Goal: Task Accomplishment & Management: Manage account settings

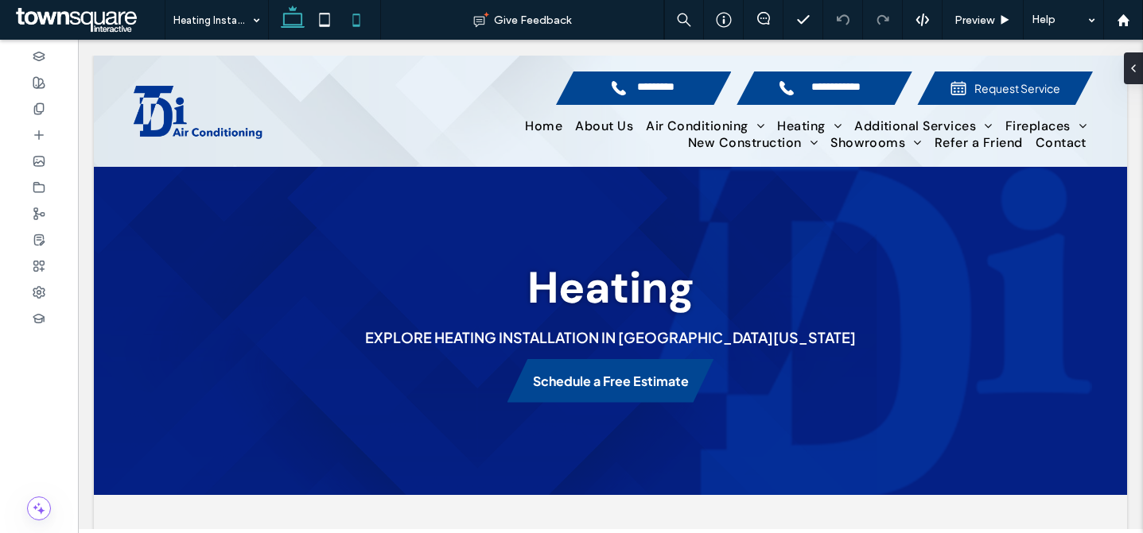
click at [351, 14] on icon at bounding box center [356, 20] width 32 height 32
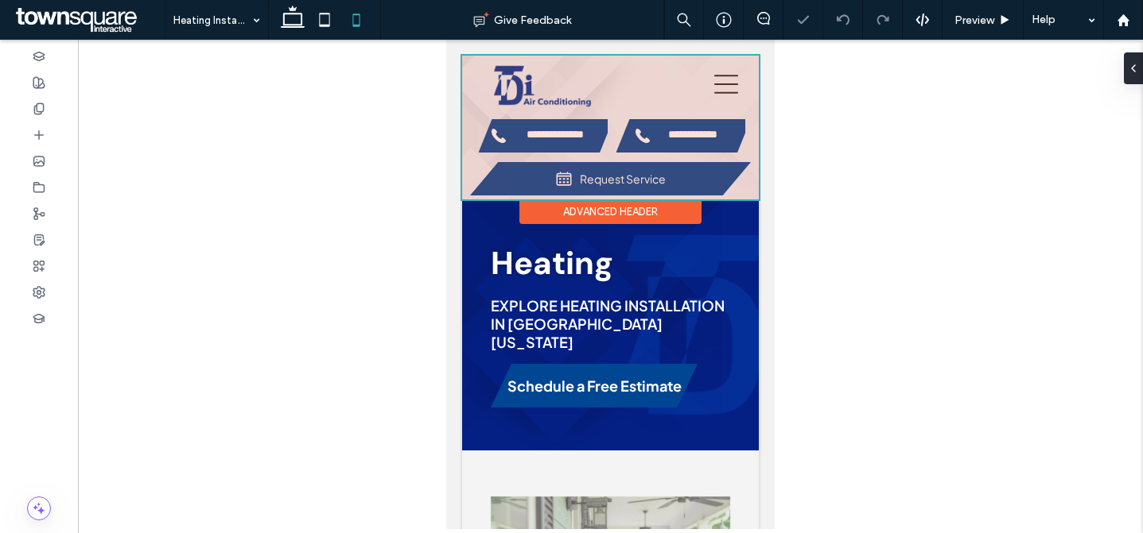
click at [563, 136] on div at bounding box center [610, 128] width 297 height 144
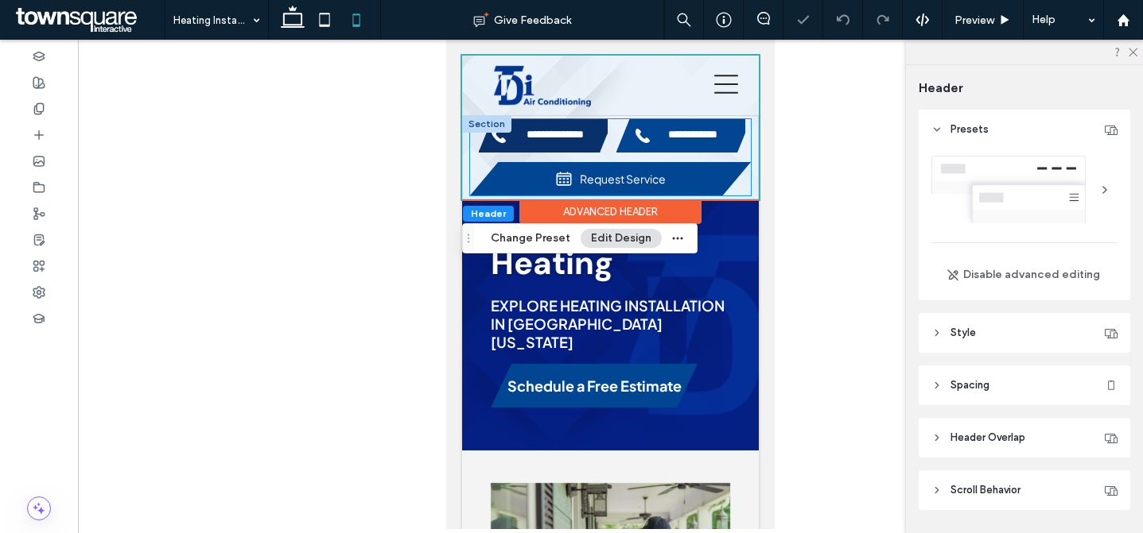
click at [563, 136] on span "**********" at bounding box center [554, 136] width 81 height 14
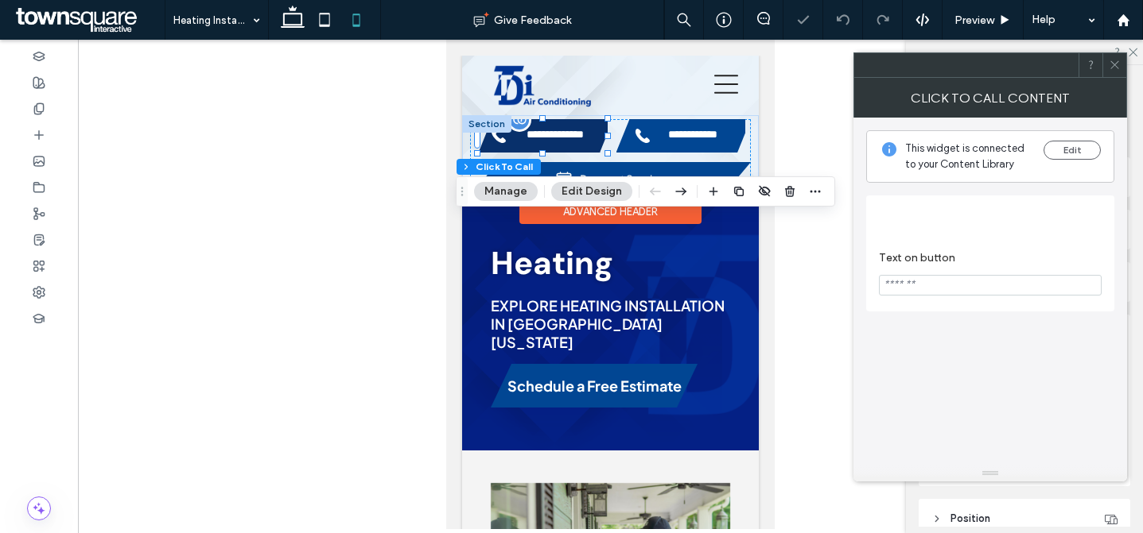
type input "**"
type input "*"
type input "***"
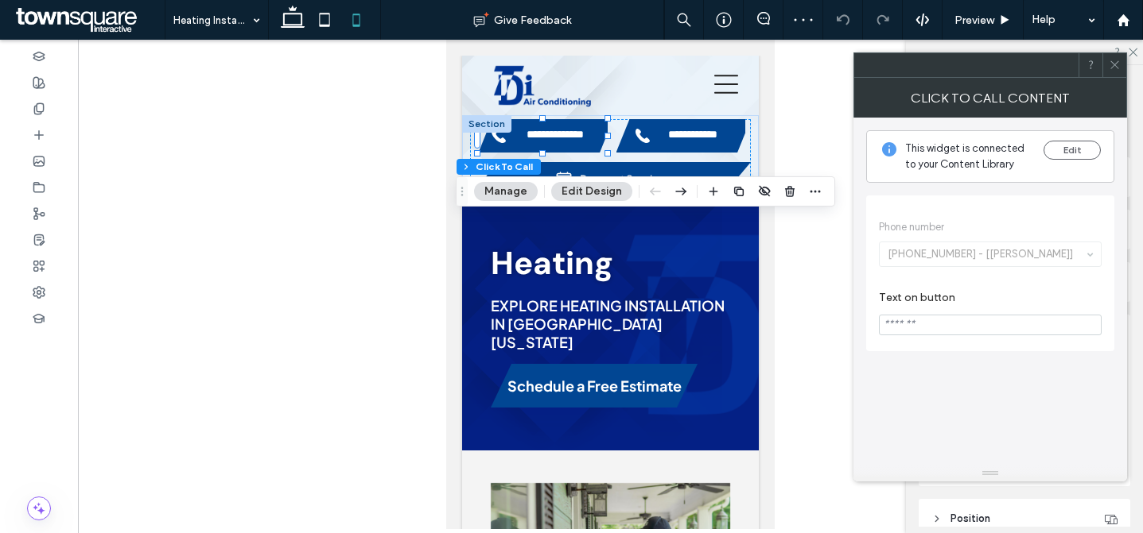
click at [974, 326] on input "Text on button" at bounding box center [990, 325] width 223 height 21
click at [984, 321] on input "Text on button" at bounding box center [990, 325] width 223 height 21
paste input "*********"
type input "*********"
click at [987, 390] on div "This widget is connected to your Content Library Edit Phone number (903) 597-83…" at bounding box center [990, 292] width 248 height 348
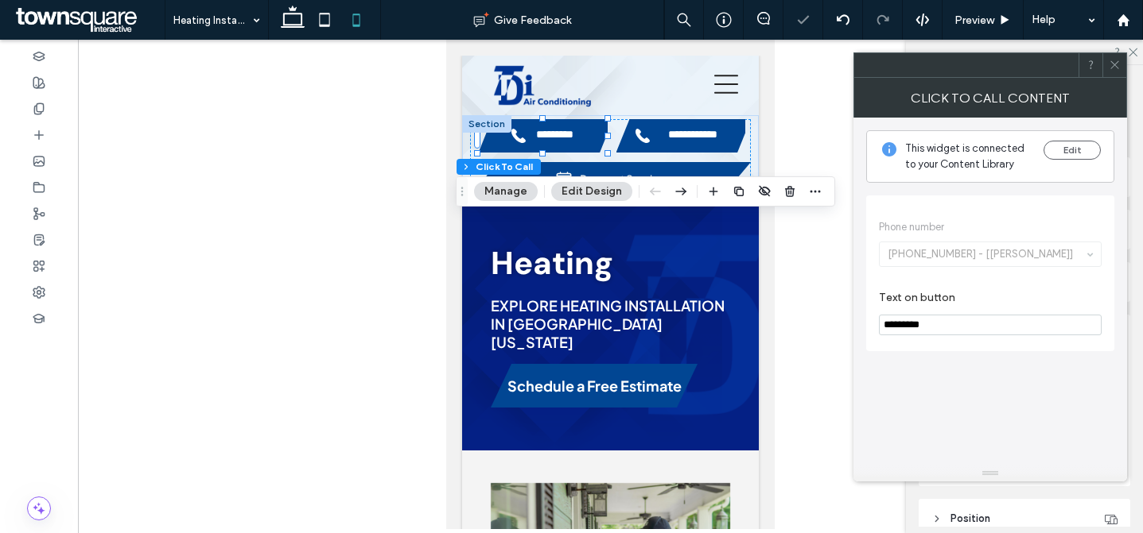
click at [1111, 60] on icon at bounding box center [1114, 65] width 12 height 12
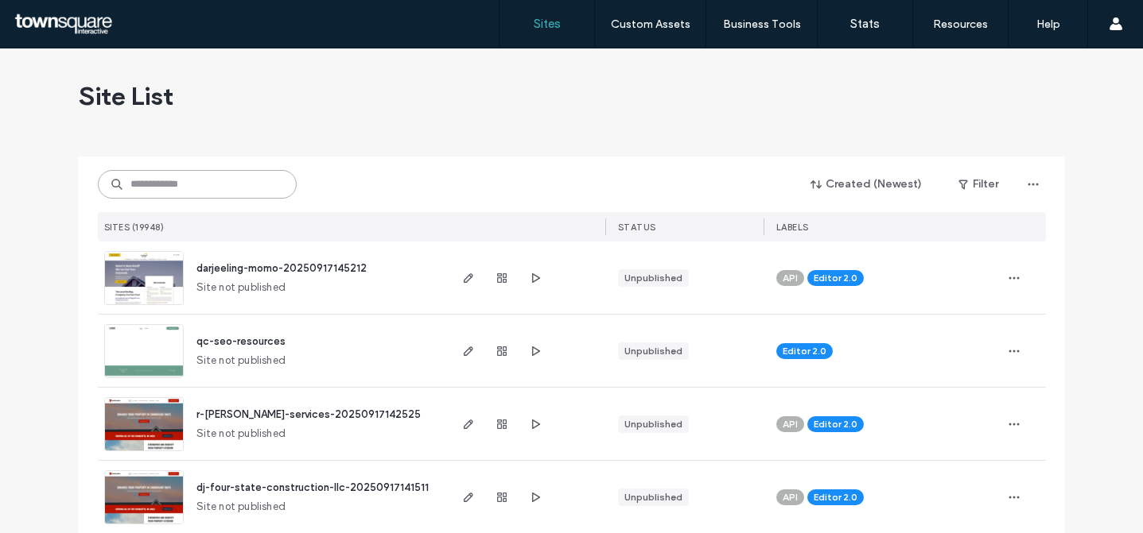
click at [246, 174] on input at bounding box center [197, 184] width 199 height 29
paste input "********"
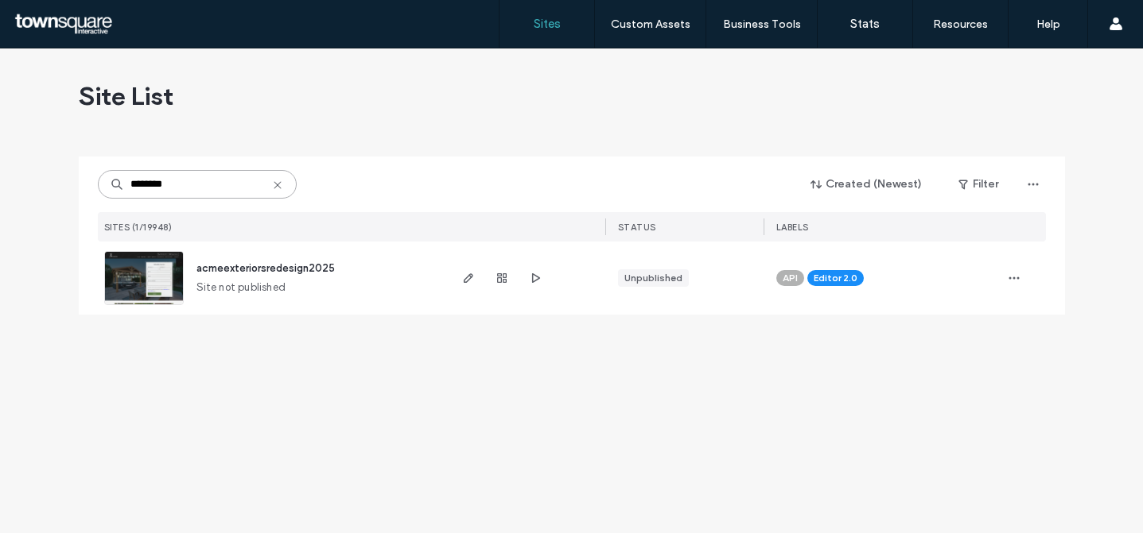
type input "********"
click at [400, 118] on div "Site List" at bounding box center [572, 95] width 986 height 95
click at [472, 277] on icon "button" at bounding box center [468, 278] width 13 height 13
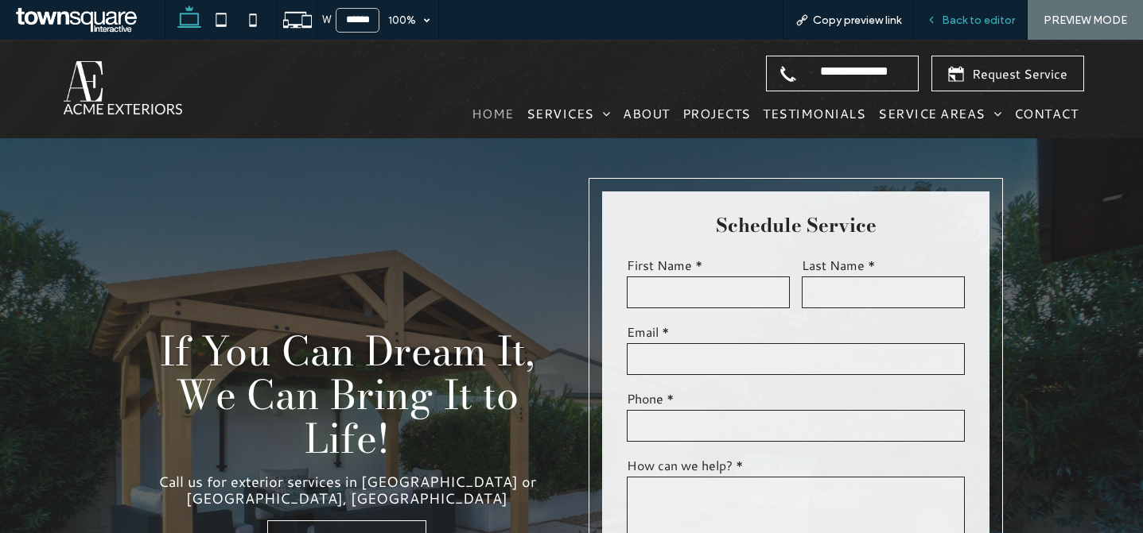
click at [956, 25] on span "Back to editor" at bounding box center [977, 21] width 73 height 14
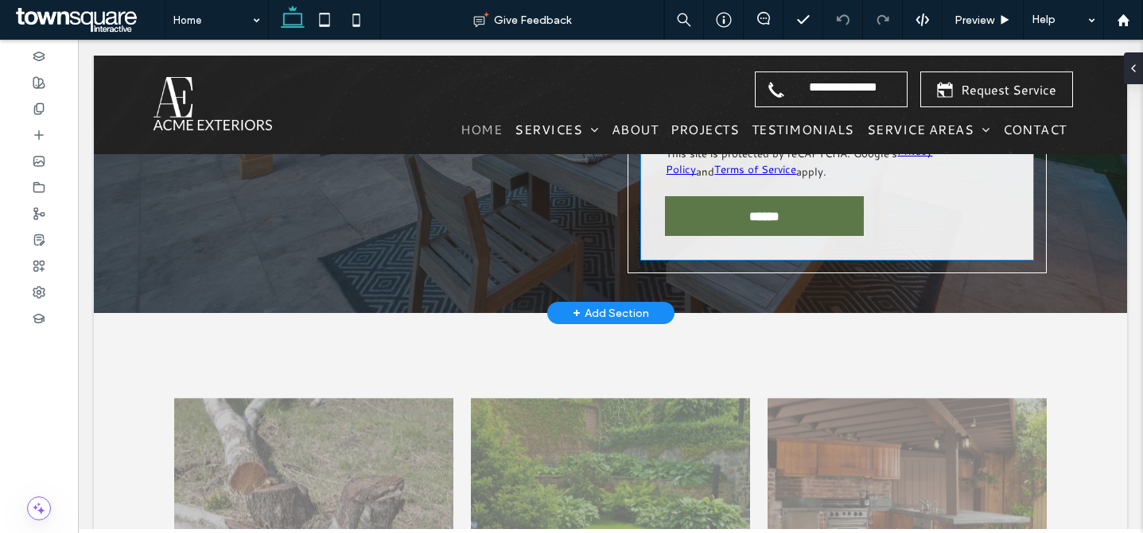
scroll to position [460, 0]
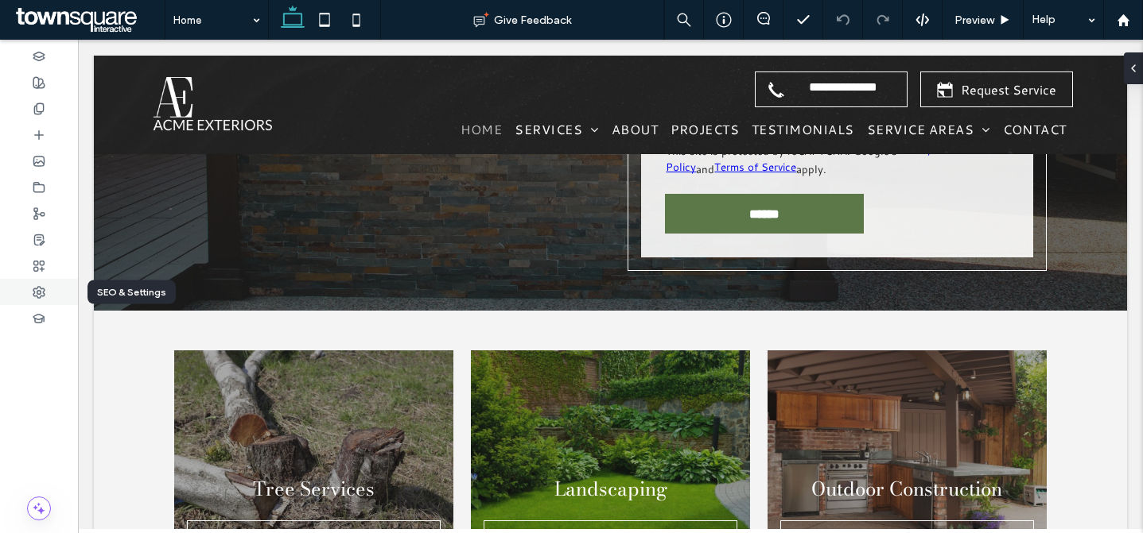
click at [39, 289] on use at bounding box center [38, 292] width 11 height 11
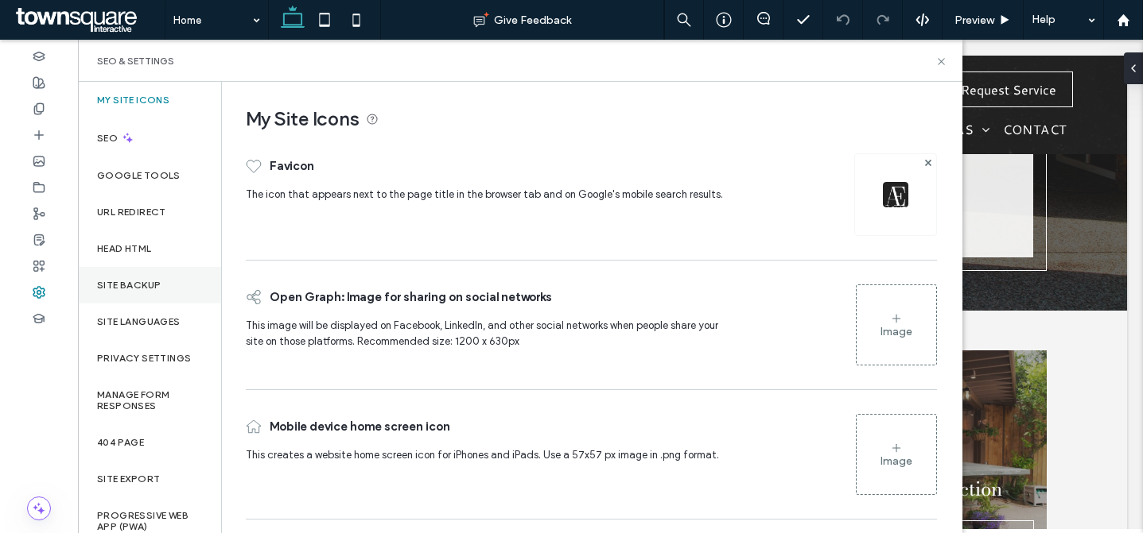
click at [155, 296] on div "Site Backup" at bounding box center [149, 285] width 143 height 37
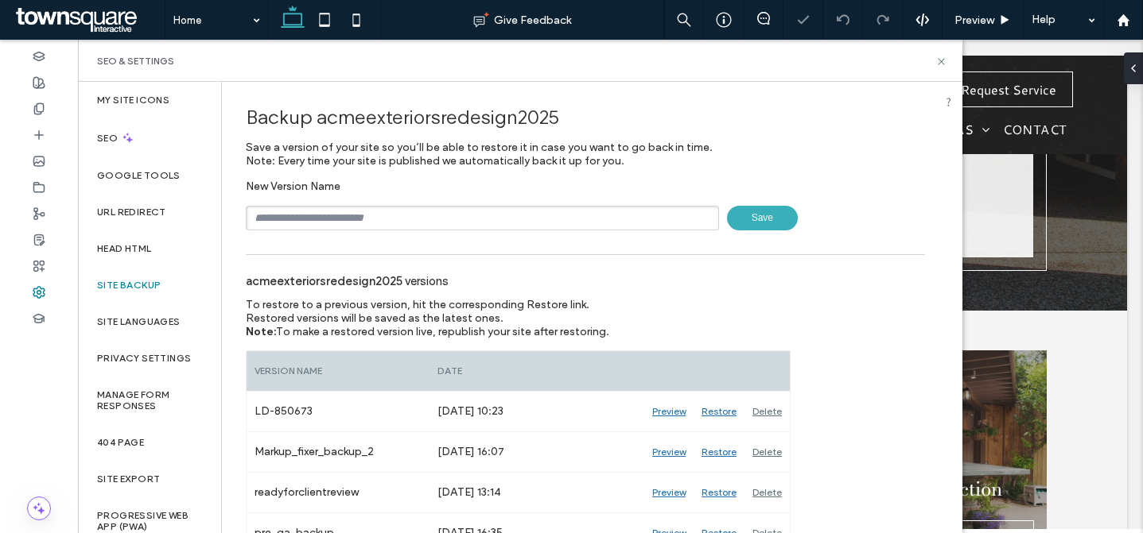
click at [370, 212] on input "text" at bounding box center [482, 218] width 473 height 25
type input "*"
paste input "******"
type input "**********"
click at [754, 211] on span "Save" at bounding box center [762, 218] width 71 height 25
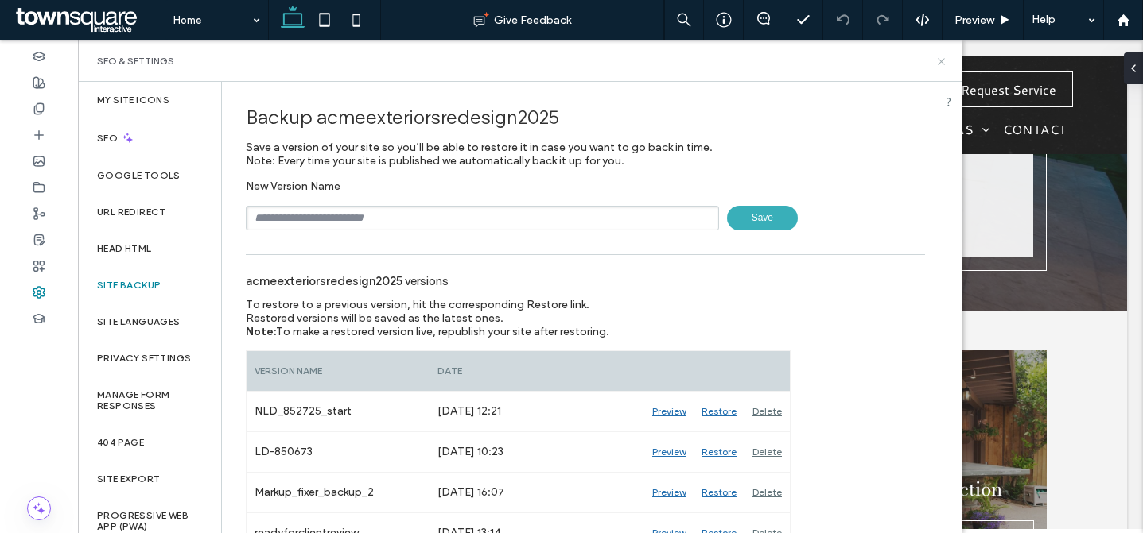
click at [939, 57] on icon at bounding box center [941, 62] width 12 height 12
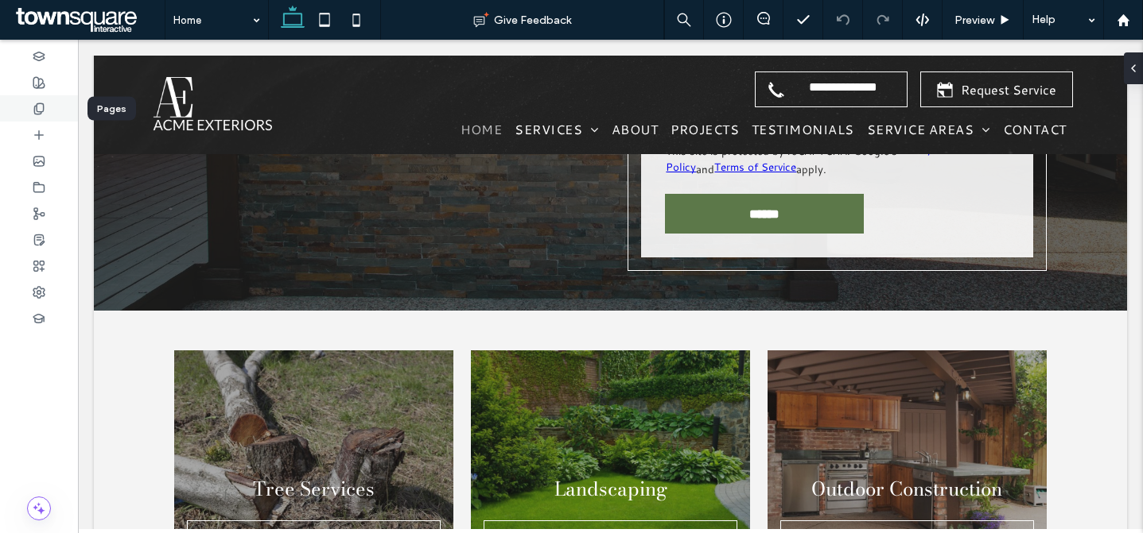
click at [45, 117] on div at bounding box center [39, 108] width 78 height 26
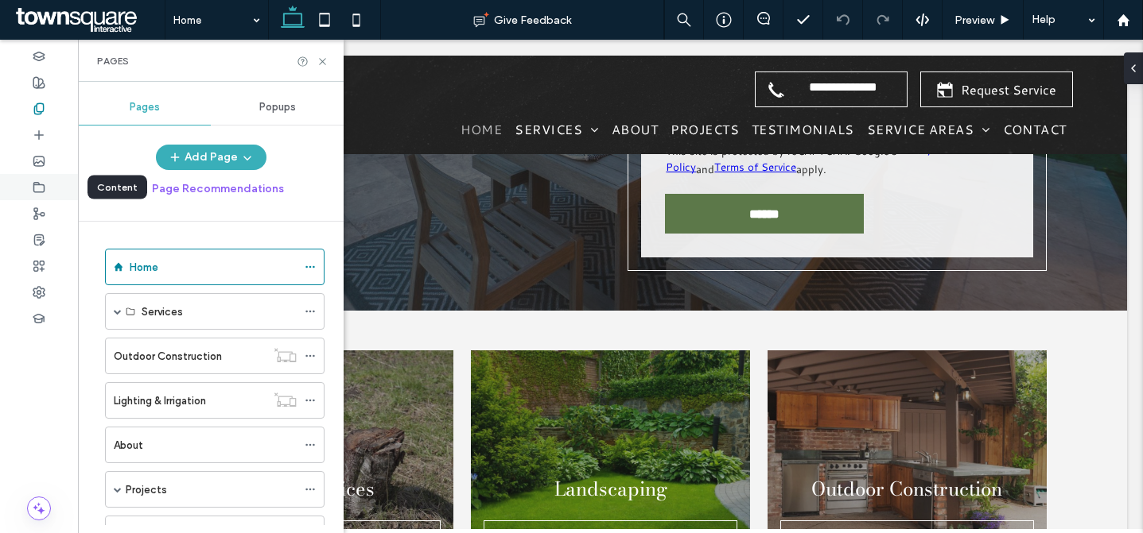
click at [39, 188] on icon at bounding box center [39, 187] width 13 height 13
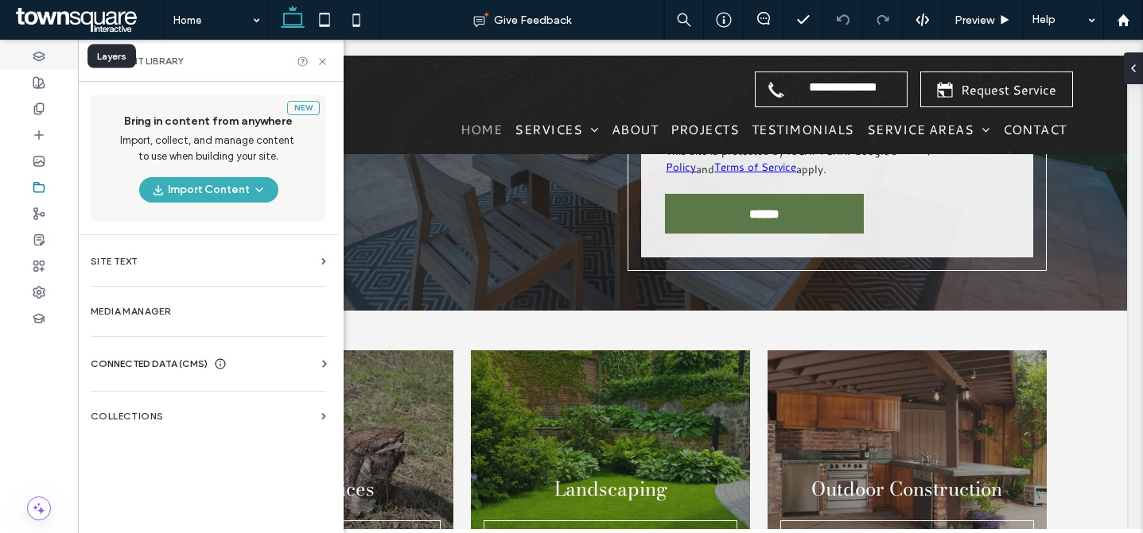
click at [45, 55] on div at bounding box center [39, 56] width 78 height 26
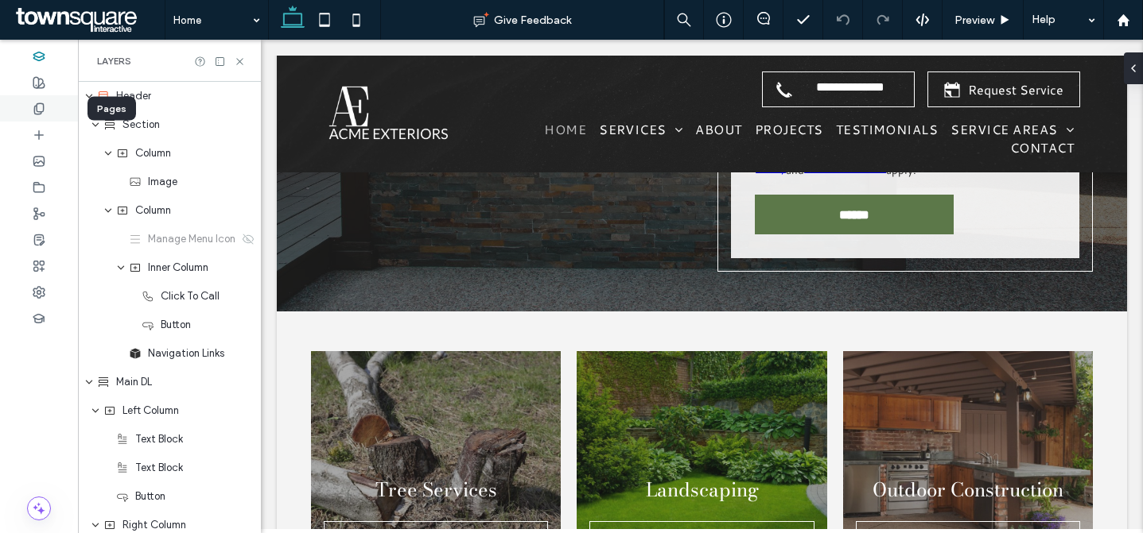
click at [45, 106] on icon at bounding box center [39, 109] width 13 height 13
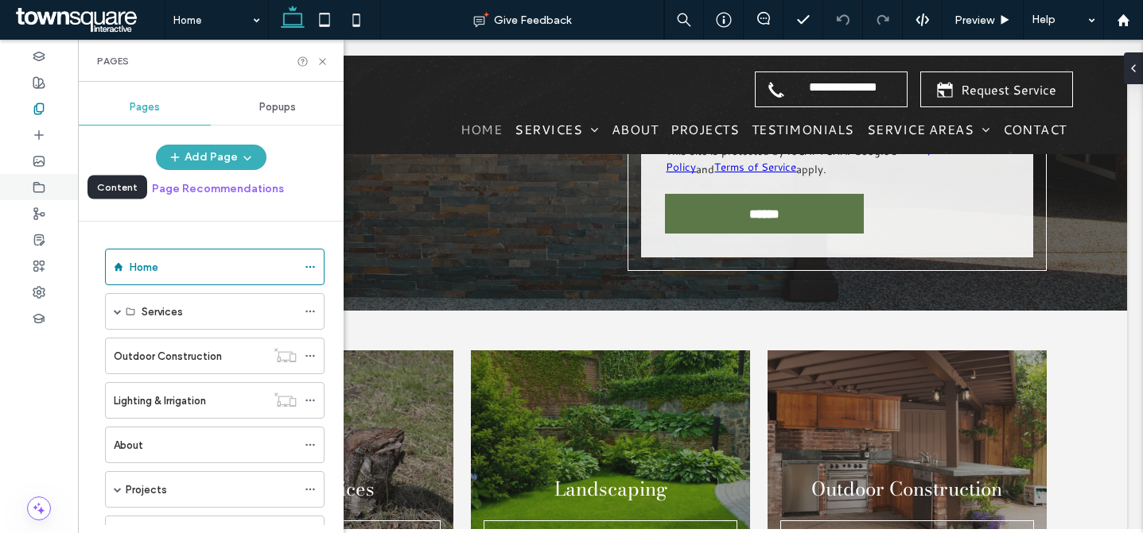
click at [44, 192] on use at bounding box center [39, 187] width 10 height 10
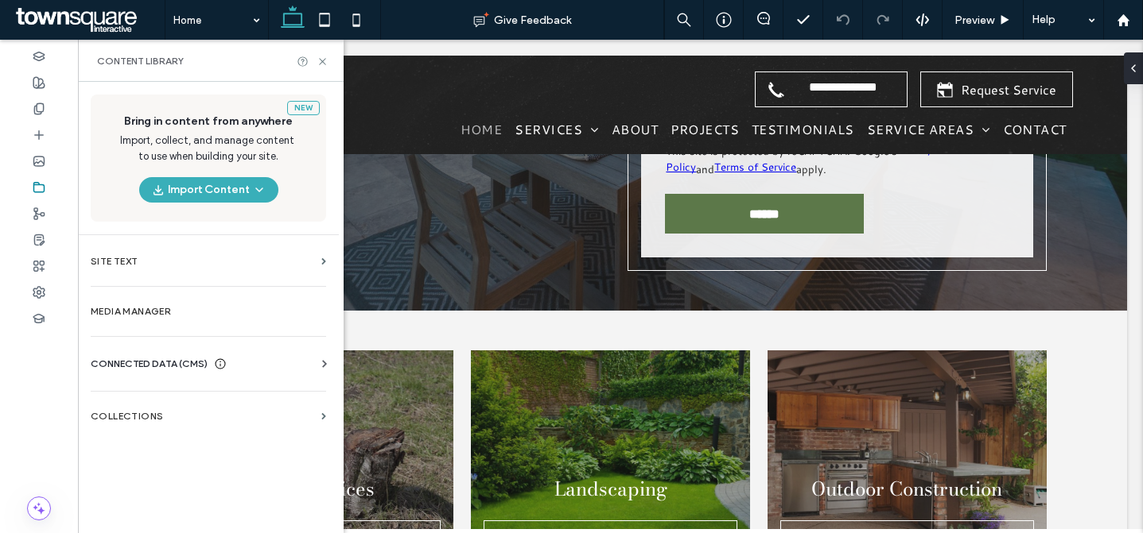
click at [144, 355] on div "CONNECTED DATA (CMS) Business Info Business Text Business Images Find and Repla…" at bounding box center [208, 363] width 261 height 41
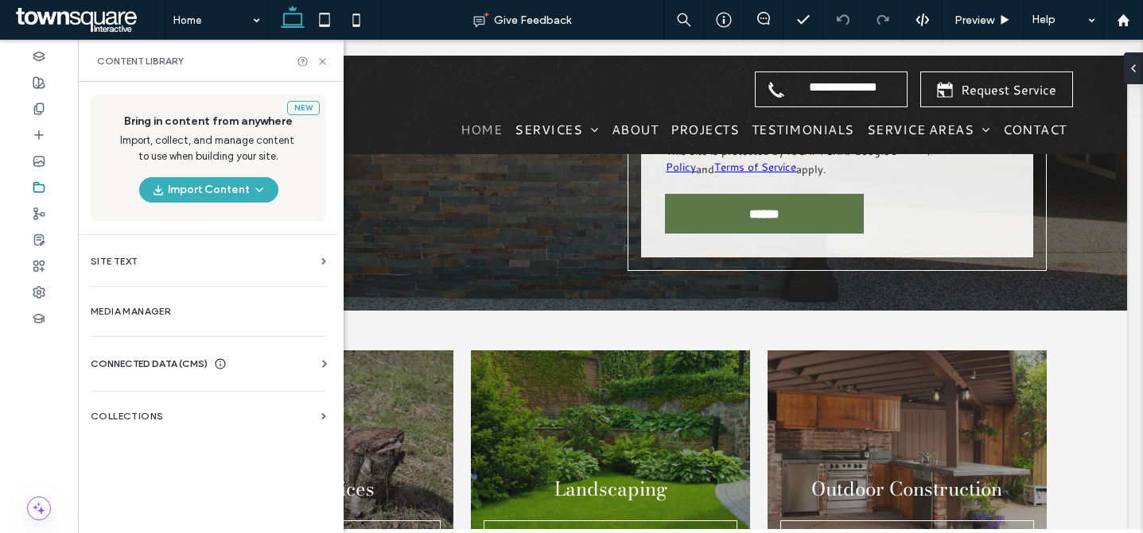
click at [314, 363] on div "CONNECTED DATA (CMS)" at bounding box center [212, 364] width 242 height 16
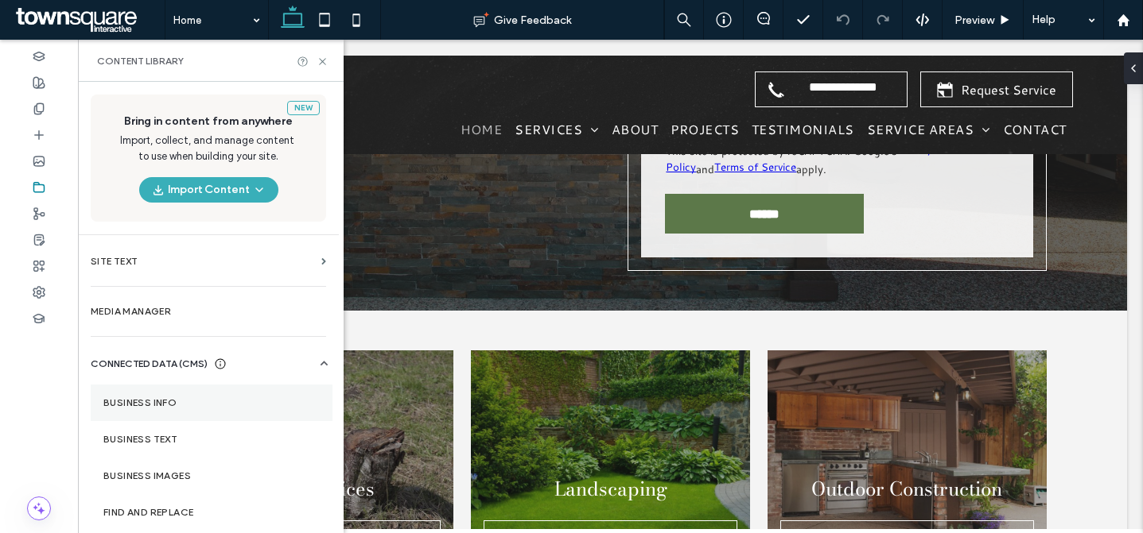
click at [215, 399] on label "Business Info" at bounding box center [211, 403] width 216 height 11
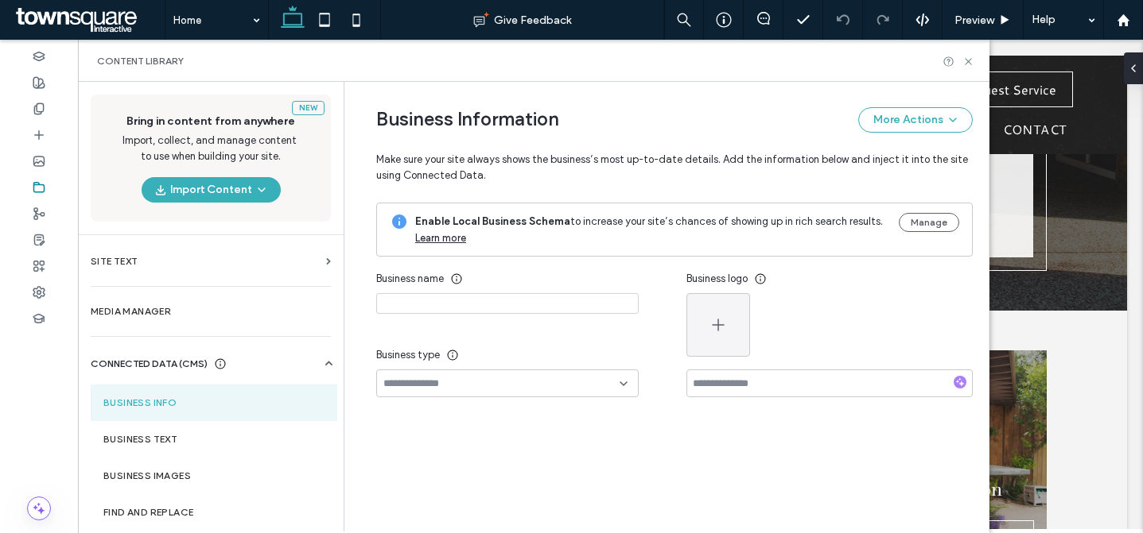
type input "**********"
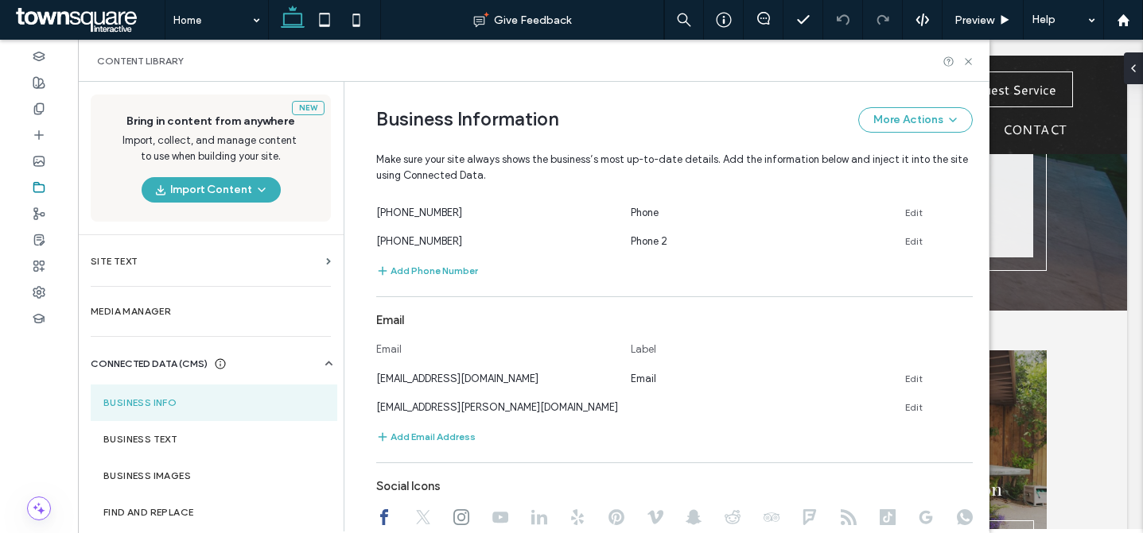
scroll to position [510, 0]
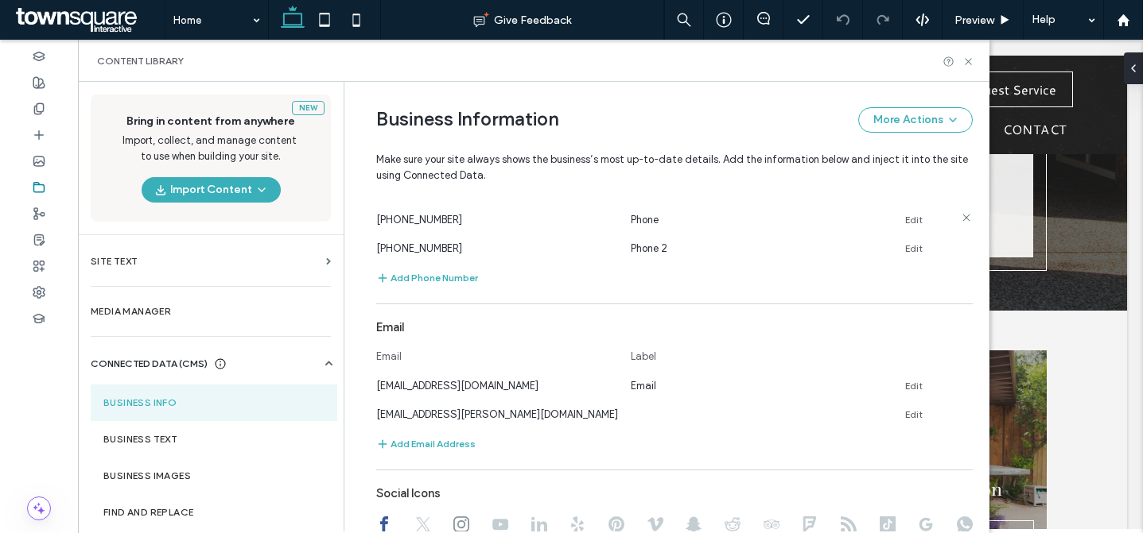
click at [905, 217] on link "Edit" at bounding box center [913, 220] width 17 height 13
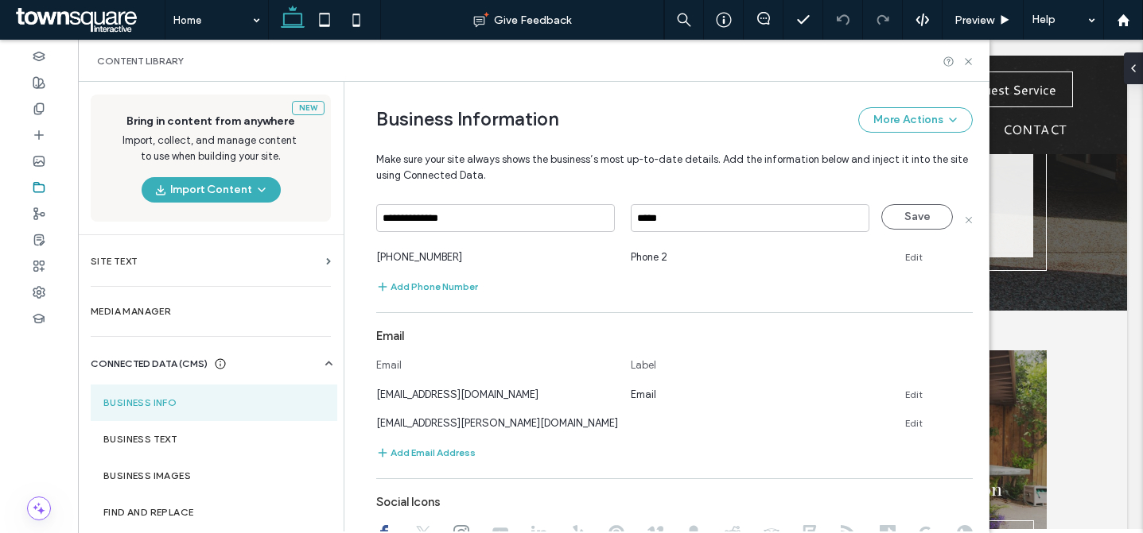
click at [499, 223] on input "**********" at bounding box center [495, 218] width 239 height 28
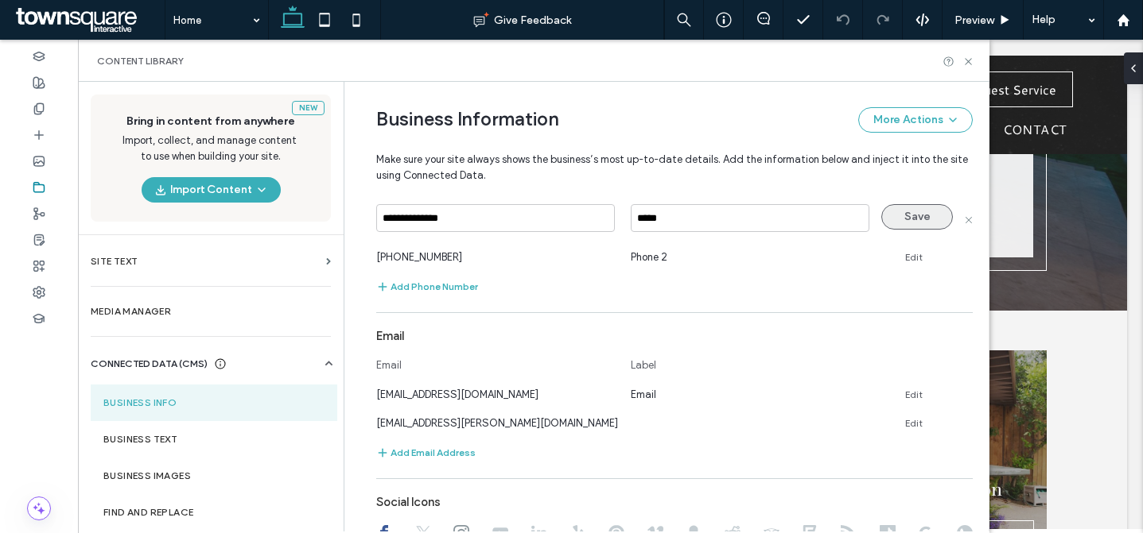
type input "**********"
click at [890, 211] on button "Save" at bounding box center [917, 216] width 72 height 25
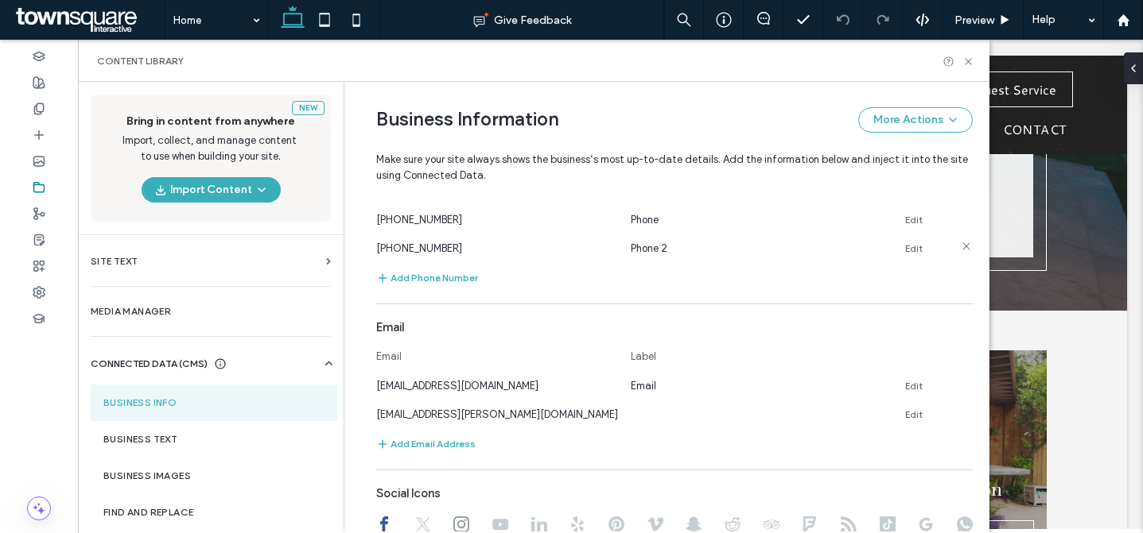
click at [962, 247] on use at bounding box center [965, 245] width 7 height 7
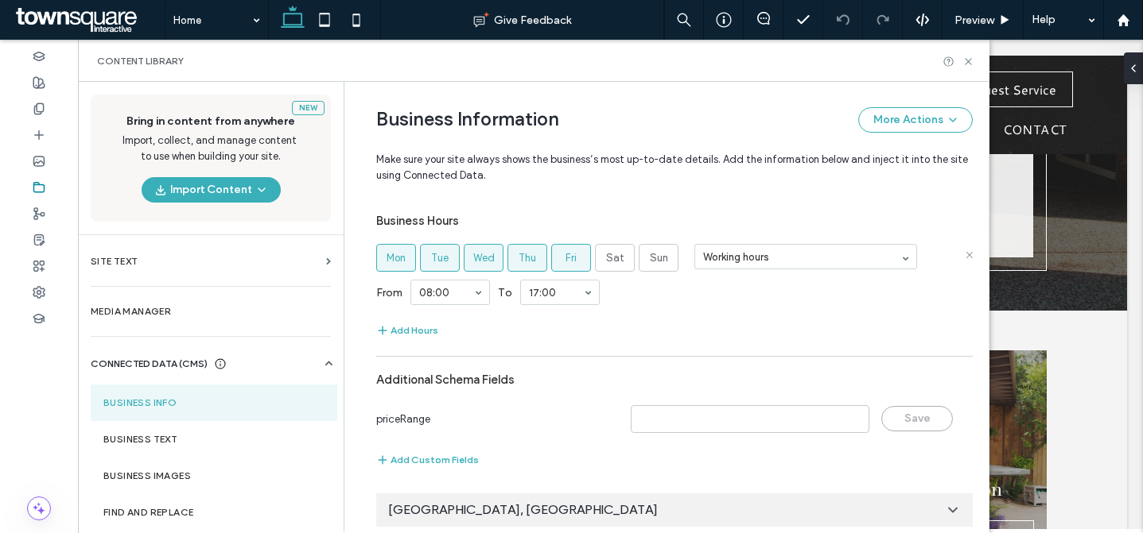
scroll to position [890, 0]
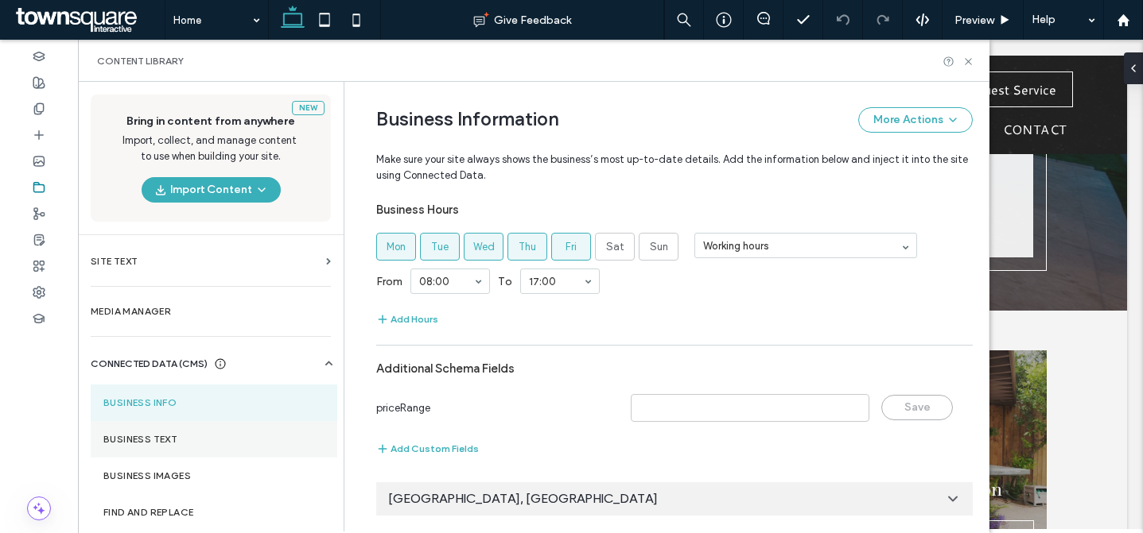
click at [185, 444] on label "Business Text" at bounding box center [213, 439] width 221 height 11
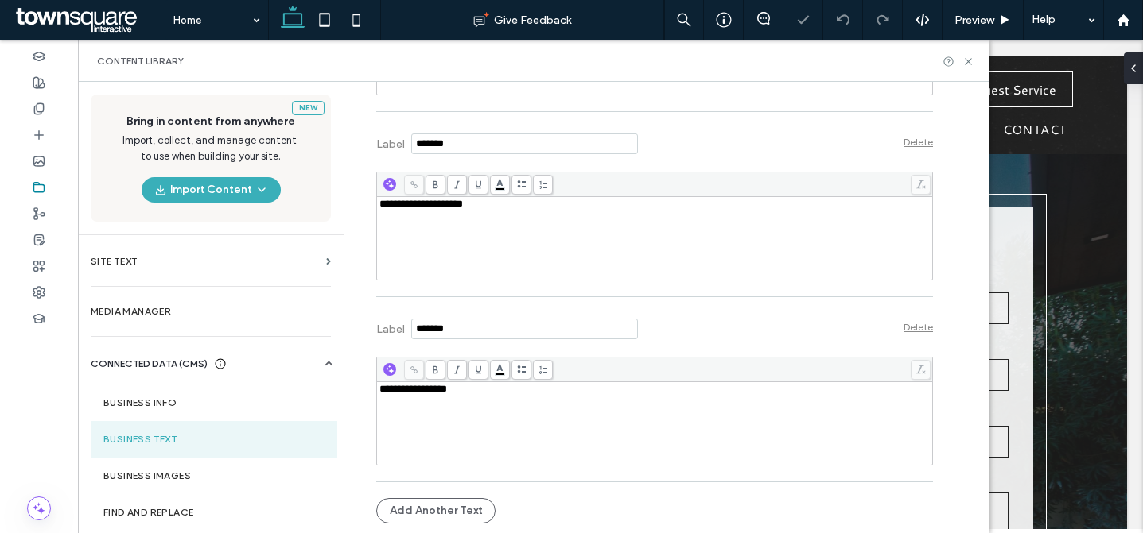
scroll to position [0, 0]
click at [498, 394] on div "**********" at bounding box center [654, 389] width 551 height 11
copy span "**********"
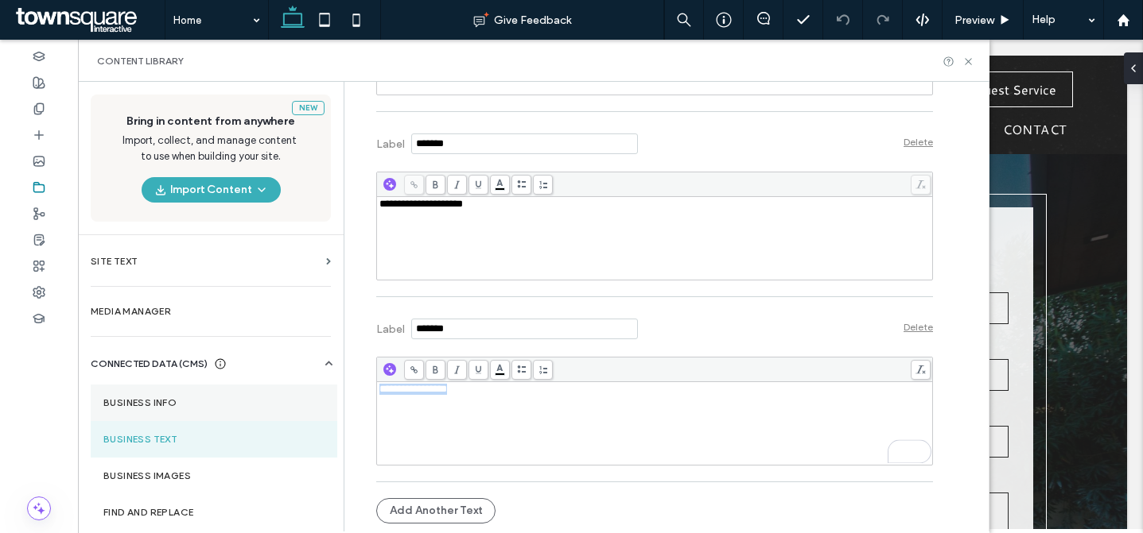
click at [180, 411] on section "Business Info" at bounding box center [214, 403] width 246 height 37
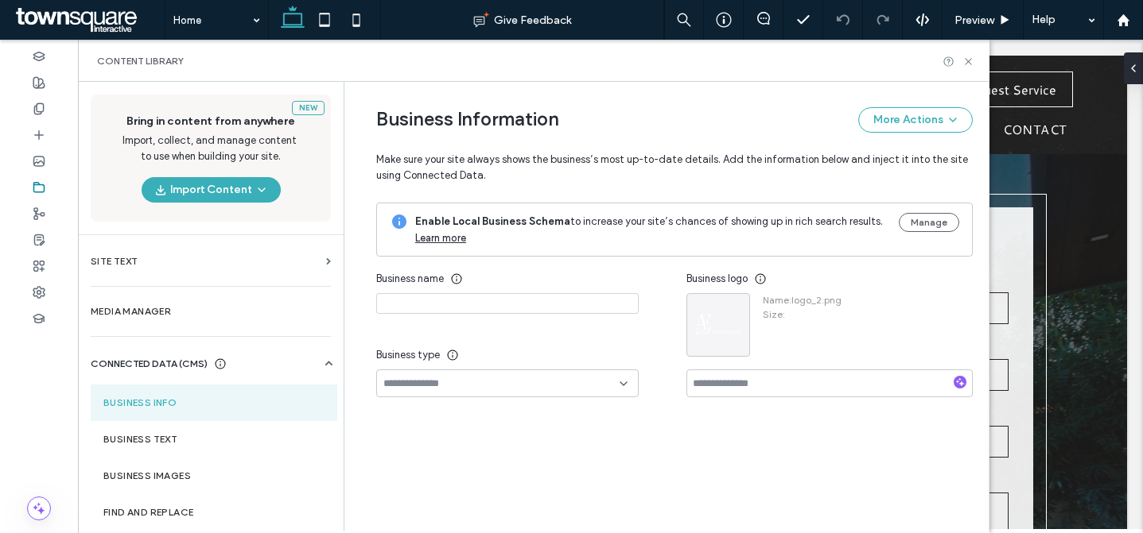
type input "**********"
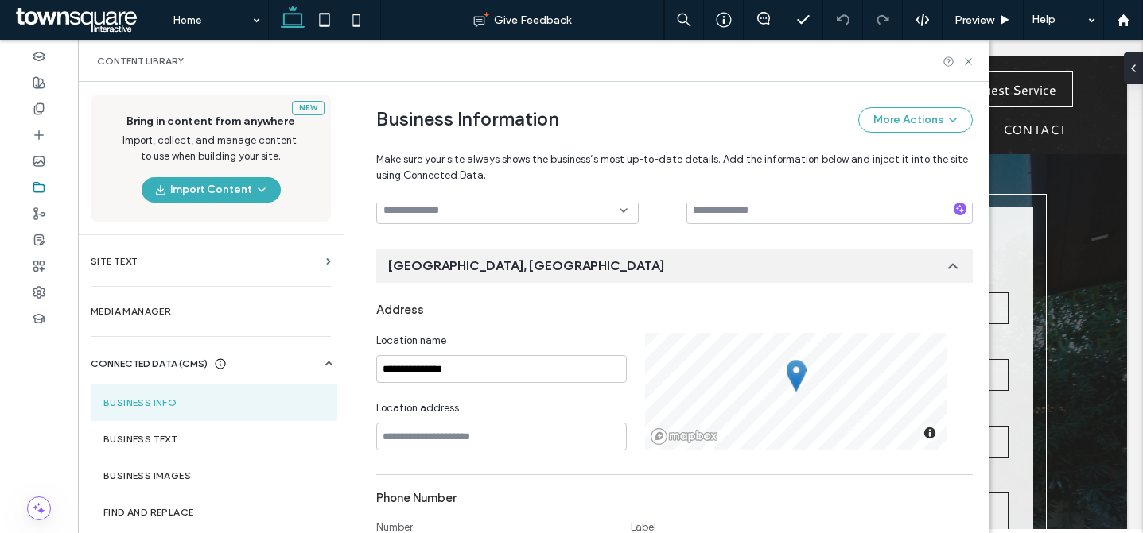
scroll to position [111, 0]
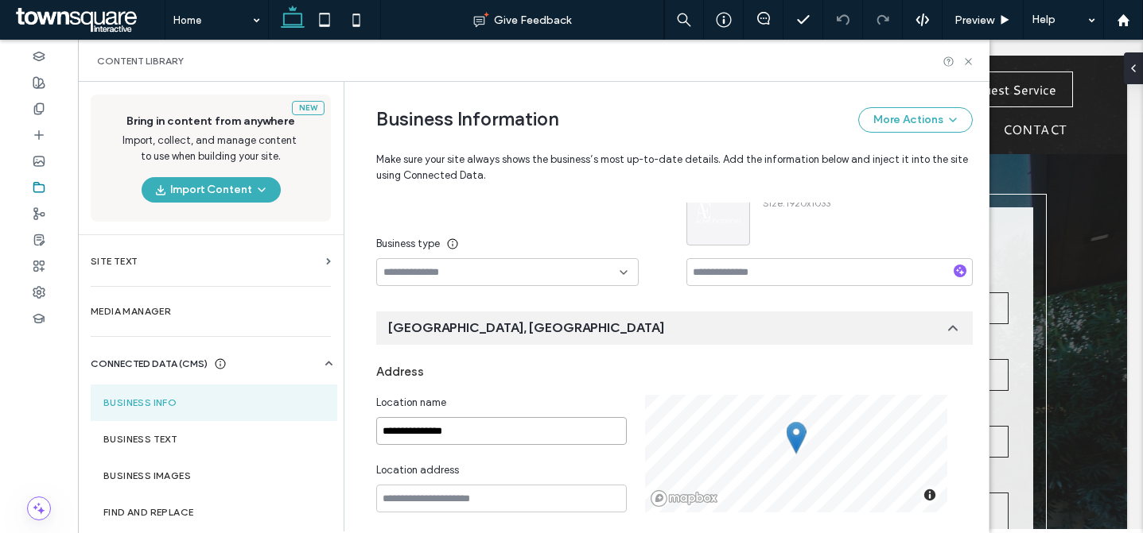
click at [491, 423] on input "**********" at bounding box center [501, 431] width 250 height 28
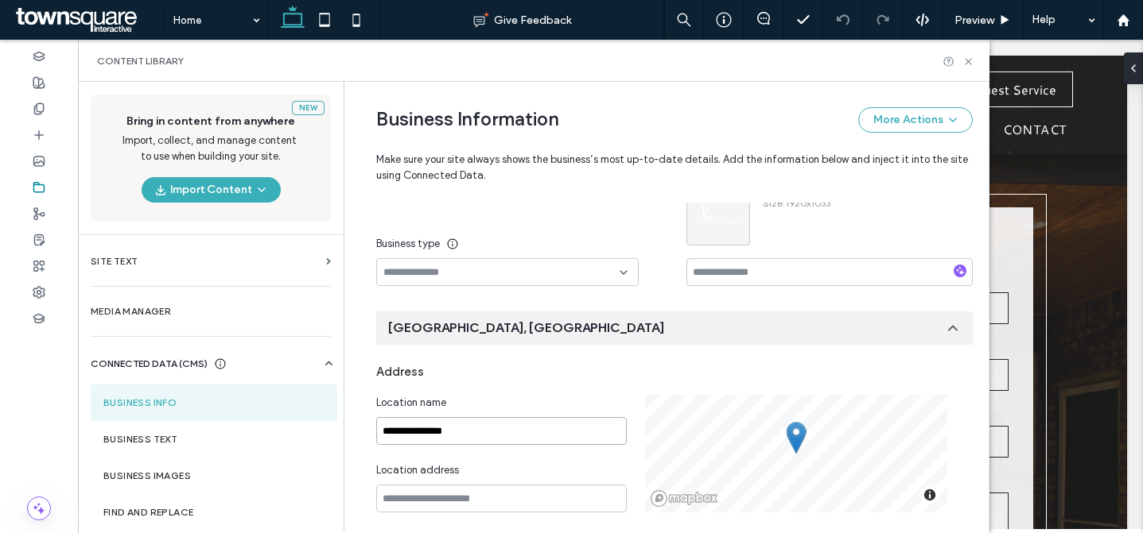
paste input "**"
type input "**********"
click at [526, 374] on div "Address" at bounding box center [674, 372] width 596 height 30
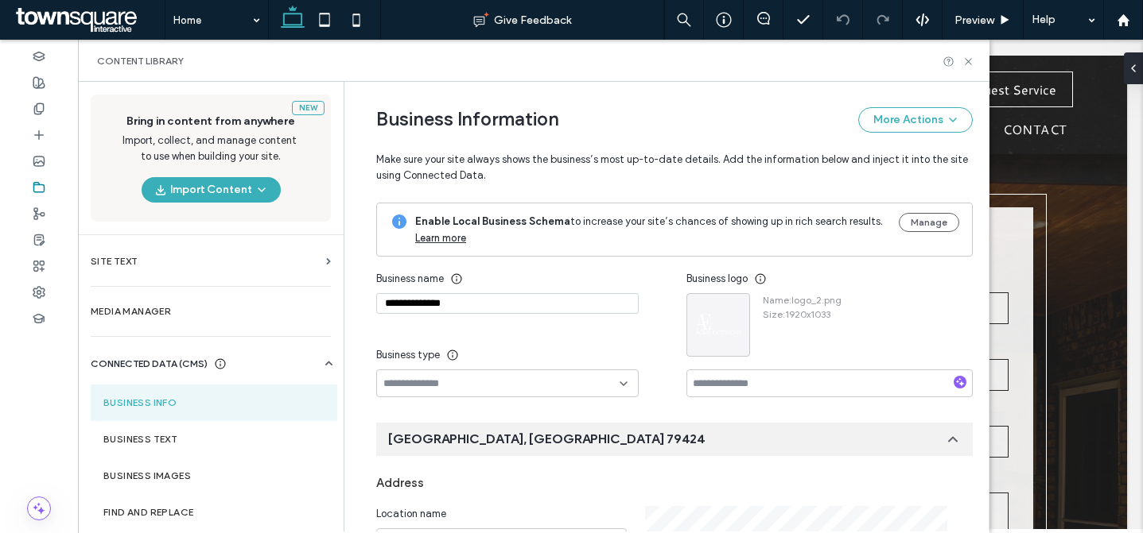
scroll to position [890, 0]
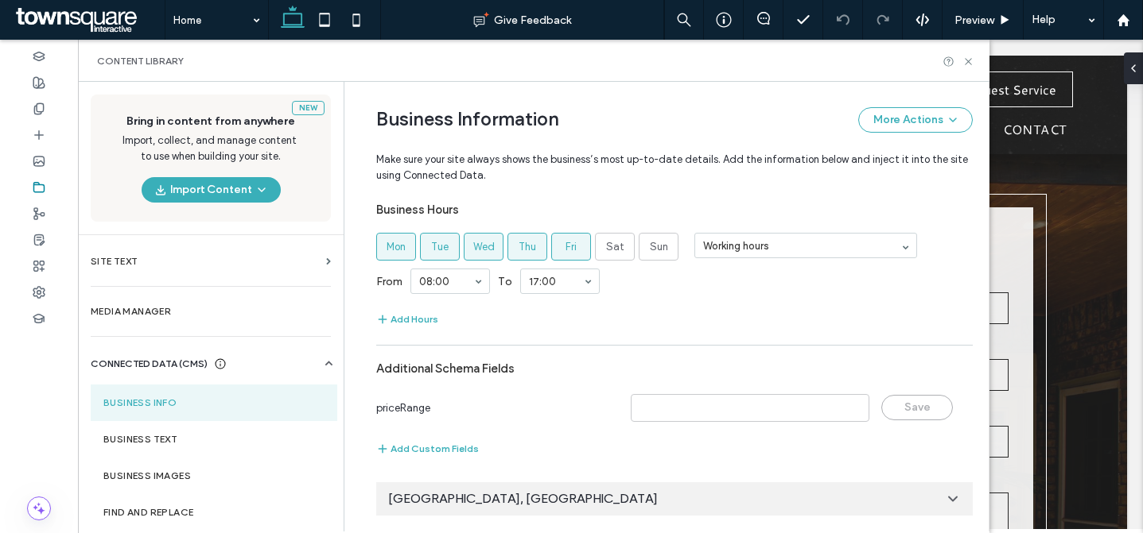
click at [945, 502] on icon at bounding box center [953, 499] width 16 height 16
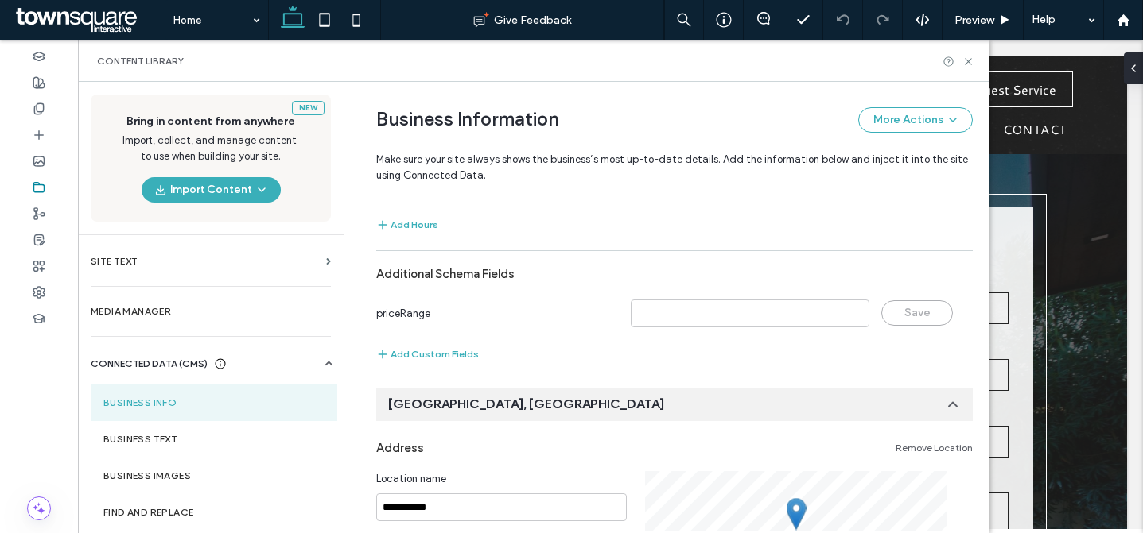
scroll to position [1015, 0]
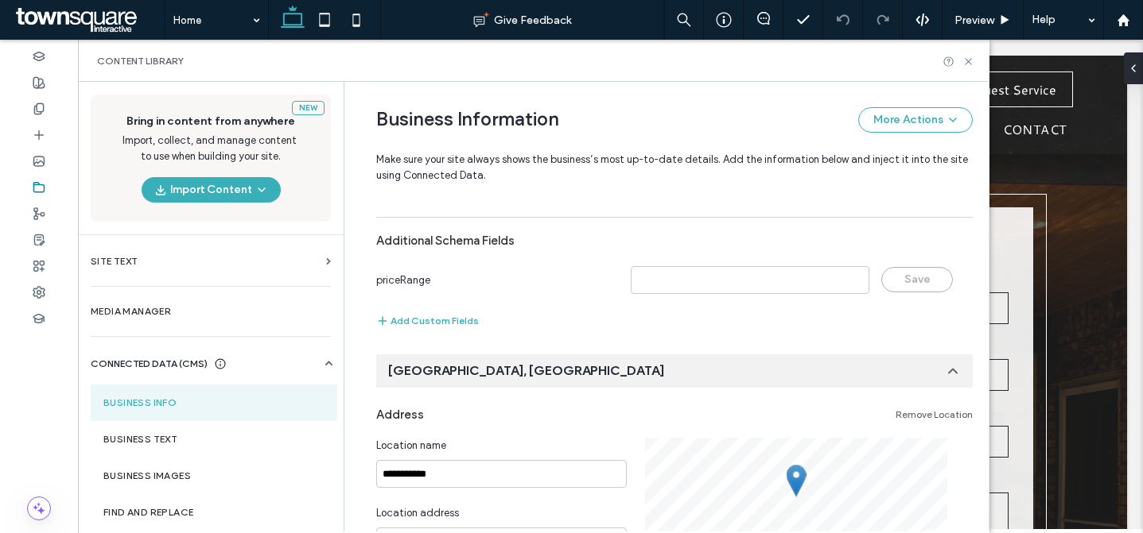
click at [945, 421] on link "Remove Location" at bounding box center [933, 415] width 77 height 13
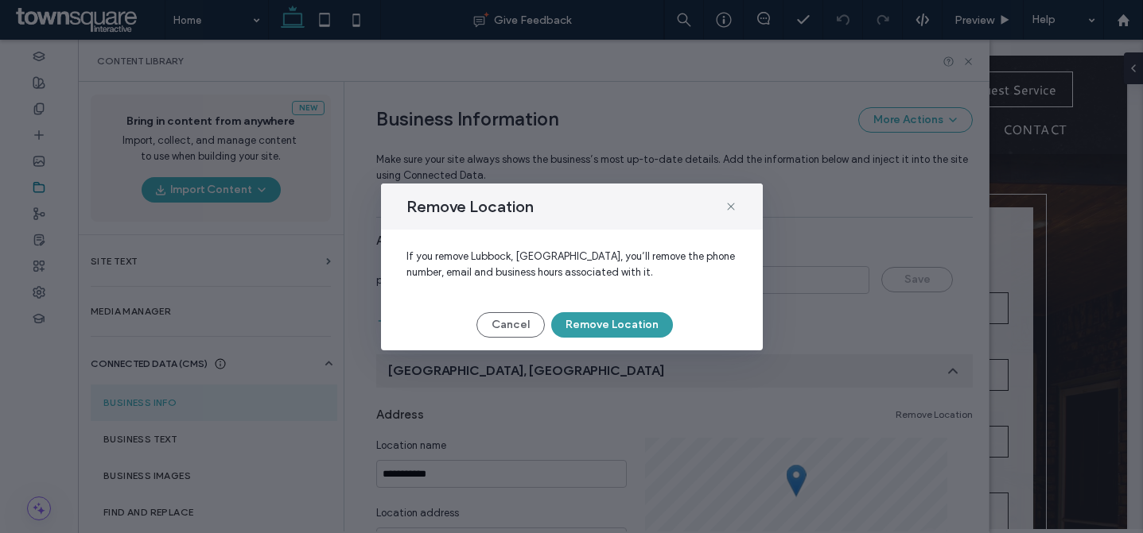
click at [617, 327] on button "Remove Location" at bounding box center [612, 324] width 122 height 25
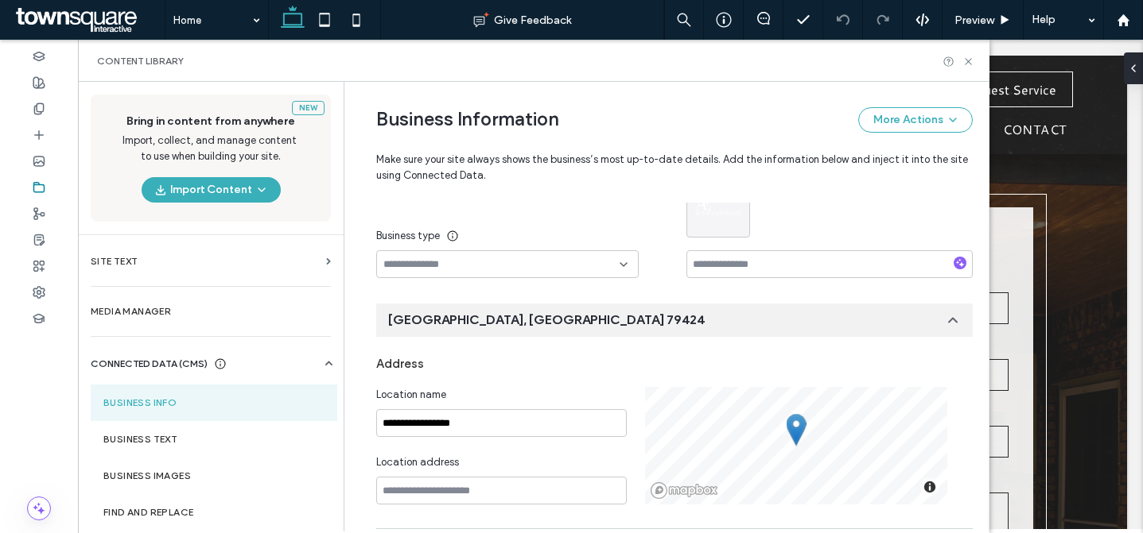
scroll to position [0, 0]
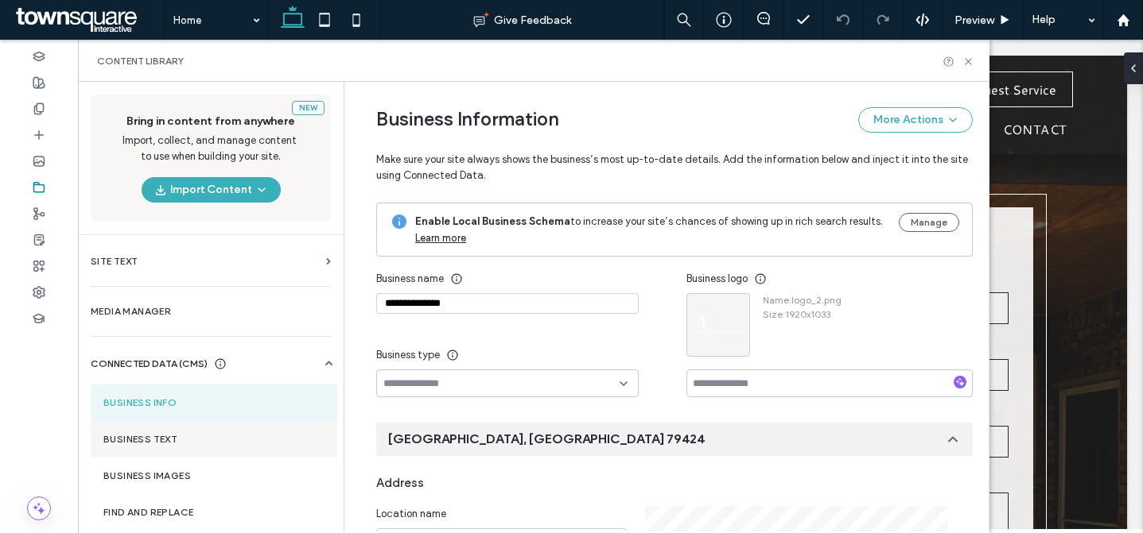
click at [215, 432] on section "Business Text" at bounding box center [214, 439] width 246 height 37
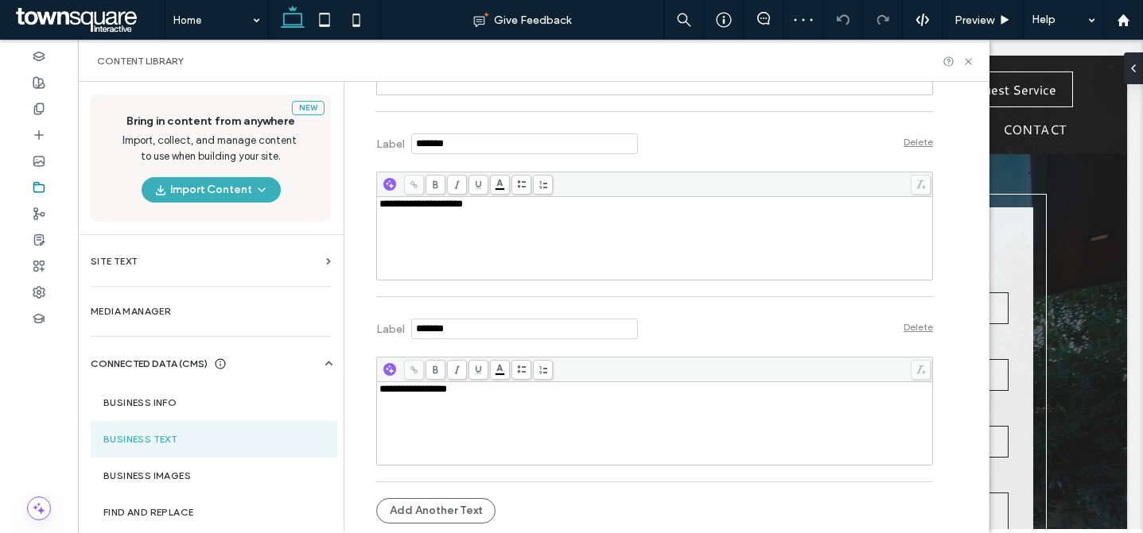
click at [450, 402] on div "**********" at bounding box center [654, 424] width 551 height 80
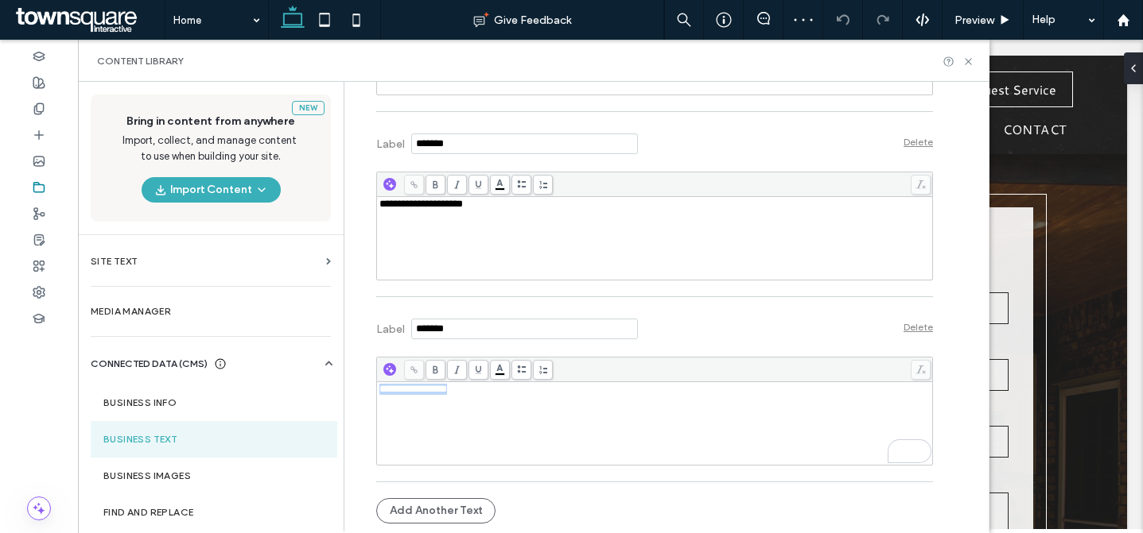
click at [450, 402] on div "**********" at bounding box center [654, 424] width 551 height 80
copy span "**********"
click at [437, 227] on div "**********" at bounding box center [654, 239] width 551 height 80
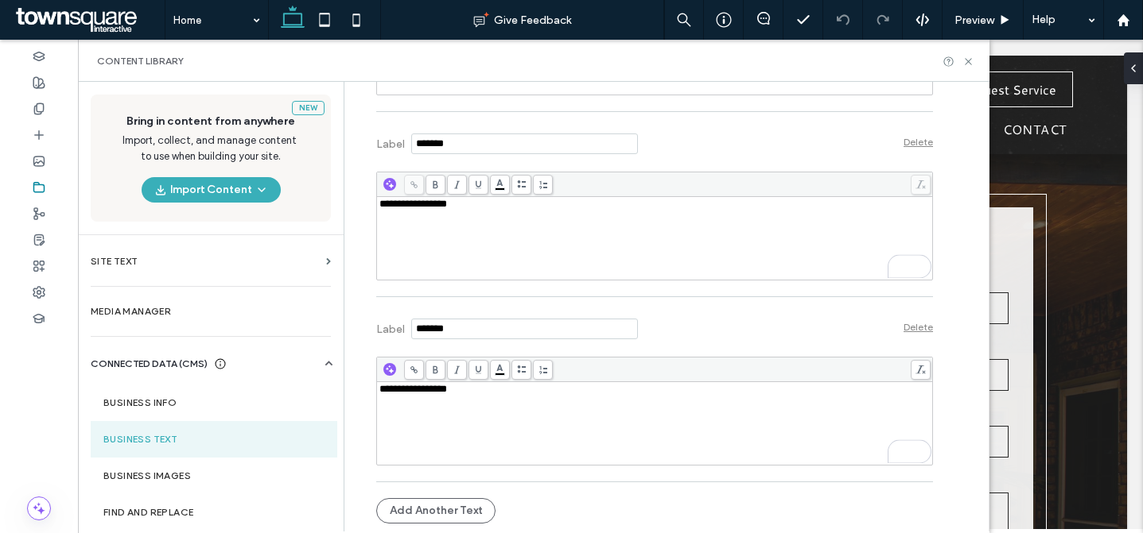
scroll to position [665, 0]
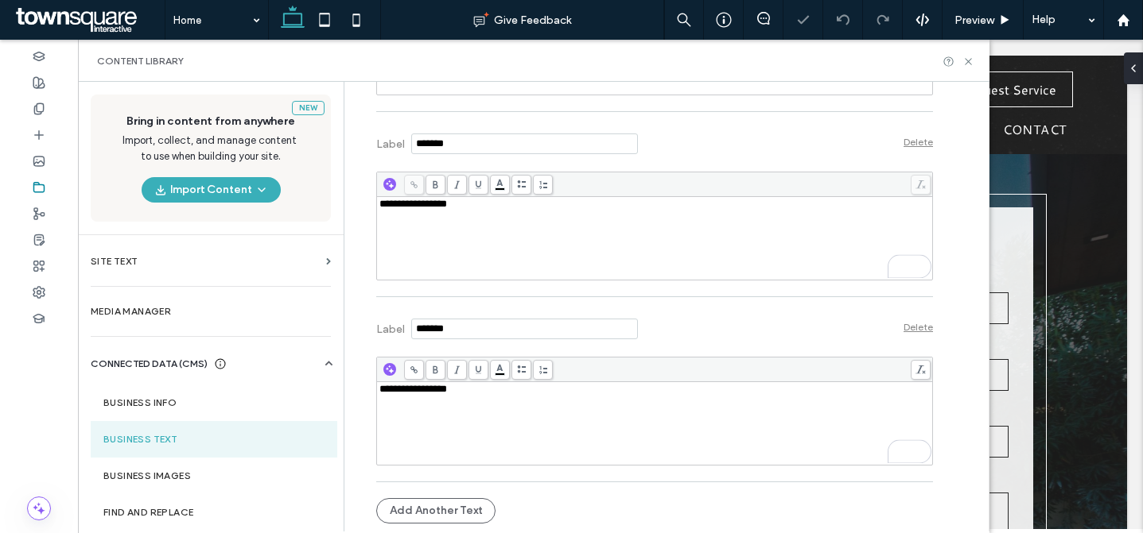
click at [914, 331] on div "Delete" at bounding box center [917, 327] width 29 height 12
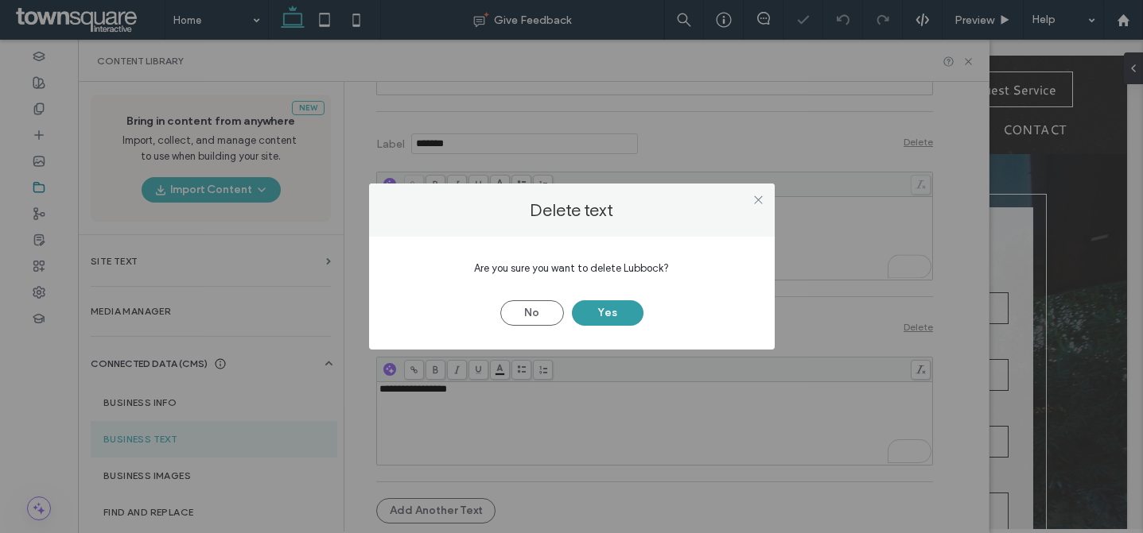
click at [620, 311] on button "Yes" at bounding box center [608, 313] width 72 height 25
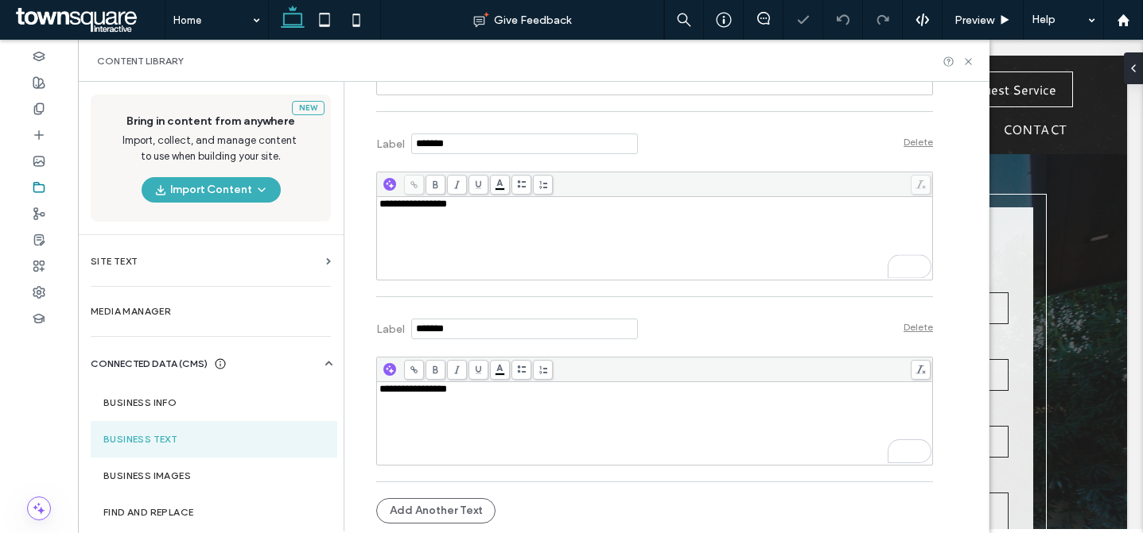
scroll to position [480, 0]
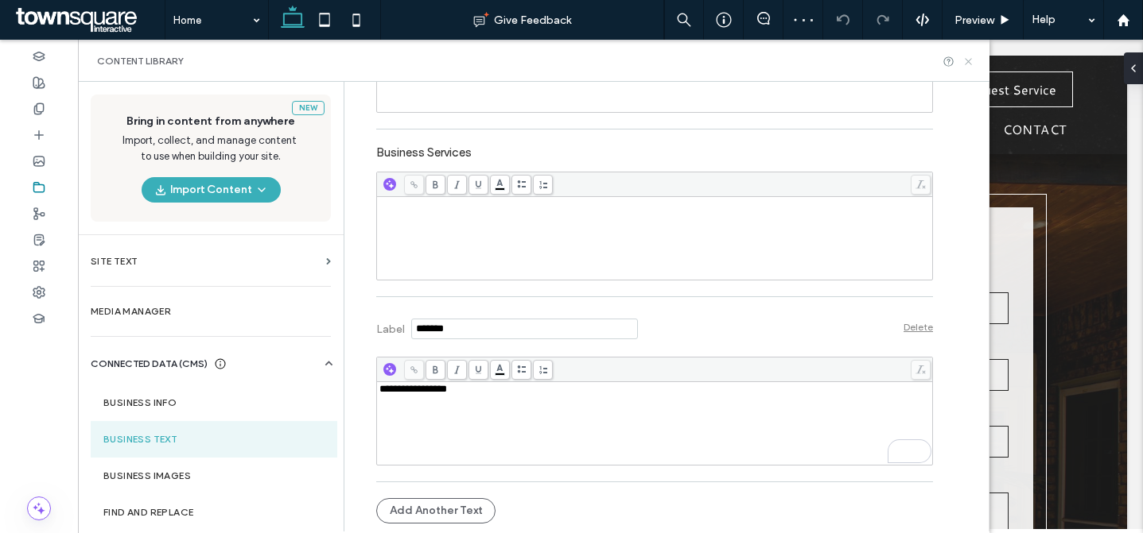
click at [972, 63] on icon at bounding box center [968, 62] width 12 height 12
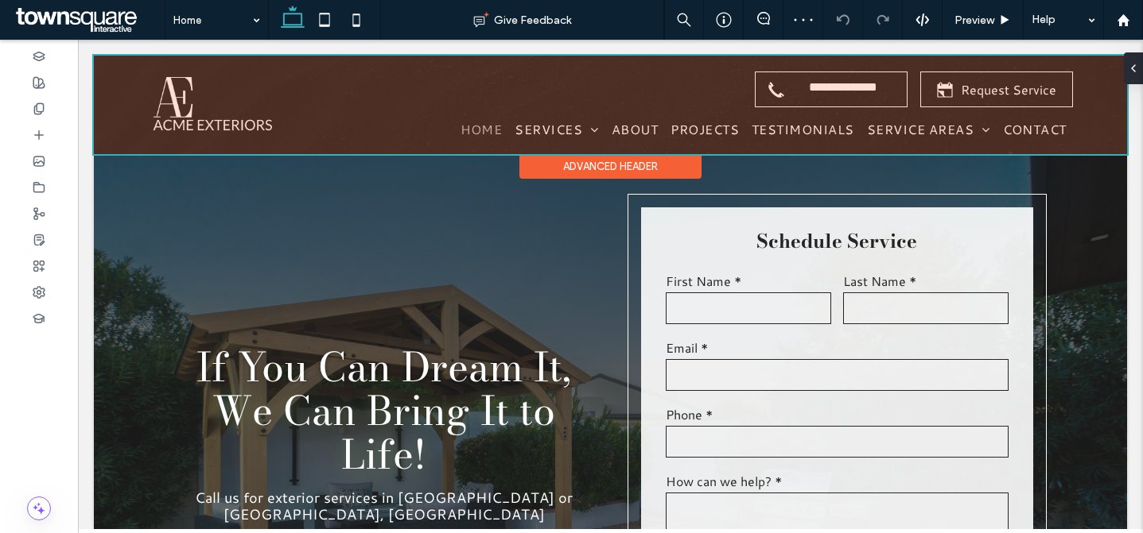
scroll to position [0, 0]
click at [803, 80] on div at bounding box center [610, 105] width 1033 height 99
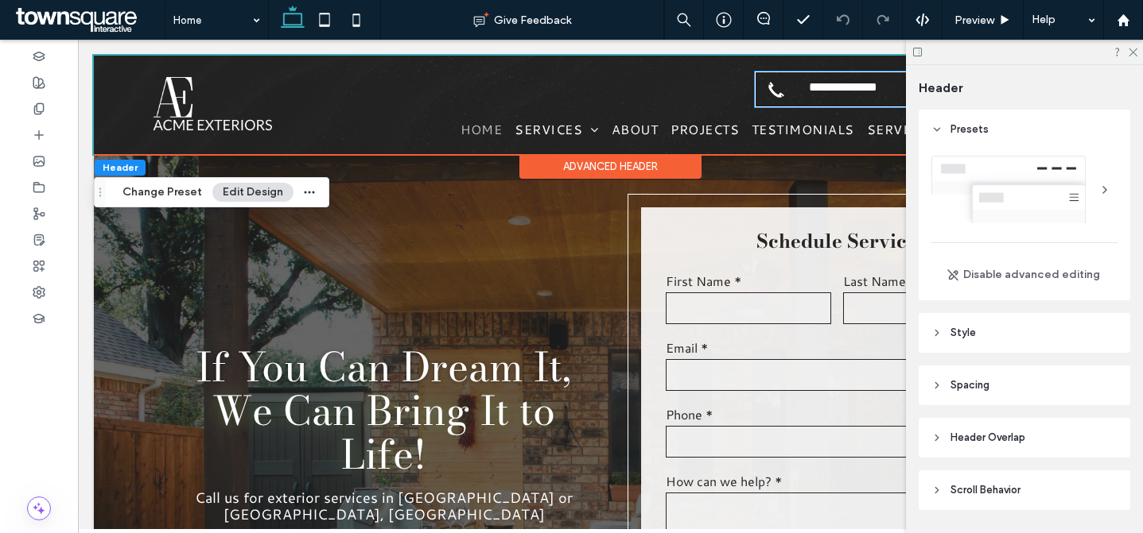
click at [803, 80] on span "**********" at bounding box center [842, 89] width 101 height 18
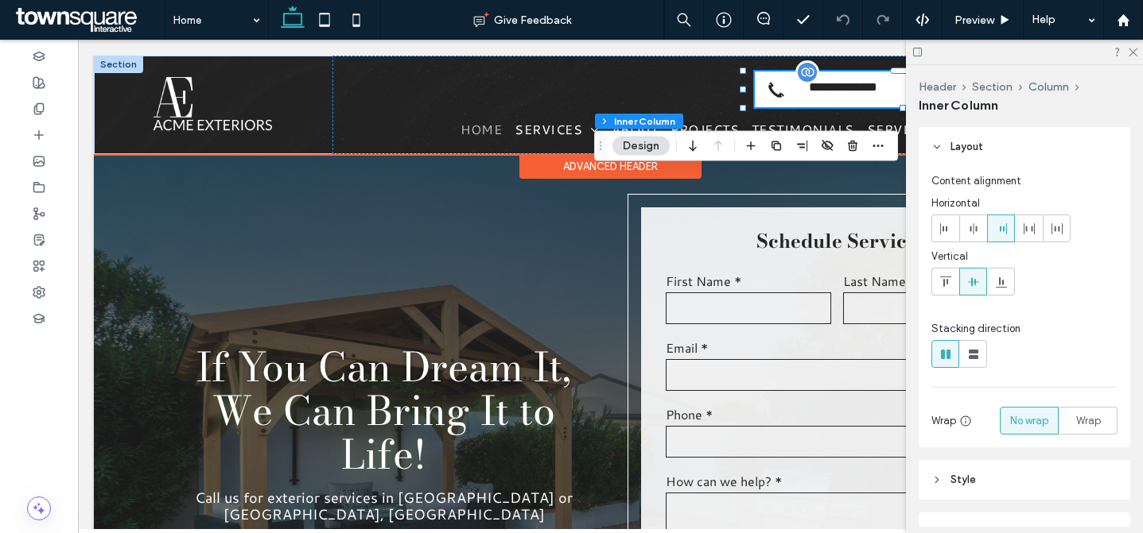
click at [884, 98] on link "**********" at bounding box center [831, 90] width 153 height 36
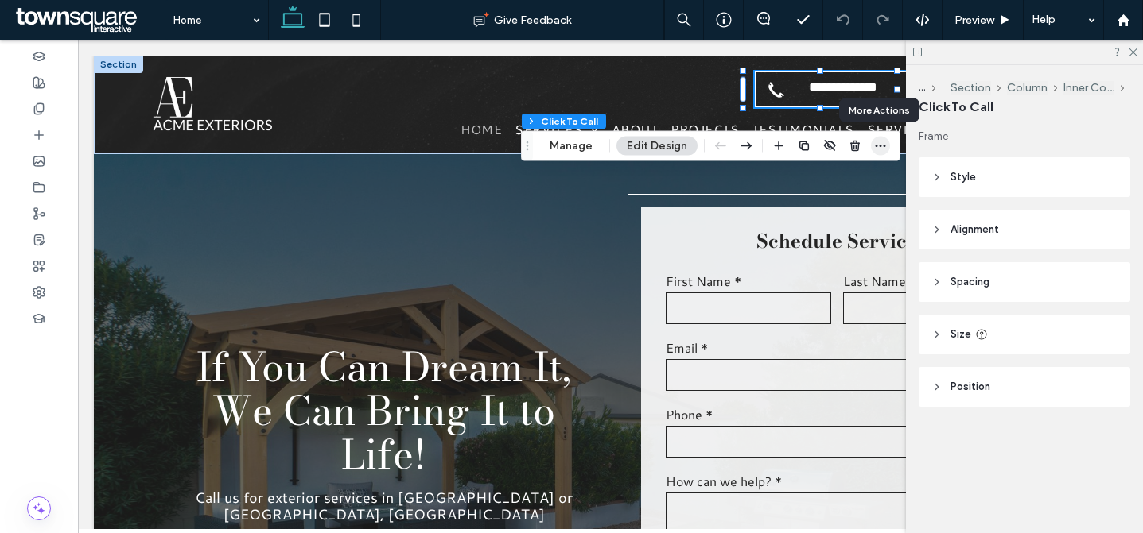
click at [881, 143] on icon "button" at bounding box center [880, 146] width 13 height 13
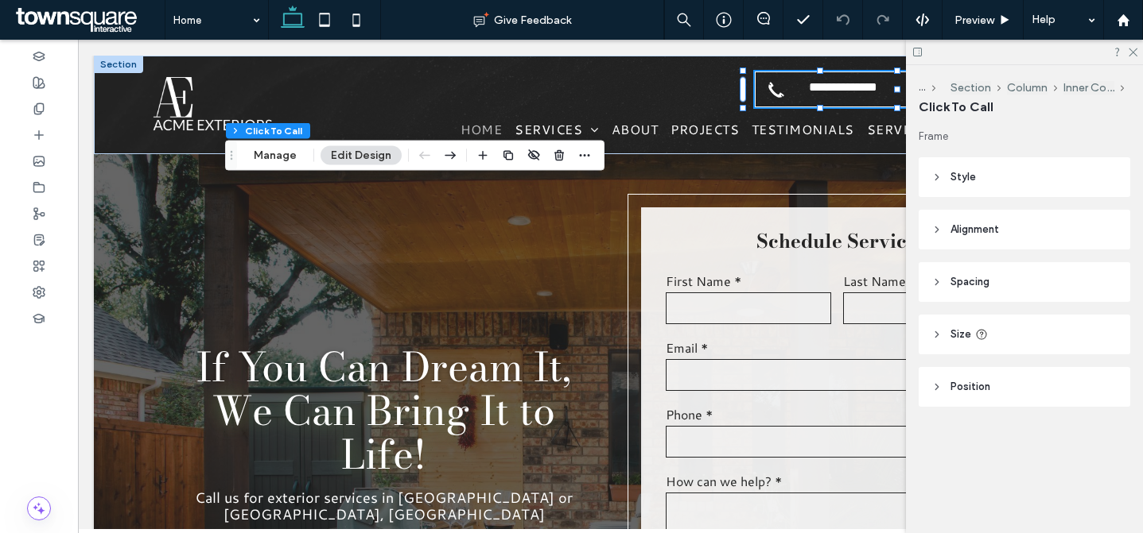
drag, startPoint x: 529, startPoint y: 149, endPoint x: 233, endPoint y: 159, distance: 295.9
click at [233, 159] on icon "Drag" at bounding box center [231, 155] width 13 height 11
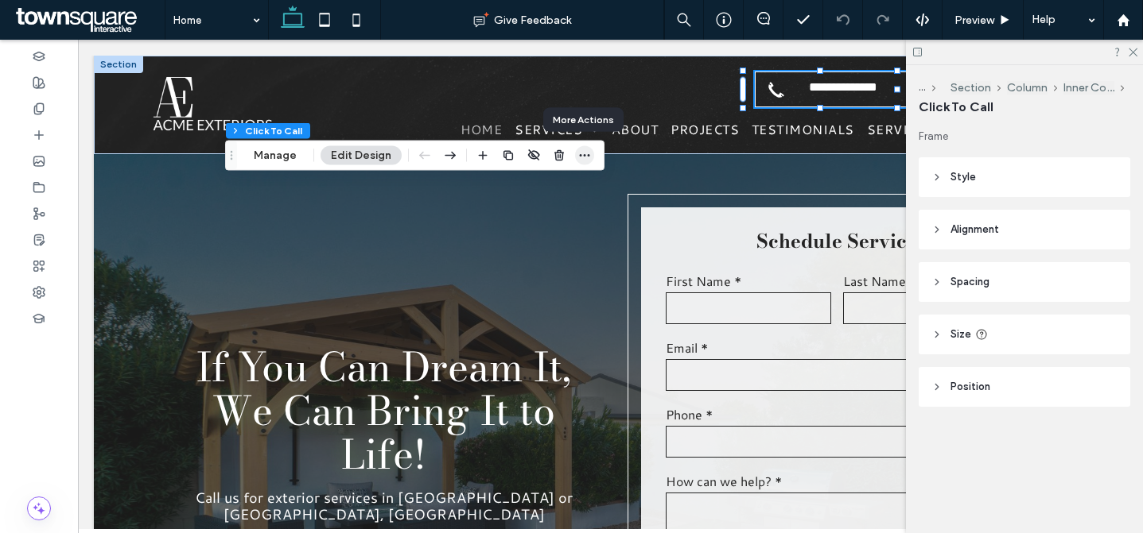
click at [581, 157] on icon "button" at bounding box center [584, 155] width 13 height 13
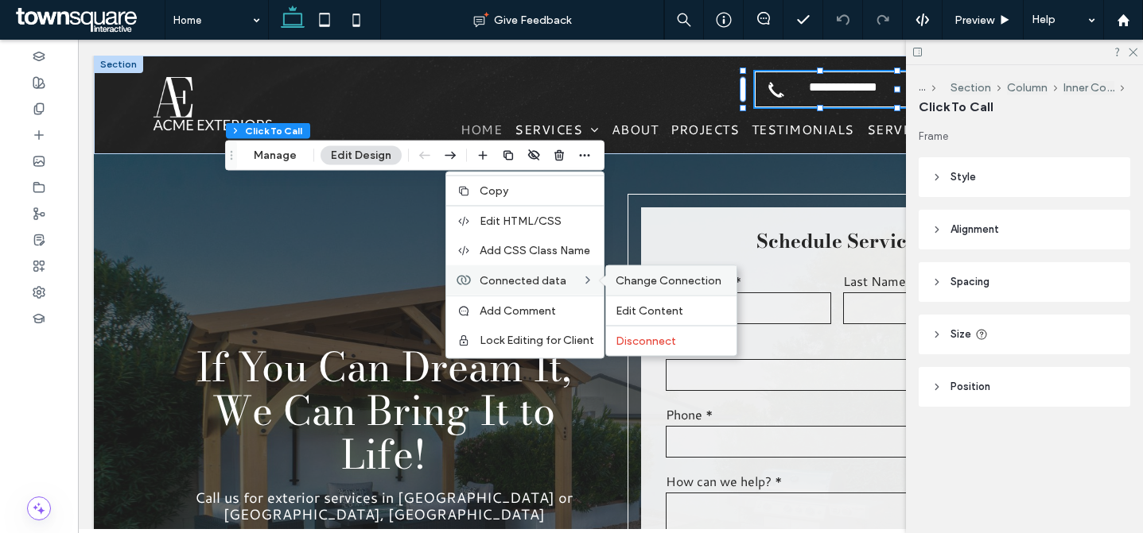
click at [642, 280] on span "Change Connection" at bounding box center [668, 281] width 106 height 14
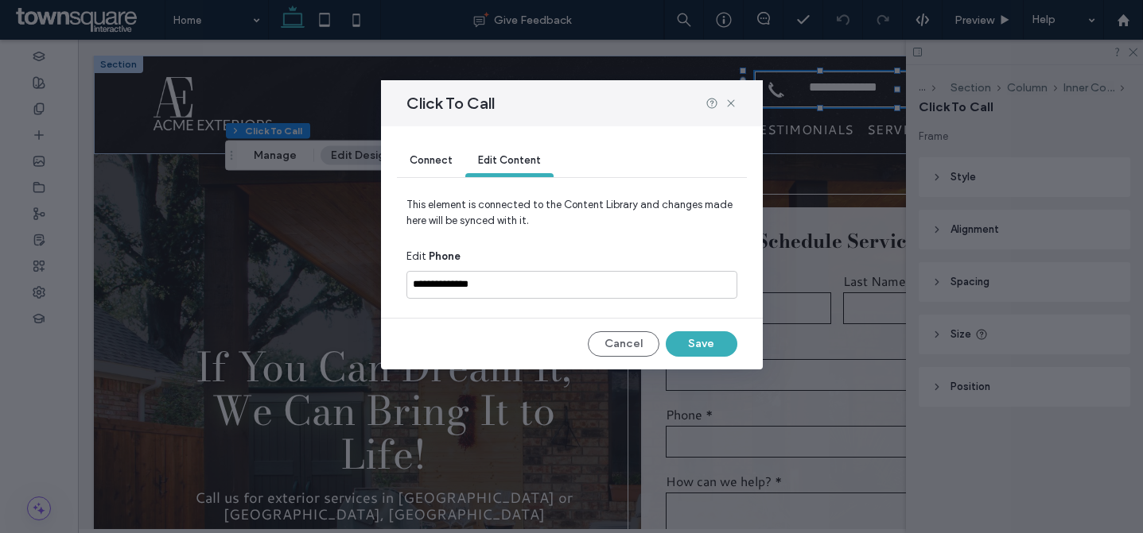
click at [429, 165] on span "Connect" at bounding box center [430, 160] width 43 height 12
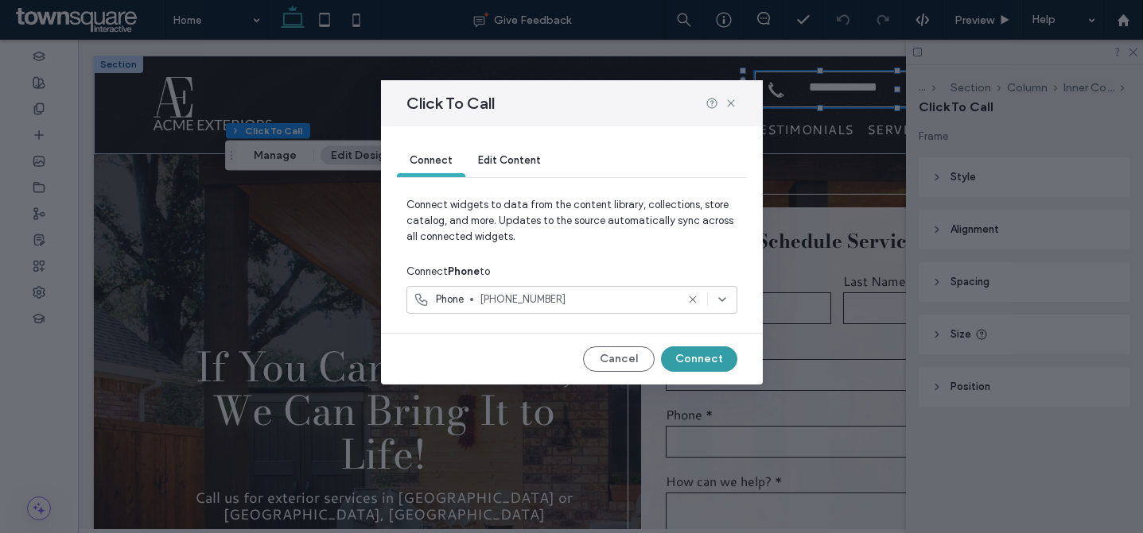
click at [689, 359] on button "Connect" at bounding box center [699, 359] width 76 height 25
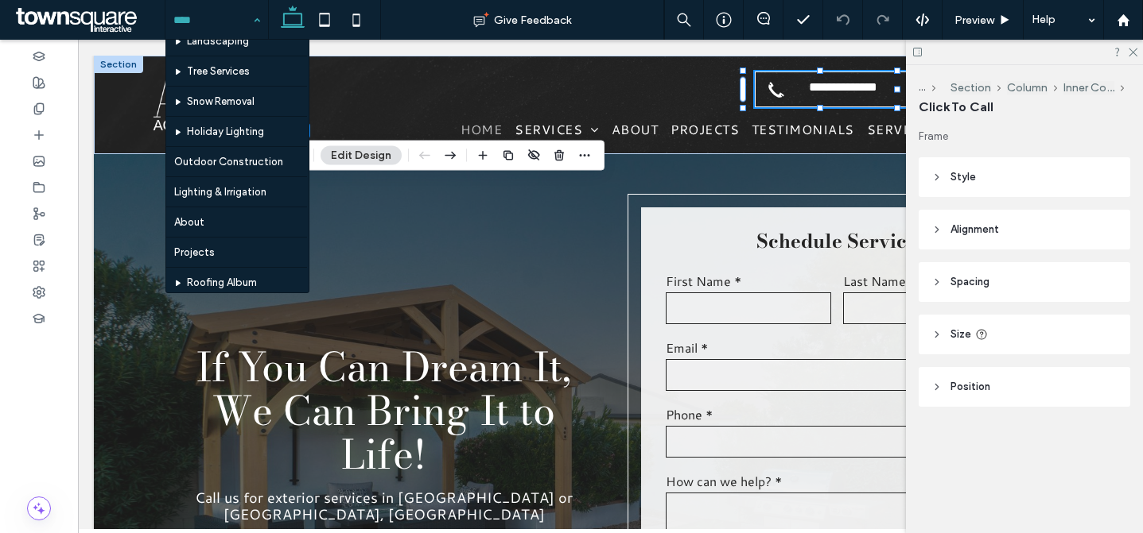
scroll to position [706, 0]
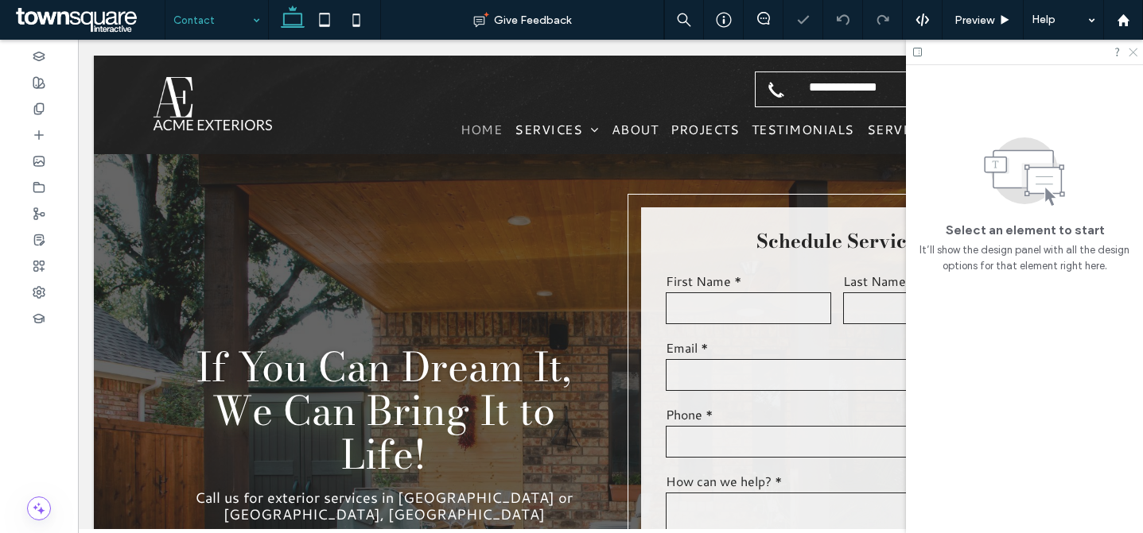
drag, startPoint x: 1130, startPoint y: 53, endPoint x: 899, endPoint y: 196, distance: 271.4
click at [1130, 53] on icon at bounding box center [1132, 51] width 10 height 10
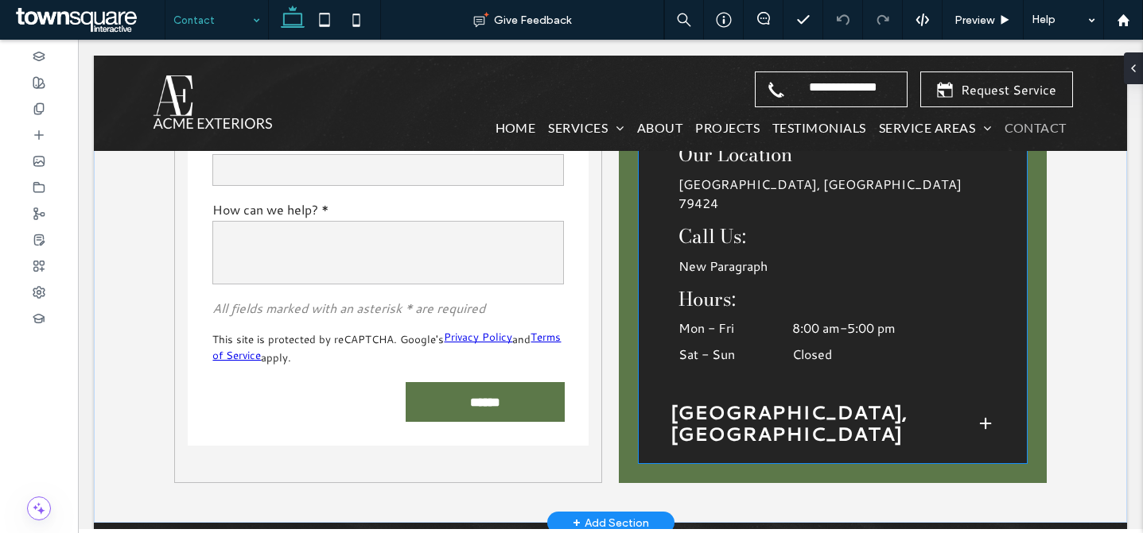
click at [928, 289] on h4 "Hours:" at bounding box center [832, 300] width 308 height 23
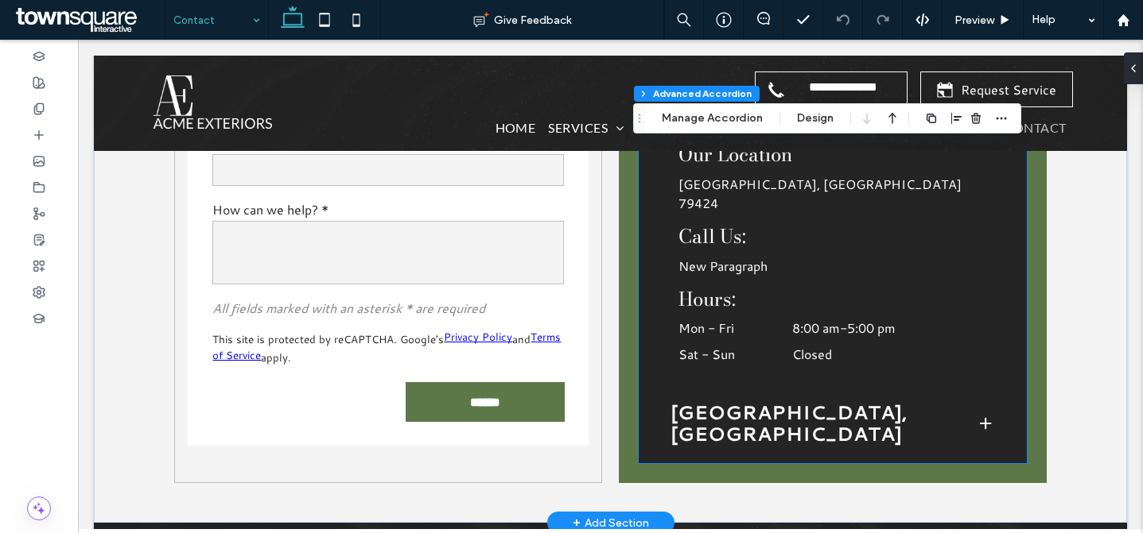
type input "**"
type input "****"
type input "*"
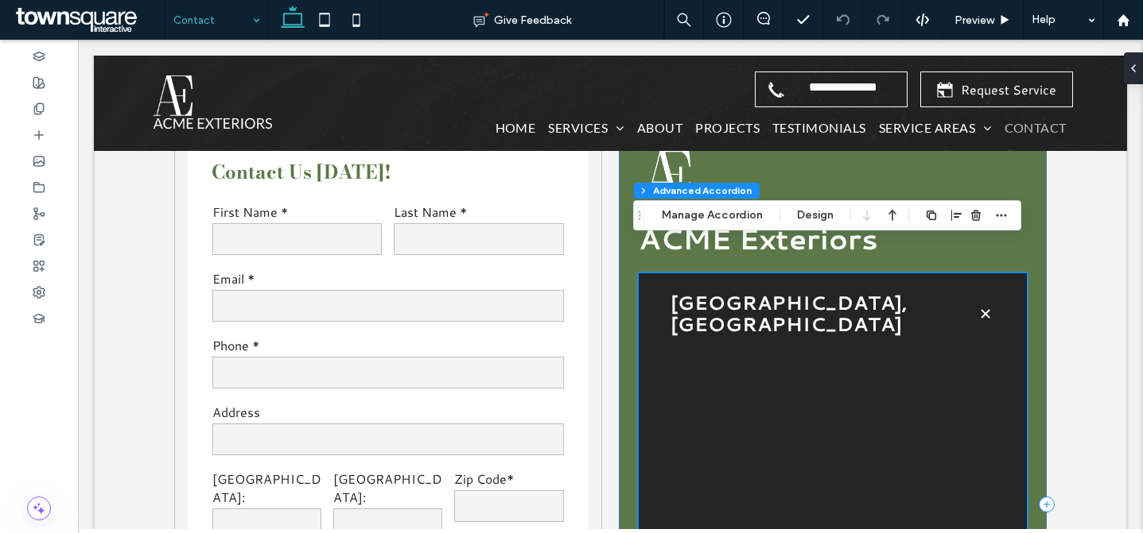
scroll to position [1177, 0]
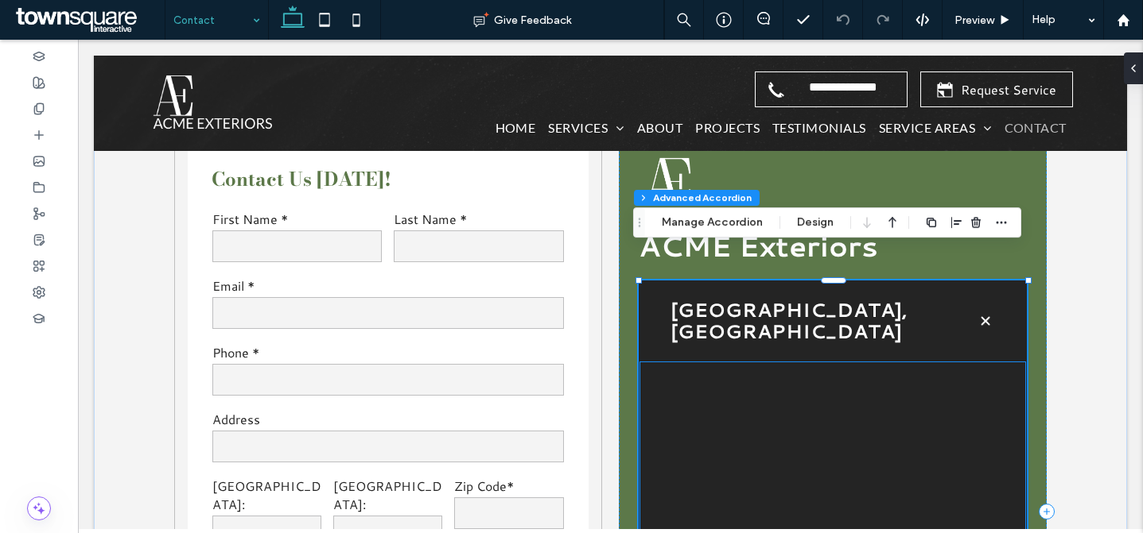
click at [853, 361] on div at bounding box center [832, 460] width 308 height 199
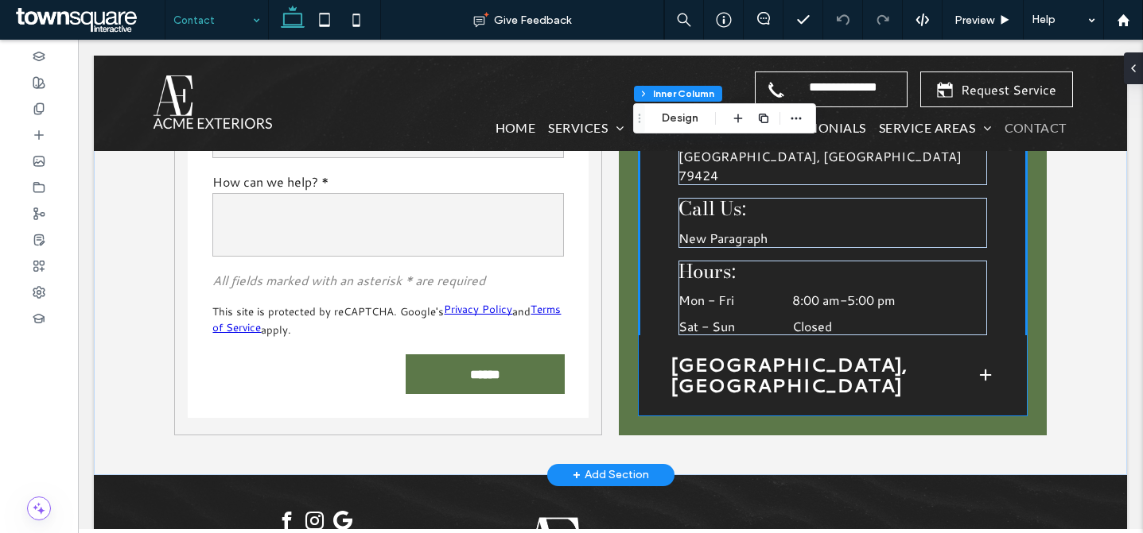
scroll to position [1655, 0]
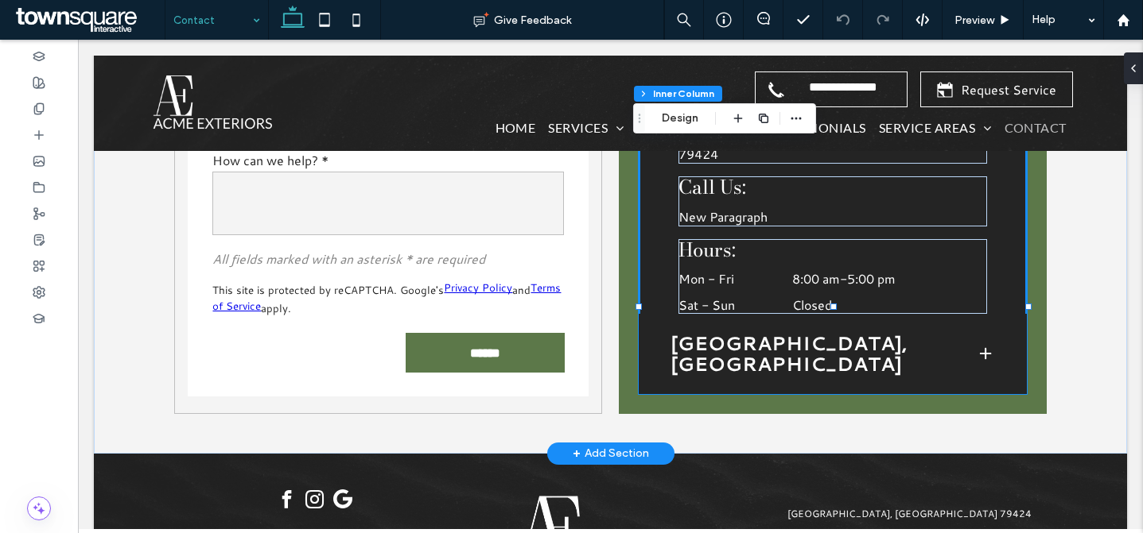
click at [981, 346] on span at bounding box center [985, 354] width 16 height 16
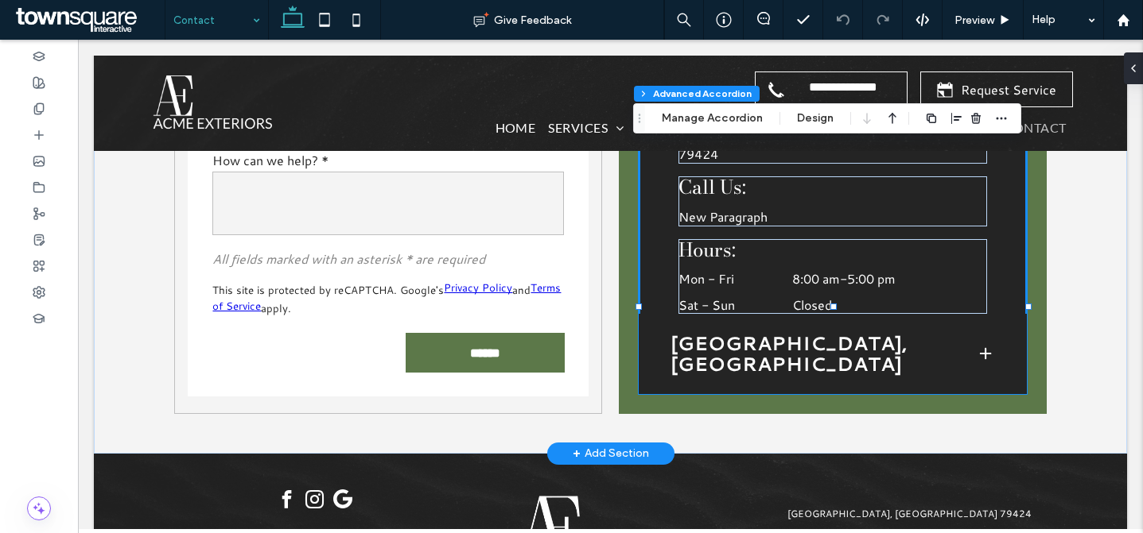
type input "**"
type input "****"
type input "*"
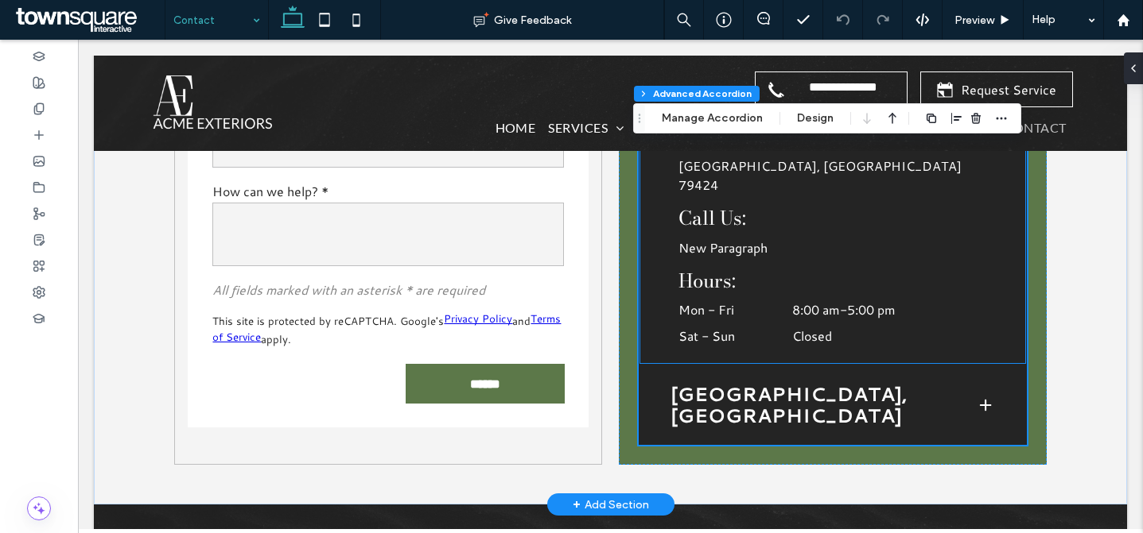
scroll to position [1625, 0]
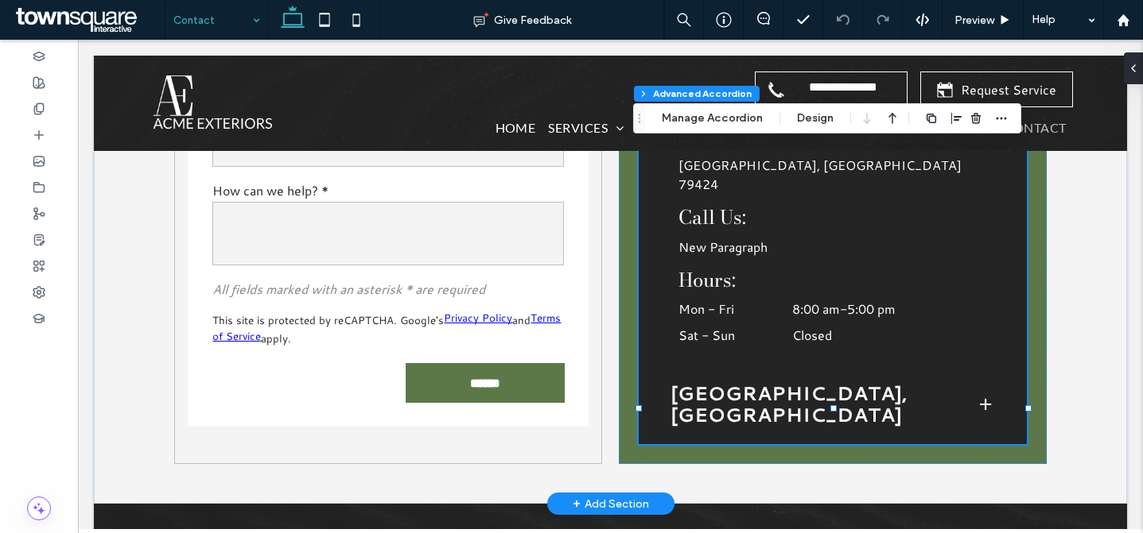
click at [977, 397] on span at bounding box center [985, 405] width 16 height 16
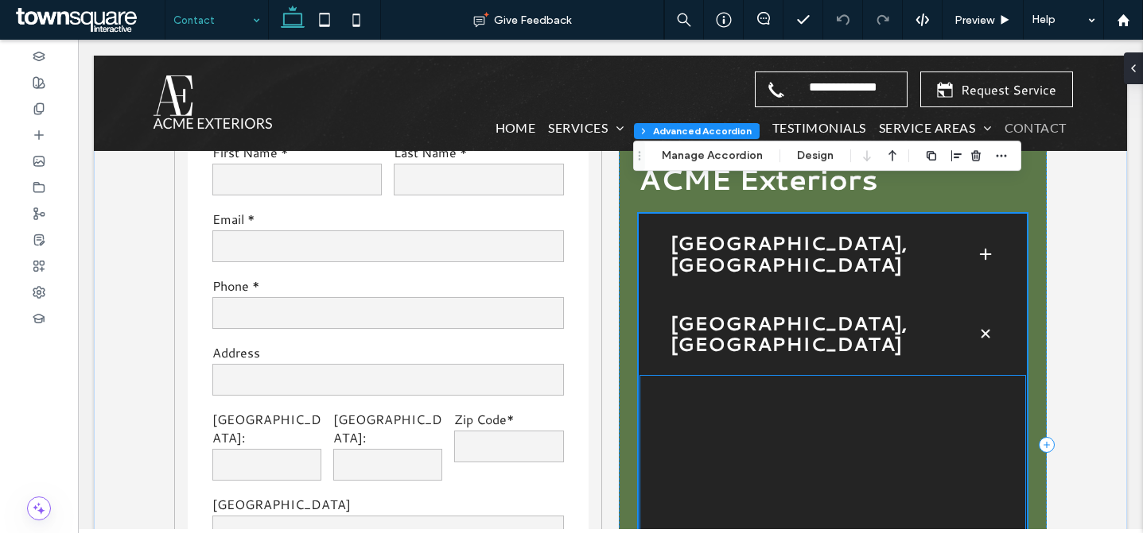
scroll to position [1205, 0]
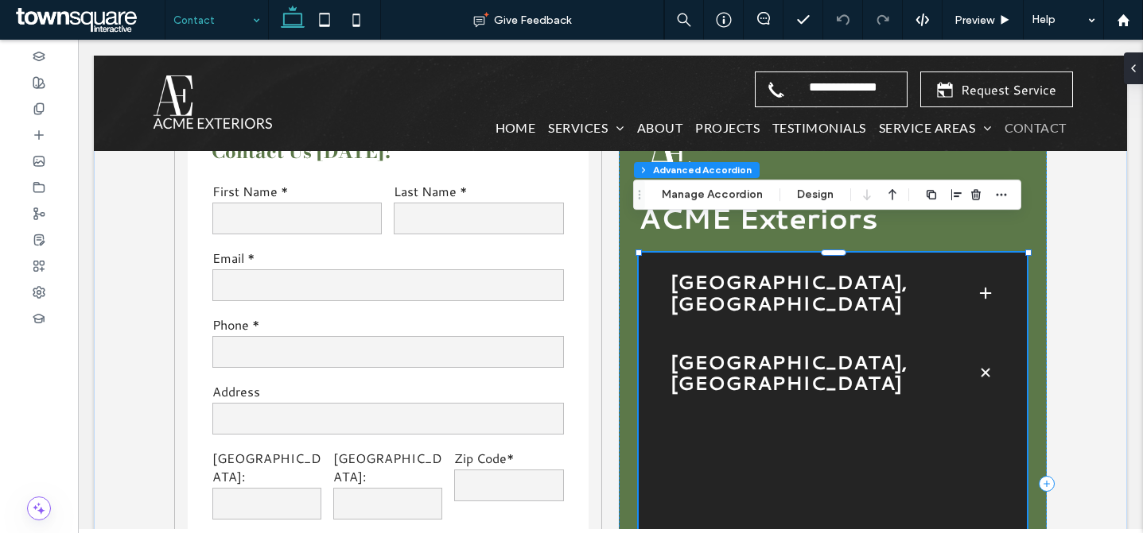
click at [817, 271] on div "Shallowater, TX" at bounding box center [831, 293] width 387 height 80
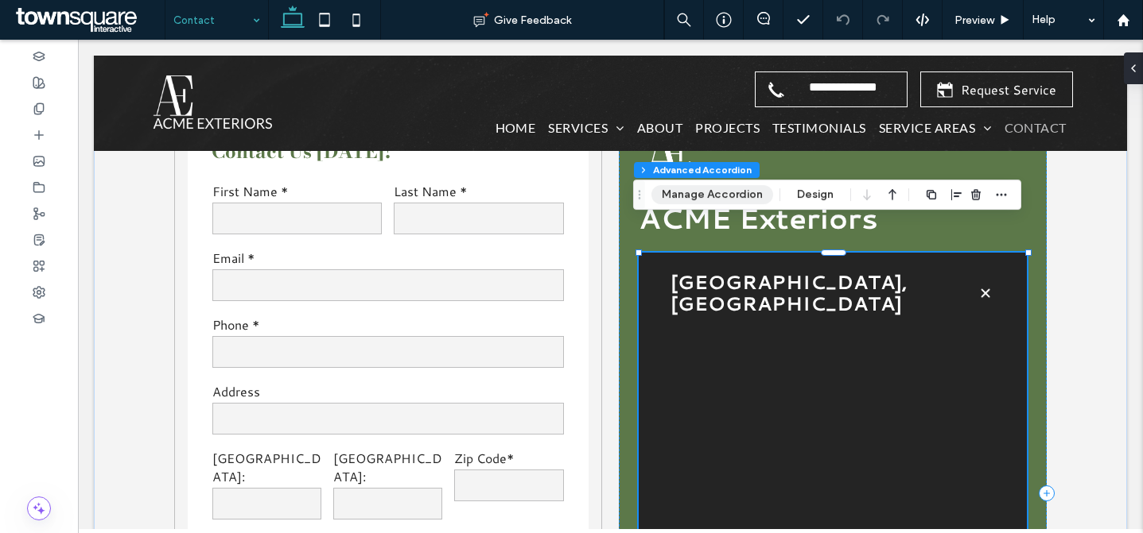
click at [693, 192] on button "Manage Accordion" at bounding box center [712, 194] width 122 height 19
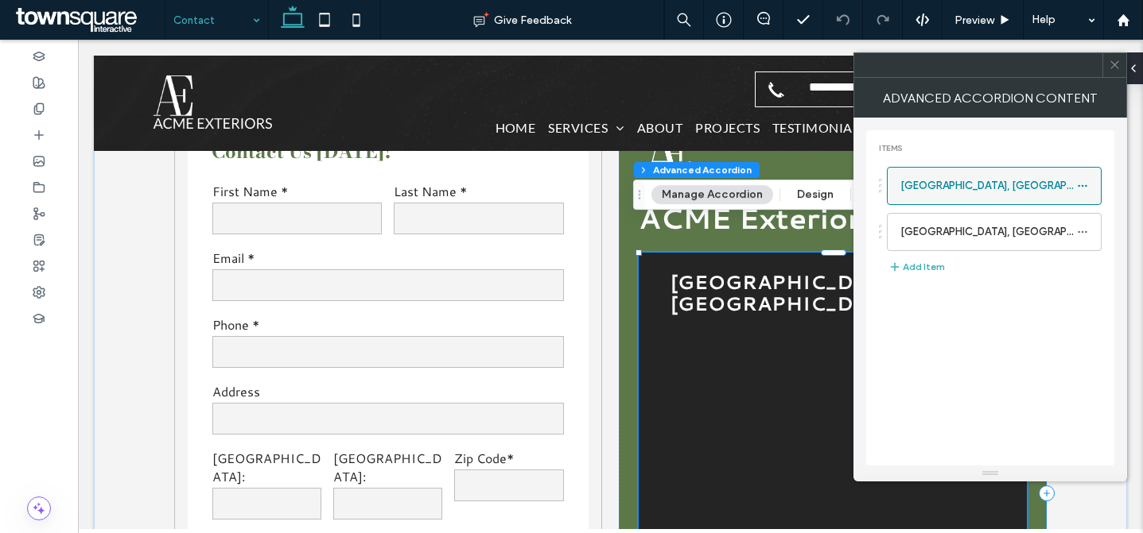
click at [1082, 185] on use at bounding box center [1081, 185] width 9 height 2
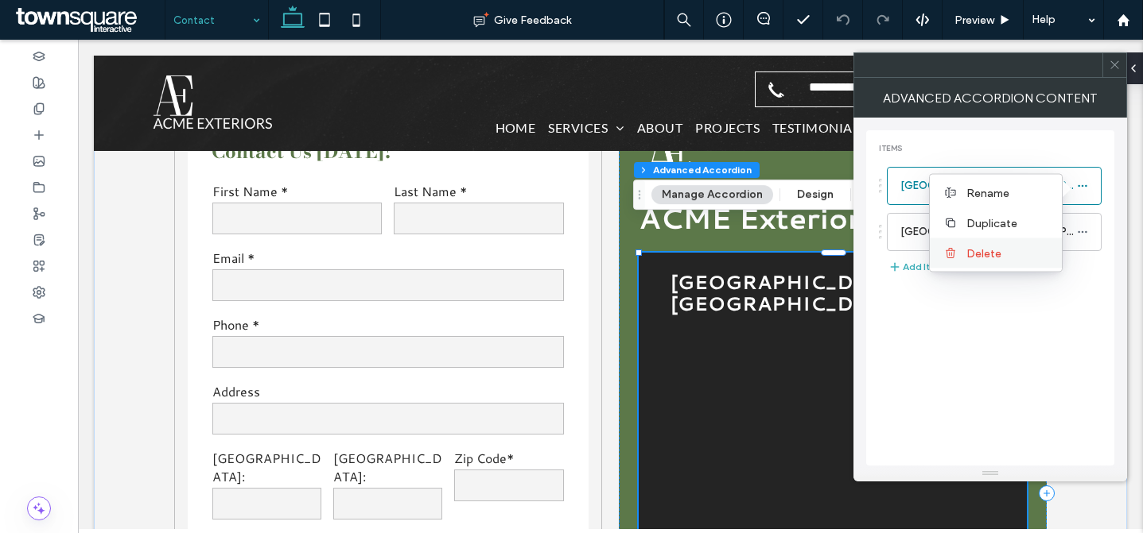
click at [1029, 246] on label "Delete" at bounding box center [1007, 253] width 83 height 14
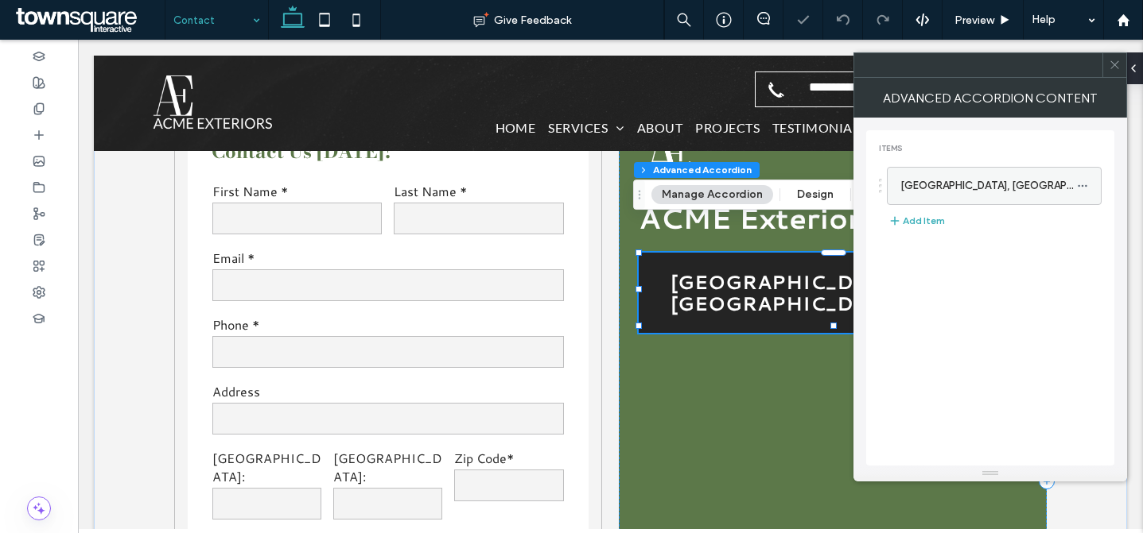
click at [974, 180] on label "[GEOGRAPHIC_DATA], [GEOGRAPHIC_DATA]" at bounding box center [988, 186] width 177 height 32
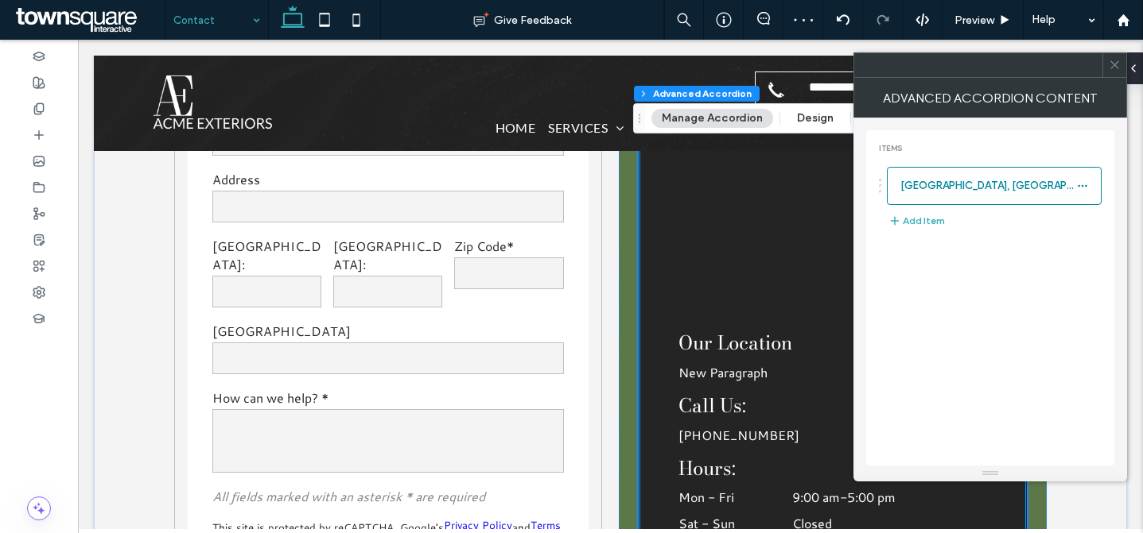
scroll to position [1430, 0]
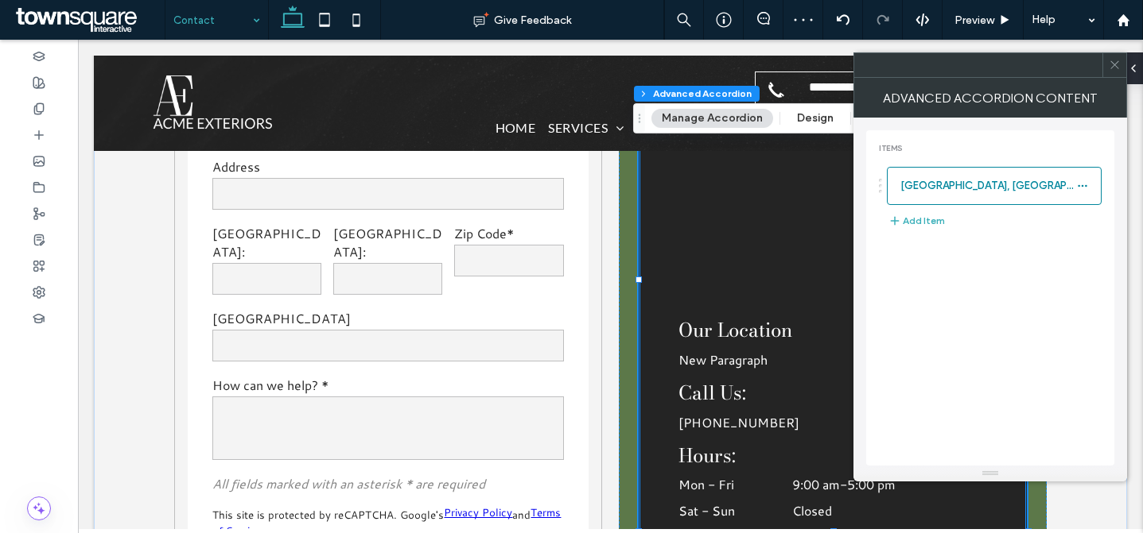
click at [751, 351] on p "New Paragraph" at bounding box center [832, 360] width 308 height 19
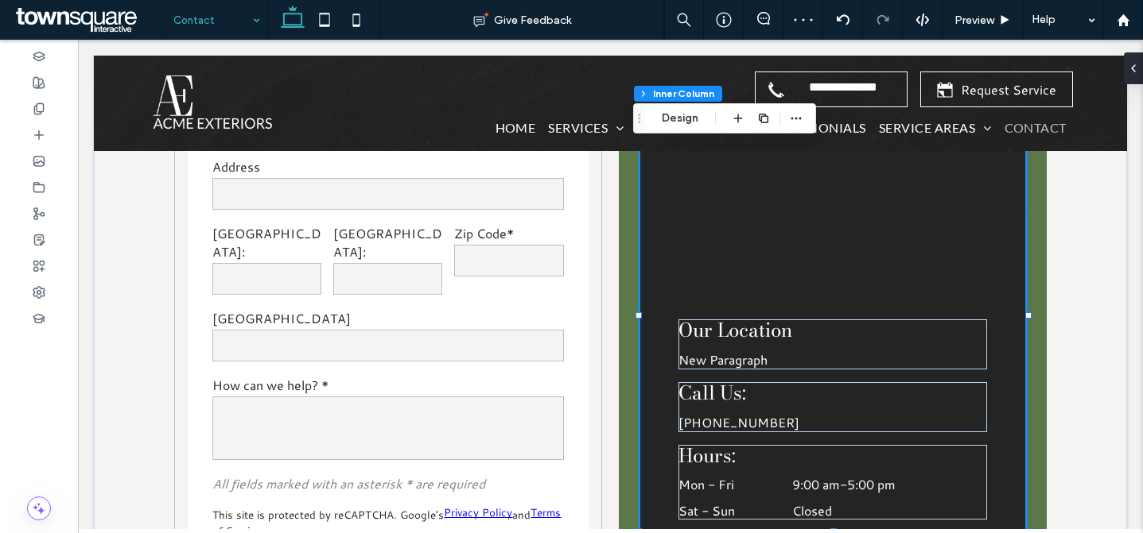
click at [747, 351] on p "New Paragraph" at bounding box center [832, 360] width 308 height 19
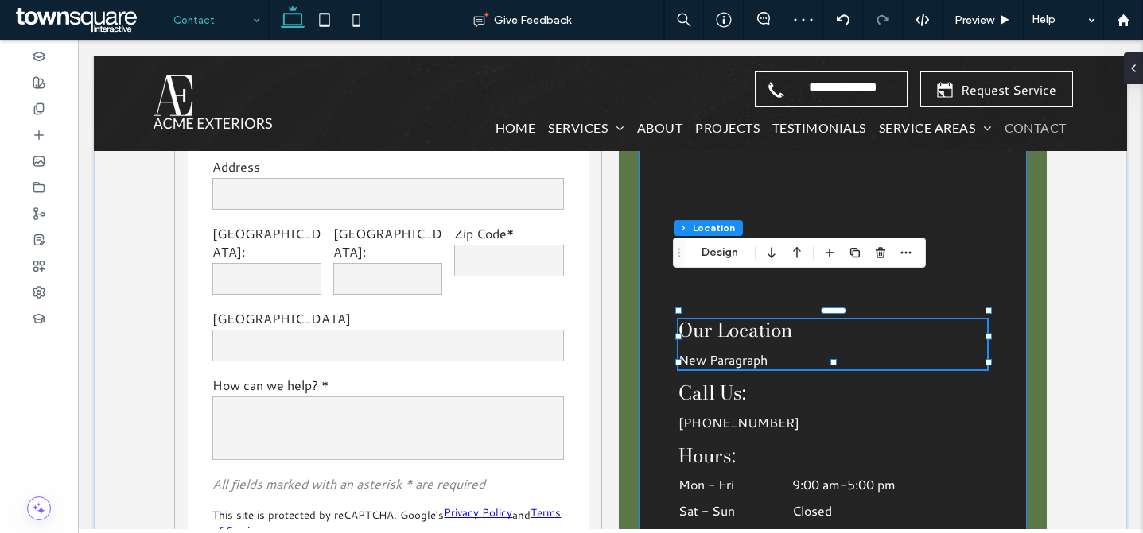
click at [747, 351] on p "New Paragraph" at bounding box center [832, 360] width 308 height 19
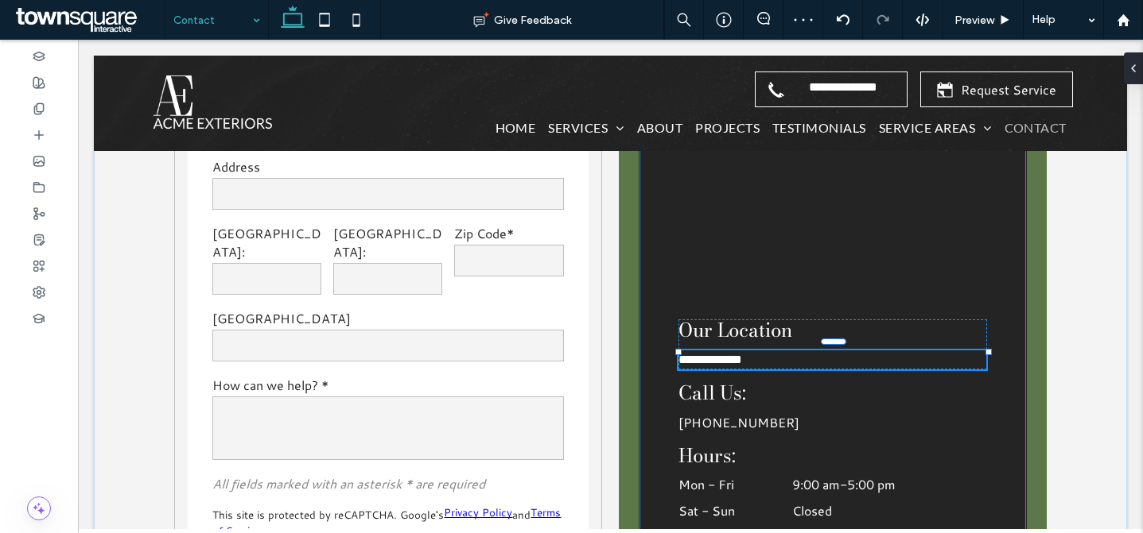
type input "*********"
type input "**"
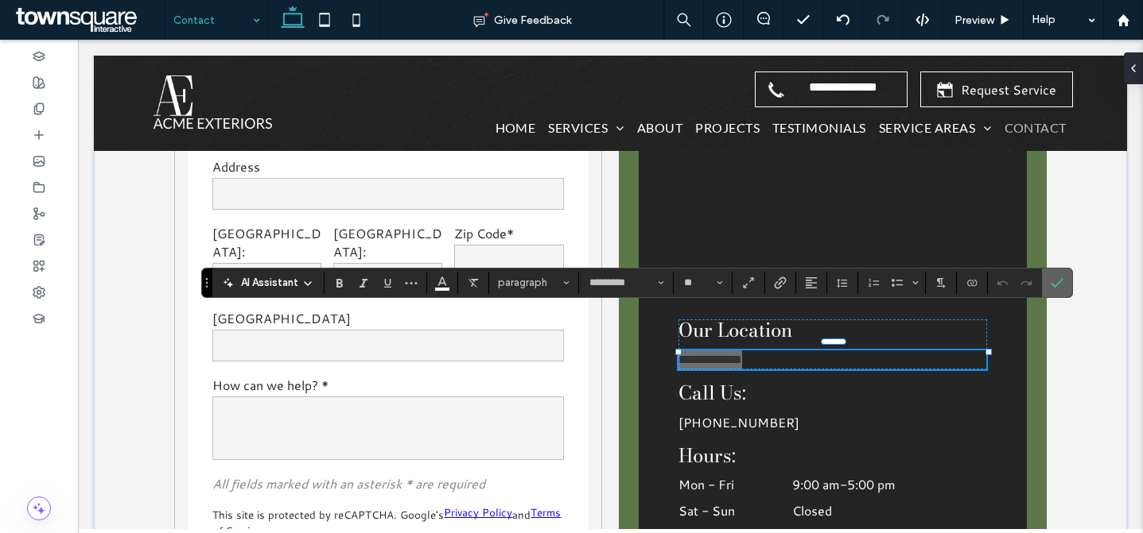
click at [1063, 284] on label "Confirm" at bounding box center [1057, 283] width 24 height 29
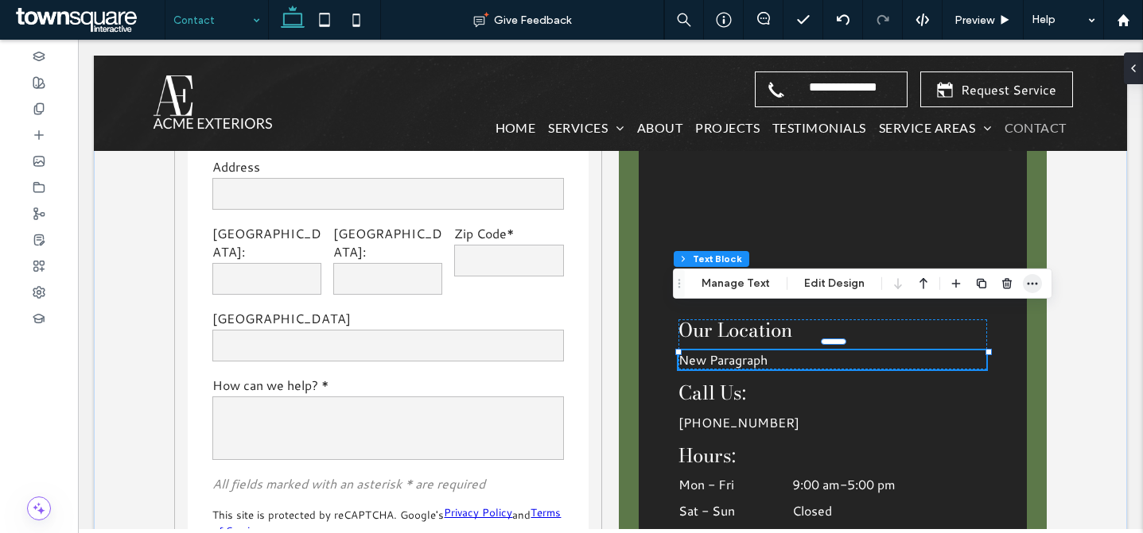
click at [1026, 286] on icon "button" at bounding box center [1032, 283] width 13 height 13
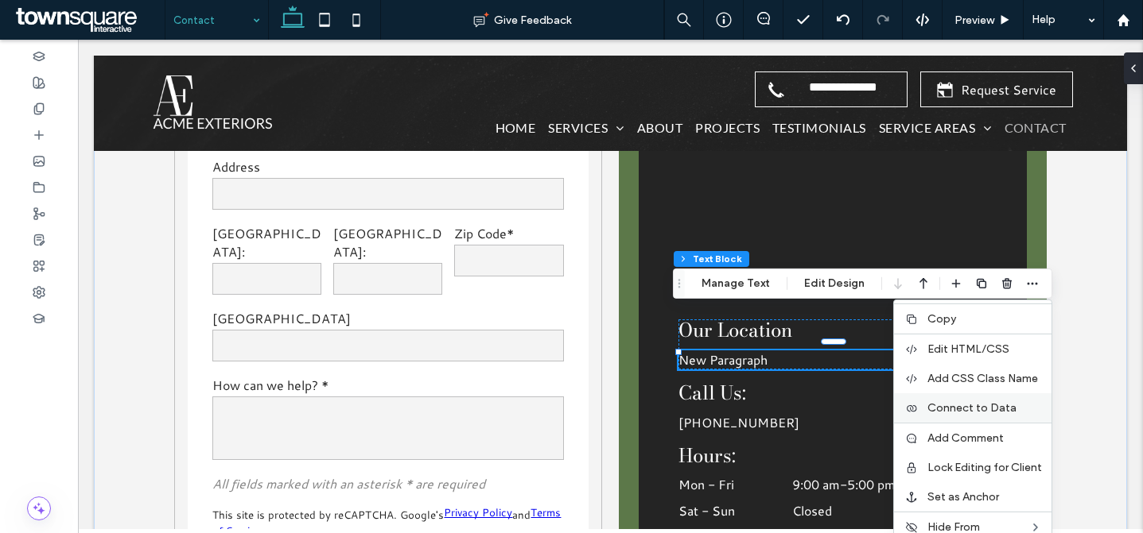
click at [944, 412] on span "Connect to Data" at bounding box center [971, 409] width 89 height 14
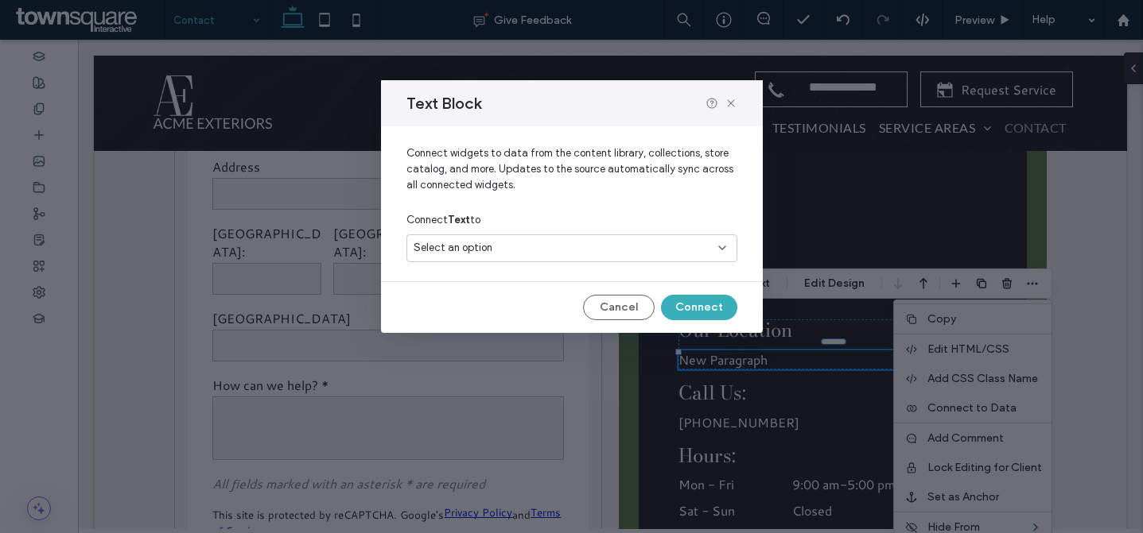
click at [627, 247] on div "Select an option" at bounding box center [561, 248] width 297 height 16
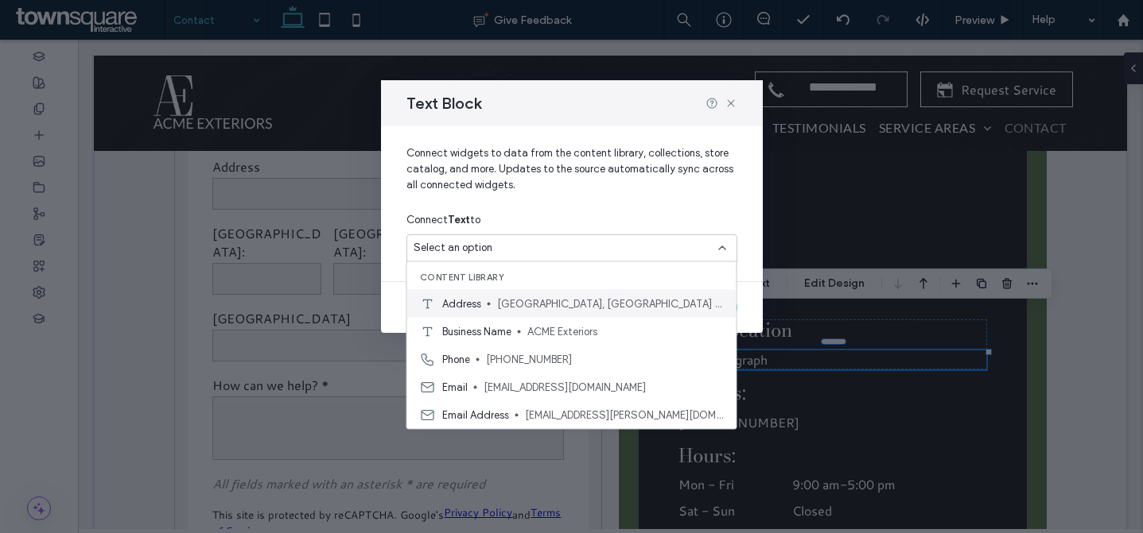
click at [571, 302] on span "[GEOGRAPHIC_DATA], [GEOGRAPHIC_DATA] 79424" at bounding box center [610, 304] width 227 height 16
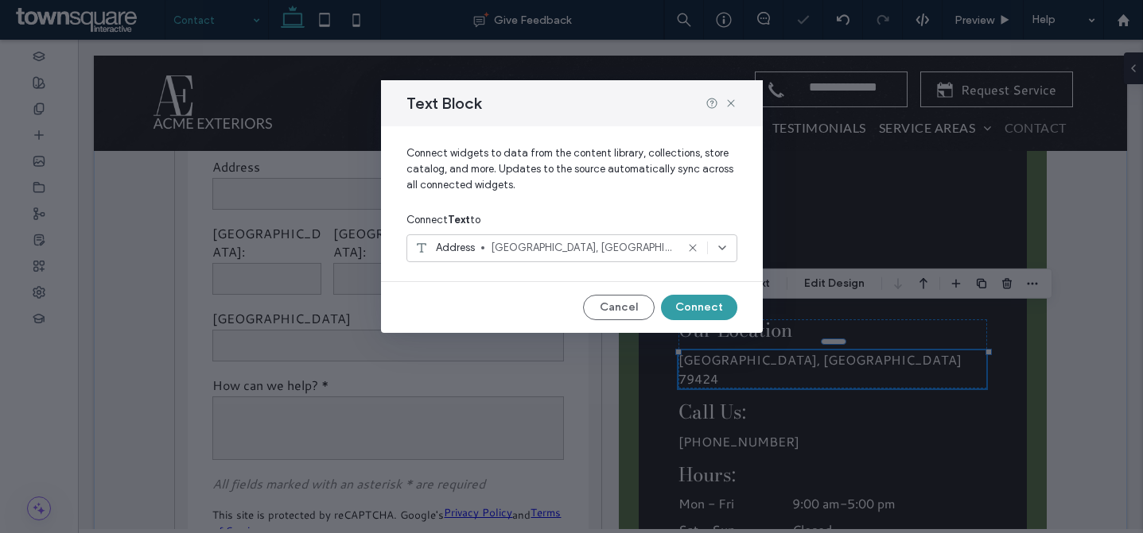
click at [711, 305] on button "Connect" at bounding box center [699, 307] width 76 height 25
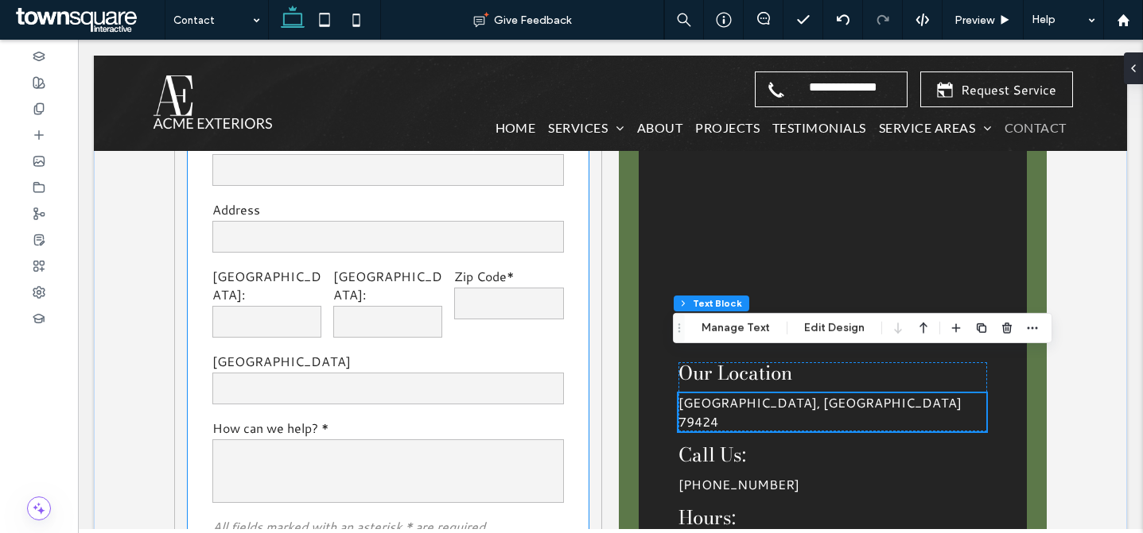
scroll to position [1383, 0]
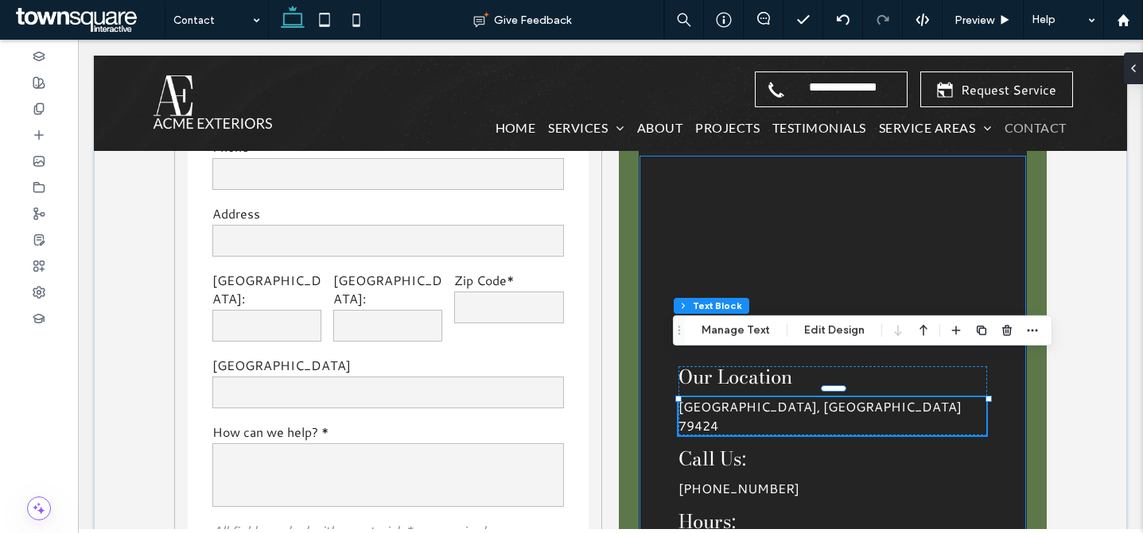
click at [638, 309] on div "Our Location Lubbock, TX 79424 Call Us: (806) 544-3981 Hours: Mon - Fri 9:00 am…" at bounding box center [831, 380] width 387 height 451
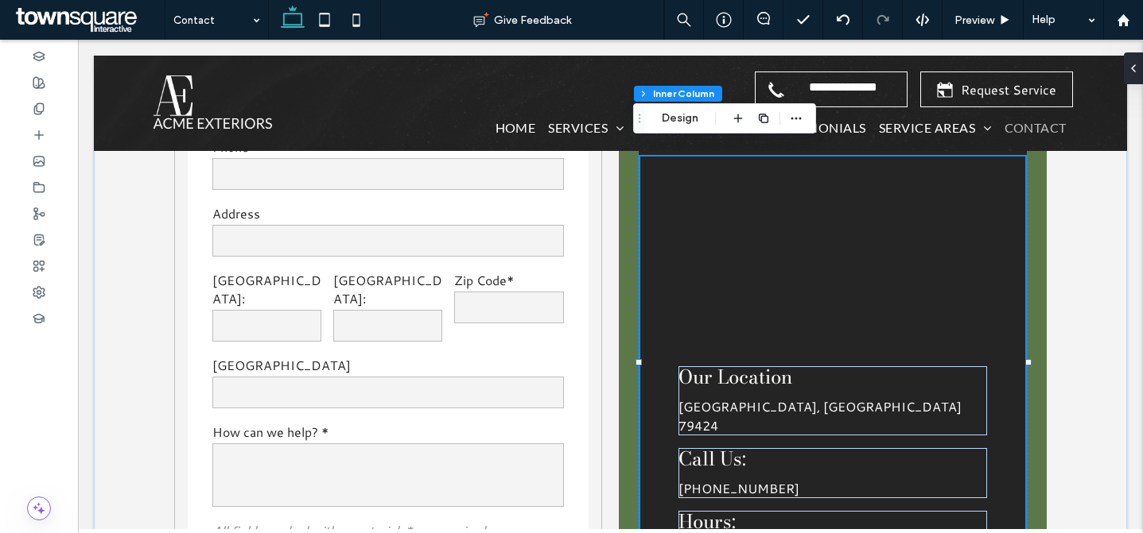
click at [656, 324] on div "Our Location Lubbock, TX 79424 Call Us: (806) 544-3981 Hours: Mon - Fri 9:00 am…" at bounding box center [831, 380] width 387 height 451
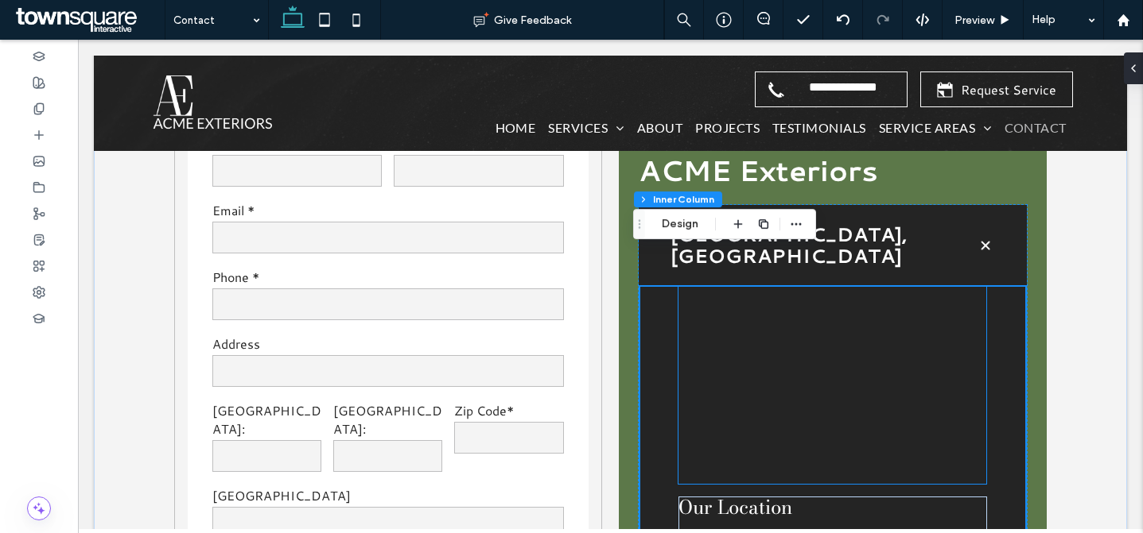
scroll to position [1258, 0]
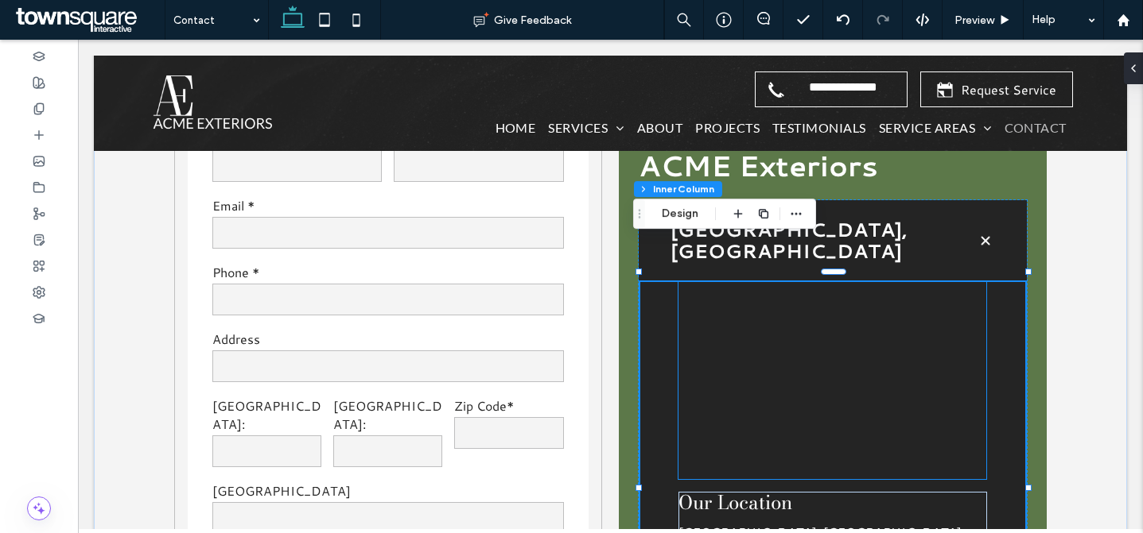
click at [871, 300] on div at bounding box center [832, 380] width 308 height 199
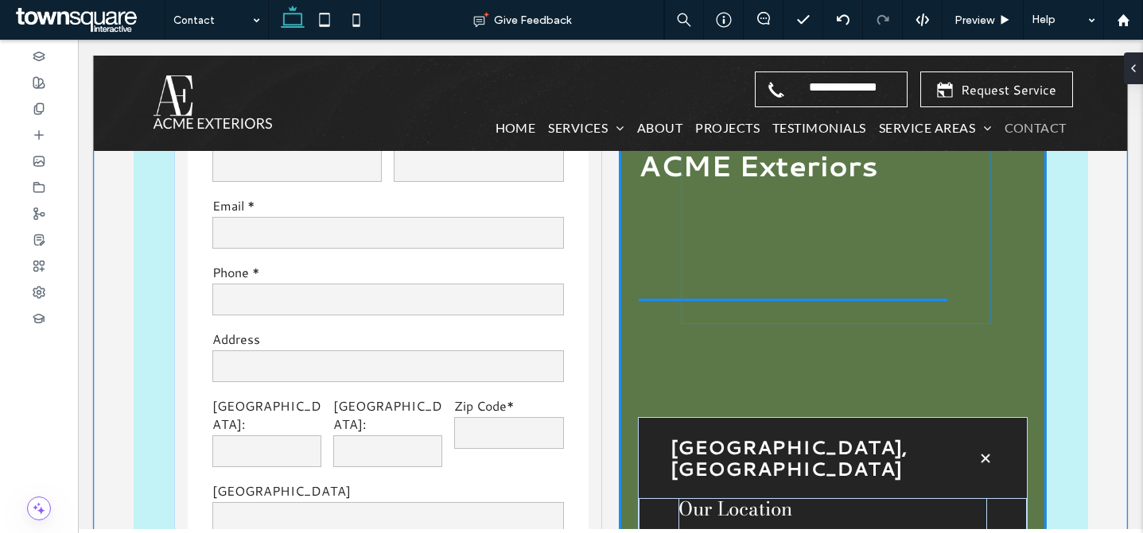
drag, startPoint x: 879, startPoint y: 320, endPoint x: 888, endPoint y: 205, distance: 115.6
type input "**"
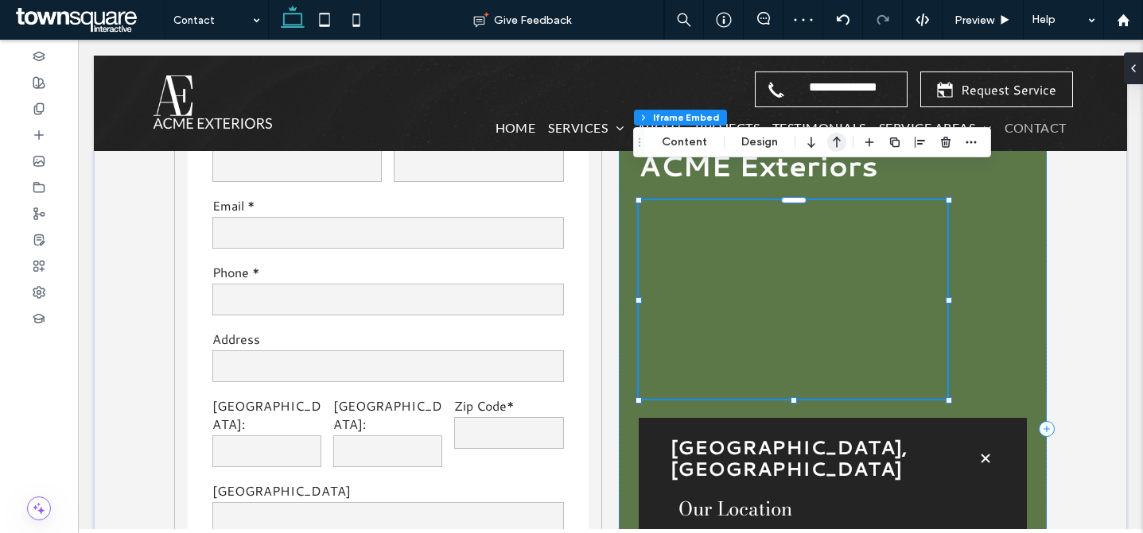
click at [839, 143] on icon "button" at bounding box center [836, 142] width 19 height 29
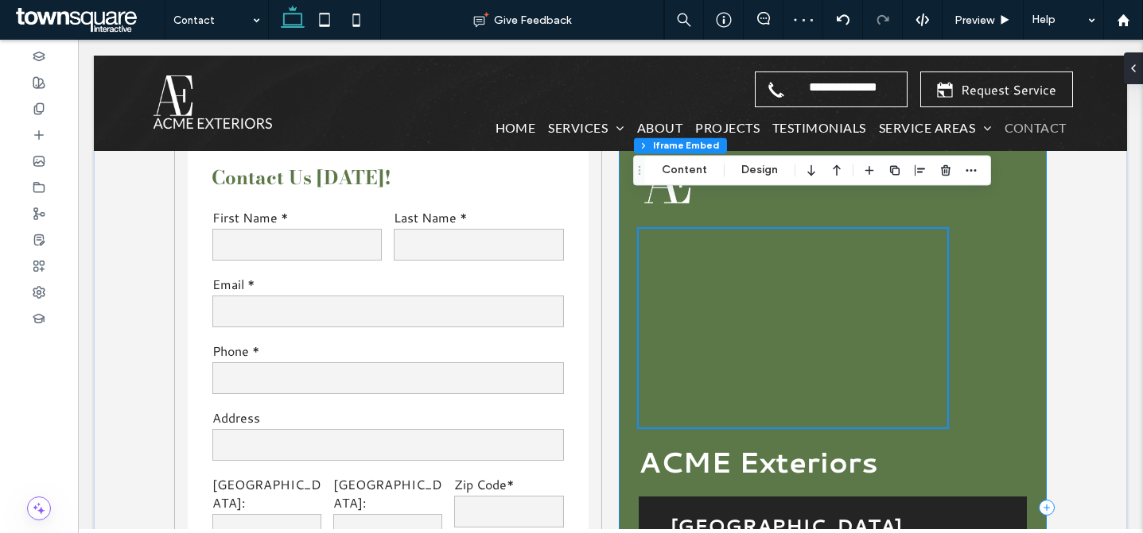
scroll to position [1141, 0]
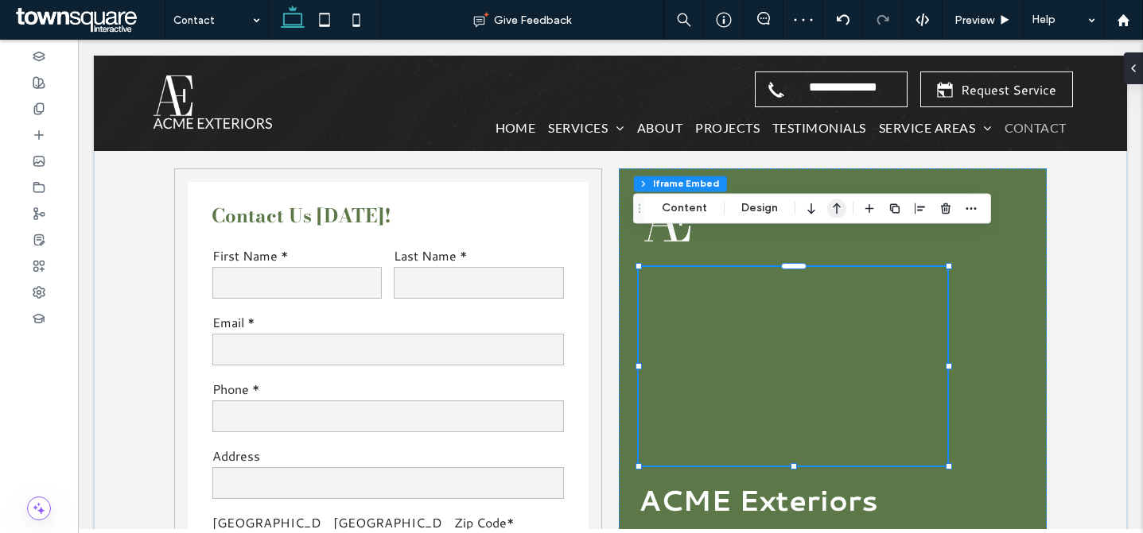
click at [838, 216] on icon "button" at bounding box center [836, 208] width 19 height 29
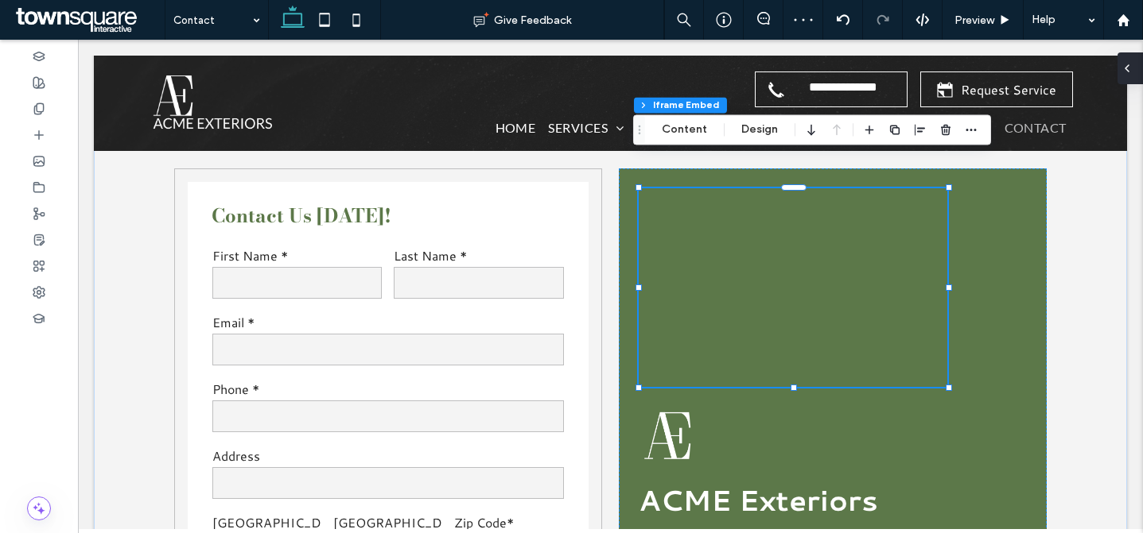
click at [1135, 68] on div at bounding box center [1129, 68] width 25 height 32
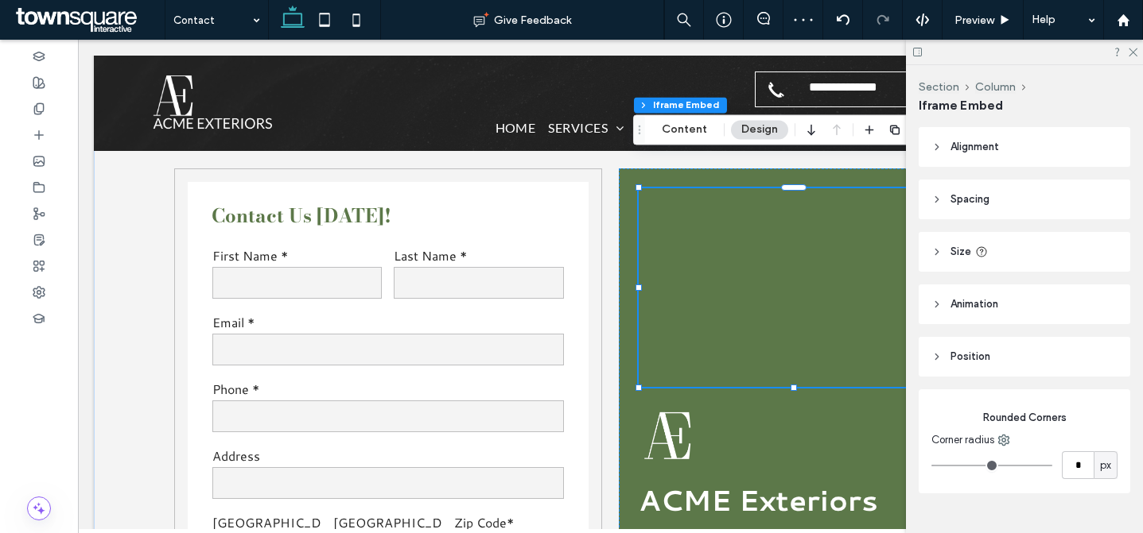
scroll to position [38, 0]
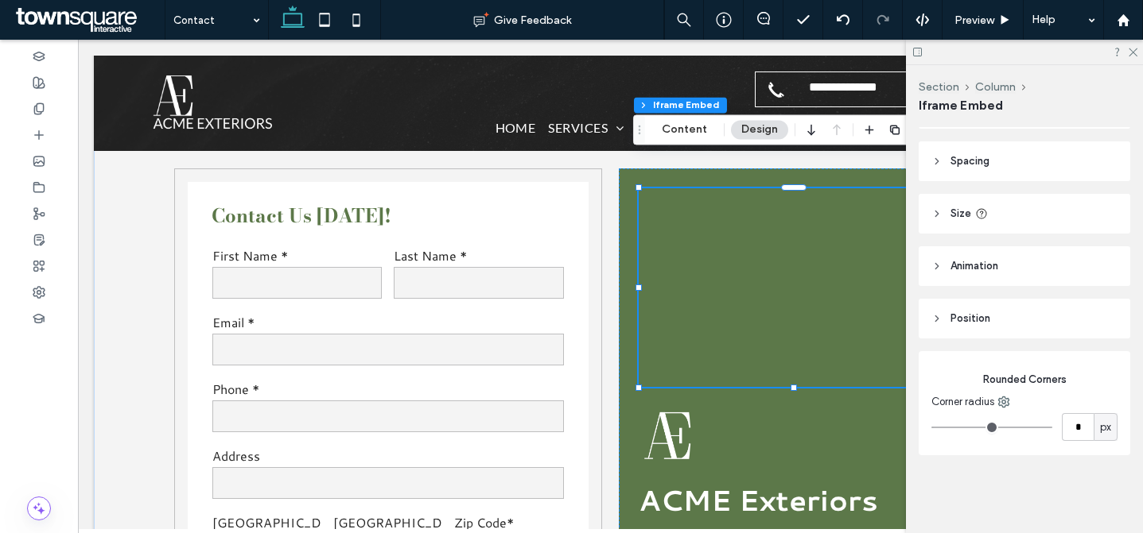
click at [1052, 223] on header "Size" at bounding box center [1023, 214] width 211 height 40
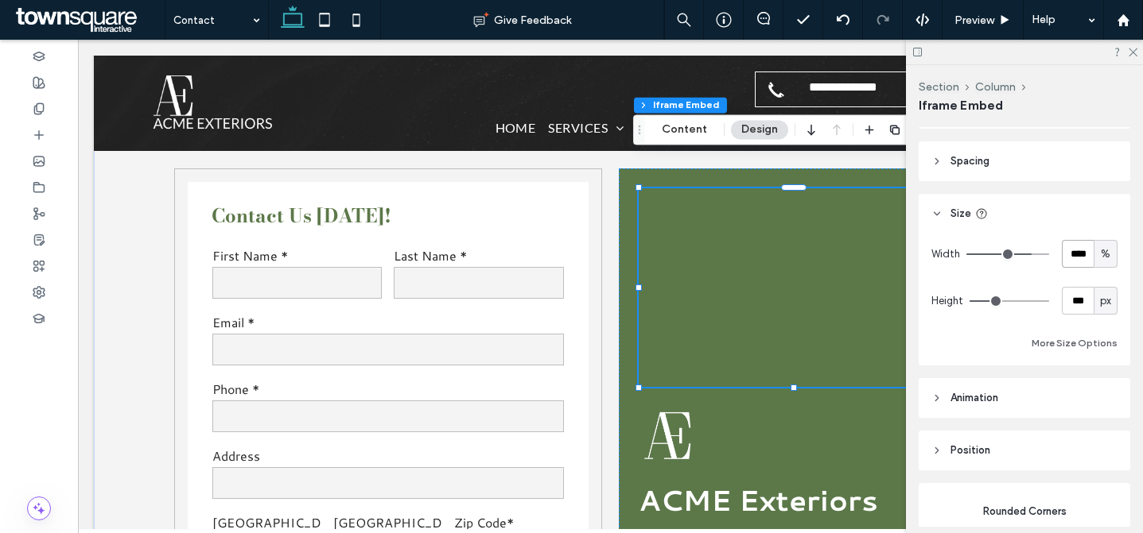
click at [1075, 258] on input "****" at bounding box center [1077, 254] width 32 height 28
type input "***"
click at [1132, 49] on icon at bounding box center [1132, 51] width 10 height 10
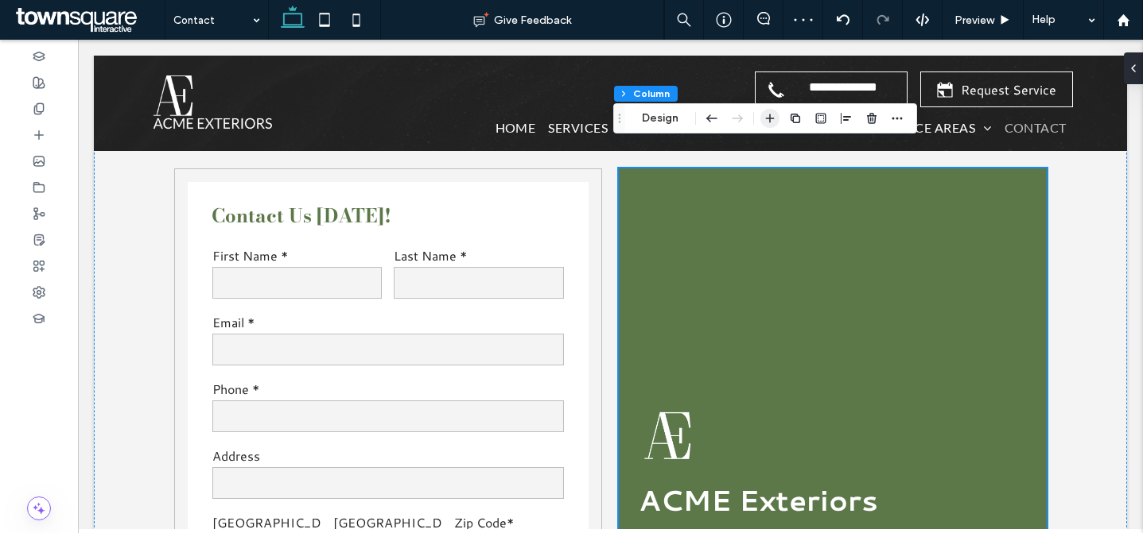
click at [770, 117] on use "button" at bounding box center [770, 118] width 9 height 9
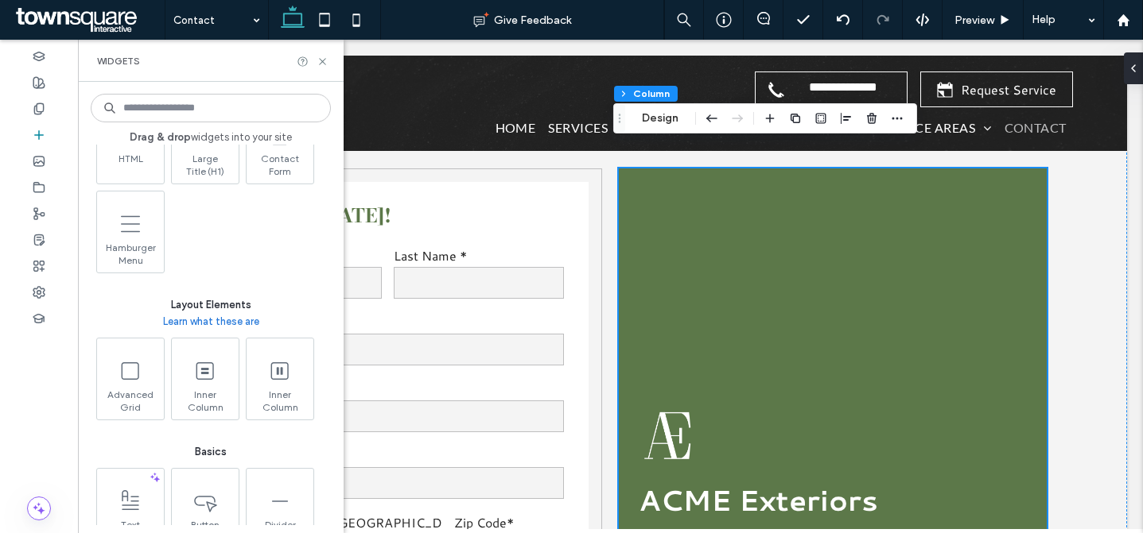
scroll to position [662, 0]
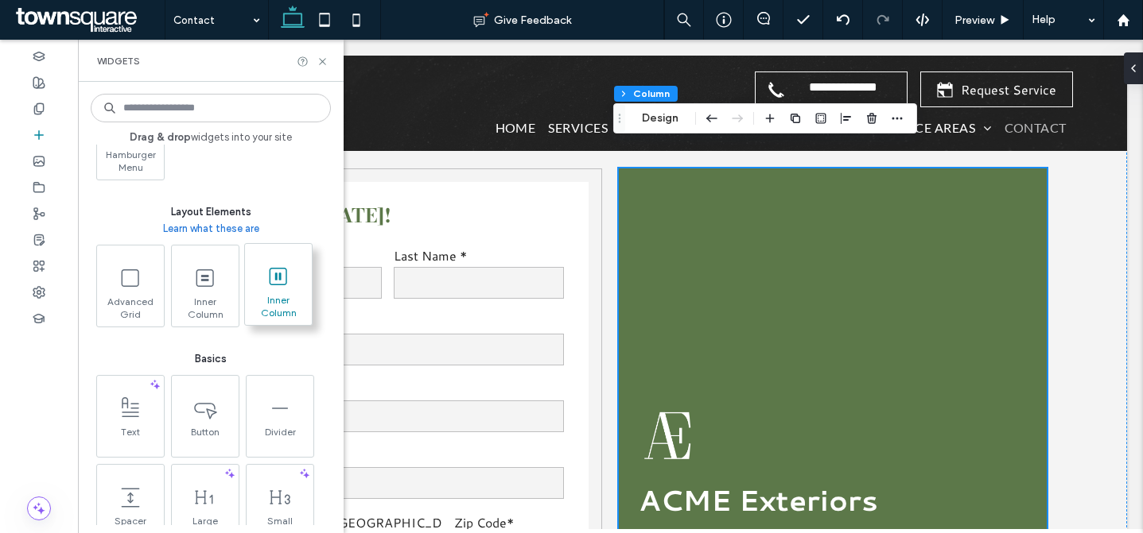
click at [294, 261] on span at bounding box center [278, 276] width 67 height 36
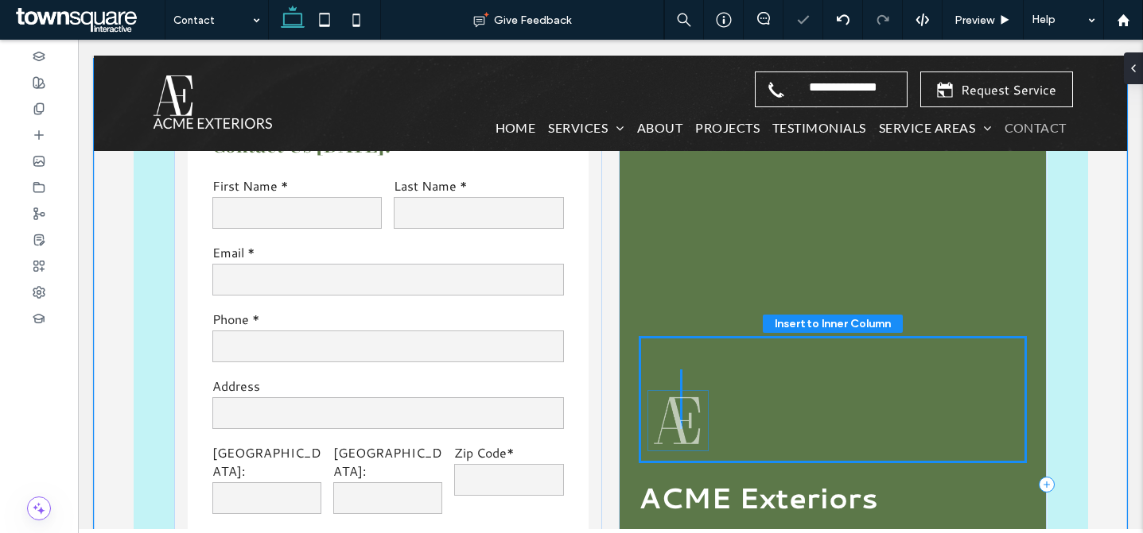
scroll to position [193, 0]
drag, startPoint x: 654, startPoint y: 478, endPoint x: 669, endPoint y: 397, distance: 82.5
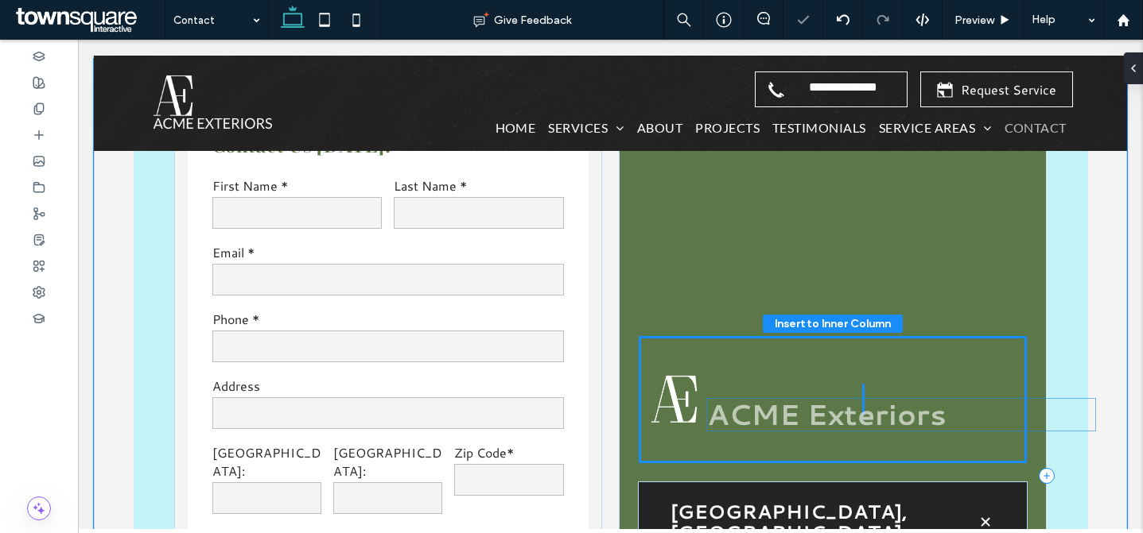
drag, startPoint x: 674, startPoint y: 455, endPoint x: 749, endPoint y: 402, distance: 91.8
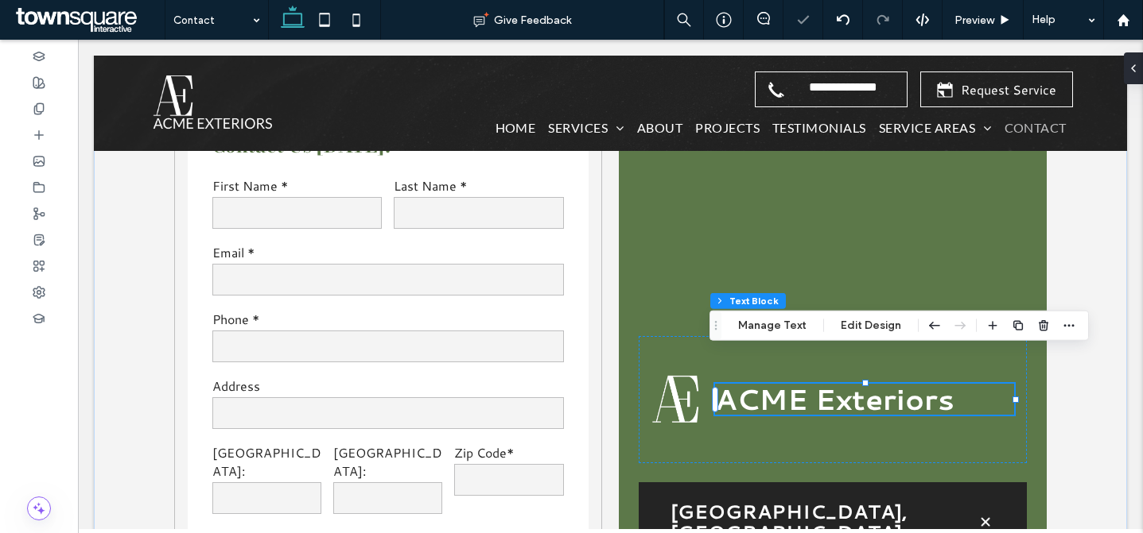
click at [719, 419] on div "ACME Exteriors" at bounding box center [831, 399] width 387 height 127
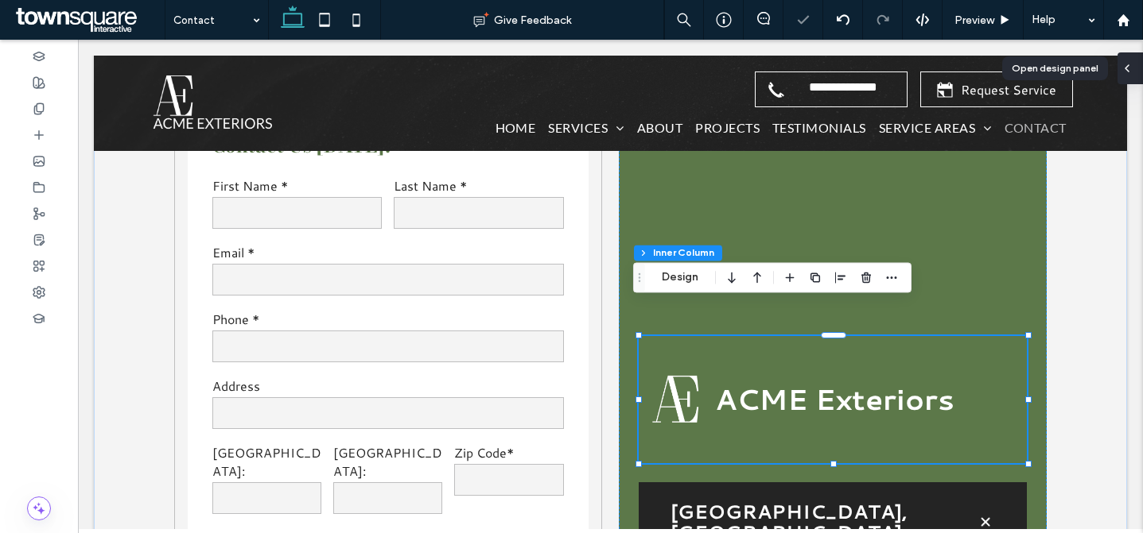
click at [1127, 75] on span at bounding box center [1126, 68] width 13 height 32
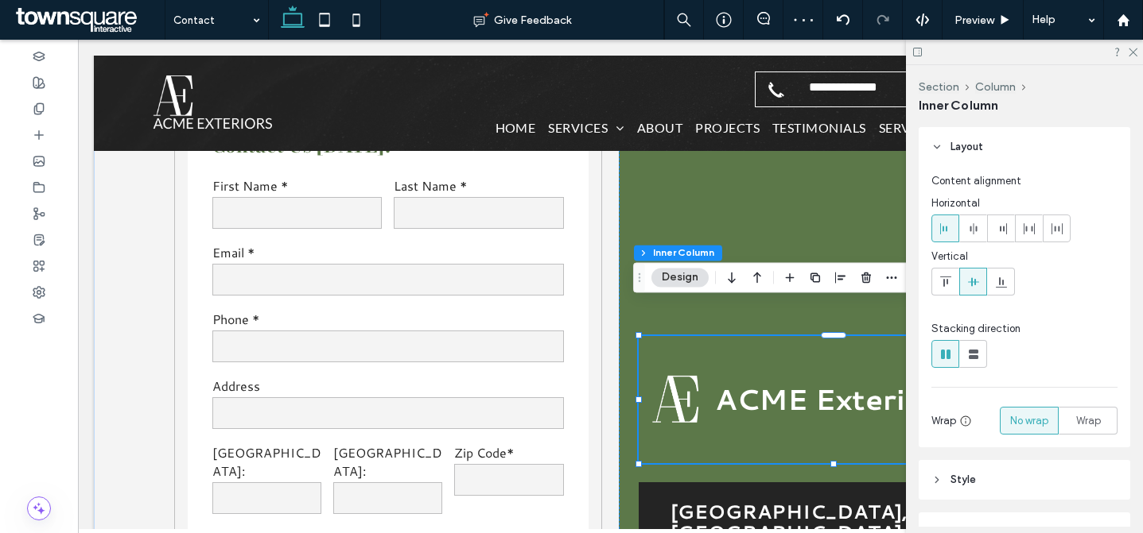
scroll to position [299, 0]
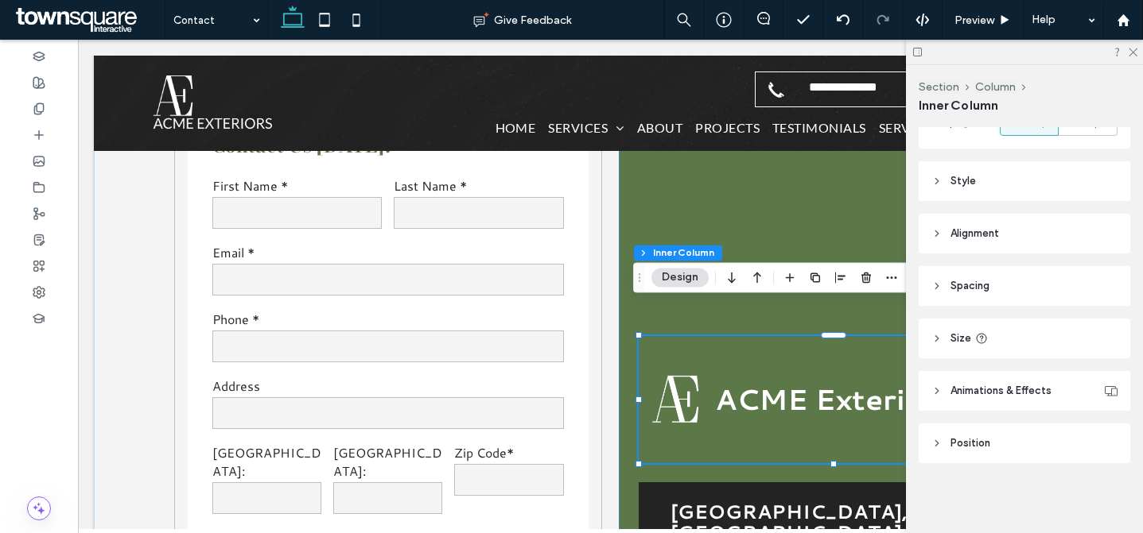
click at [1020, 292] on header "Spacing" at bounding box center [1023, 286] width 211 height 40
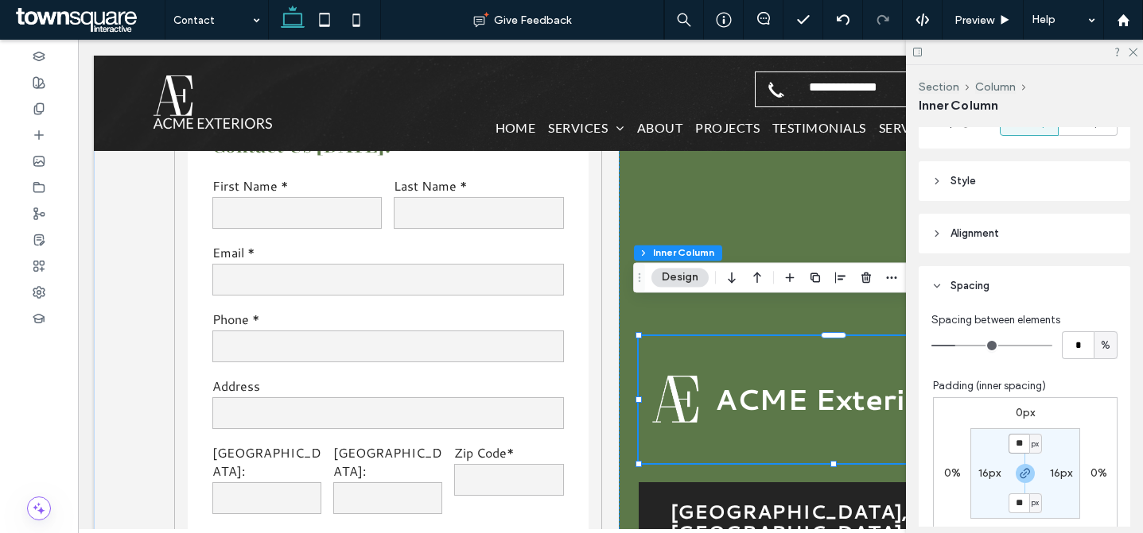
click at [1009, 443] on input "**" at bounding box center [1018, 444] width 21 height 20
type input "*"
click at [978, 476] on label "16px" at bounding box center [989, 474] width 22 height 14
type input "**"
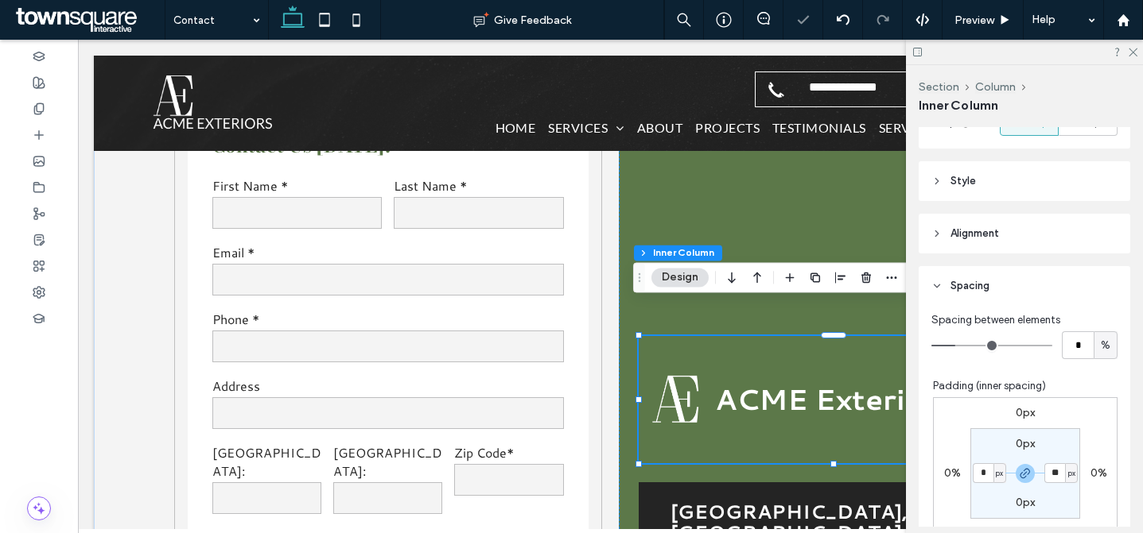
type input "*"
click at [983, 495] on section "0px ** px 0px * px" at bounding box center [1025, 474] width 110 height 91
type input "*"
click at [1002, 293] on header "Spacing" at bounding box center [1023, 286] width 211 height 40
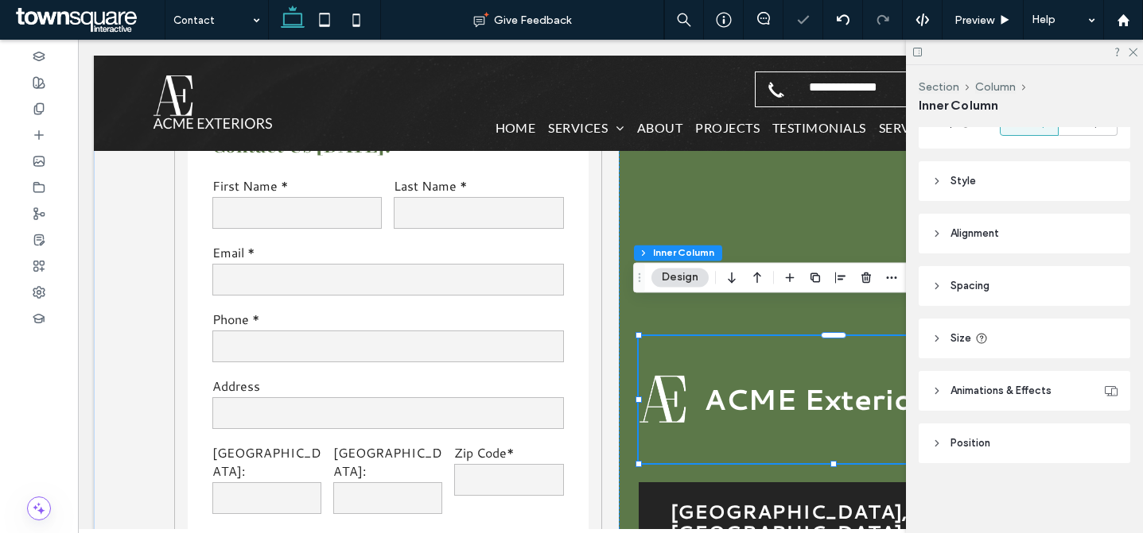
click at [999, 347] on header "Size" at bounding box center [1023, 339] width 211 height 40
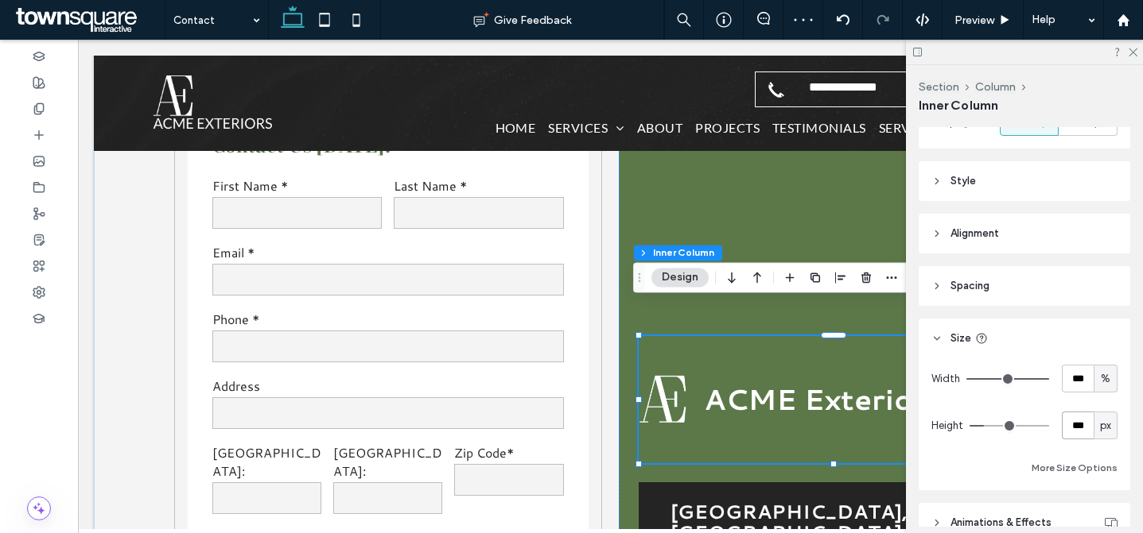
click at [1067, 421] on input "***" at bounding box center [1077, 426] width 32 height 28
type input "**"
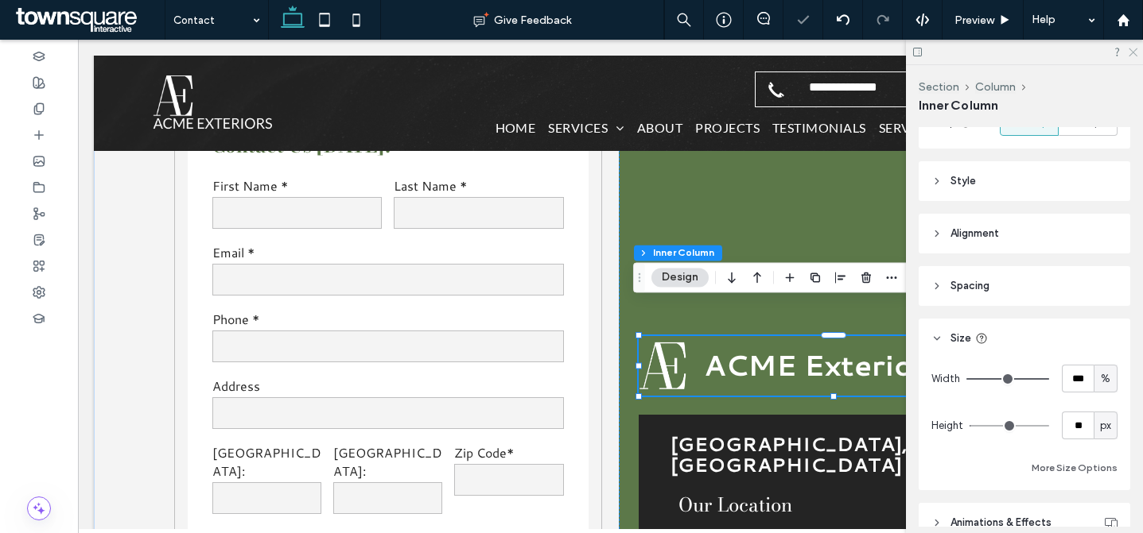
click at [1131, 49] on icon at bounding box center [1132, 51] width 10 height 10
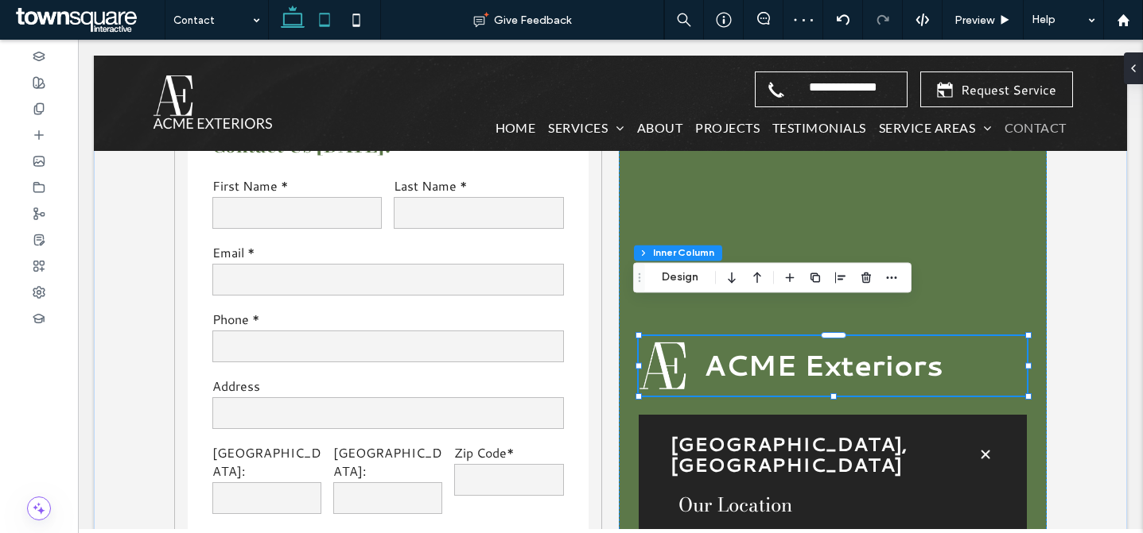
click at [320, 21] on icon at bounding box center [324, 20] width 32 height 32
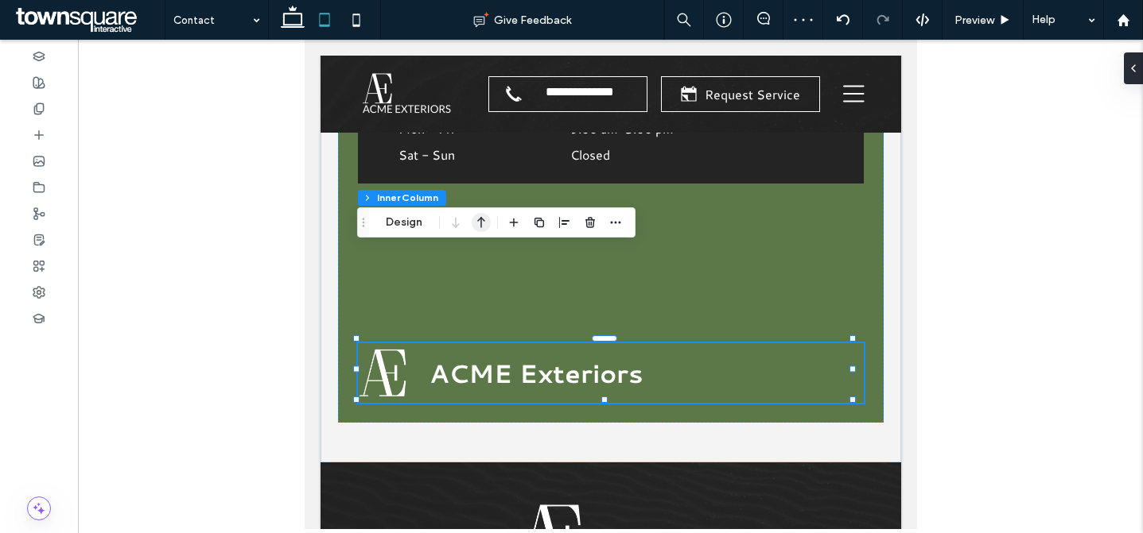
click at [479, 219] on use "button" at bounding box center [481, 222] width 8 height 11
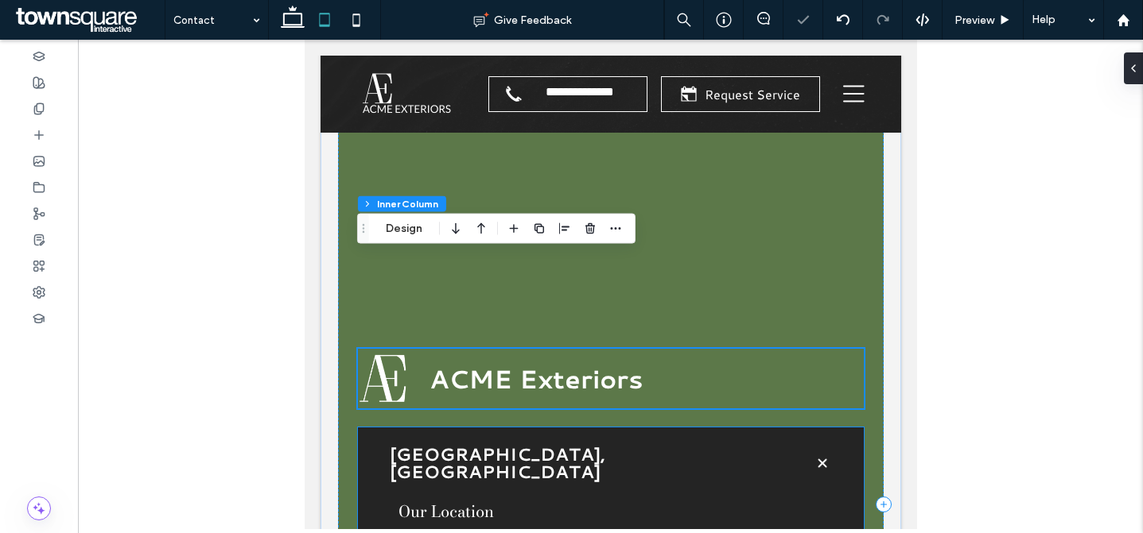
scroll to position [2218, 0]
click at [363, 21] on icon at bounding box center [356, 20] width 32 height 32
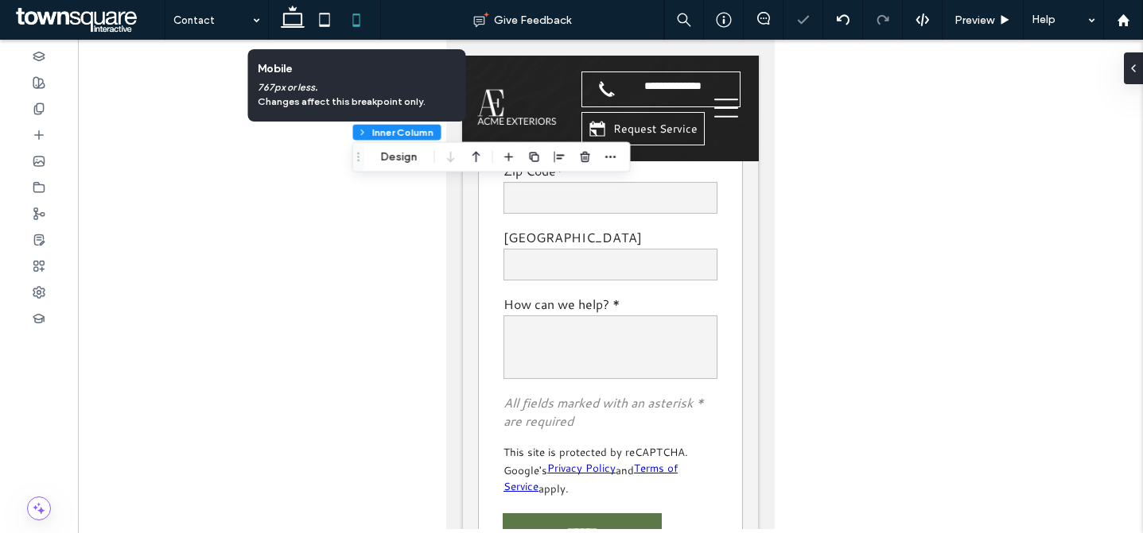
scroll to position [3092, 0]
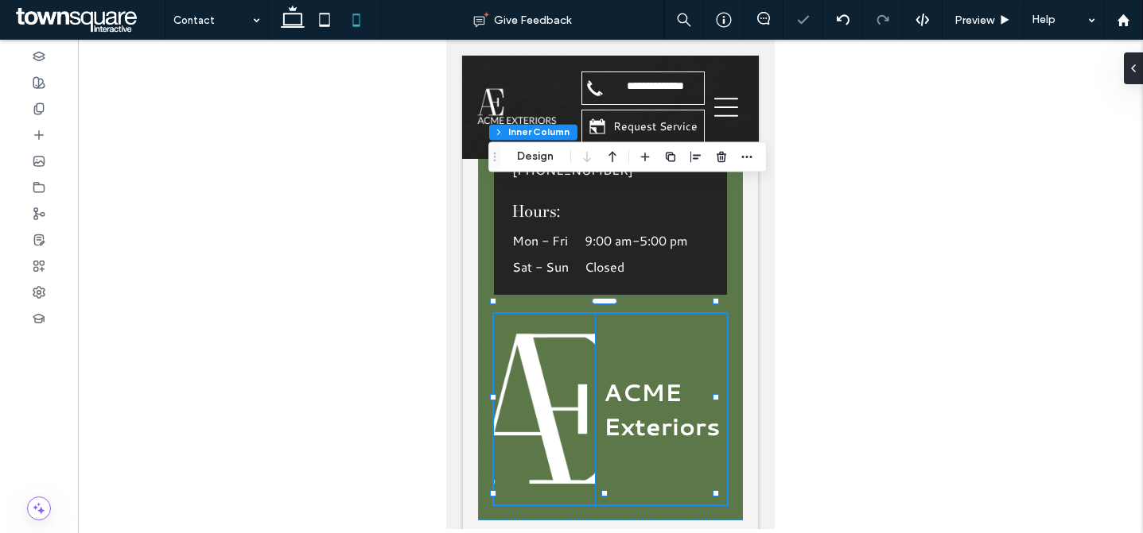
click at [558, 314] on img at bounding box center [544, 409] width 101 height 191
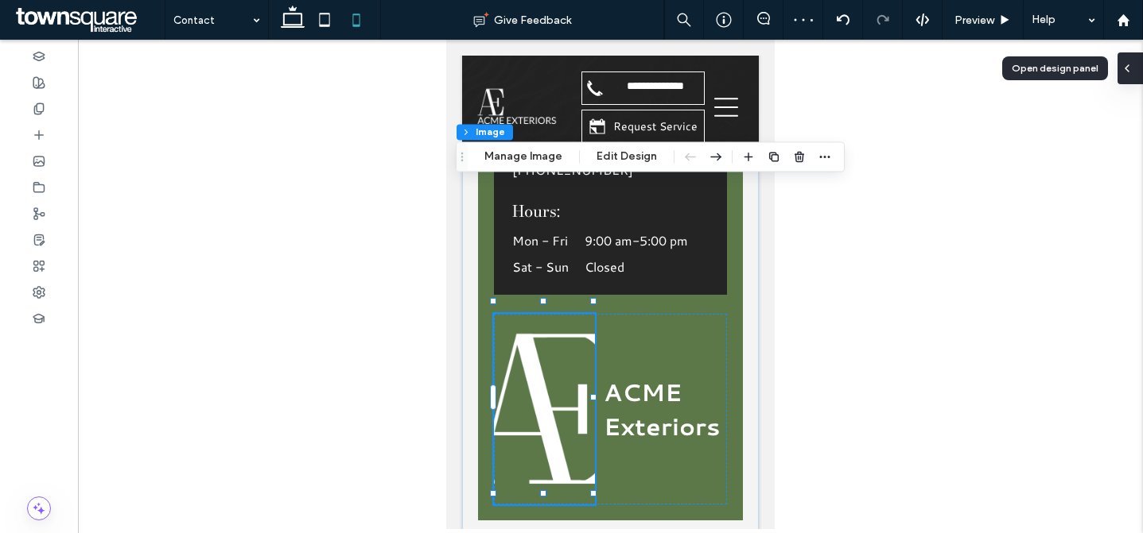
click at [1128, 78] on span at bounding box center [1126, 68] width 13 height 32
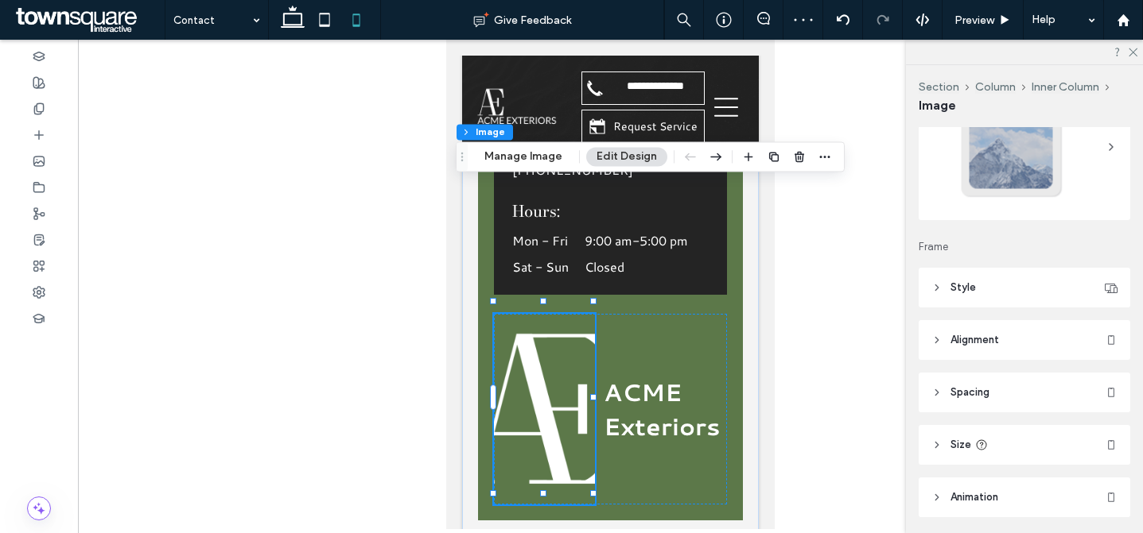
scroll to position [138, 0]
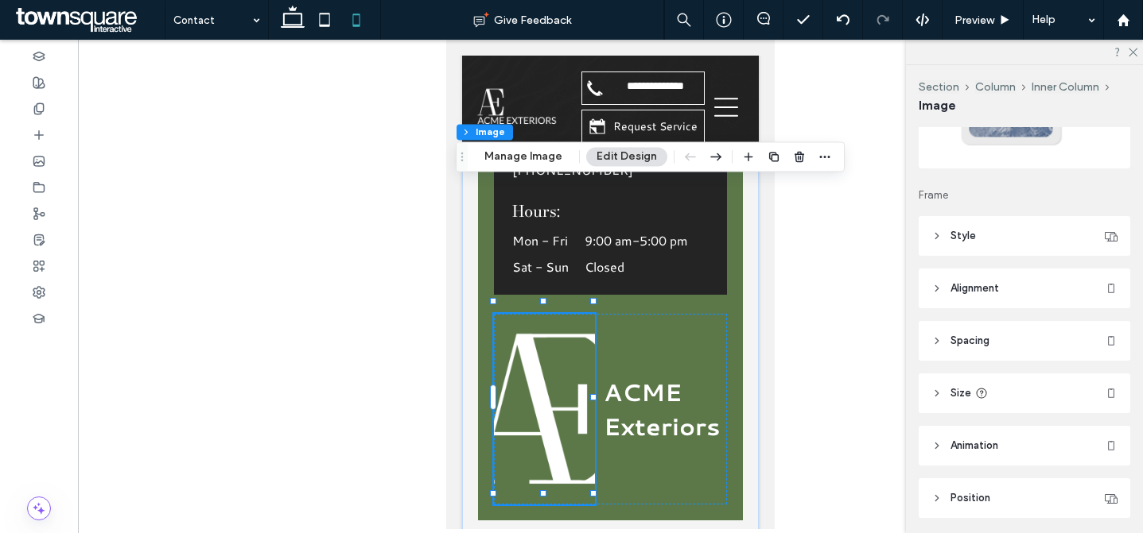
click at [1018, 239] on header "Style" at bounding box center [1023, 236] width 211 height 40
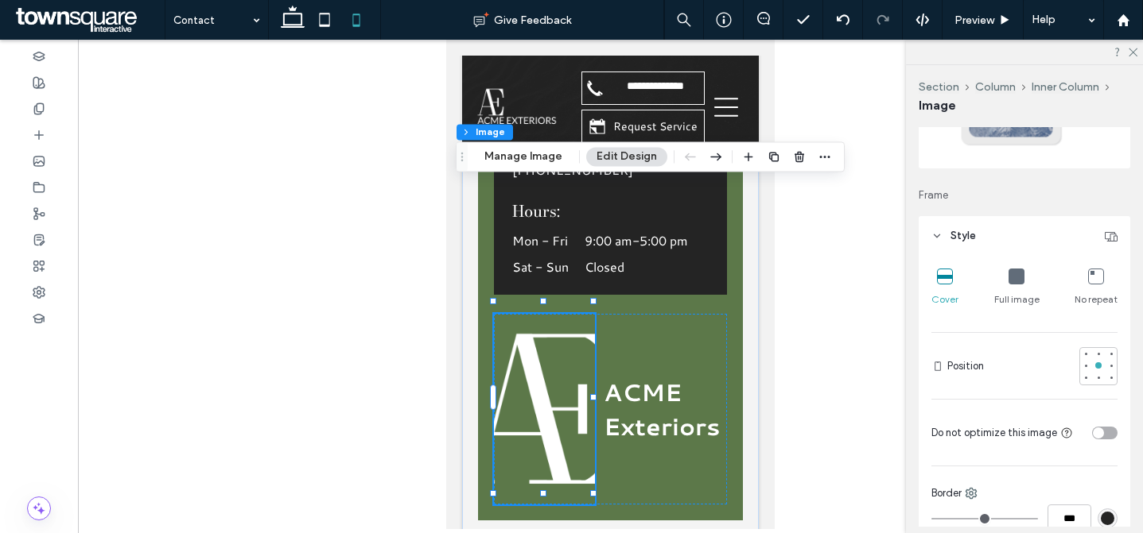
click at [999, 289] on div "Full image" at bounding box center [1016, 287] width 45 height 51
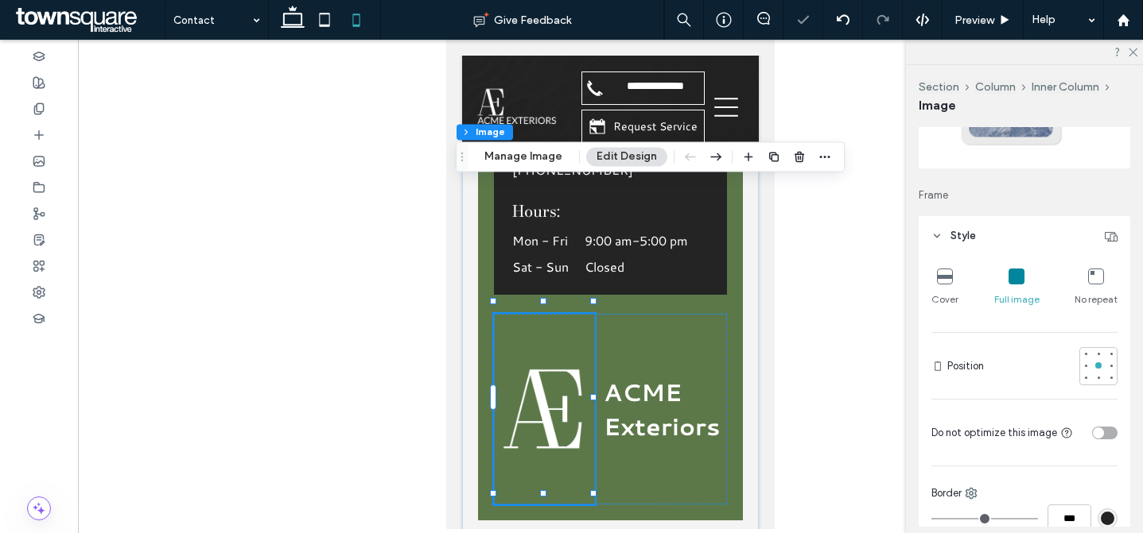
click at [997, 224] on header "Style" at bounding box center [1023, 236] width 211 height 40
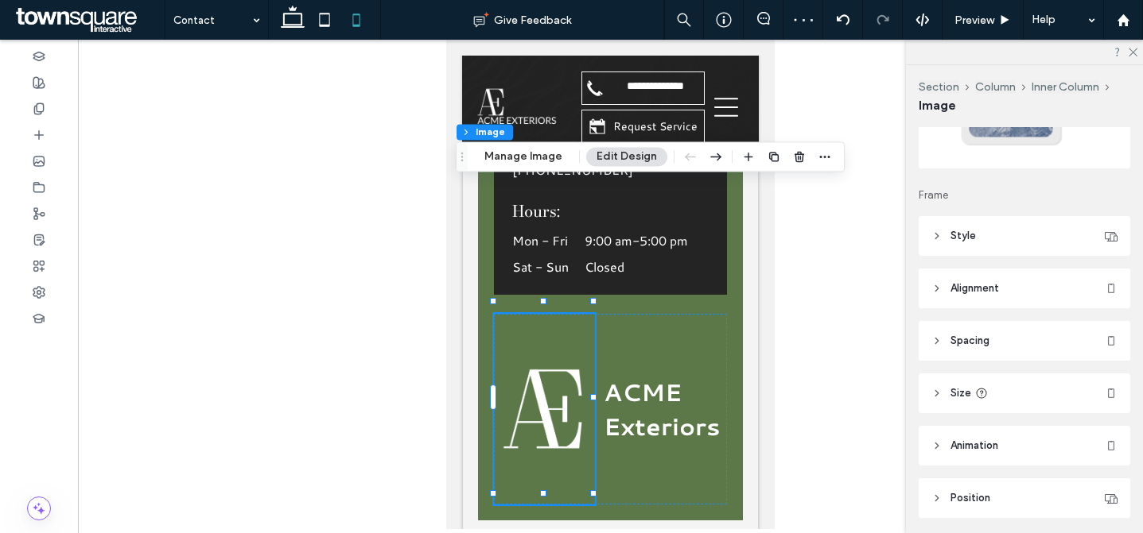
click at [997, 386] on header "Size" at bounding box center [1023, 394] width 211 height 40
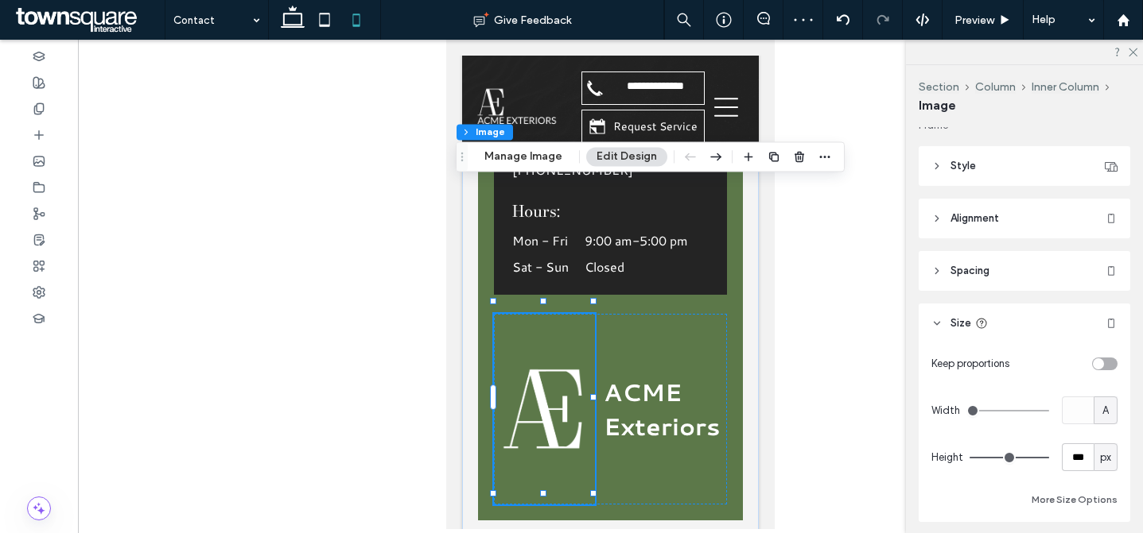
scroll to position [231, 0]
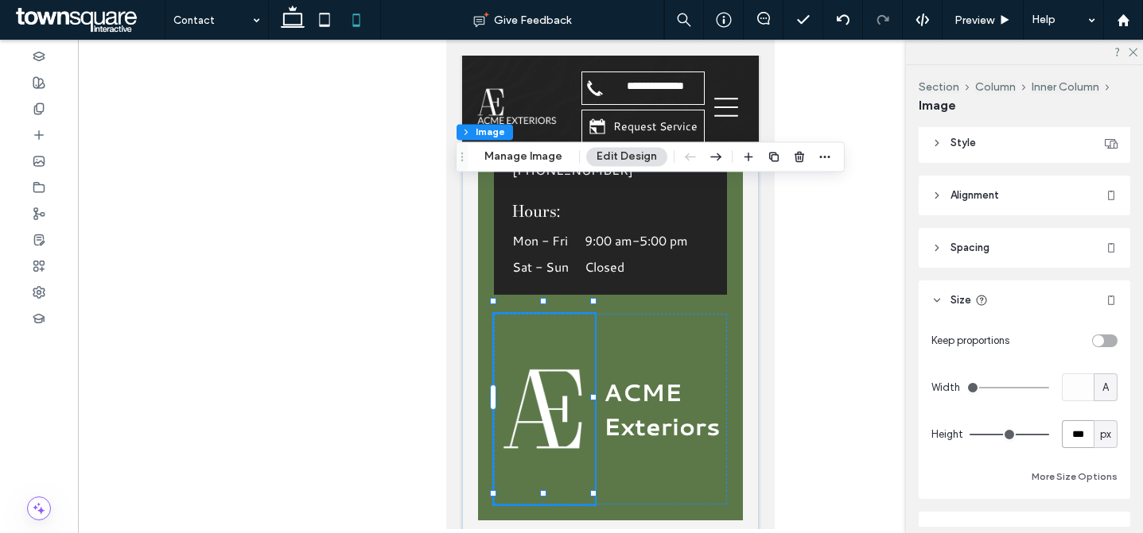
click at [1066, 434] on input "***" at bounding box center [1077, 435] width 32 height 28
click at [1100, 437] on span "px" at bounding box center [1105, 435] width 11 height 16
click at [1096, 411] on span "A" at bounding box center [1096, 407] width 6 height 16
type input "*"
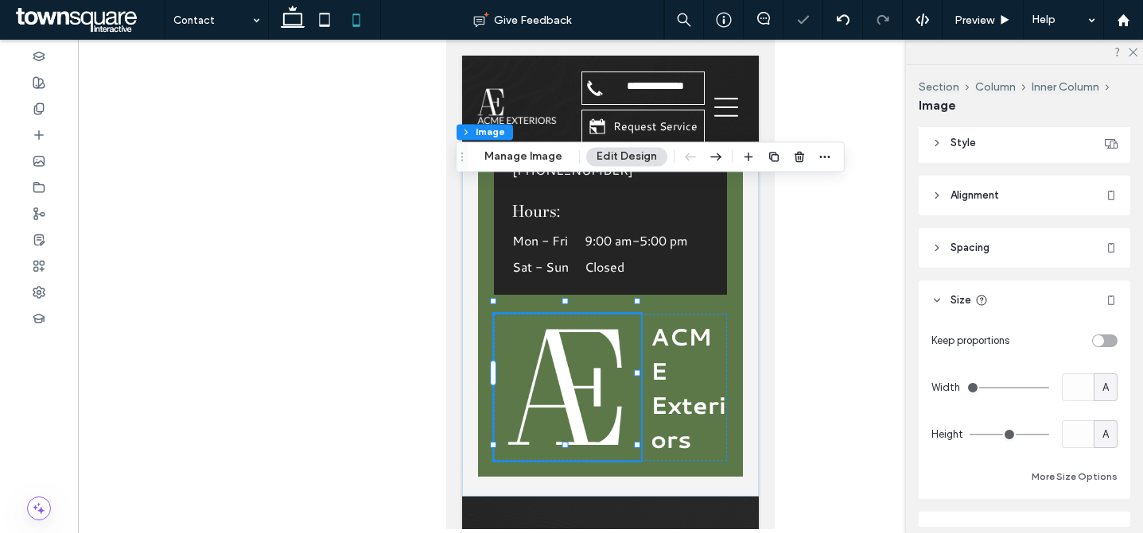
click at [1097, 390] on div "A" at bounding box center [1105, 388] width 16 height 16
click at [1092, 251] on span "px" at bounding box center [1096, 249] width 11 height 16
type input "***"
type input "*****"
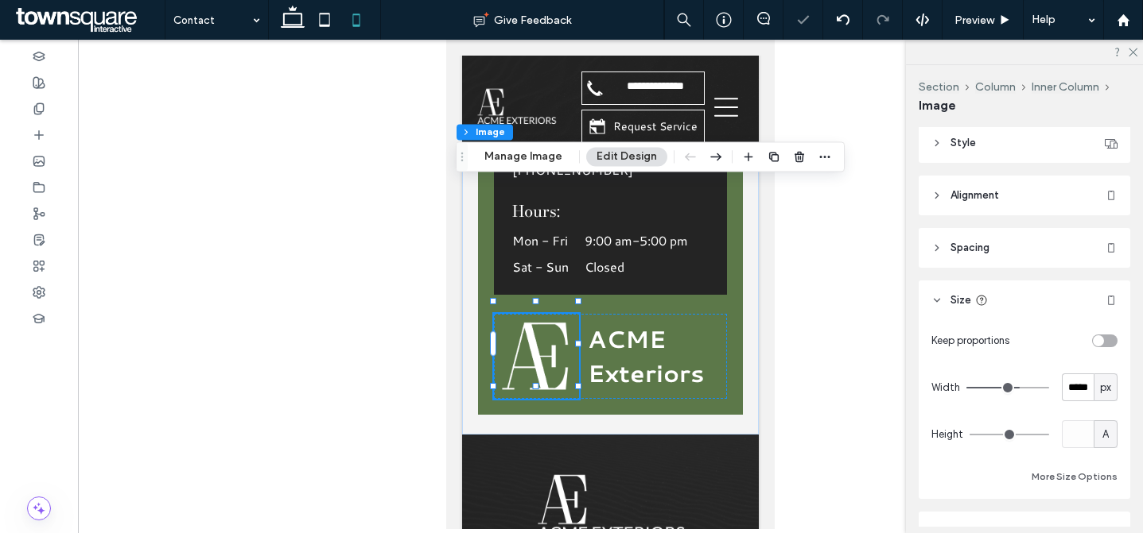
click at [1066, 402] on div "Keep proportions Width ***** px Height A More Size Options" at bounding box center [1024, 407] width 186 height 160
click at [1069, 385] on input "*****" at bounding box center [1077, 388] width 32 height 28
click at [1100, 390] on span "px" at bounding box center [1105, 388] width 11 height 16
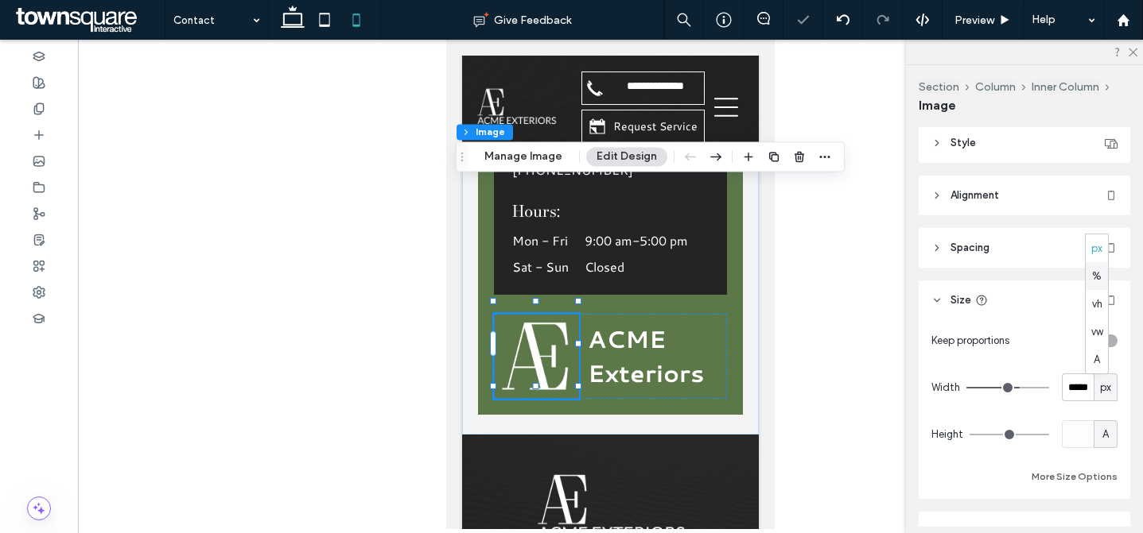
click at [1096, 278] on span "%" at bounding box center [1097, 277] width 10 height 16
type input "**"
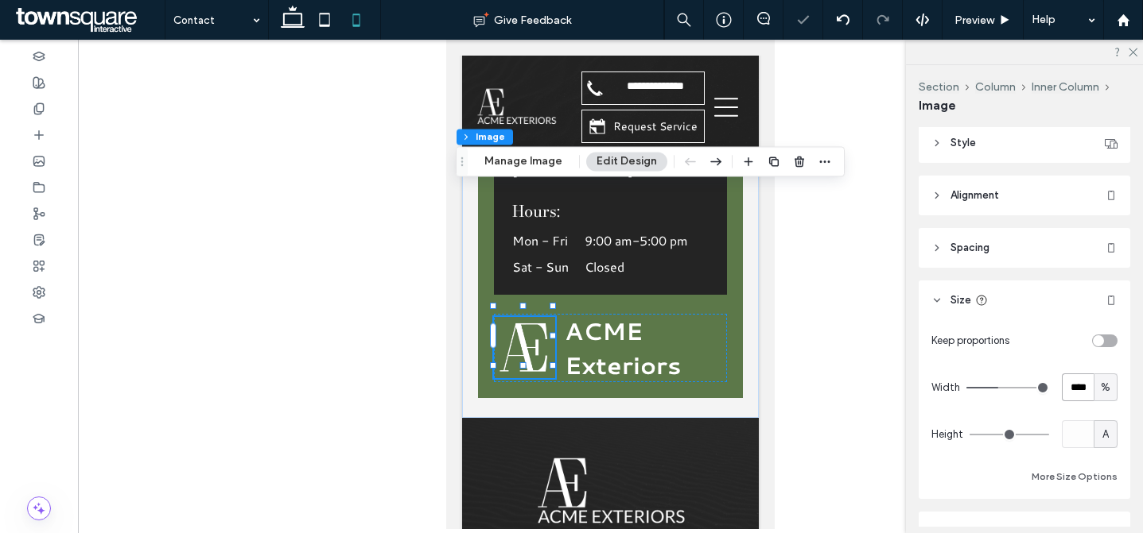
click at [1072, 388] on input "****" at bounding box center [1077, 388] width 32 height 28
type input "***"
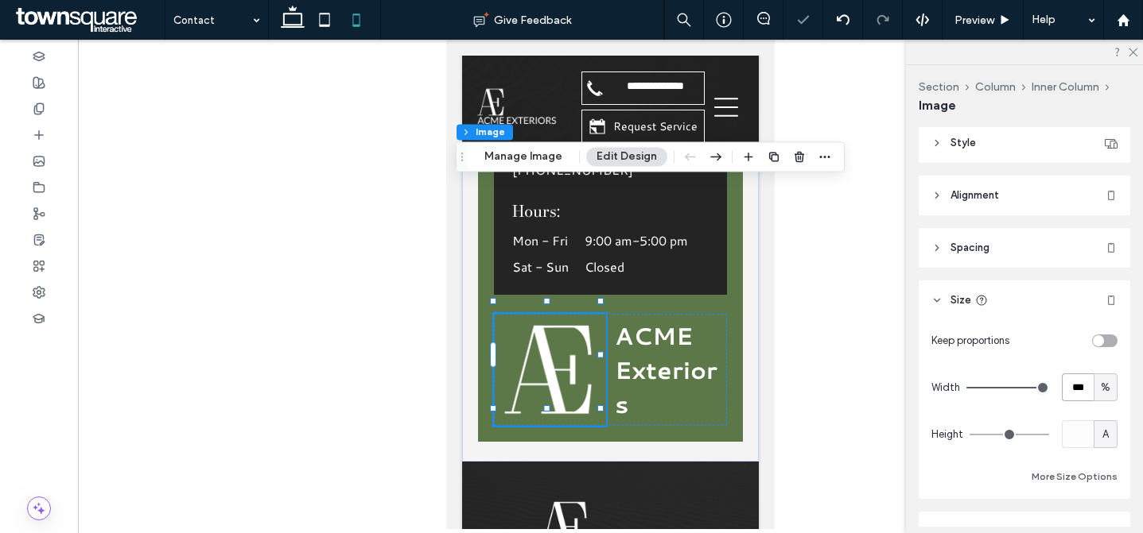
click at [1072, 388] on input "***" at bounding box center [1077, 388] width 32 height 28
click at [1097, 390] on div "%" at bounding box center [1105, 388] width 16 height 16
click at [1097, 246] on span "px" at bounding box center [1096, 249] width 11 height 16
type input "***"
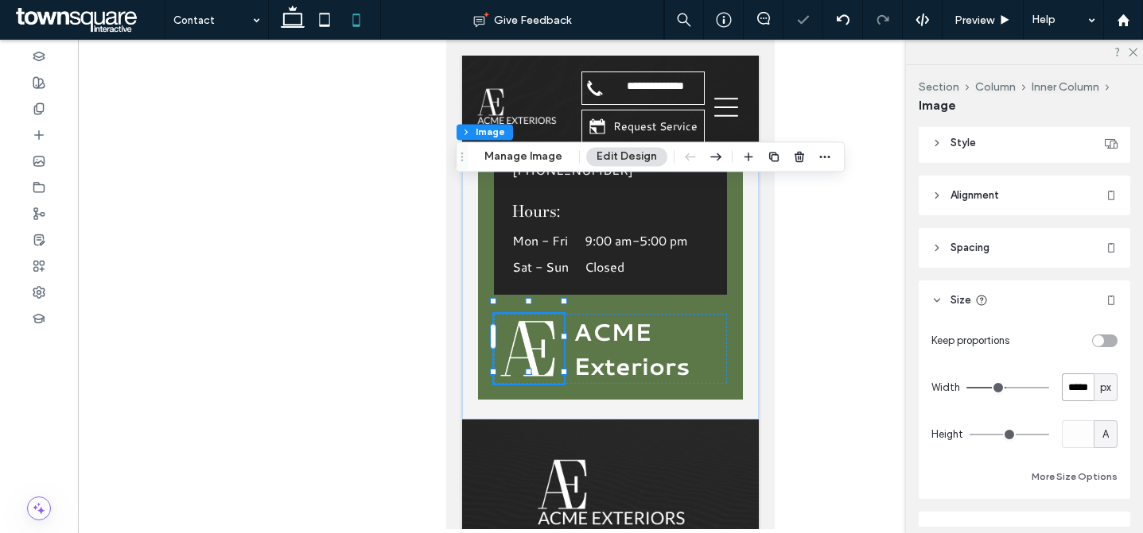
click at [1076, 389] on input "*****" at bounding box center [1077, 388] width 32 height 28
type input "***"
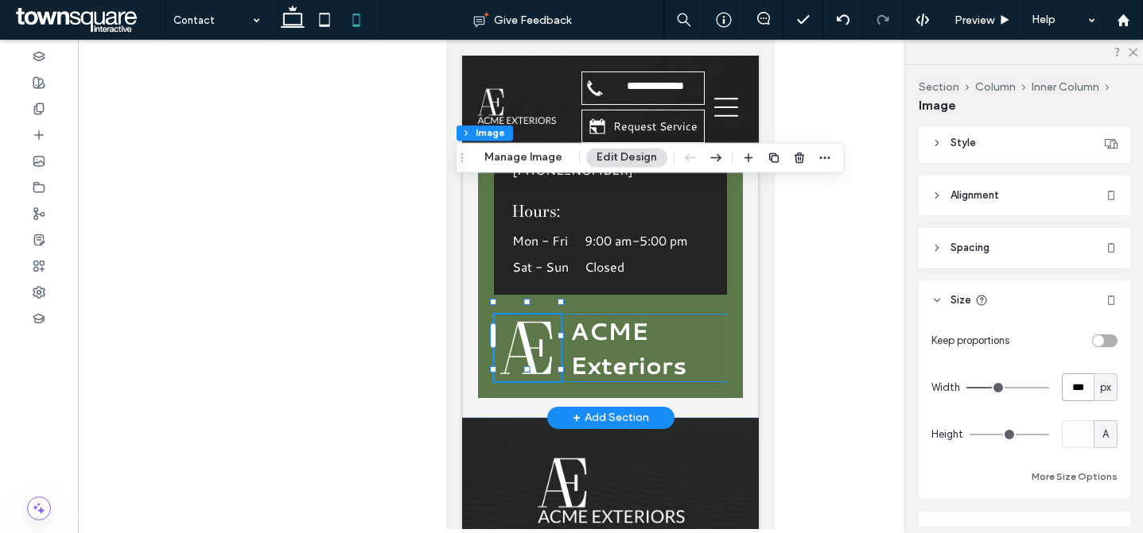
click at [565, 314] on div "ACME Exteriors" at bounding box center [610, 348] width 233 height 68
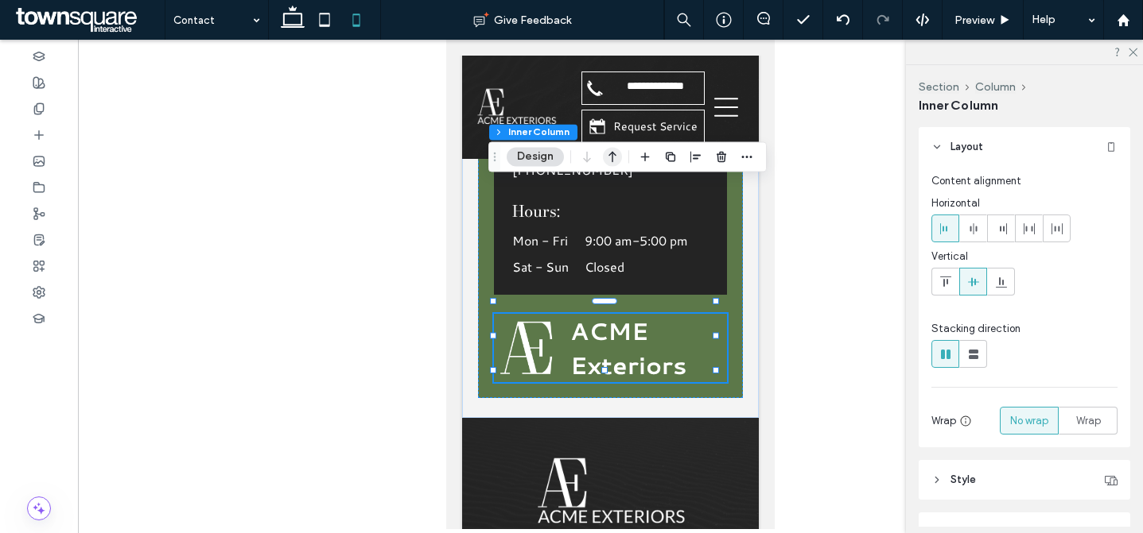
click at [616, 153] on icon "button" at bounding box center [612, 156] width 19 height 29
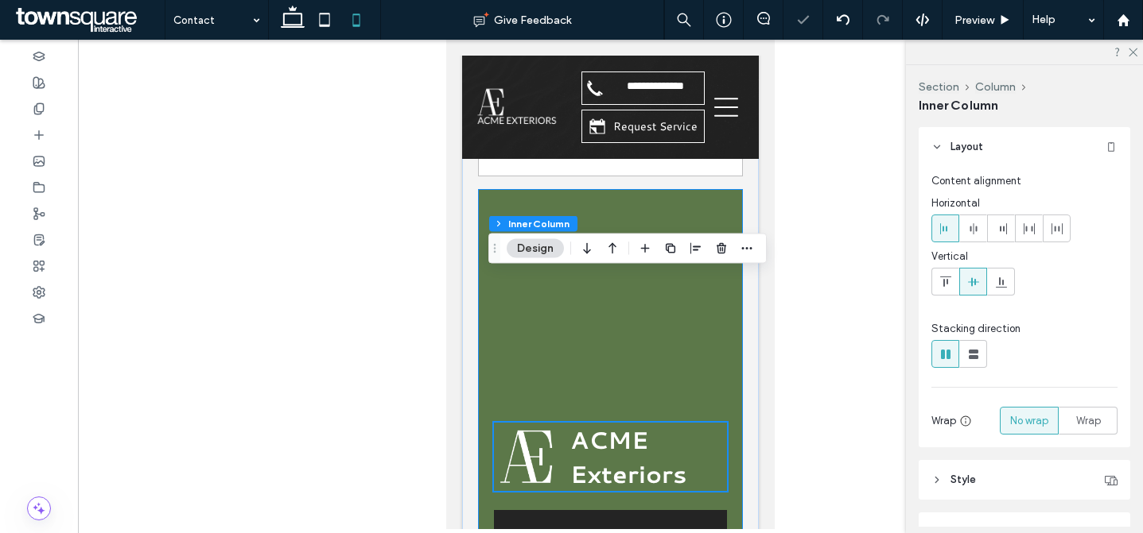
scroll to position [2600, 0]
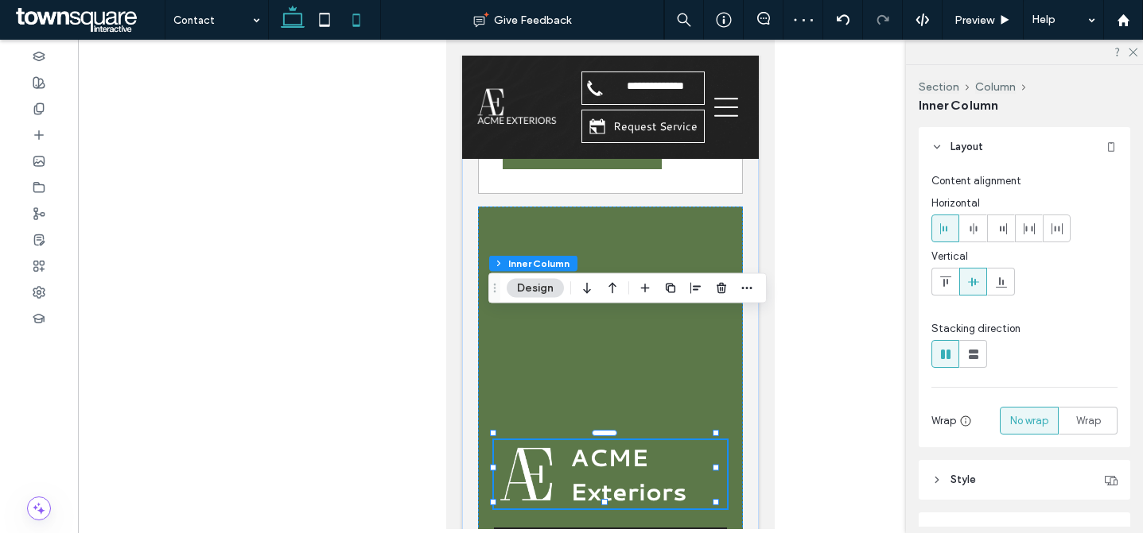
click at [303, 16] on icon at bounding box center [293, 20] width 32 height 32
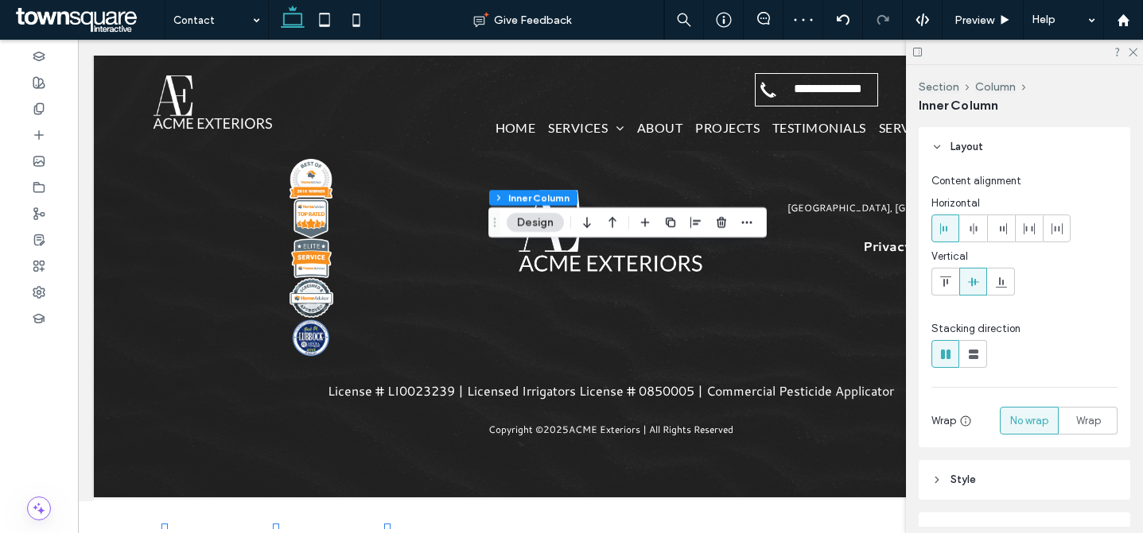
scroll to position [1267, 0]
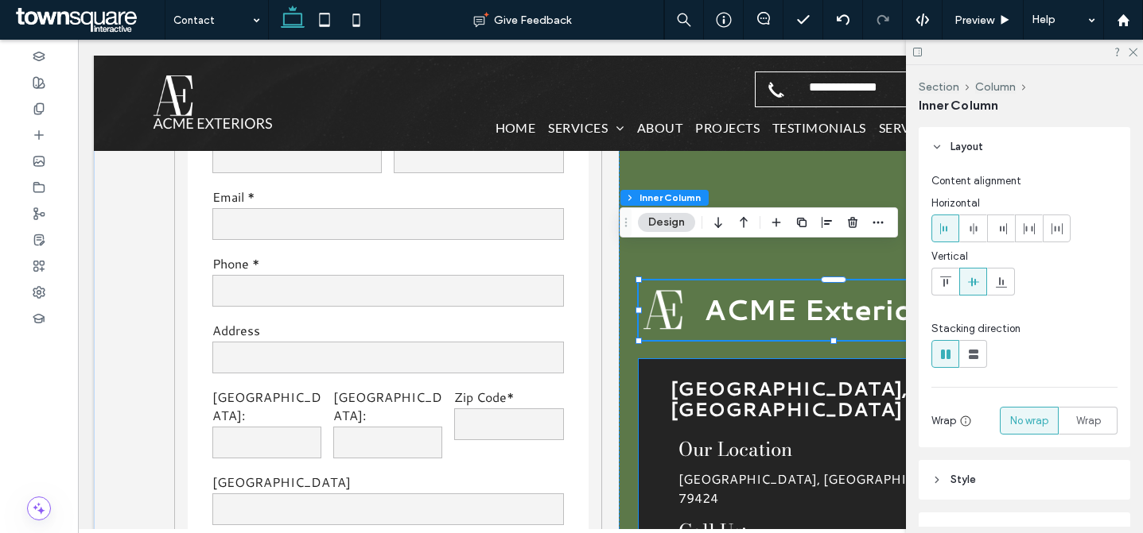
click at [735, 435] on span "Our Location" at bounding box center [735, 449] width 114 height 29
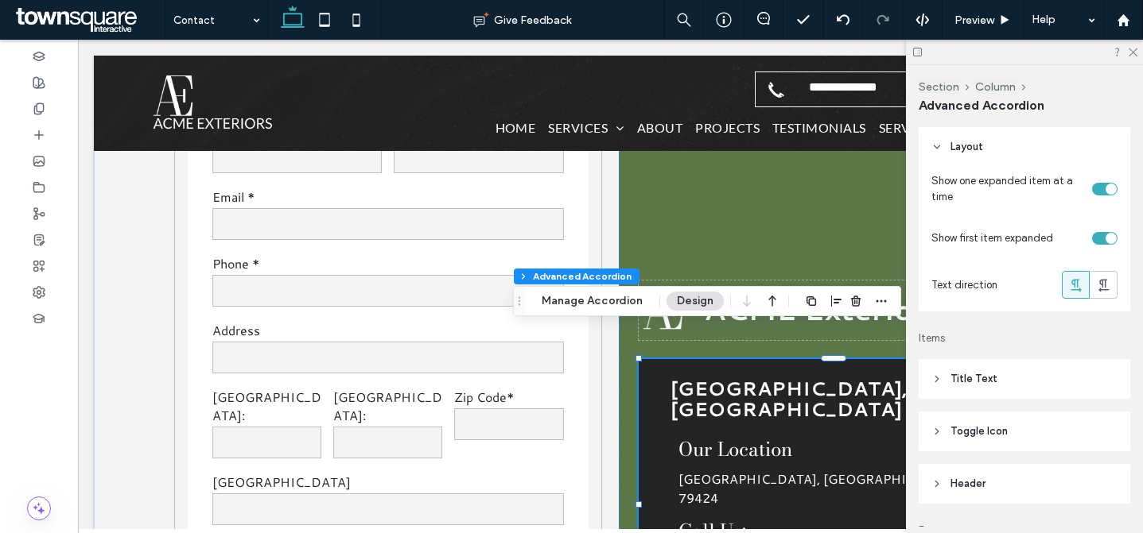
click at [757, 435] on span "Our Location" at bounding box center [735, 449] width 114 height 29
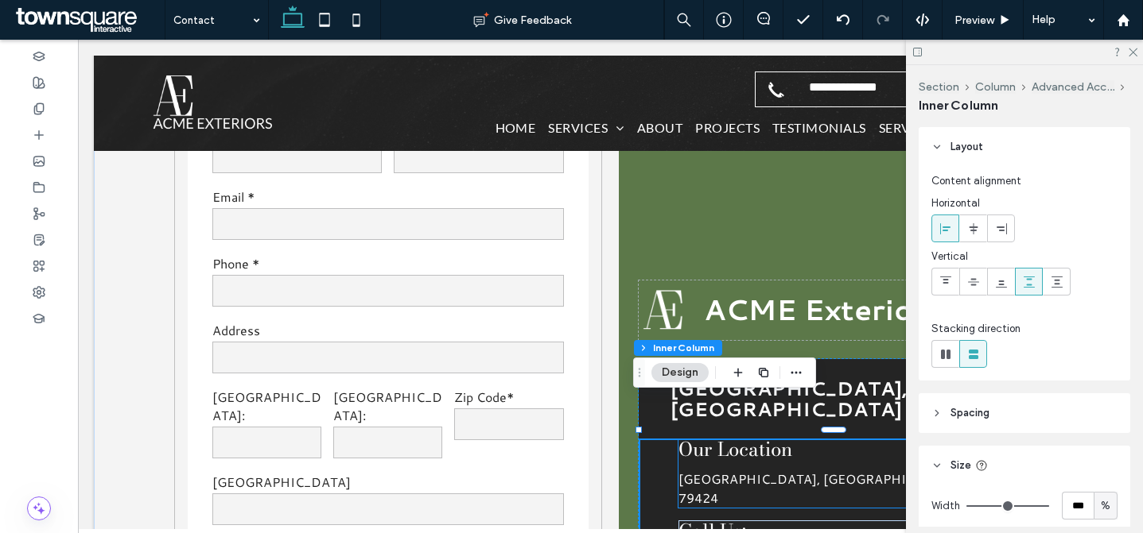
click at [809, 470] on p "[GEOGRAPHIC_DATA], [GEOGRAPHIC_DATA] 79424" at bounding box center [832, 489] width 308 height 38
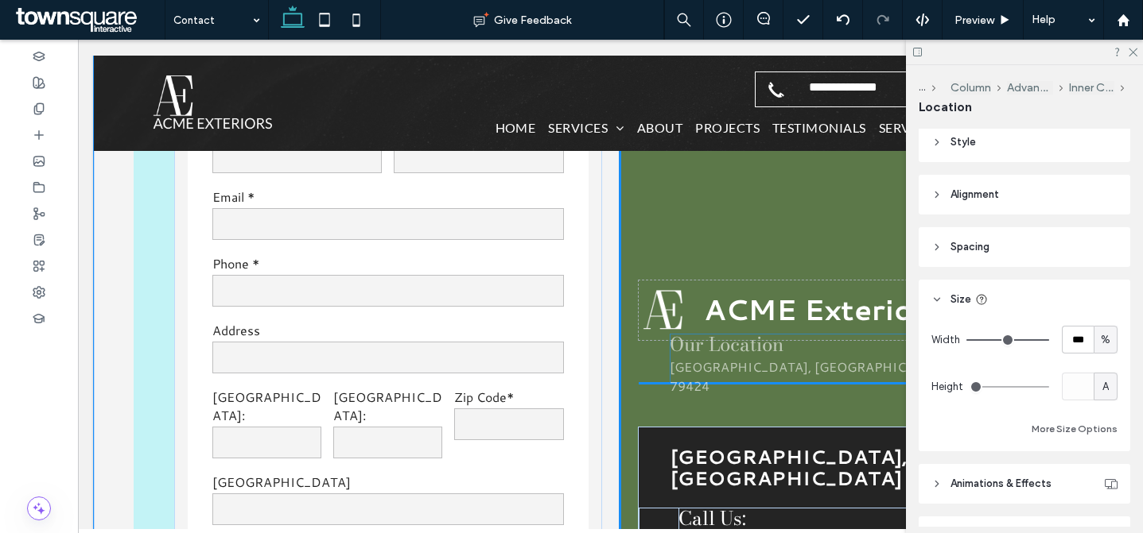
scroll to position [319, 0]
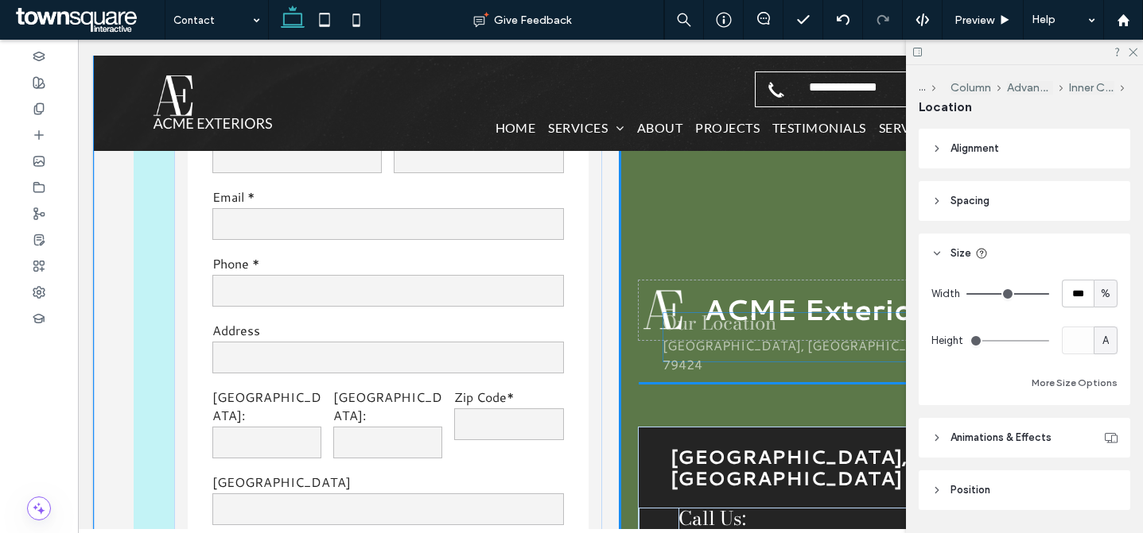
drag, startPoint x: 807, startPoint y: 429, endPoint x: 797, endPoint y: 342, distance: 87.3
type input "**"
type input "****"
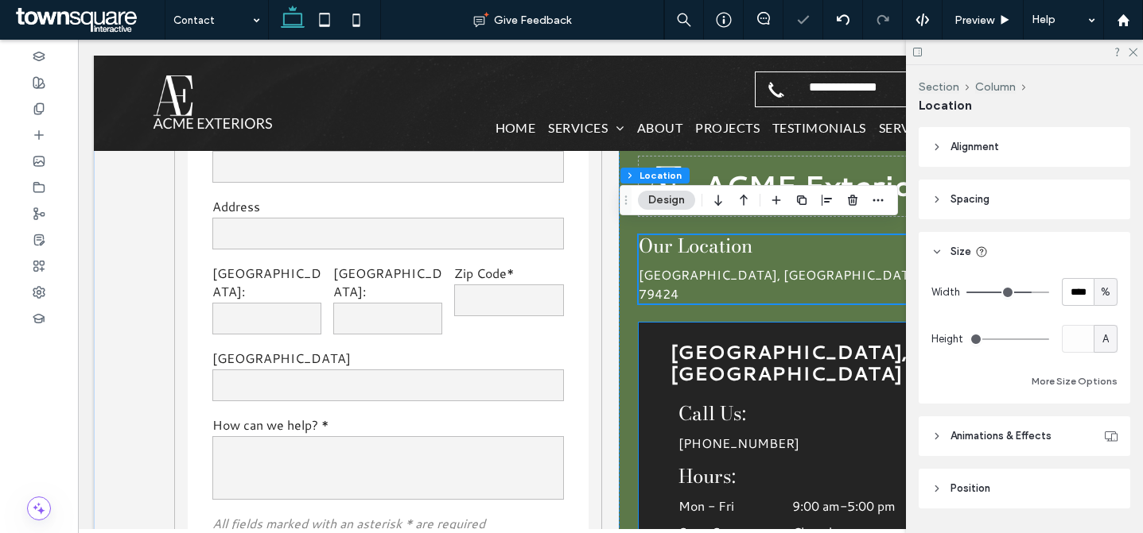
scroll to position [1409, 0]
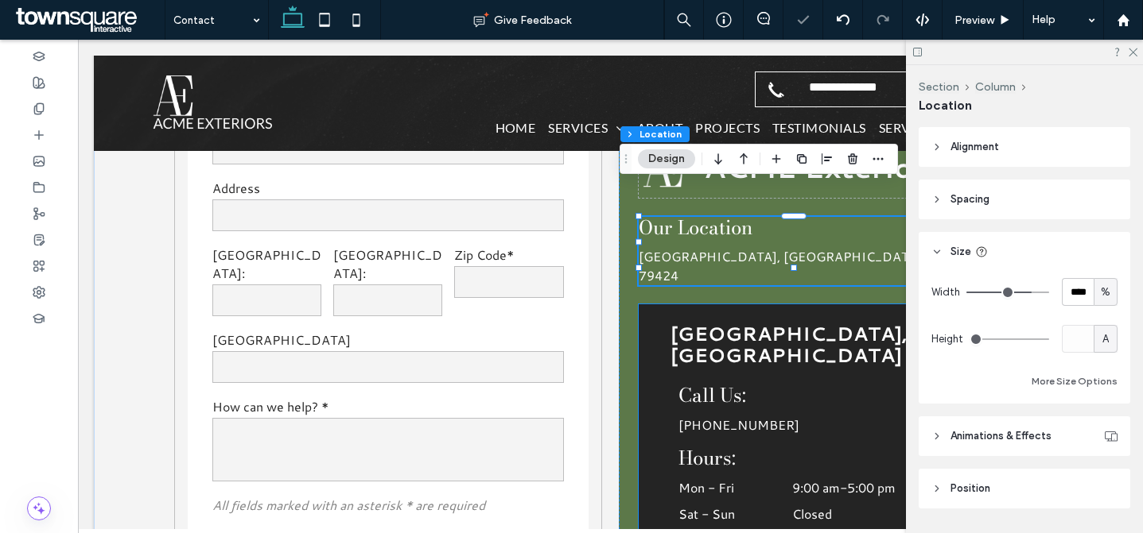
click at [766, 385] on h4 "Call Us:" at bounding box center [832, 396] width 308 height 23
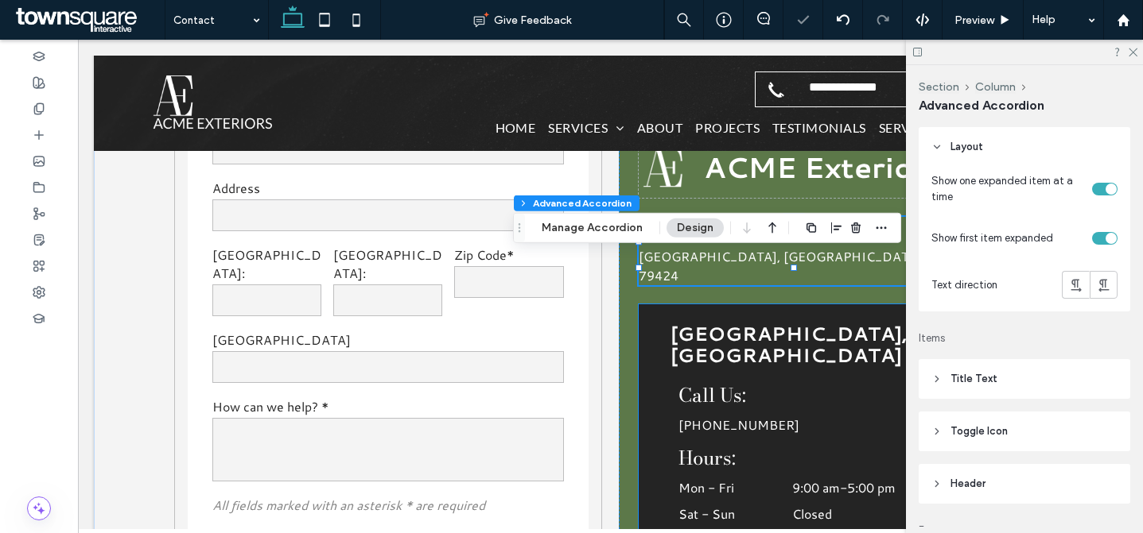
type input "***"
type input "**"
type input "****"
type input "*"
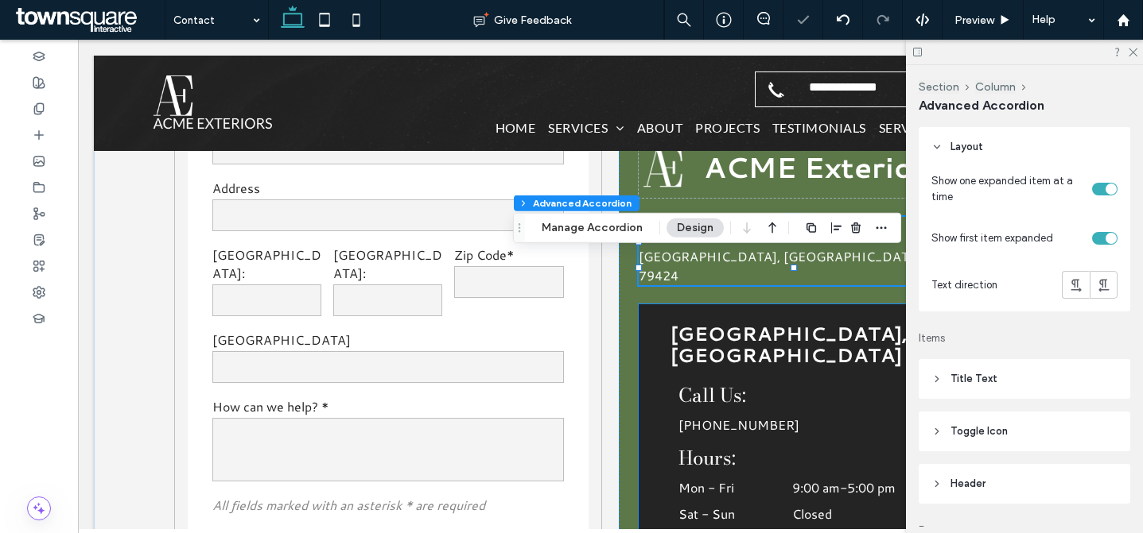
type input "*"
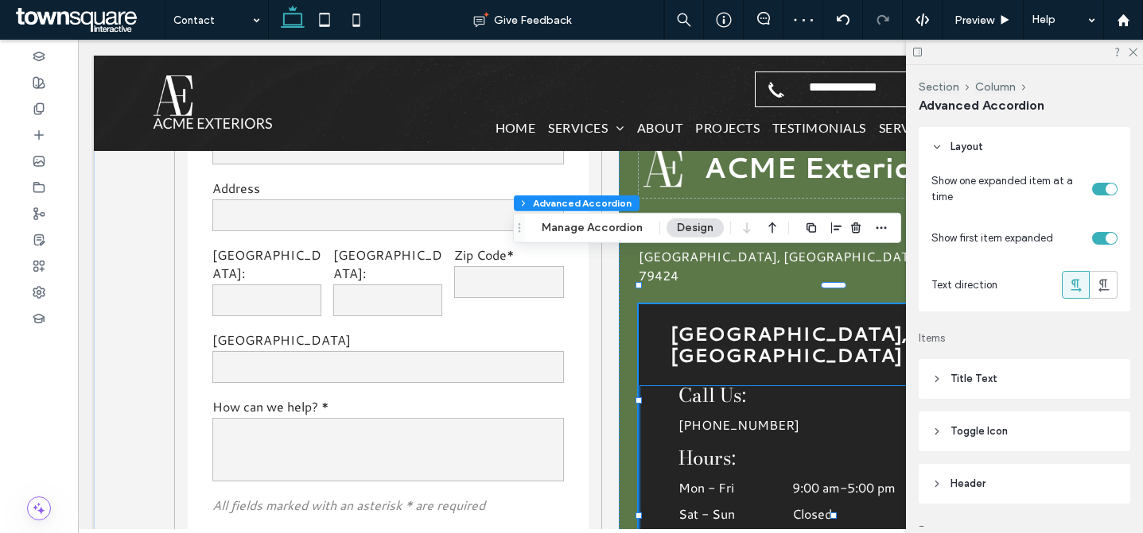
click at [765, 385] on div "Call Us: (806) 544-3981" at bounding box center [832, 410] width 308 height 50
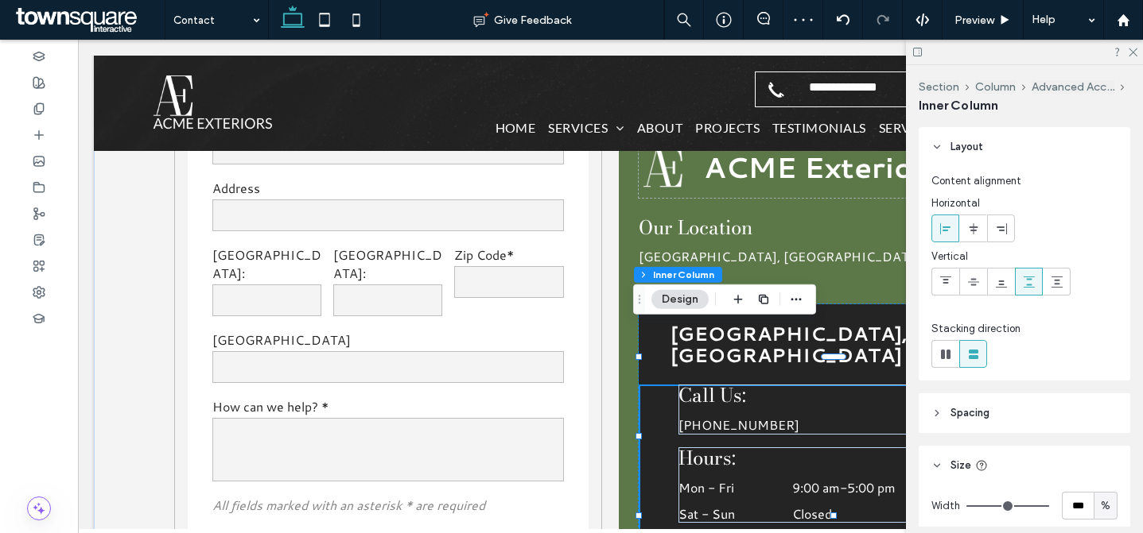
click at [765, 385] on div "Call Us: (806) 544-3981" at bounding box center [832, 410] width 308 height 50
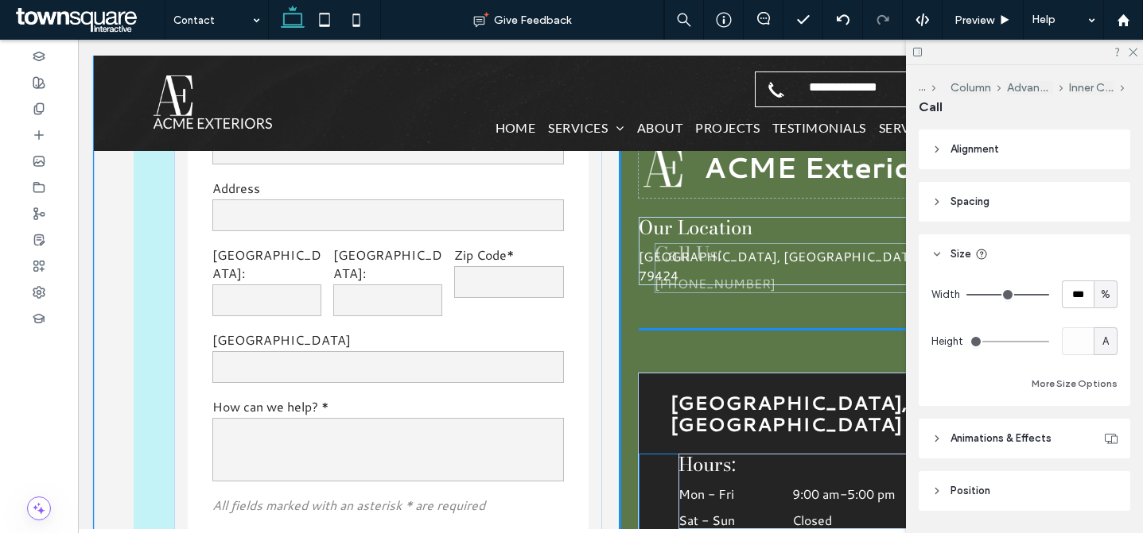
drag, startPoint x: 761, startPoint y: 351, endPoint x: 743, endPoint y: 269, distance: 84.7
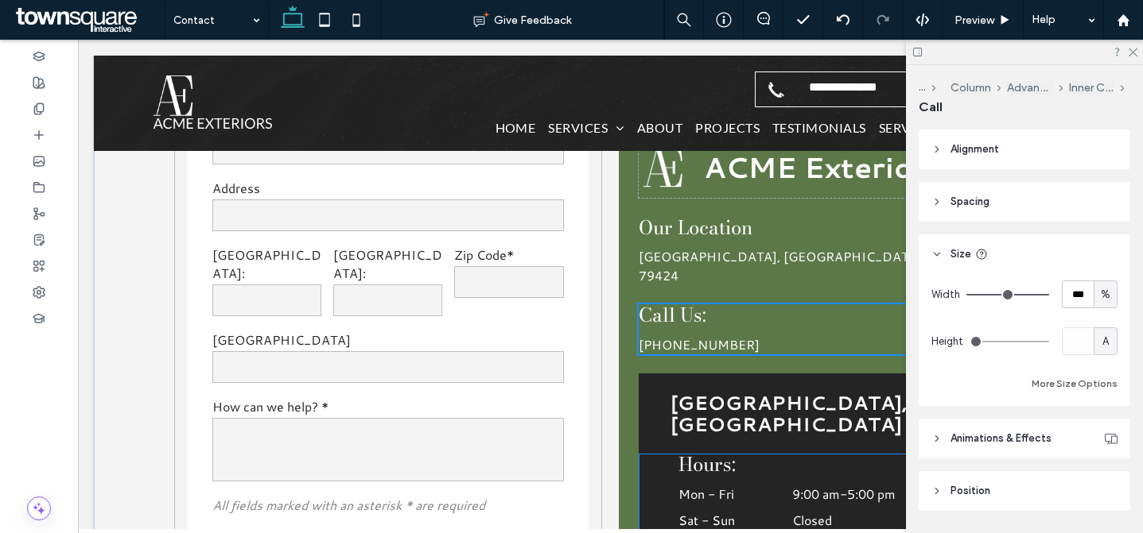
type input "**"
type input "****"
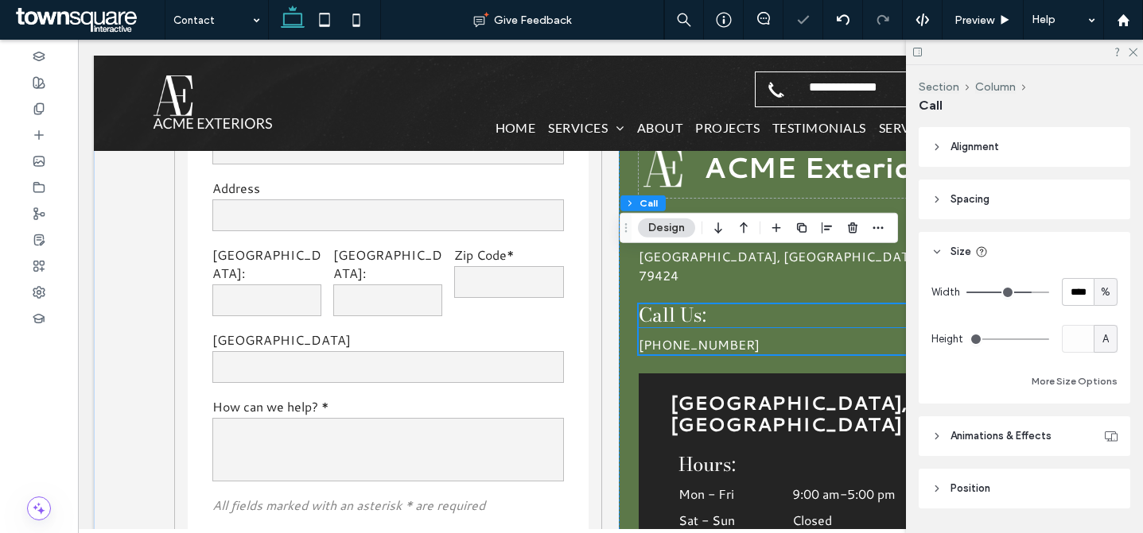
scroll to position [1436, 0]
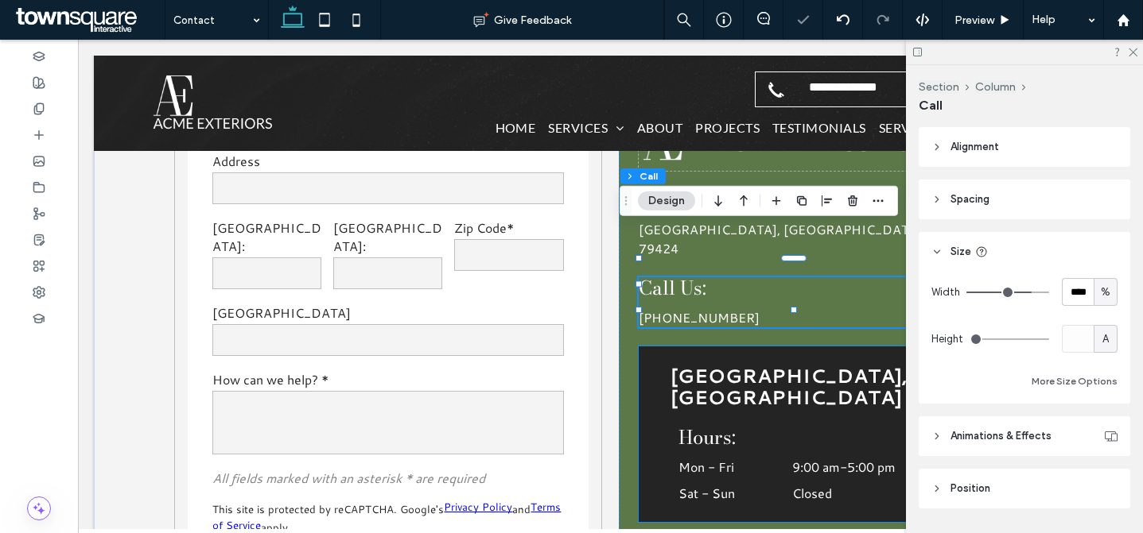
click at [757, 427] on div "Hours: Mon - Fri 9:00 am - 5:00 pm Sat - Sun Closed" at bounding box center [832, 465] width 308 height 76
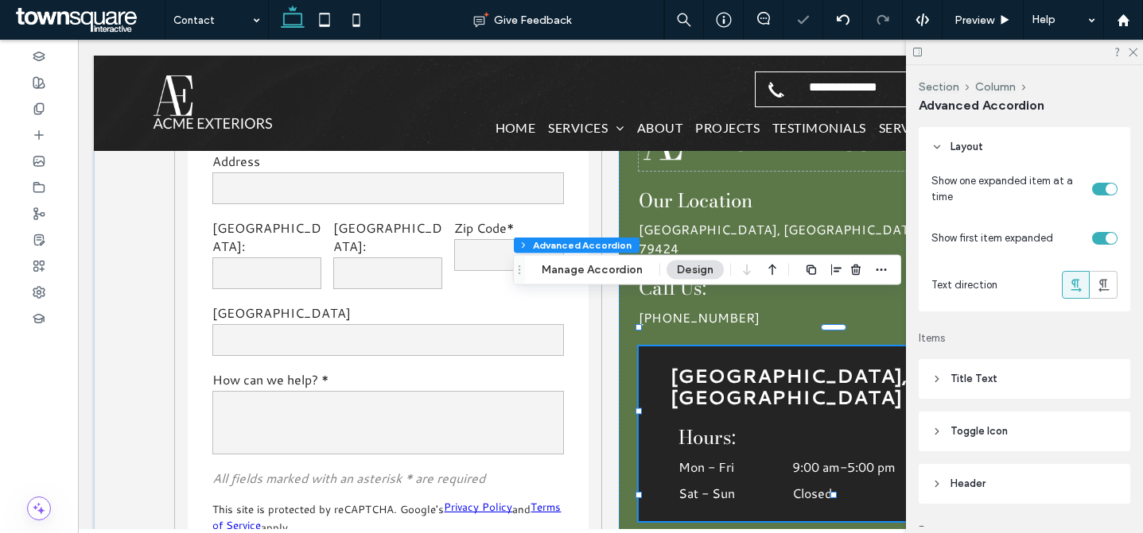
click at [757, 427] on div "Hours: Mon - Fri 9:00 am - 5:00 pm Sat - Sun Closed" at bounding box center [832, 465] width 308 height 76
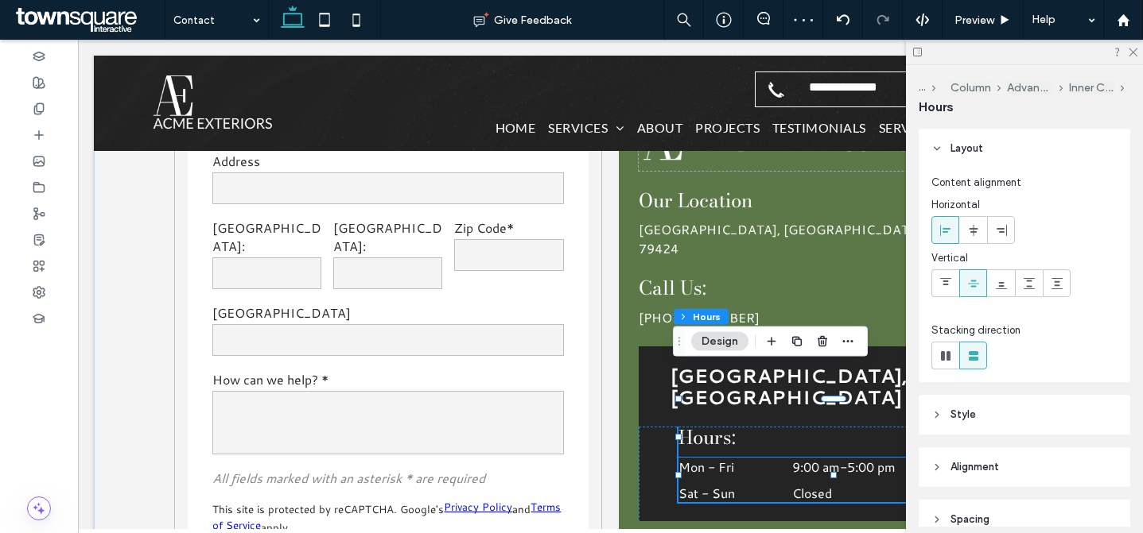
click at [755, 458] on dt "Mon - Fri" at bounding box center [733, 467] width 111 height 18
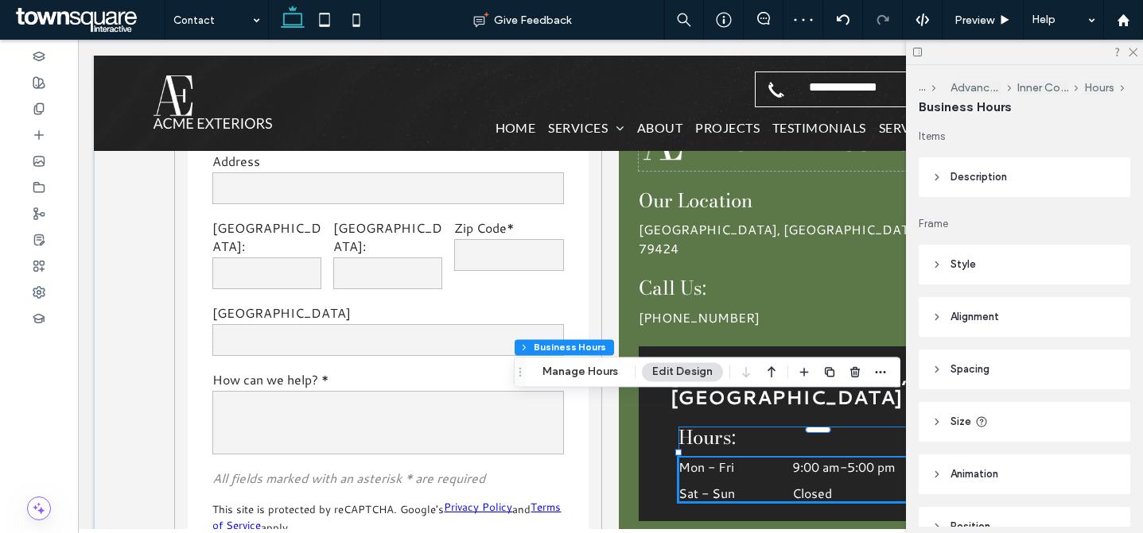
click at [761, 427] on div "Hours: Mon - Fri 9:00 am - 5:00 pm Sat - Sun Closed" at bounding box center [832, 465] width 308 height 76
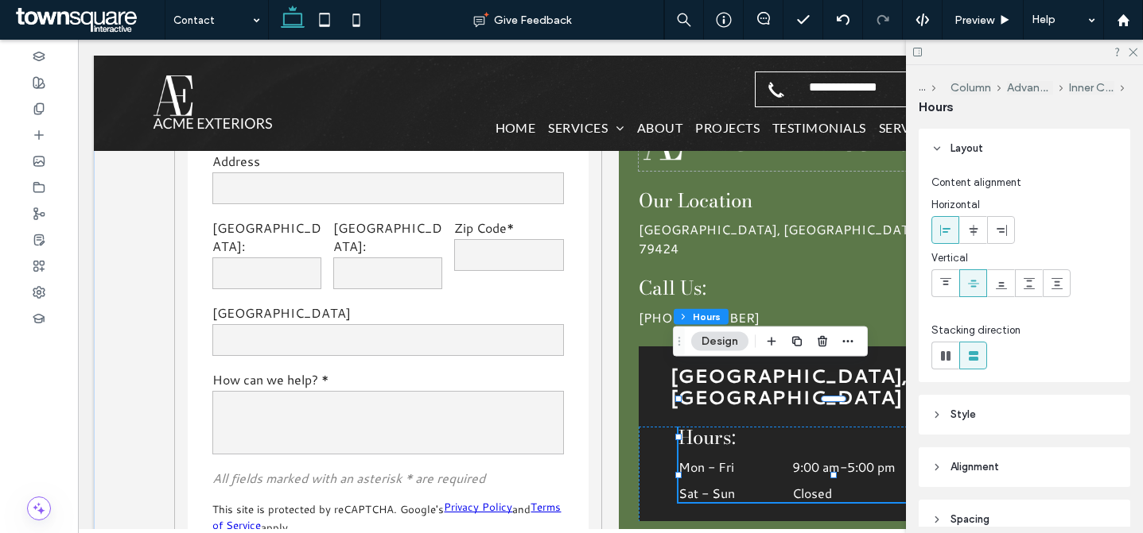
drag, startPoint x: 758, startPoint y: 394, endPoint x: 744, endPoint y: 394, distance: 13.5
click at [744, 427] on div "Hours: Mon - Fri 9:00 am - 5:00 pm Sat - Sun Closed" at bounding box center [832, 465] width 308 height 76
drag, startPoint x: 738, startPoint y: 394, endPoint x: 727, endPoint y: 389, distance: 12.1
click at [750, 352] on div "Lubbock, TX Hours: Mon - Fri 9:00 am - 5:00 pm Sat - Sun Closed" at bounding box center [831, 434] width 387 height 175
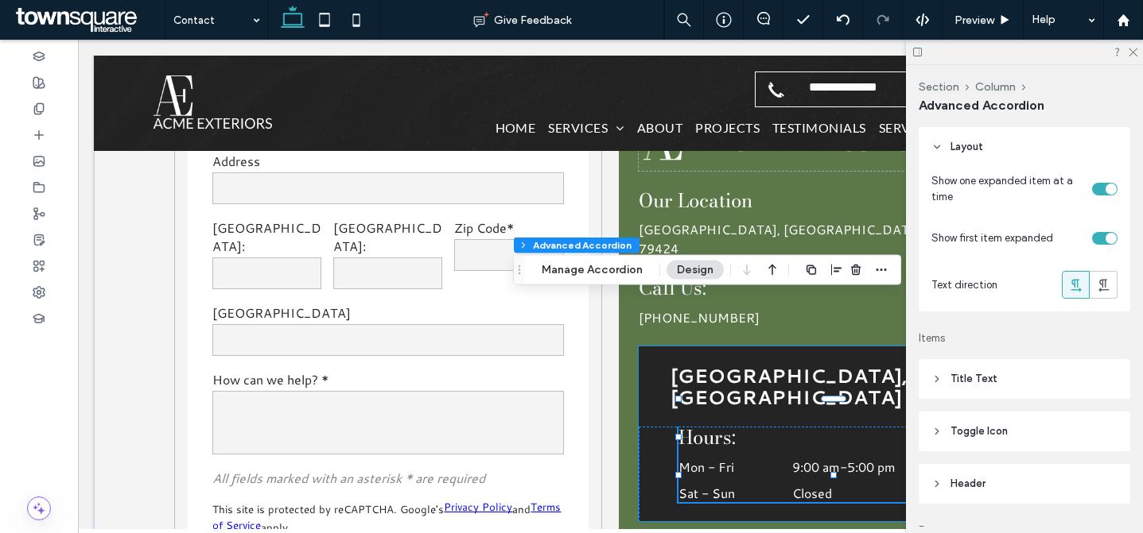
type input "**"
type input "****"
type input "*"
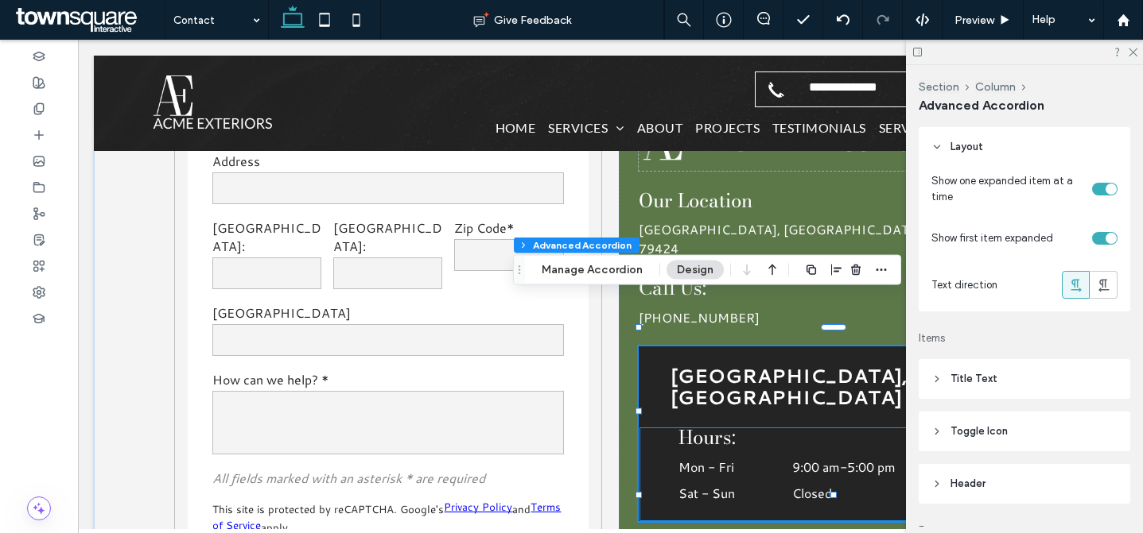
click at [717, 423] on span "Hours:" at bounding box center [706, 437] width 57 height 29
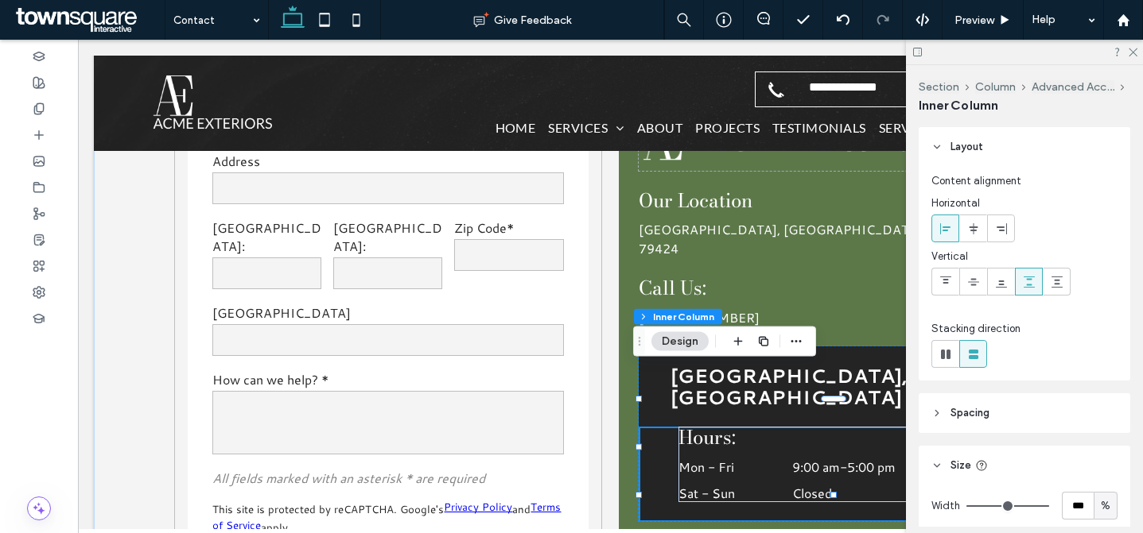
click at [687, 423] on span "Hours:" at bounding box center [706, 437] width 57 height 29
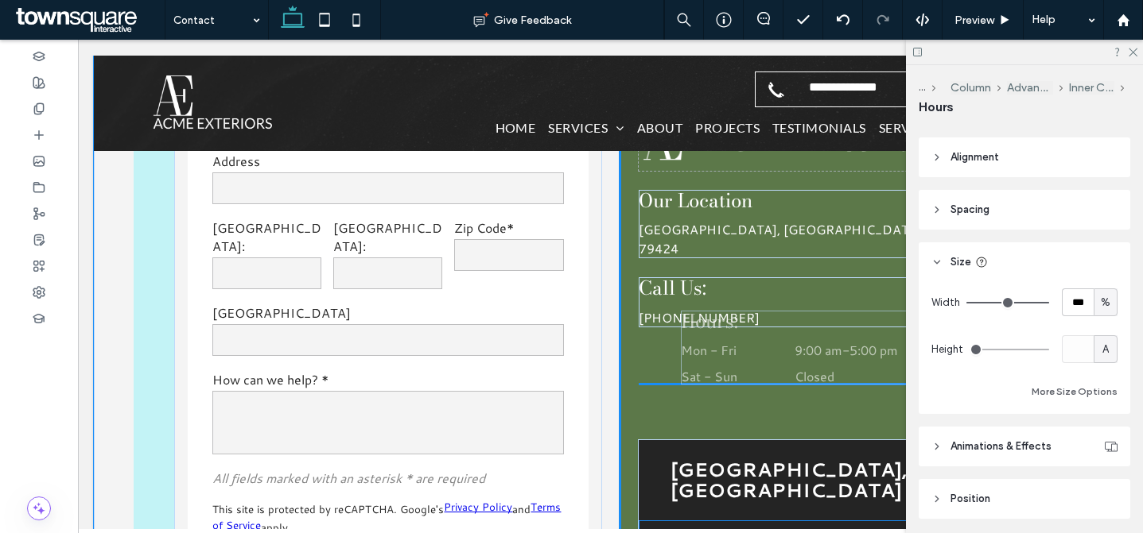
scroll to position [319, 0]
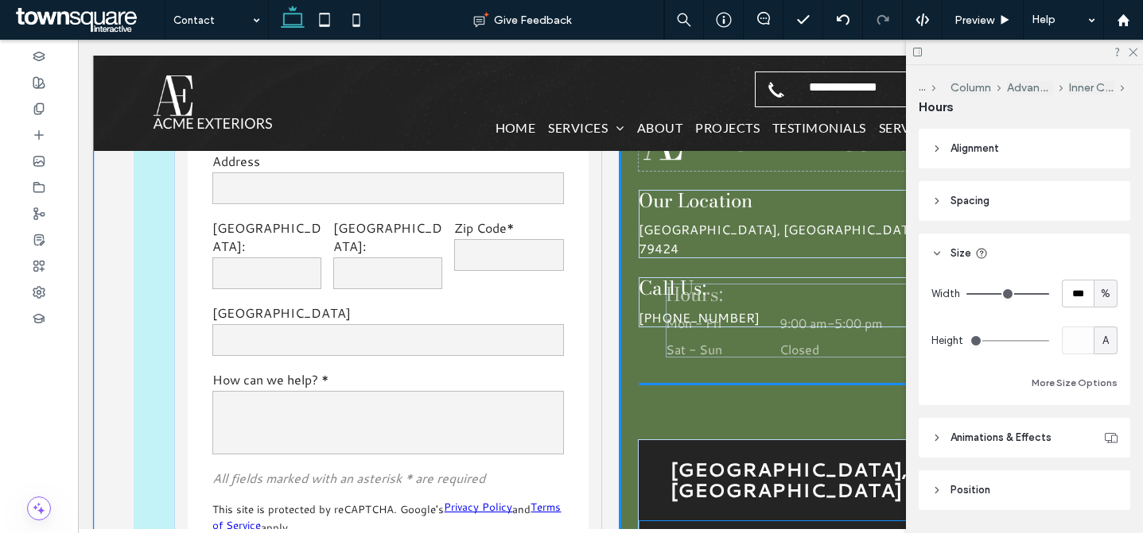
drag, startPoint x: 696, startPoint y: 391, endPoint x: 689, endPoint y: 307, distance: 84.6
type input "**"
type input "****"
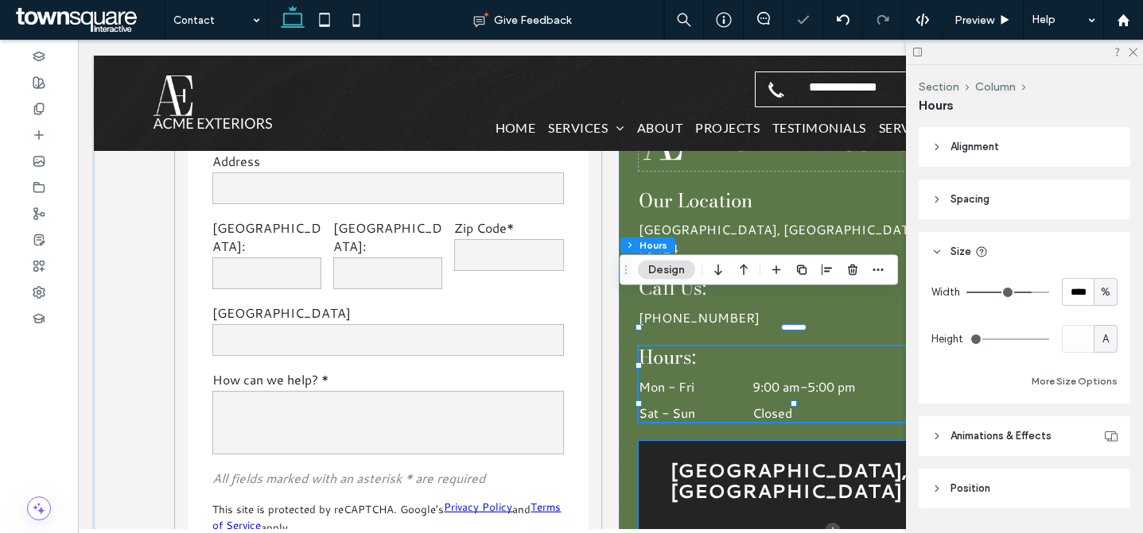
click at [733, 460] on h3 "[GEOGRAPHIC_DATA], [GEOGRAPHIC_DATA]" at bounding box center [809, 481] width 279 height 42
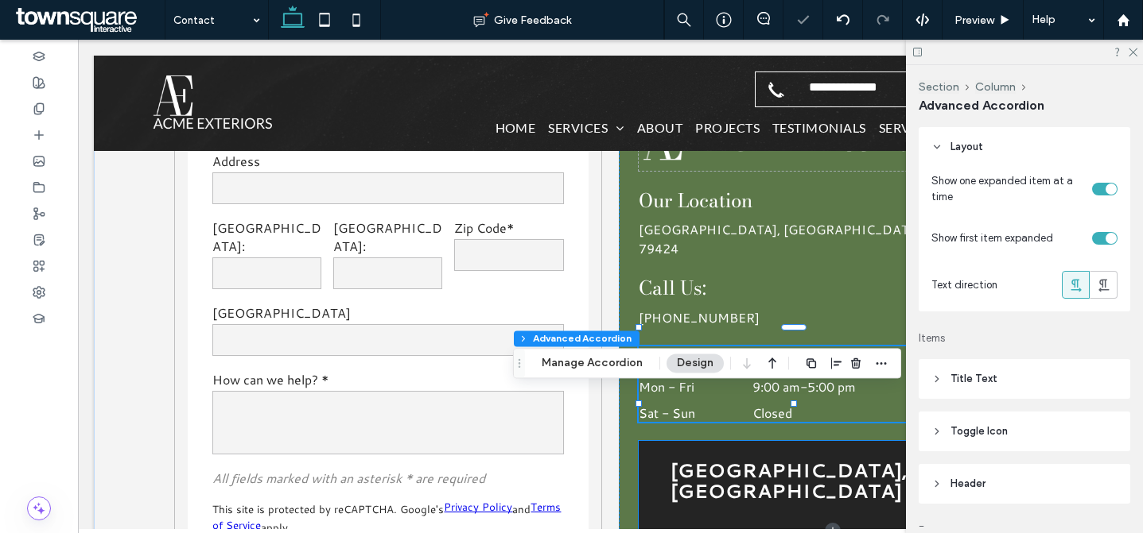
type input "**"
type input "****"
type input "*"
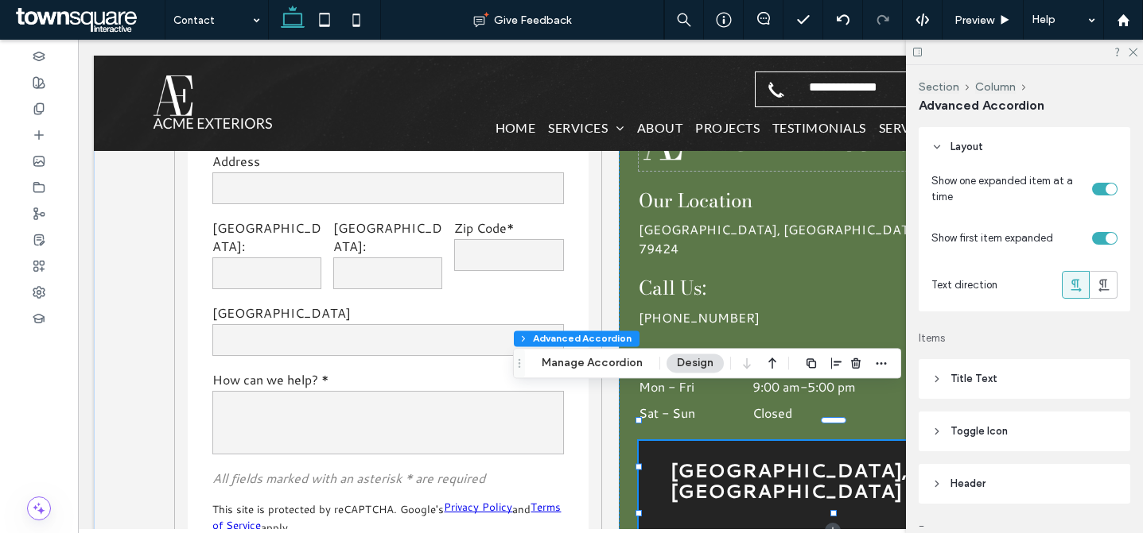
click at [1131, 44] on div at bounding box center [1024, 52] width 237 height 25
click at [1133, 55] on icon at bounding box center [1132, 51] width 10 height 10
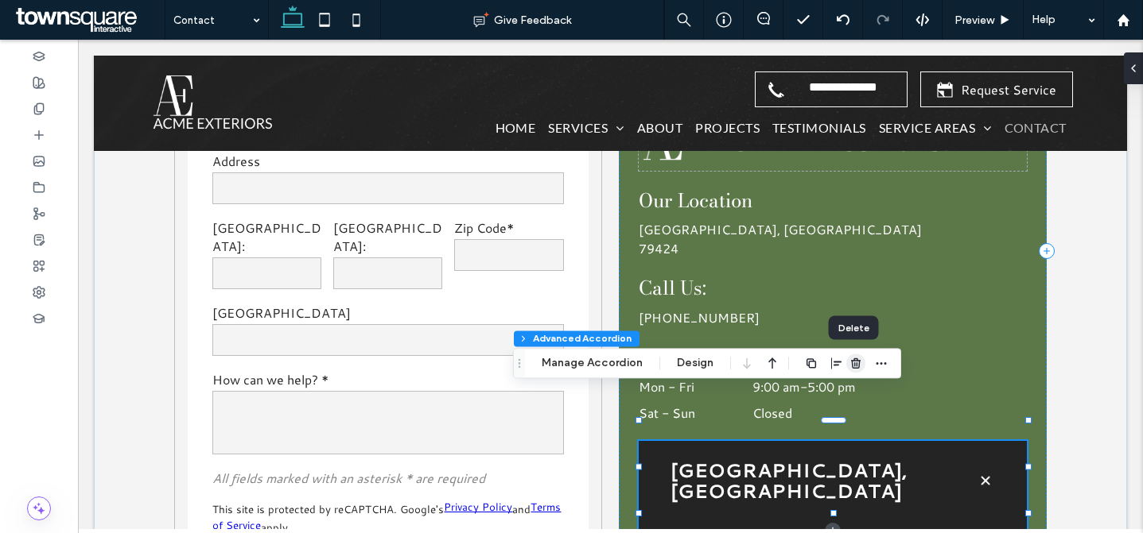
click at [857, 365] on icon "button" at bounding box center [855, 363] width 13 height 13
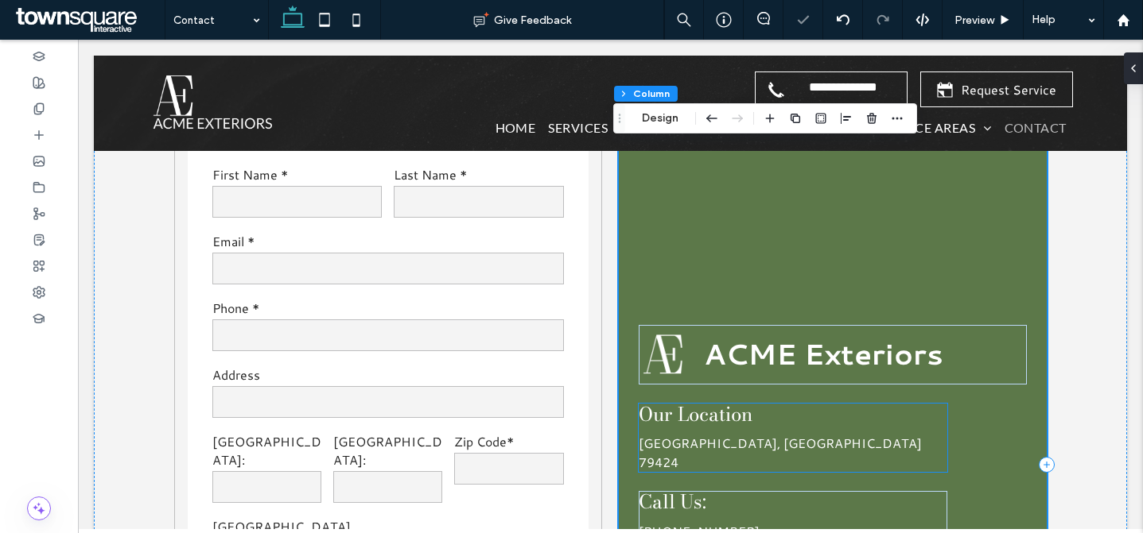
scroll to position [1203, 0]
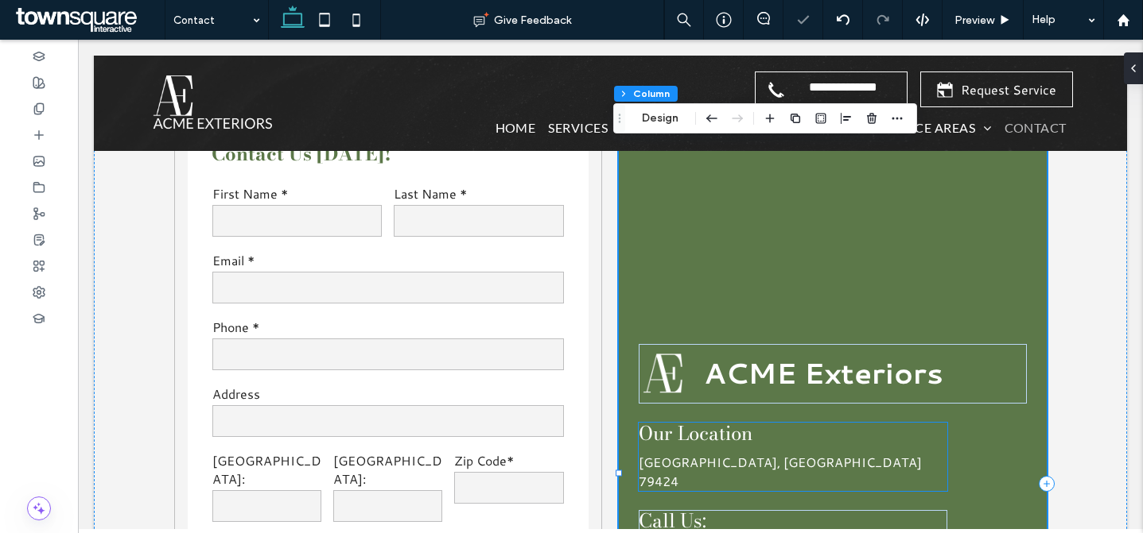
click at [875, 453] on p "[GEOGRAPHIC_DATA], [GEOGRAPHIC_DATA] 79424" at bounding box center [792, 472] width 308 height 38
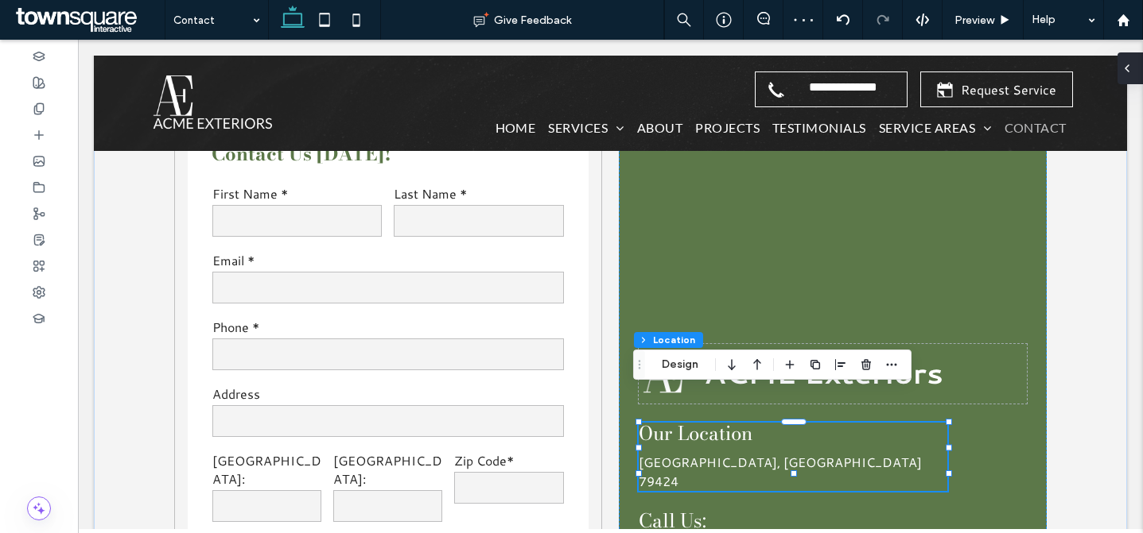
click at [1135, 68] on div at bounding box center [1129, 68] width 25 height 32
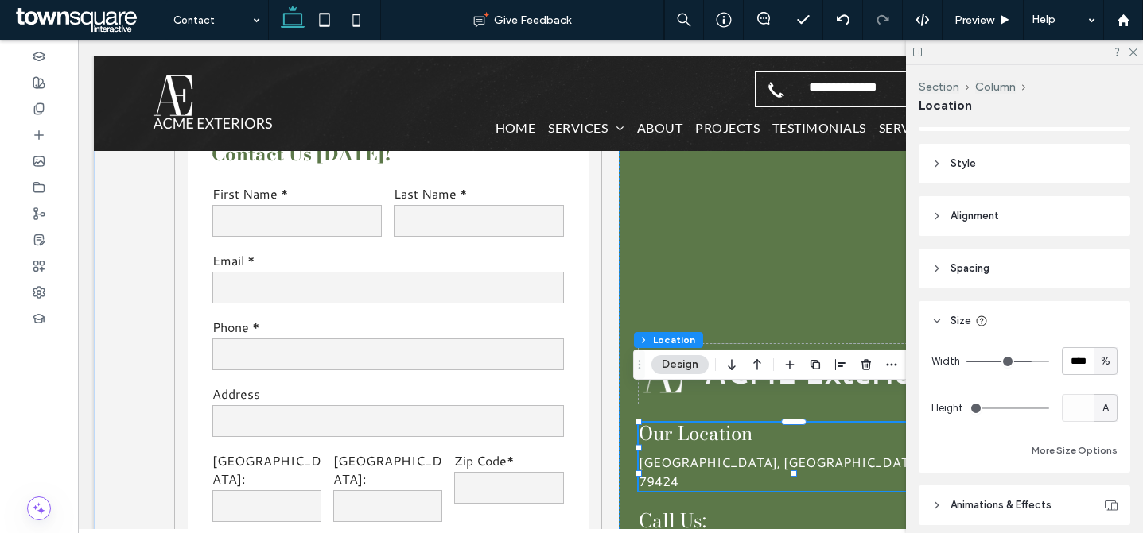
scroll to position [280, 0]
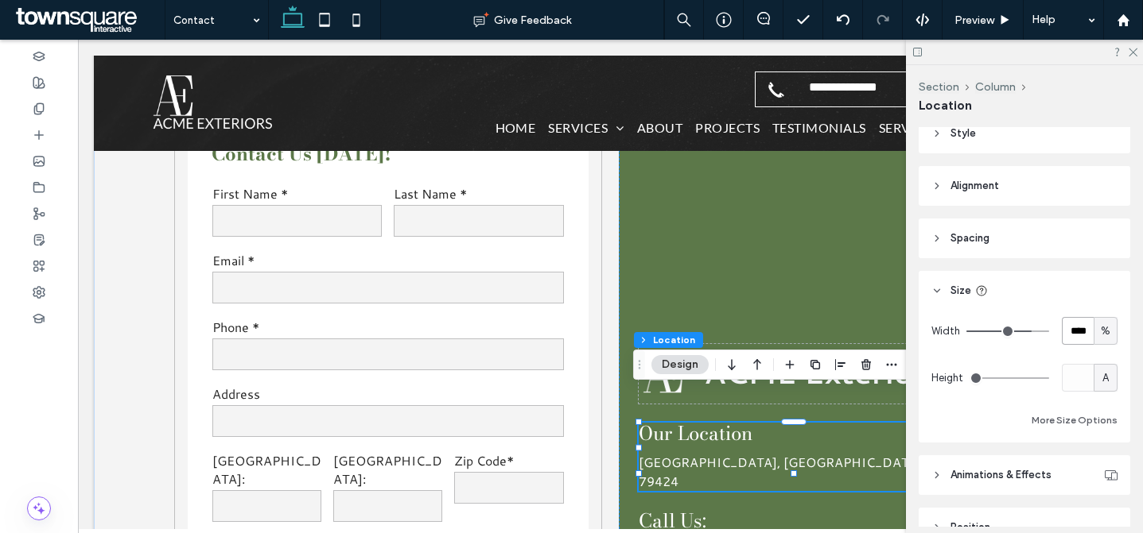
click at [1073, 326] on input "****" at bounding box center [1077, 331] width 32 height 28
type input "***"
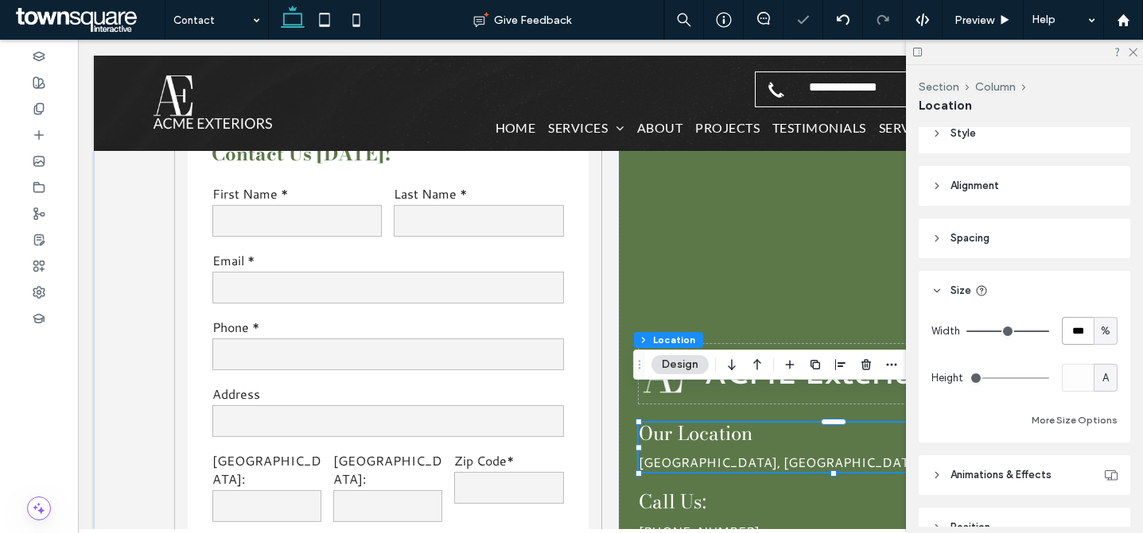
click at [1073, 326] on input "***" at bounding box center [1077, 331] width 32 height 28
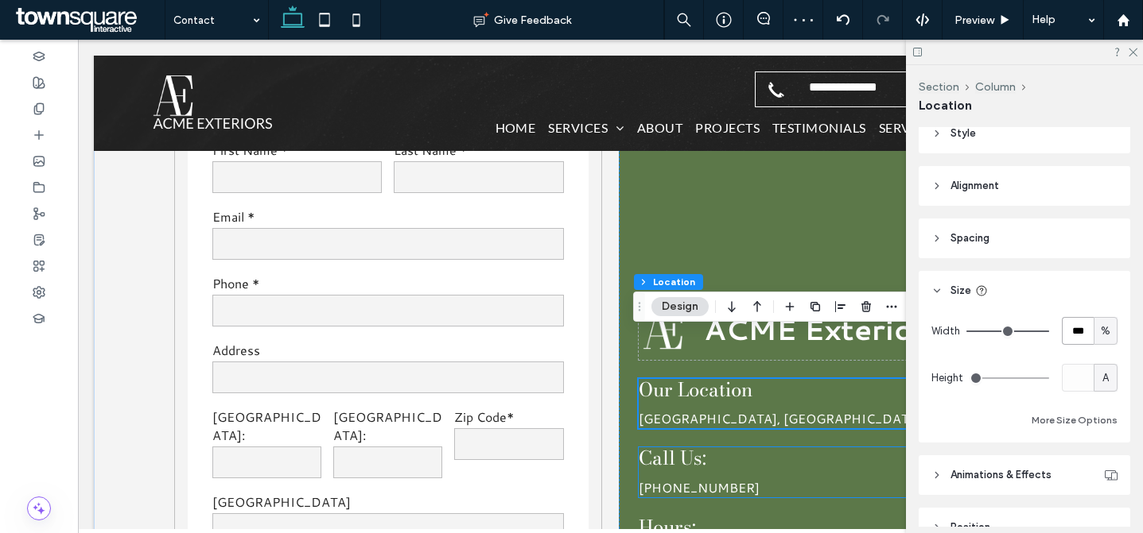
scroll to position [1269, 0]
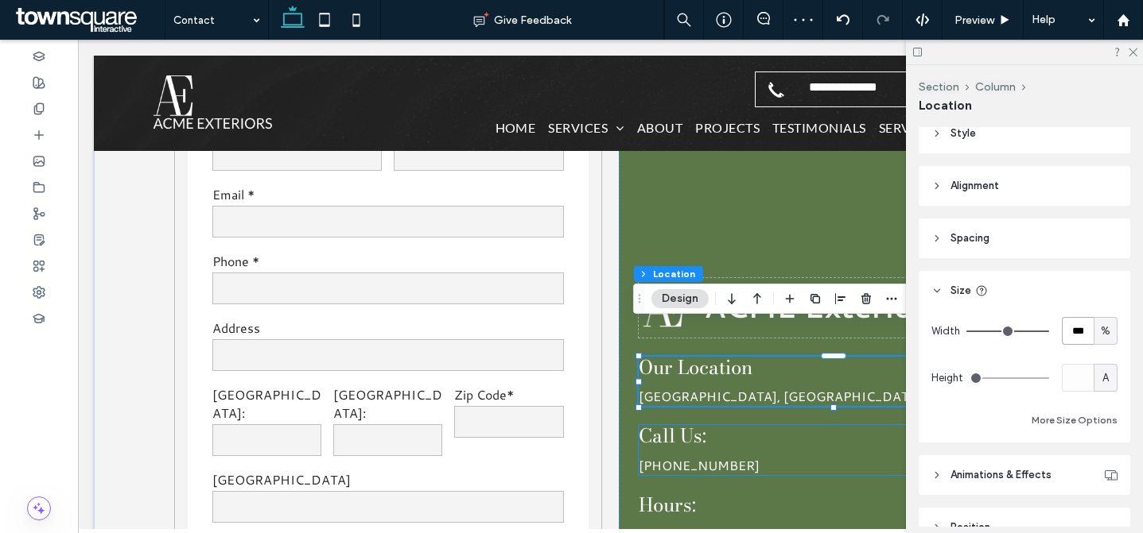
click at [859, 425] on div "Call Us: (806) 544-3981" at bounding box center [792, 450] width 308 height 50
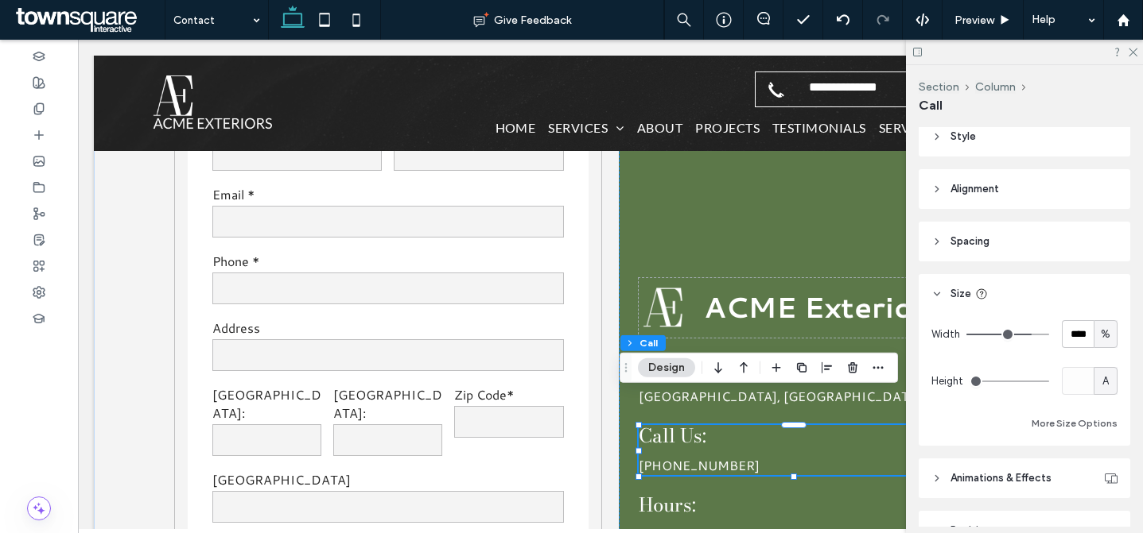
scroll to position [270, 0]
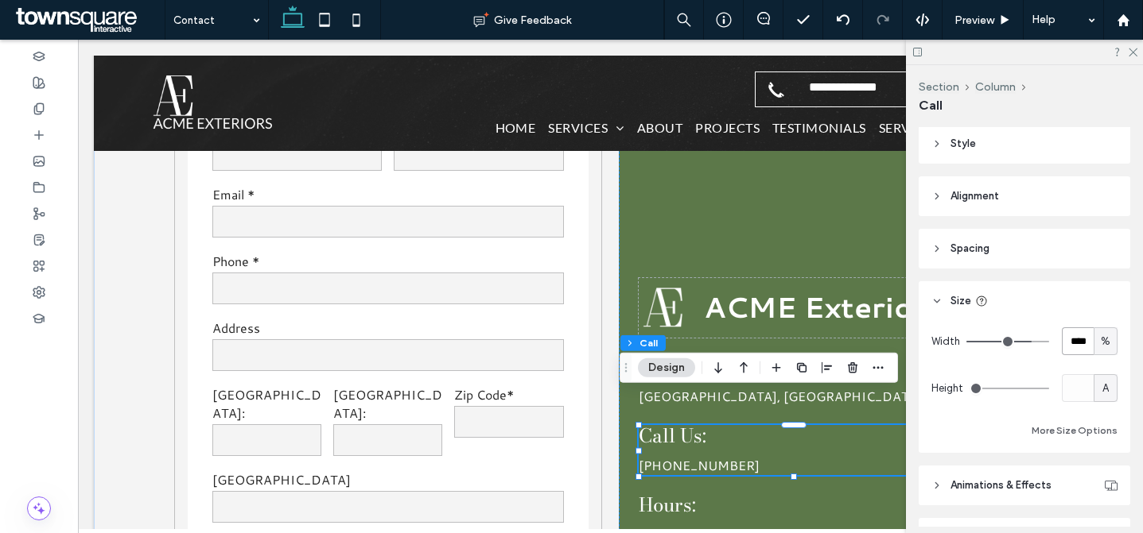
click at [1073, 336] on input "****" at bounding box center [1077, 342] width 32 height 28
paste input "number-input"
type input "***"
click at [1080, 357] on div "Width *** % Height A More Size Options" at bounding box center [1024, 384] width 186 height 113
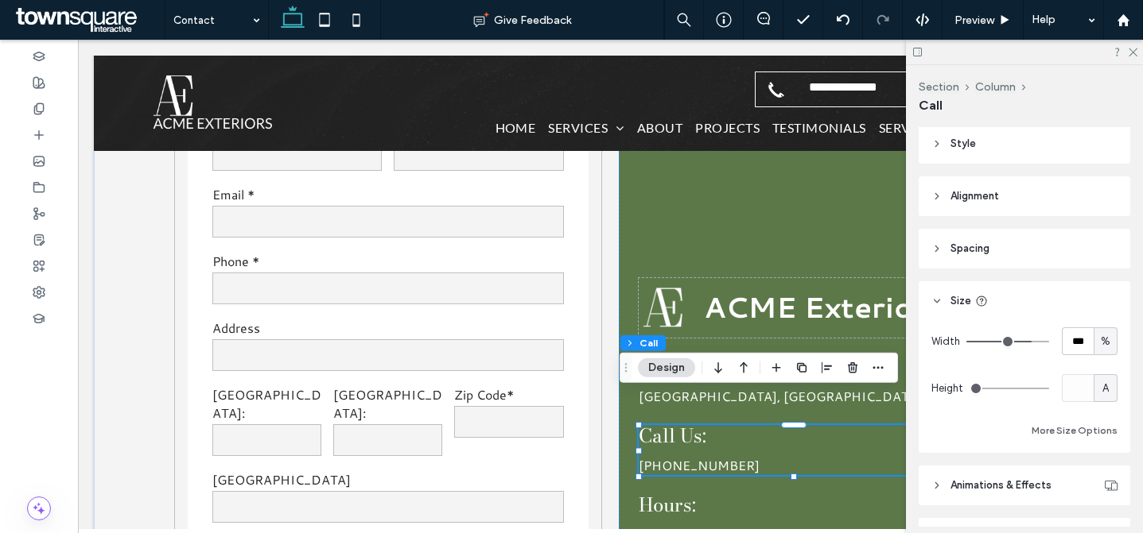
type input "***"
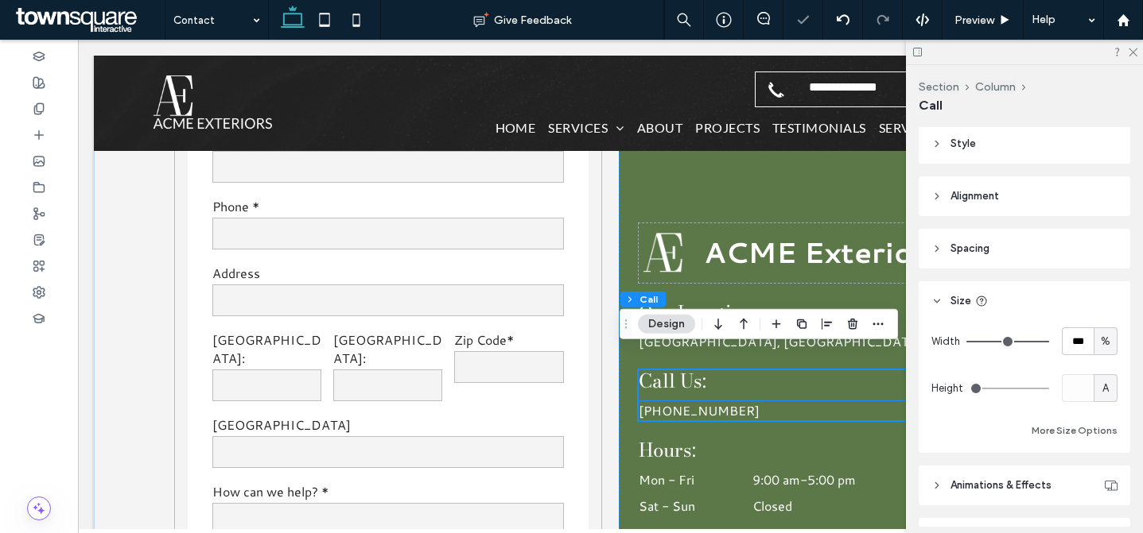
scroll to position [1340, 0]
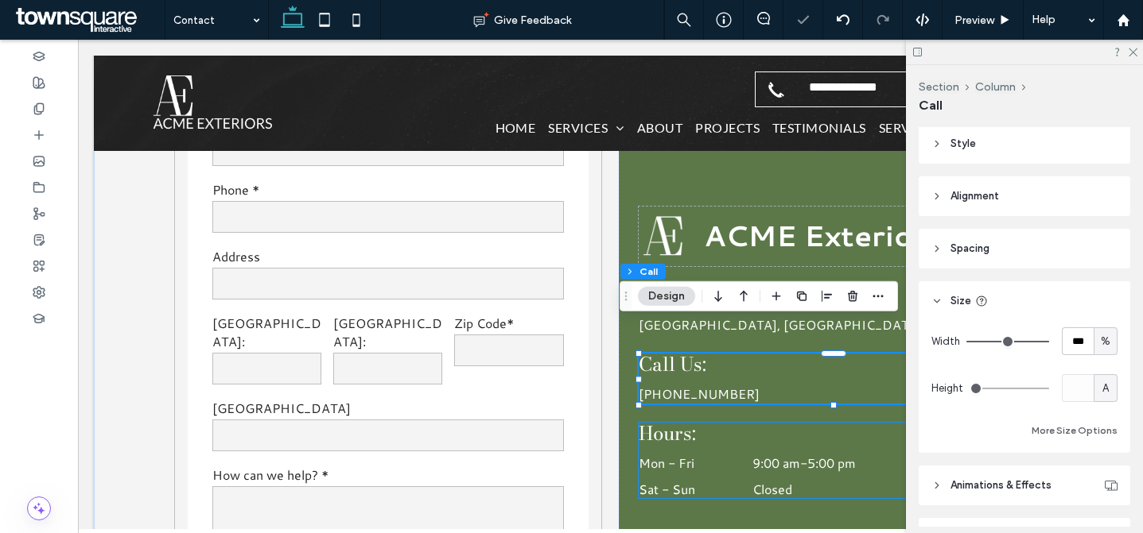
click at [859, 423] on h4 "Hours:" at bounding box center [792, 434] width 308 height 23
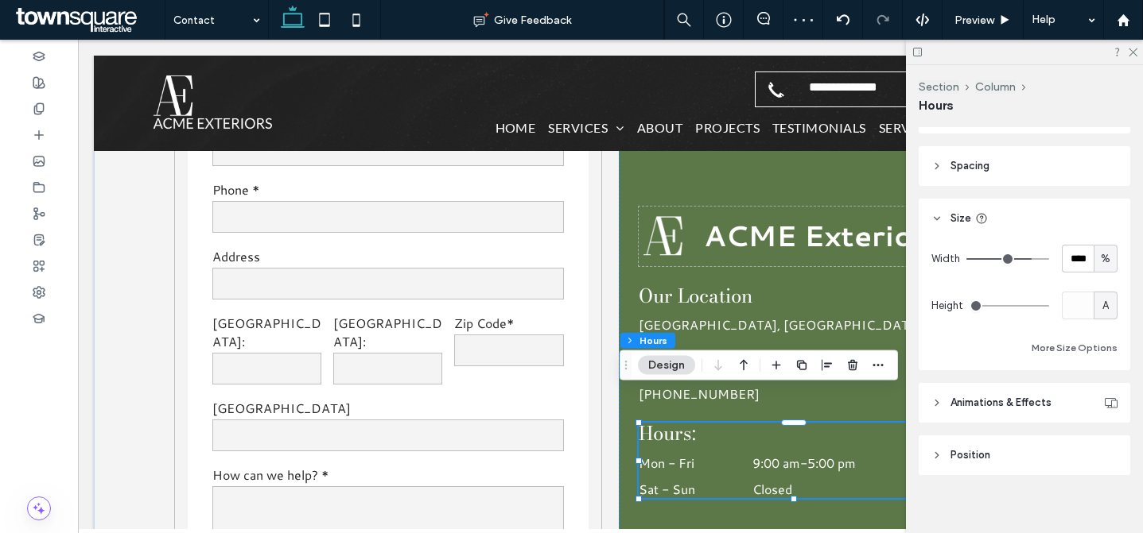
scroll to position [364, 0]
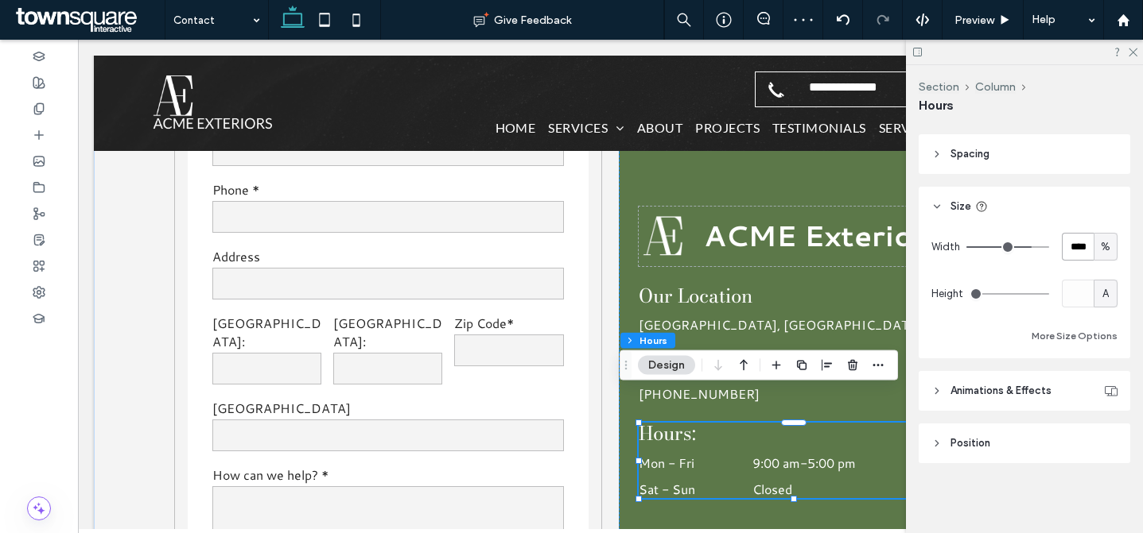
click at [1069, 249] on input "****" at bounding box center [1077, 247] width 32 height 28
paste input "number-input"
type input "***"
click at [1080, 273] on div "Width *** % Height A More Size Options" at bounding box center [1024, 289] width 186 height 113
type input "***"
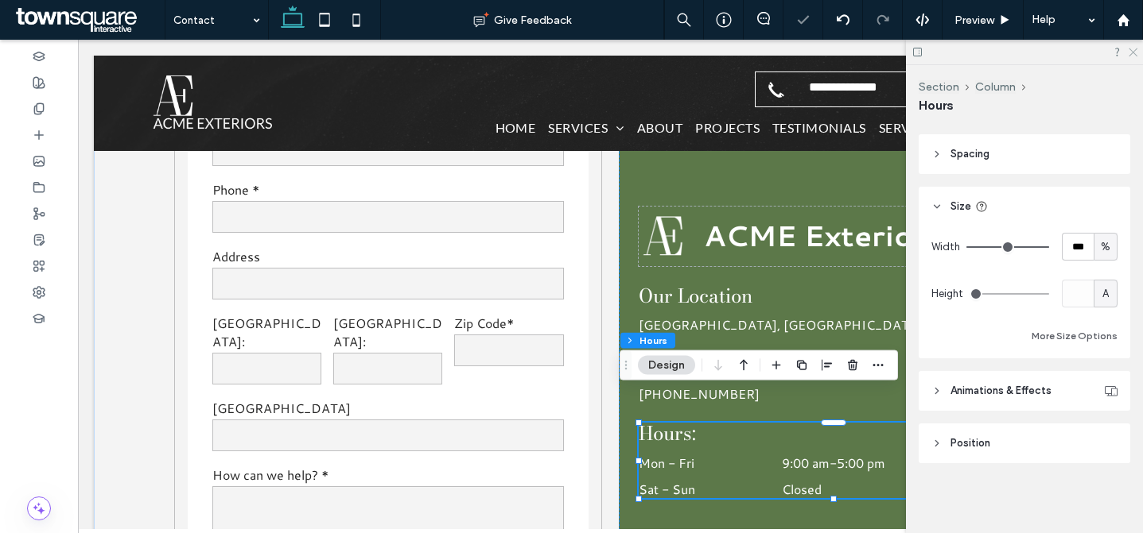
click at [1131, 54] on icon at bounding box center [1132, 51] width 10 height 10
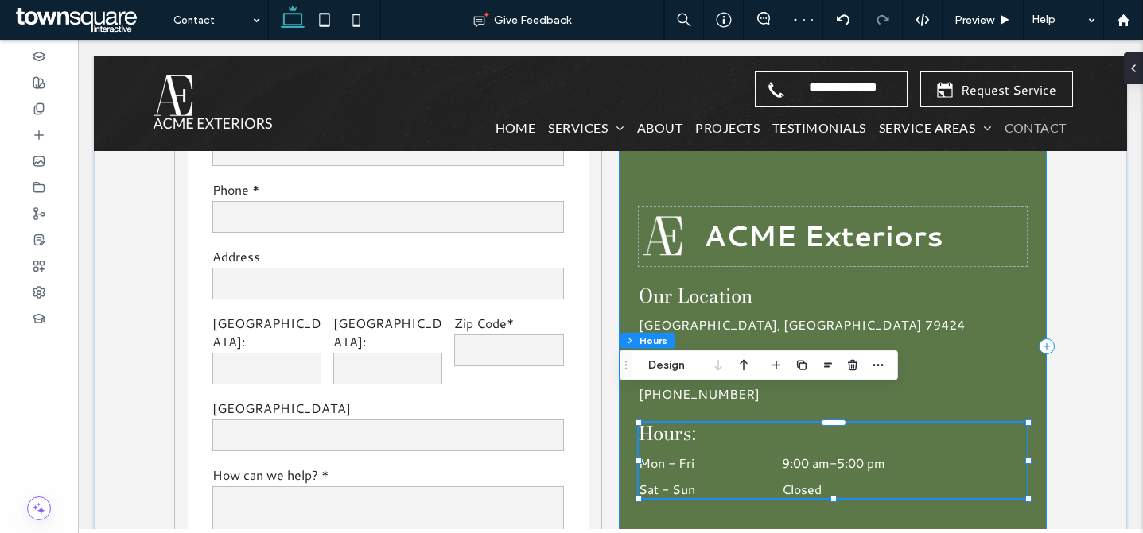
click at [1030, 337] on div "Our Location Lubbock, TX 79424 Call Us: (806) 544-3981 Hours: Mon - Fri 9:00 am…" at bounding box center [832, 347] width 427 height 756
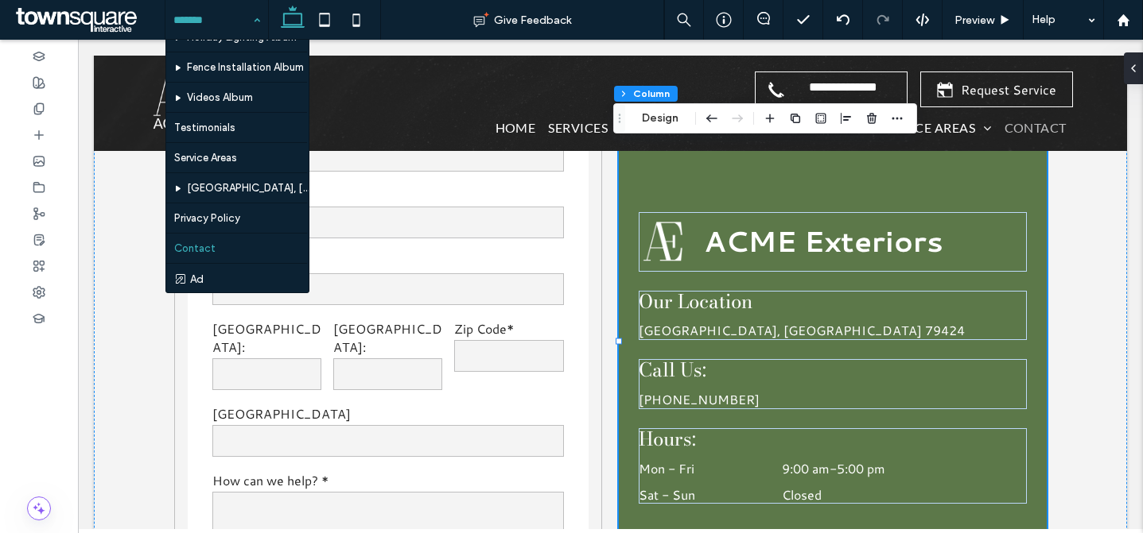
scroll to position [706, 0]
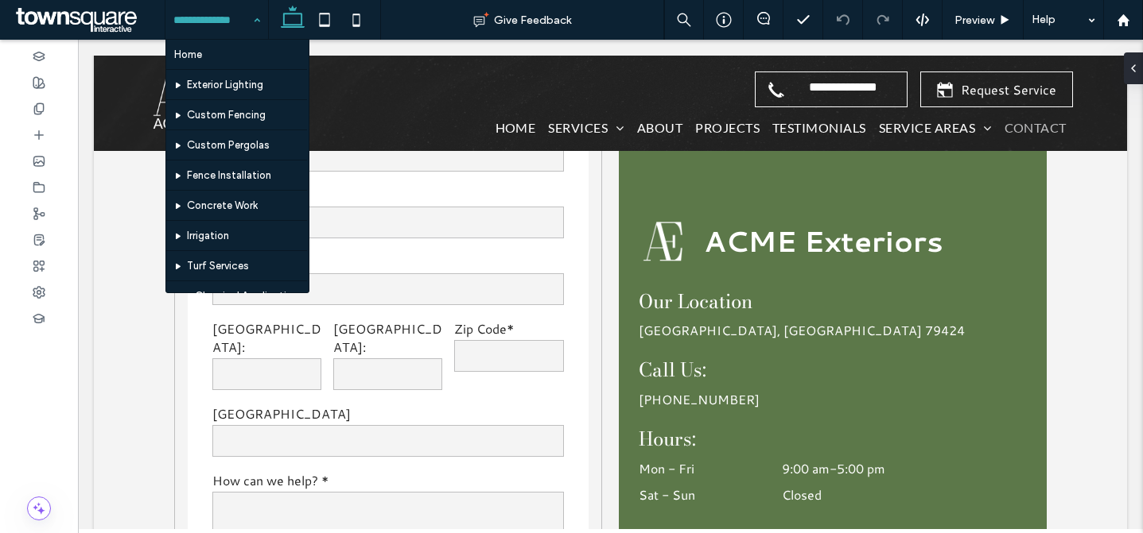
click at [231, 32] on input at bounding box center [212, 20] width 79 height 40
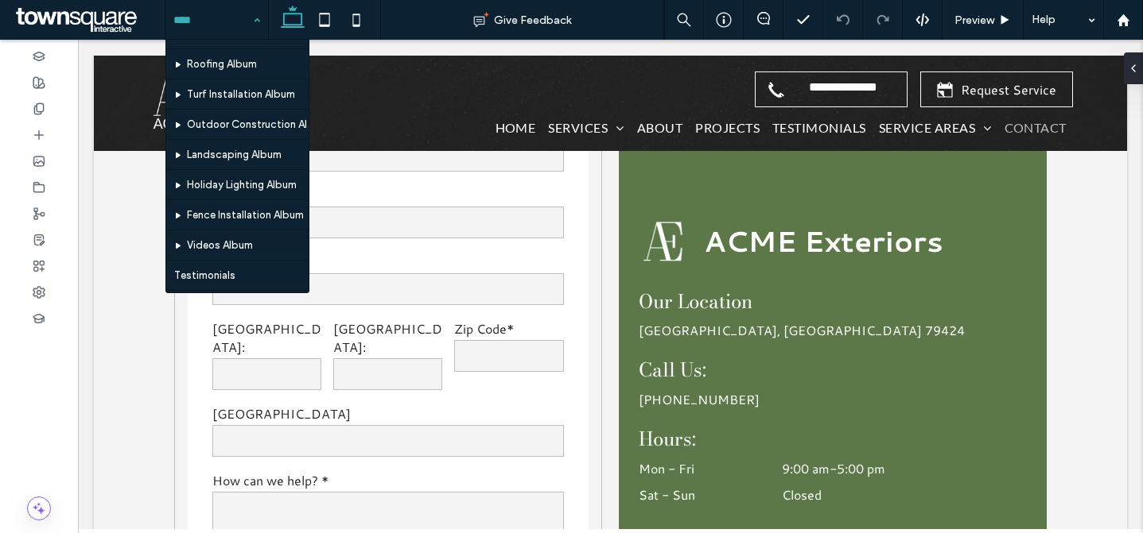
scroll to position [706, 0]
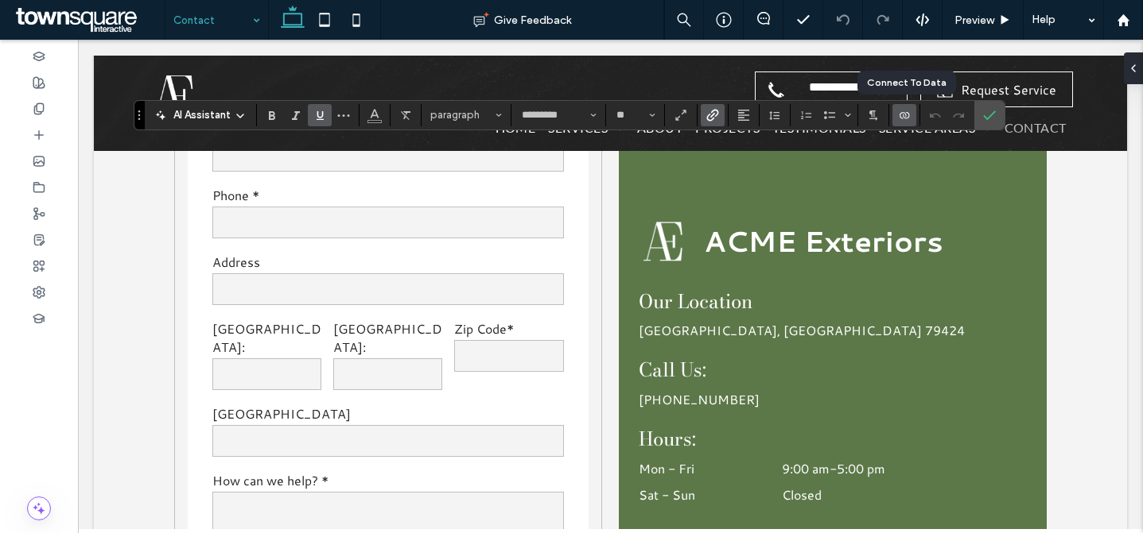
click at [906, 113] on icon "Connect To Data" at bounding box center [904, 115] width 13 height 13
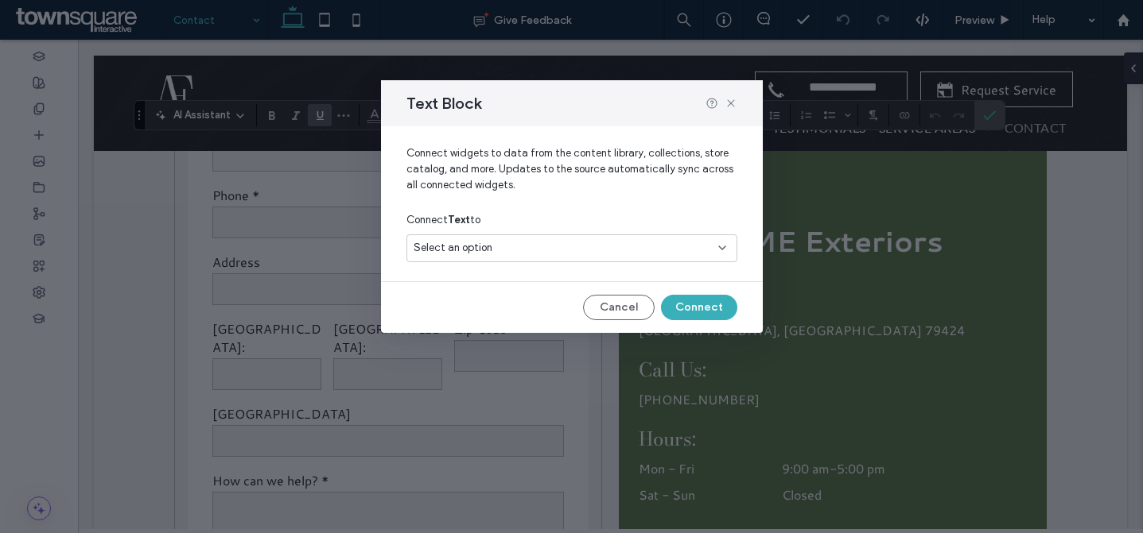
click at [540, 246] on div "Select an option" at bounding box center [561, 248] width 297 height 16
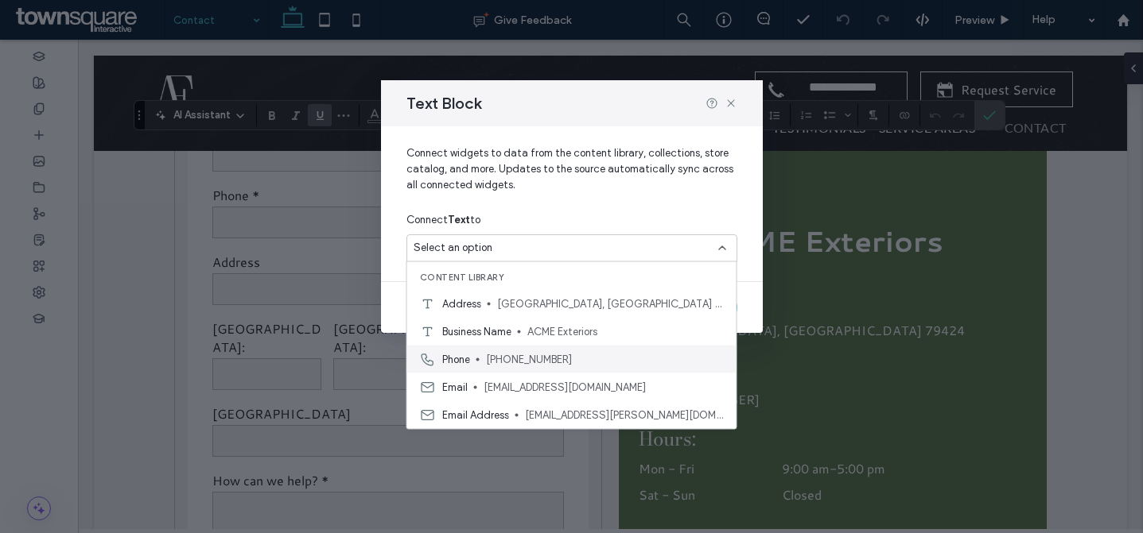
click at [531, 364] on span "(806) 781-7115" at bounding box center [605, 359] width 238 height 16
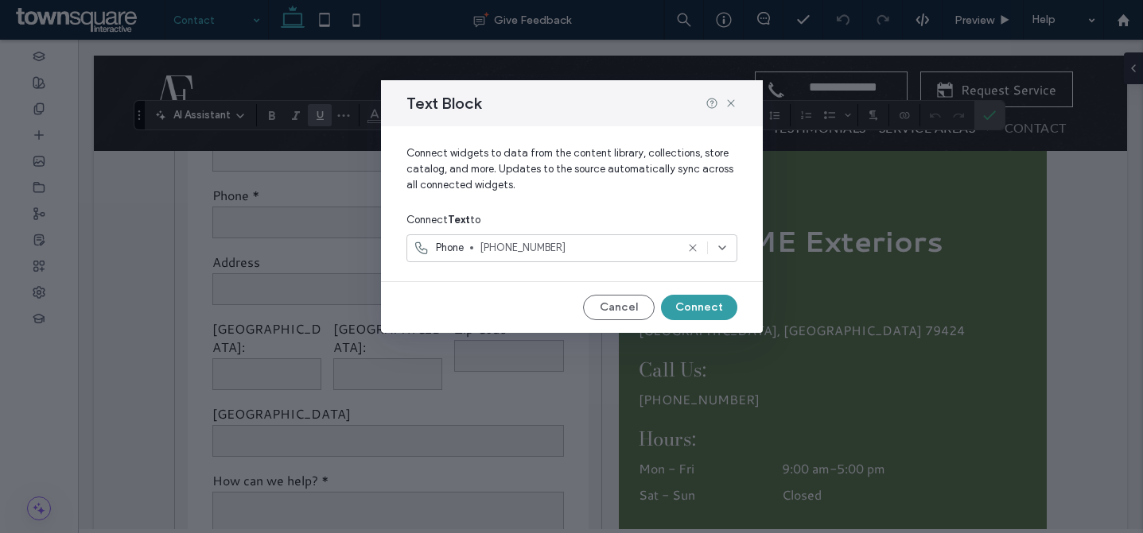
click at [699, 309] on button "Connect" at bounding box center [699, 307] width 76 height 25
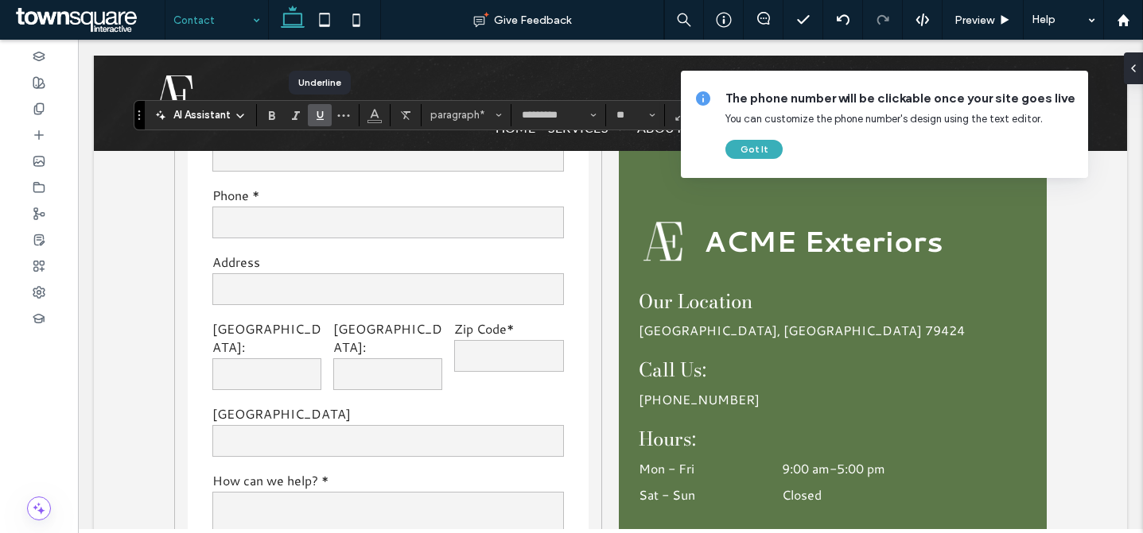
click at [316, 107] on span "Underline" at bounding box center [316, 115] width 7 height 22
click at [484, 107] on button "paragraph*" at bounding box center [466, 115] width 83 height 22
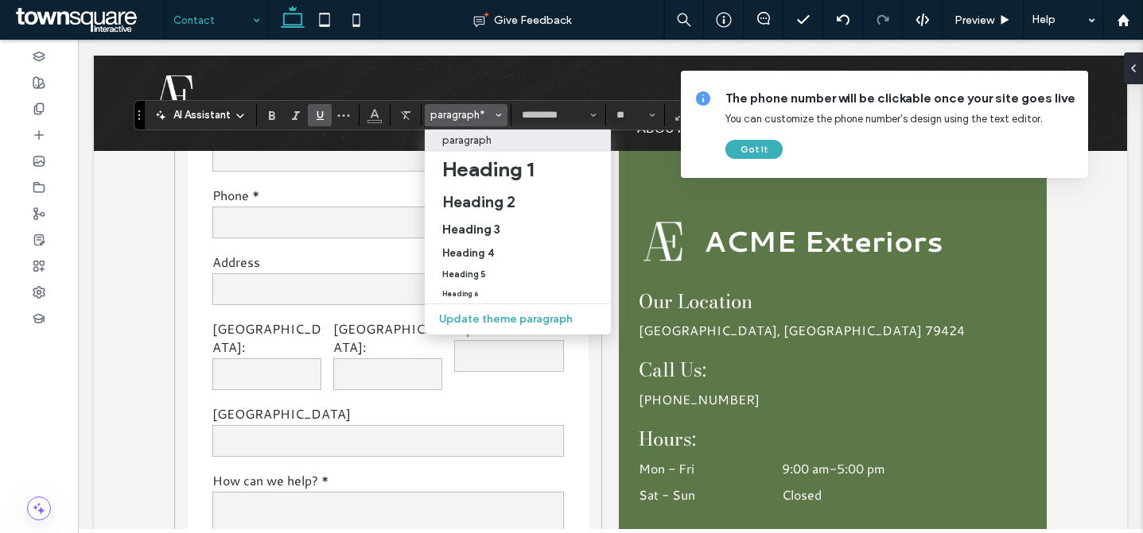
click at [465, 143] on p "paragraph" at bounding box center [466, 140] width 49 height 12
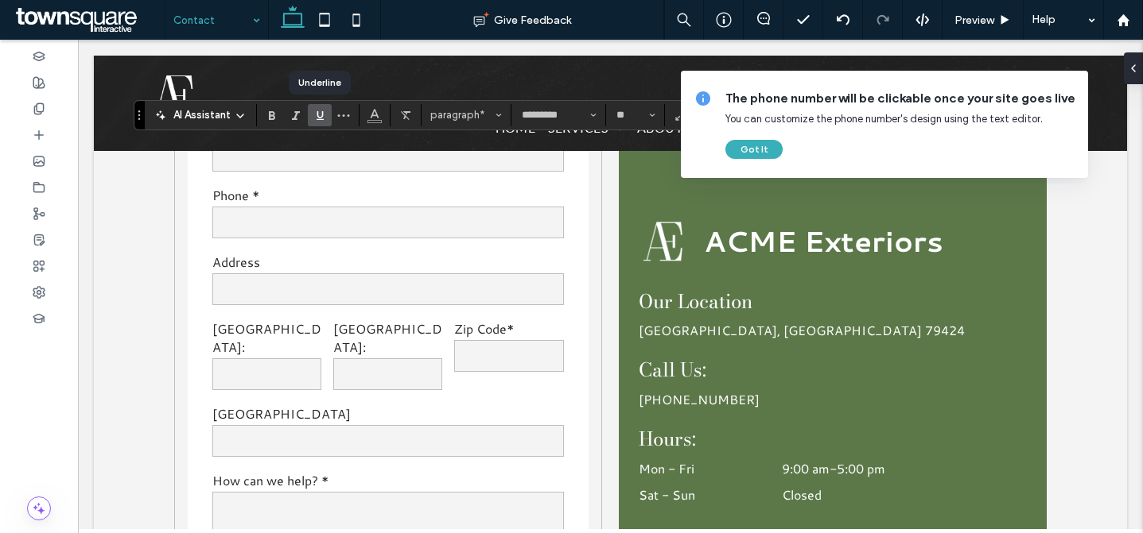
click at [312, 118] on label "Underline" at bounding box center [320, 115] width 24 height 22
click at [490, 115] on span "paragraph" at bounding box center [461, 115] width 62 height 12
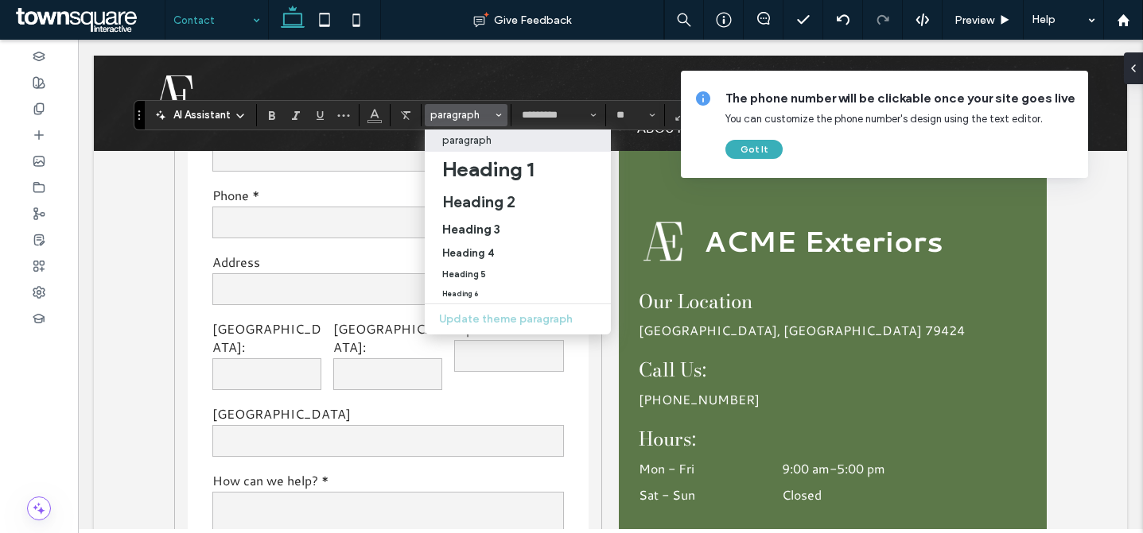
click at [490, 148] on label "paragraph" at bounding box center [518, 141] width 186 height 22
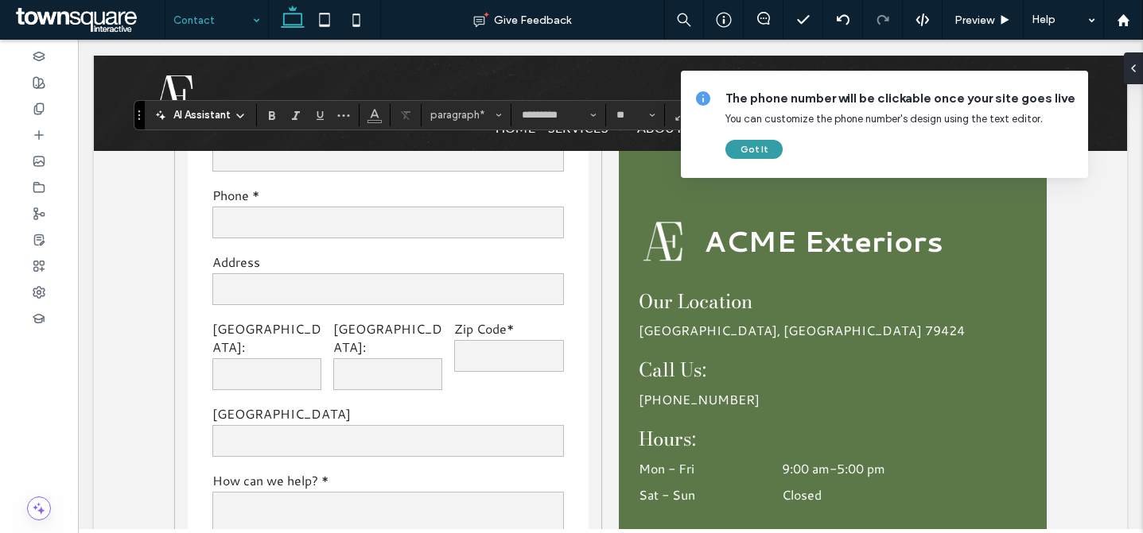
click at [748, 153] on button "Got It" at bounding box center [753, 149] width 57 height 19
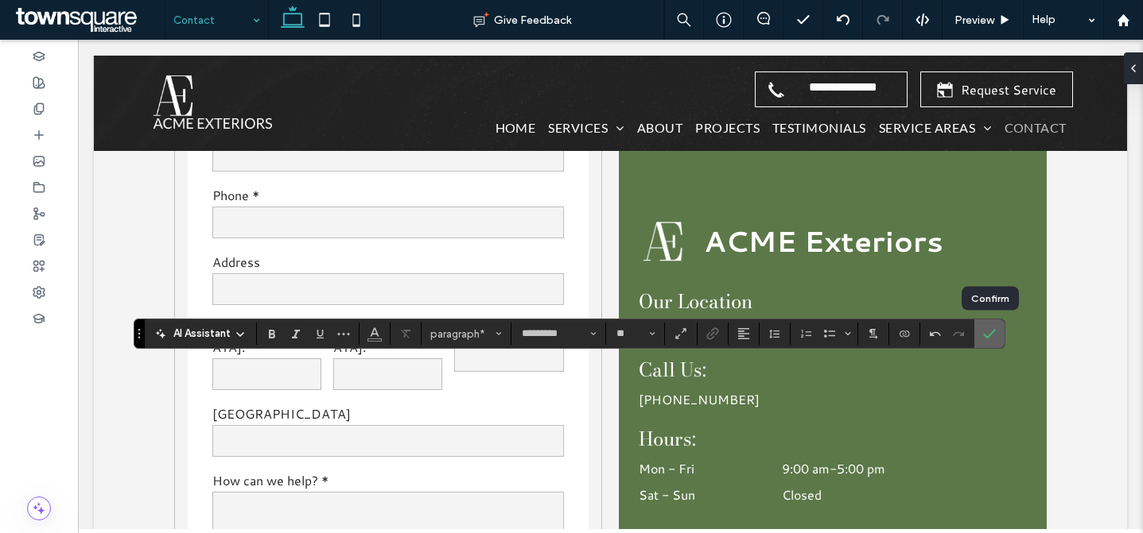
click at [988, 332] on icon "Confirm" at bounding box center [989, 334] width 13 height 13
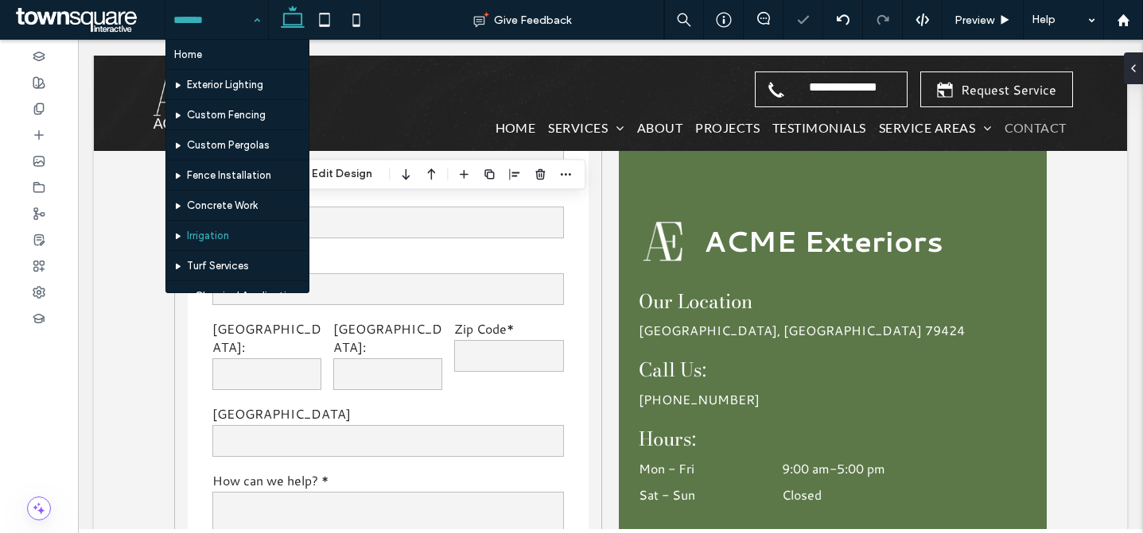
scroll to position [706, 0]
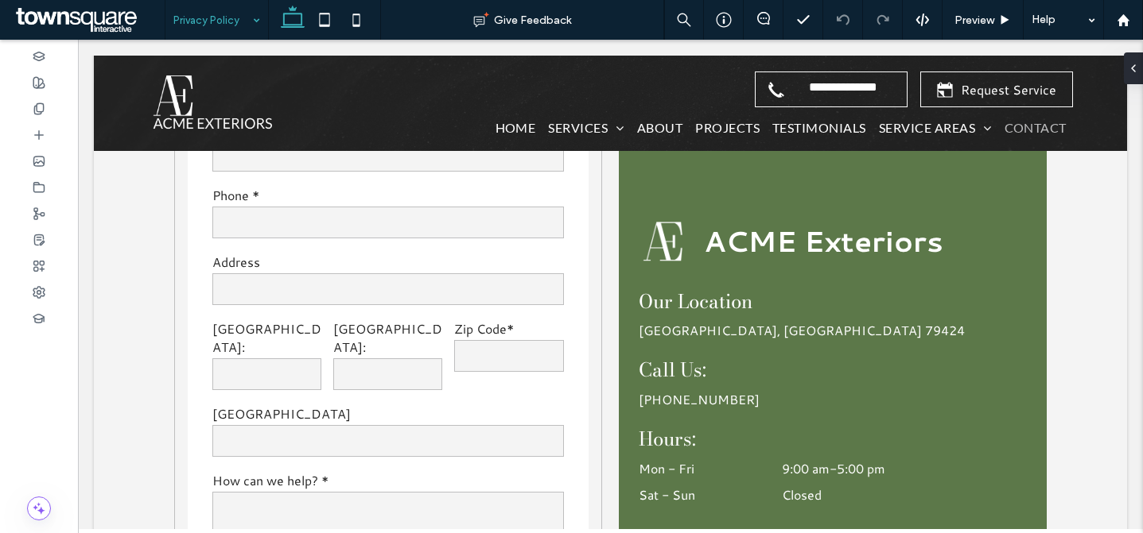
click at [219, 24] on input at bounding box center [212, 20] width 79 height 40
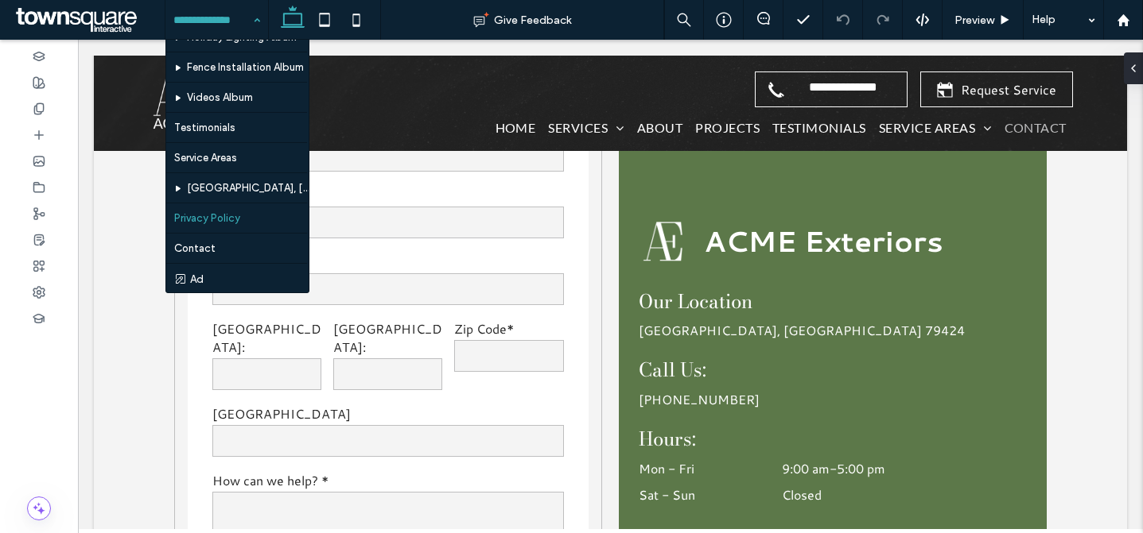
scroll to position [706, 0]
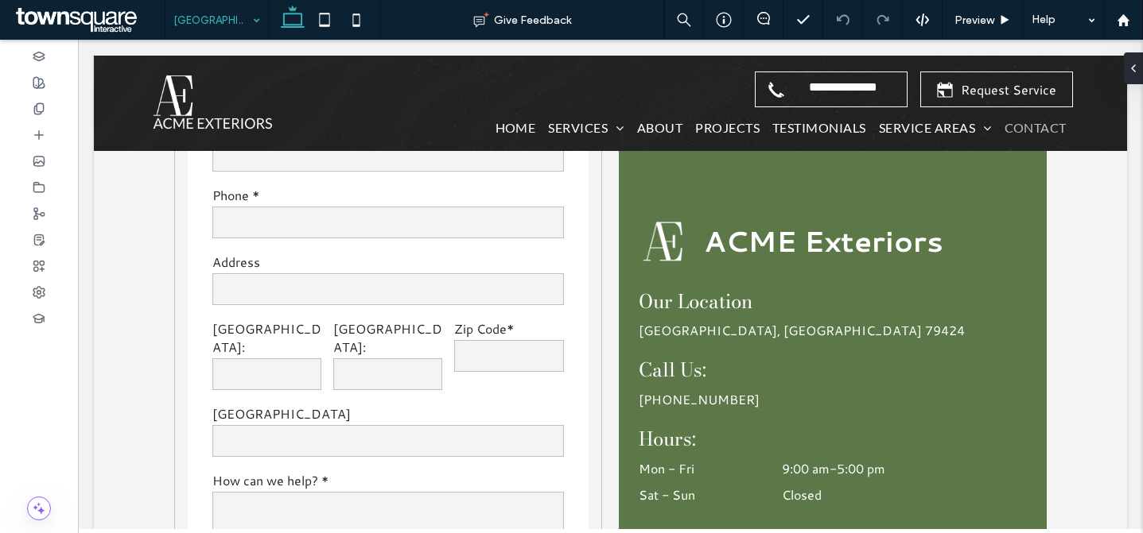
click at [246, 24] on div "[GEOGRAPHIC_DATA], [GEOGRAPHIC_DATA]" at bounding box center [216, 20] width 103 height 40
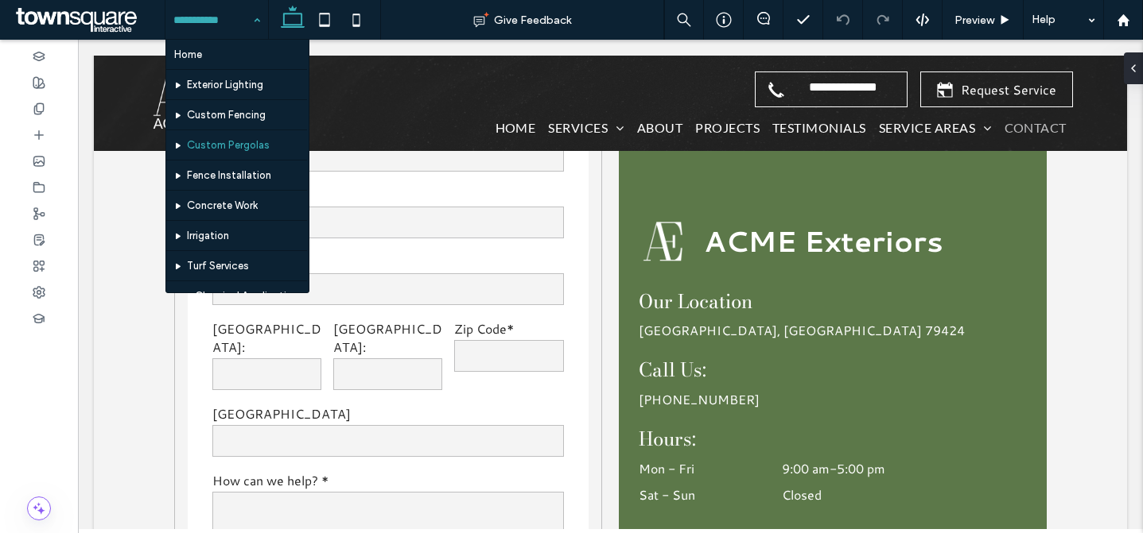
scroll to position [706, 0]
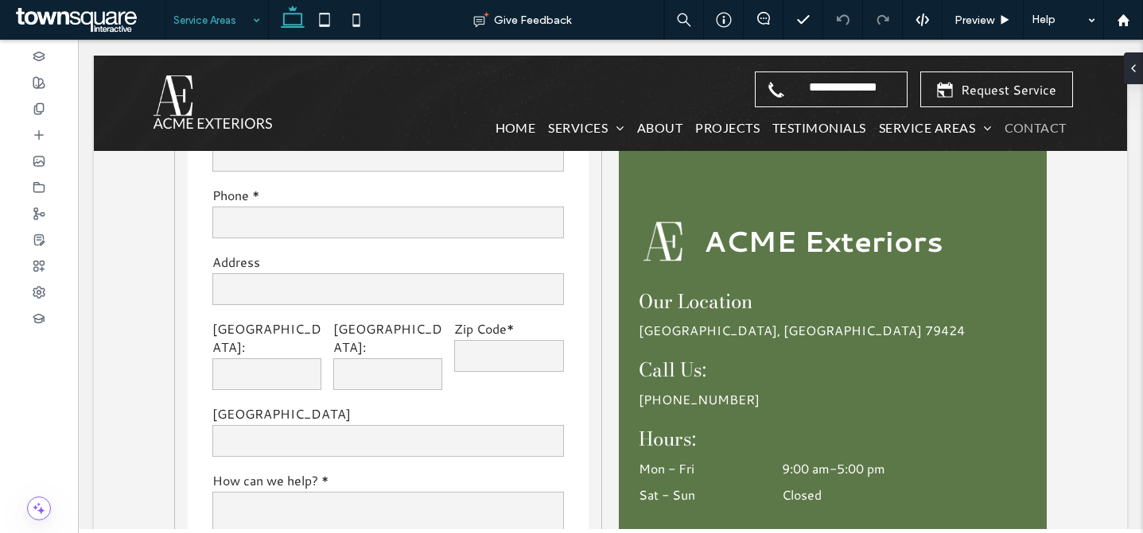
click at [228, 23] on input at bounding box center [212, 20] width 79 height 40
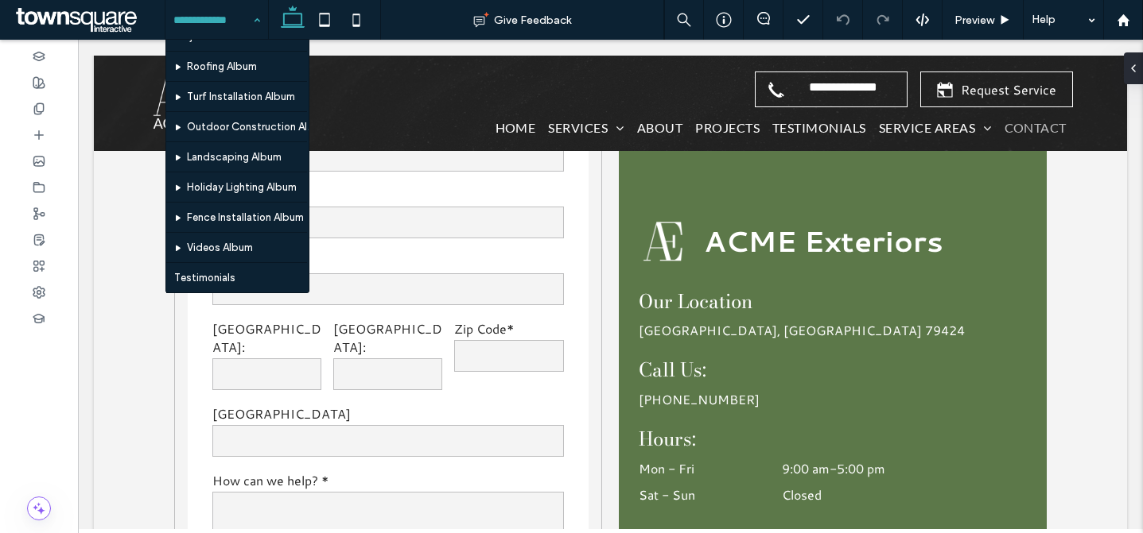
scroll to position [706, 0]
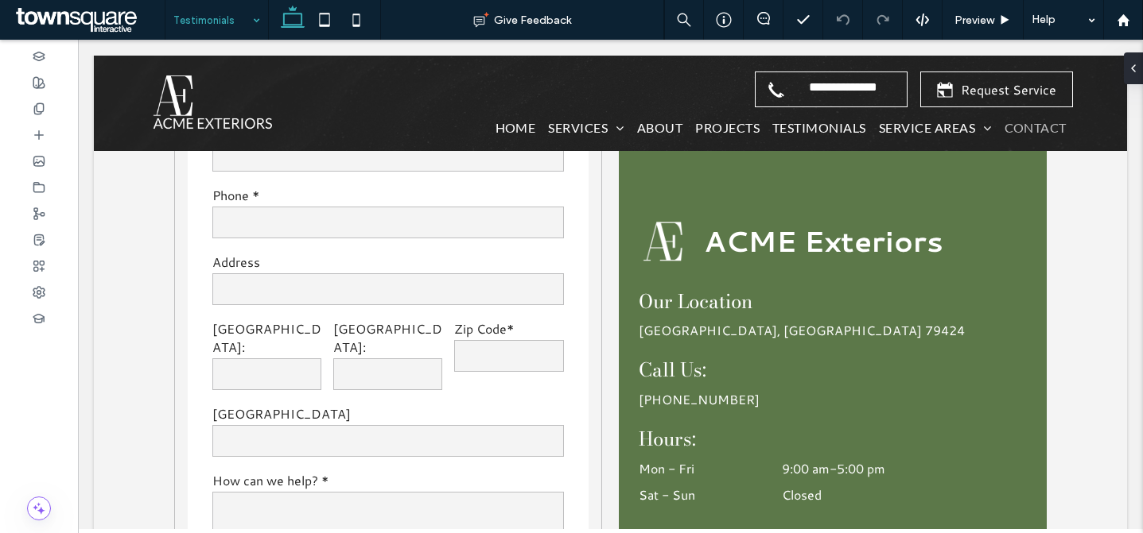
click at [219, 30] on input at bounding box center [212, 20] width 79 height 40
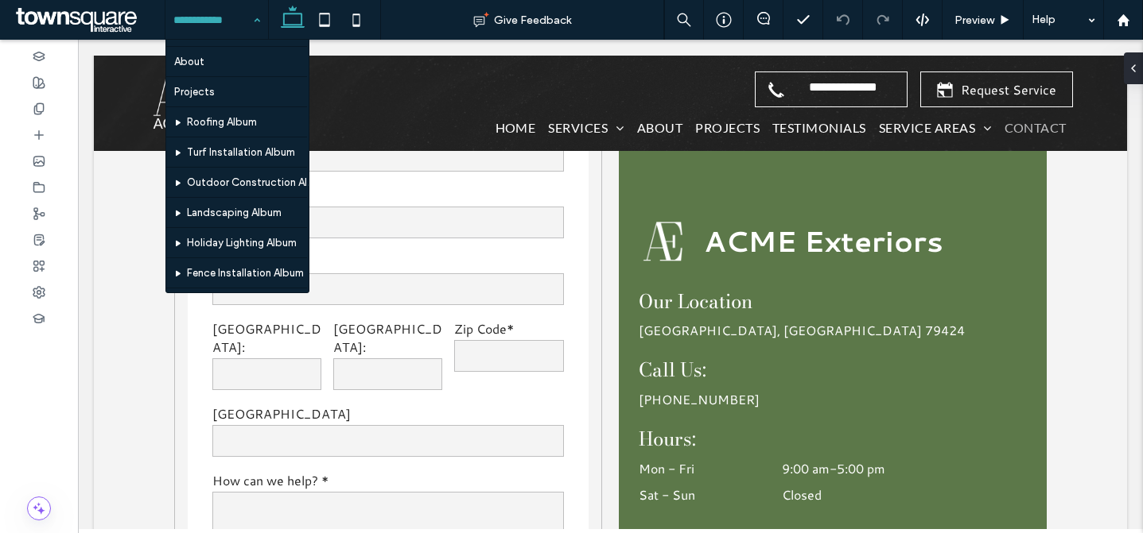
scroll to position [706, 0]
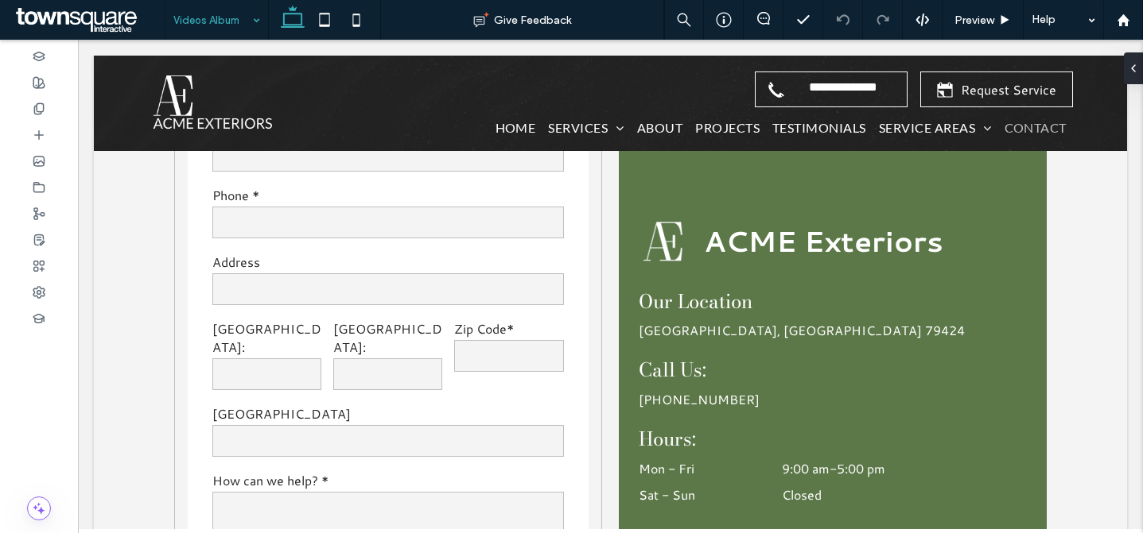
click at [214, 32] on input at bounding box center [212, 20] width 79 height 40
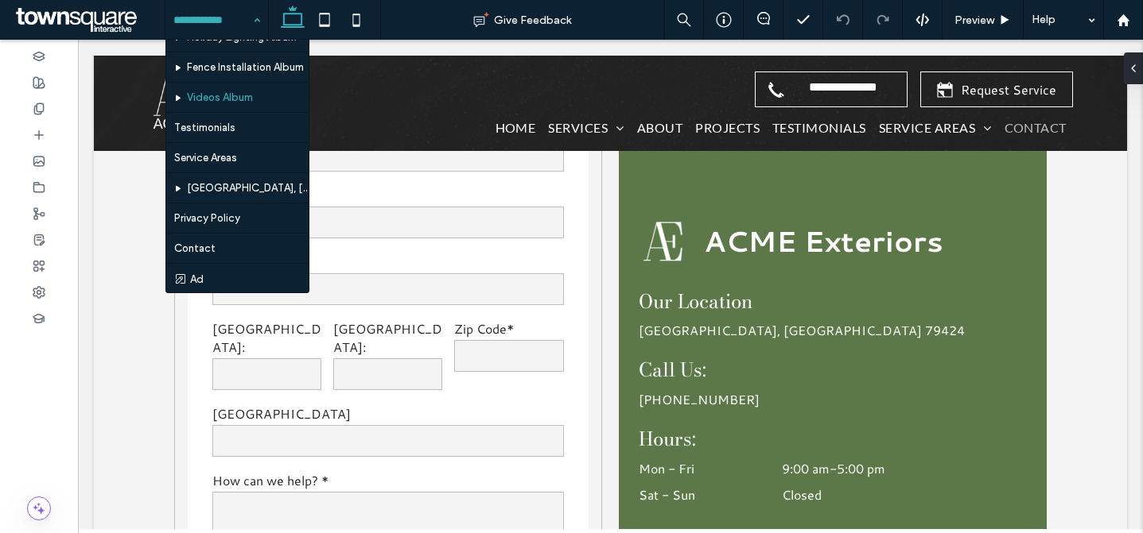
scroll to position [655, 0]
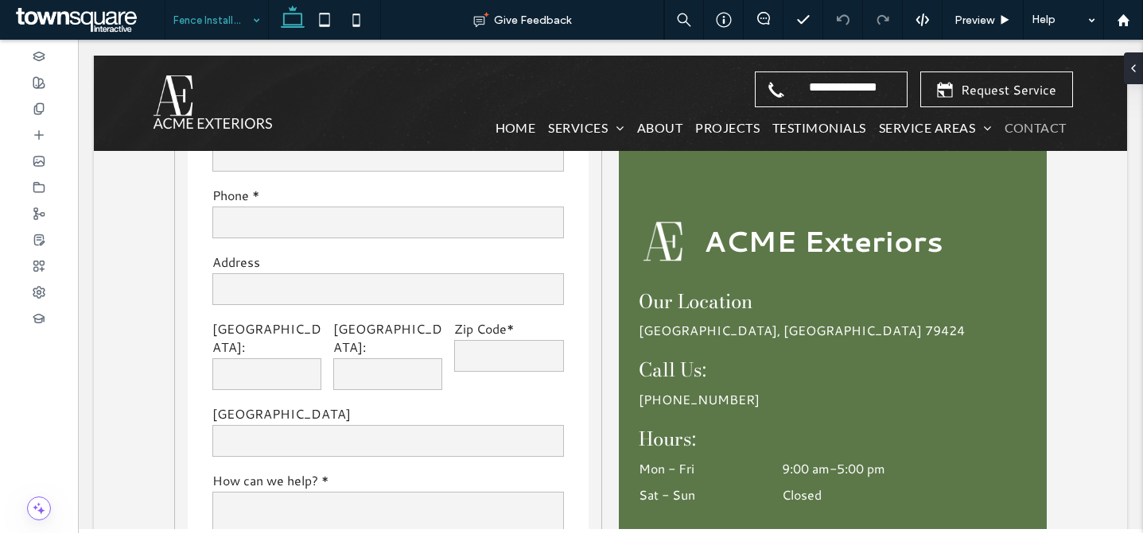
click at [219, 22] on input at bounding box center [212, 20] width 79 height 40
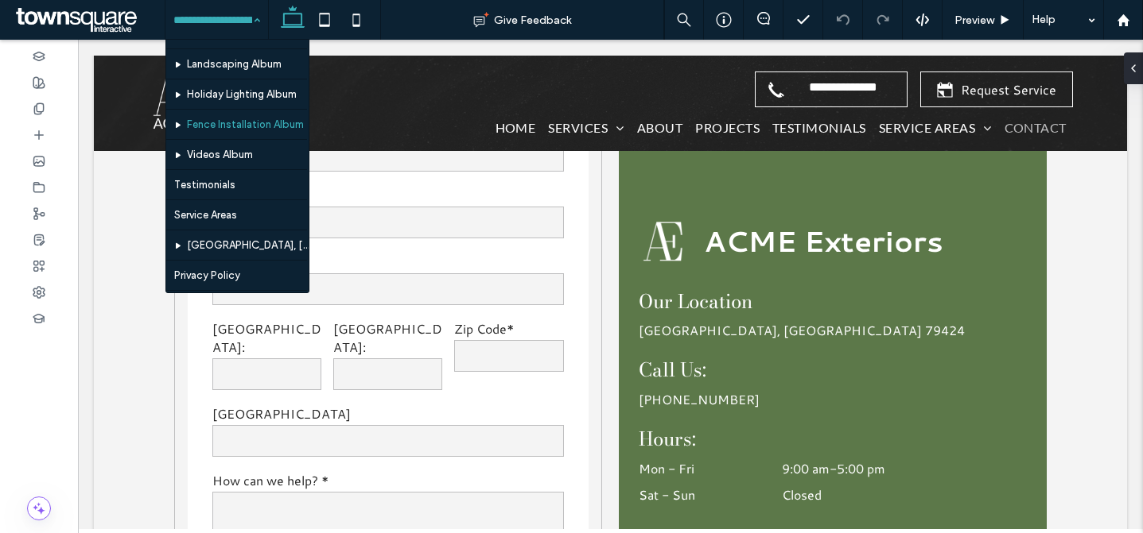
scroll to position [611, 0]
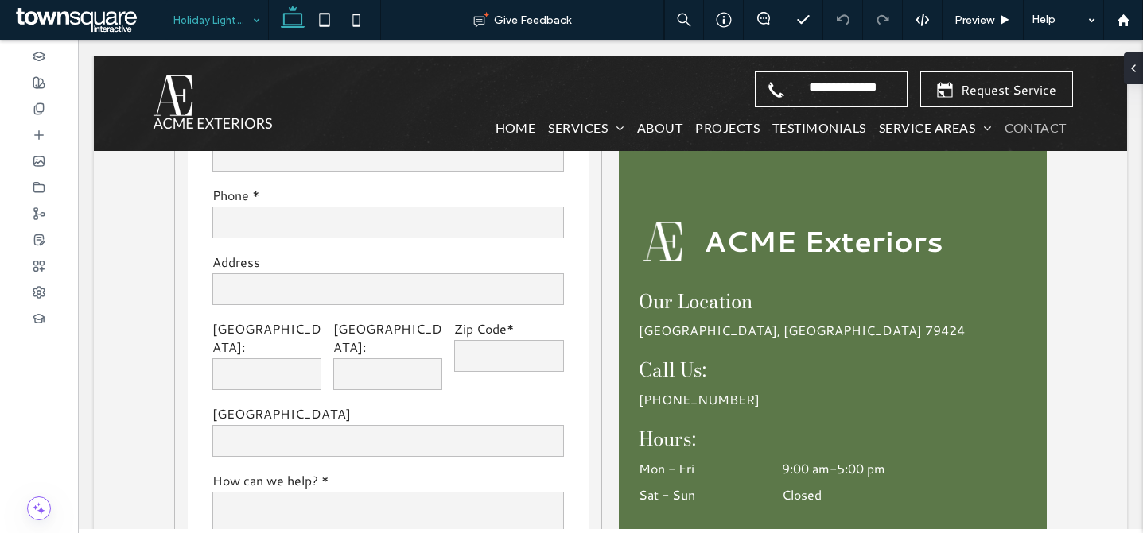
click at [219, 15] on input at bounding box center [212, 20] width 79 height 40
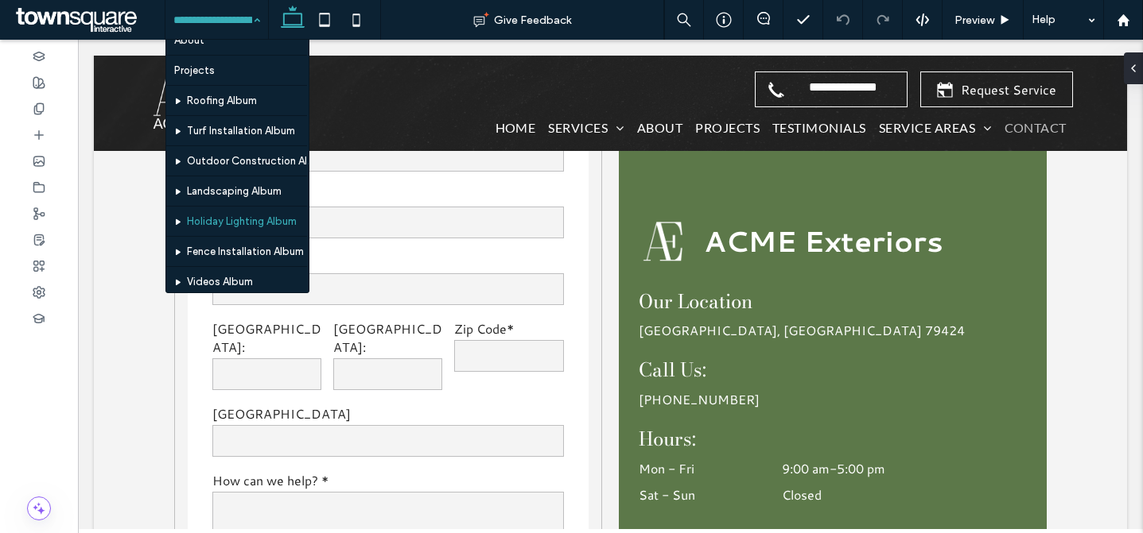
scroll to position [483, 0]
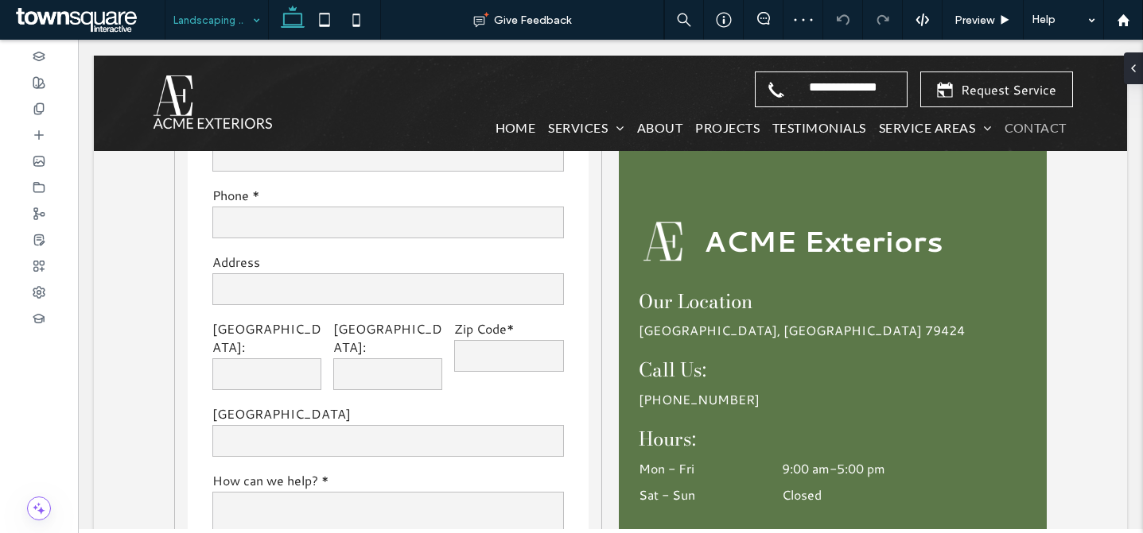
click at [215, 29] on input at bounding box center [212, 20] width 79 height 40
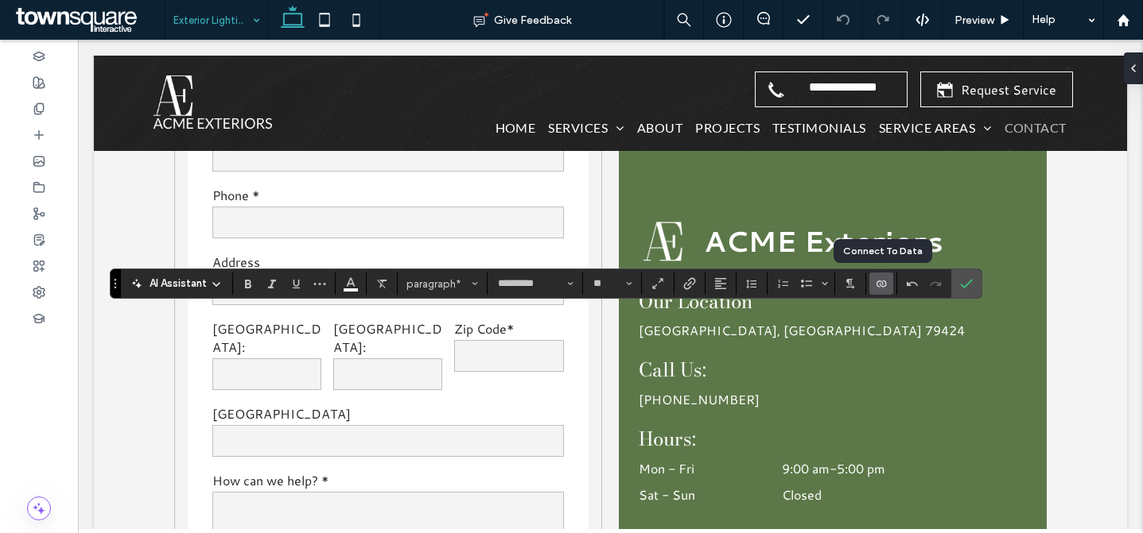
click at [877, 287] on use "Connect To Data" at bounding box center [881, 284] width 10 height 6
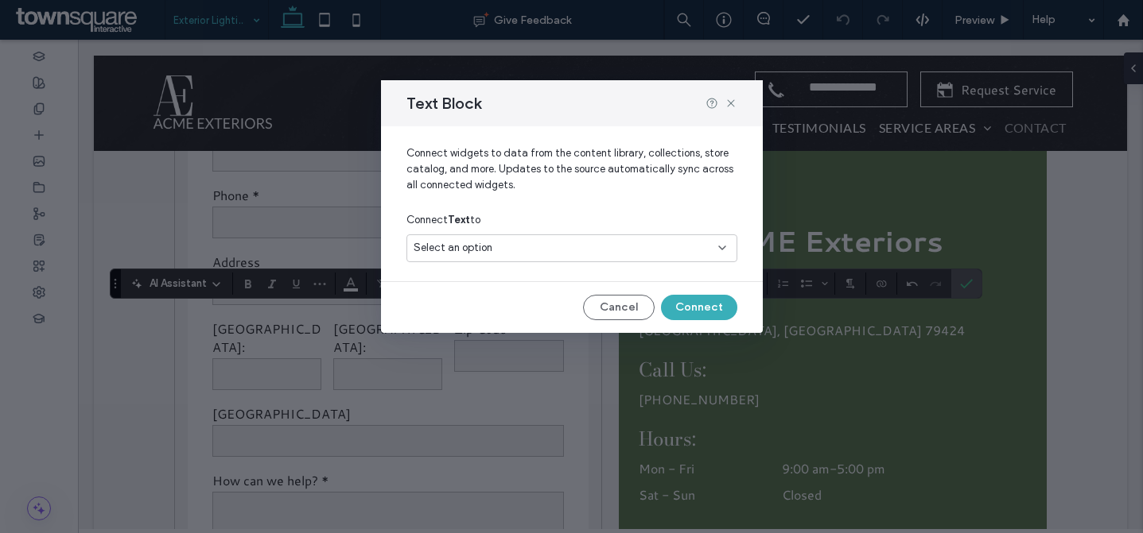
click at [588, 235] on div "Select an option" at bounding box center [571, 249] width 331 height 28
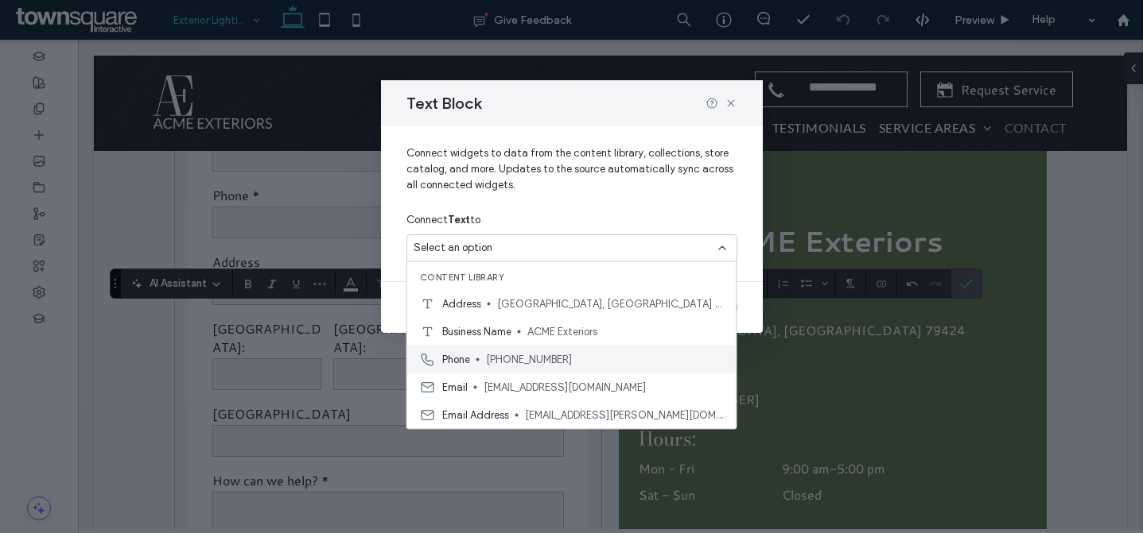
click at [525, 358] on span "(806) 781-7115" at bounding box center [605, 359] width 238 height 16
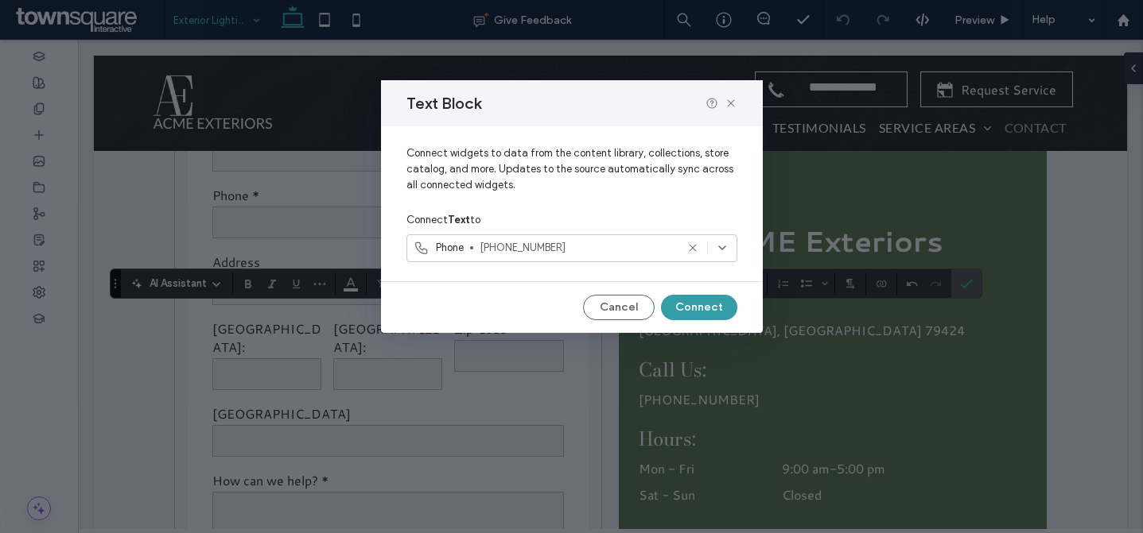
click at [716, 297] on button "Connect" at bounding box center [699, 307] width 76 height 25
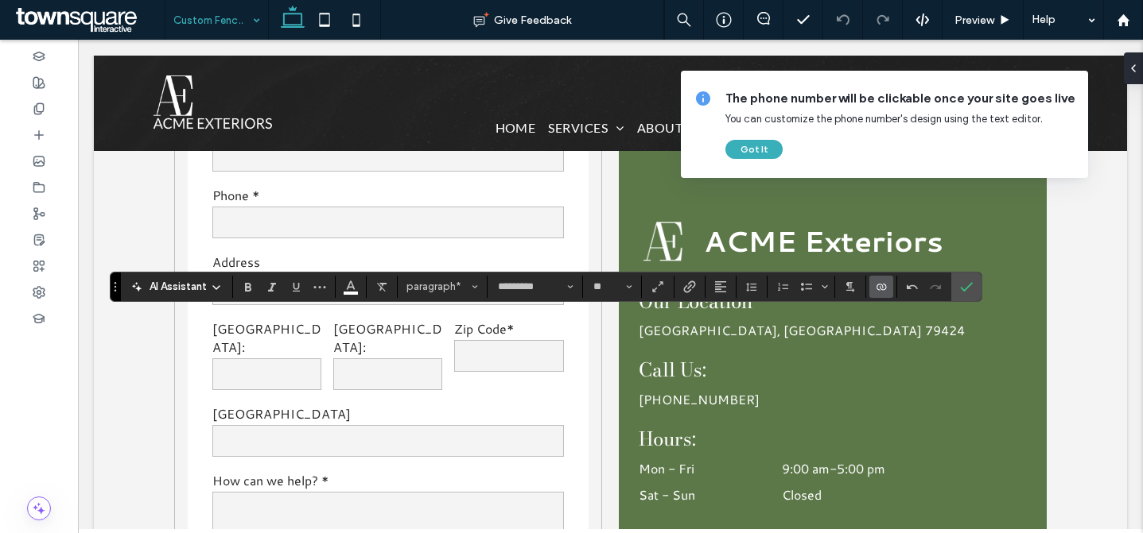
click at [880, 287] on icon "Connect To Data" at bounding box center [881, 287] width 13 height 13
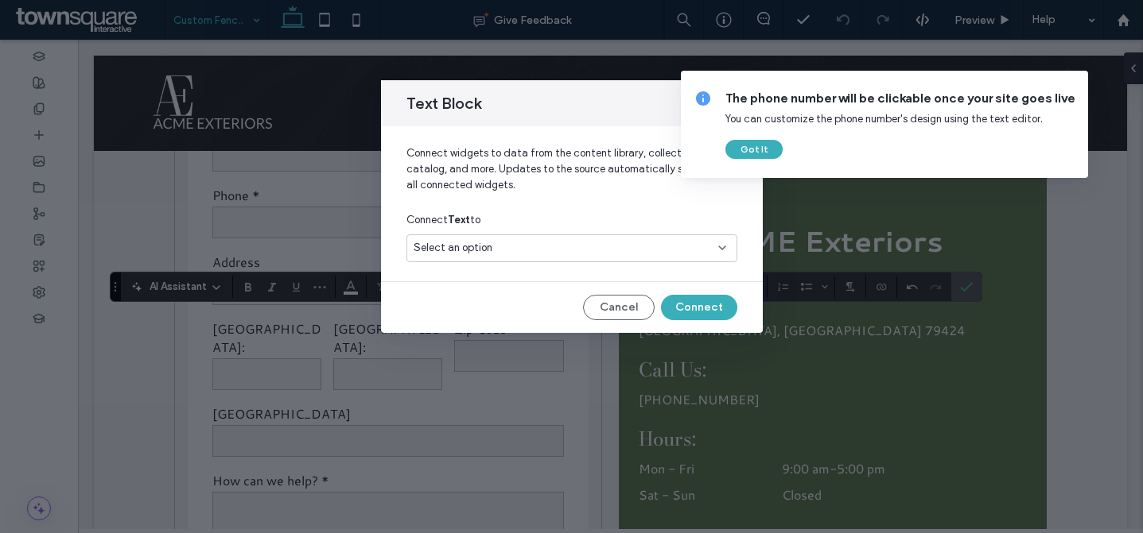
click at [696, 251] on div "Select an option" at bounding box center [561, 248] width 297 height 16
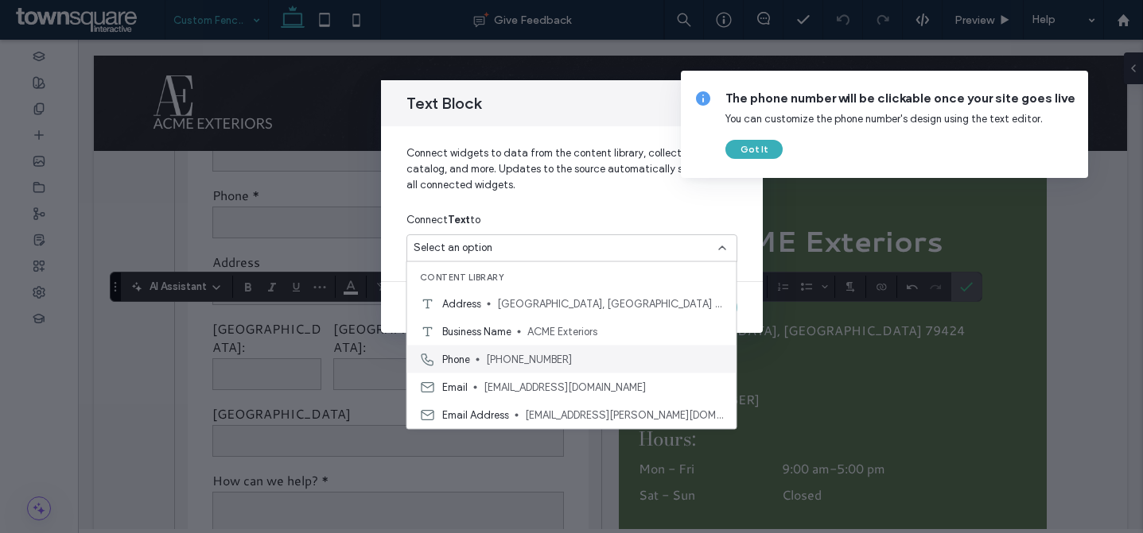
click at [596, 355] on span "(806) 781-7115" at bounding box center [605, 359] width 238 height 16
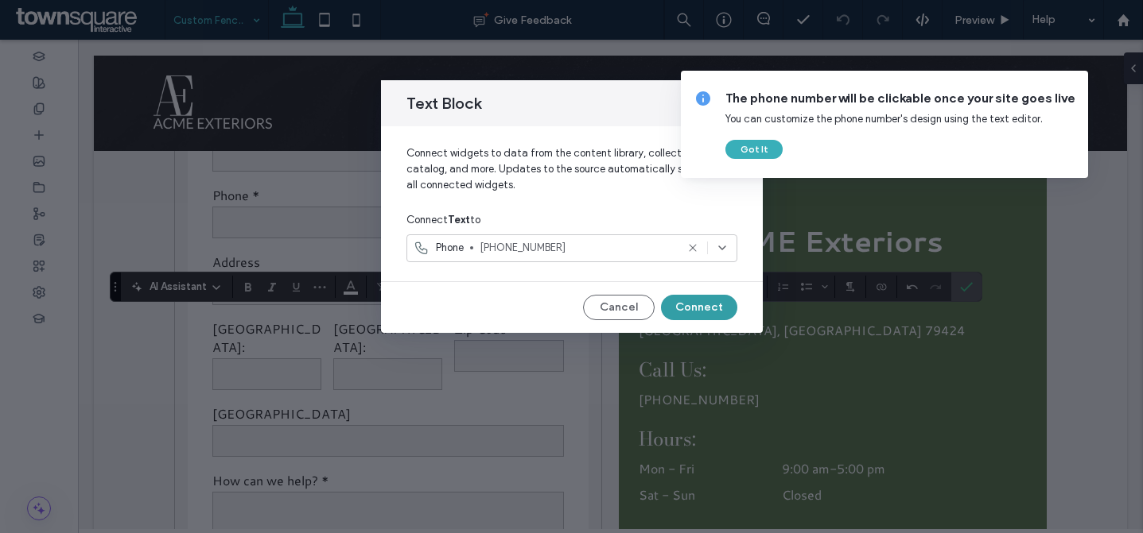
click at [710, 301] on button "Connect" at bounding box center [699, 307] width 76 height 25
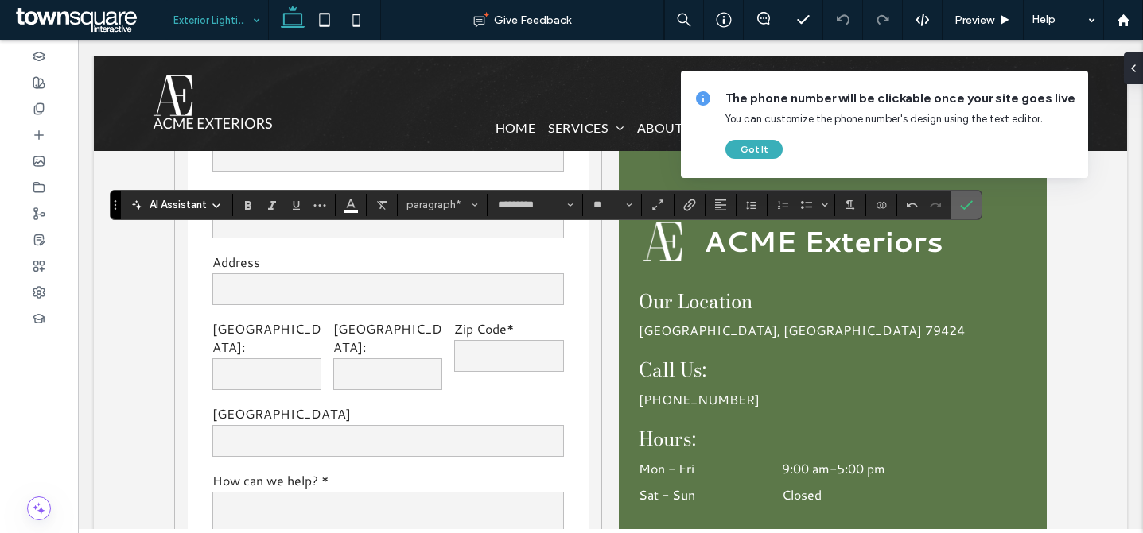
click at [960, 201] on icon "Confirm" at bounding box center [966, 205] width 13 height 13
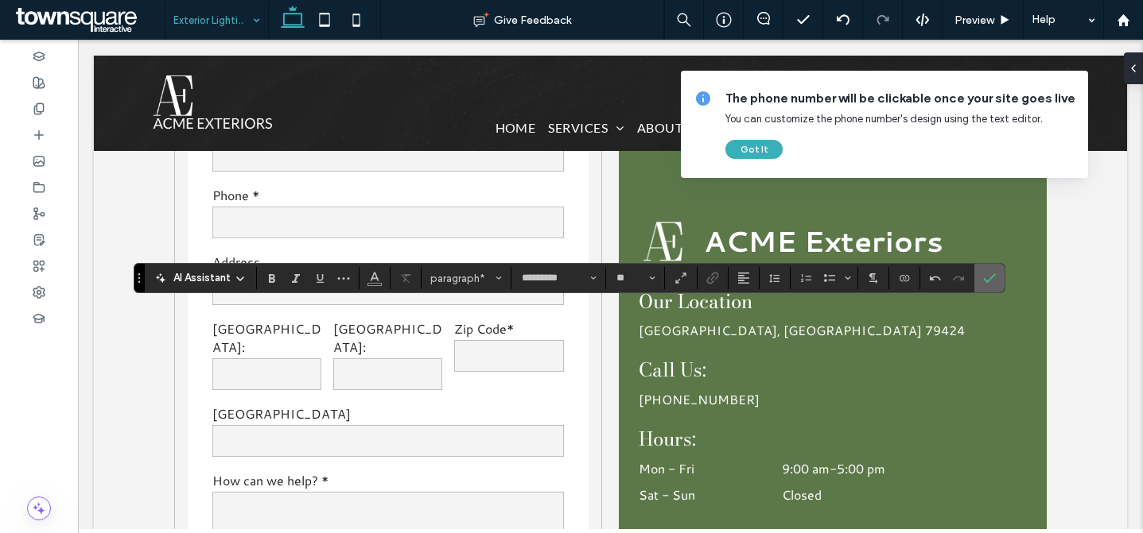
click at [986, 284] on icon "Confirm" at bounding box center [989, 278] width 13 height 13
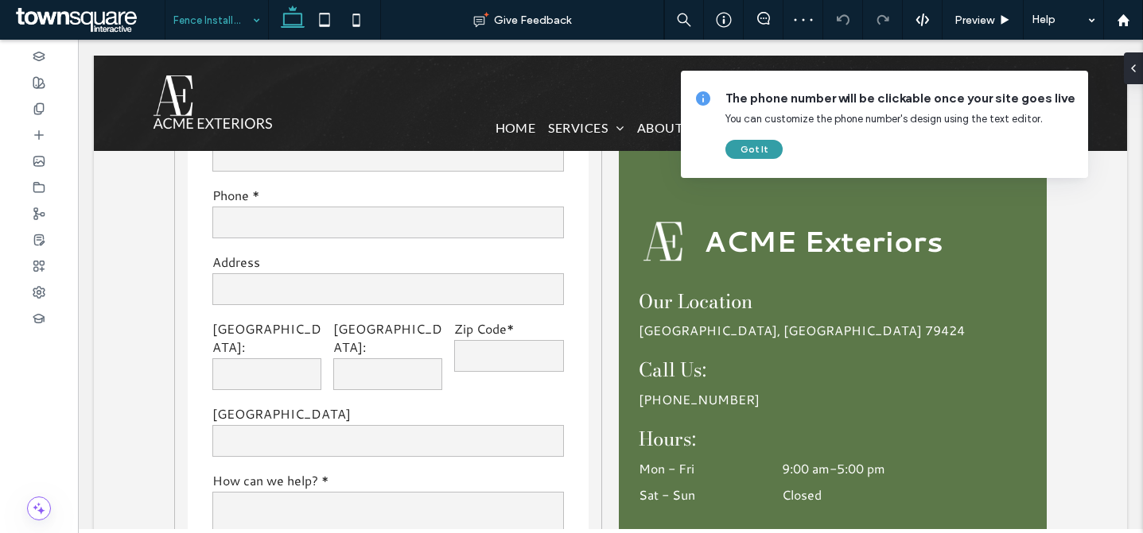
click at [761, 149] on button "Got It" at bounding box center [753, 149] width 57 height 19
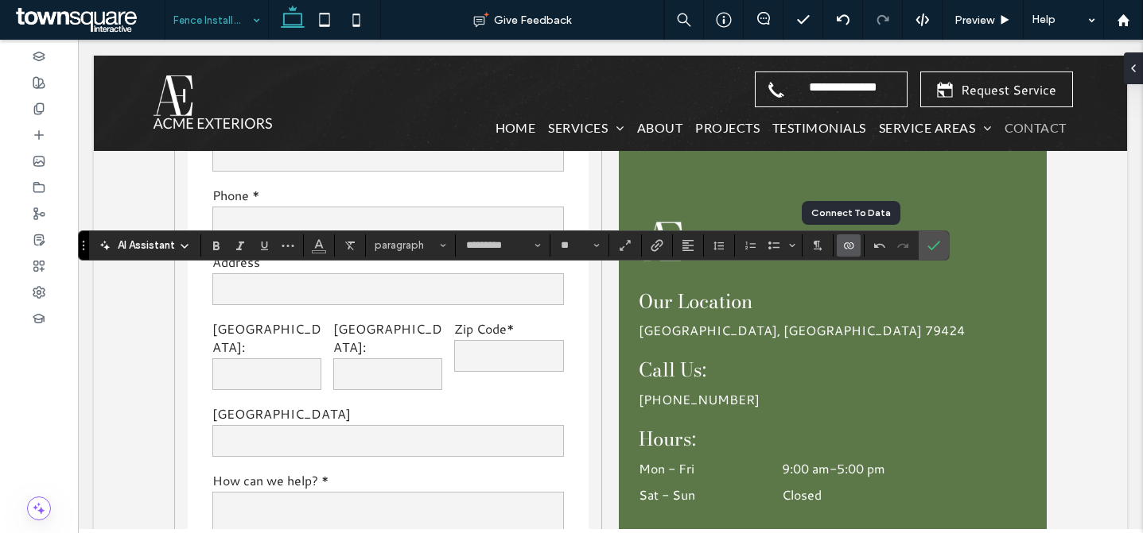
click at [852, 246] on use "Connect To Data" at bounding box center [849, 245] width 10 height 6
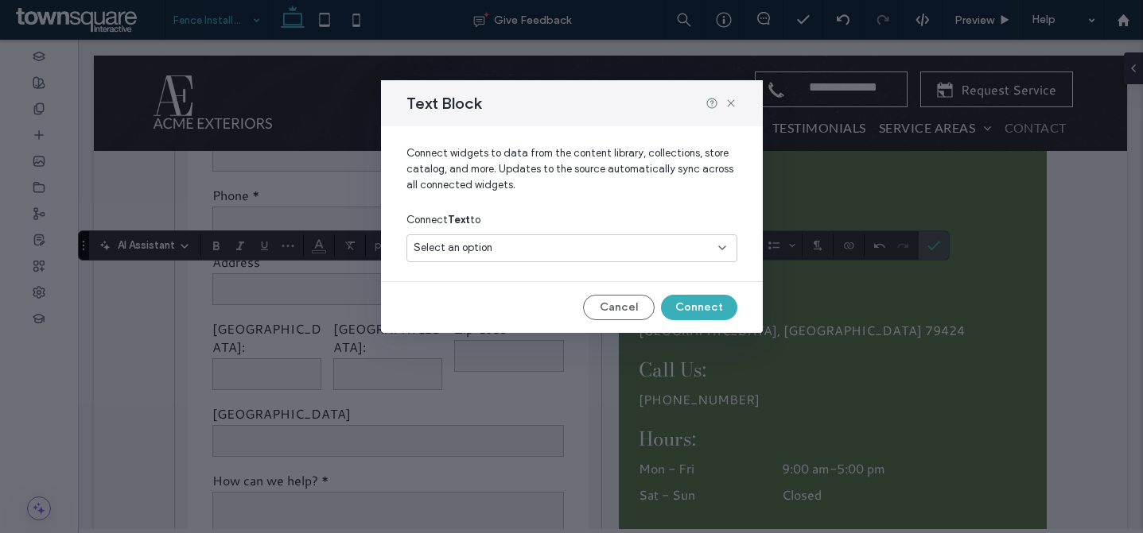
click at [498, 251] on div "Select an option" at bounding box center [561, 248] width 297 height 16
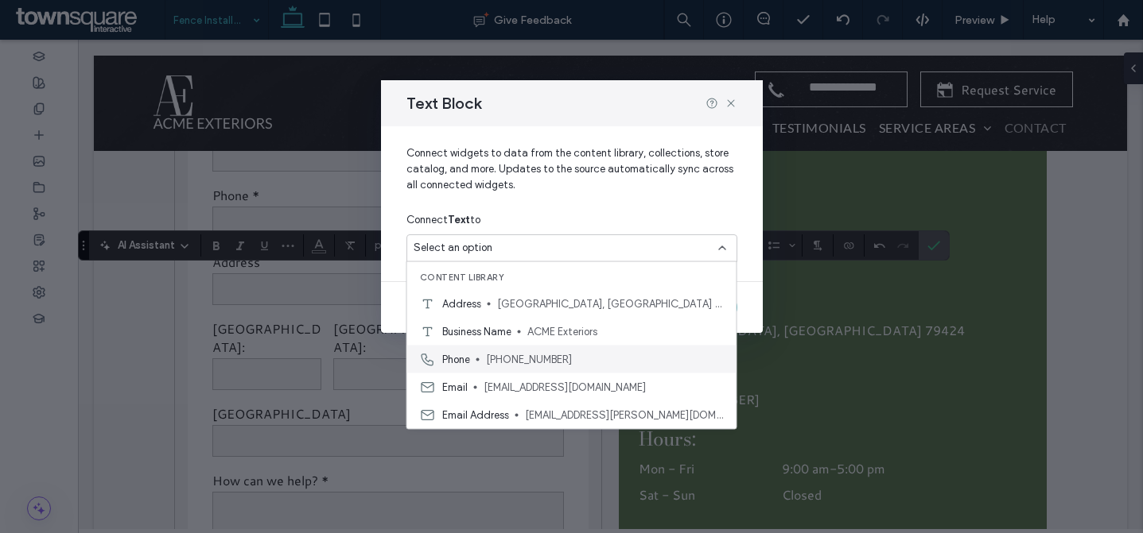
click at [549, 360] on span "(806) 781-7115" at bounding box center [605, 359] width 238 height 16
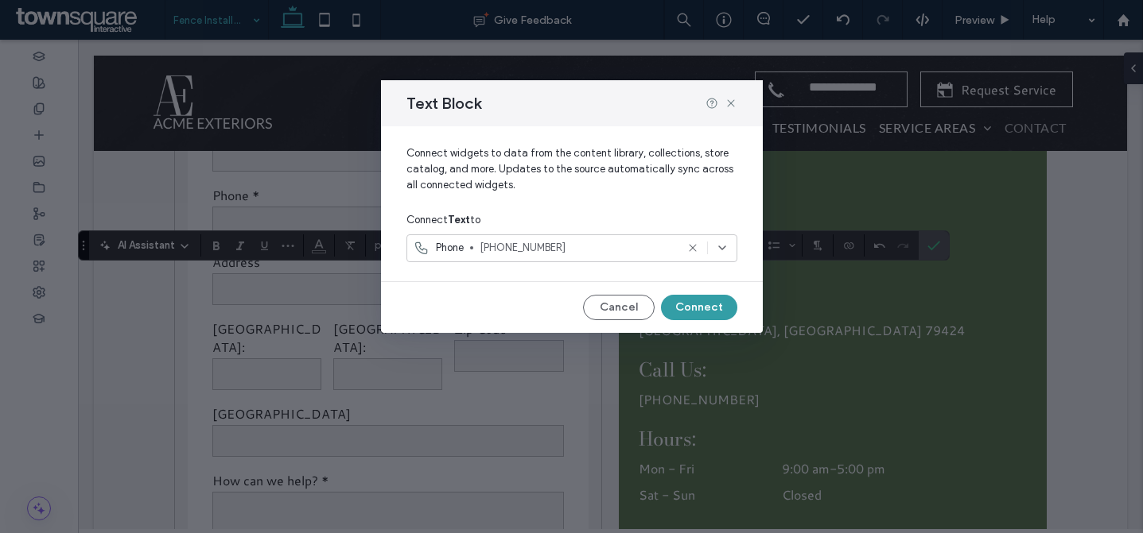
click at [721, 297] on button "Connect" at bounding box center [699, 307] width 76 height 25
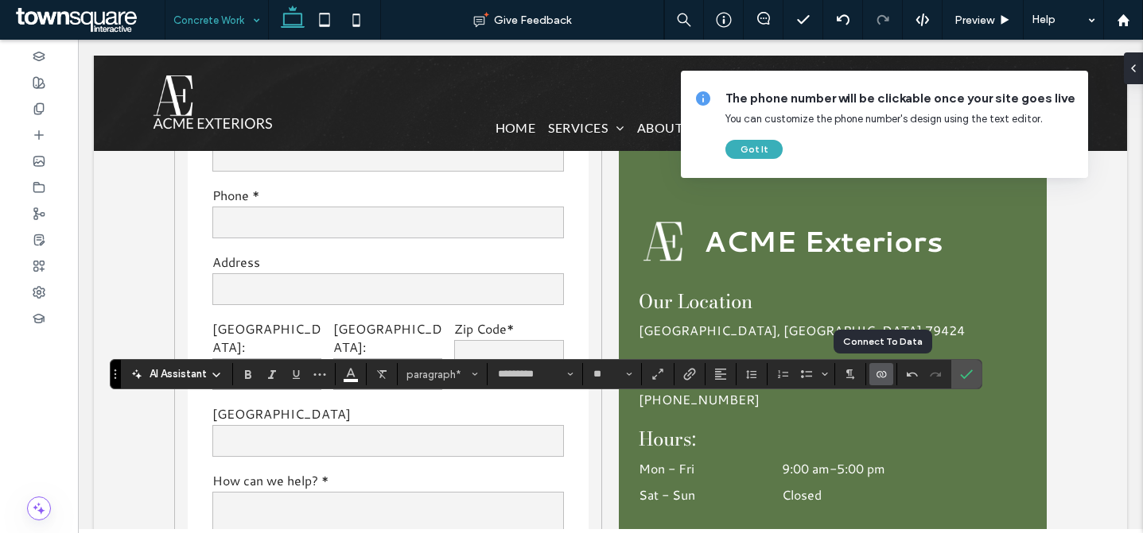
click at [882, 369] on icon "Connect To Data" at bounding box center [881, 374] width 13 height 13
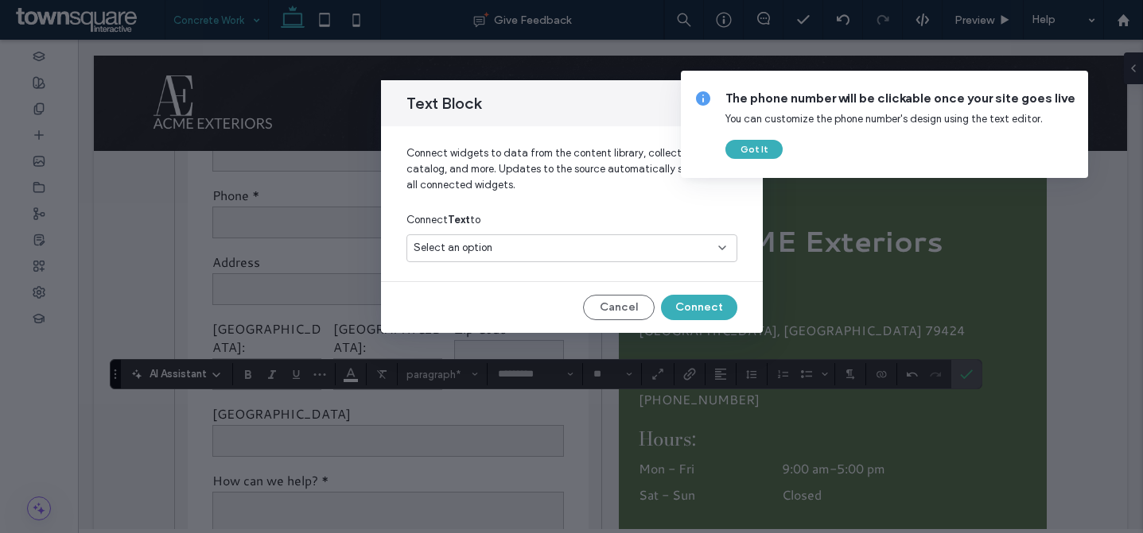
click at [597, 242] on div "Select an option" at bounding box center [561, 248] width 297 height 16
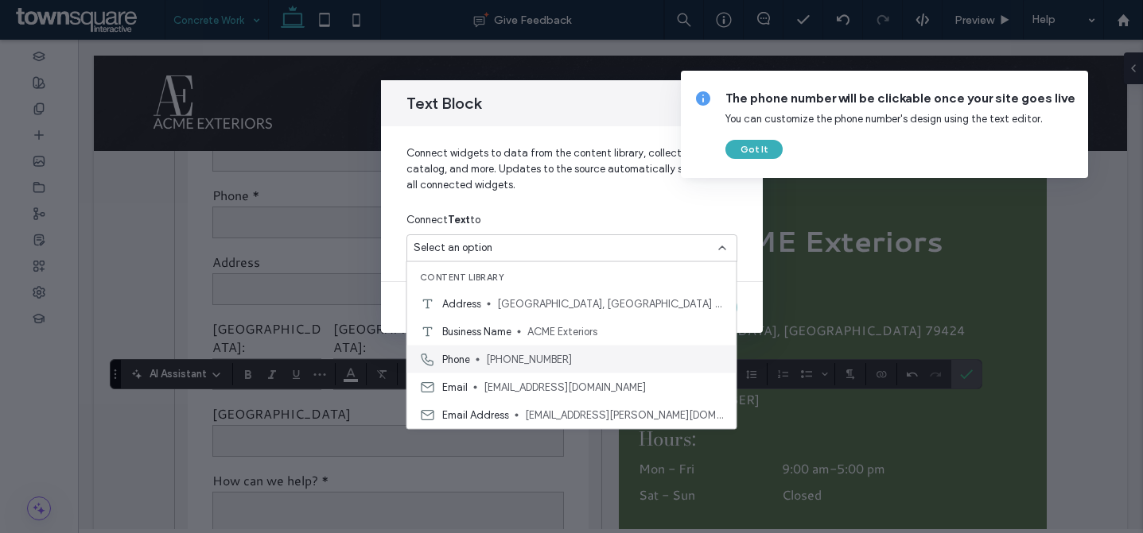
click at [556, 356] on span "(806) 781-7115" at bounding box center [605, 359] width 238 height 16
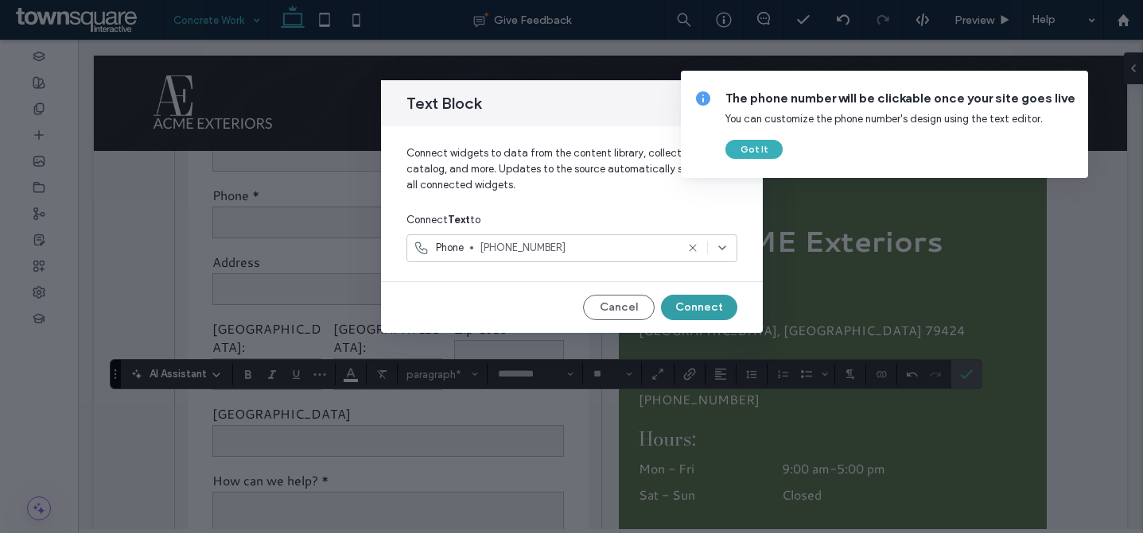
click at [698, 309] on button "Connect" at bounding box center [699, 307] width 76 height 25
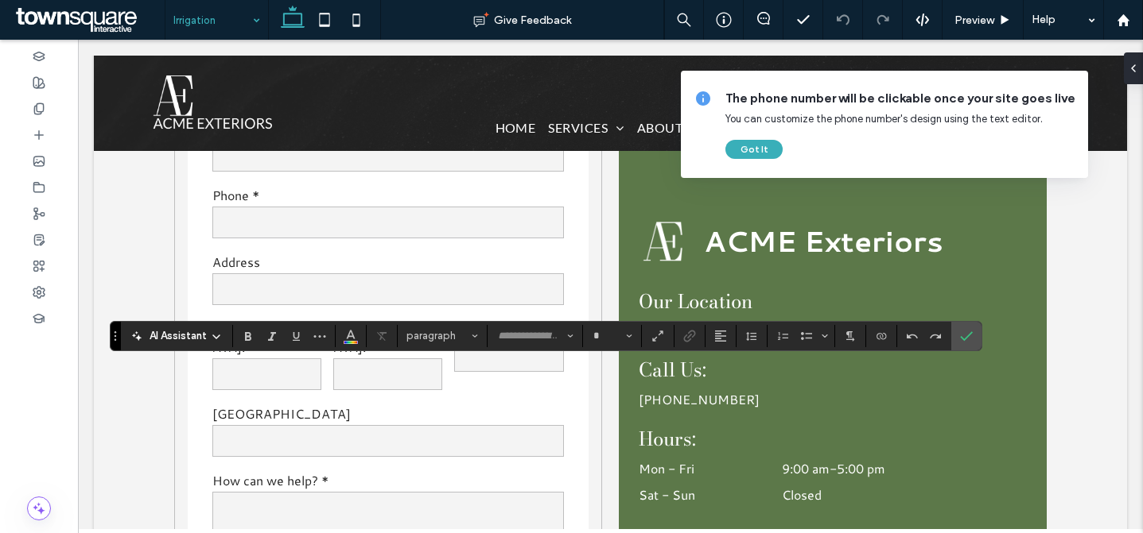
type input "*********"
type input "**"
click at [877, 334] on use "Connect To Data" at bounding box center [881, 336] width 10 height 6
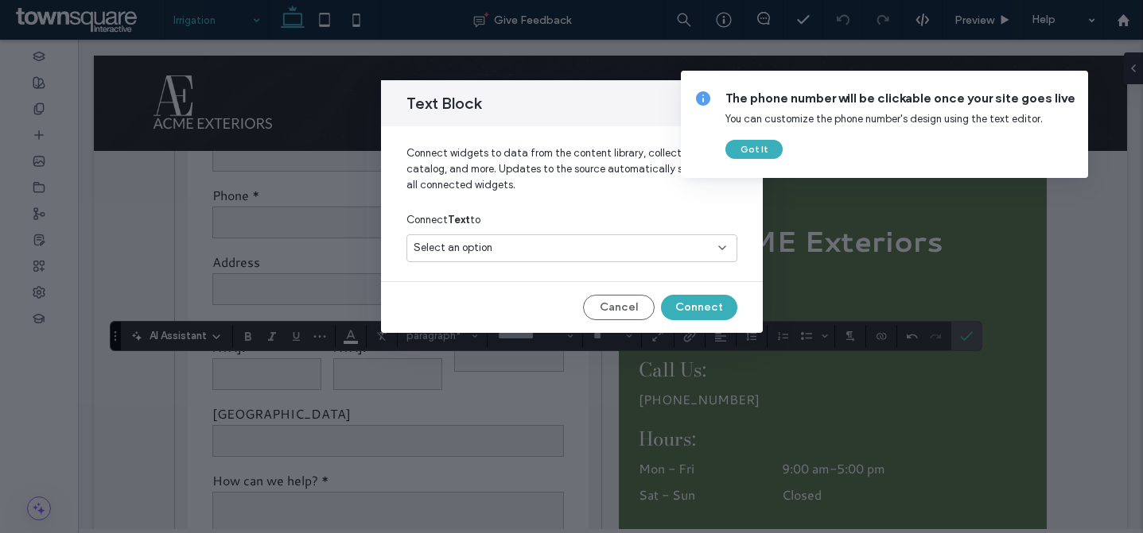
click at [659, 245] on div "Select an option" at bounding box center [561, 248] width 297 height 16
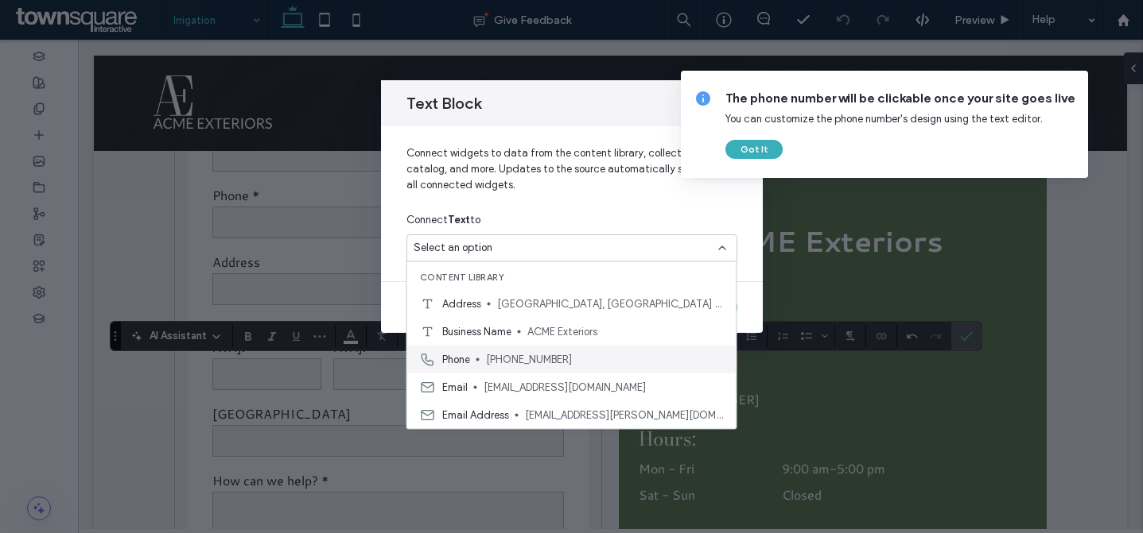
click at [532, 351] on span "(806) 781-7115" at bounding box center [605, 359] width 238 height 16
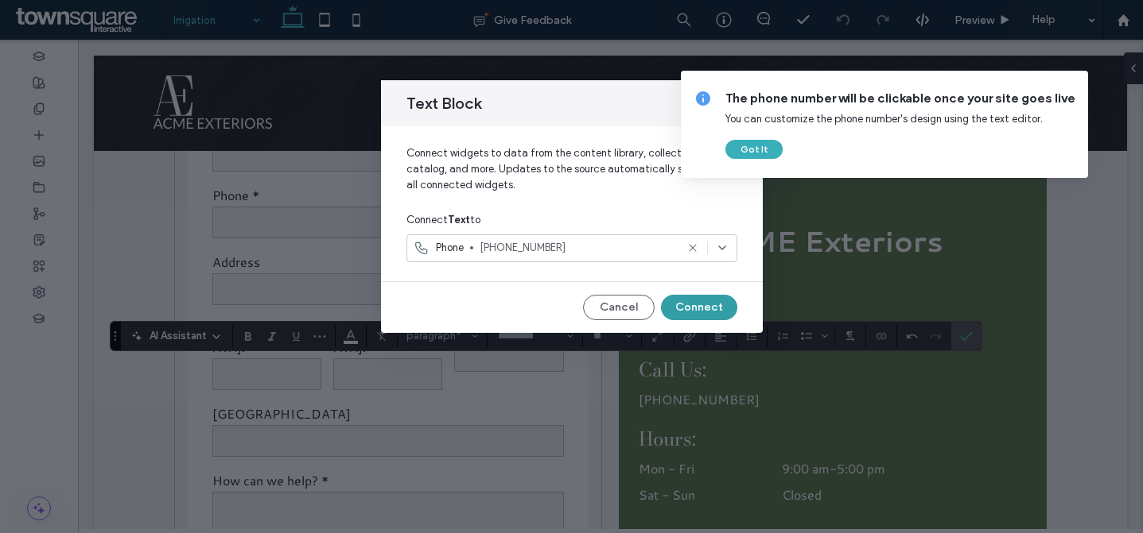
click at [686, 308] on button "Connect" at bounding box center [699, 307] width 76 height 25
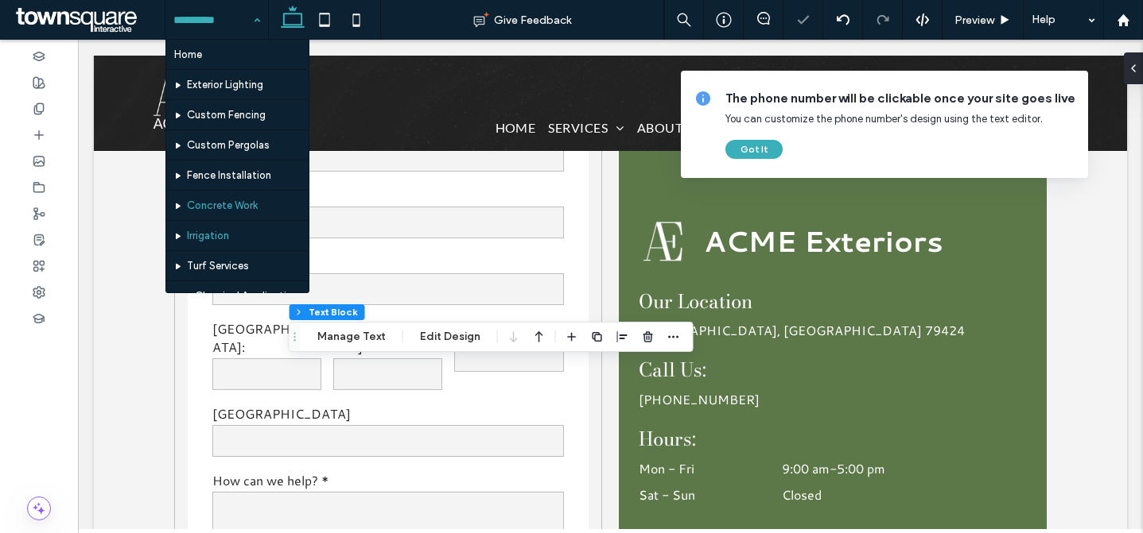
scroll to position [31, 0]
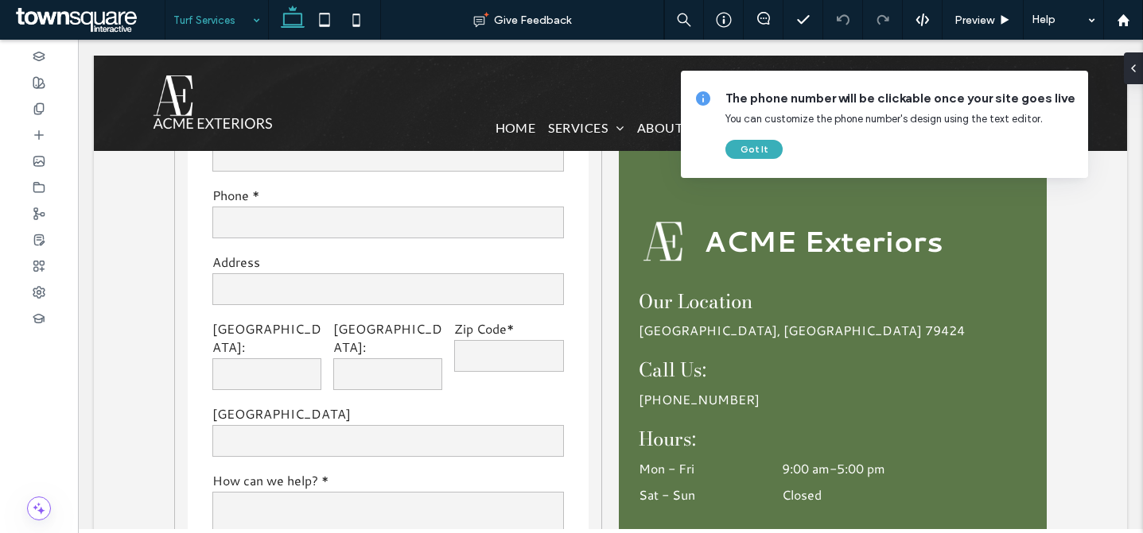
click at [182, 16] on input at bounding box center [212, 20] width 79 height 40
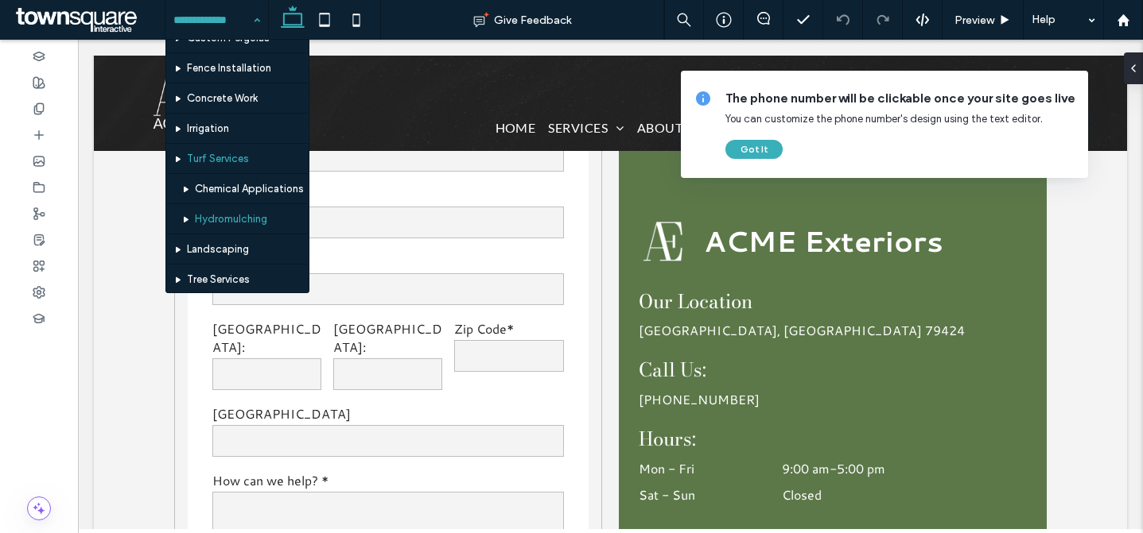
scroll to position [207, 0]
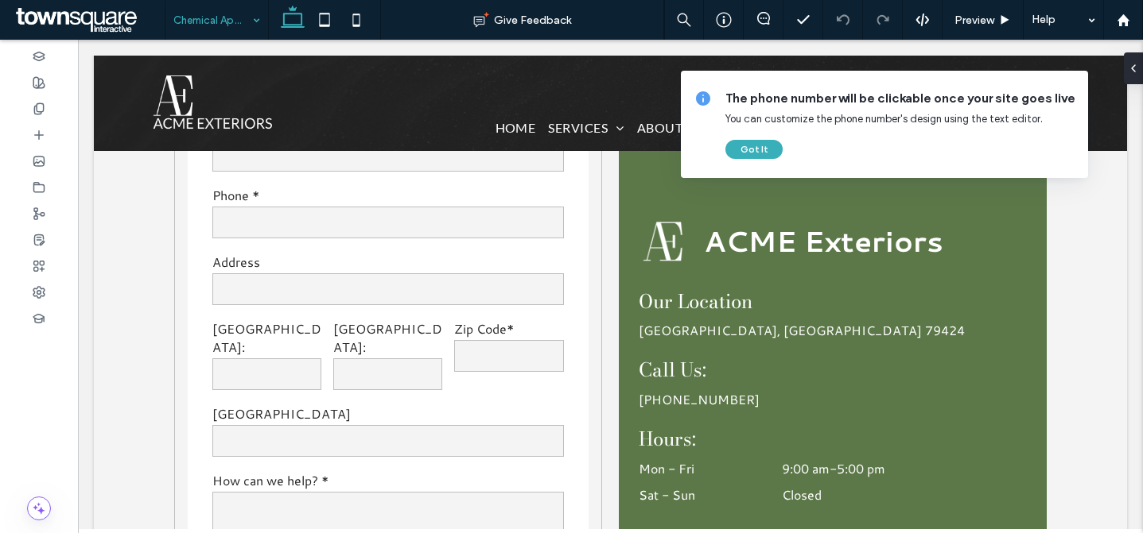
click at [212, 12] on input at bounding box center [212, 20] width 79 height 40
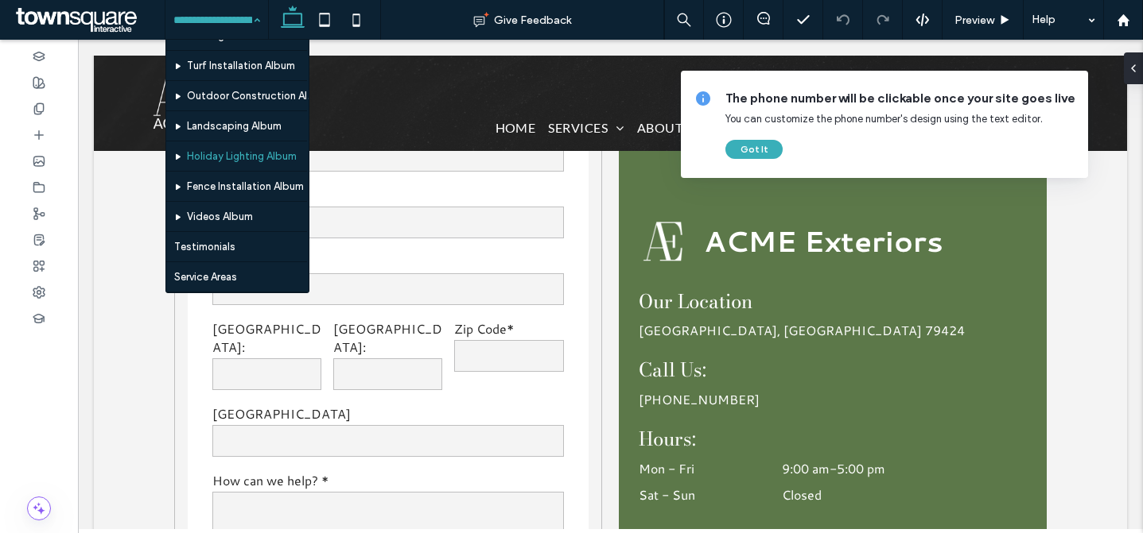
scroll to position [182, 0]
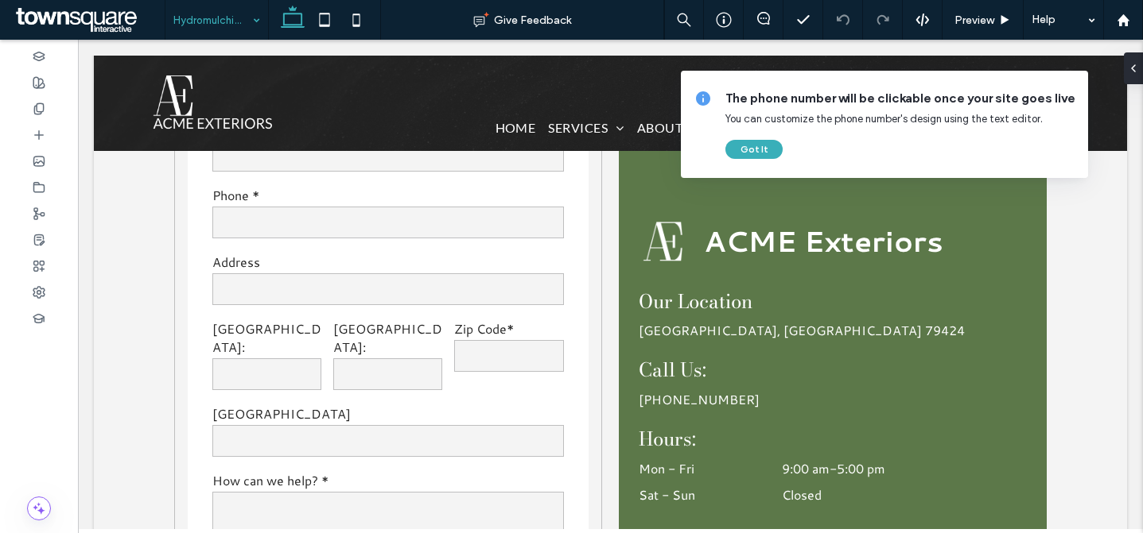
type input "*********"
type input "**"
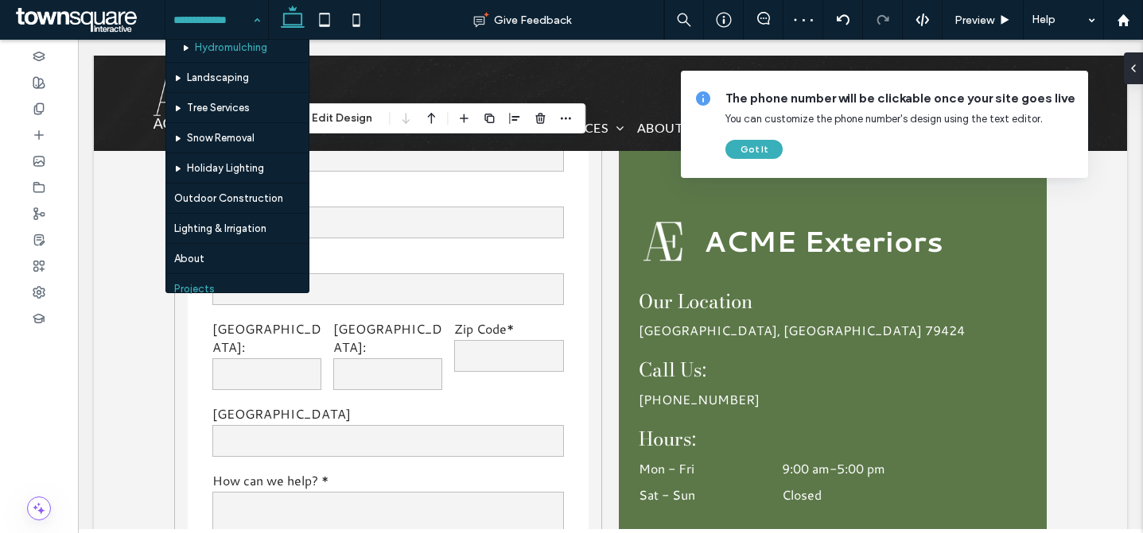
scroll to position [258, 0]
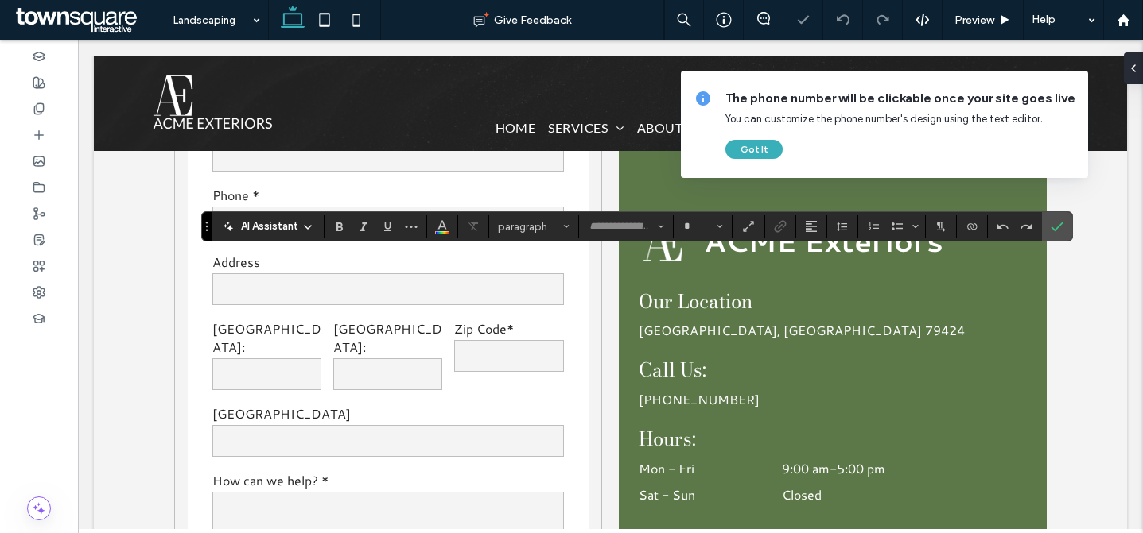
type input "*********"
type input "**"
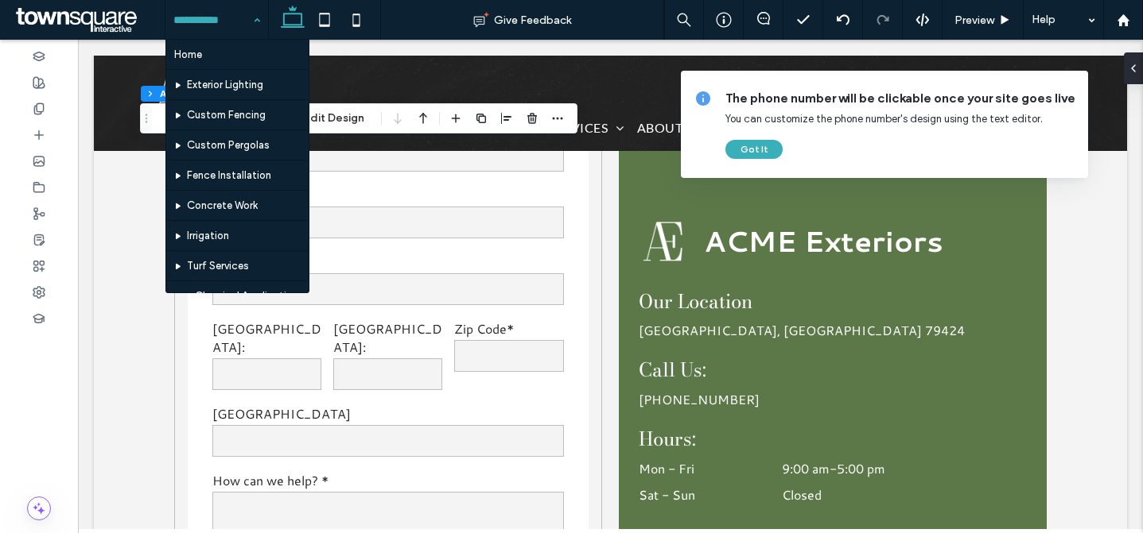
scroll to position [400, 0]
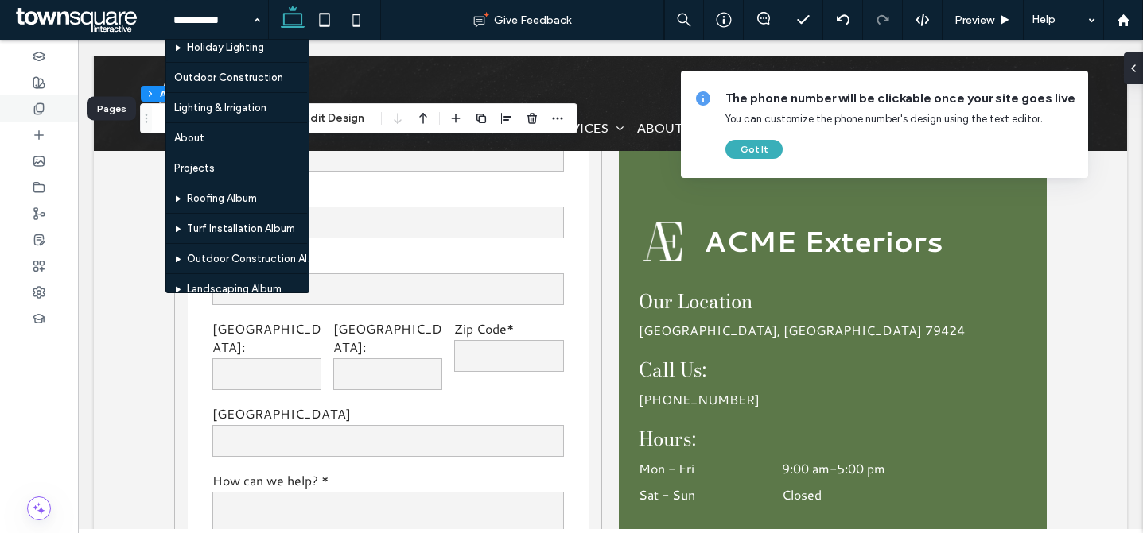
click at [59, 112] on div at bounding box center [39, 108] width 78 height 26
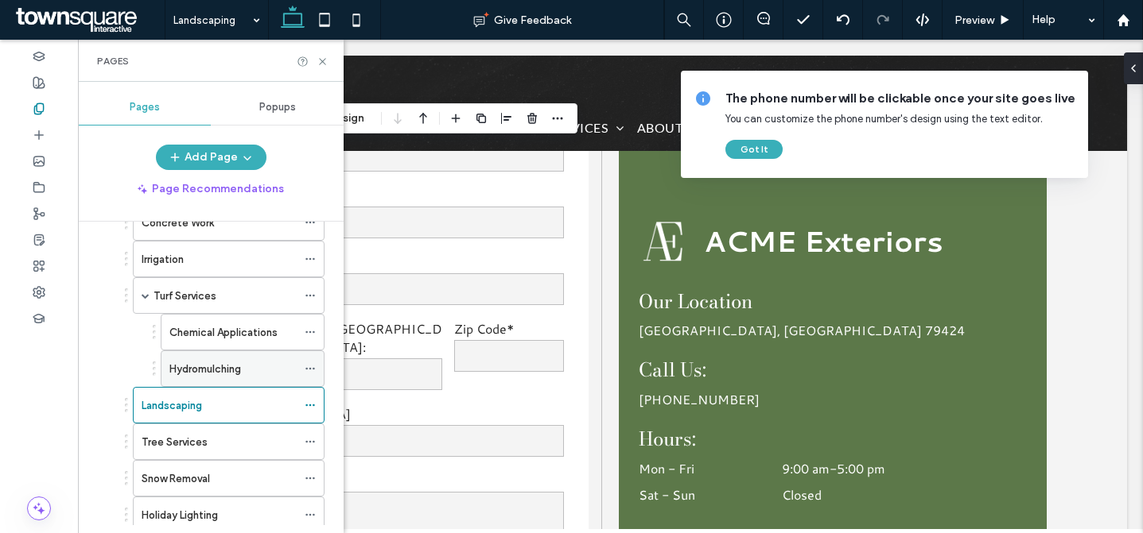
scroll to position [336, 0]
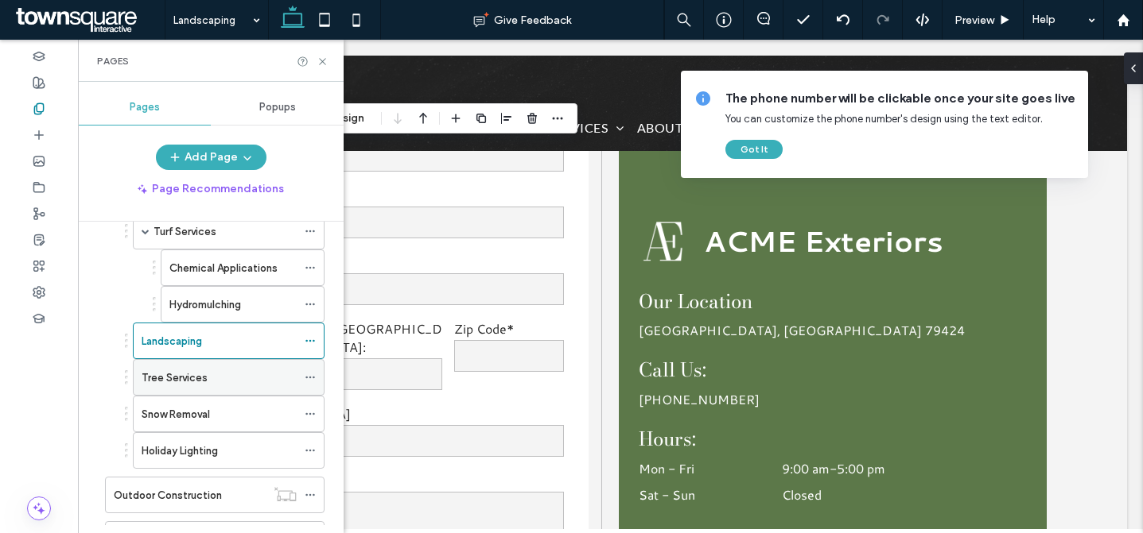
click at [245, 370] on div "Tree Services" at bounding box center [219, 378] width 155 height 17
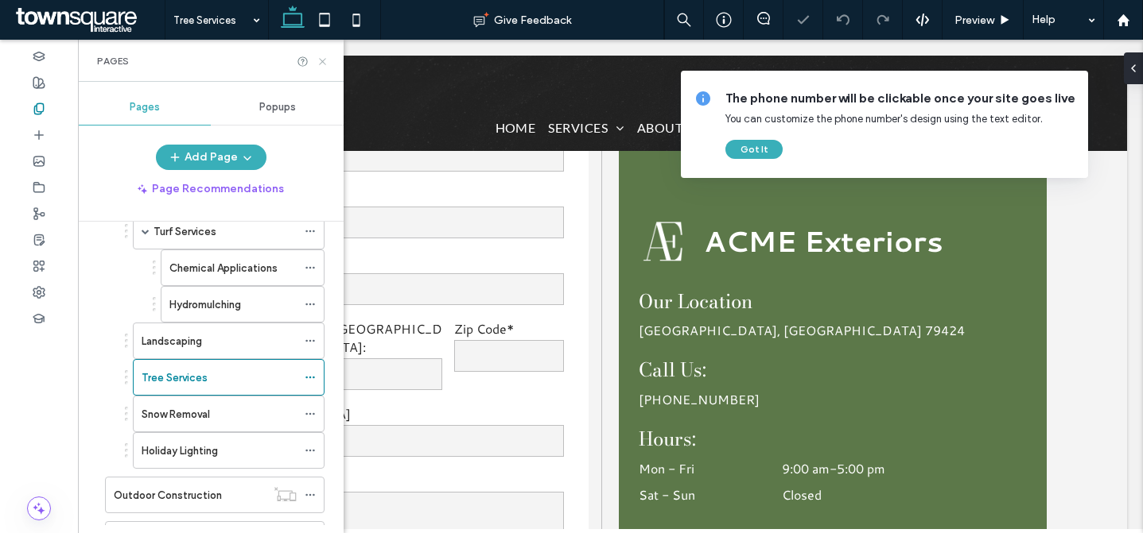
click at [324, 63] on icon at bounding box center [322, 62] width 12 height 12
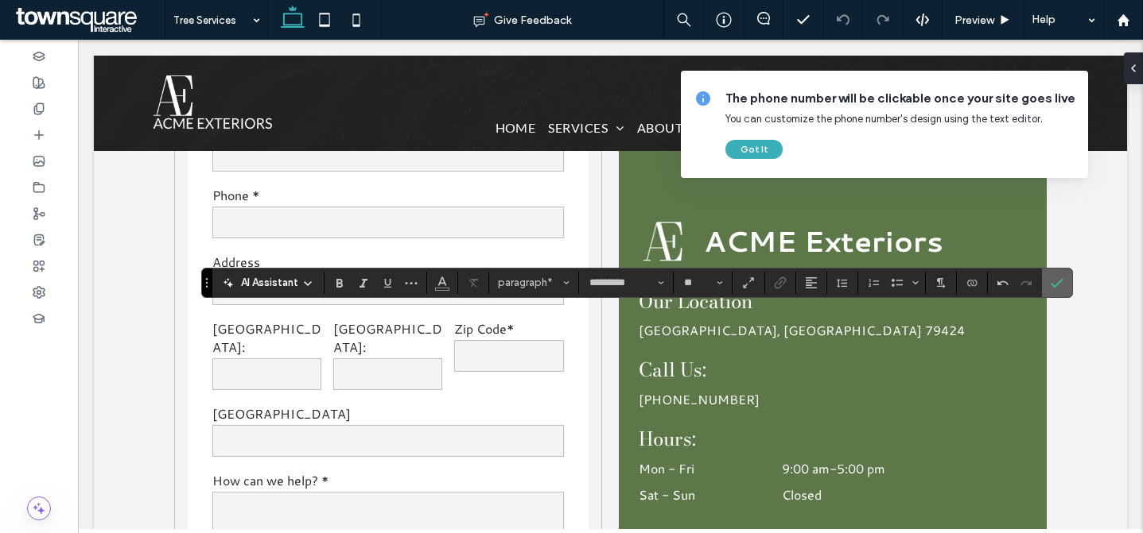
click at [1057, 277] on icon "Confirm" at bounding box center [1056, 283] width 13 height 13
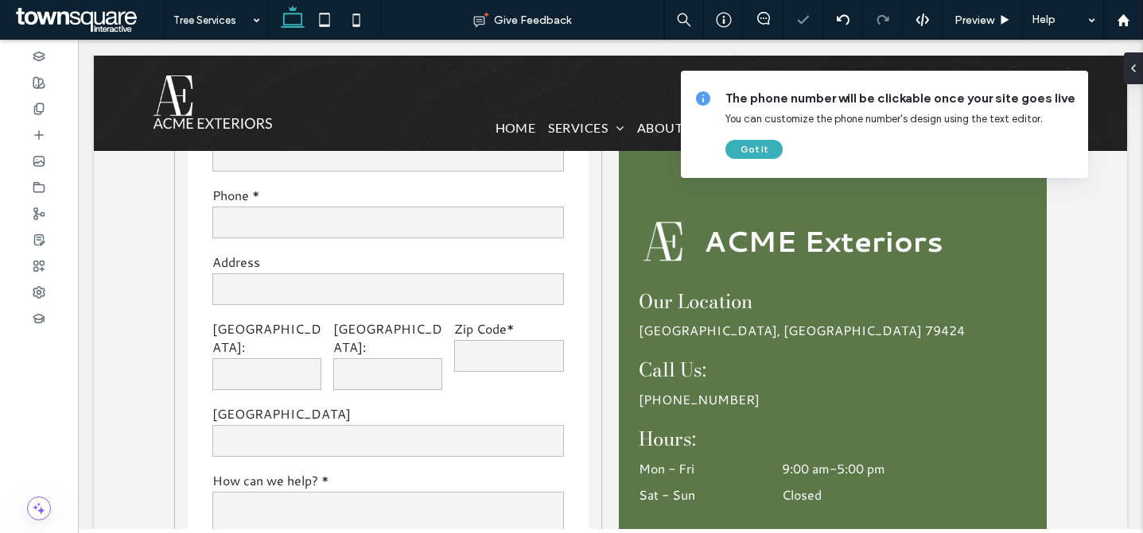
type input "*********"
type input "**"
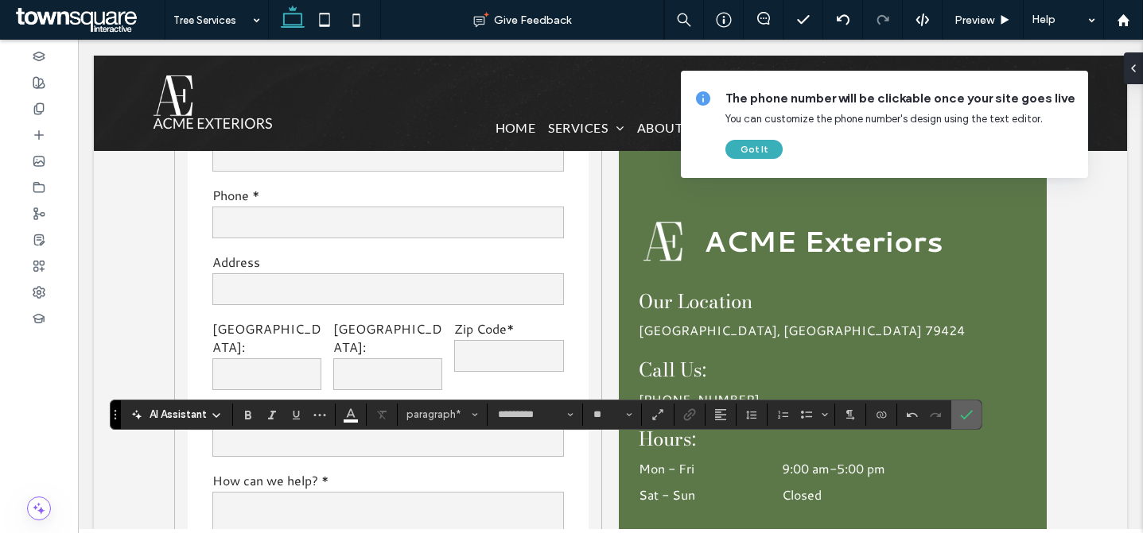
click at [972, 415] on label "Confirm" at bounding box center [966, 415] width 24 height 29
click at [965, 412] on icon "Confirm" at bounding box center [966, 415] width 13 height 13
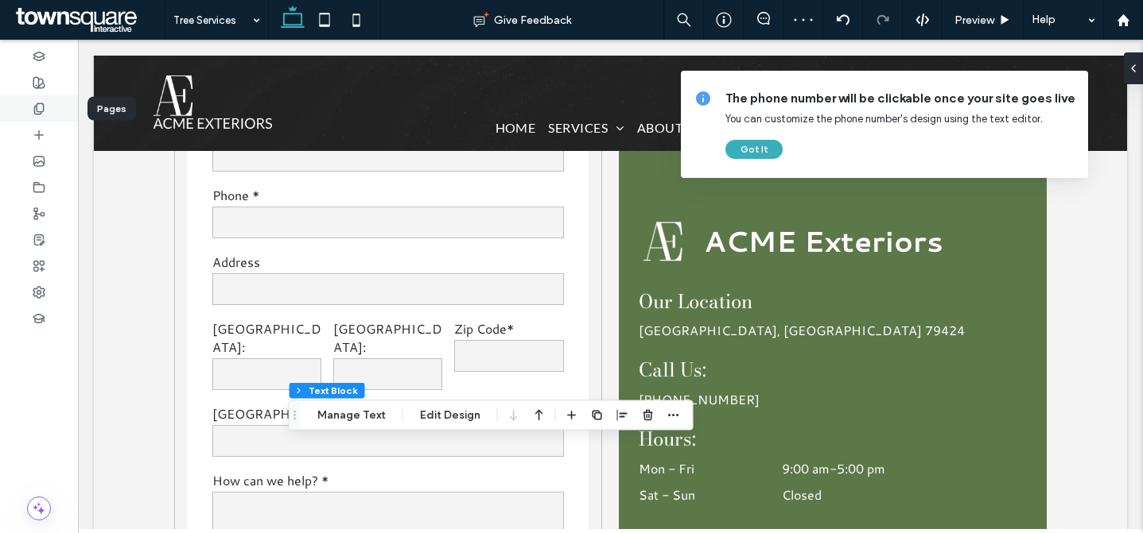
click at [40, 103] on icon at bounding box center [39, 109] width 13 height 13
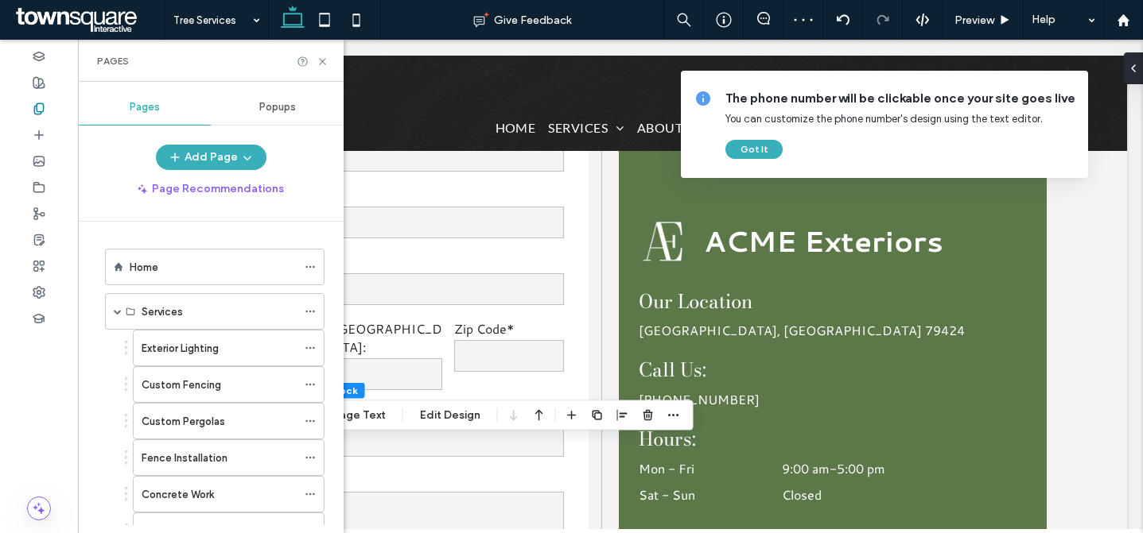
scroll to position [399, 0]
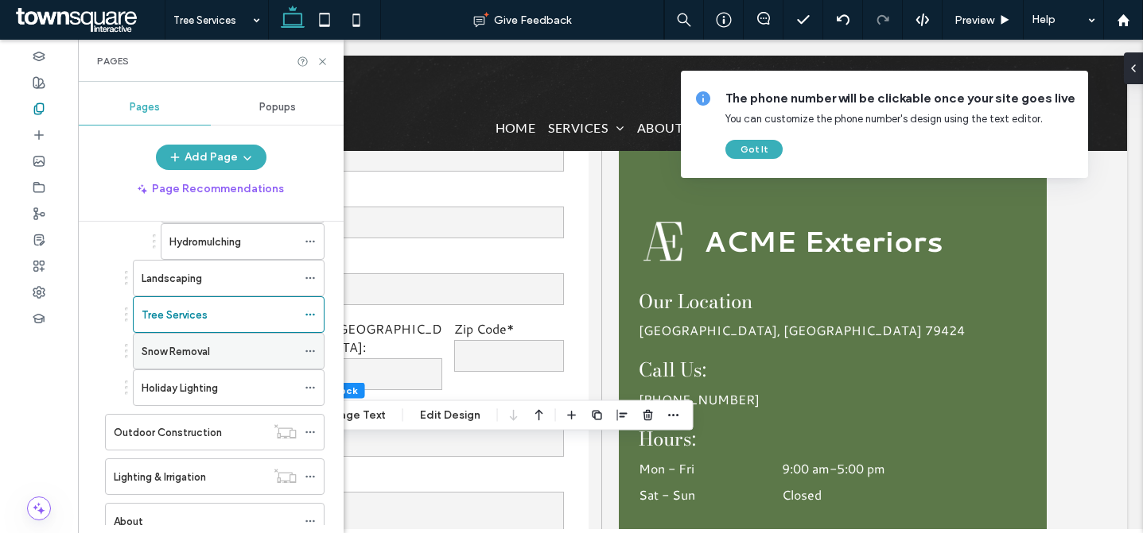
click at [206, 344] on label "Snow Removal" at bounding box center [176, 352] width 68 height 28
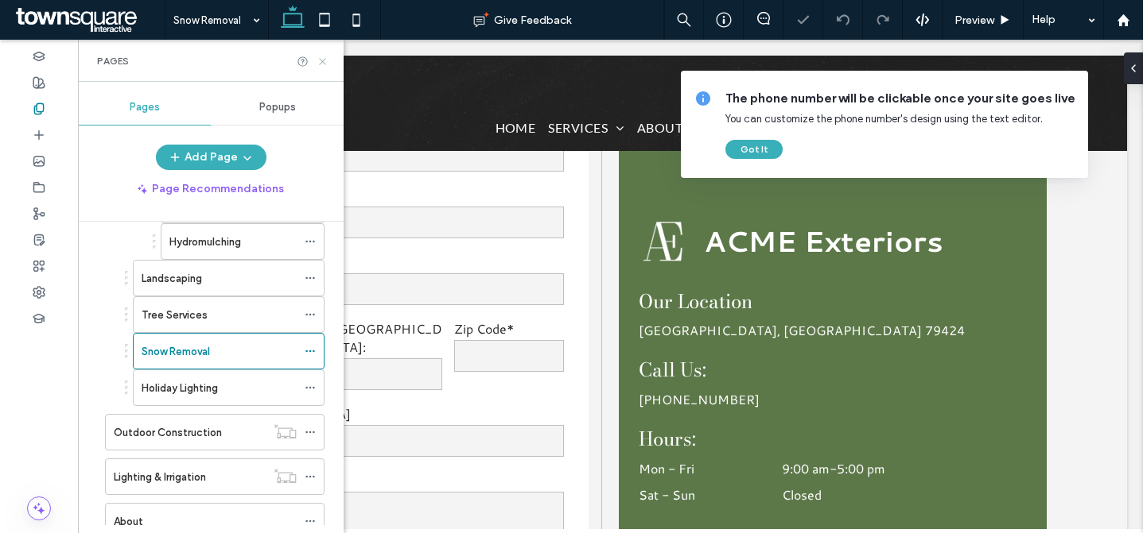
click at [320, 64] on icon at bounding box center [322, 62] width 12 height 12
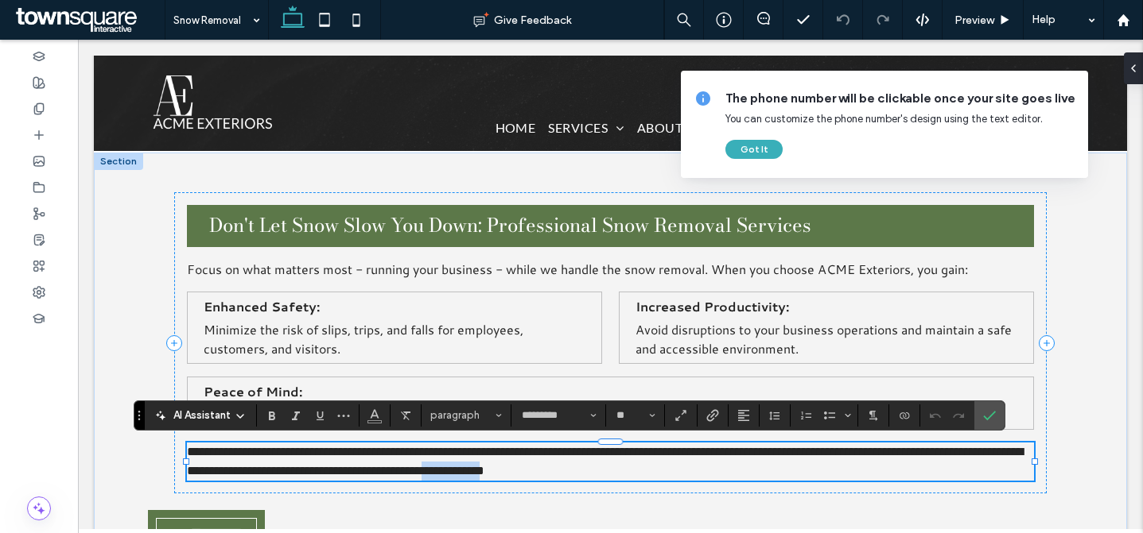
click at [694, 470] on span "**********" at bounding box center [605, 461] width 836 height 31
click at [714, 468] on span "**********" at bounding box center [605, 461] width 836 height 31
click at [904, 416] on icon "Connect To Data" at bounding box center [904, 415] width 13 height 13
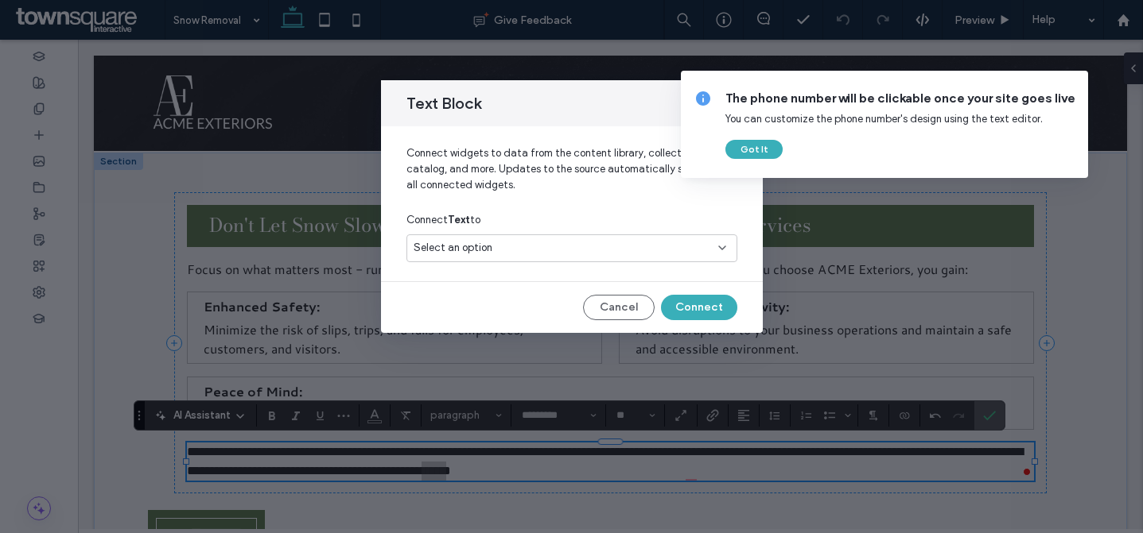
click at [572, 246] on div "Select an option" at bounding box center [561, 248] width 297 height 16
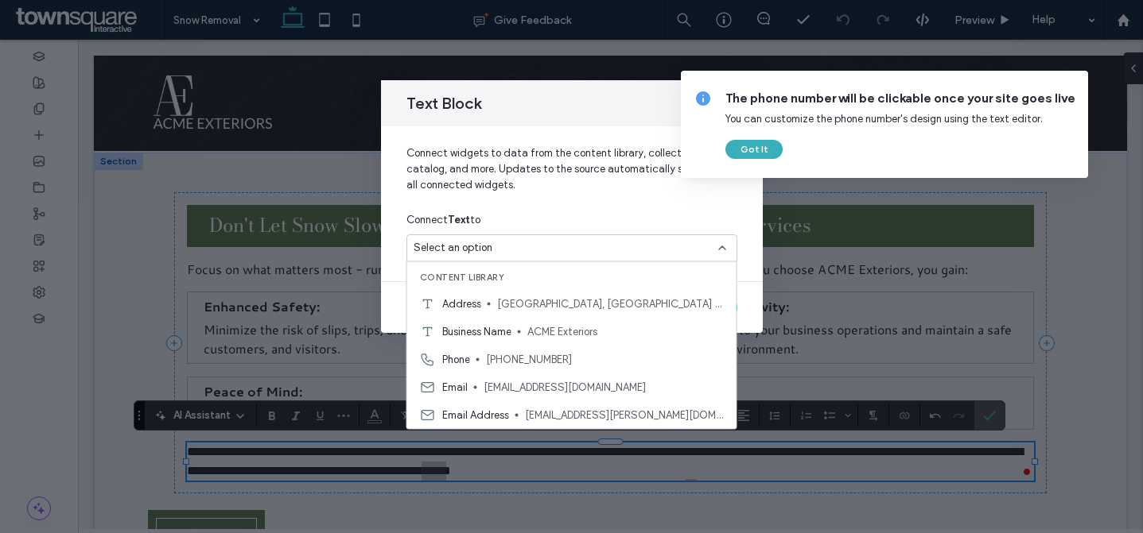
drag, startPoint x: 564, startPoint y: 359, endPoint x: 596, endPoint y: 359, distance: 32.6
click at [564, 359] on span "(806) 781-7115" at bounding box center [605, 359] width 238 height 16
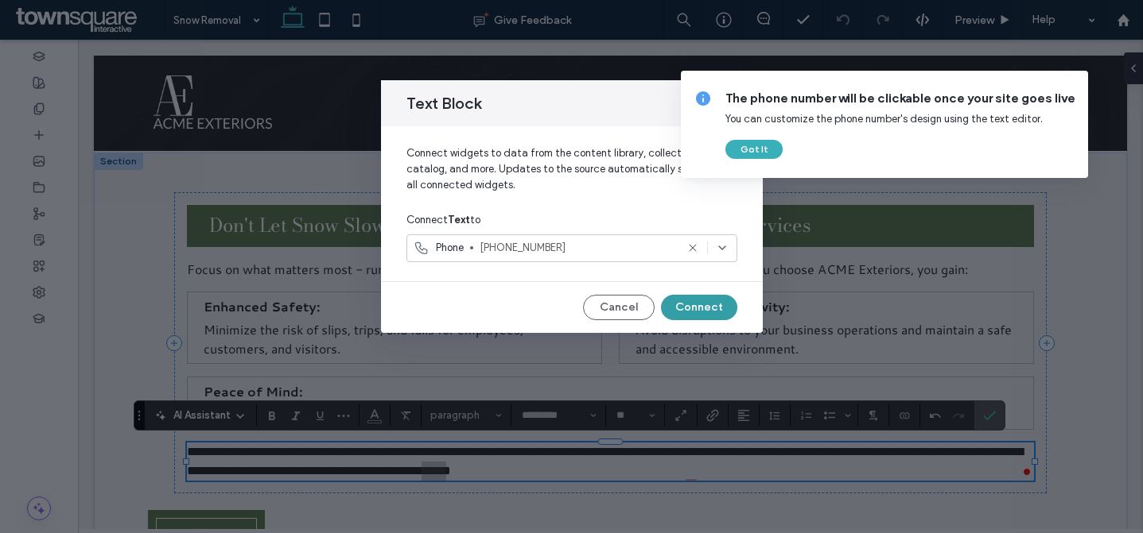
click at [712, 305] on button "Connect" at bounding box center [699, 307] width 76 height 25
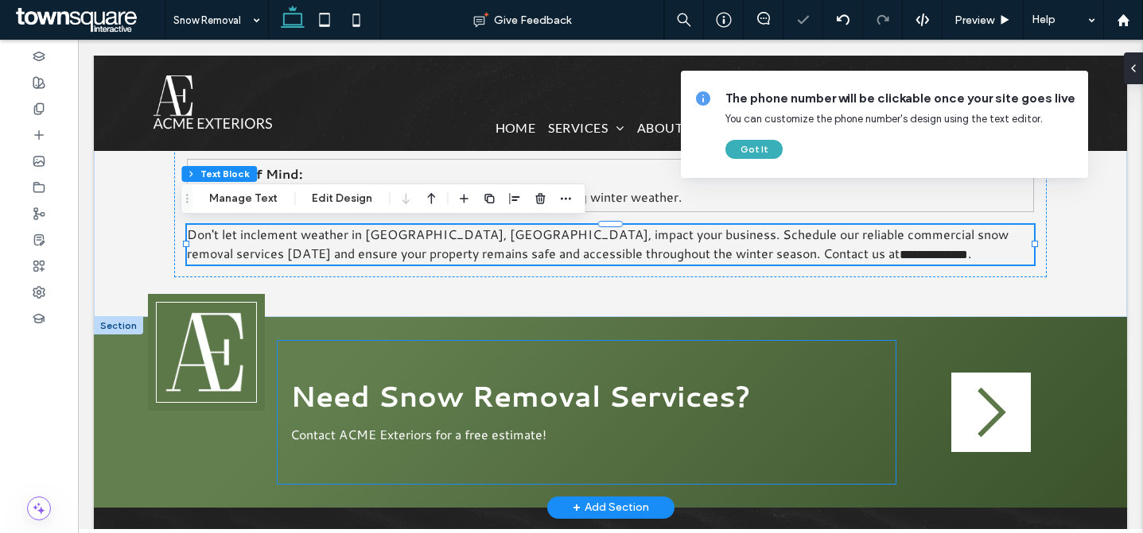
scroll to position [959, 0]
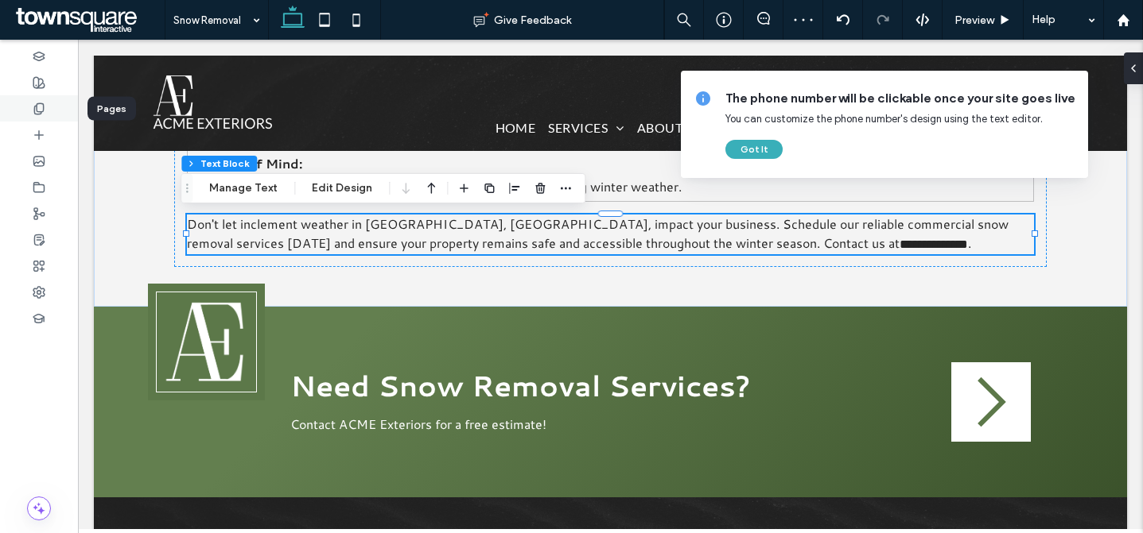
click at [51, 99] on div at bounding box center [39, 108] width 78 height 26
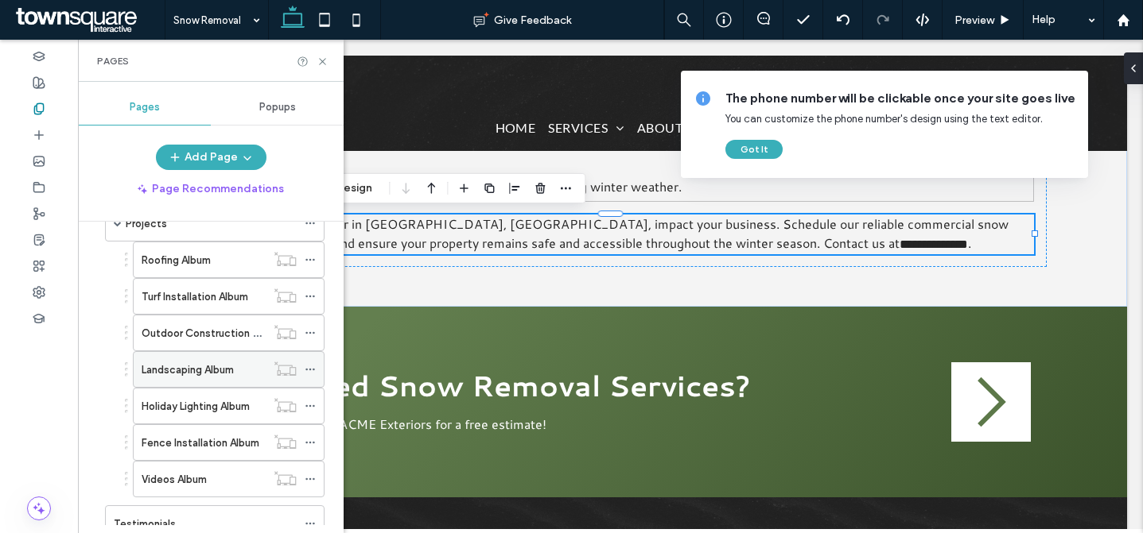
scroll to position [506, 0]
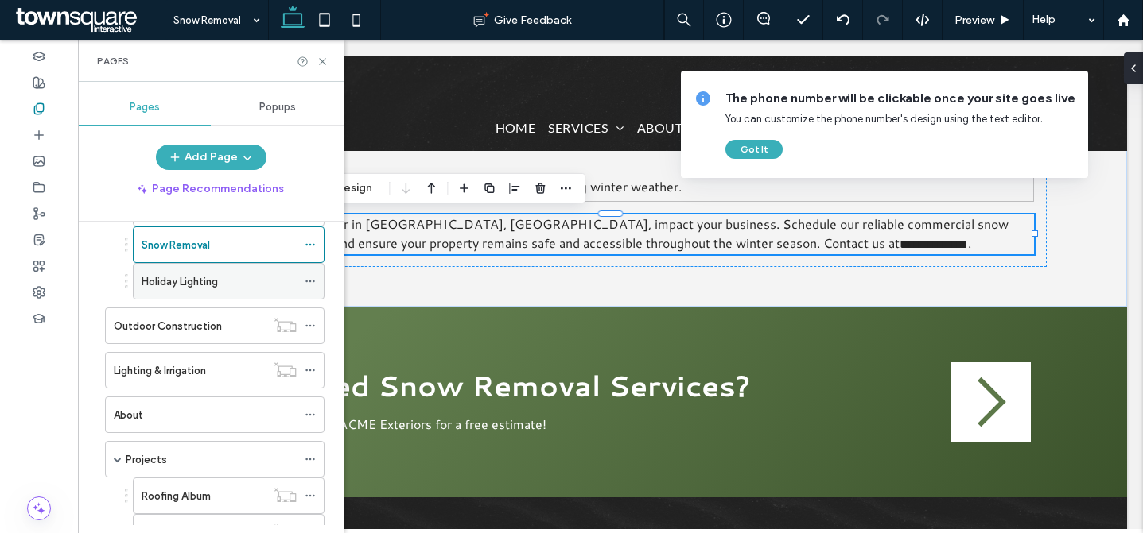
click at [226, 274] on div "Holiday Lighting" at bounding box center [219, 282] width 155 height 17
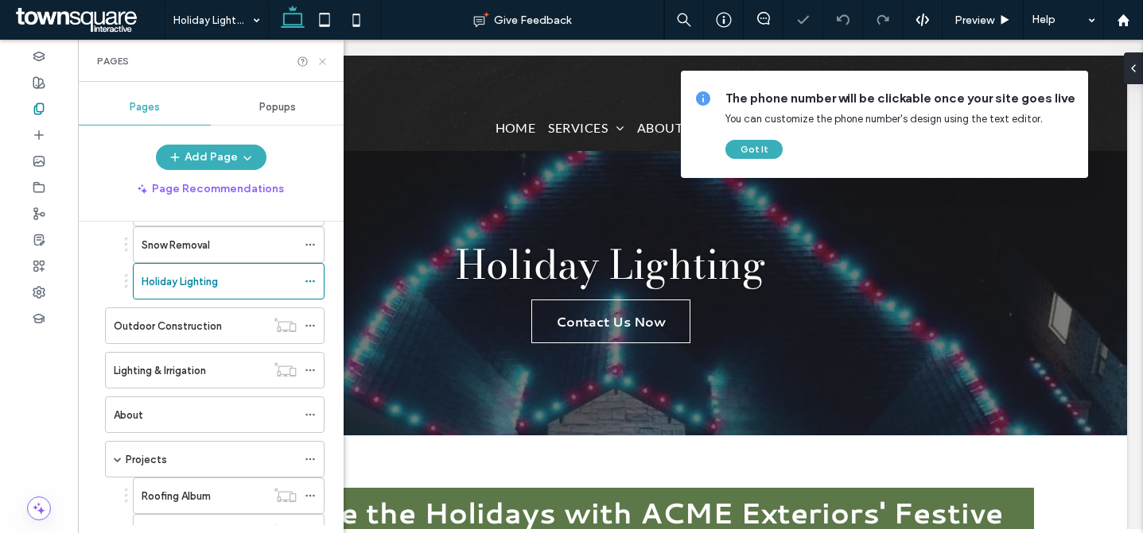
drag, startPoint x: 317, startPoint y: 60, endPoint x: 476, endPoint y: 291, distance: 280.7
click at [317, 60] on icon at bounding box center [322, 62] width 12 height 12
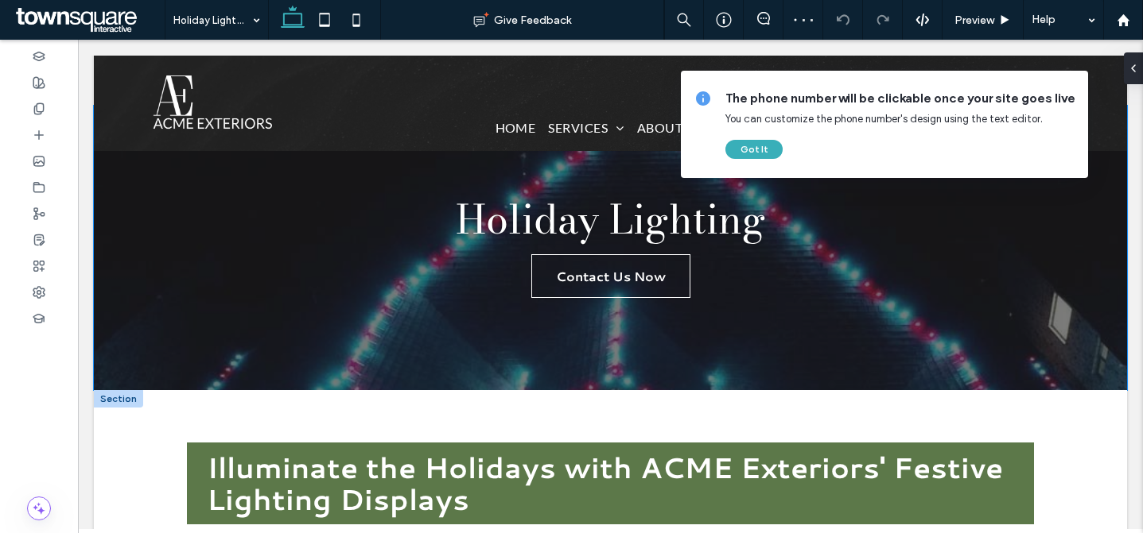
scroll to position [234, 0]
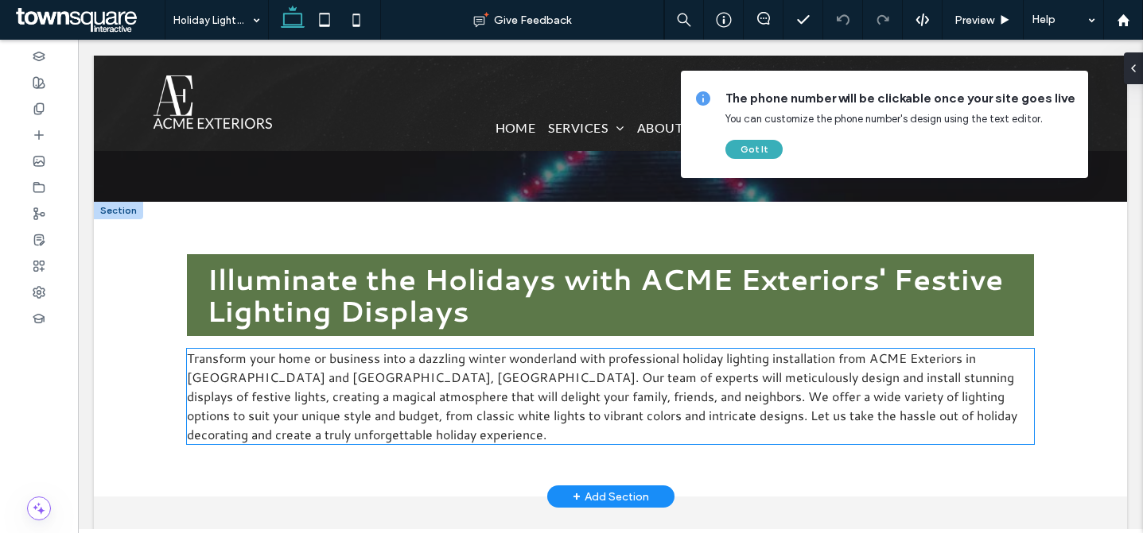
click at [243, 381] on span "Transform your home or business into a dazzling winter wonderland with professi…" at bounding box center [602, 396] width 830 height 95
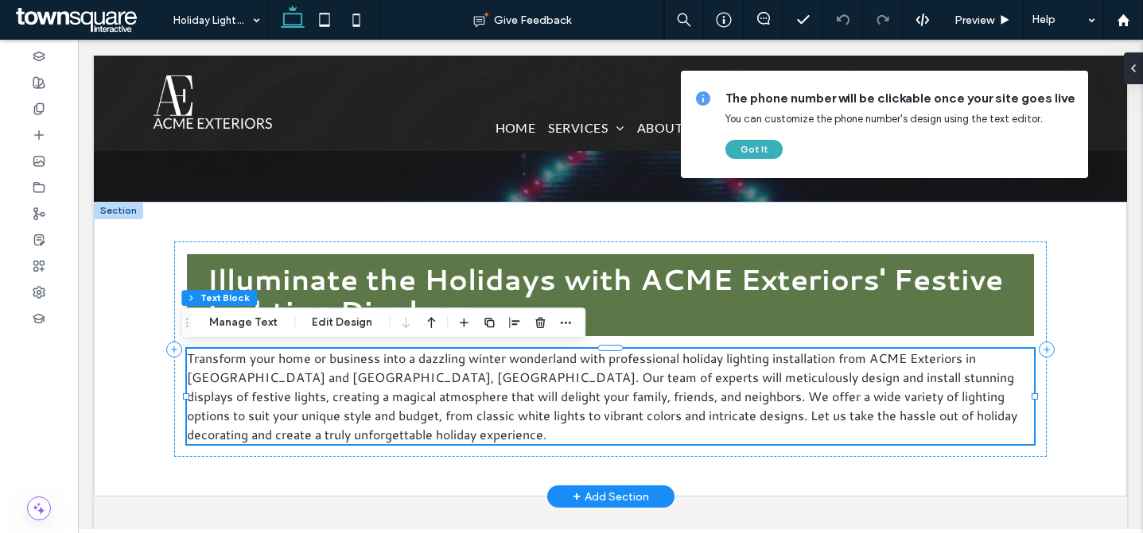
click at [243, 381] on div "Transform your home or business into a dazzling winter wonderland with professi…" at bounding box center [610, 396] width 846 height 95
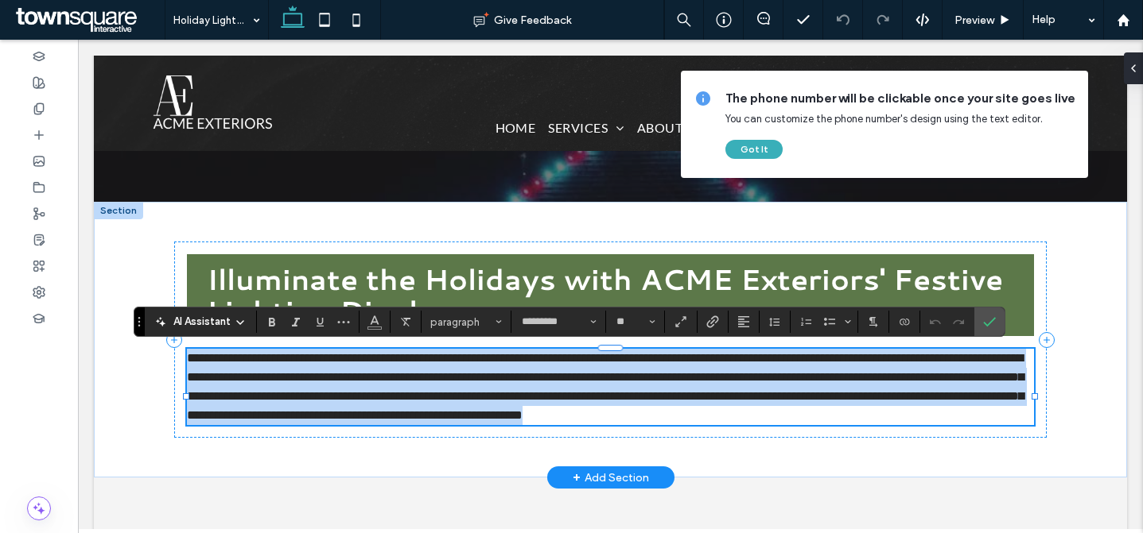
click at [226, 381] on span "**********" at bounding box center [605, 386] width 836 height 69
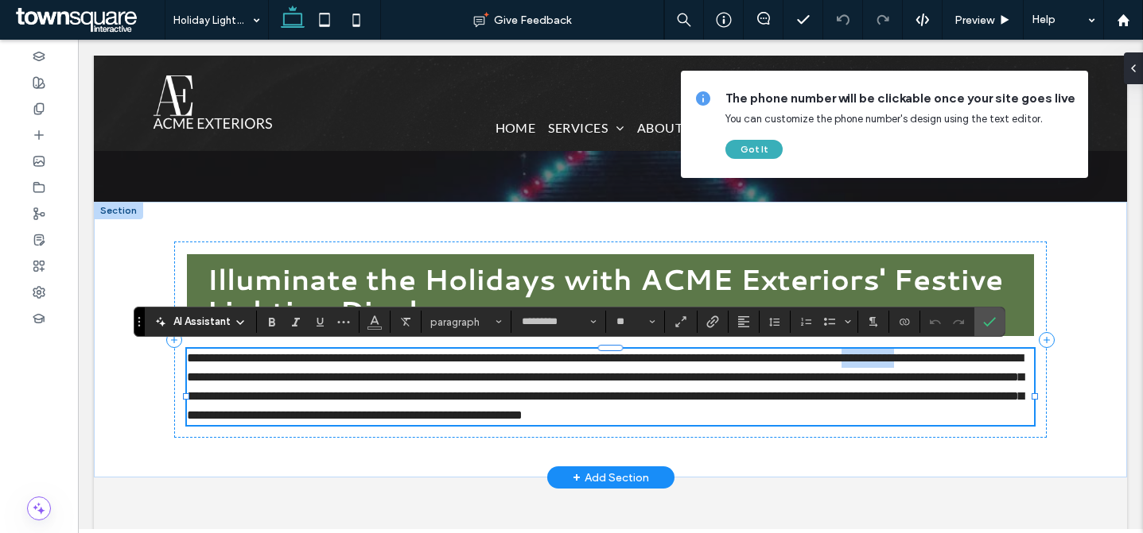
click at [226, 381] on span "**********" at bounding box center [605, 386] width 836 height 69
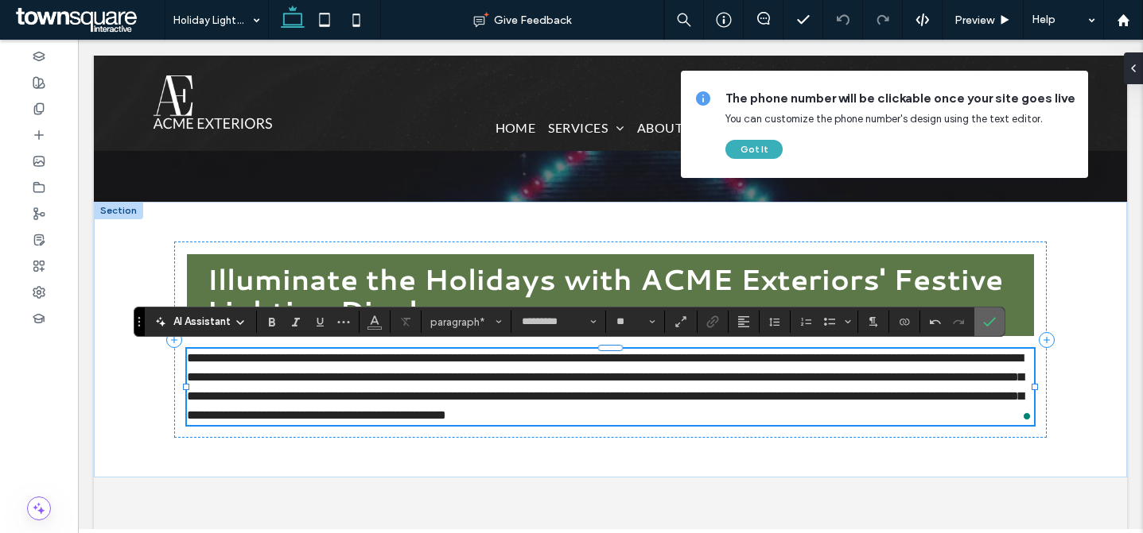
click at [983, 321] on icon "Confirm" at bounding box center [989, 322] width 13 height 13
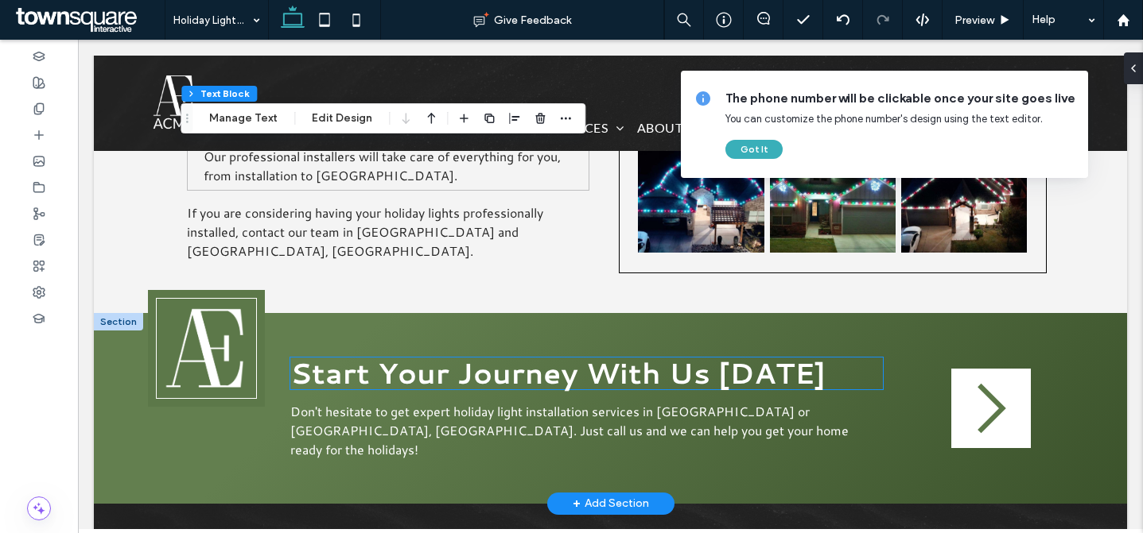
scroll to position [1020, 0]
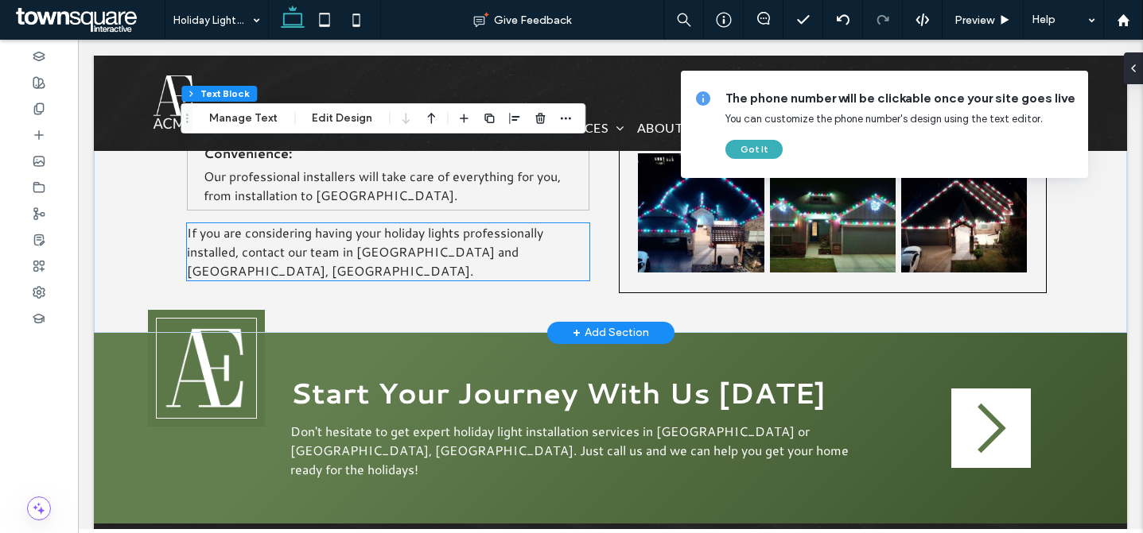
click at [393, 234] on span "If you are considering having your holiday lights professionally installed, con…" at bounding box center [365, 251] width 356 height 56
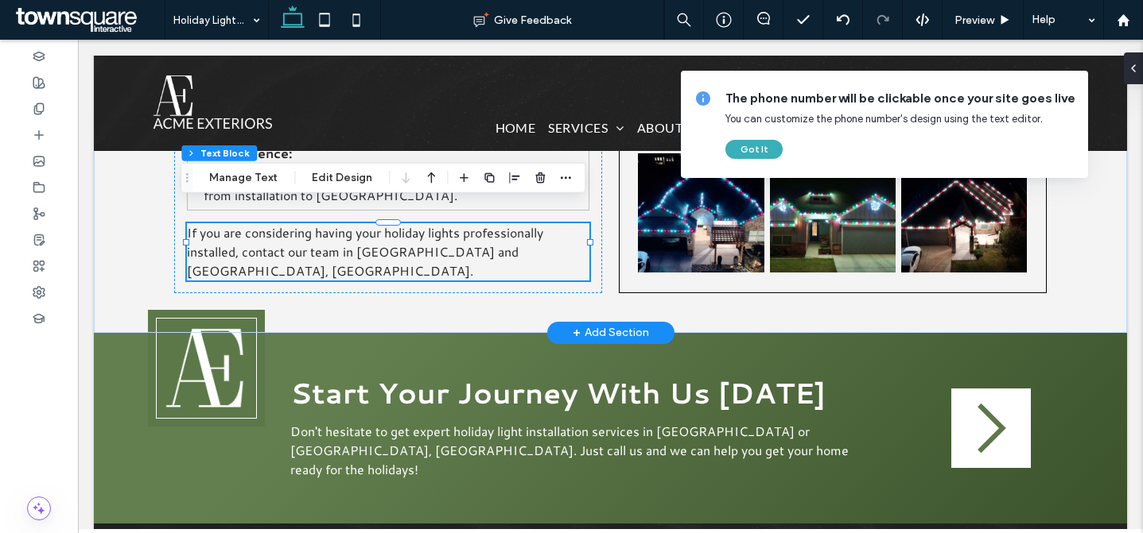
click at [393, 234] on div "If you are considering having your holiday lights professionally installed, con…" at bounding box center [388, 251] width 402 height 57
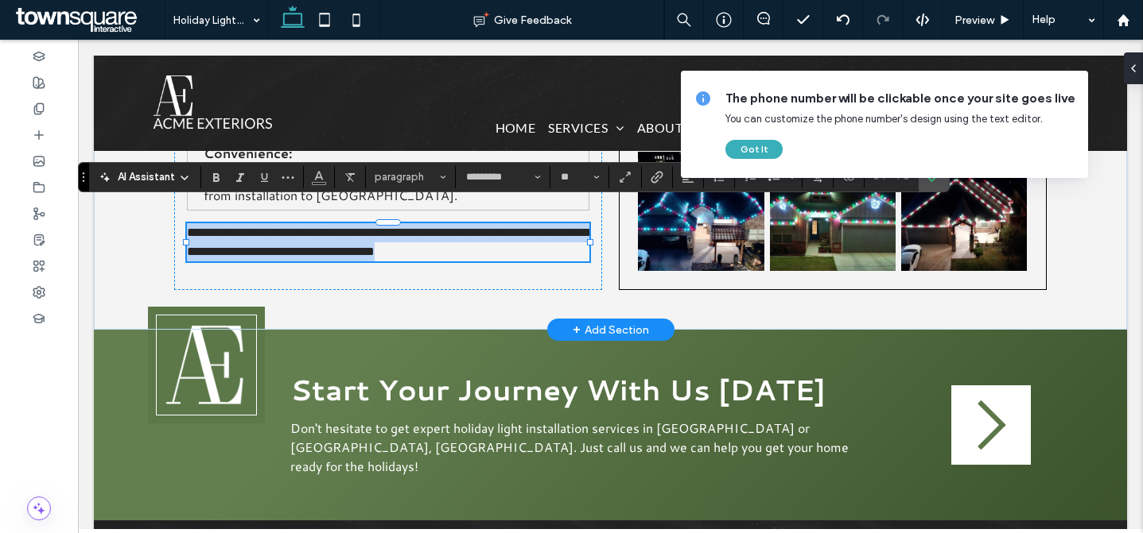
click at [393, 234] on span "**********" at bounding box center [390, 242] width 406 height 31
click at [398, 235] on span "**********" at bounding box center [390, 242] width 406 height 31
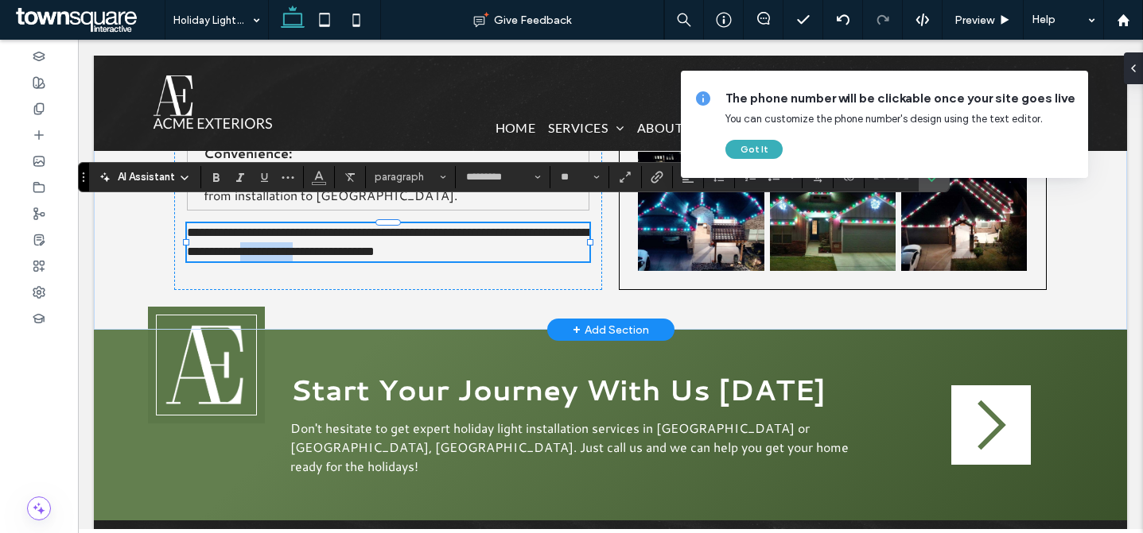
click at [398, 235] on span "**********" at bounding box center [390, 242] width 406 height 31
drag, startPoint x: 386, startPoint y: 235, endPoint x: 348, endPoint y: 236, distance: 38.2
click at [348, 236] on span "**********" at bounding box center [390, 242] width 406 height 31
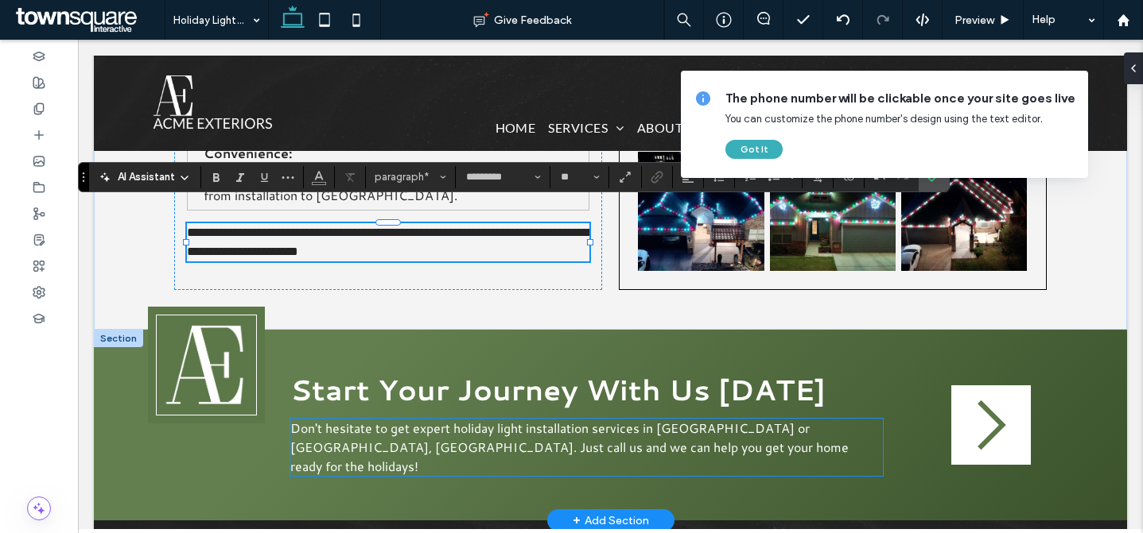
click at [741, 428] on p "Don't hesitate to get expert holiday light installation services in Shallowater…" at bounding box center [586, 447] width 592 height 57
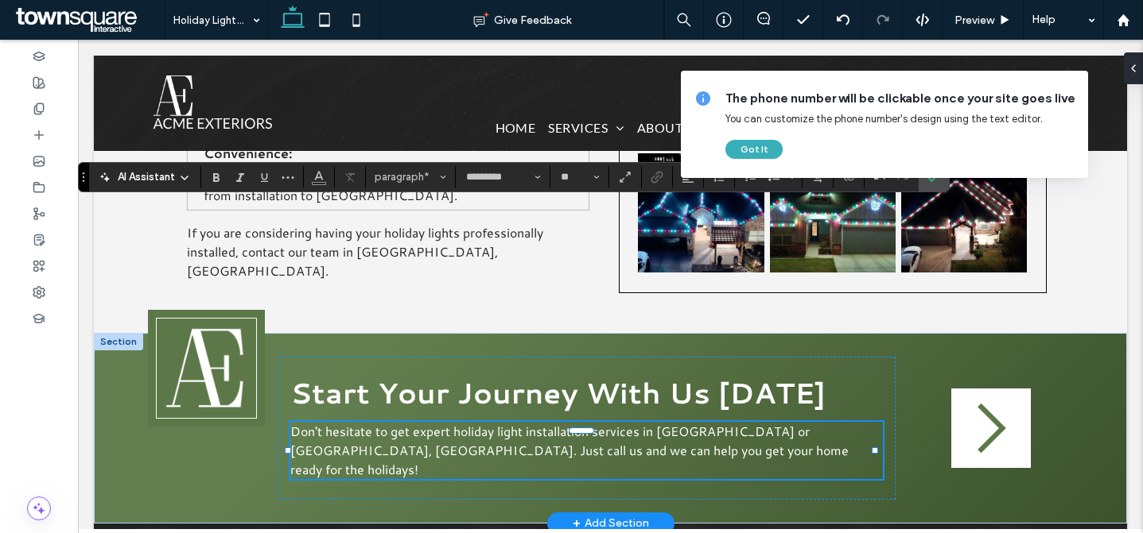
click at [741, 428] on div "Don't hesitate to get expert holiday light installation services in Shallowater…" at bounding box center [586, 450] width 592 height 57
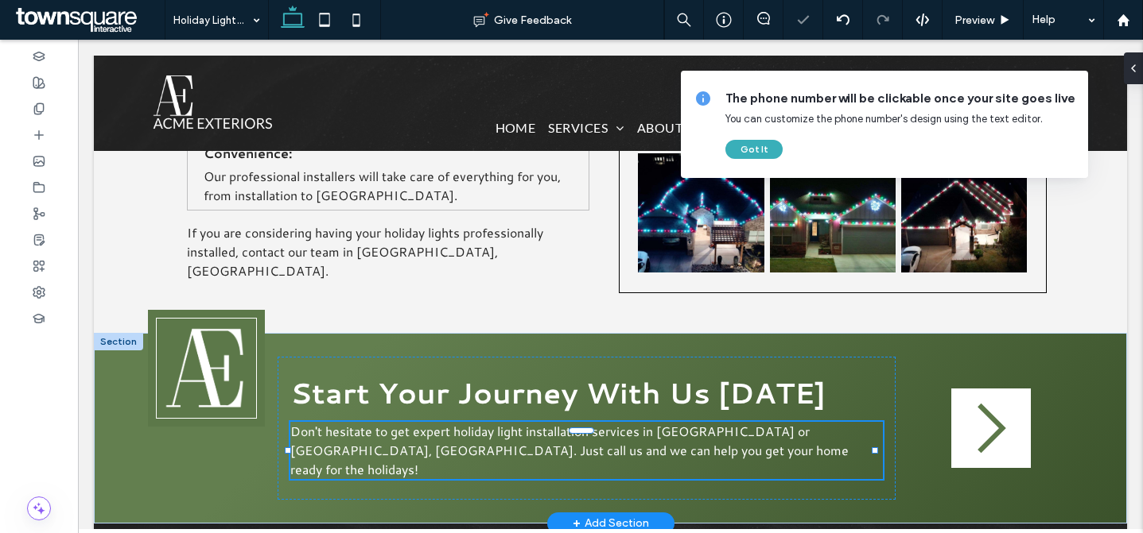
type input "*********"
type input "**"
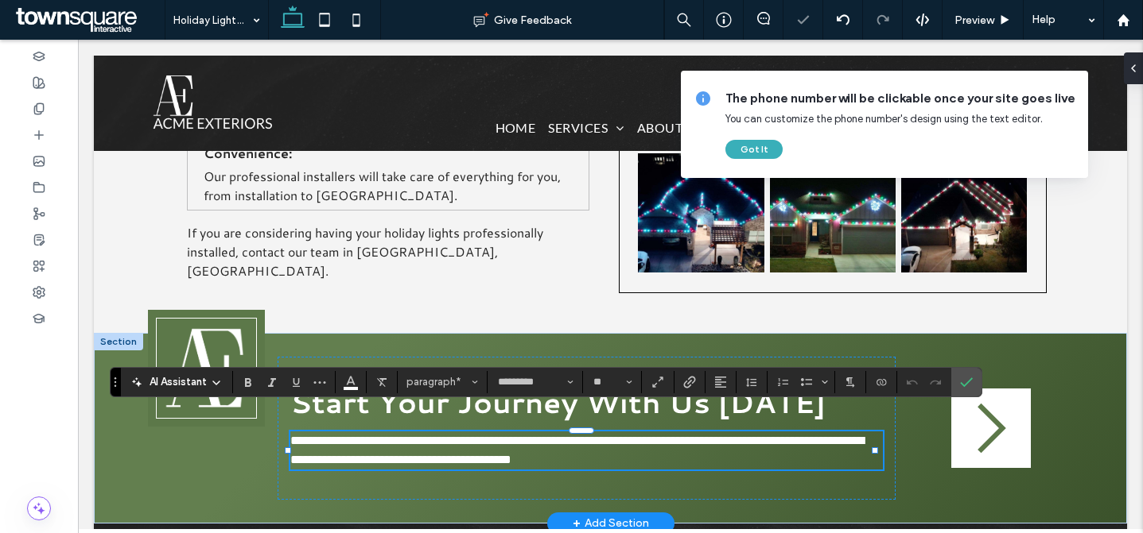
click at [682, 435] on span "**********" at bounding box center [576, 450] width 573 height 31
click at [736, 435] on span "**********" at bounding box center [576, 450] width 573 height 31
drag, startPoint x: 748, startPoint y: 420, endPoint x: 675, endPoint y: 422, distance: 73.2
click at [663, 435] on span "**********" at bounding box center [576, 450] width 573 height 31
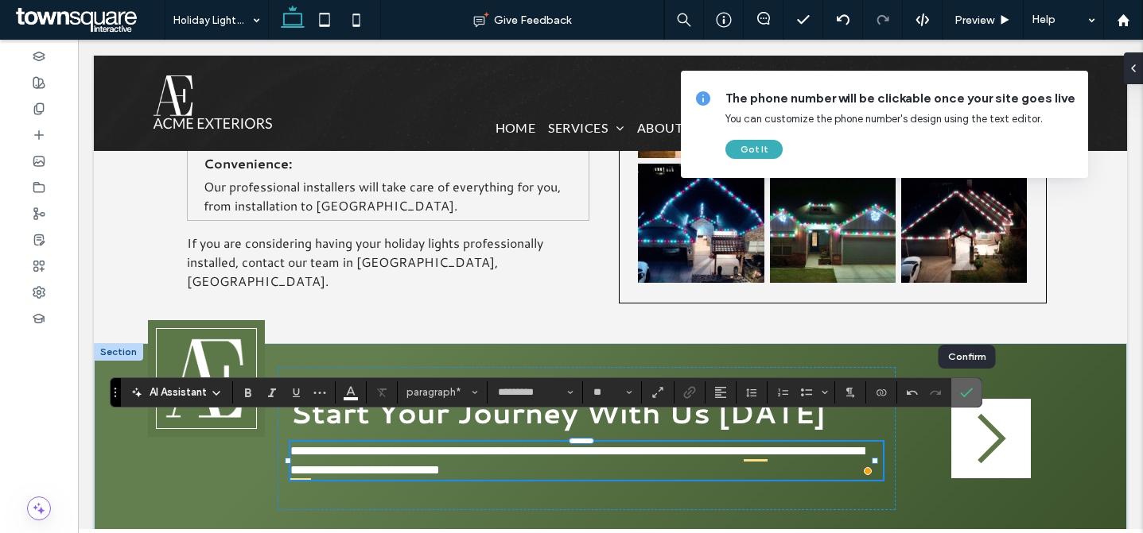
click at [970, 394] on icon "Confirm" at bounding box center [966, 392] width 13 height 13
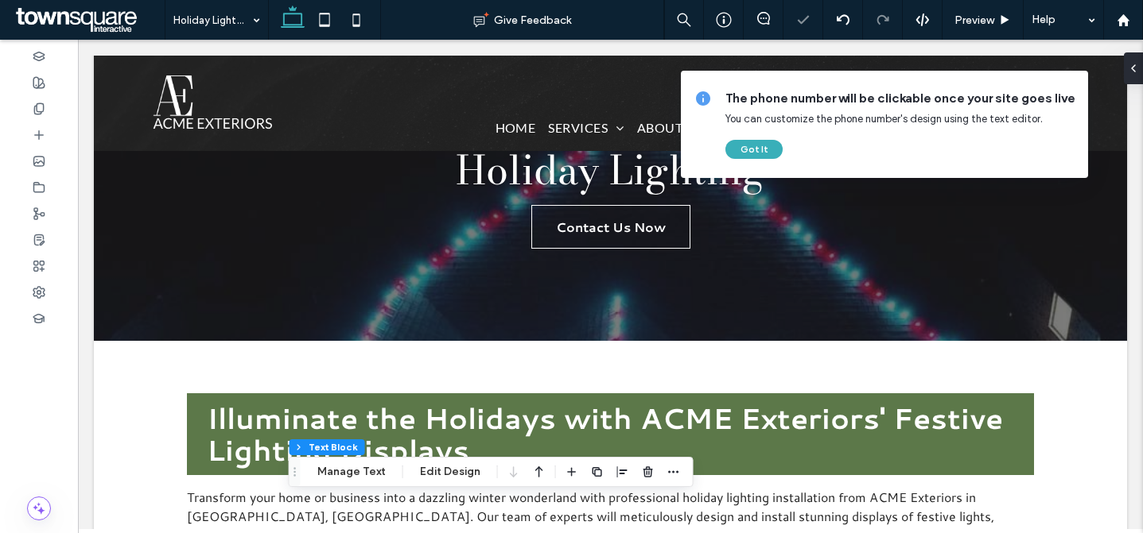
scroll to position [0, 0]
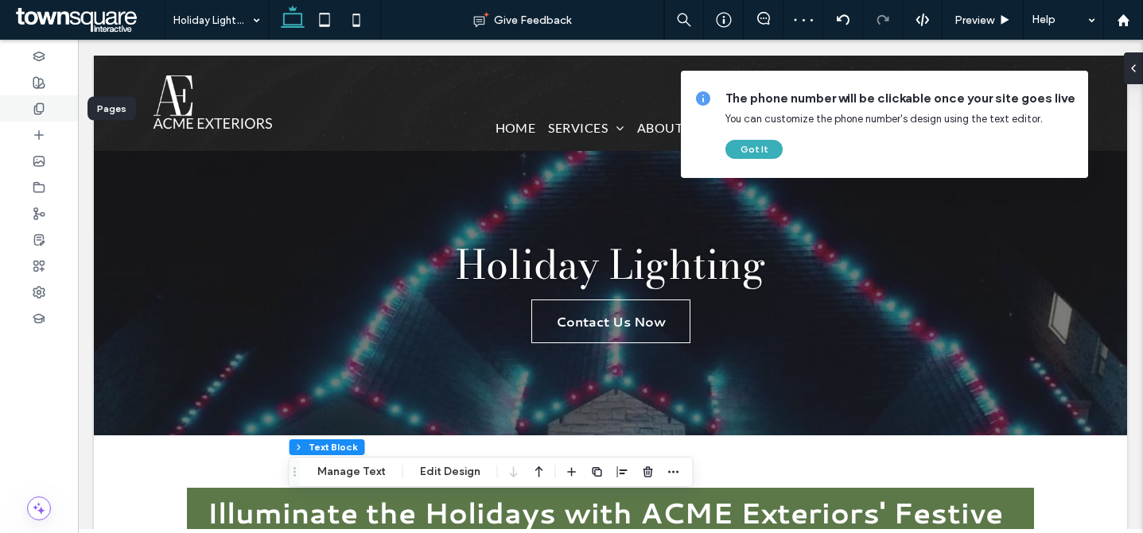
click at [36, 111] on icon at bounding box center [39, 109] width 13 height 13
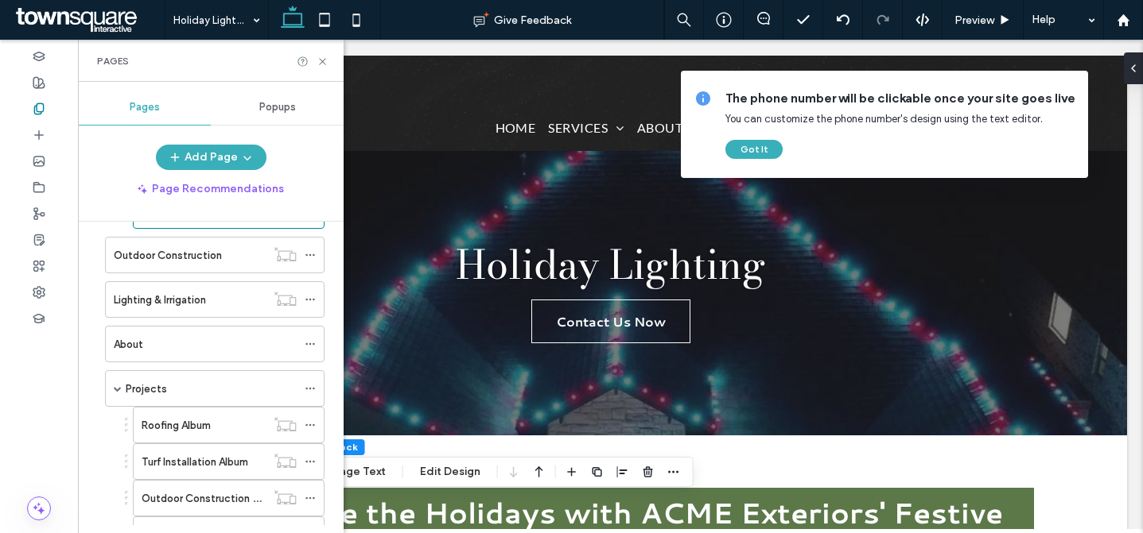
scroll to position [498, 0]
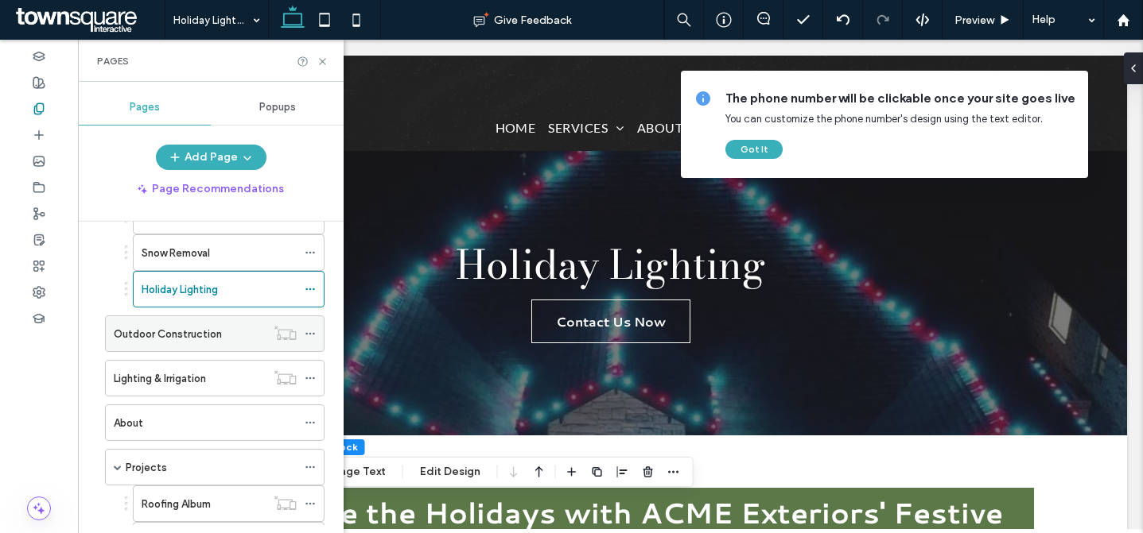
click at [192, 339] on label "Outdoor Construction" at bounding box center [168, 334] width 108 height 28
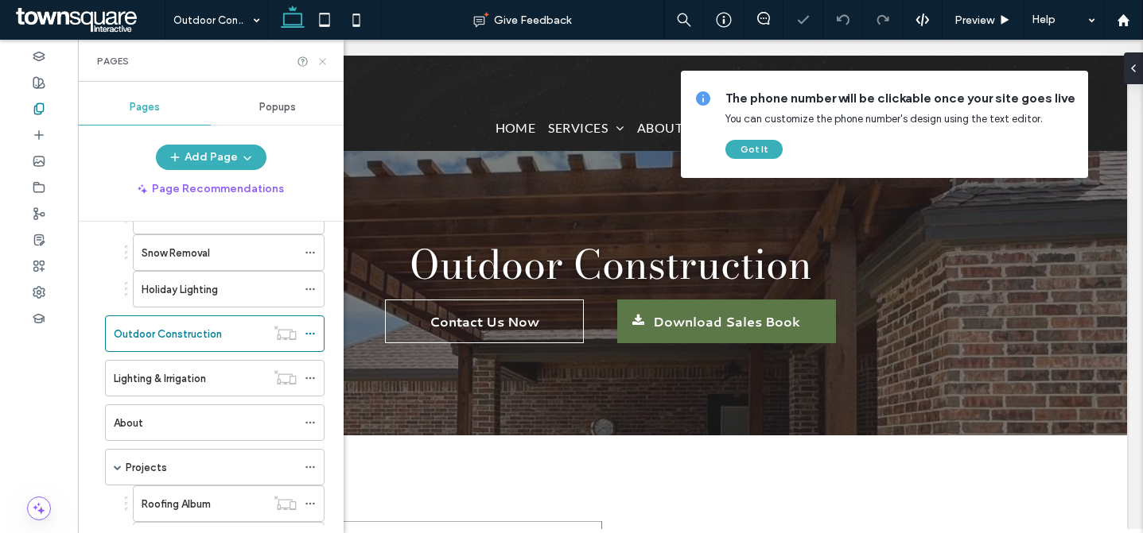
click at [319, 59] on icon at bounding box center [322, 62] width 12 height 12
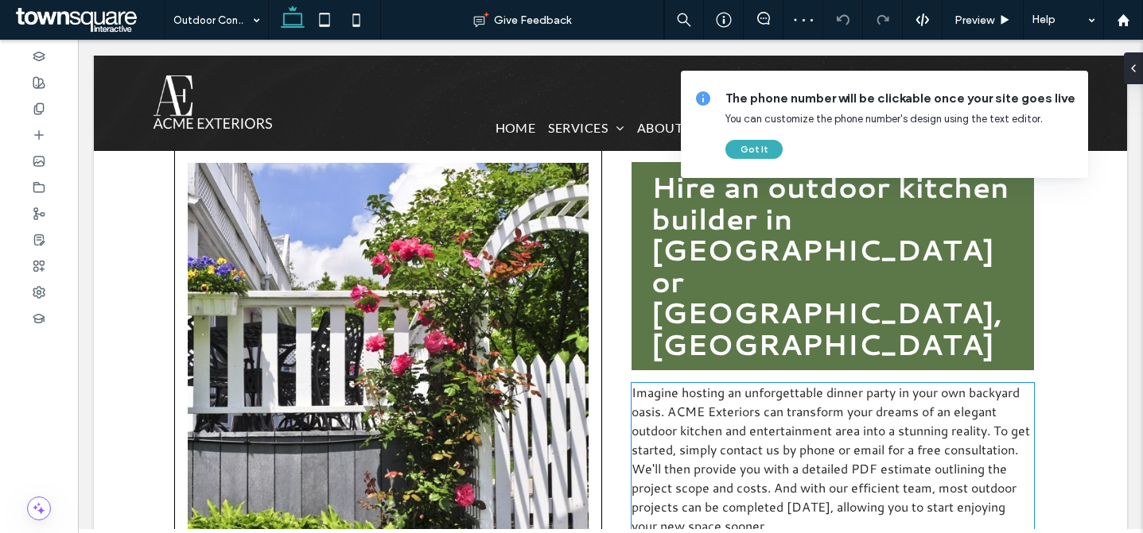
scroll to position [378, 0]
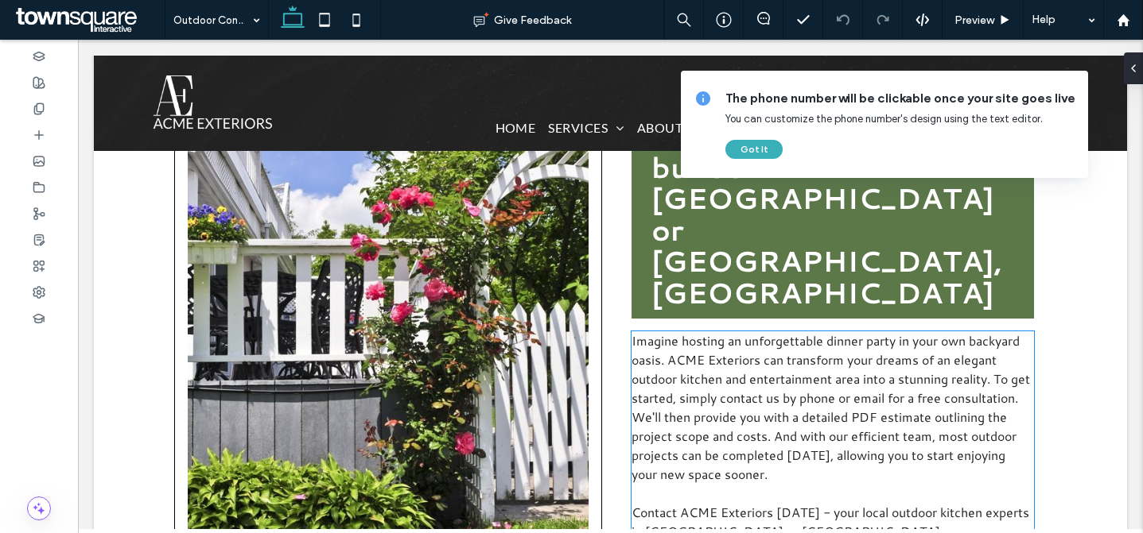
click at [773, 503] on span "Contact ACME Exteriors today - your local outdoor kitchen experts in Lubbock or…" at bounding box center [830, 531] width 398 height 56
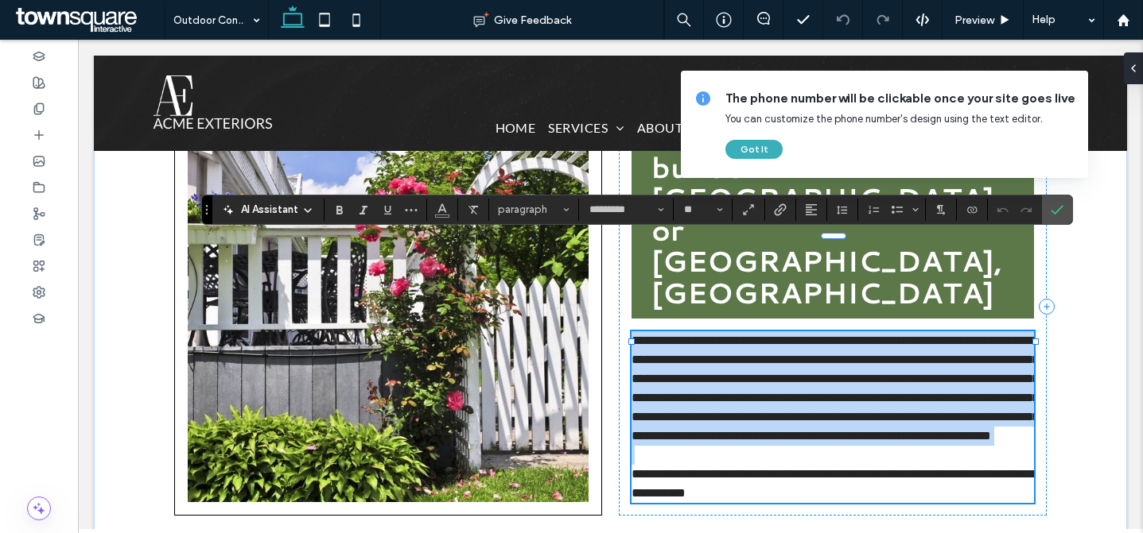
click at [799, 468] on span "**********" at bounding box center [834, 483] width 406 height 31
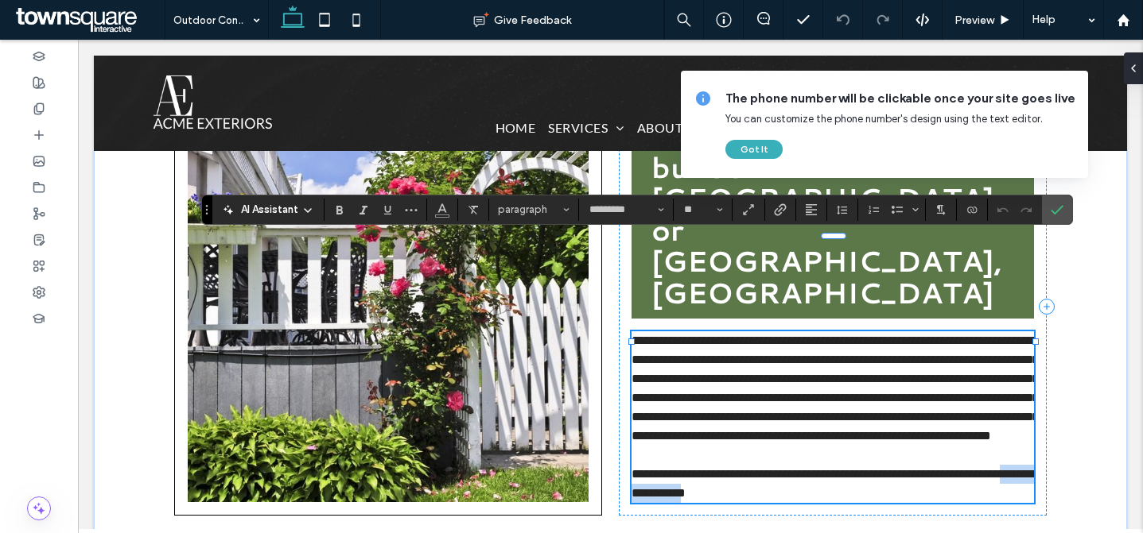
drag, startPoint x: 801, startPoint y: 439, endPoint x: 693, endPoint y: 440, distance: 108.1
click at [693, 468] on span "**********" at bounding box center [834, 483] width 406 height 31
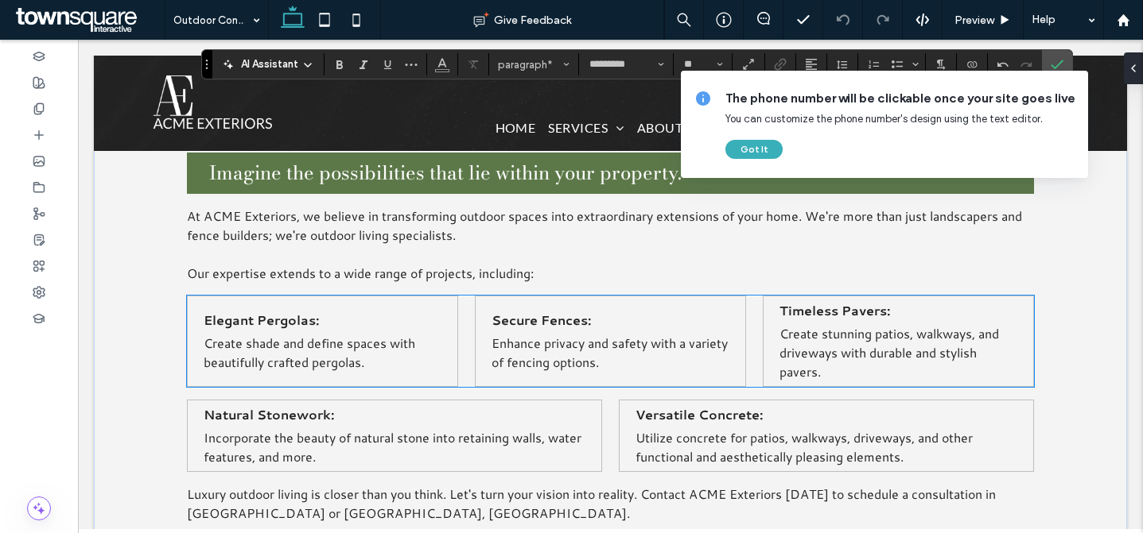
scroll to position [835, 0]
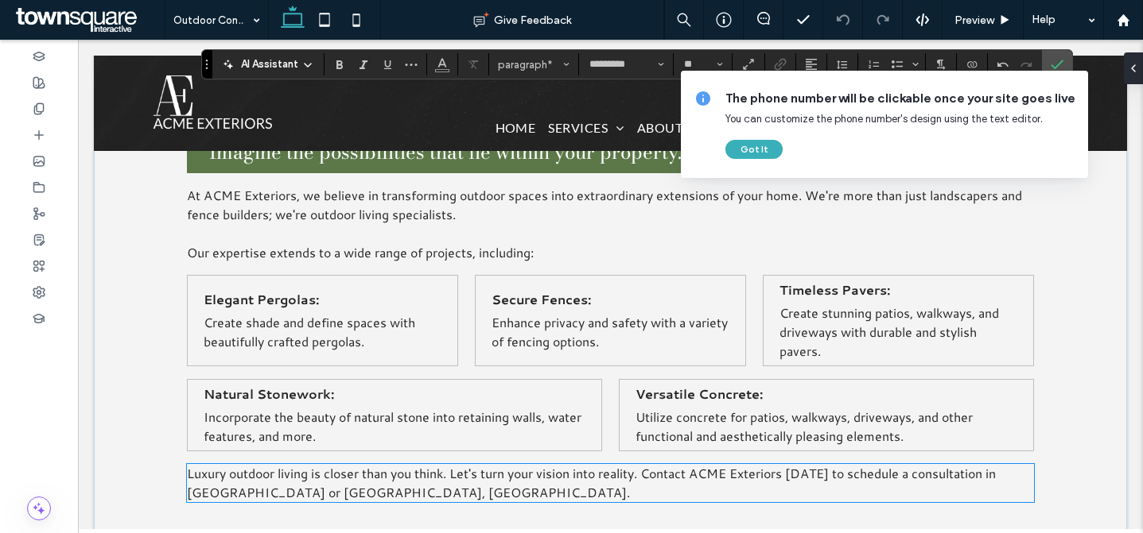
click at [280, 464] on span "Luxury outdoor living is closer than you think. Let's turn your vision into rea…" at bounding box center [591, 482] width 809 height 37
click at [280, 464] on div "Luxury outdoor living is closer than you think. Let's turn your vision into rea…" at bounding box center [610, 483] width 846 height 38
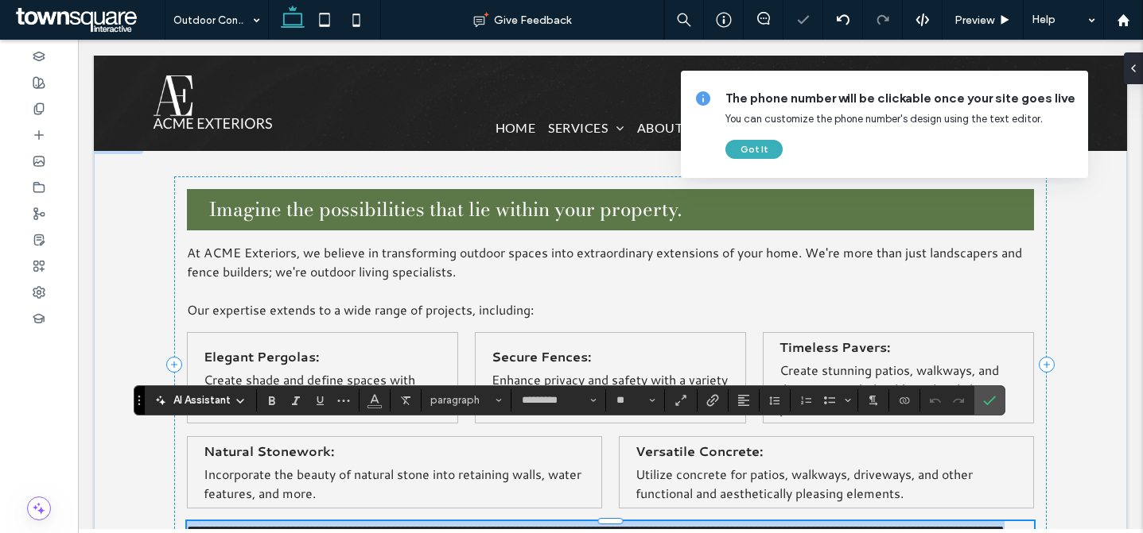
click at [266, 525] on span "**********" at bounding box center [595, 531] width 817 height 12
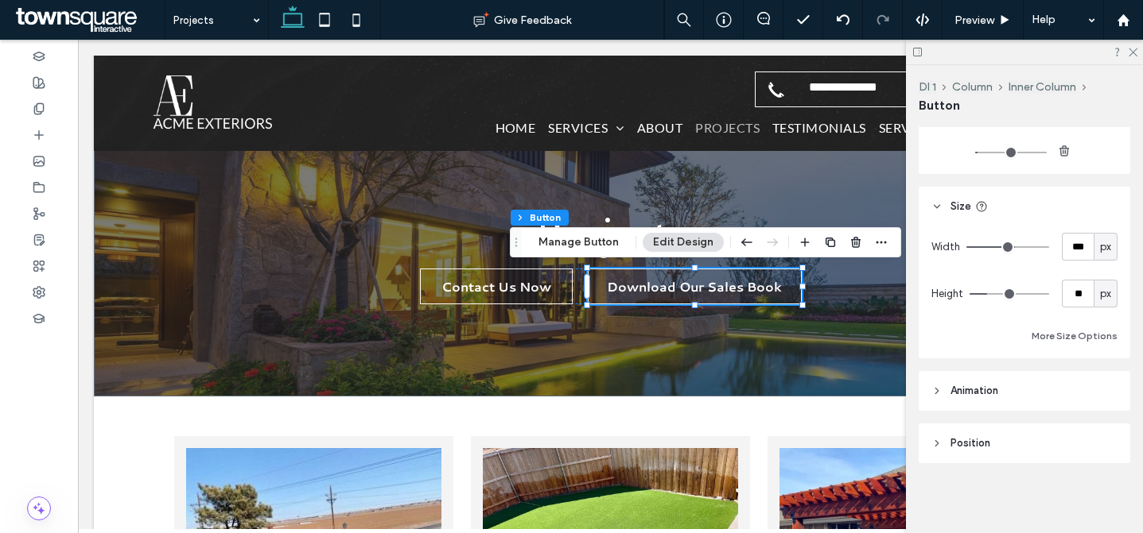
click at [1046, 376] on header "Animation" at bounding box center [1023, 391] width 211 height 40
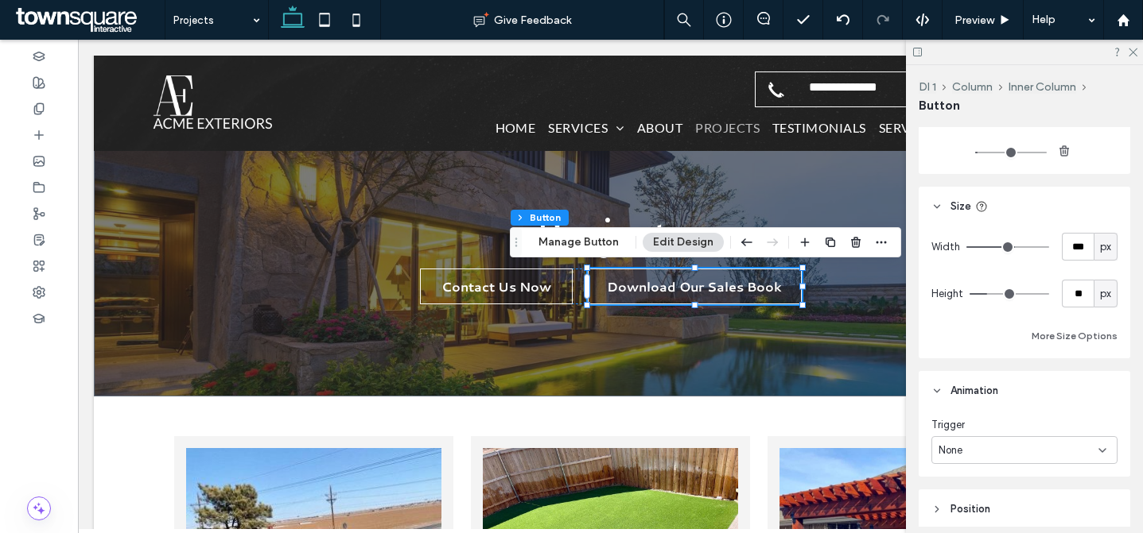
click at [1046, 376] on header "Animation" at bounding box center [1023, 391] width 211 height 40
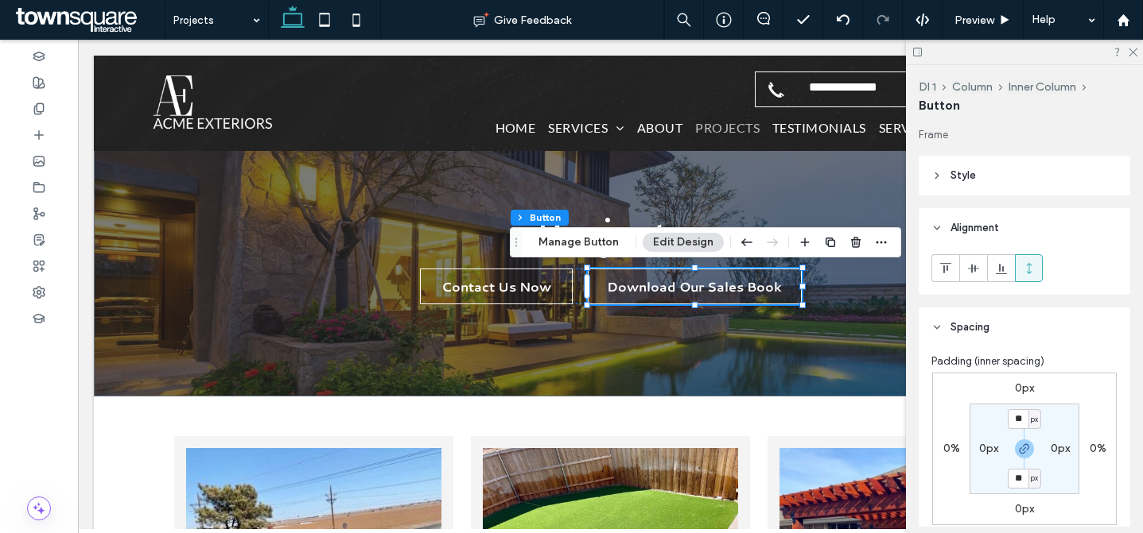
click at [1018, 229] on header "Alignment" at bounding box center [1023, 228] width 211 height 40
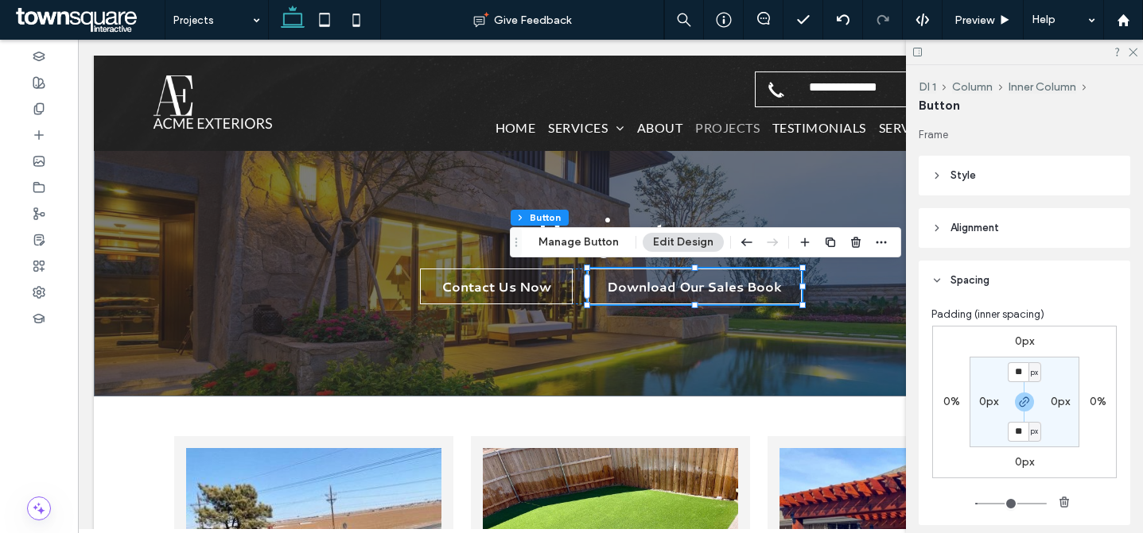
click at [1011, 169] on header "Style" at bounding box center [1023, 176] width 211 height 40
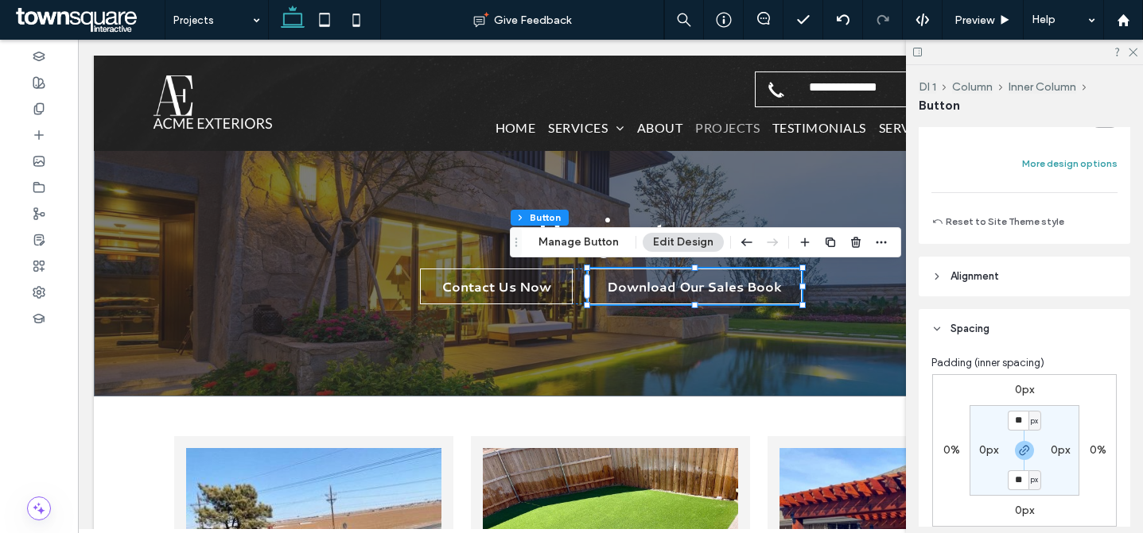
scroll to position [180, 0]
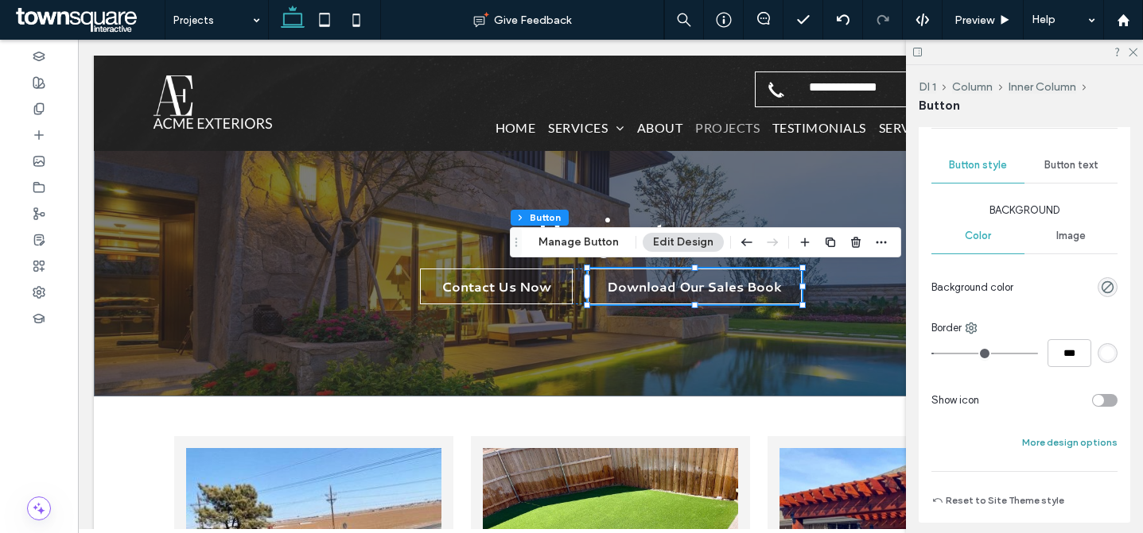
click at [1088, 439] on button "More design options" at bounding box center [1069, 442] width 95 height 19
click at [1087, 444] on button "Fewer design options" at bounding box center [1068, 442] width 98 height 19
click at [1093, 403] on div "toggle" at bounding box center [1097, 400] width 11 height 11
type input "**"
type input "****"
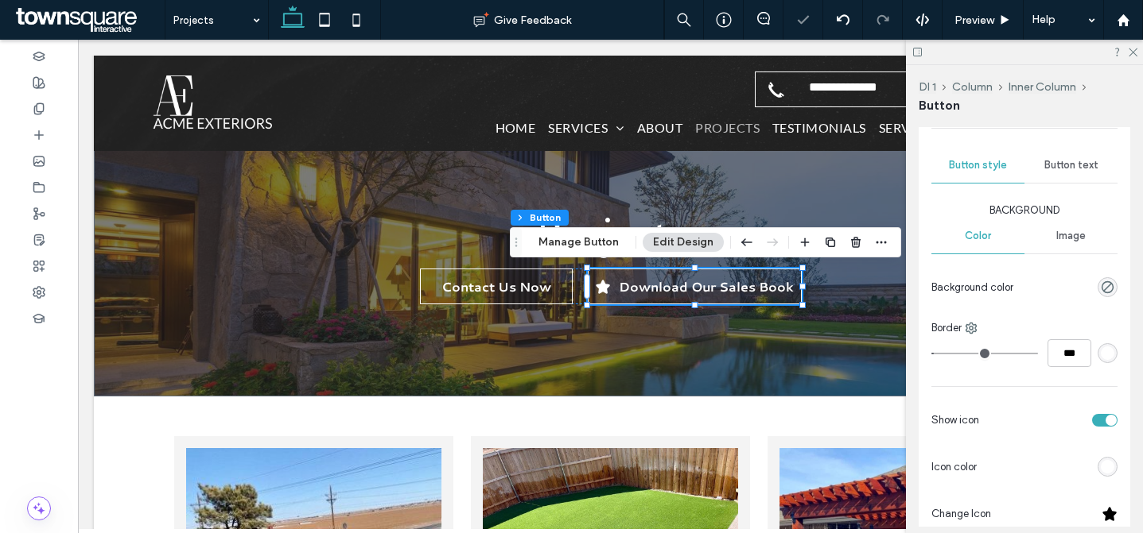
scroll to position [341, 0]
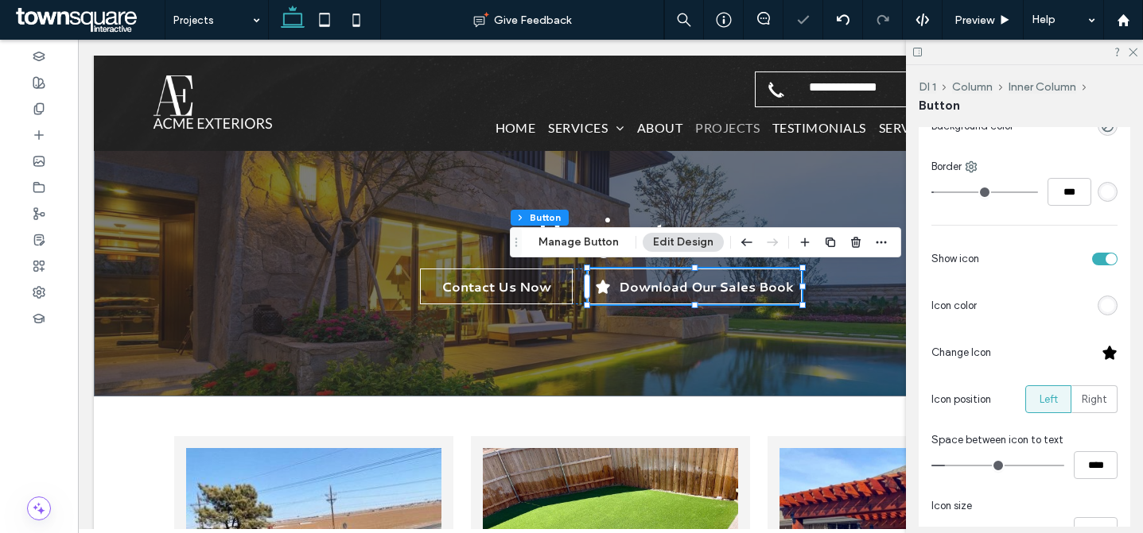
click at [1104, 351] on div at bounding box center [1109, 353] width 16 height 16
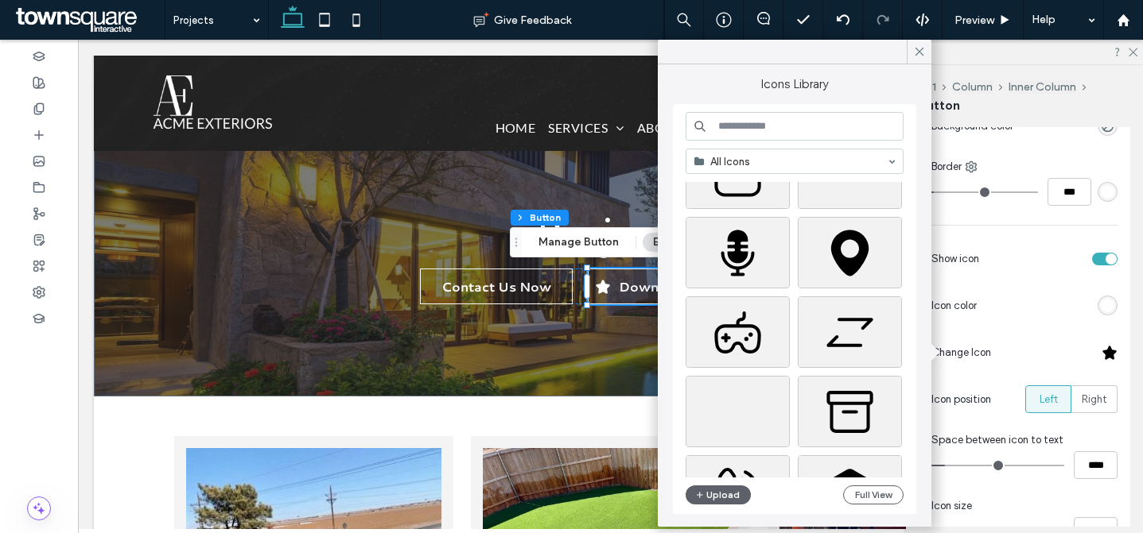
scroll to position [0, 0]
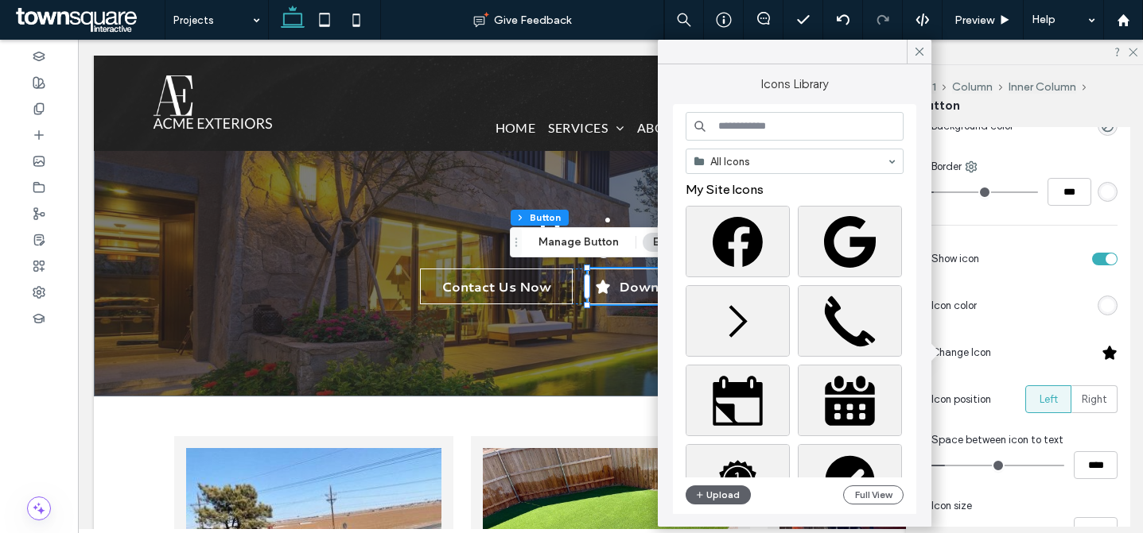
click at [811, 125] on input at bounding box center [794, 126] width 218 height 29
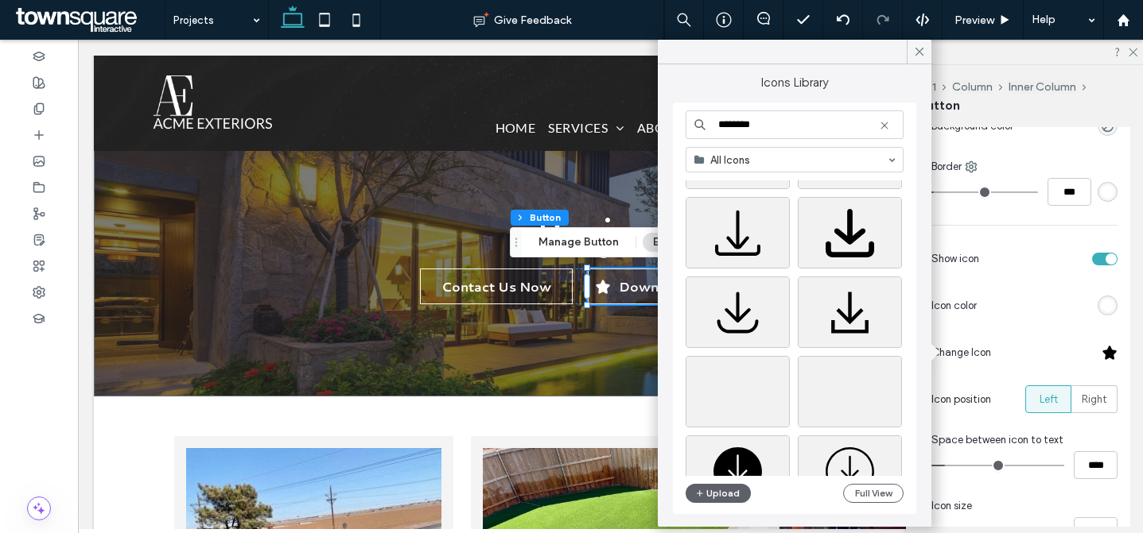
scroll to position [378, 0]
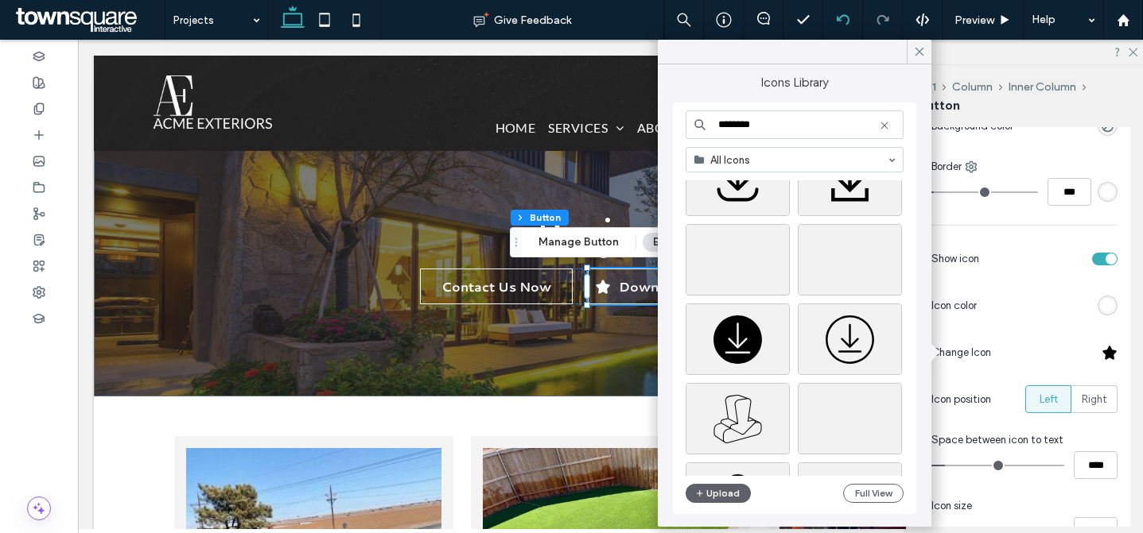
type input "********"
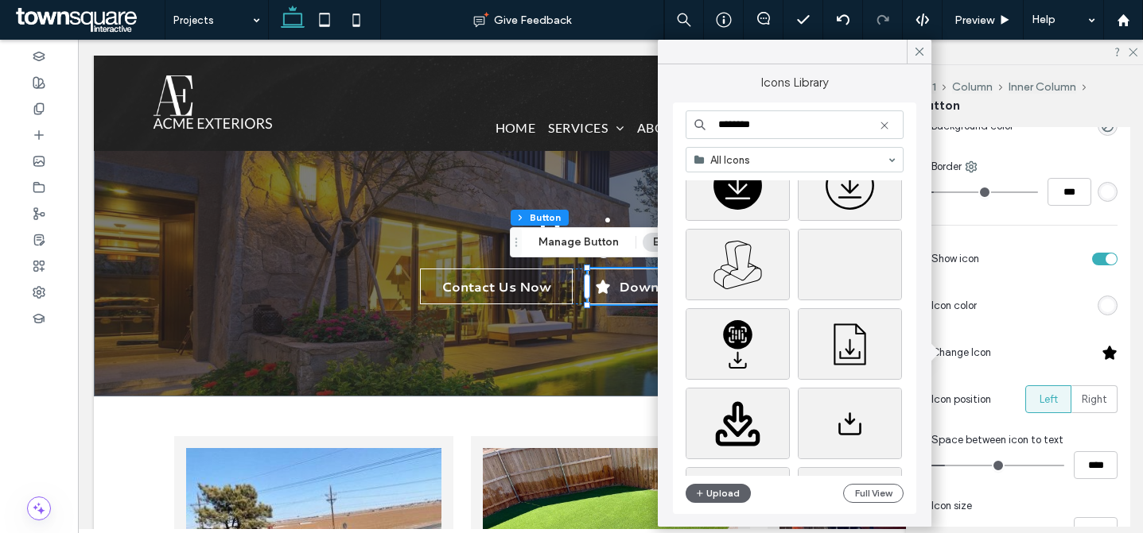
scroll to position [30, 0]
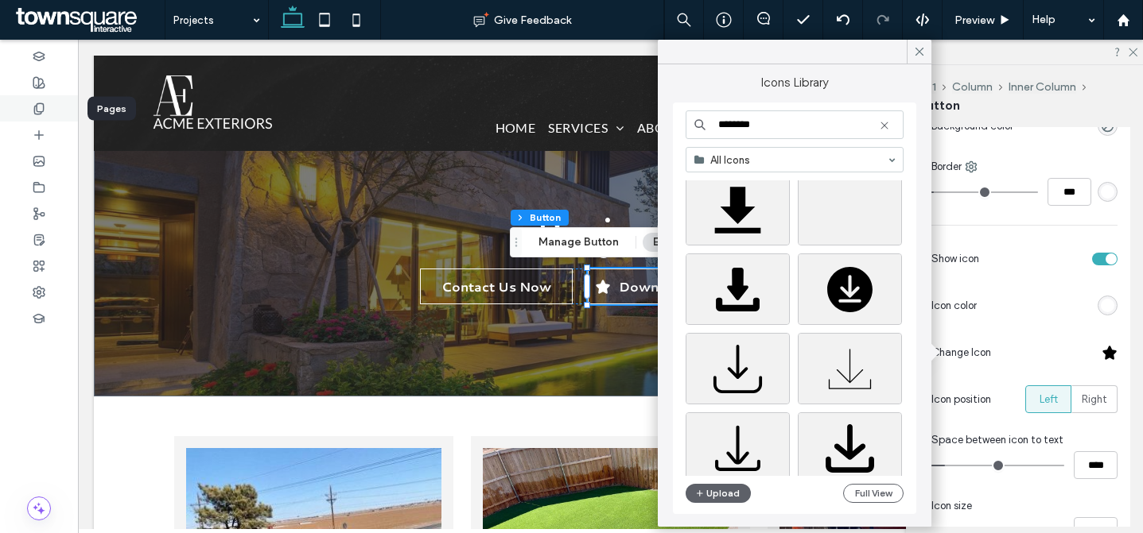
click at [44, 113] on icon at bounding box center [39, 109] width 13 height 13
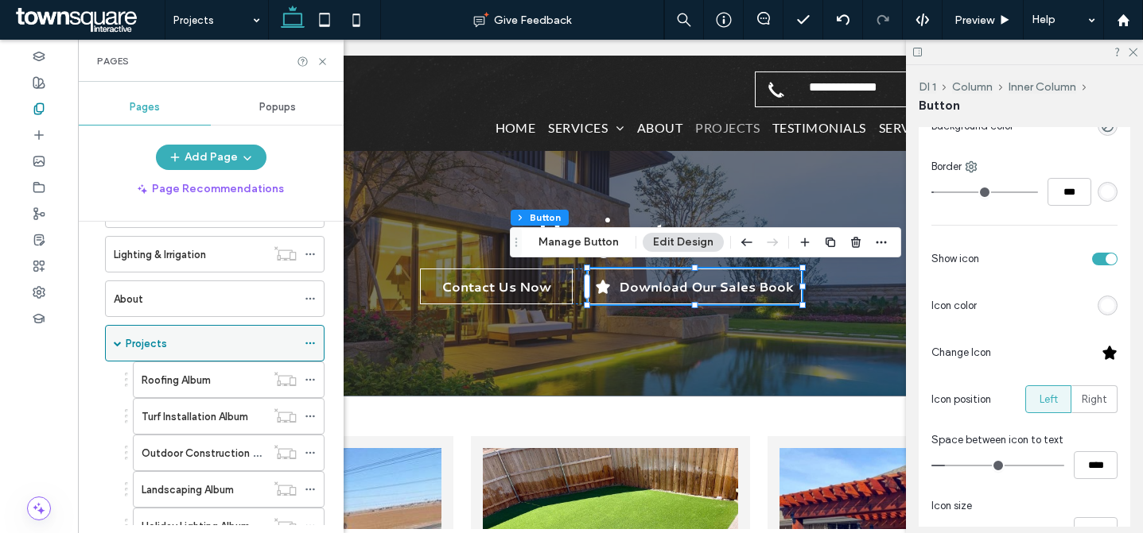
scroll to position [560, 0]
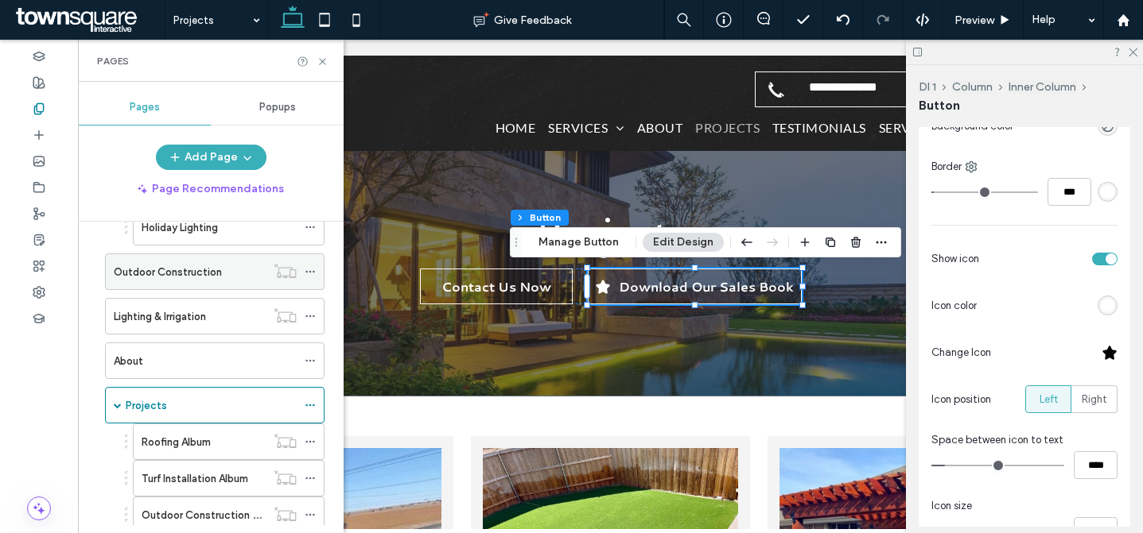
click at [222, 281] on div "Outdoor Construction" at bounding box center [190, 271] width 152 height 35
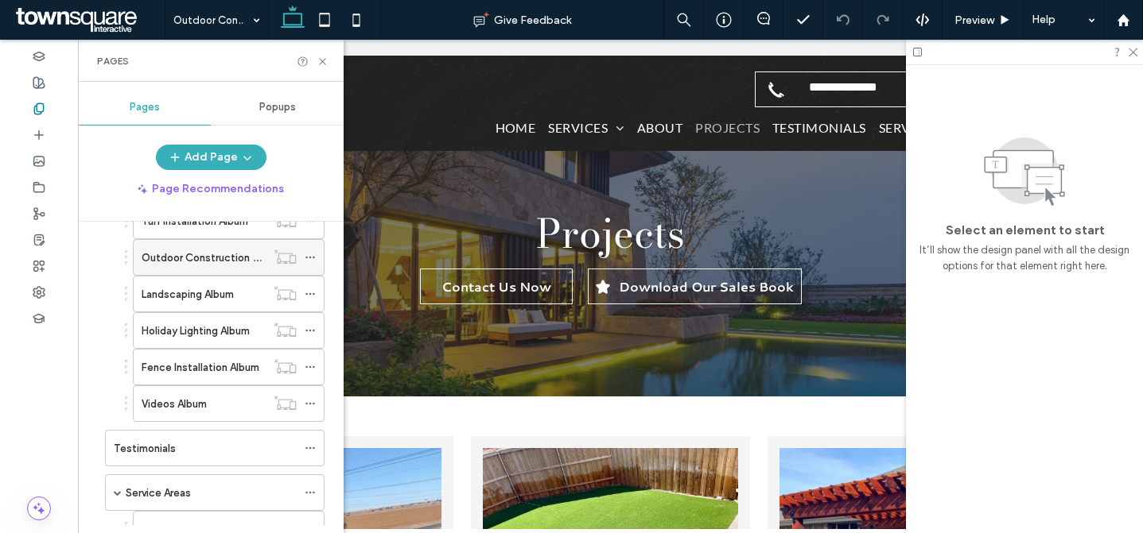
scroll to position [566, 0]
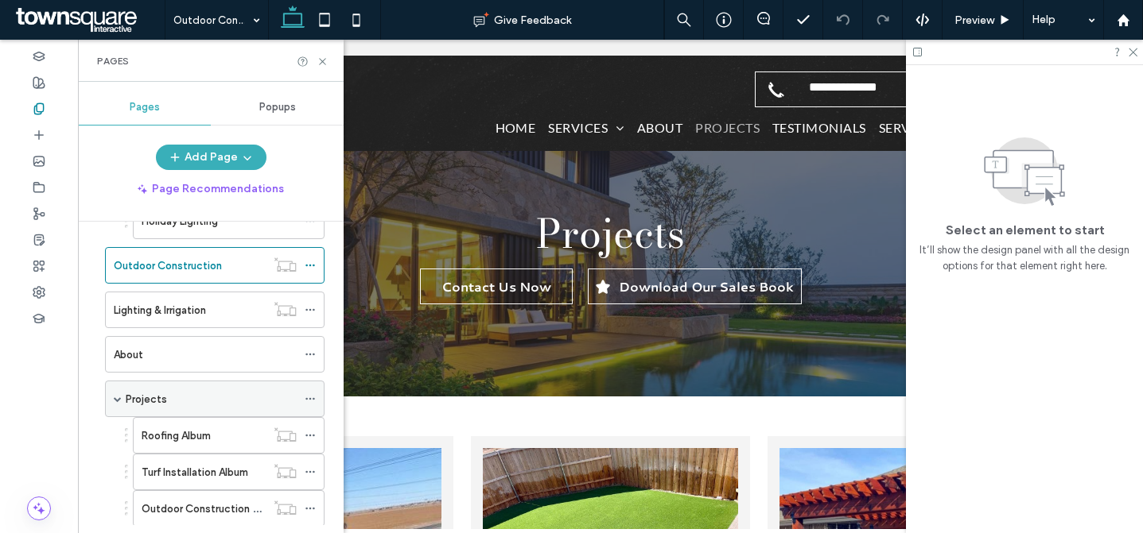
click at [204, 405] on div "Projects" at bounding box center [211, 399] width 171 height 17
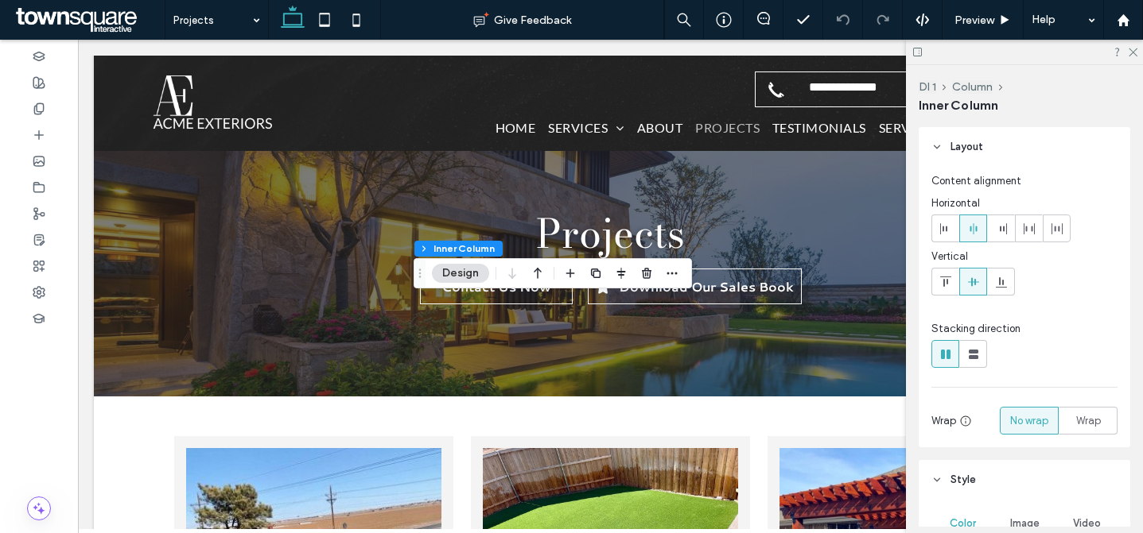
click at [988, 153] on header "Layout" at bounding box center [1023, 147] width 211 height 40
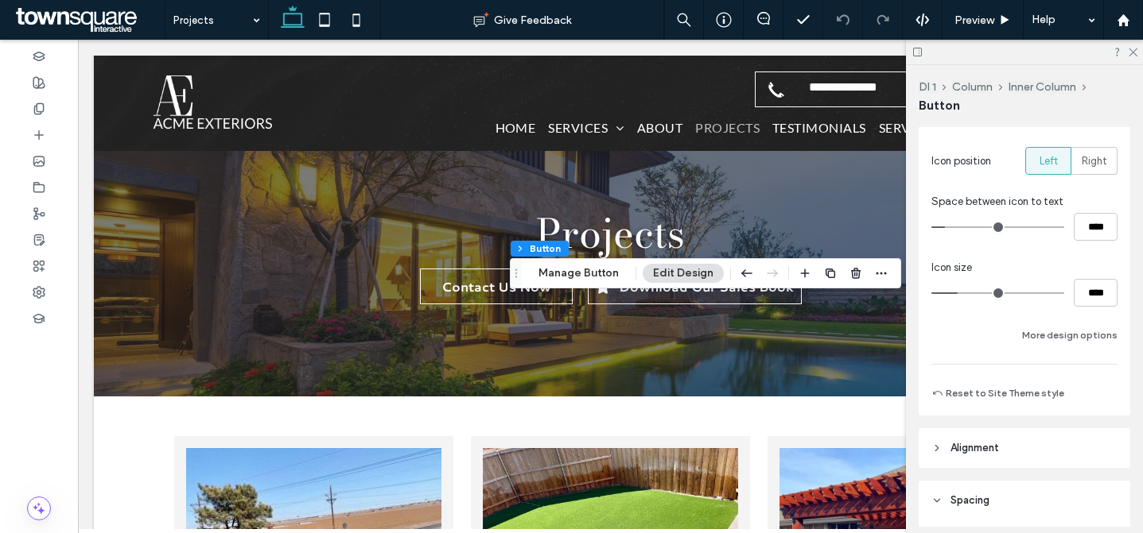
scroll to position [439, 0]
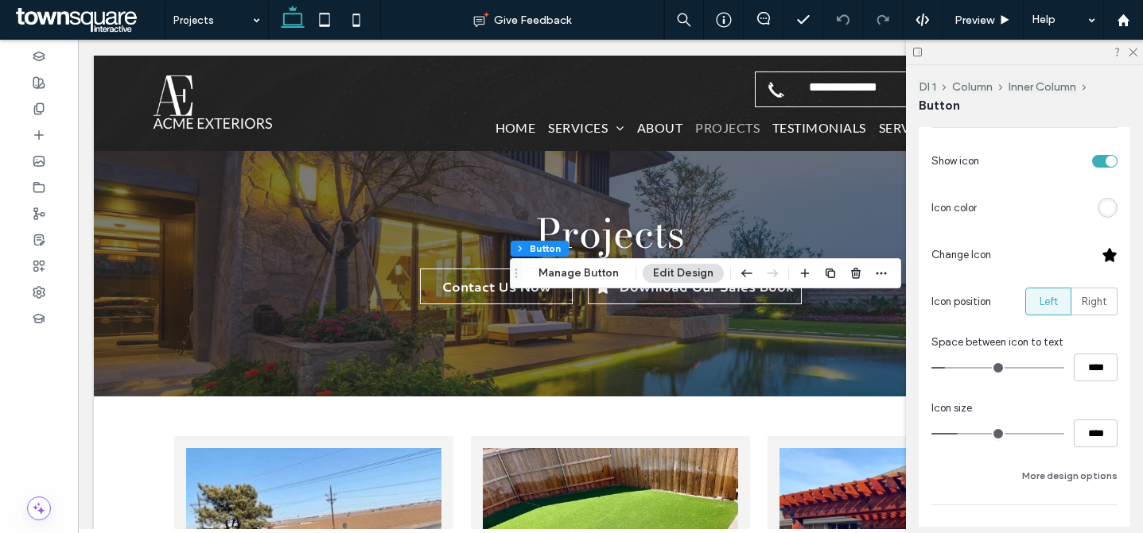
click at [1101, 247] on div at bounding box center [1109, 255] width 16 height 16
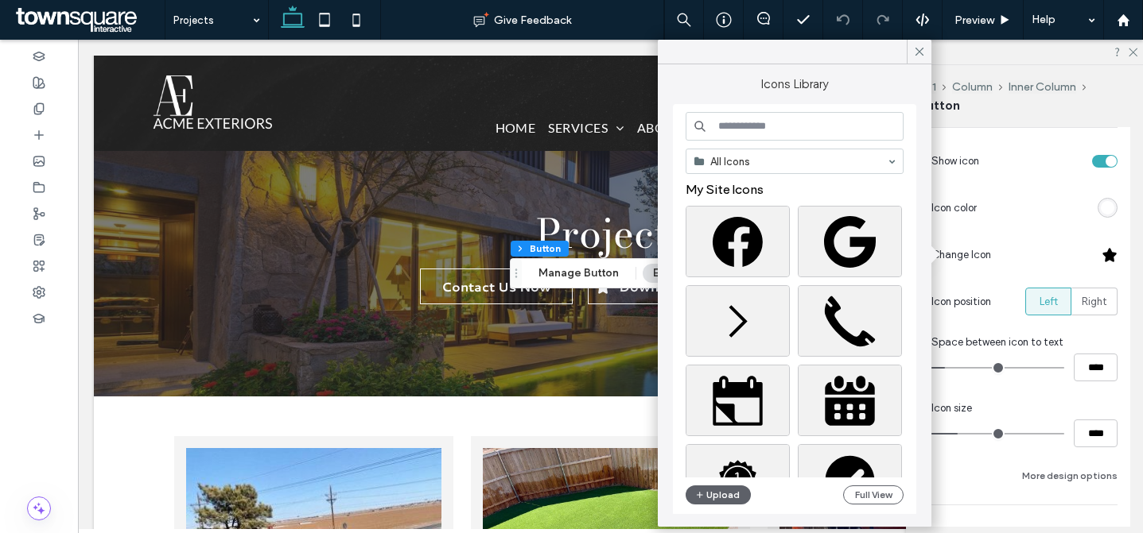
click at [756, 138] on input at bounding box center [794, 126] width 218 height 29
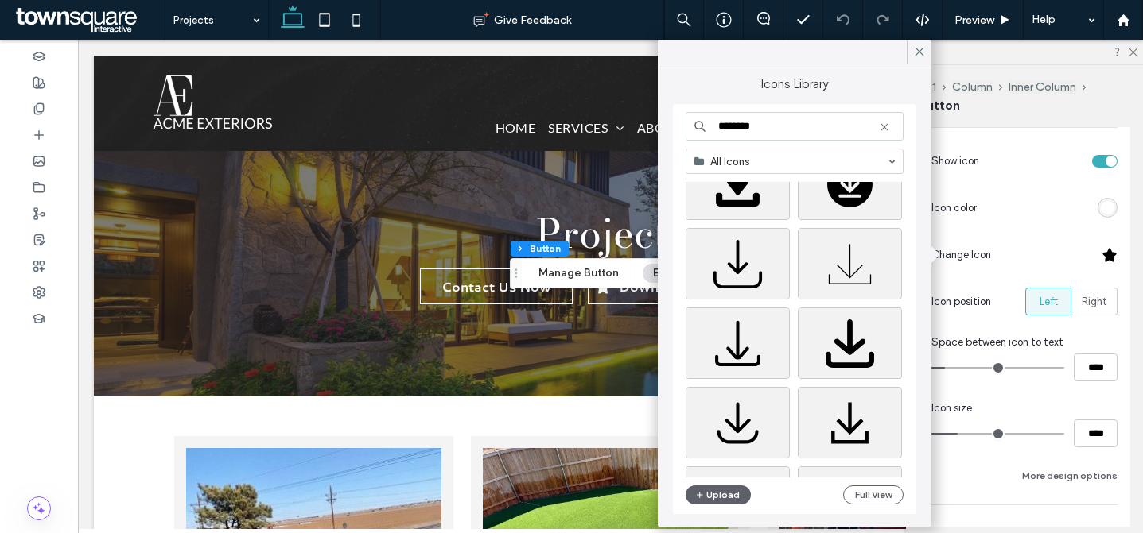
scroll to position [0, 0]
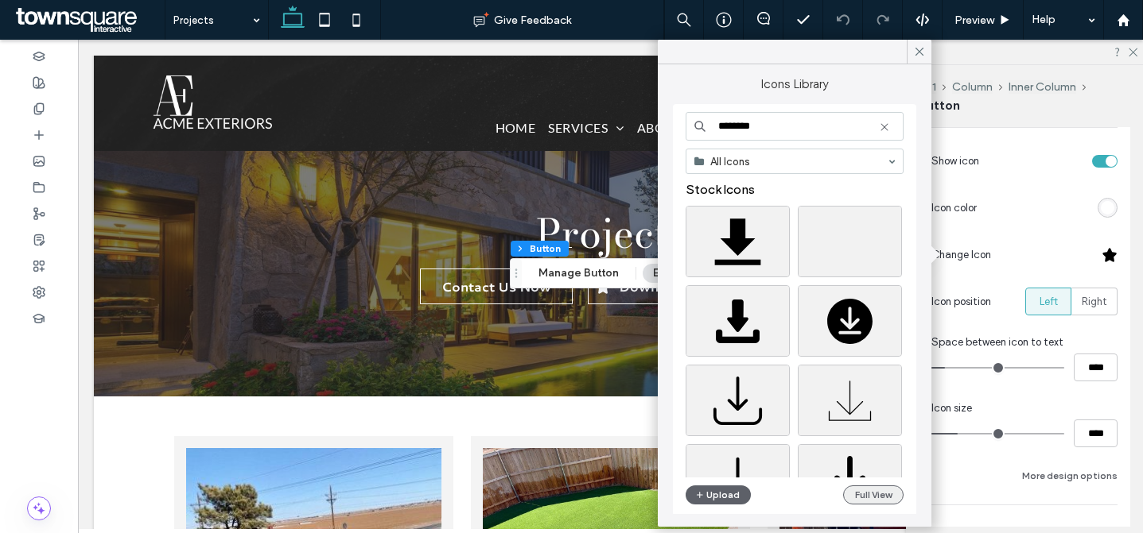
type input "********"
click at [851, 495] on button "Full View" at bounding box center [873, 495] width 60 height 19
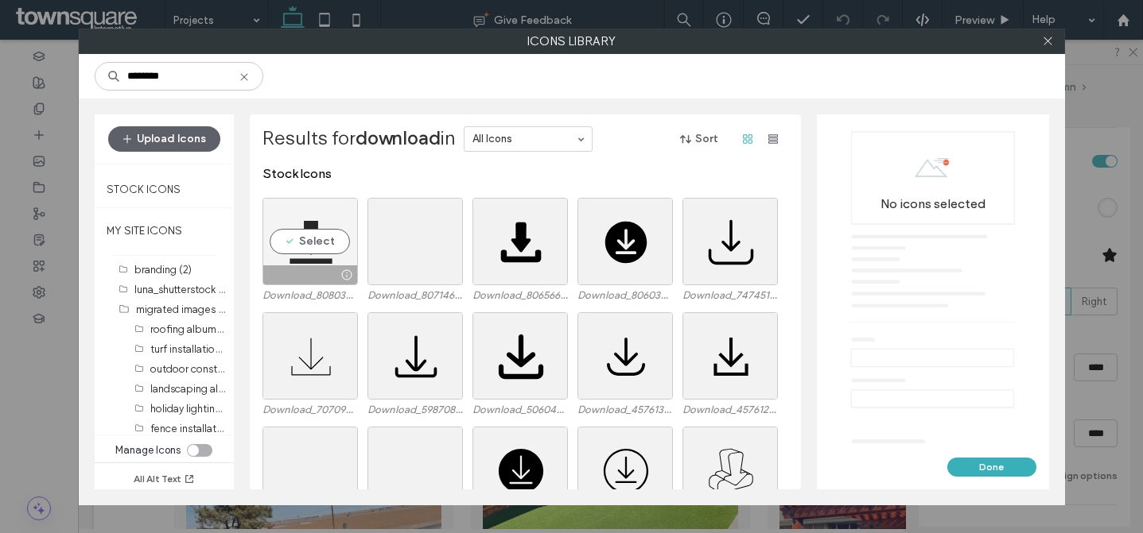
click at [312, 245] on div "Select" at bounding box center [309, 241] width 95 height 87
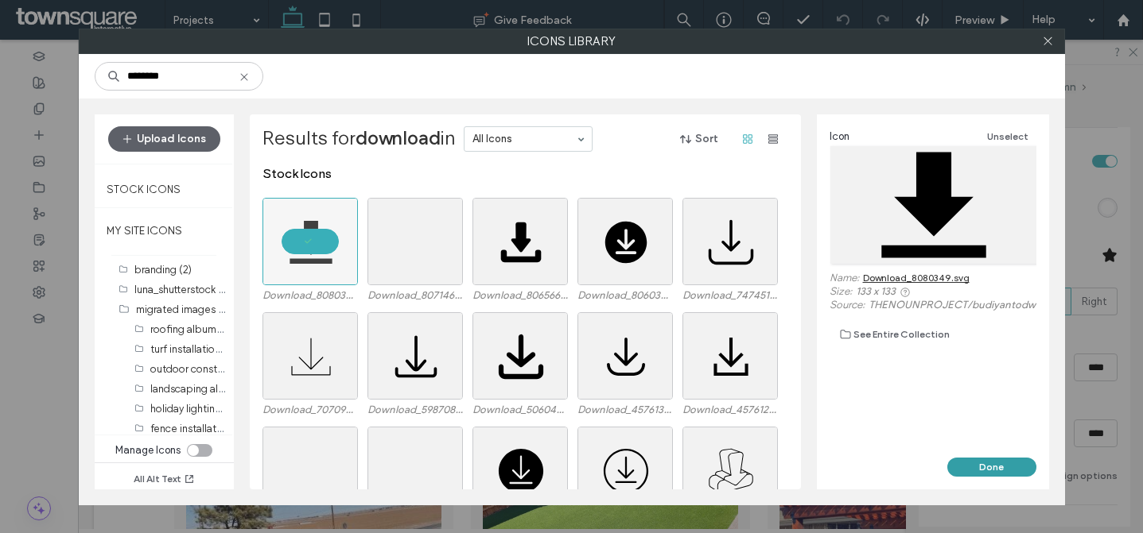
click at [977, 464] on button "Done" at bounding box center [991, 467] width 89 height 19
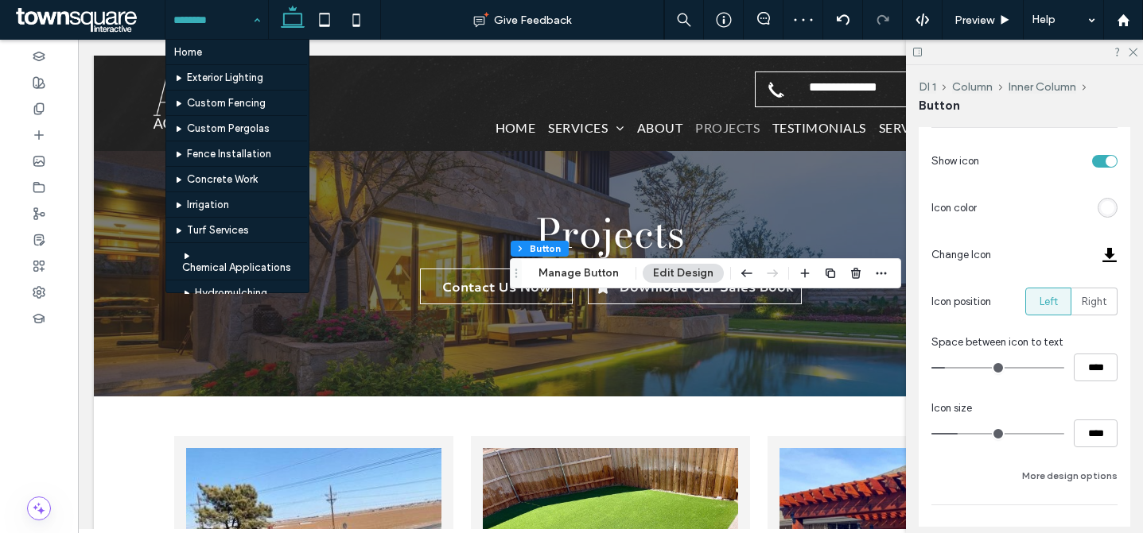
scroll to position [624, 0]
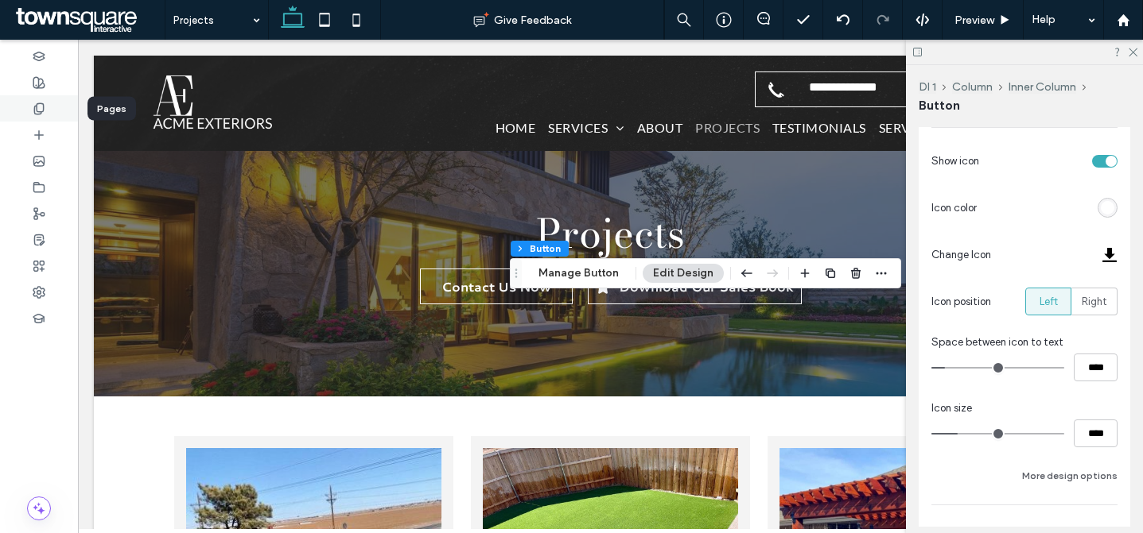
click at [43, 110] on use at bounding box center [38, 108] width 9 height 10
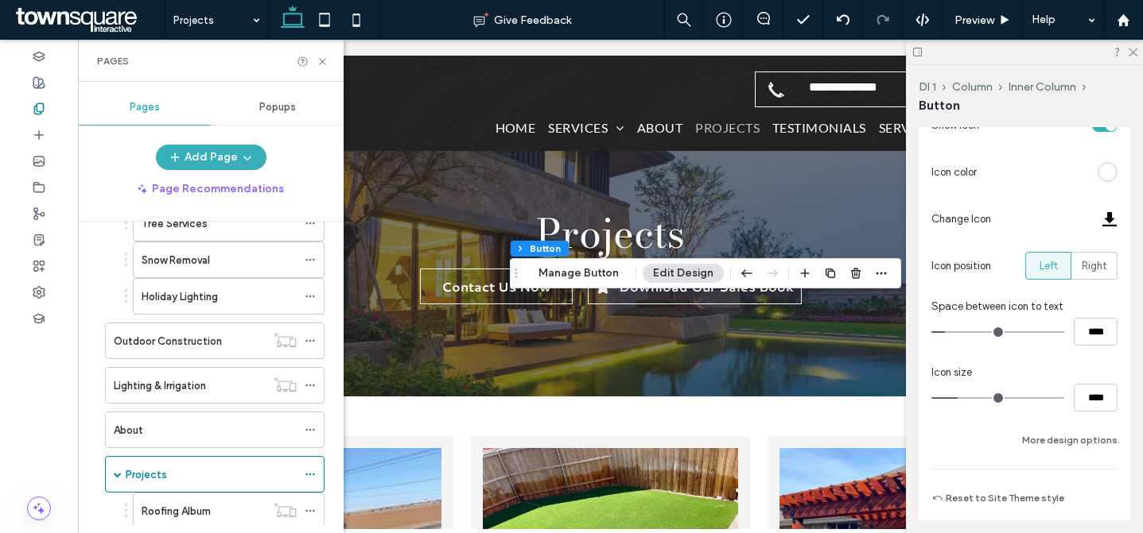
scroll to position [495, 0]
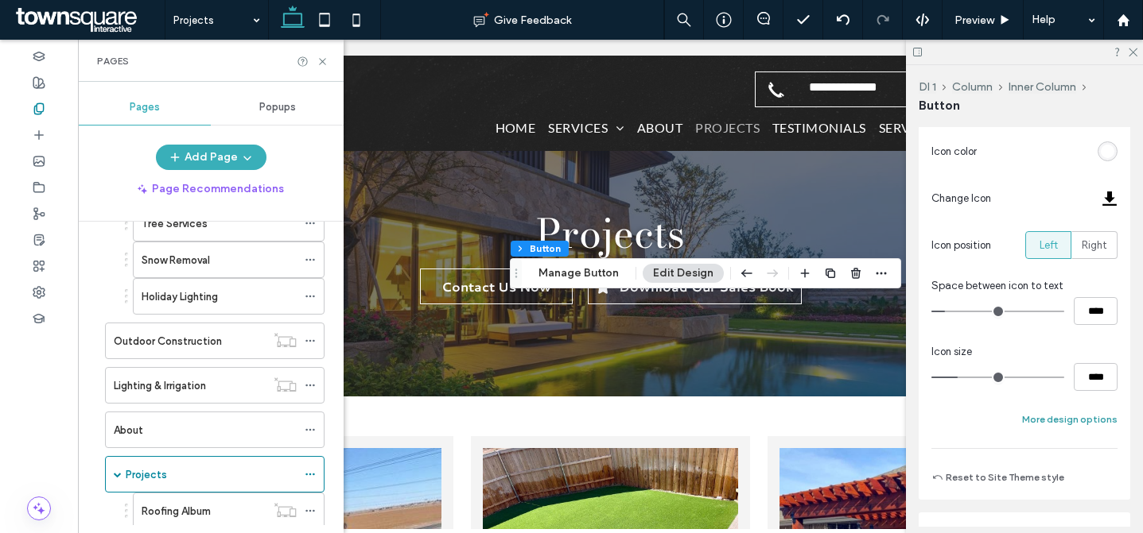
click at [1095, 421] on button "More design options" at bounding box center [1069, 419] width 95 height 19
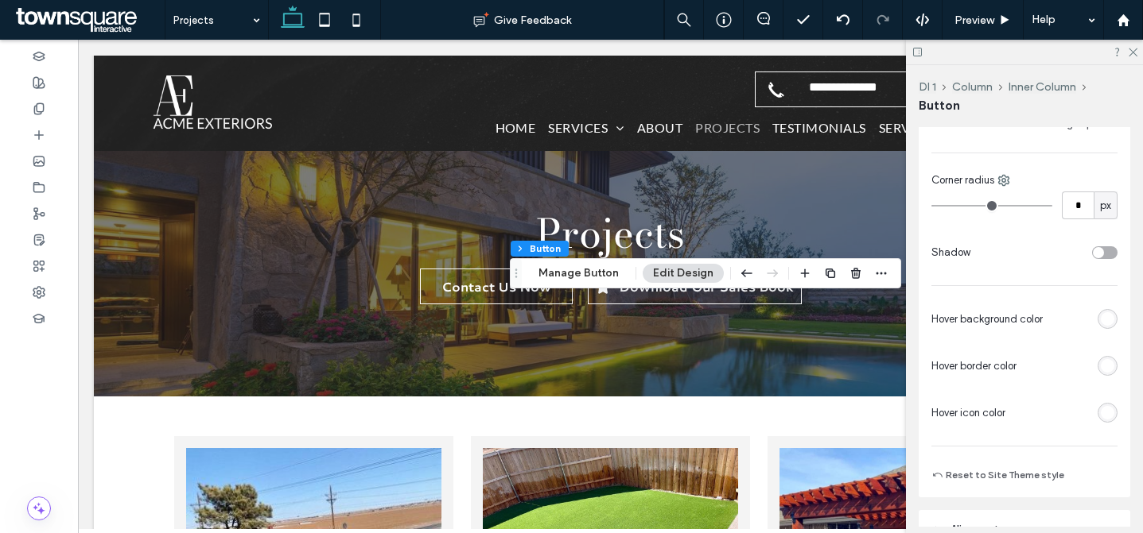
scroll to position [912, 0]
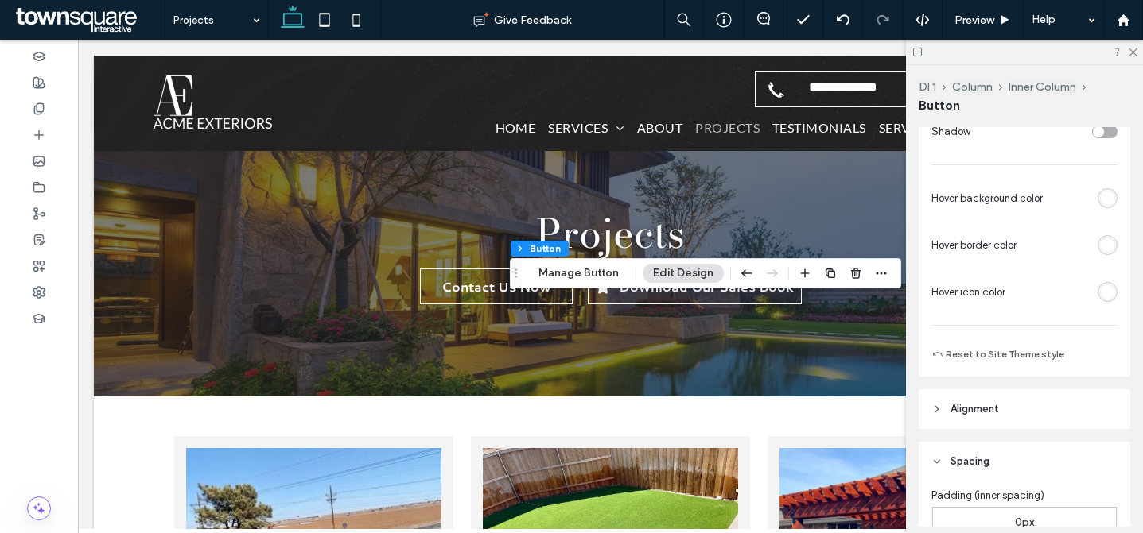
click at [1101, 288] on div "rgb(255, 255, 255)" at bounding box center [1107, 292] width 14 height 14
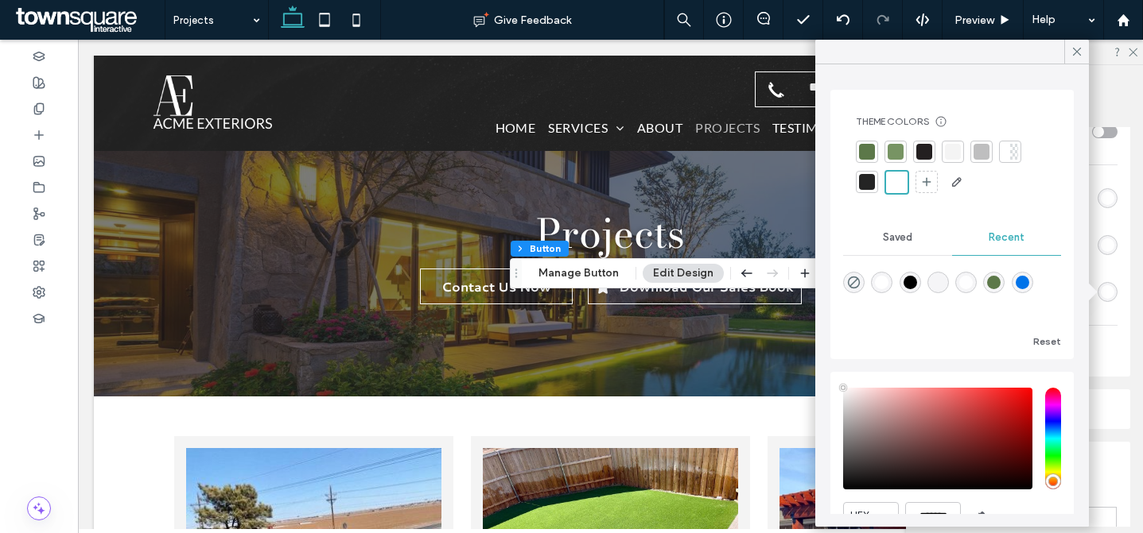
click at [864, 190] on div at bounding box center [866, 182] width 22 height 22
click at [1074, 54] on icon at bounding box center [1076, 52] width 14 height 14
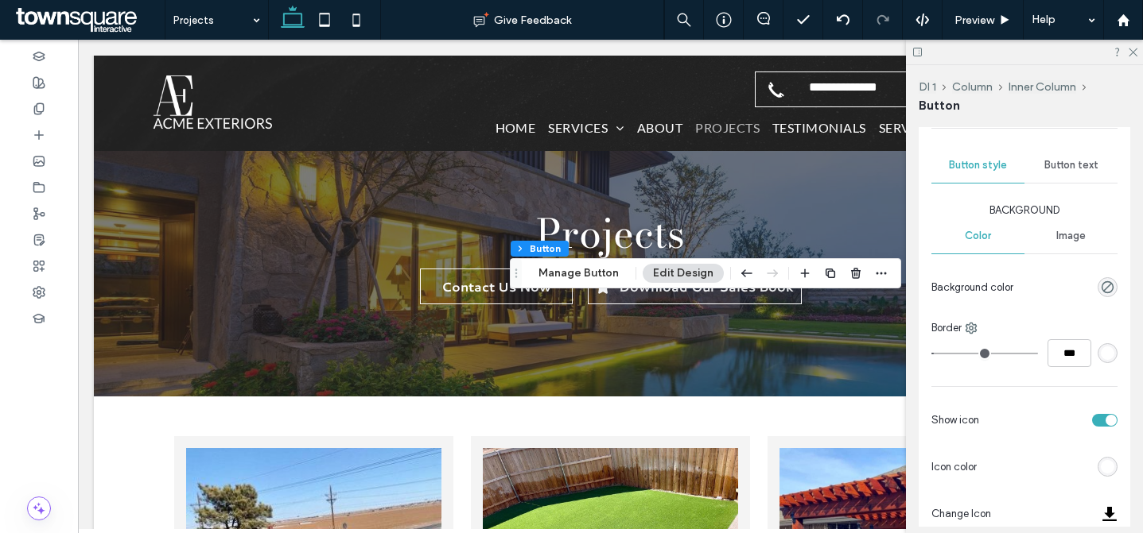
scroll to position [0, 0]
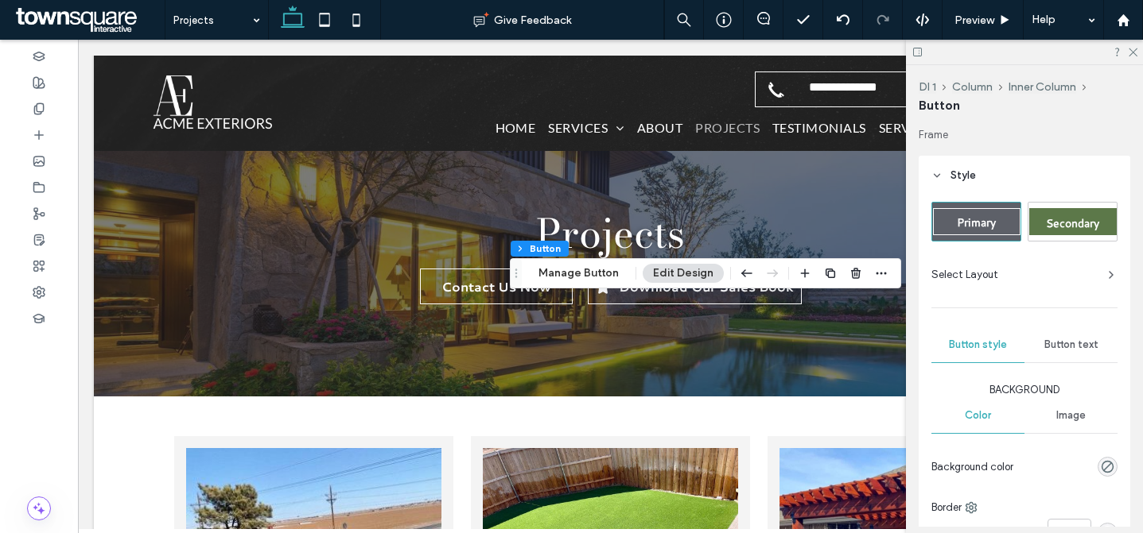
click at [981, 165] on header "Style" at bounding box center [1023, 176] width 211 height 40
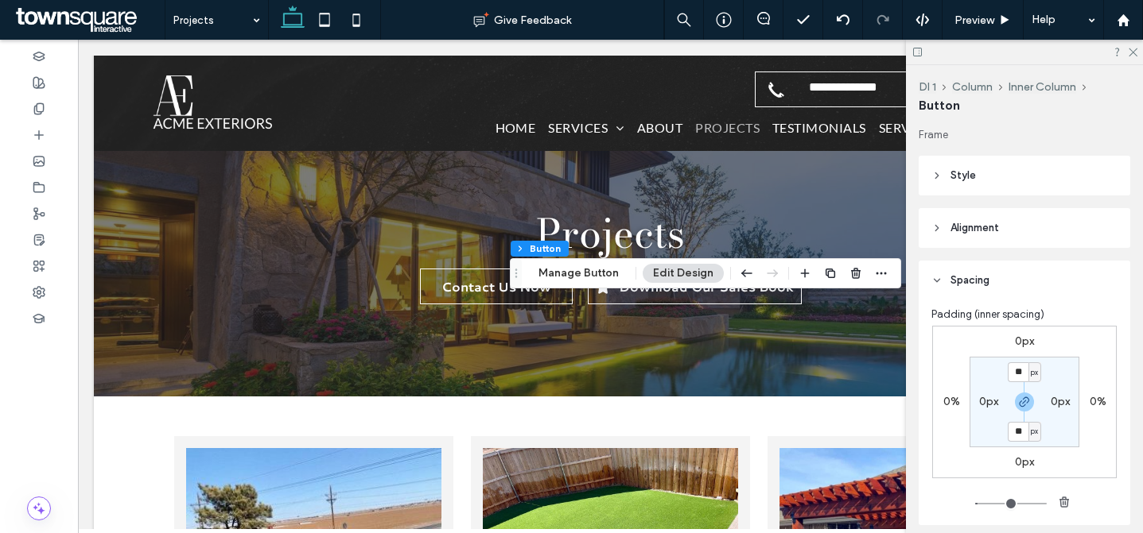
click at [973, 275] on span "Spacing" at bounding box center [969, 281] width 39 height 16
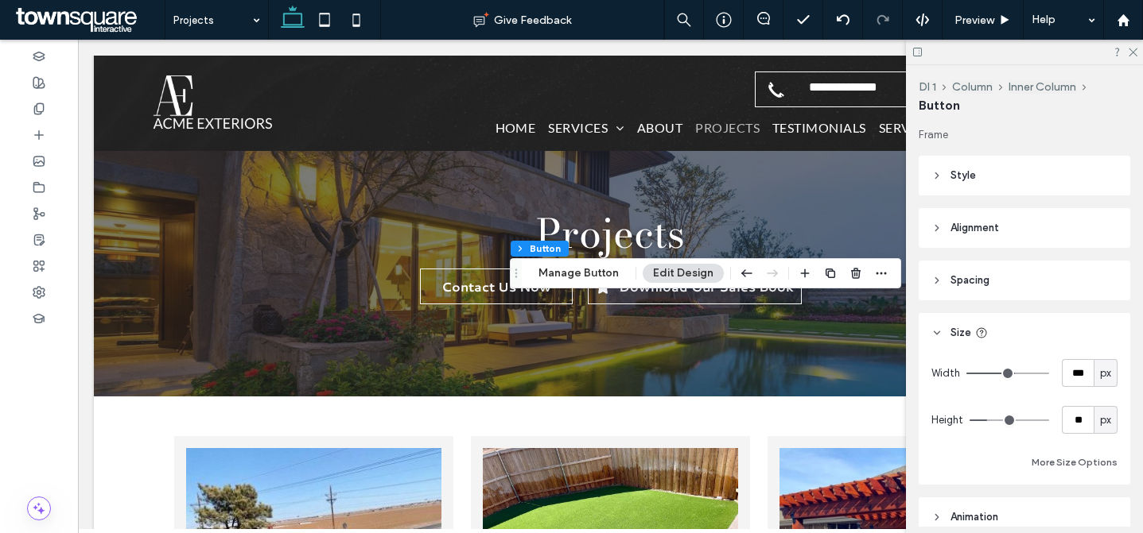
scroll to position [10, 0]
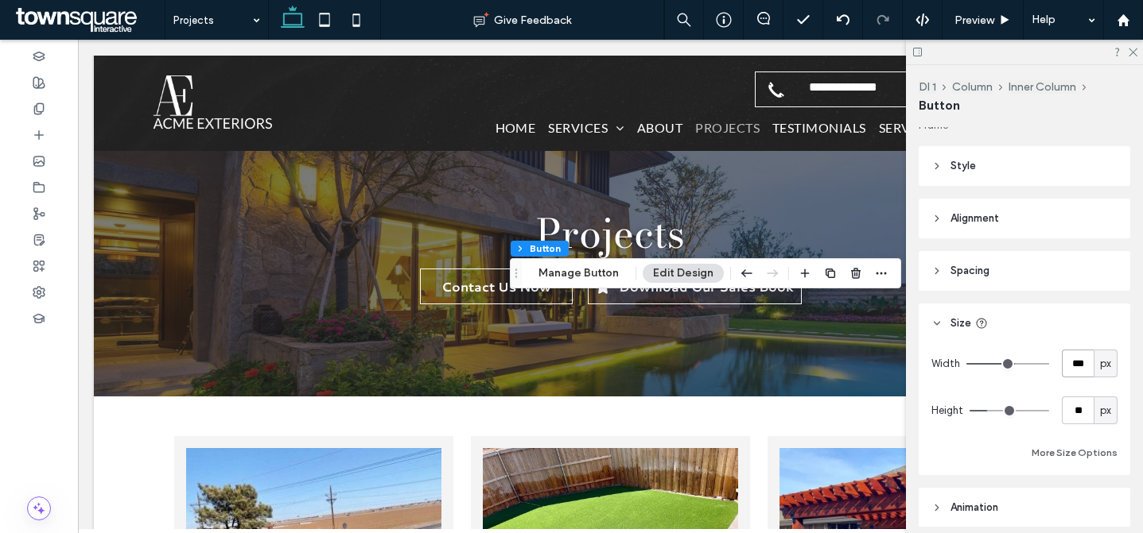
click at [1077, 359] on input "***" at bounding box center [1077, 364] width 32 height 28
type input "***"
click at [1077, 359] on input "***" at bounding box center [1077, 364] width 32 height 28
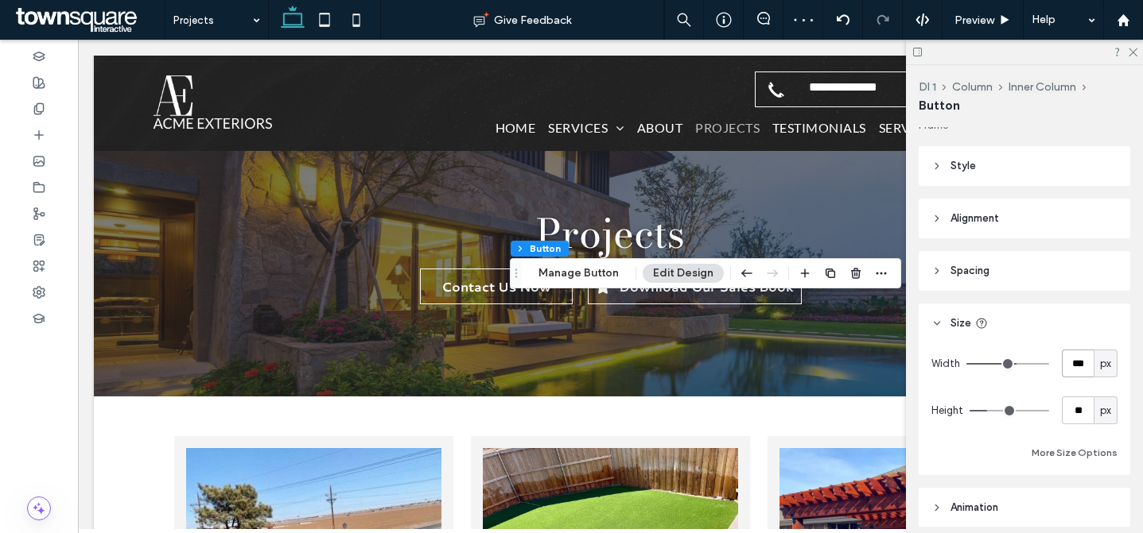
type input "***"
click at [333, 16] on icon at bounding box center [324, 20] width 32 height 32
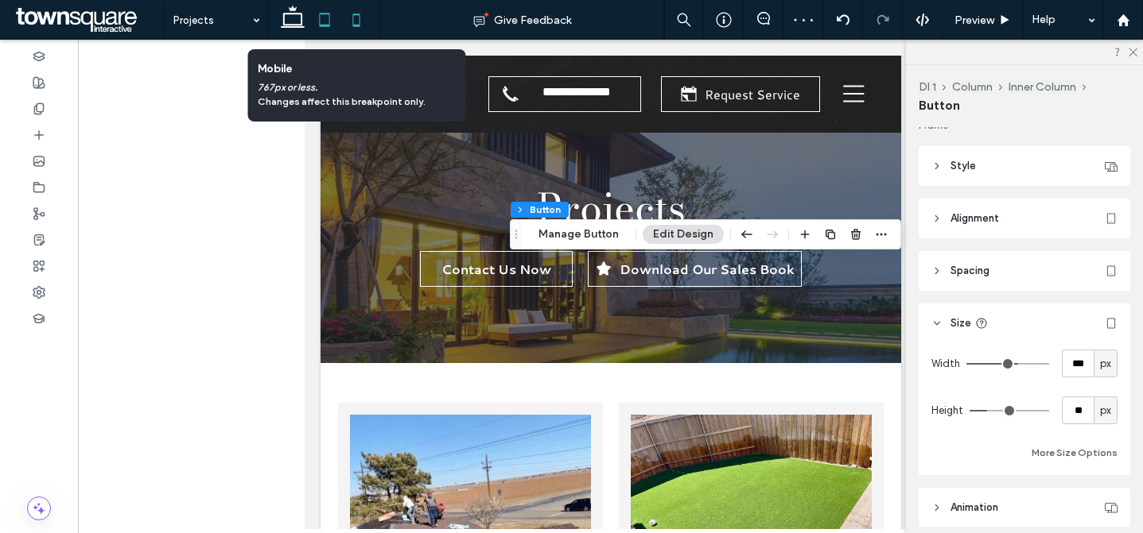
click at [356, 21] on icon at bounding box center [356, 20] width 32 height 32
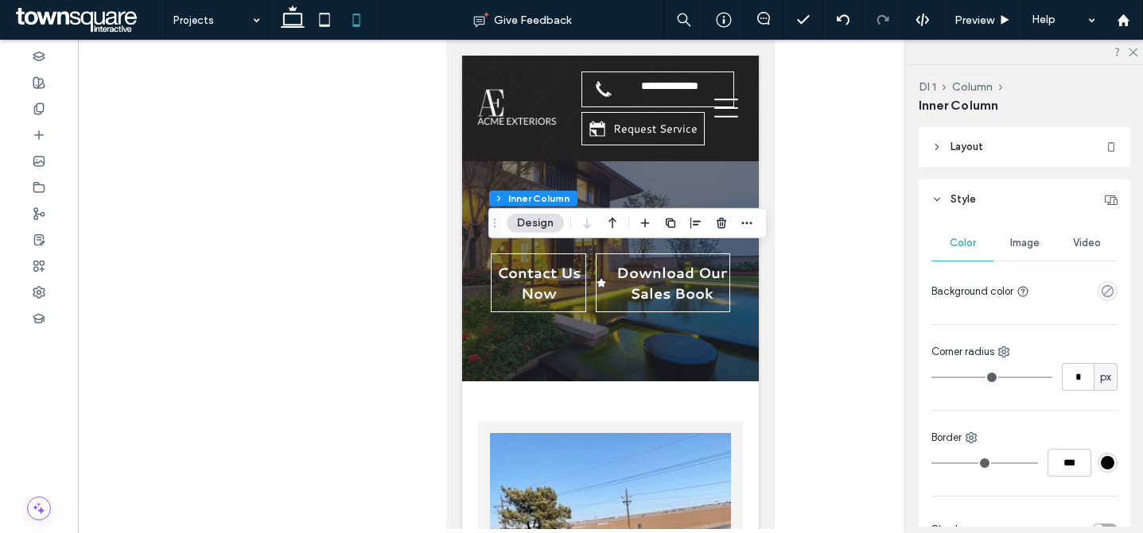
click at [972, 134] on header "Layout" at bounding box center [1023, 147] width 211 height 40
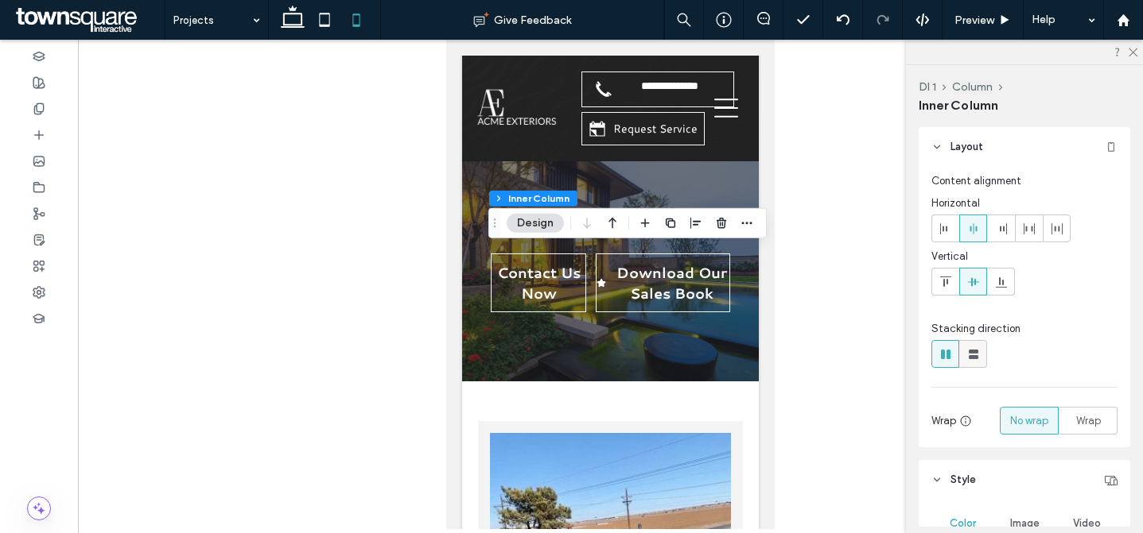
click at [976, 351] on use at bounding box center [973, 355] width 10 height 10
type input "**"
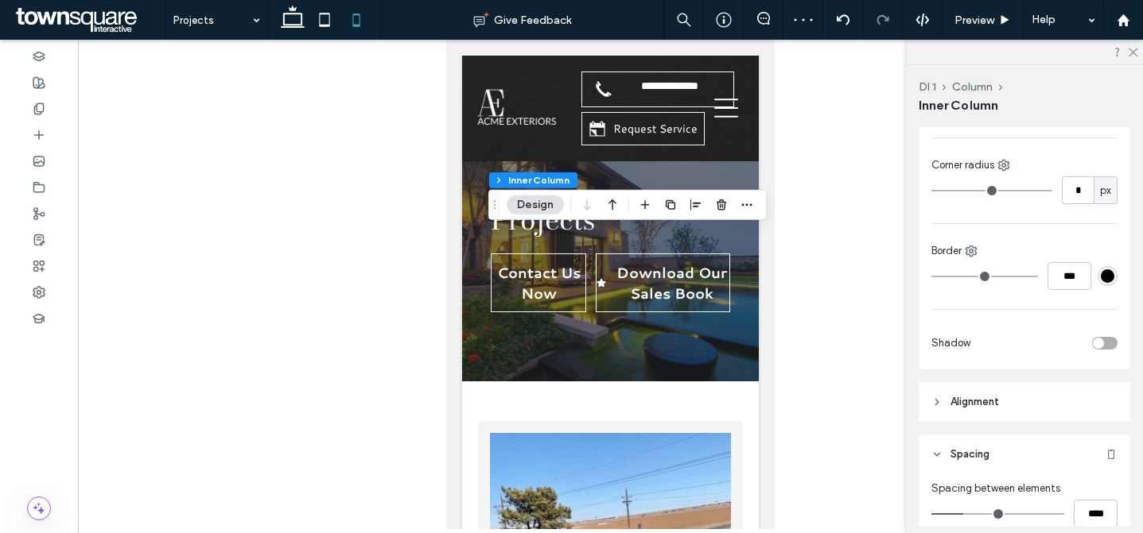
scroll to position [411, 0]
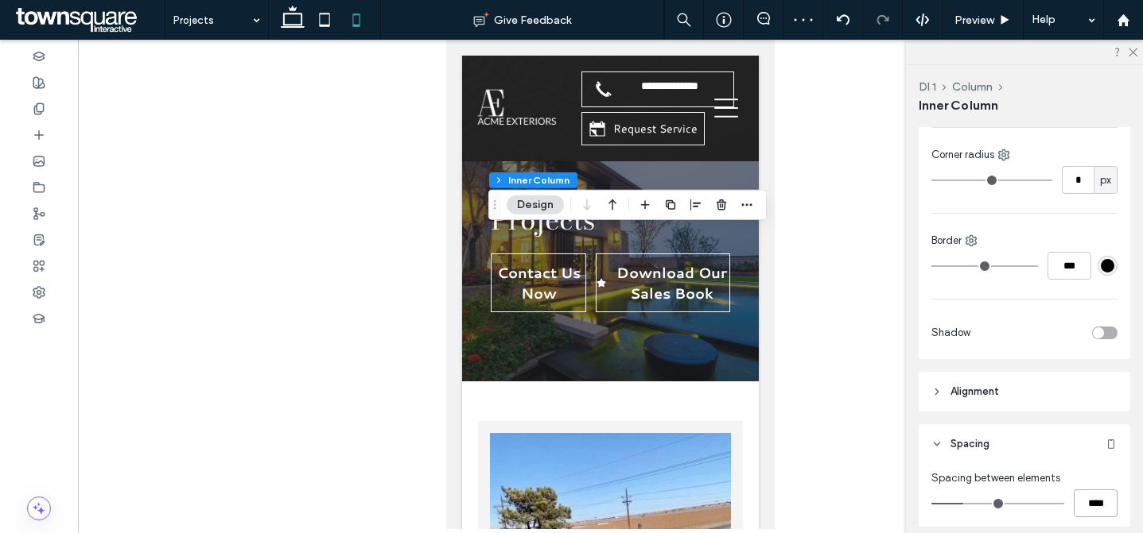
click at [1094, 501] on input "****" at bounding box center [1095, 504] width 44 height 28
type input "*"
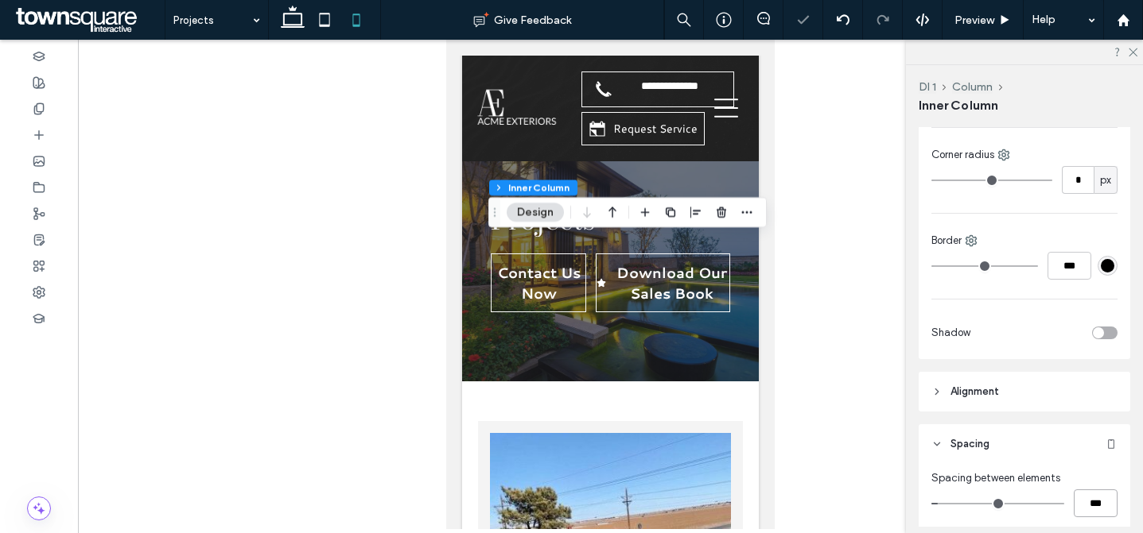
click at [1095, 505] on input "***" at bounding box center [1095, 504] width 44 height 28
type input "**"
type input "****"
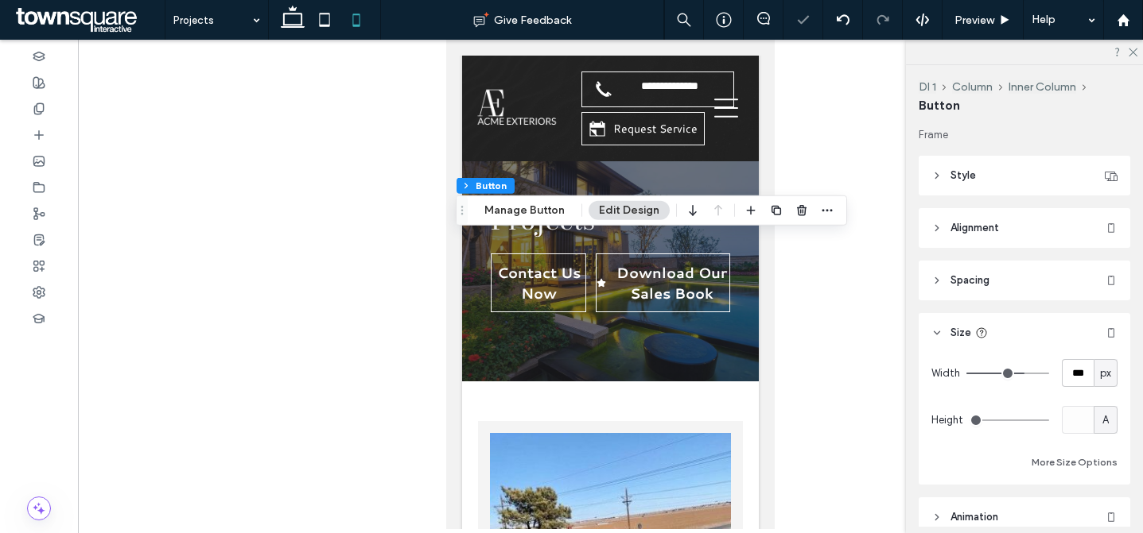
click at [1093, 374] on div "px" at bounding box center [1105, 373] width 24 height 28
drag, startPoint x: 1091, startPoint y: 421, endPoint x: 1077, endPoint y: 409, distance: 18.6
click at [1090, 421] on div "%" at bounding box center [1096, 429] width 22 height 28
type input "**"
click at [1065, 379] on input "****" at bounding box center [1077, 373] width 32 height 28
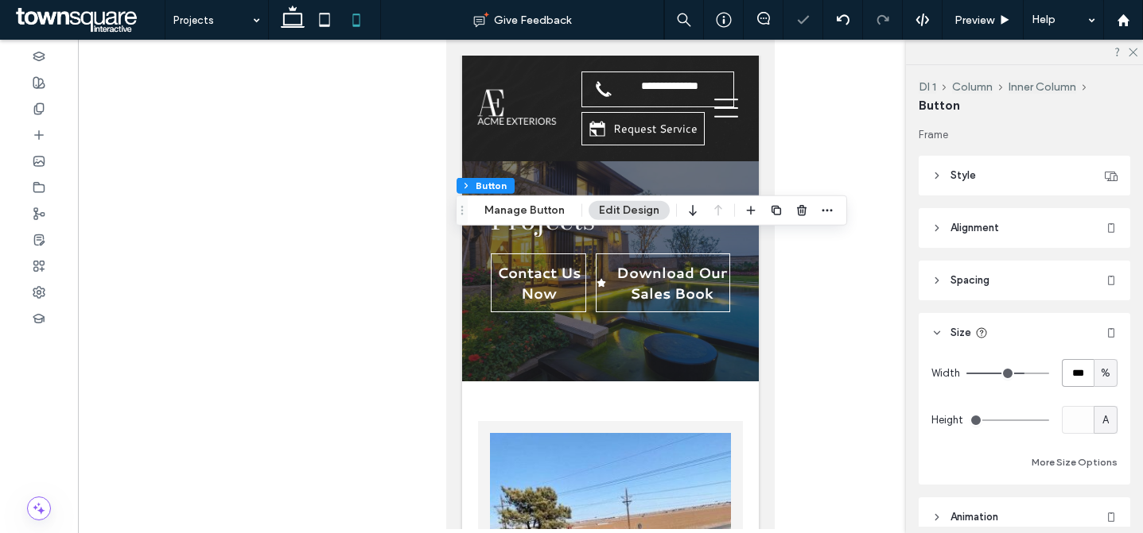
type input "***"
click at [1065, 379] on input "***" at bounding box center [1077, 373] width 32 height 28
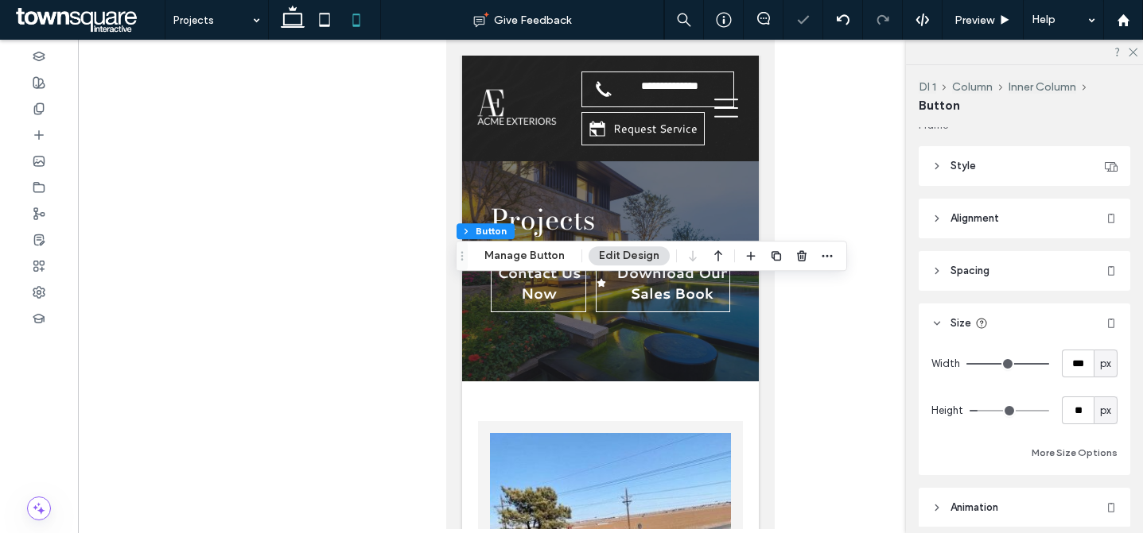
scroll to position [20, 0]
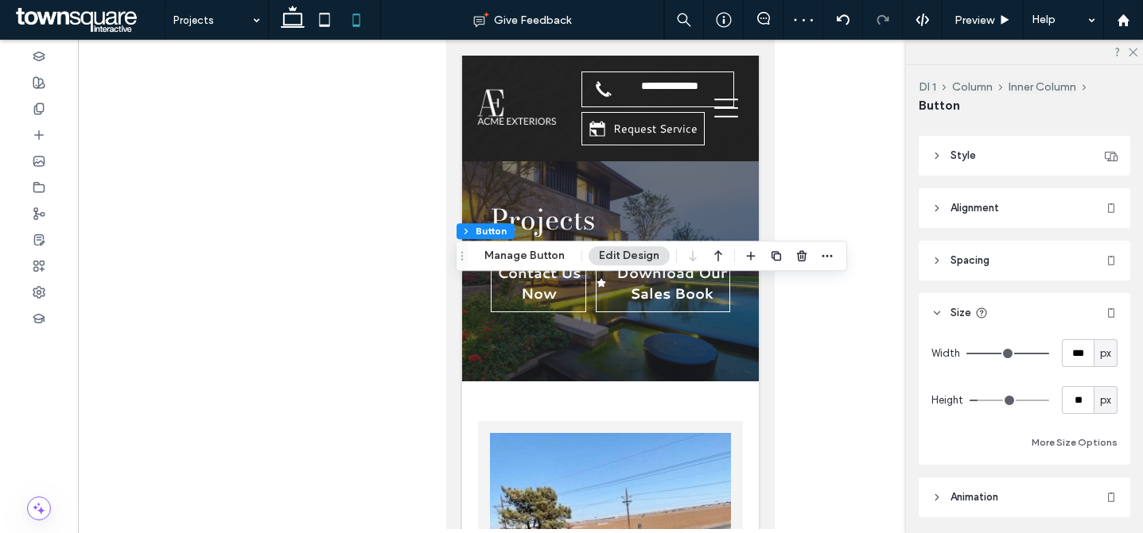
click at [1103, 358] on div "px" at bounding box center [1105, 354] width 16 height 16
drag, startPoint x: 1102, startPoint y: 408, endPoint x: 1092, endPoint y: 386, distance: 24.2
click at [1102, 407] on div "%" at bounding box center [1096, 409] width 22 height 28
type input "***"
click at [1068, 345] on input "***" at bounding box center [1077, 353] width 32 height 28
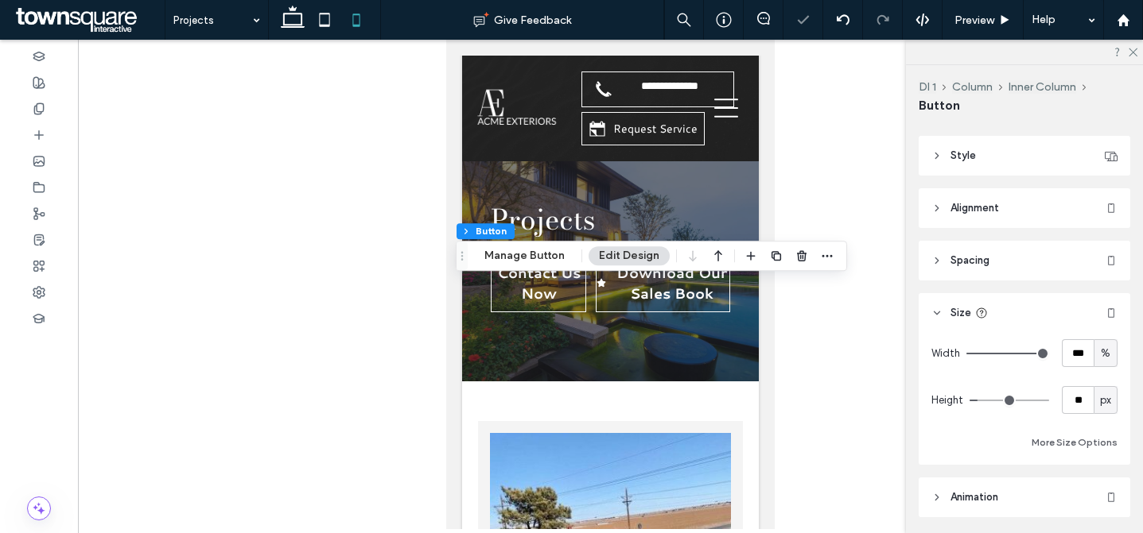
click at [1100, 382] on div "Width *** % Height ** px More Size Options" at bounding box center [1024, 395] width 186 height 113
click at [999, 159] on header "Style" at bounding box center [1023, 156] width 211 height 40
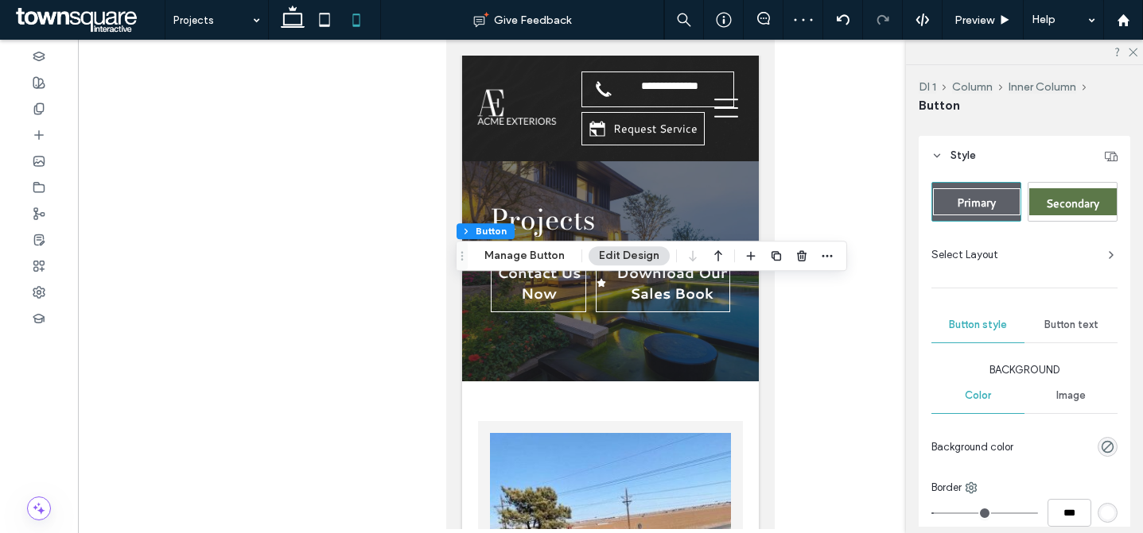
click at [999, 159] on header "Style" at bounding box center [1023, 156] width 211 height 40
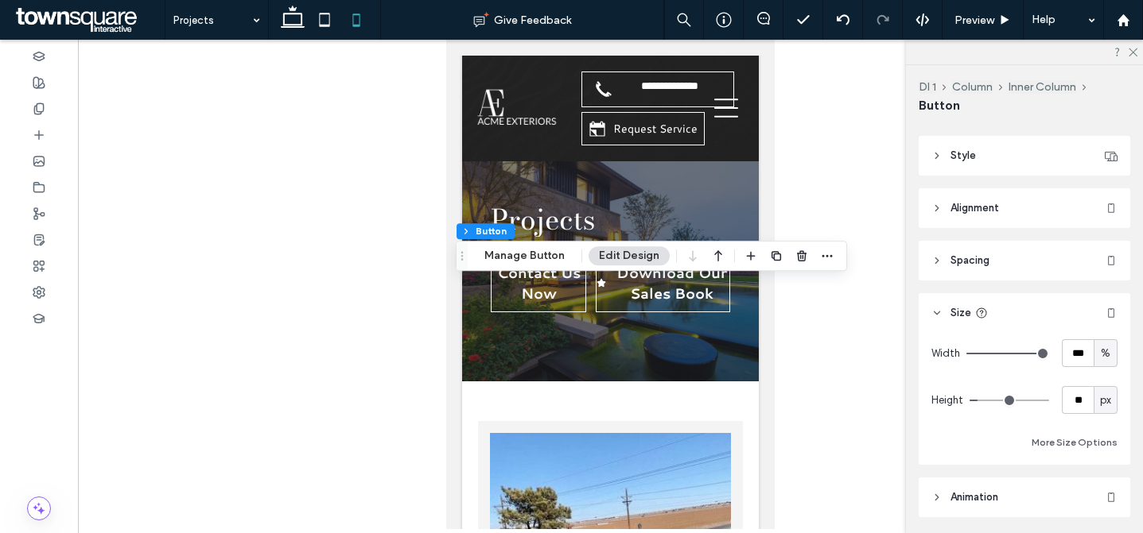
click at [1003, 262] on header "Spacing" at bounding box center [1023, 261] width 211 height 40
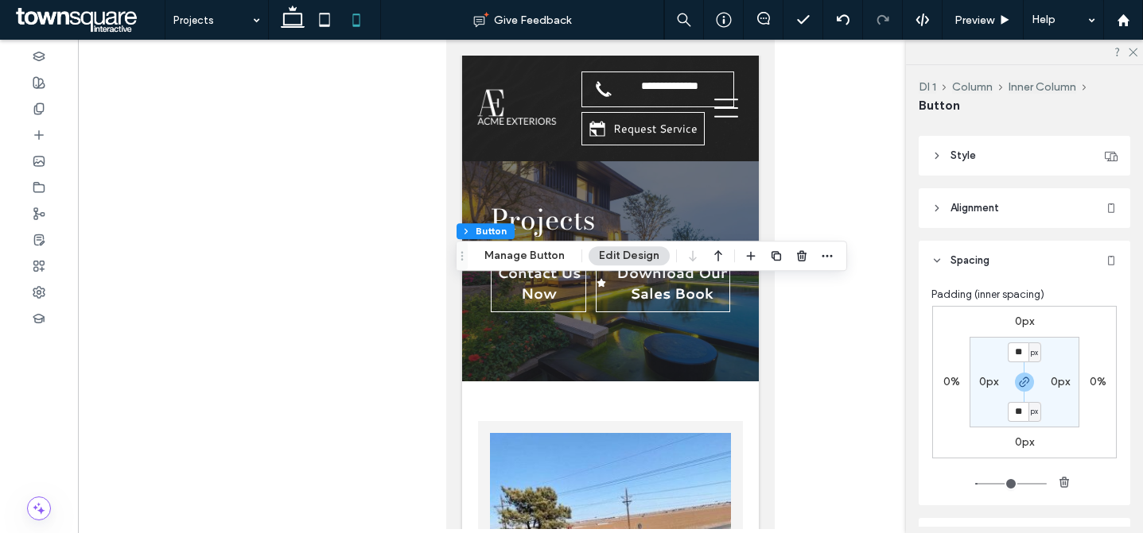
click at [987, 386] on label "0px" at bounding box center [988, 382] width 19 height 14
type input "*"
type input "**"
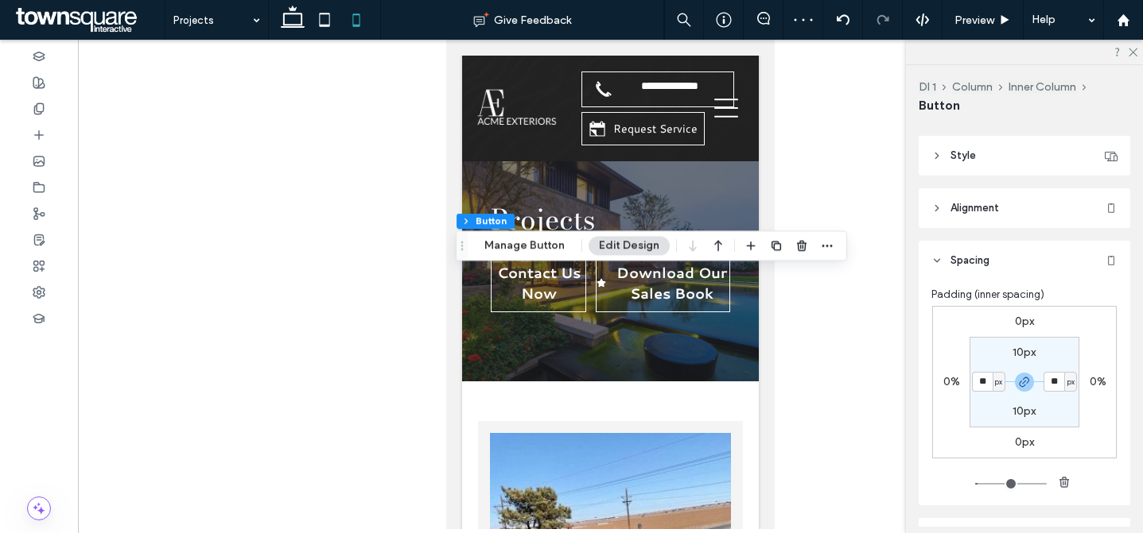
click at [978, 382] on input "**" at bounding box center [982, 382] width 21 height 20
type input "*"
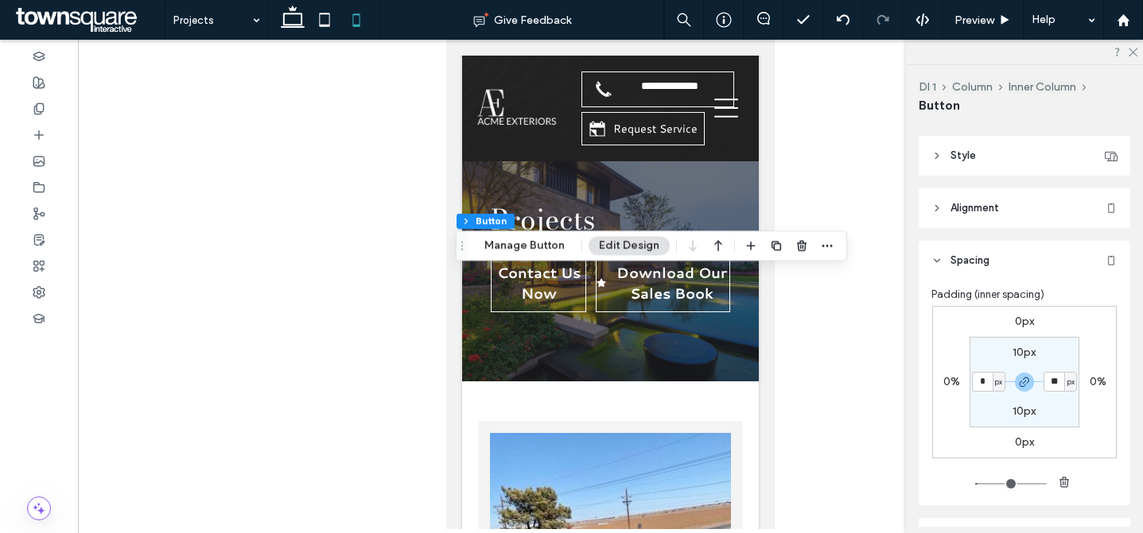
type input "*"
click at [991, 415] on section "10px * px 10px * px" at bounding box center [1024, 382] width 110 height 91
click at [972, 386] on input "*" at bounding box center [982, 382] width 21 height 20
type input "**"
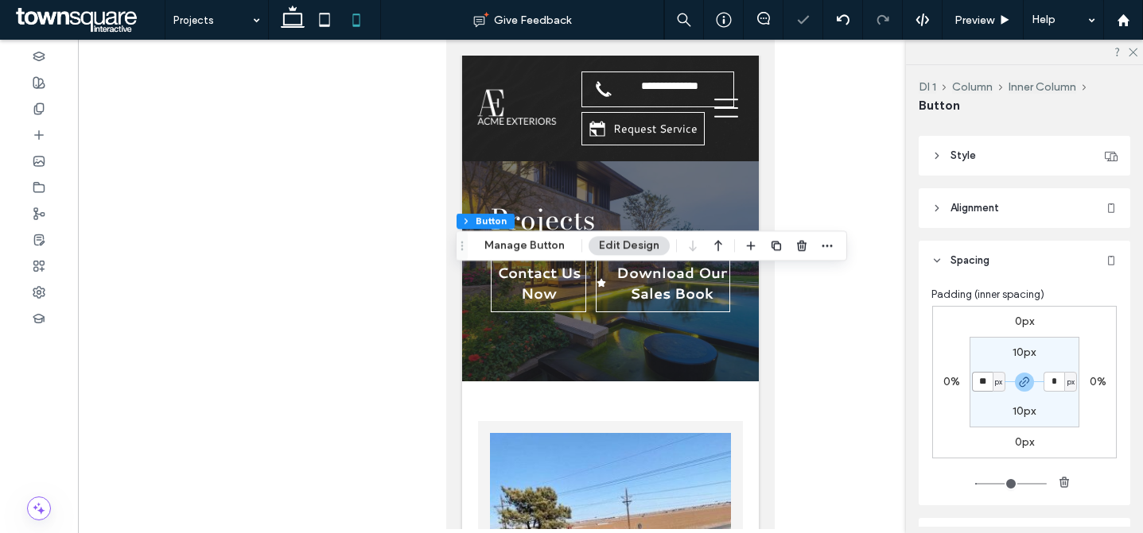
type input "**"
type input "*"
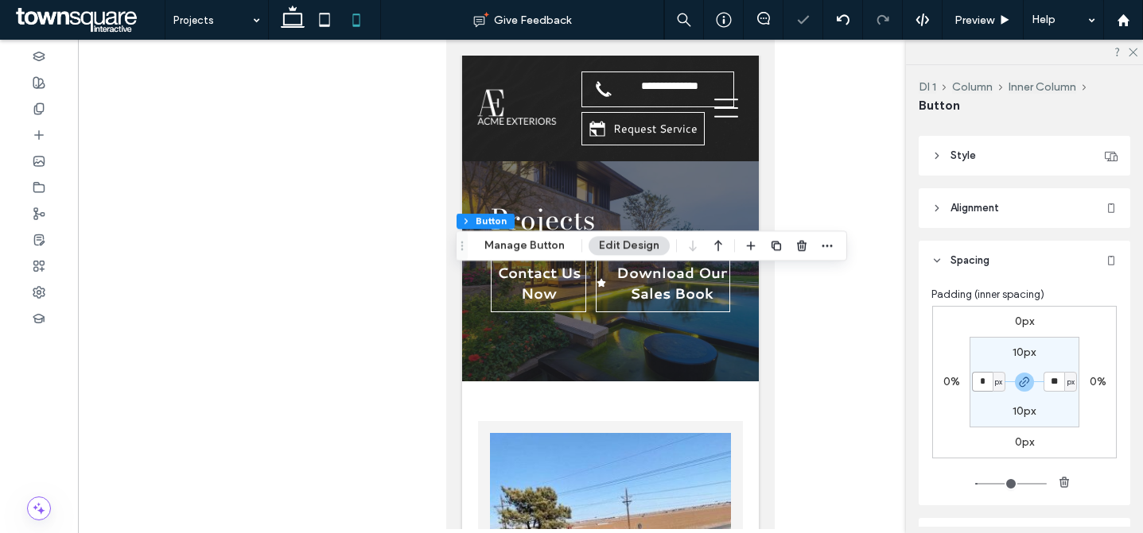
type input "*"
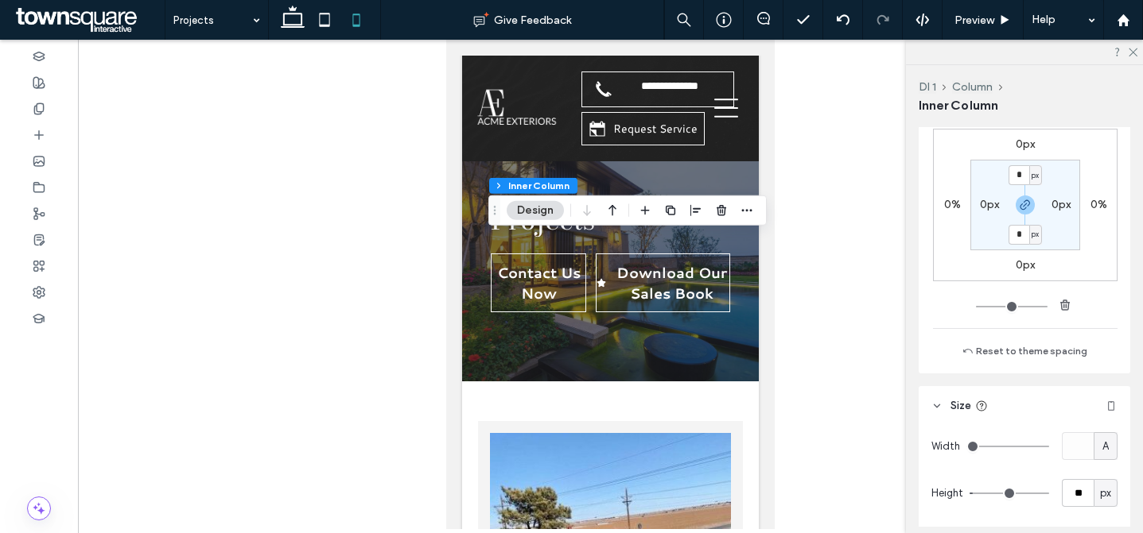
scroll to position [936, 0]
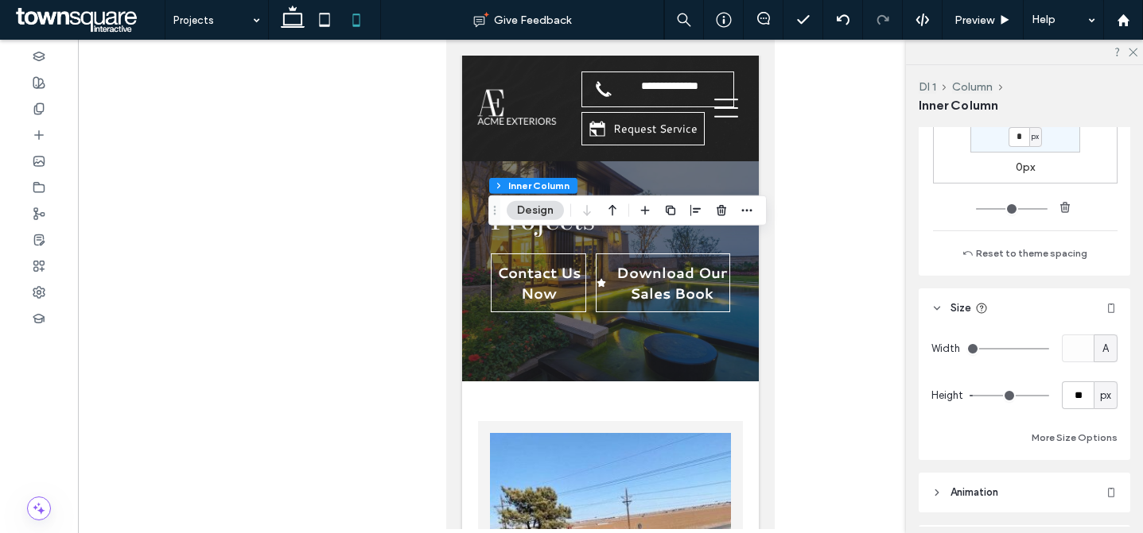
click at [1102, 344] on span "A" at bounding box center [1105, 349] width 6 height 16
click at [1095, 399] on span "%" at bounding box center [1097, 405] width 10 height 16
type input "**"
click at [1069, 355] on input "**" at bounding box center [1077, 349] width 32 height 28
type input "***"
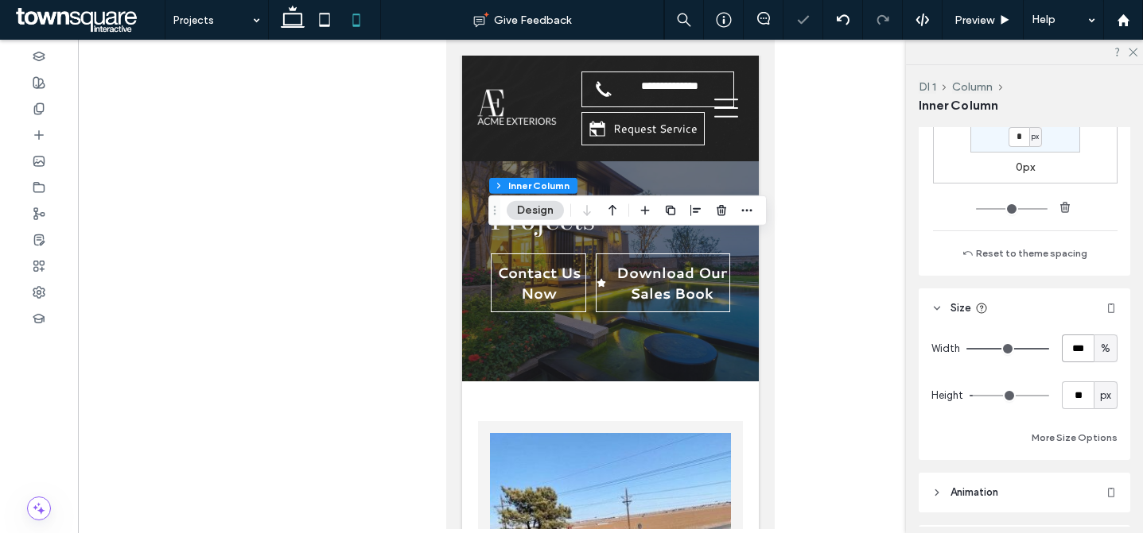
type input "***"
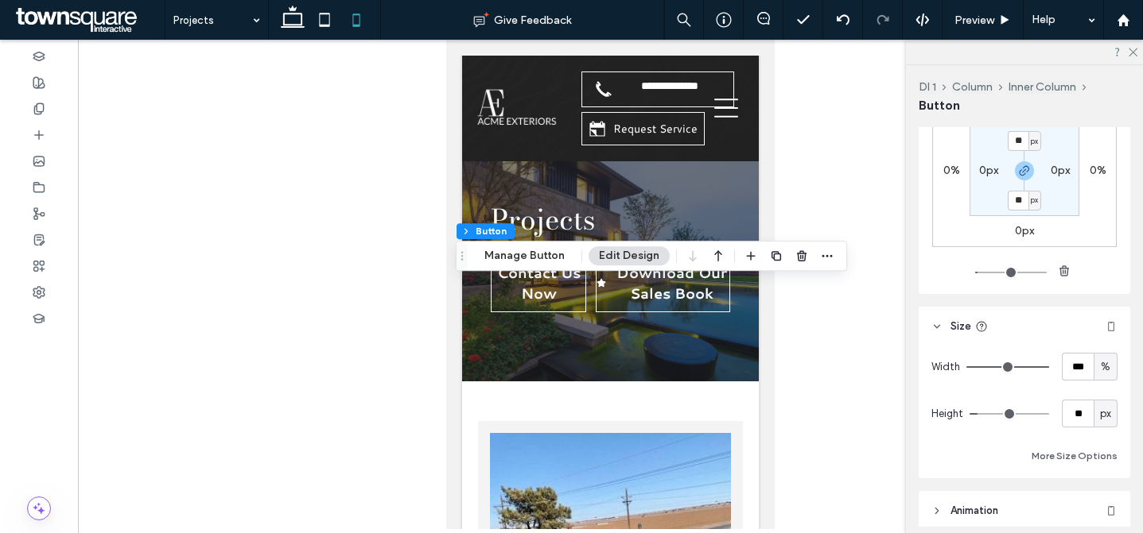
scroll to position [211, 0]
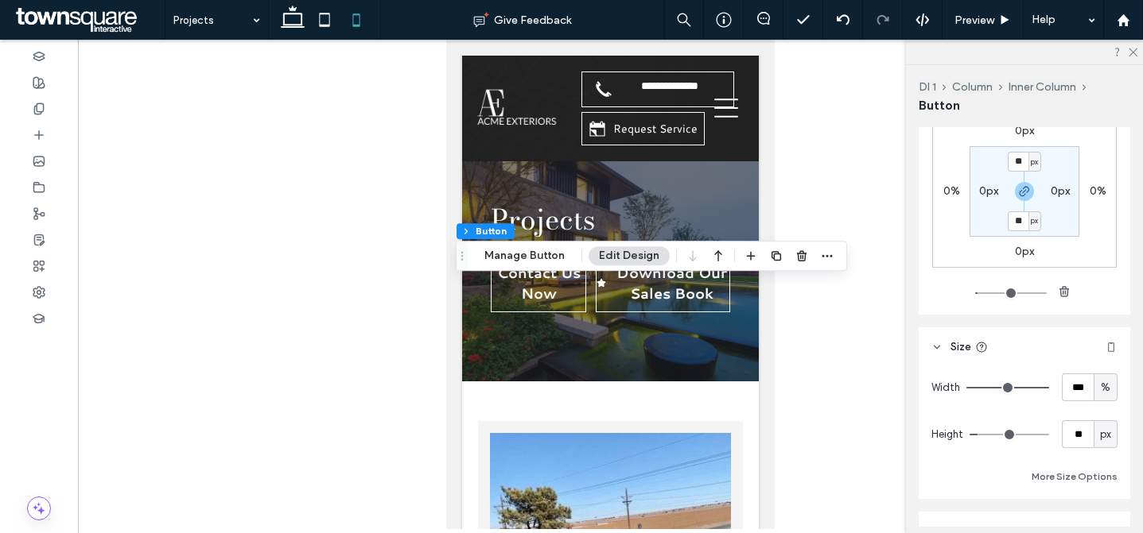
click at [983, 192] on label "0px" at bounding box center [988, 191] width 19 height 14
type input "*"
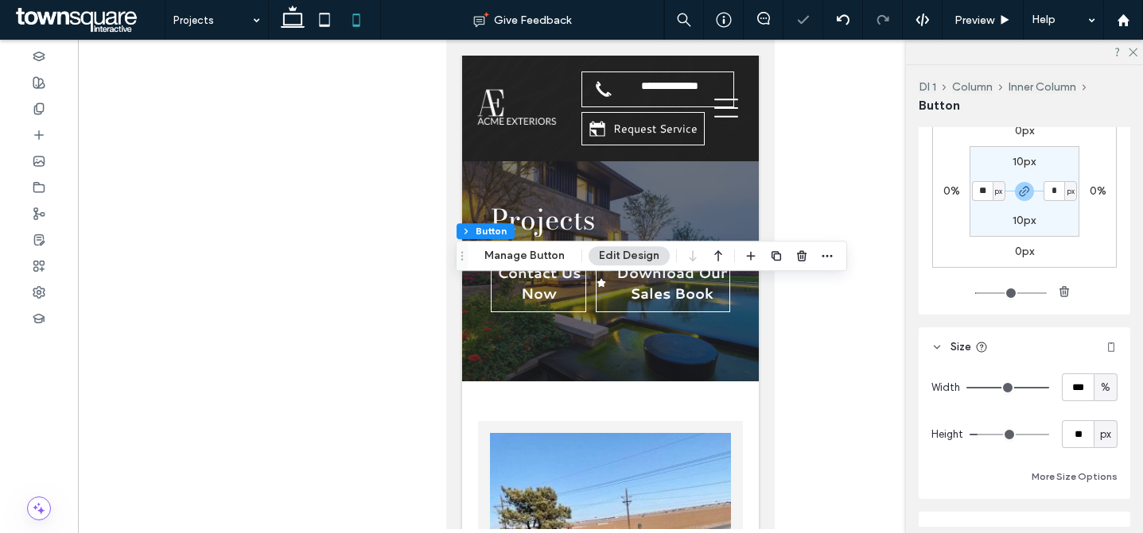
type input "**"
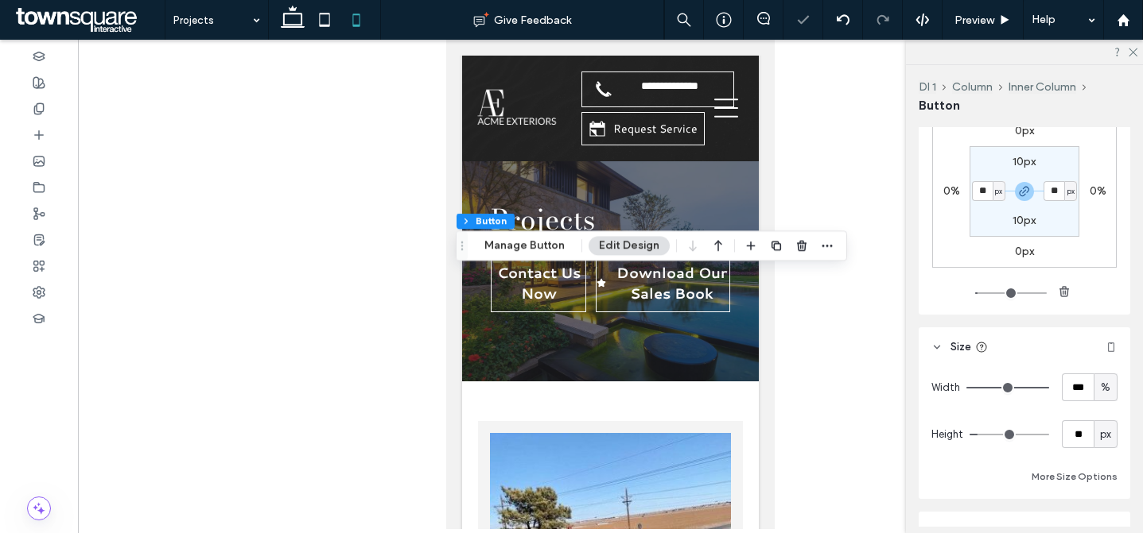
click at [979, 192] on input "**" at bounding box center [982, 191] width 21 height 20
type input "*"
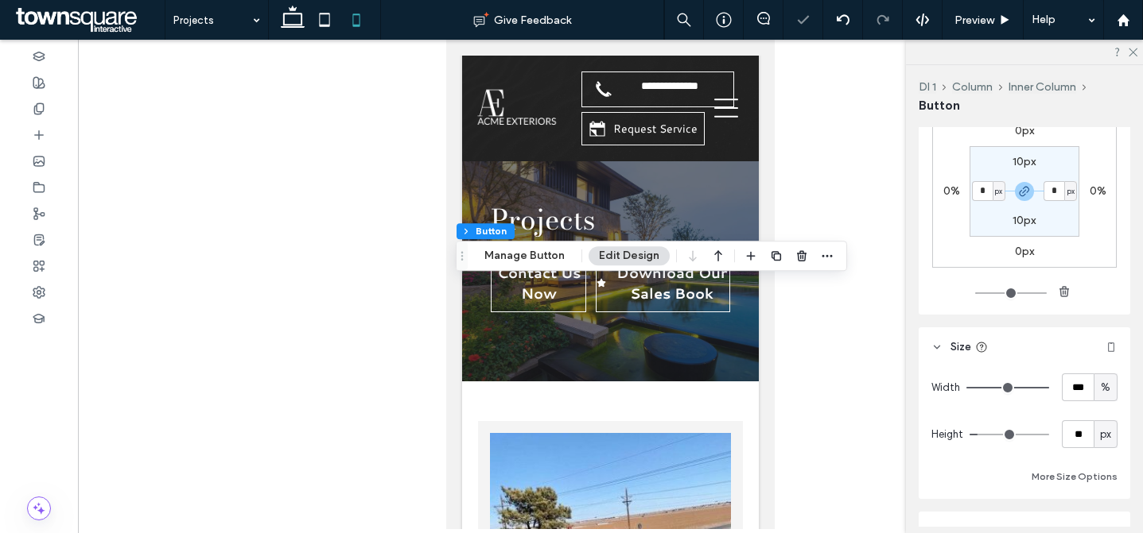
scroll to position [0, 0]
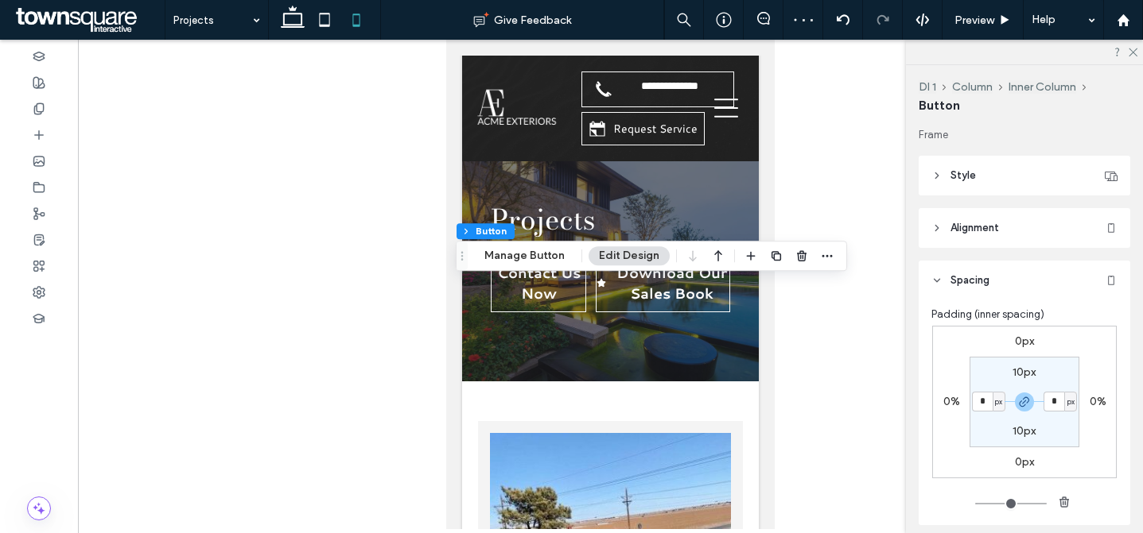
click at [1007, 284] on header "Spacing" at bounding box center [1023, 281] width 211 height 40
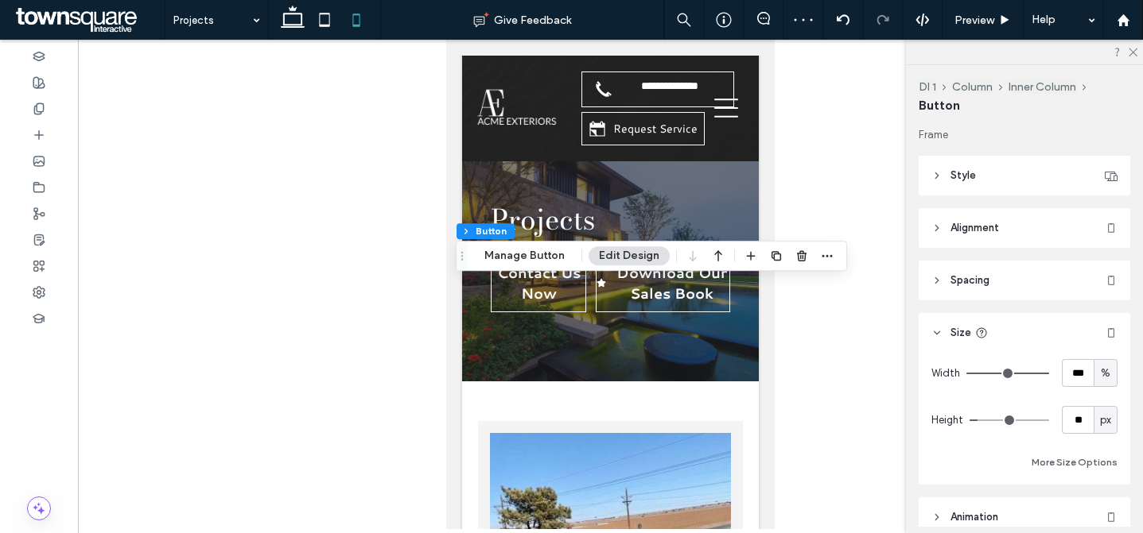
click at [1007, 176] on header "Style" at bounding box center [1023, 176] width 211 height 40
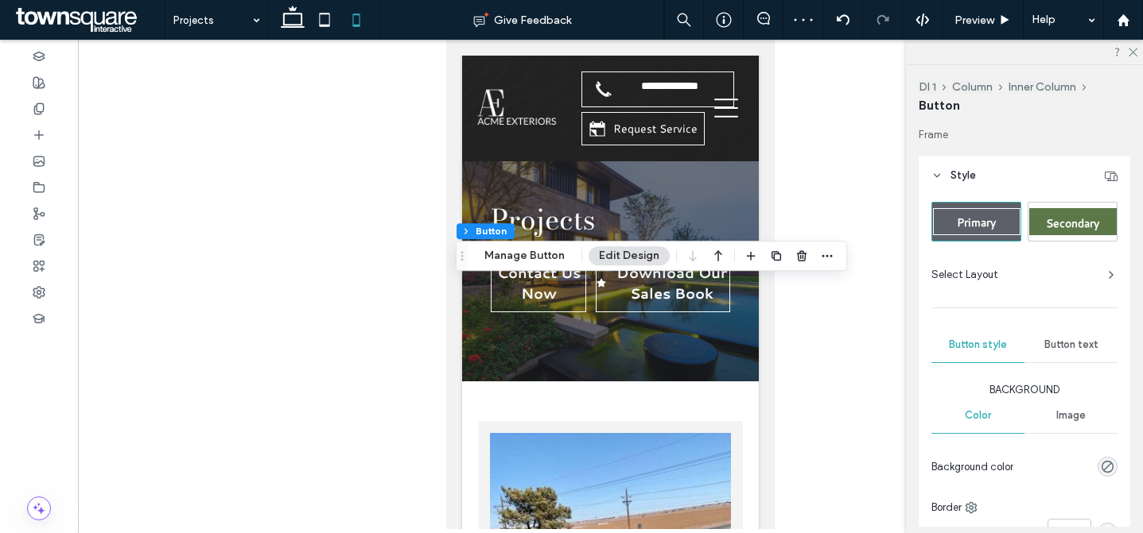
click at [1061, 352] on div "Button text" at bounding box center [1070, 345] width 93 height 35
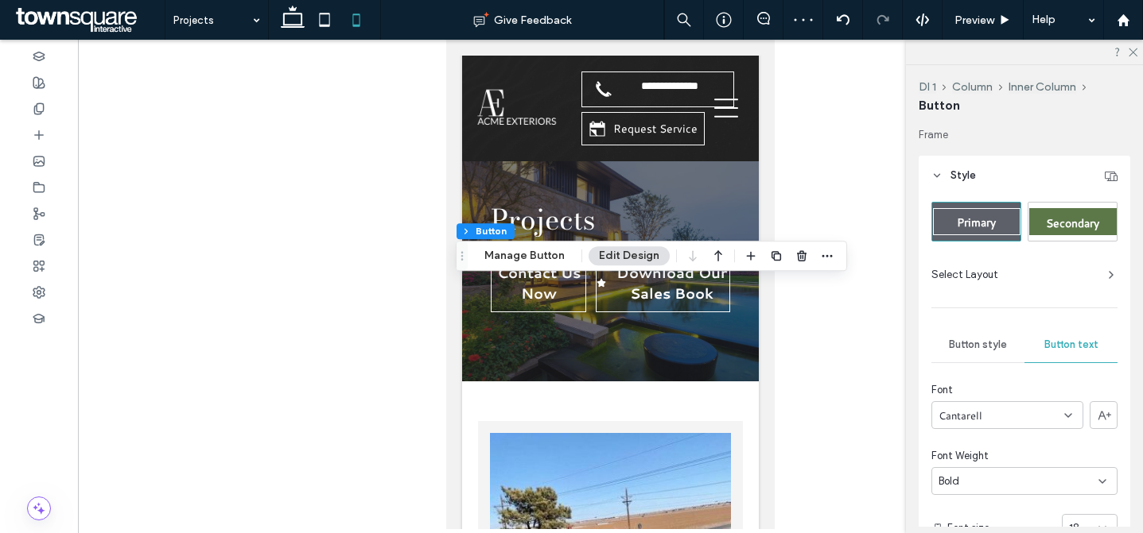
scroll to position [273, 0]
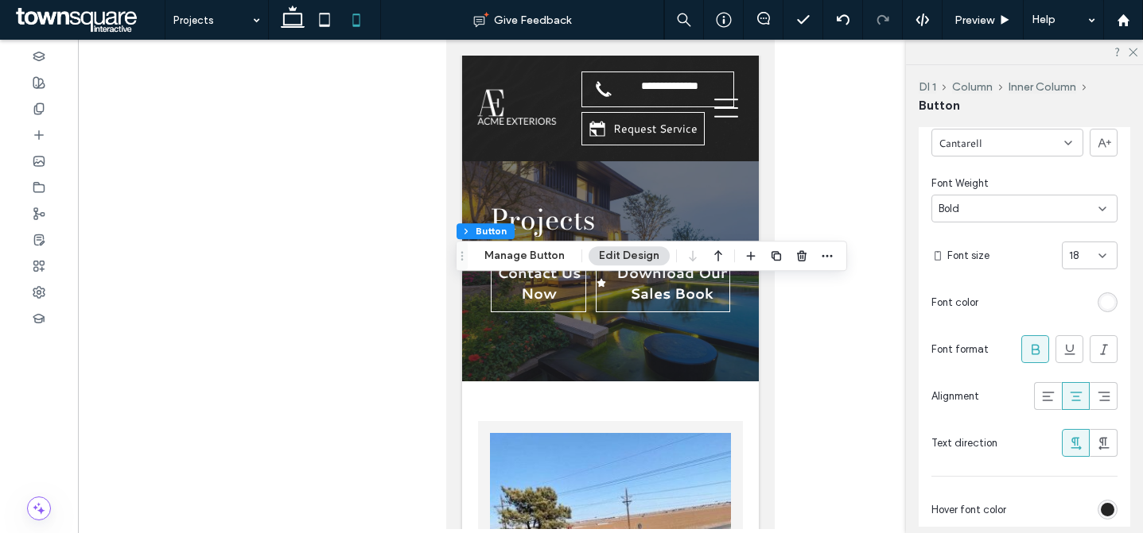
click at [1074, 258] on div "18" at bounding box center [1080, 256] width 22 height 16
click at [1080, 413] on div "16" at bounding box center [1080, 419] width 54 height 28
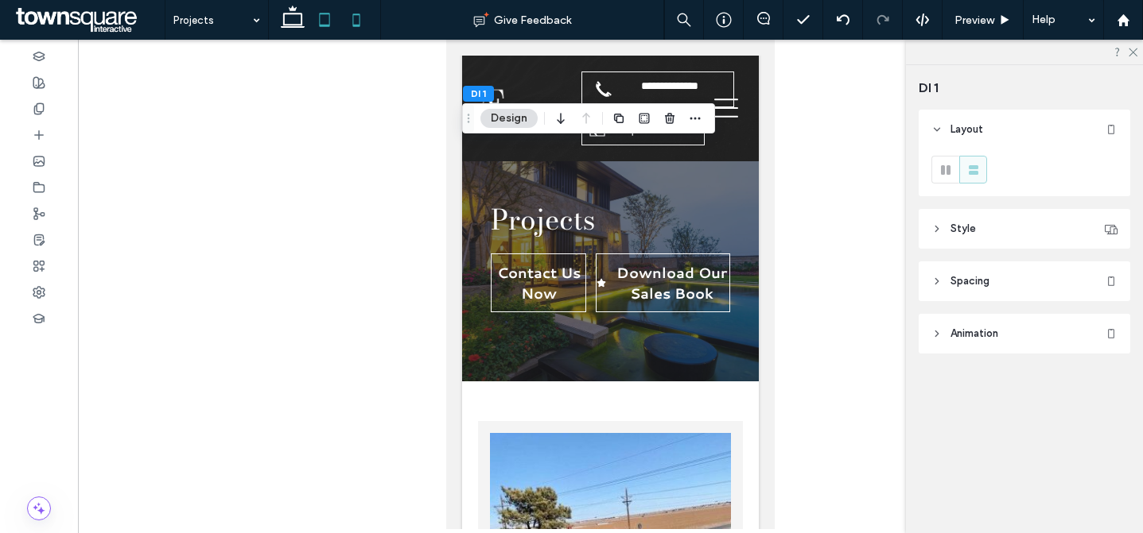
click at [318, 25] on icon at bounding box center [324, 20] width 32 height 32
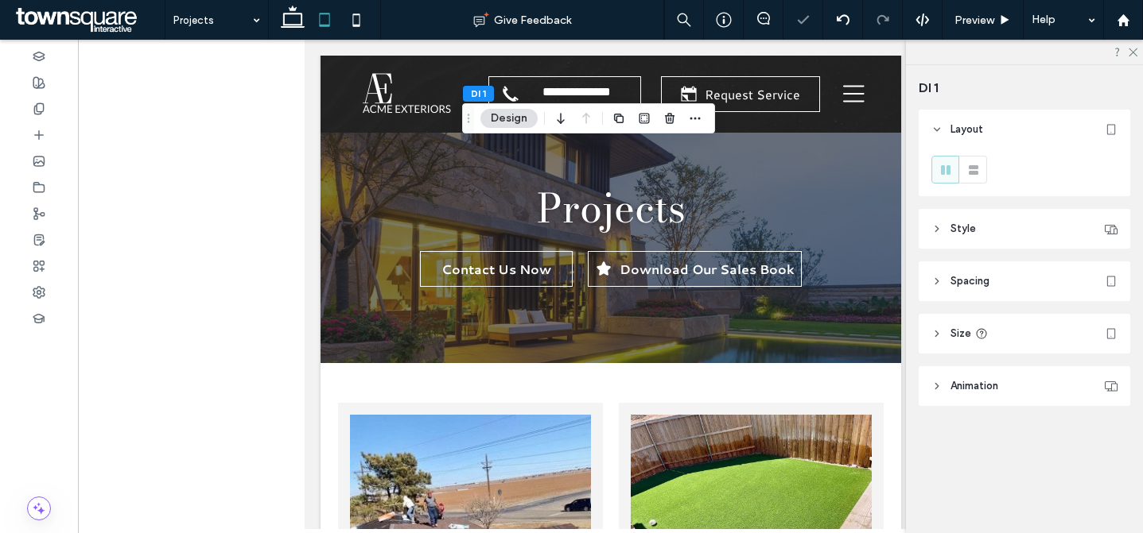
type input "**"
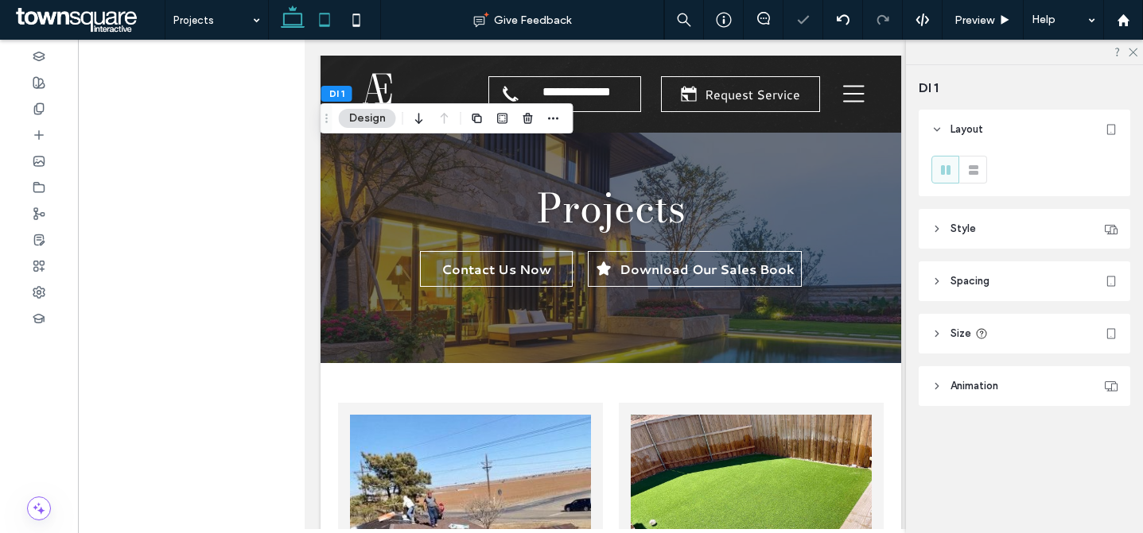
click at [301, 25] on use at bounding box center [293, 17] width 24 height 22
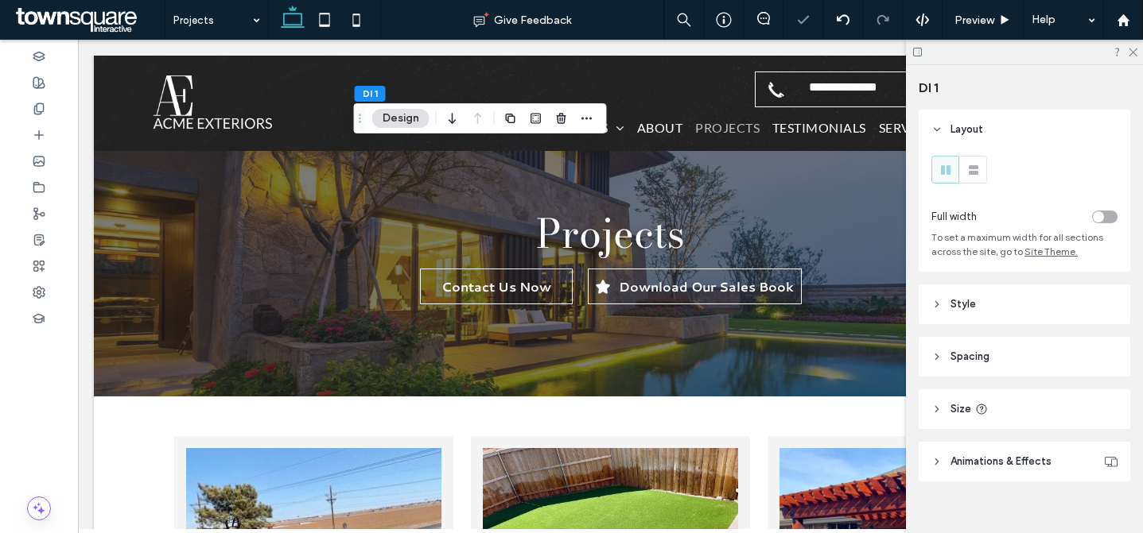
type input "***"
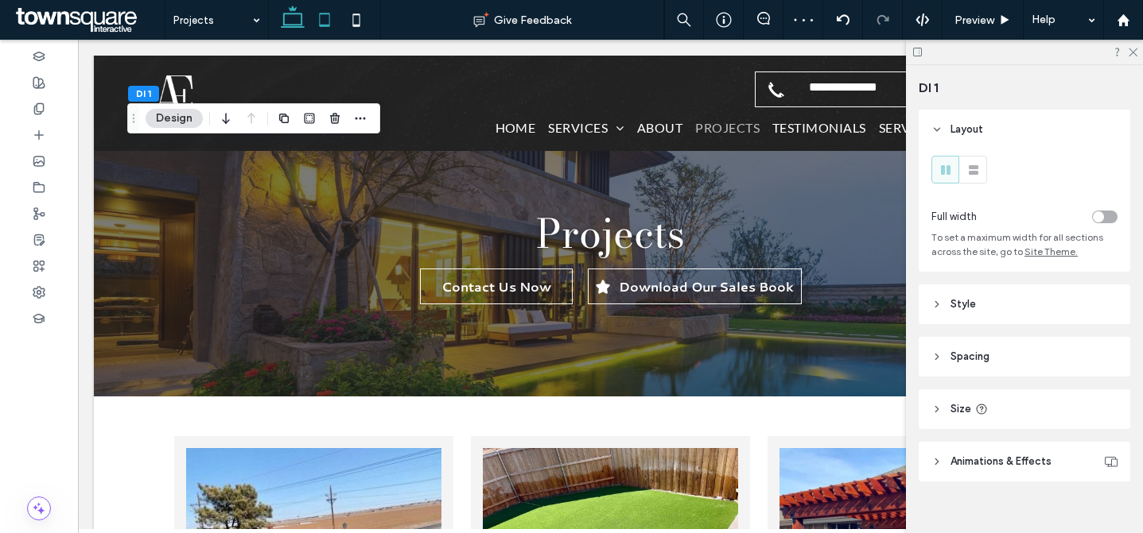
click at [328, 24] on use at bounding box center [325, 20] width 10 height 14
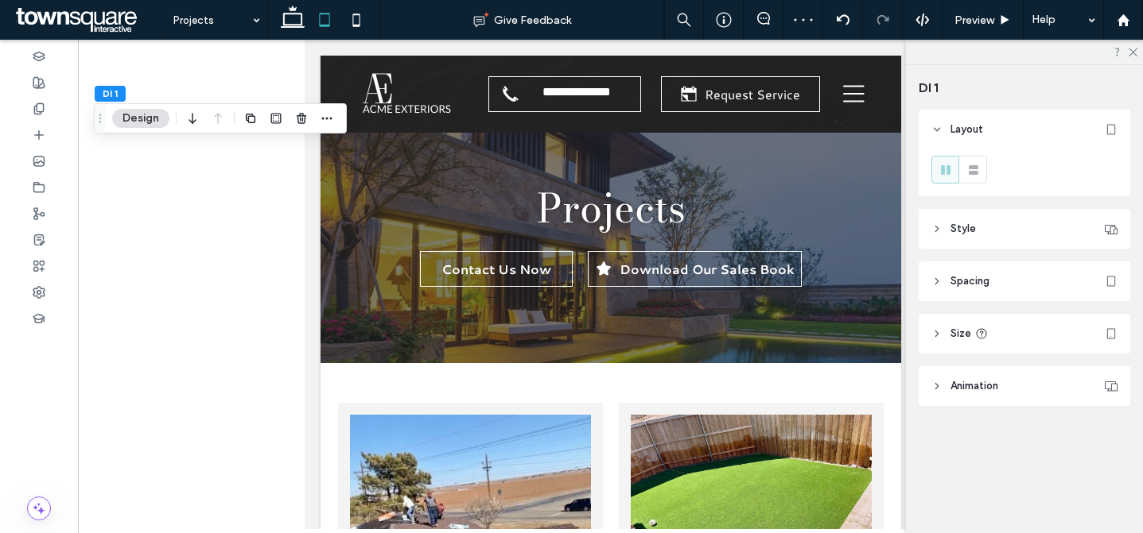
type input "**"
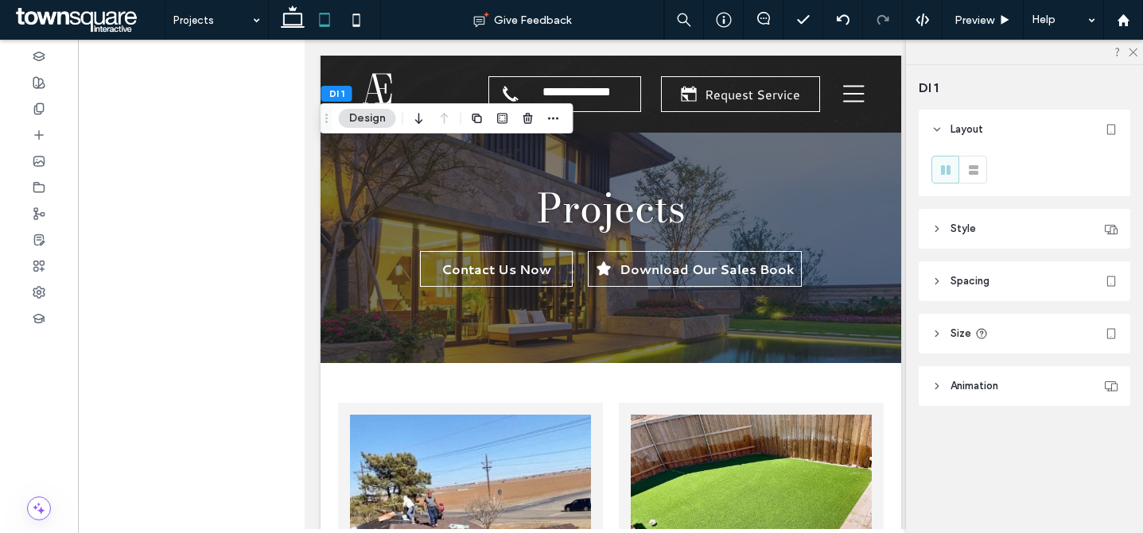
drag, startPoint x: 235, startPoint y: 13, endPoint x: 231, endPoint y: 23, distance: 11.1
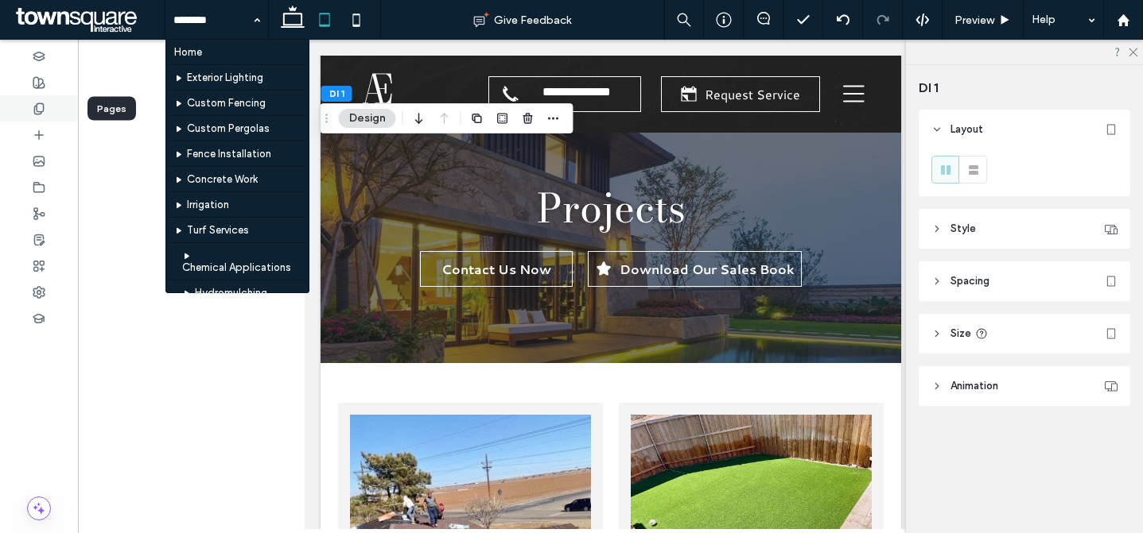
click at [33, 111] on icon at bounding box center [39, 109] width 13 height 13
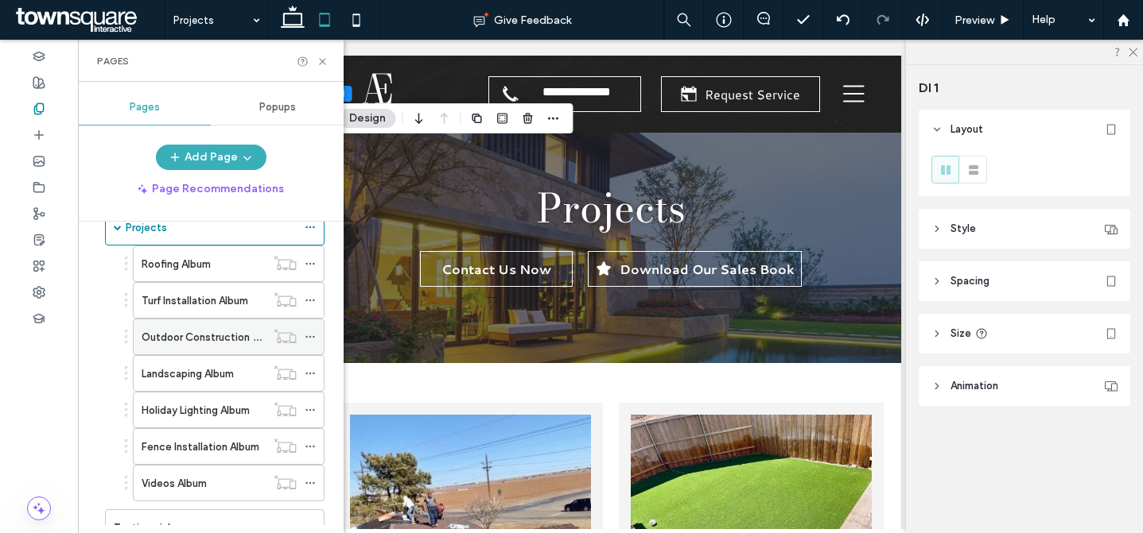
scroll to position [476, 0]
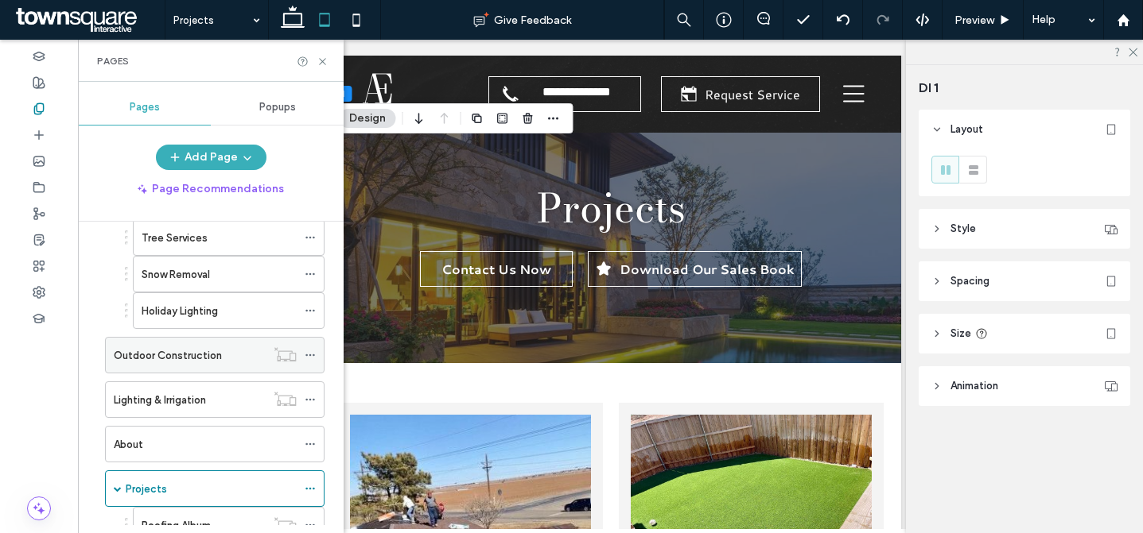
click at [216, 346] on div "Outdoor Construction" at bounding box center [190, 355] width 152 height 35
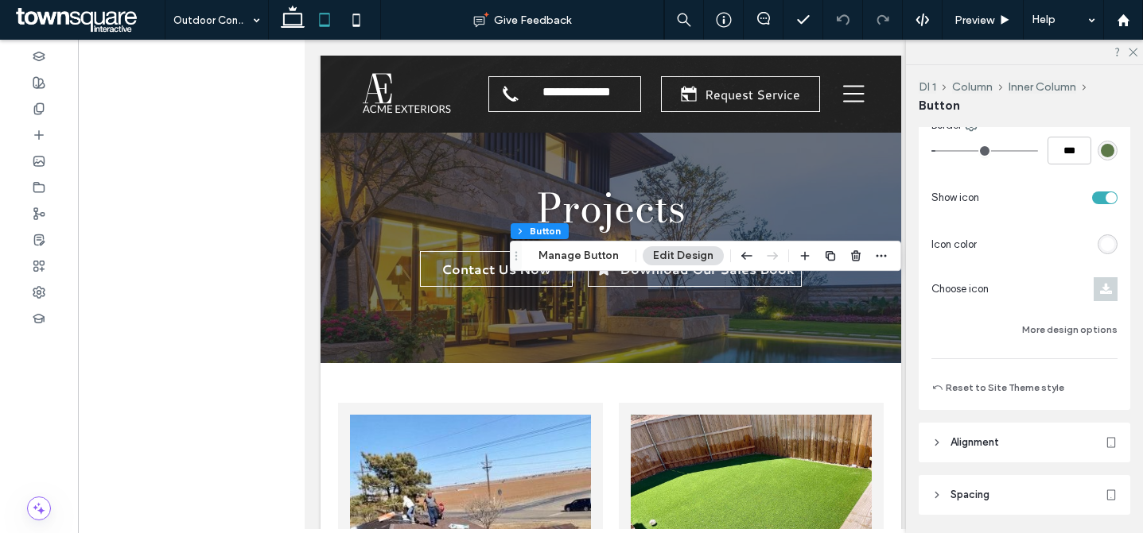
scroll to position [373, 0]
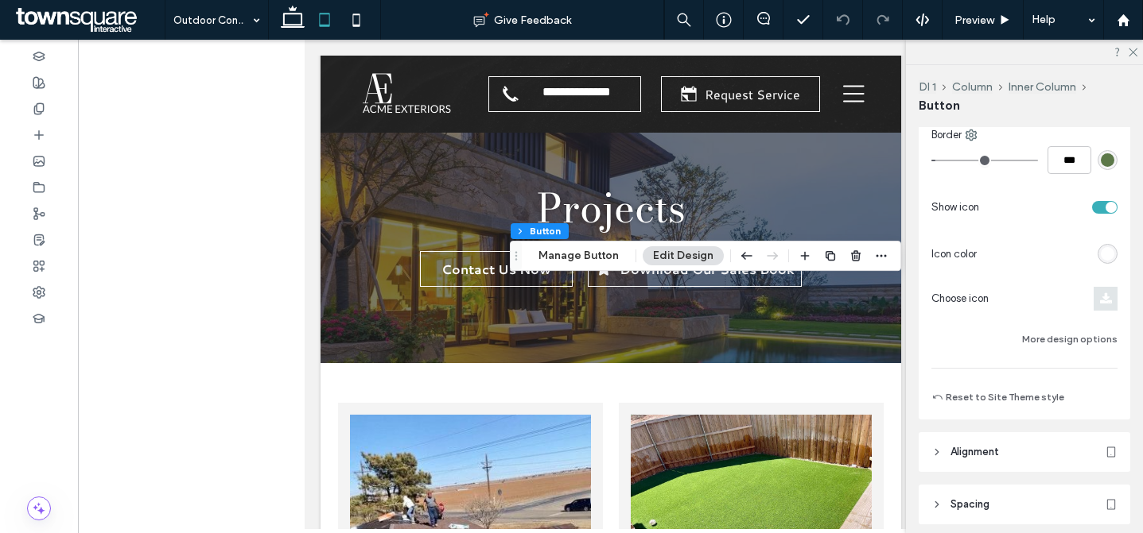
click at [1100, 303] on icon at bounding box center [1106, 299] width 12 height 13
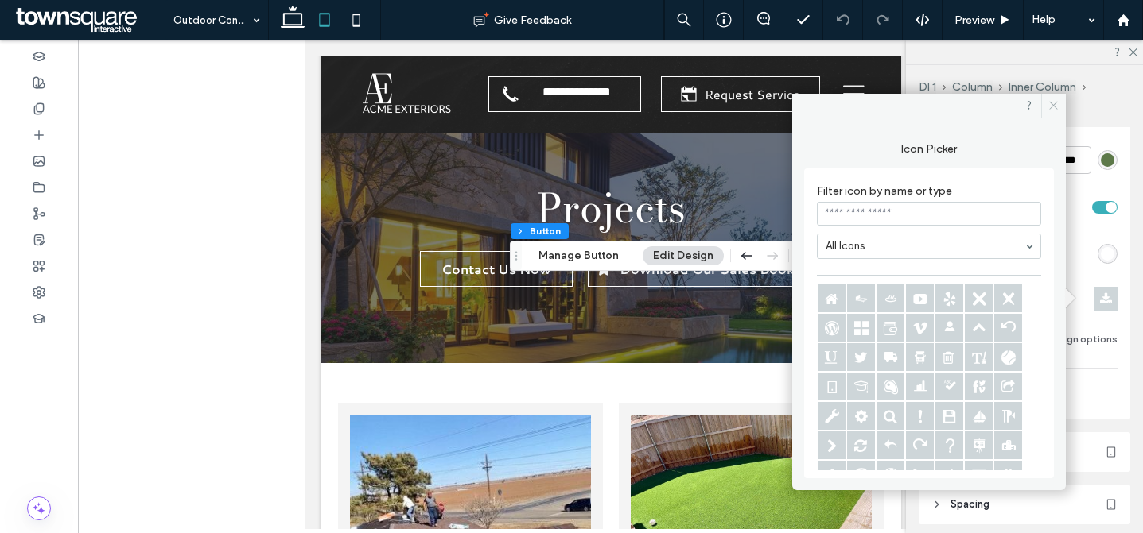
click at [1053, 105] on icon at bounding box center [1053, 105] width 12 height 12
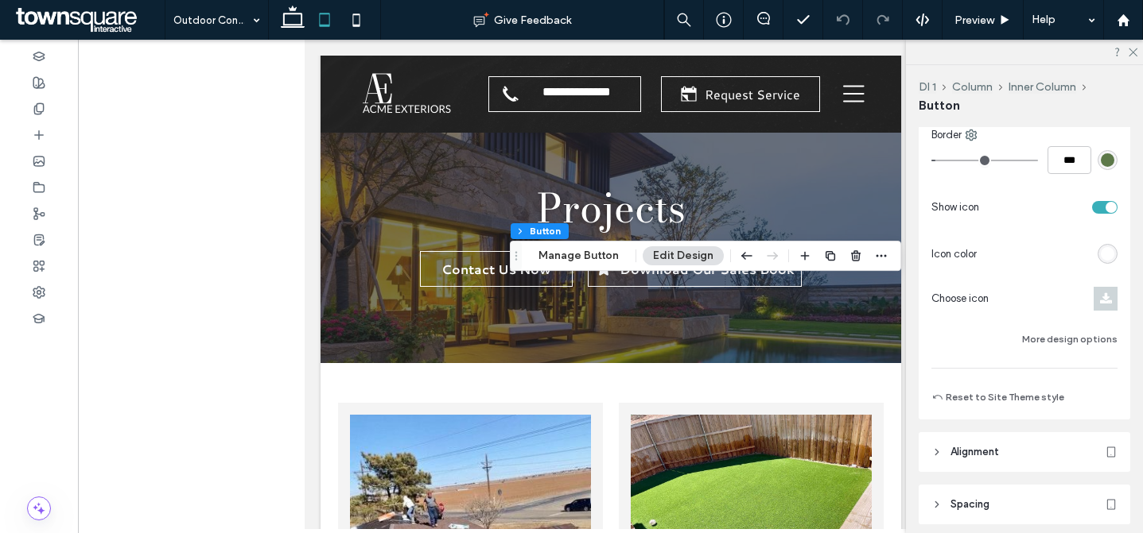
click at [1097, 212] on div "toggle" at bounding box center [1104, 207] width 25 height 13
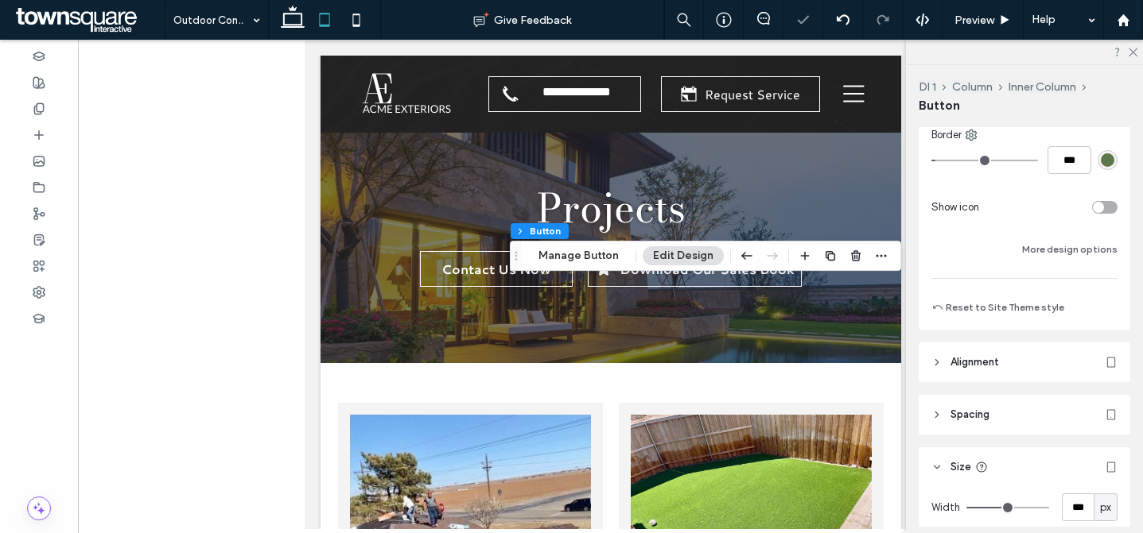
click at [1097, 212] on div "toggle" at bounding box center [1104, 207] width 25 height 13
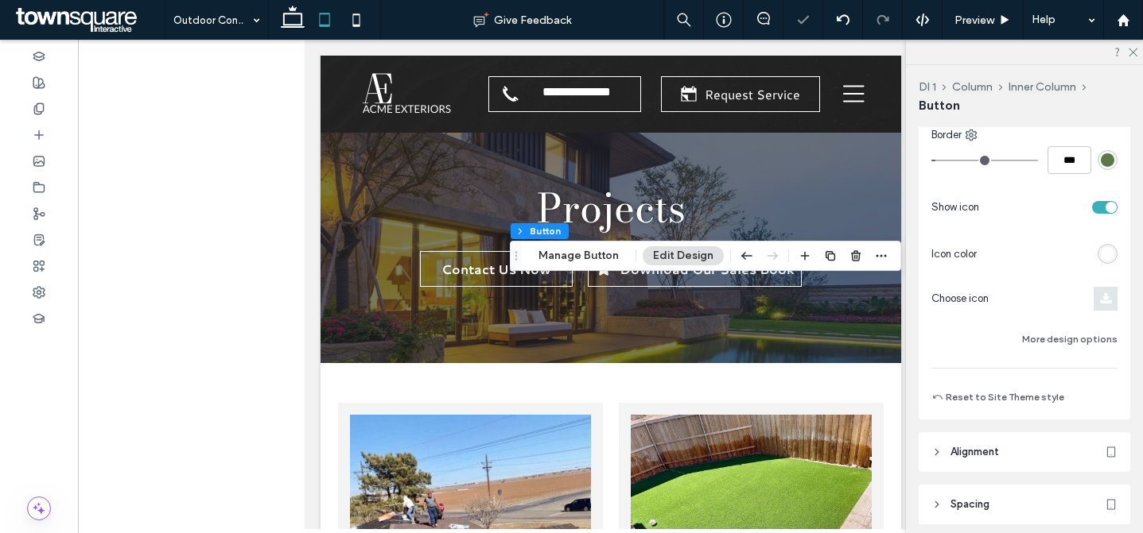
click at [1100, 295] on icon at bounding box center [1106, 299] width 12 height 13
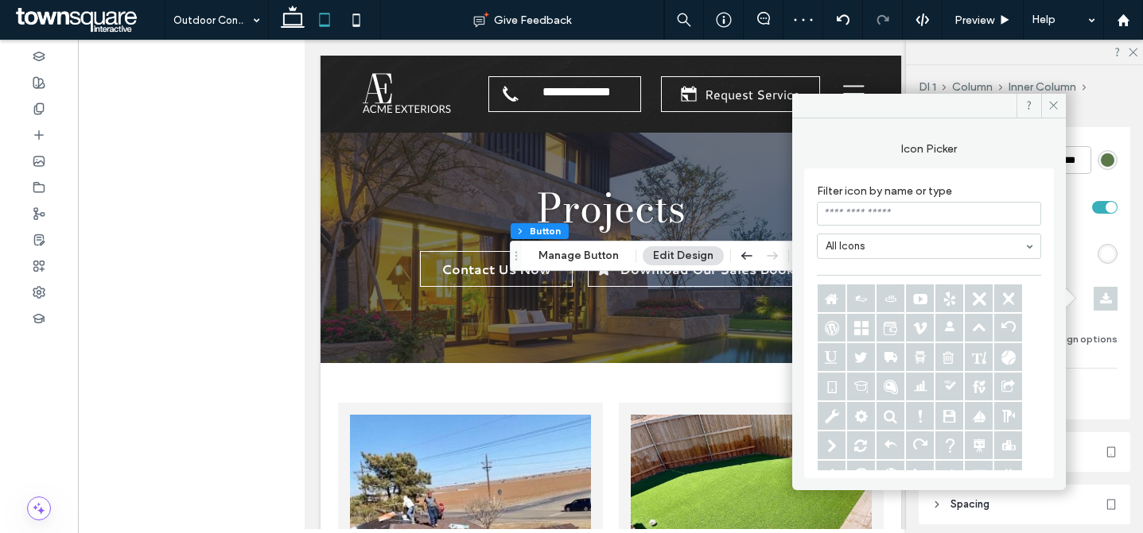
click at [920, 212] on input at bounding box center [929, 214] width 224 height 24
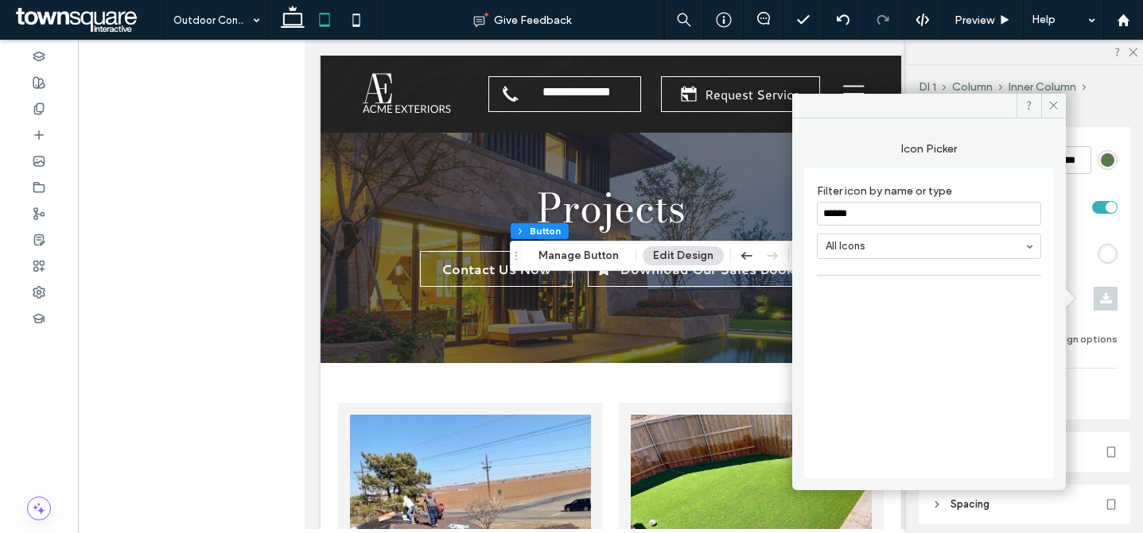
drag, startPoint x: 841, startPoint y: 215, endPoint x: 858, endPoint y: 219, distance: 17.0
click at [841, 215] on input "******" at bounding box center [929, 214] width 224 height 24
type input "*******"
click at [1051, 98] on span at bounding box center [1053, 106] width 25 height 24
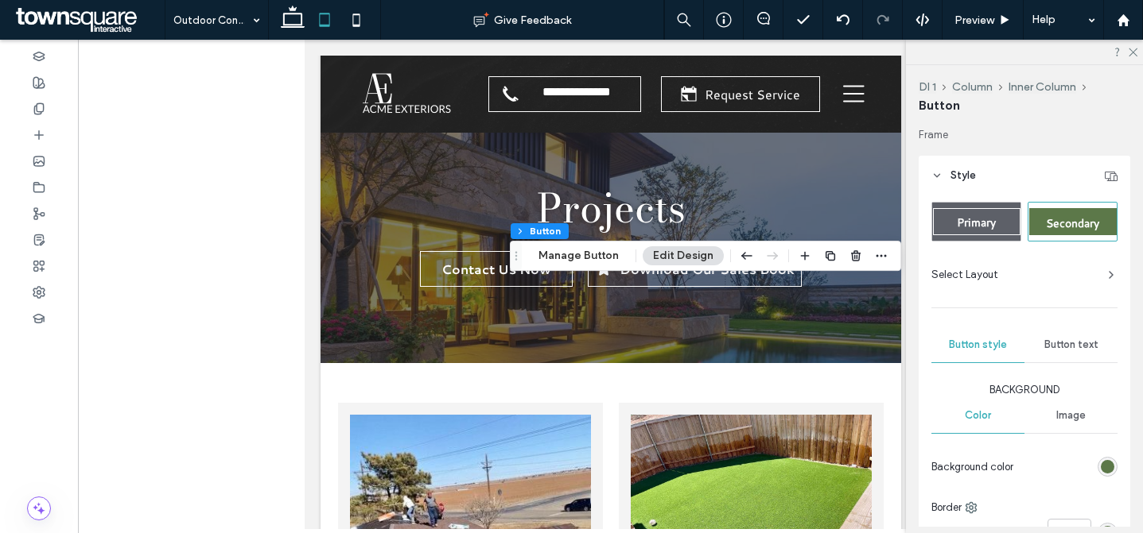
click at [1077, 218] on span "Secondary" at bounding box center [1072, 223] width 53 height 16
click at [991, 221] on span "Primary" at bounding box center [975, 223] width 39 height 16
type input "*"
type input "***"
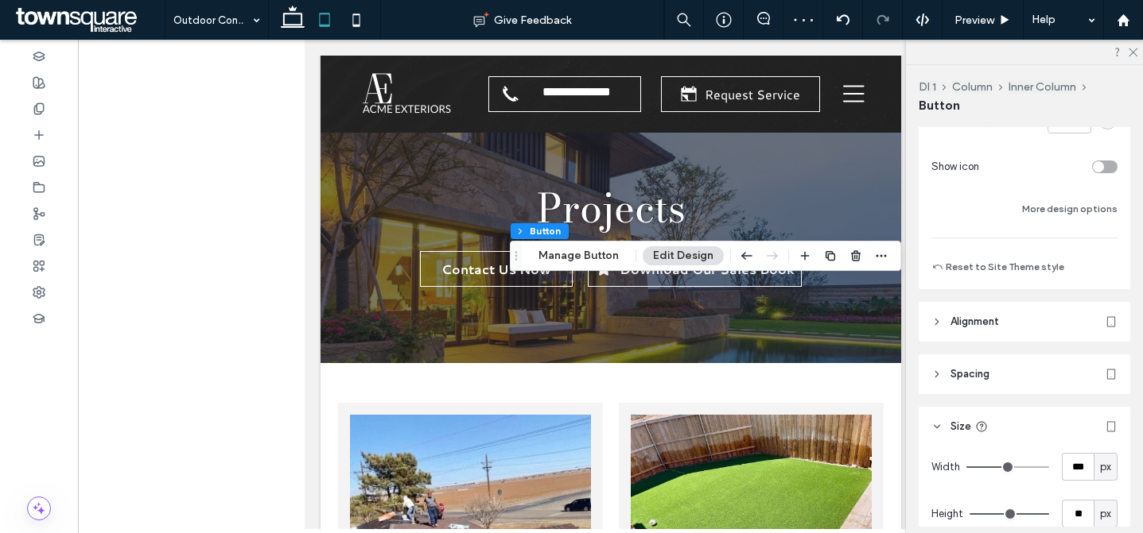
scroll to position [32, 0]
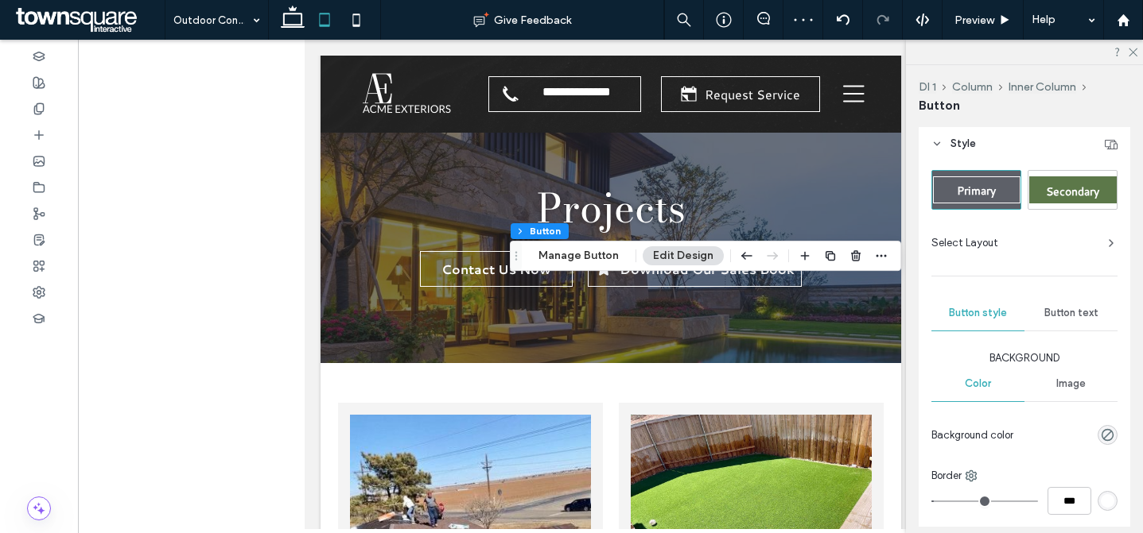
click at [1074, 182] on div "Secondary" at bounding box center [1072, 190] width 87 height 27
type input "*"
type input "***"
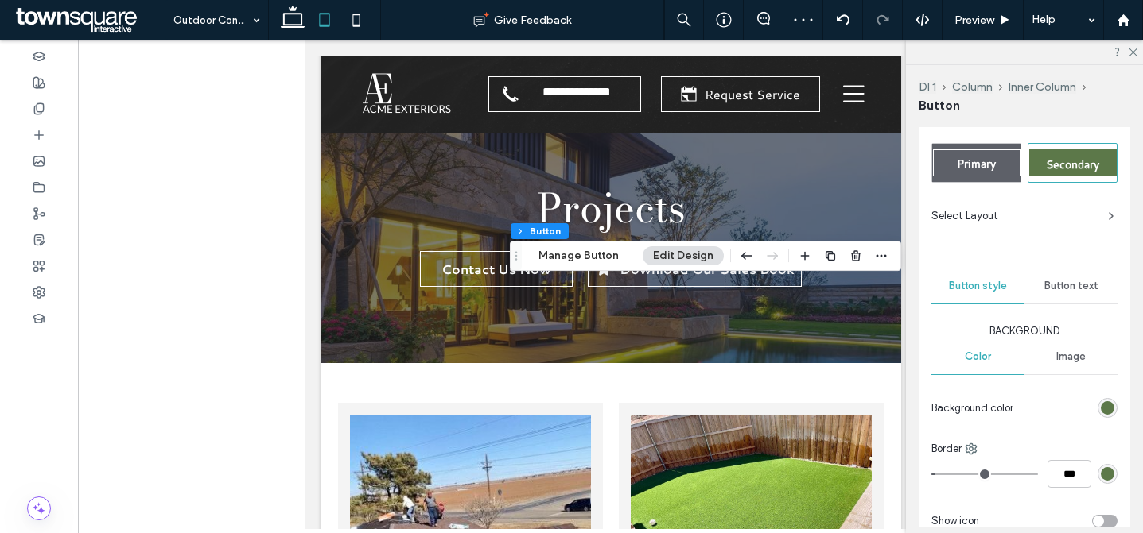
scroll to position [339, 0]
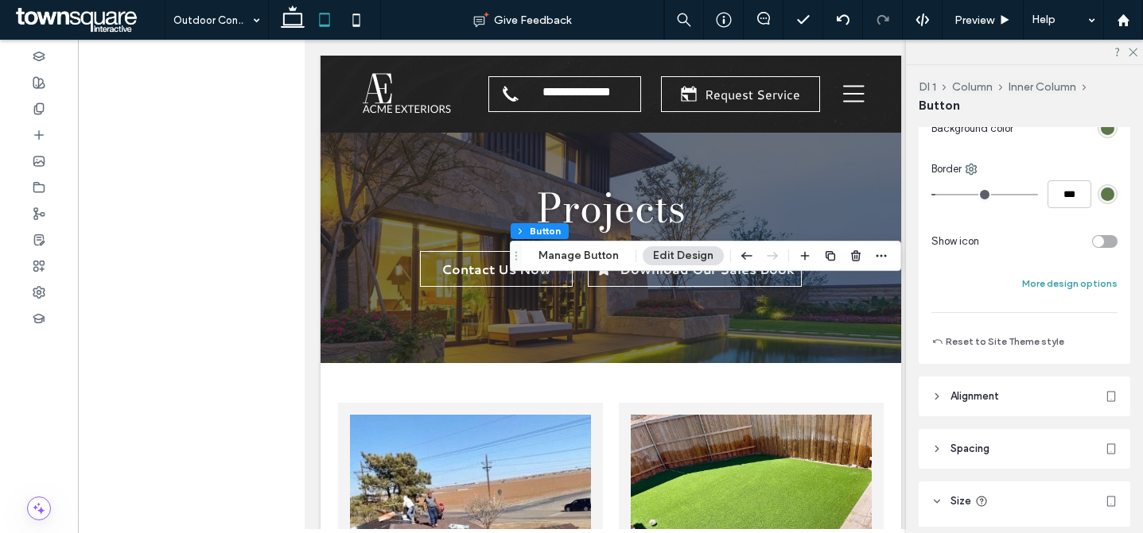
click at [1093, 278] on button "More design options" at bounding box center [1069, 283] width 95 height 19
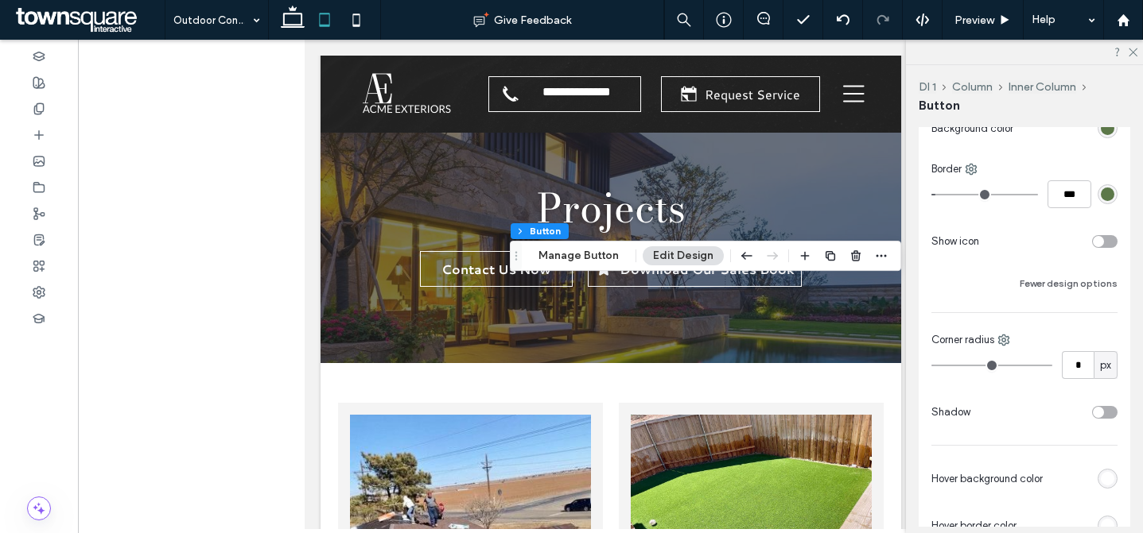
click at [1092, 246] on div "toggle" at bounding box center [1104, 241] width 25 height 13
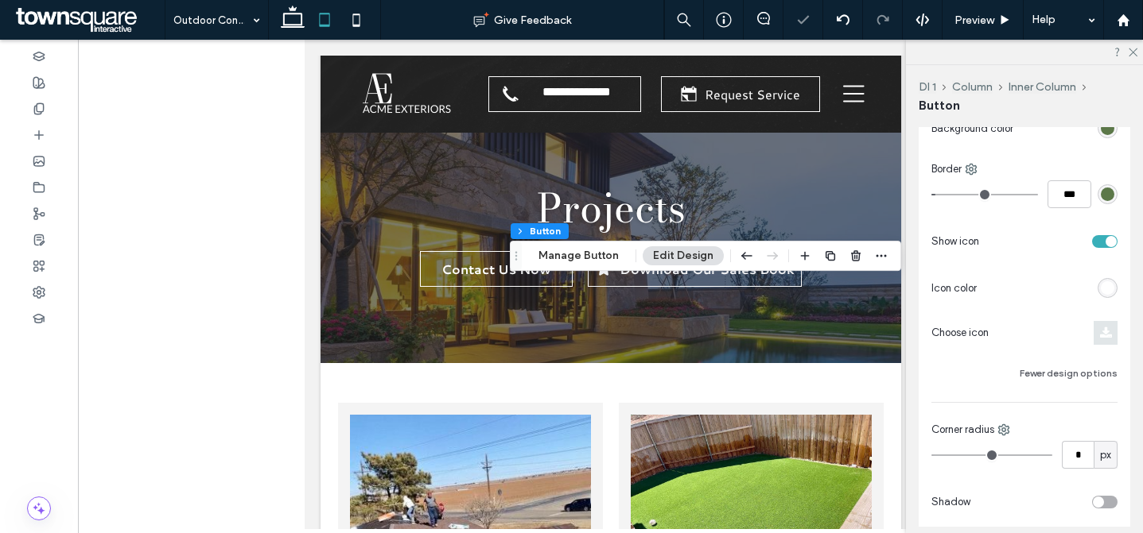
click at [1100, 333] on icon at bounding box center [1106, 333] width 12 height 13
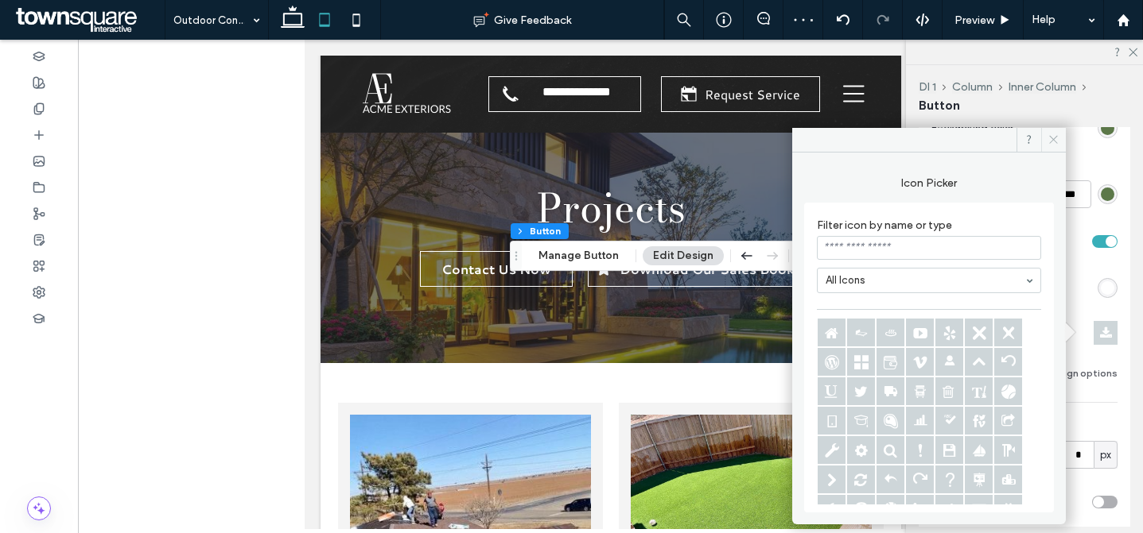
click at [1046, 142] on span at bounding box center [1053, 140] width 25 height 24
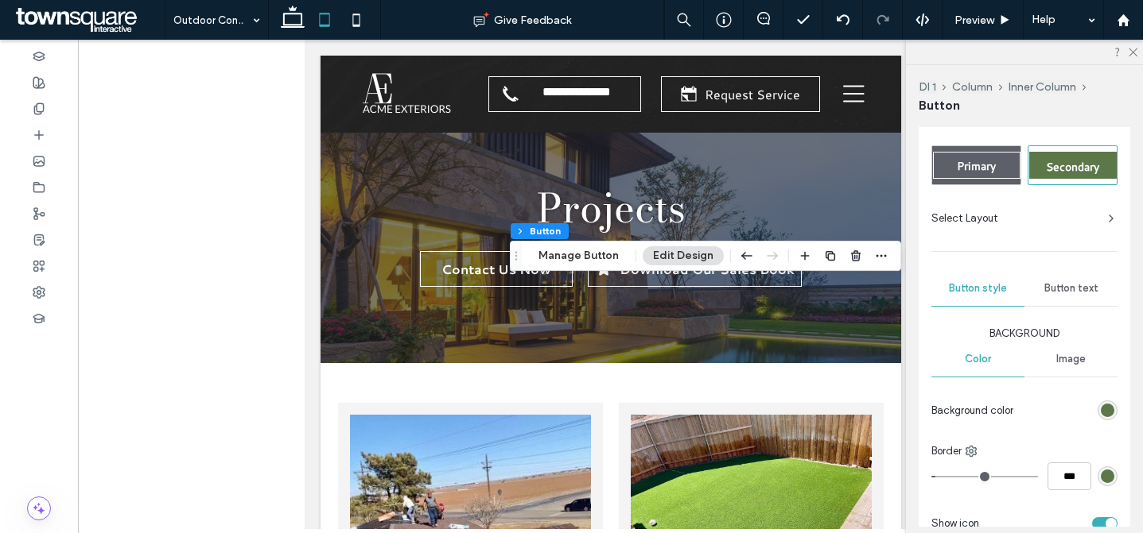
scroll to position [0, 0]
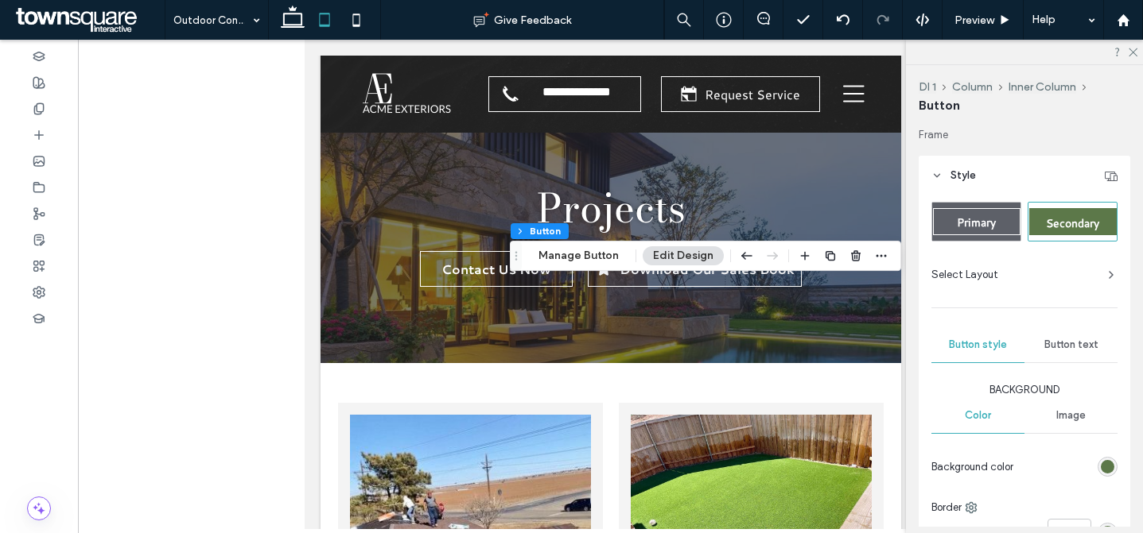
click at [977, 227] on span "Primary" at bounding box center [975, 223] width 39 height 16
type input "*"
type input "***"
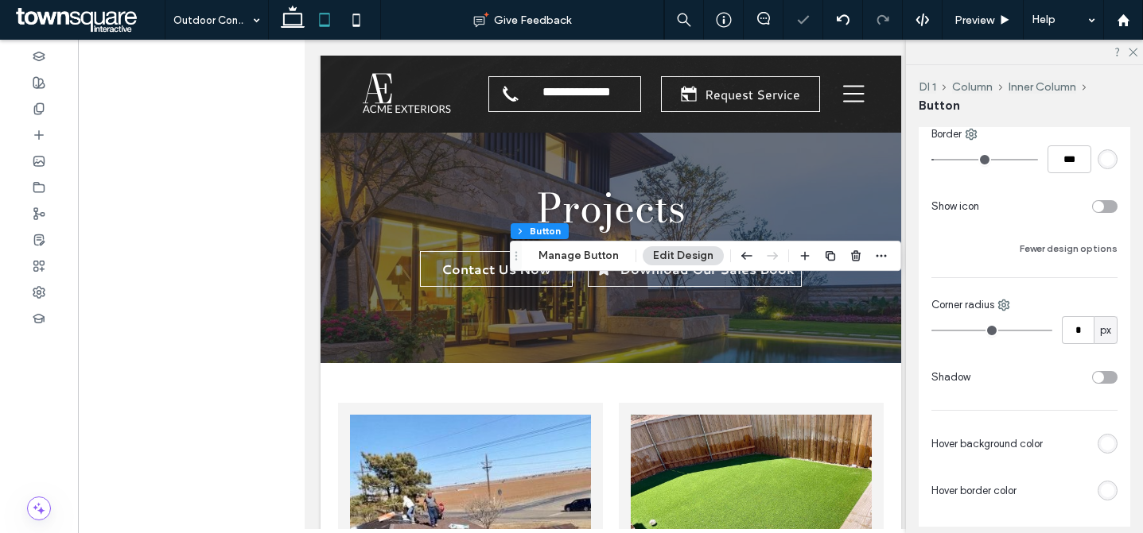
click at [1097, 212] on div "toggle" at bounding box center [1104, 206] width 25 height 13
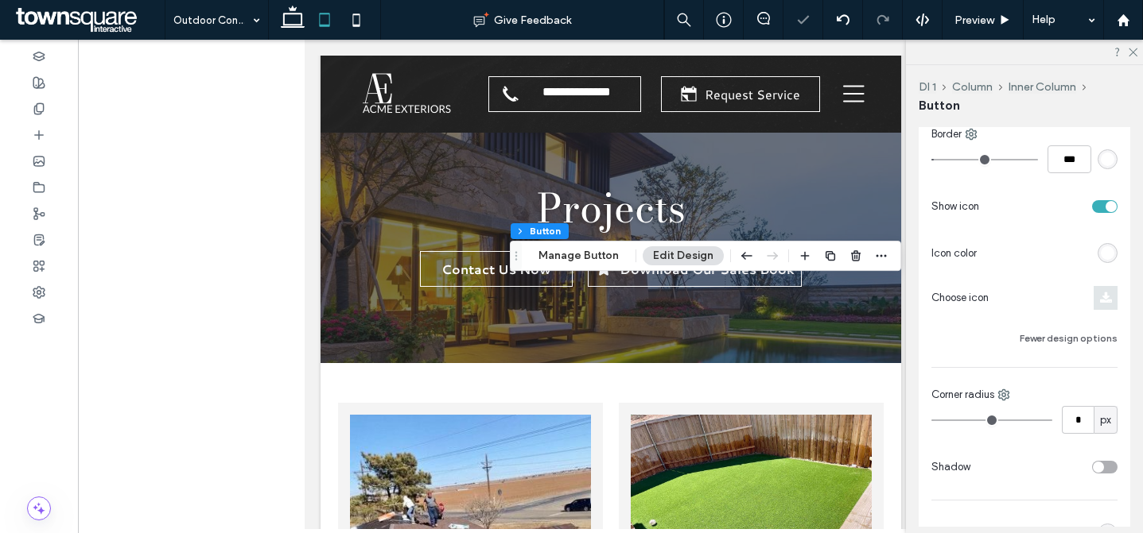
click at [1100, 298] on icon at bounding box center [1106, 298] width 12 height 13
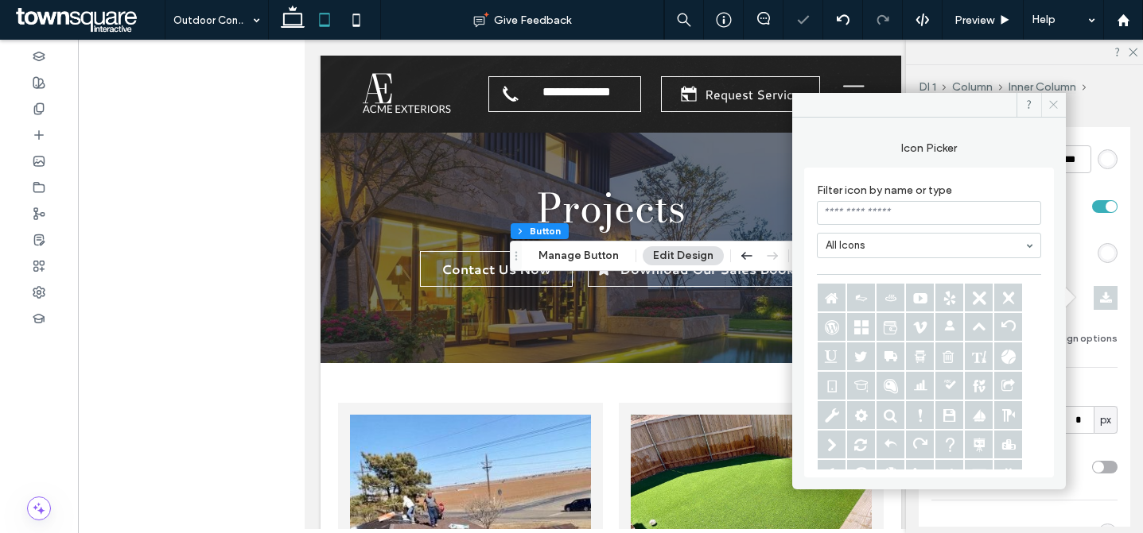
click at [1051, 107] on icon at bounding box center [1053, 105] width 12 height 12
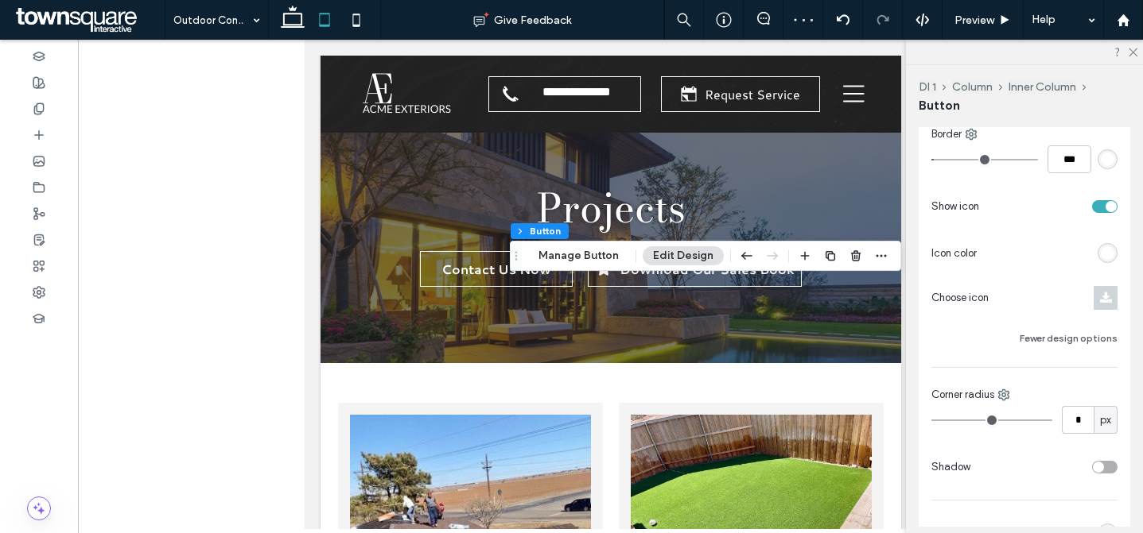
scroll to position [0, 0]
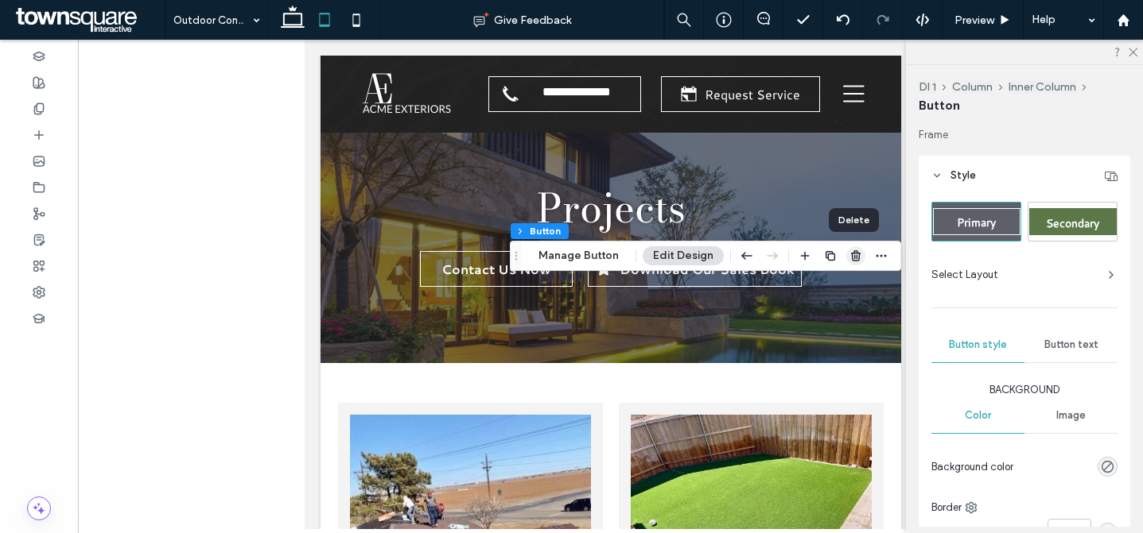
click at [862, 253] on span "button" at bounding box center [855, 255] width 19 height 19
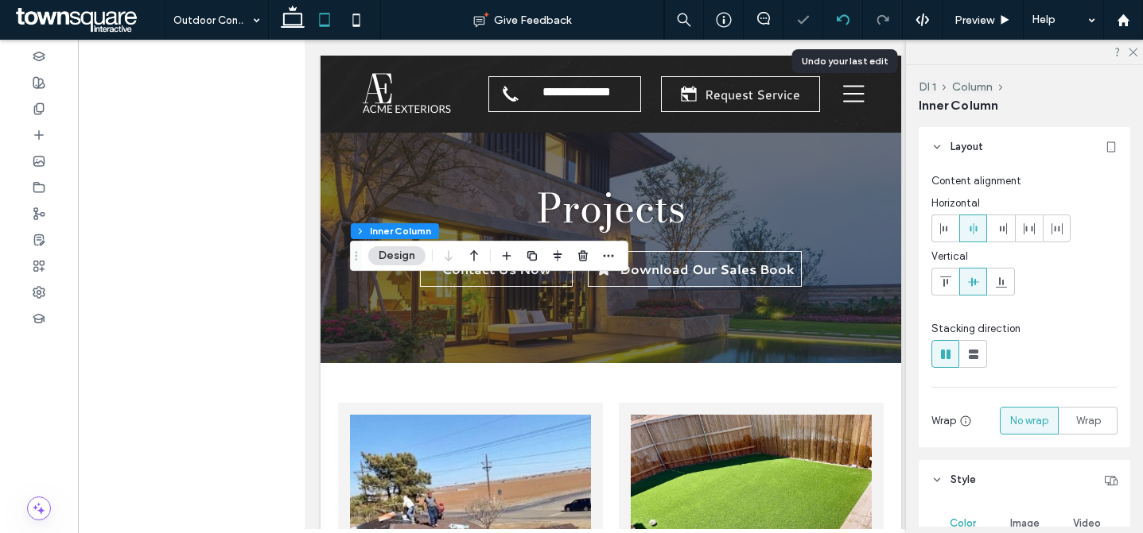
click at [844, 24] on icon at bounding box center [842, 20] width 13 height 13
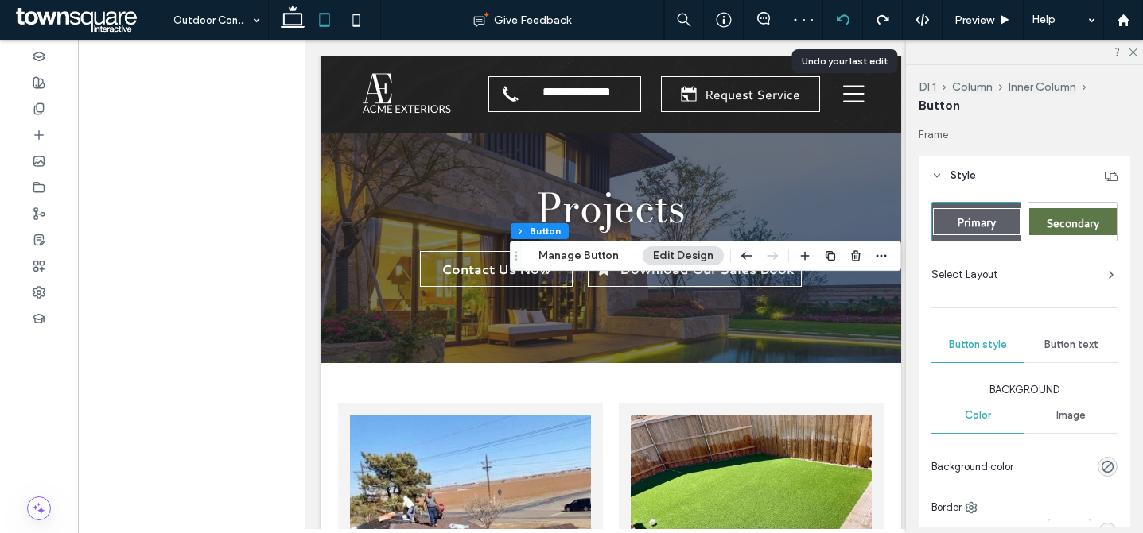
click at [848, 20] on use at bounding box center [842, 19] width 13 height 10
click at [849, 21] on div at bounding box center [842, 20] width 39 height 13
click at [587, 258] on button "Manage Button" at bounding box center [578, 255] width 101 height 19
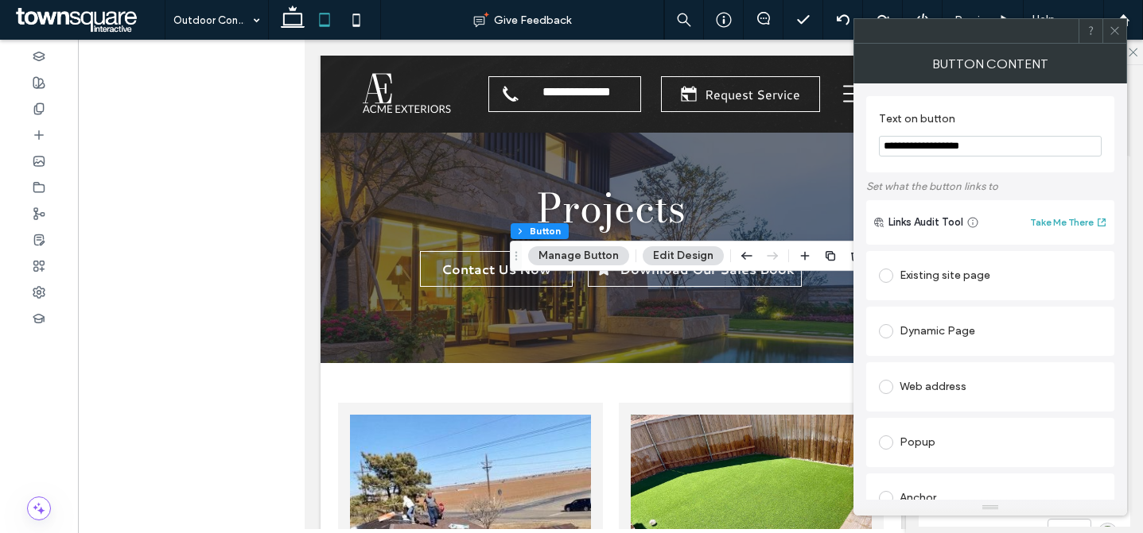
scroll to position [352, 0]
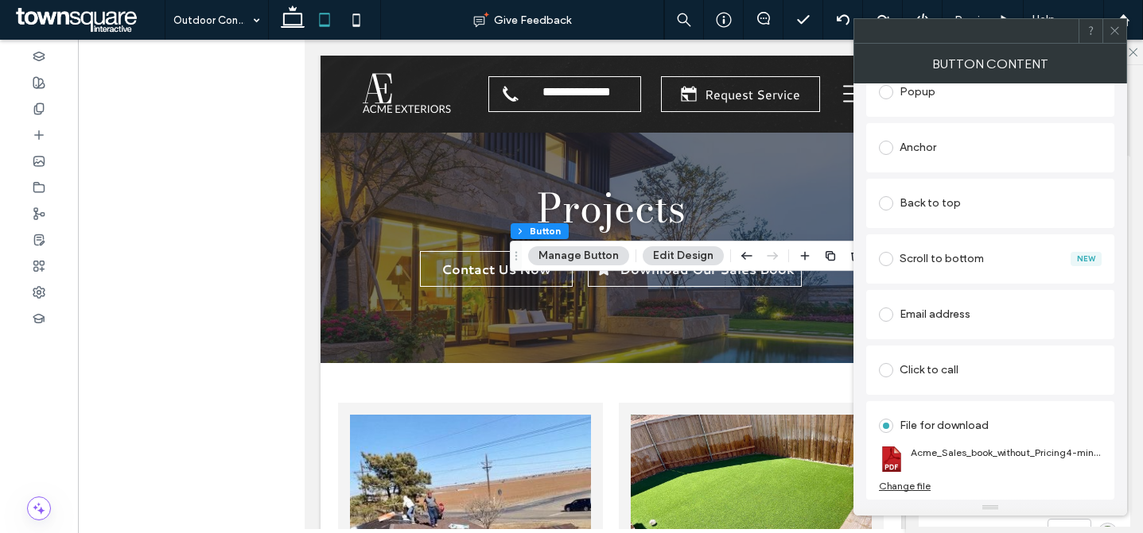
click at [1107, 33] on div at bounding box center [1114, 31] width 24 height 24
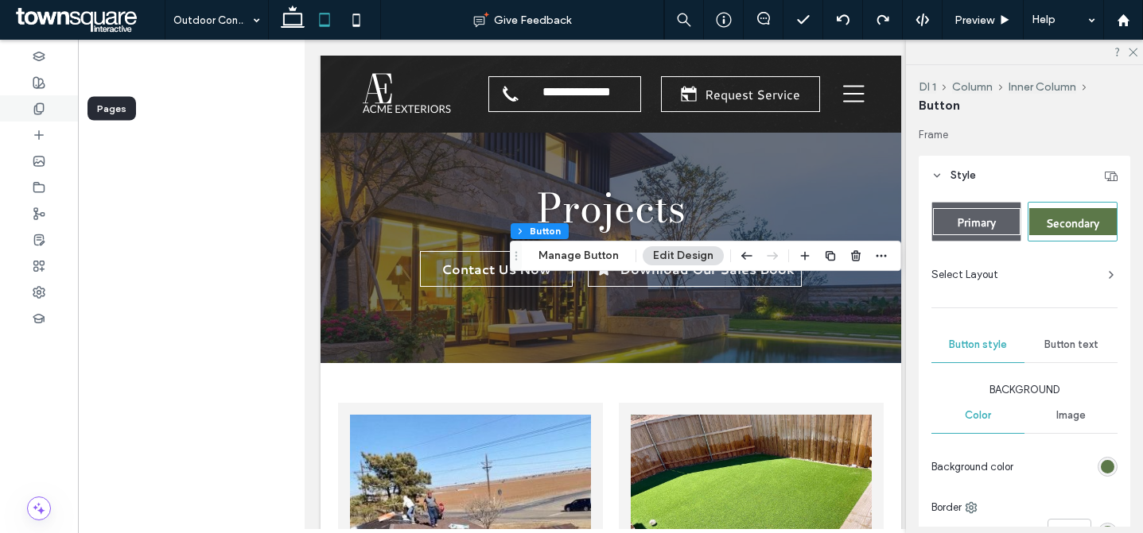
click at [40, 108] on icon at bounding box center [39, 109] width 13 height 13
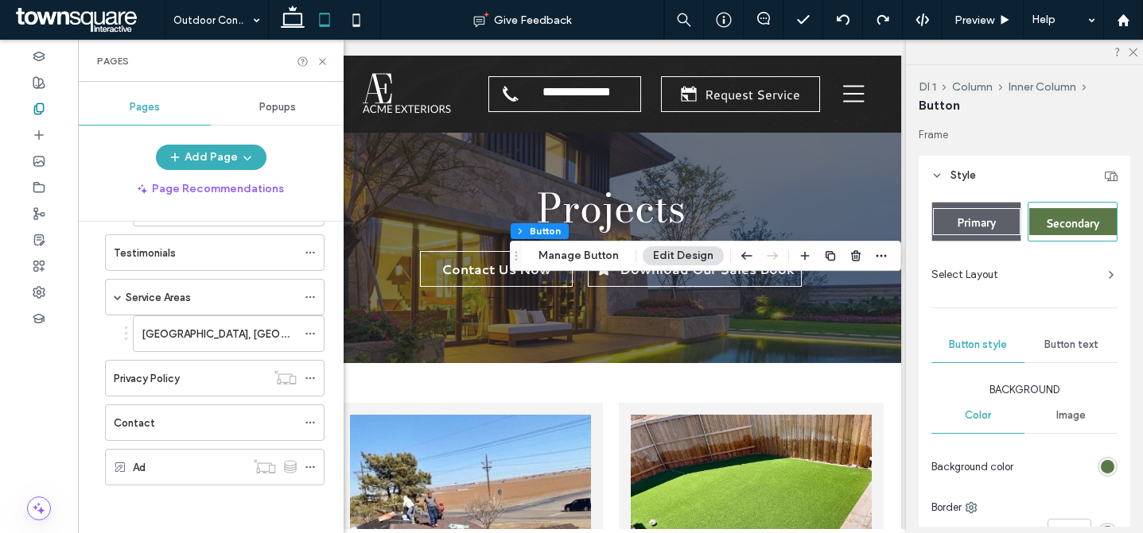
scroll to position [642, 0]
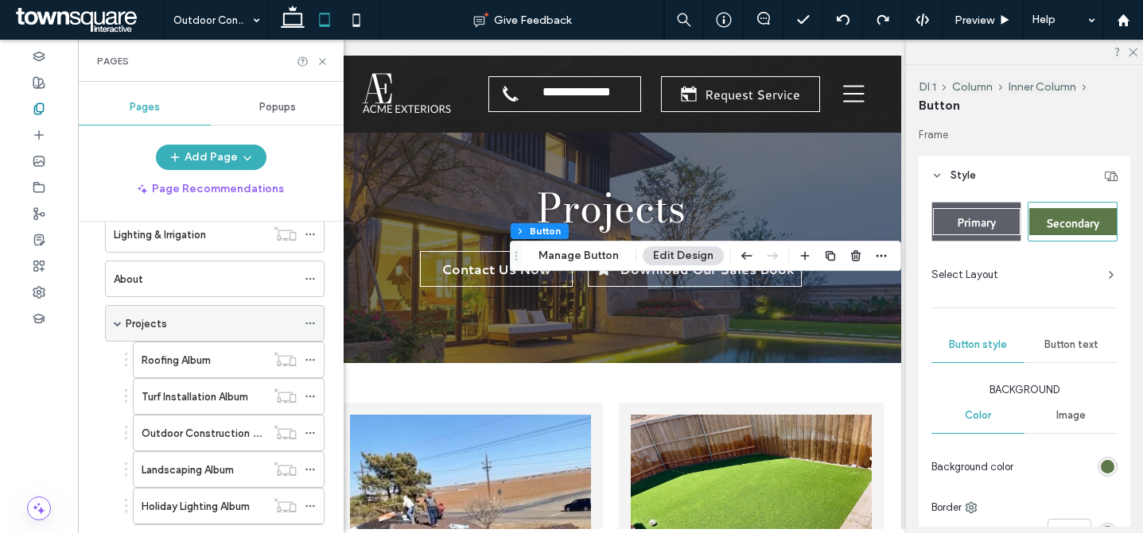
click at [205, 316] on div "Projects" at bounding box center [211, 324] width 171 height 17
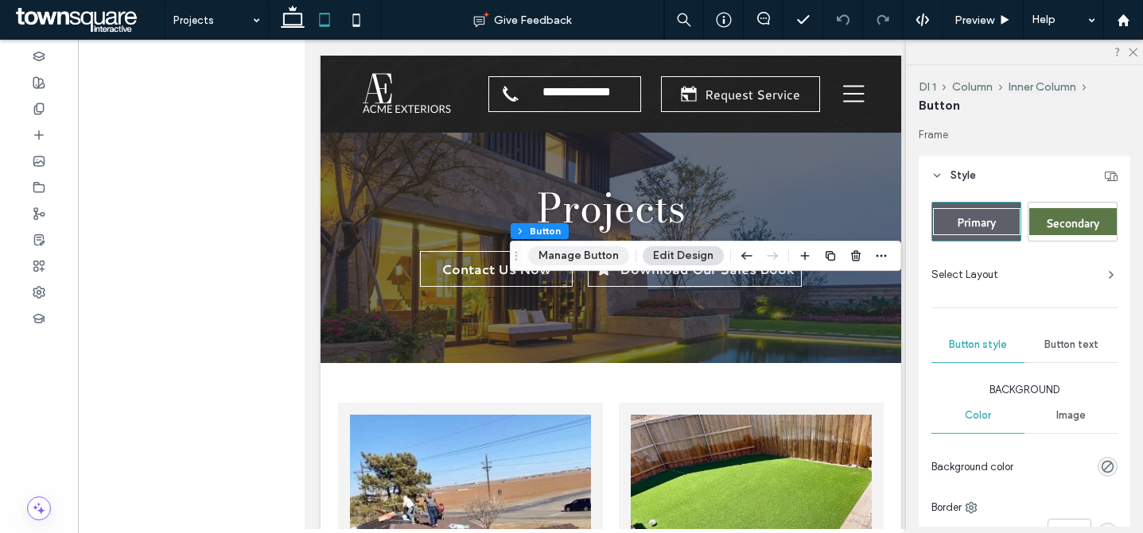
click at [570, 260] on button "Manage Button" at bounding box center [578, 255] width 101 height 19
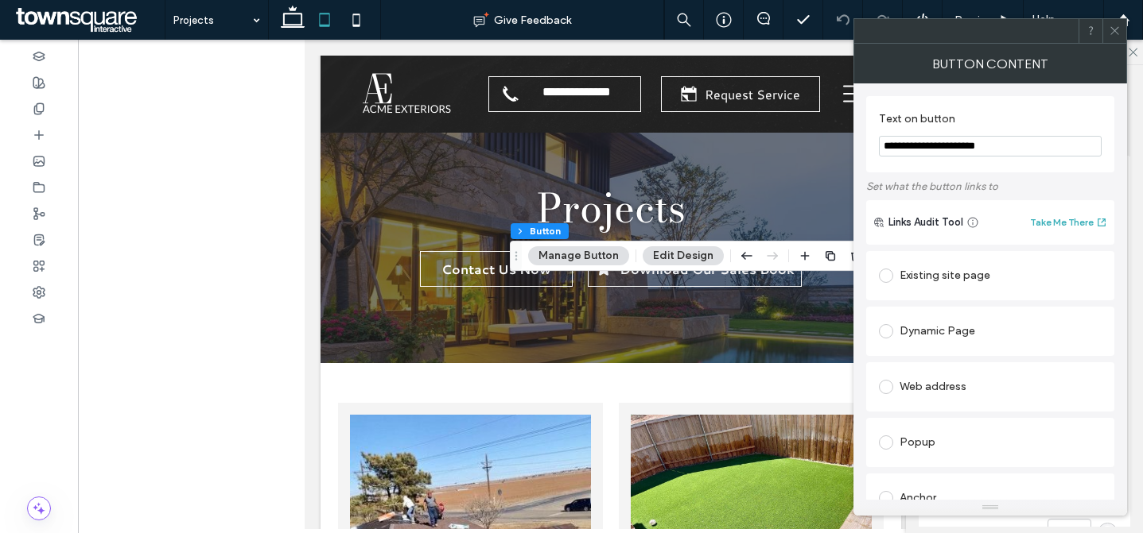
scroll to position [352, 0]
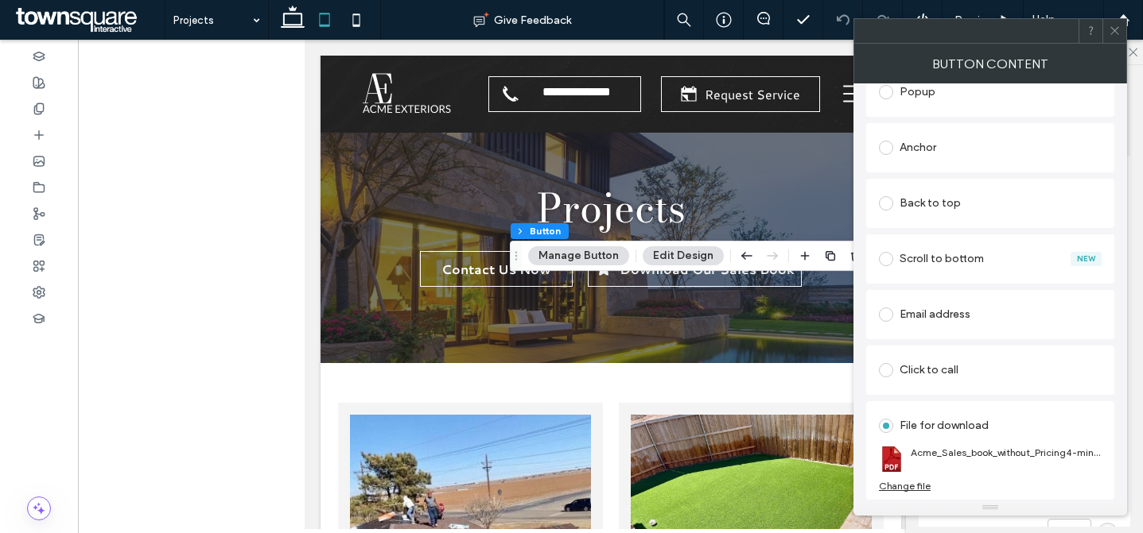
click at [1108, 28] on icon at bounding box center [1114, 31] width 12 height 12
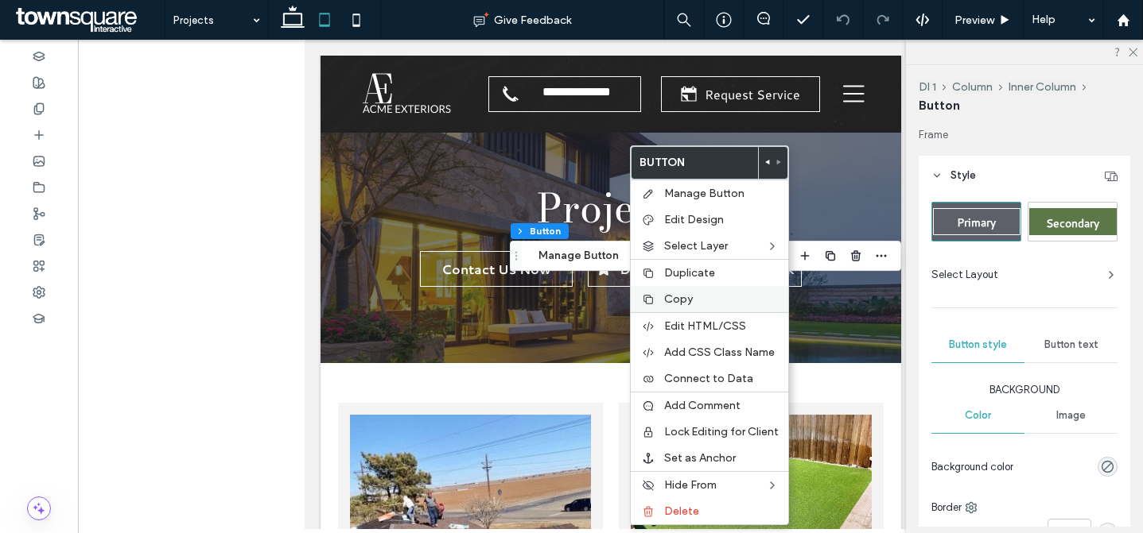
click at [696, 303] on label "Copy" at bounding box center [721, 300] width 114 height 14
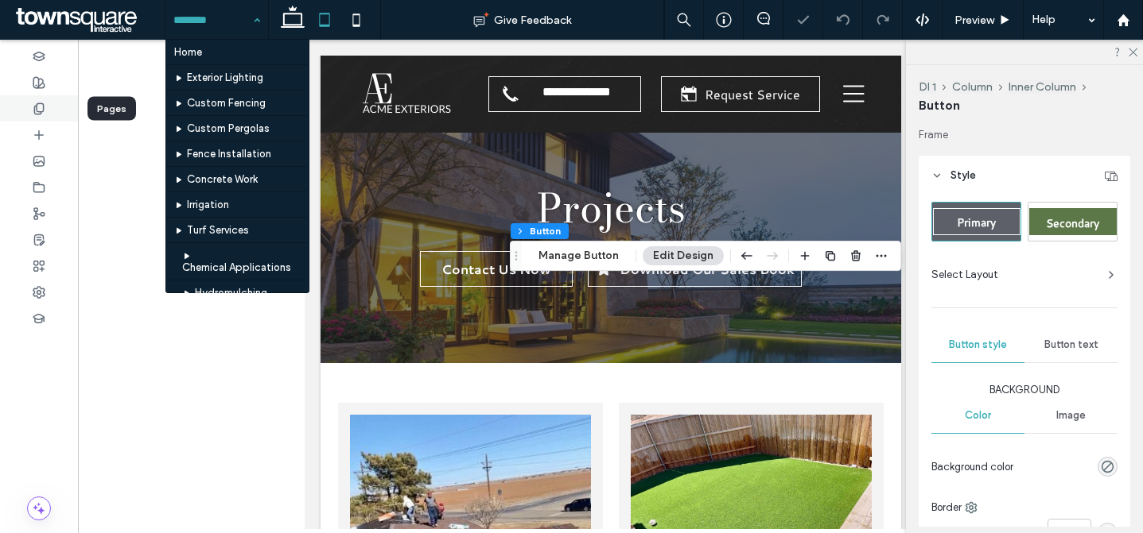
click at [22, 103] on div at bounding box center [39, 108] width 78 height 26
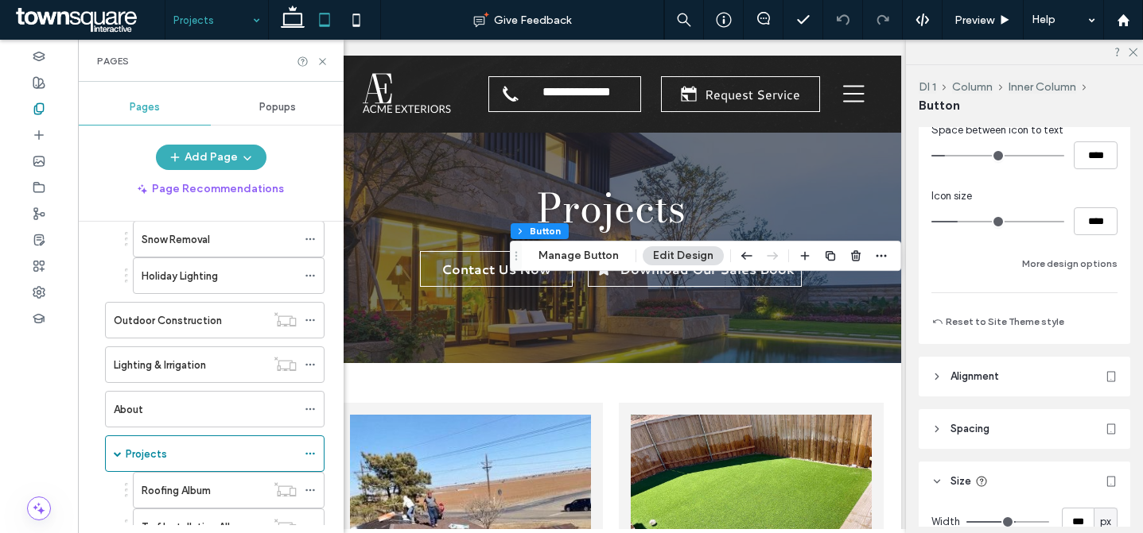
scroll to position [384, 0]
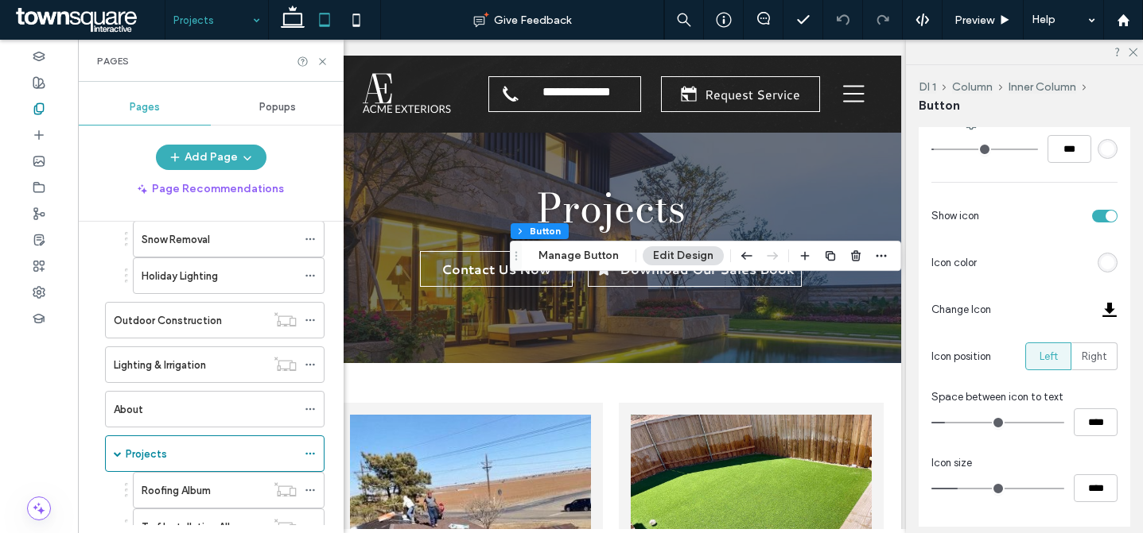
click at [1101, 308] on div at bounding box center [1109, 310] width 16 height 16
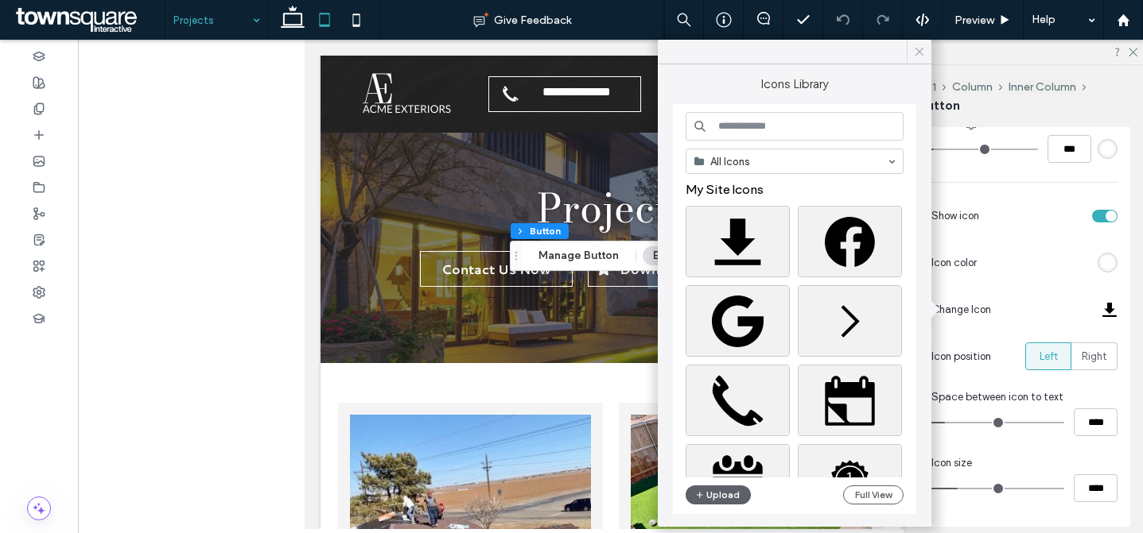
click at [920, 52] on icon at bounding box center [919, 52] width 14 height 14
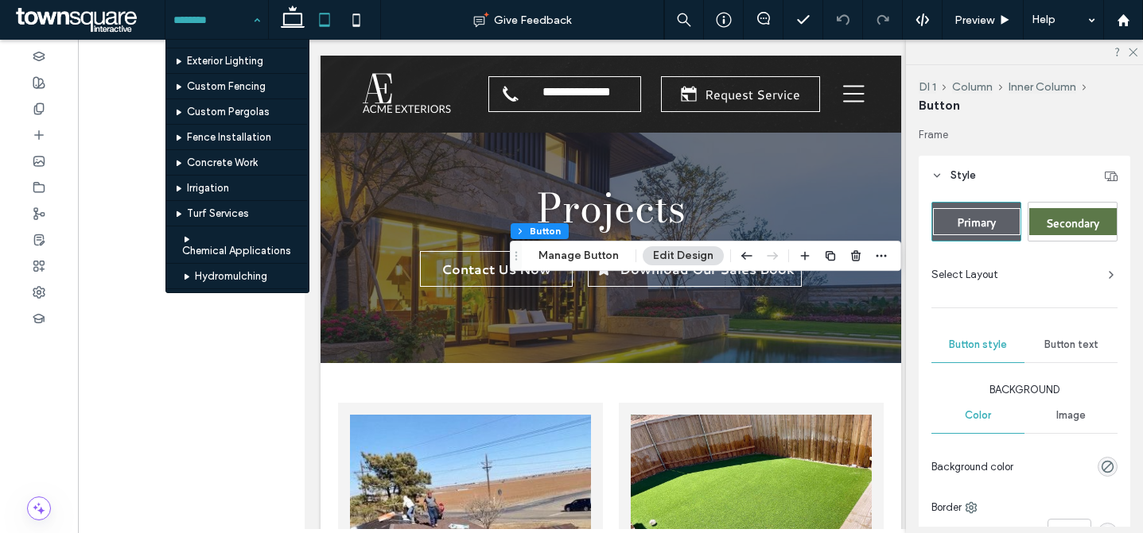
scroll to position [0, 0]
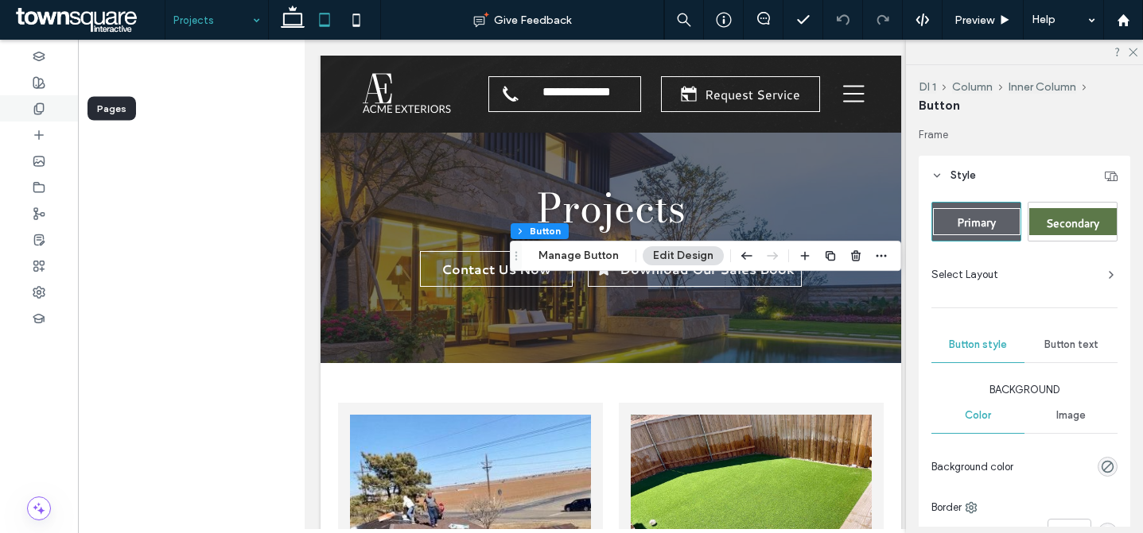
click at [38, 105] on icon at bounding box center [39, 109] width 13 height 13
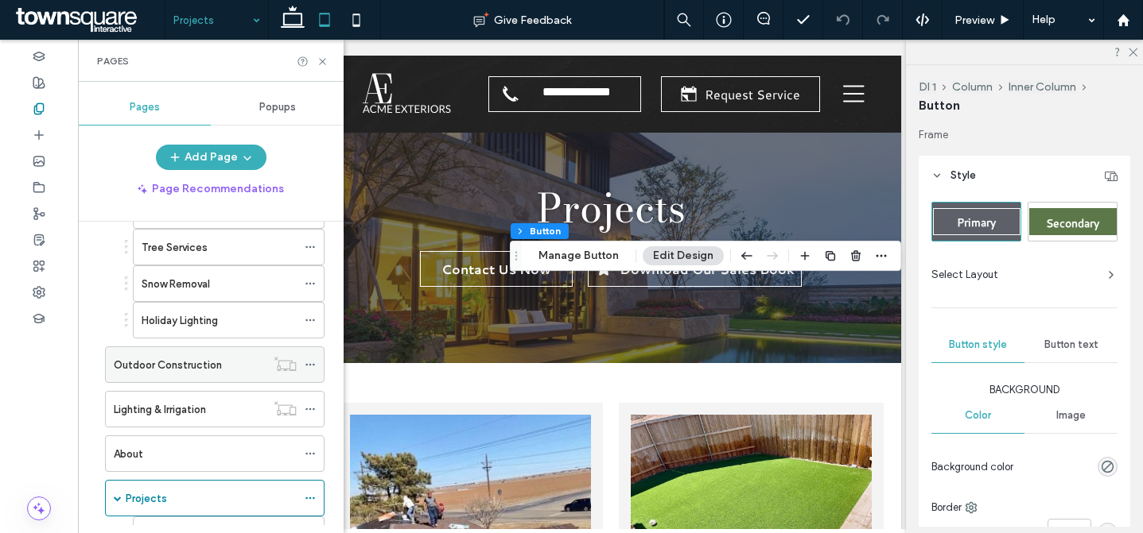
scroll to position [511, 0]
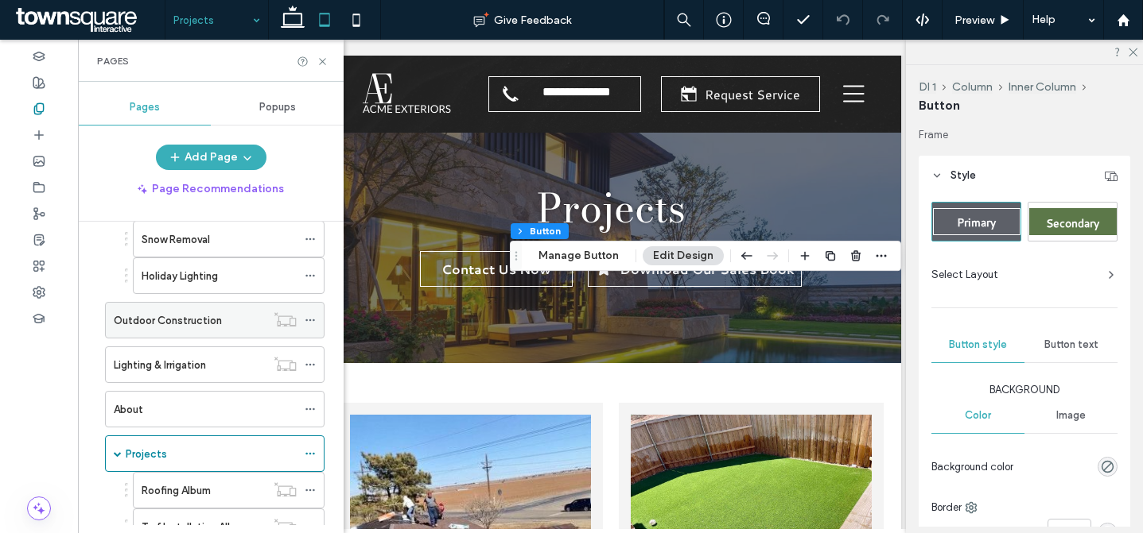
click at [215, 331] on div "Outdoor Construction" at bounding box center [190, 320] width 152 height 35
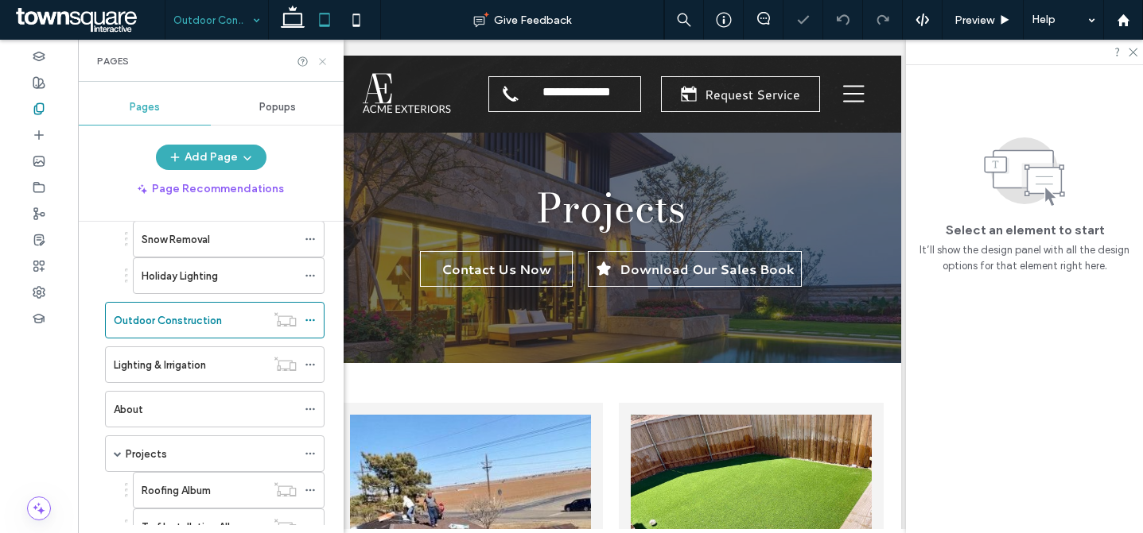
click at [328, 62] on div "Pages" at bounding box center [211, 61] width 266 height 42
click at [320, 56] on icon at bounding box center [322, 62] width 12 height 12
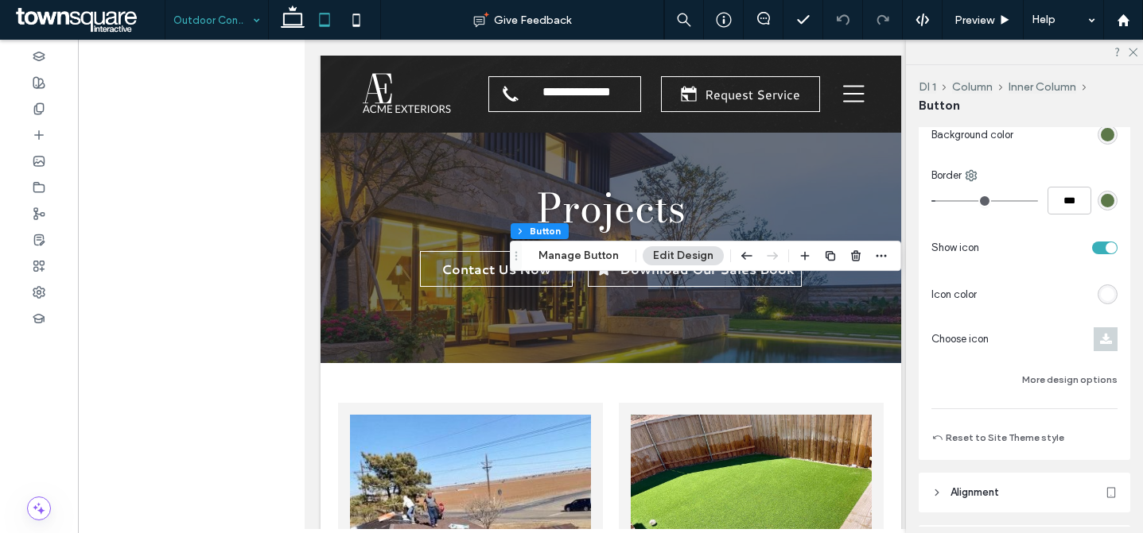
scroll to position [353, 0]
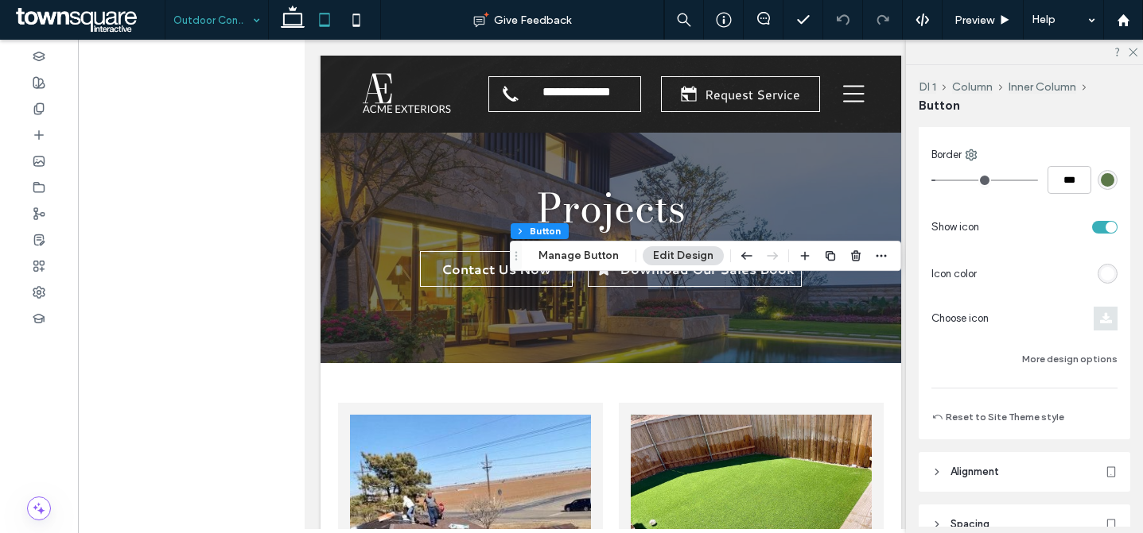
click at [1100, 316] on icon at bounding box center [1106, 318] width 12 height 13
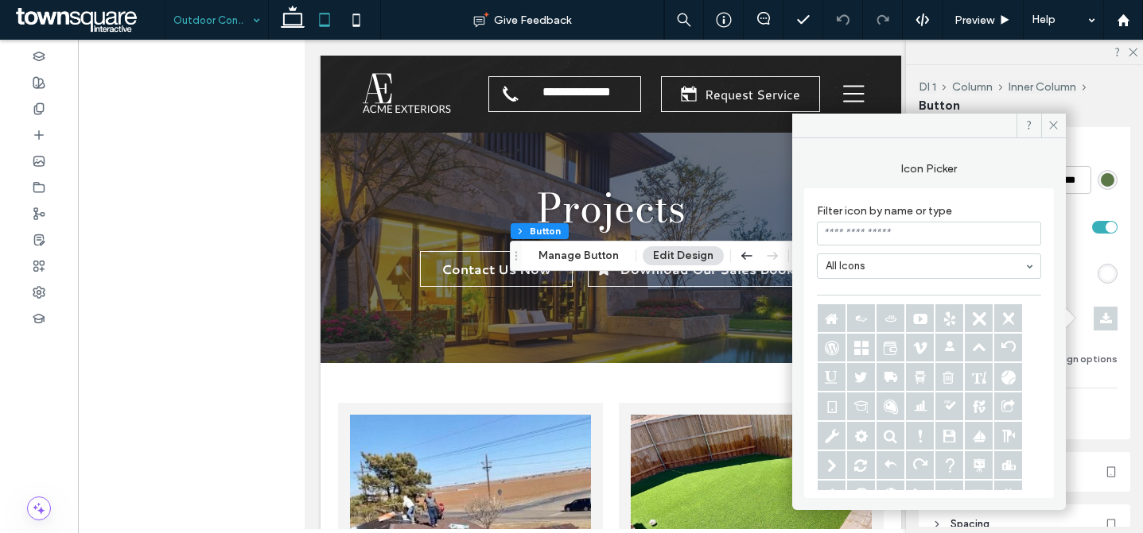
click at [1059, 119] on span at bounding box center [1053, 126] width 25 height 24
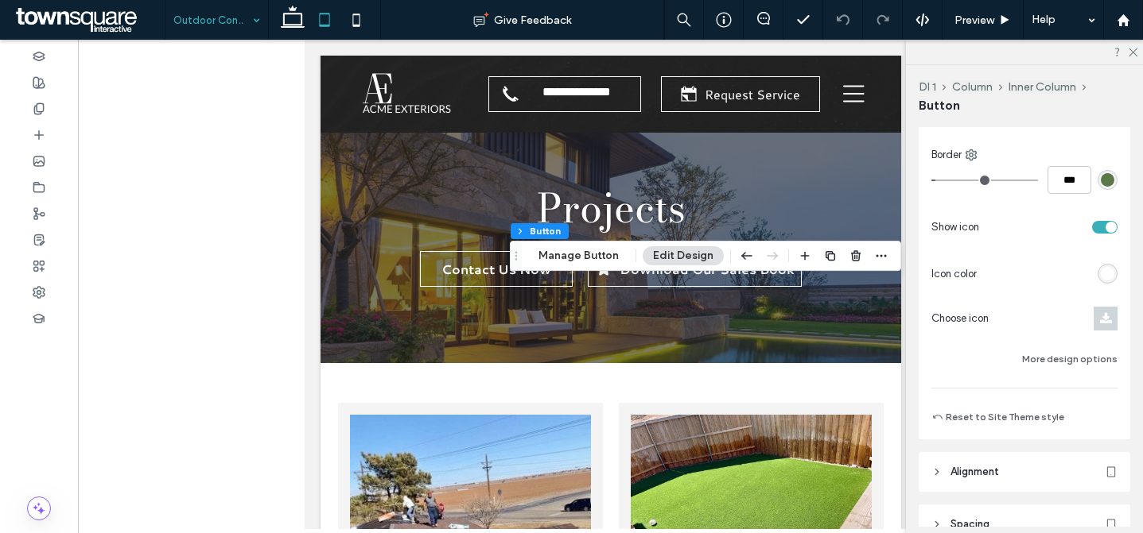
click at [1096, 233] on div "toggle" at bounding box center [1104, 227] width 25 height 13
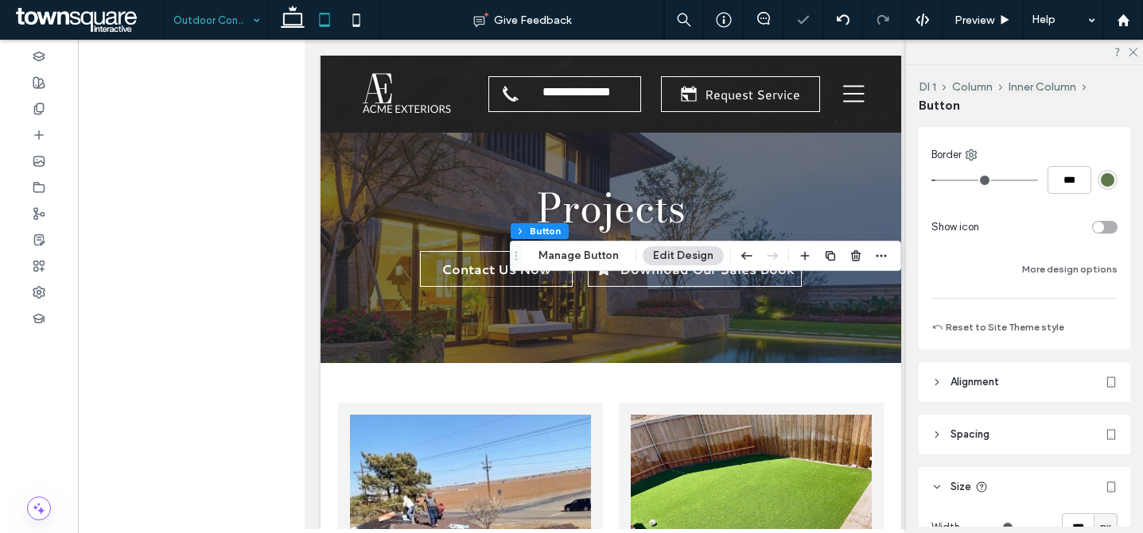
click at [1096, 229] on div "toggle" at bounding box center [1104, 227] width 25 height 13
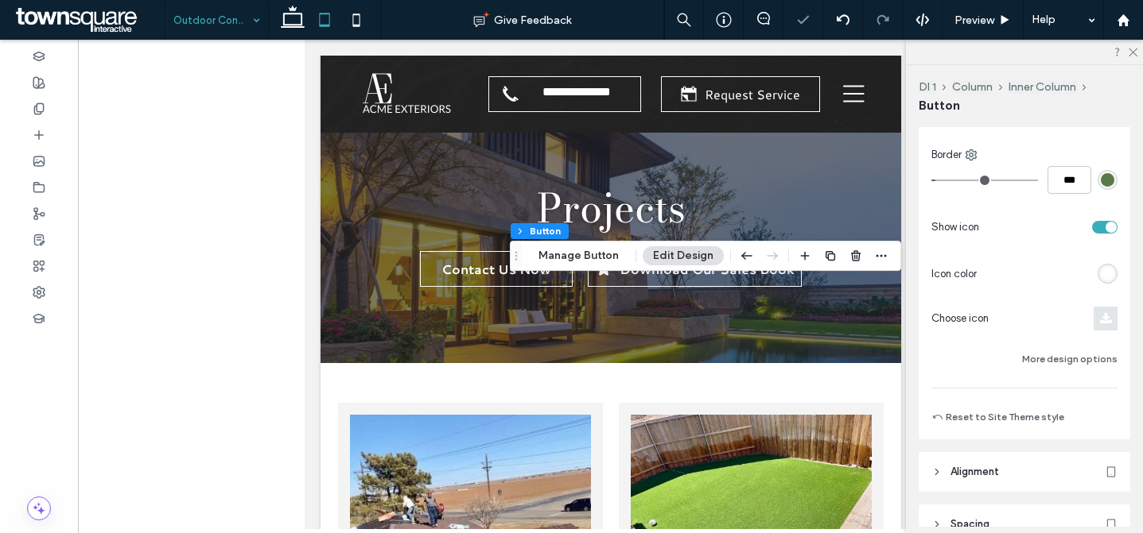
click at [1100, 314] on icon at bounding box center [1106, 318] width 12 height 13
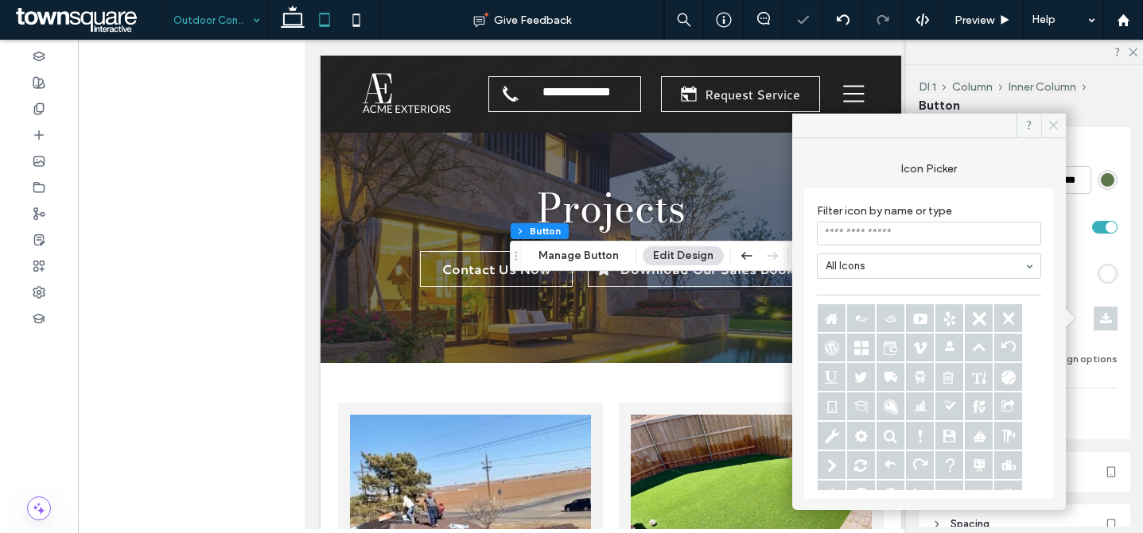
click at [1052, 123] on icon at bounding box center [1053, 125] width 12 height 12
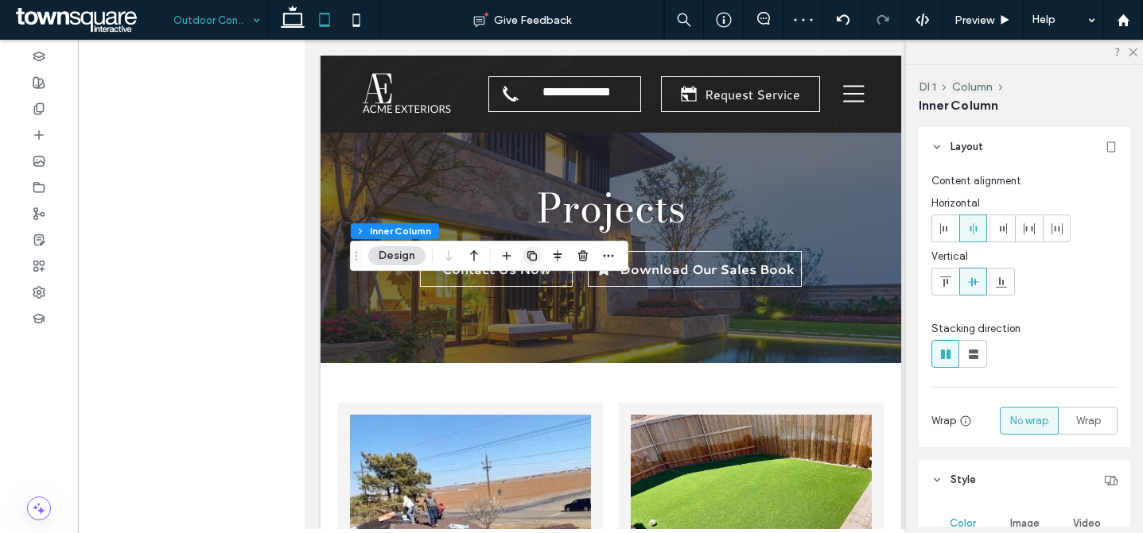
drag, startPoint x: 511, startPoint y: 253, endPoint x: 524, endPoint y: 249, distance: 13.3
click at [511, 253] on icon "button" at bounding box center [506, 256] width 13 height 13
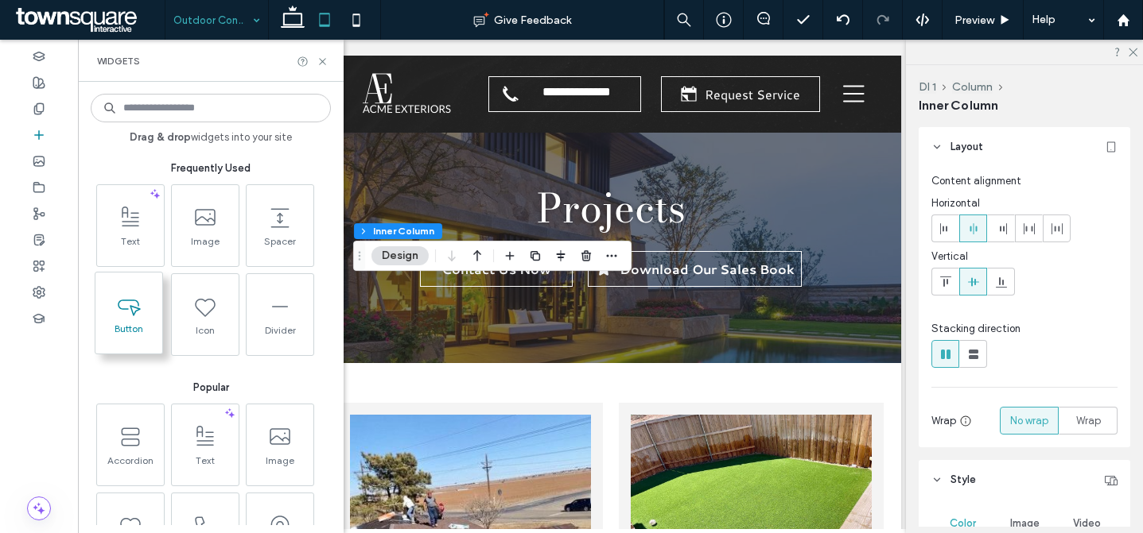
drag, startPoint x: 129, startPoint y: 304, endPoint x: 145, endPoint y: 306, distance: 16.1
click at [129, 303] on icon at bounding box center [128, 305] width 25 height 25
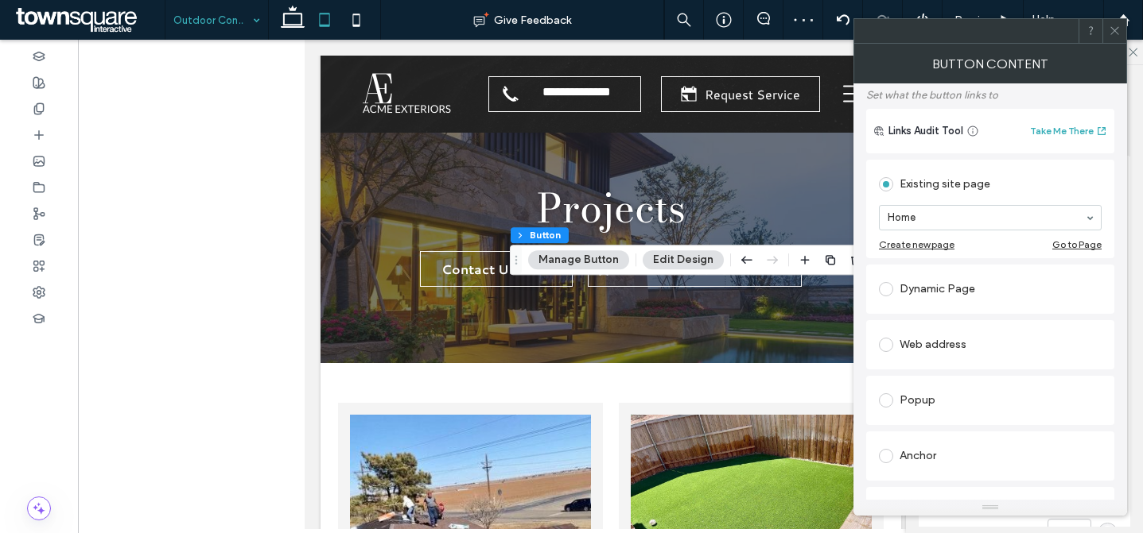
scroll to position [352, 0]
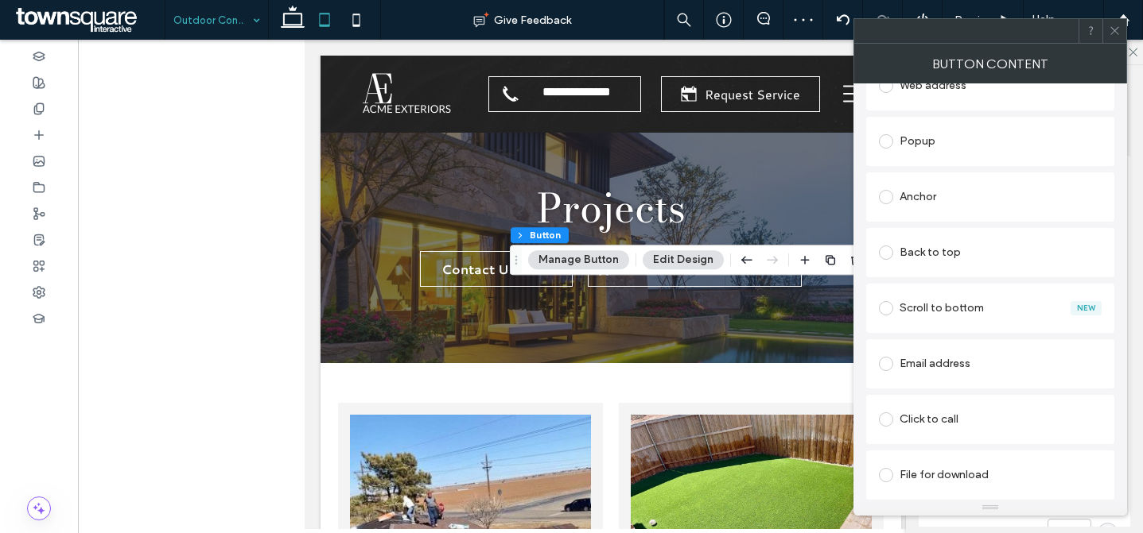
click at [1116, 23] on span at bounding box center [1114, 31] width 12 height 24
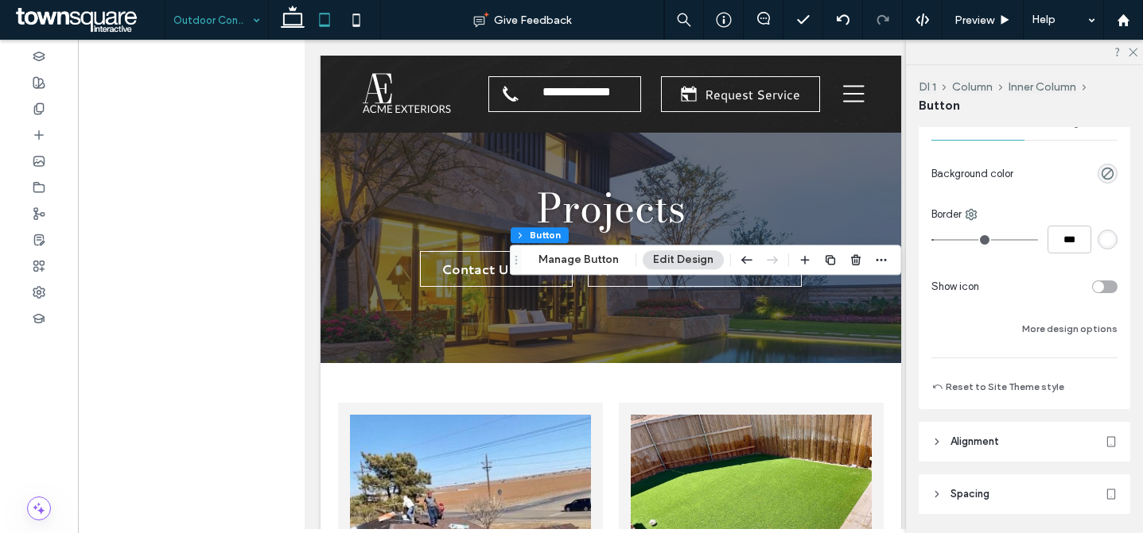
scroll to position [0, 0]
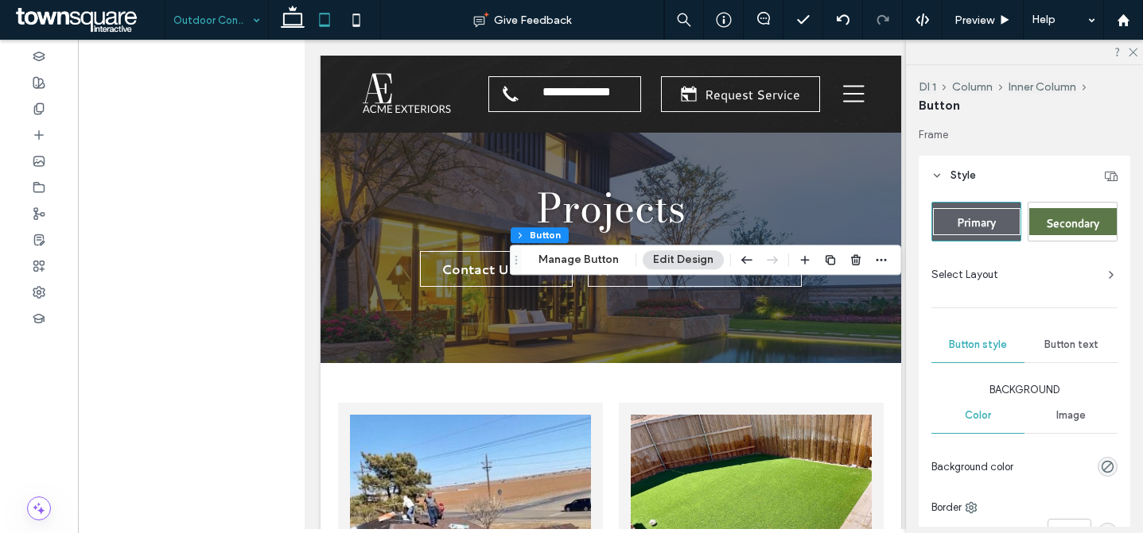
click at [1060, 222] on span "Secondary" at bounding box center [1072, 223] width 53 height 16
type input "*"
type input "***"
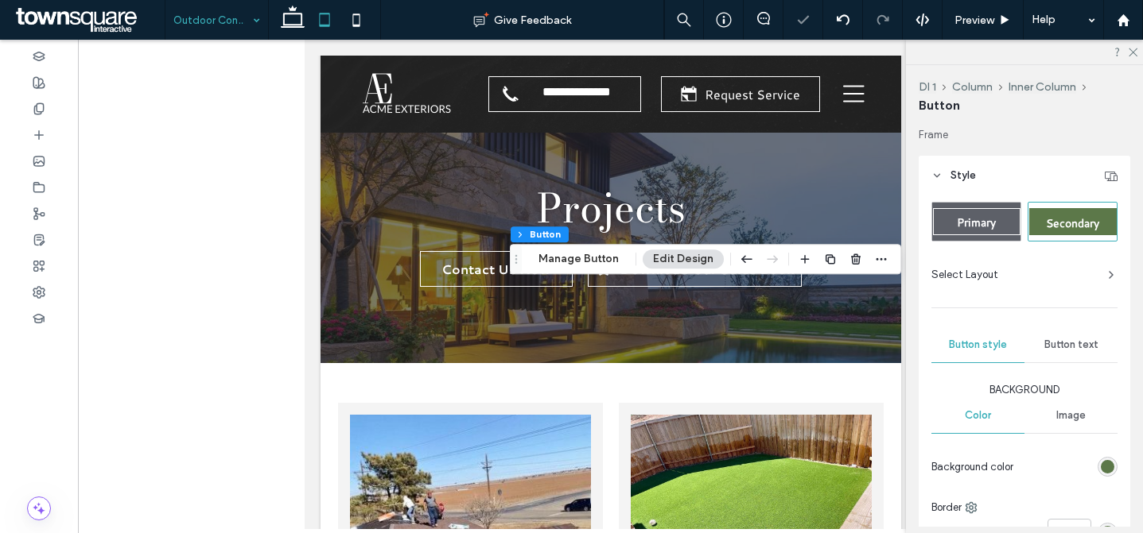
scroll to position [210, 0]
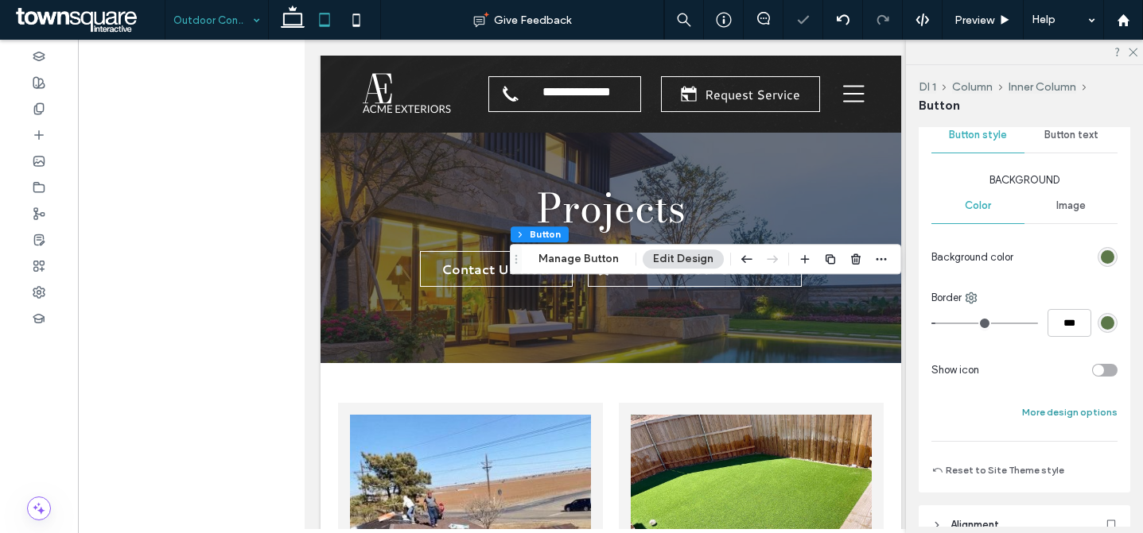
click at [1089, 417] on button "More design options" at bounding box center [1069, 412] width 95 height 19
click at [1094, 378] on div at bounding box center [1051, 370] width 132 height 28
click at [1095, 365] on div "toggle" at bounding box center [1104, 370] width 25 height 13
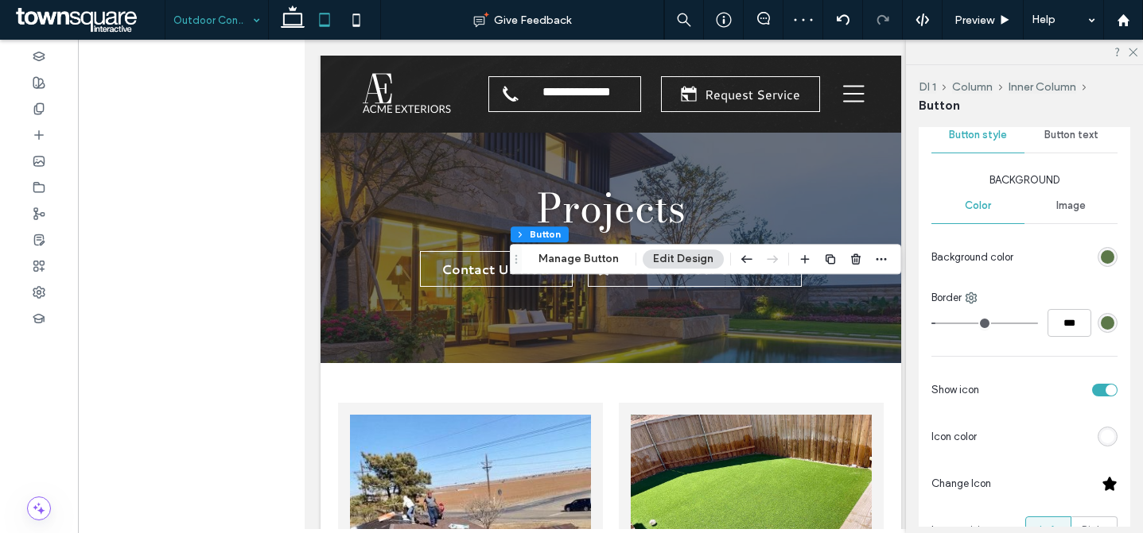
scroll to position [443, 0]
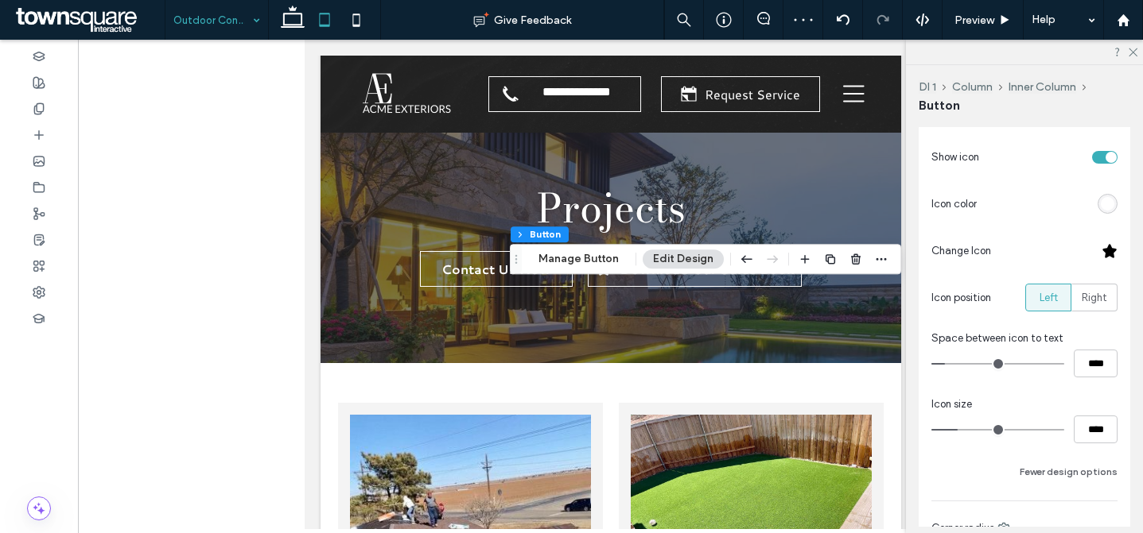
click at [1101, 252] on div at bounding box center [1109, 251] width 16 height 16
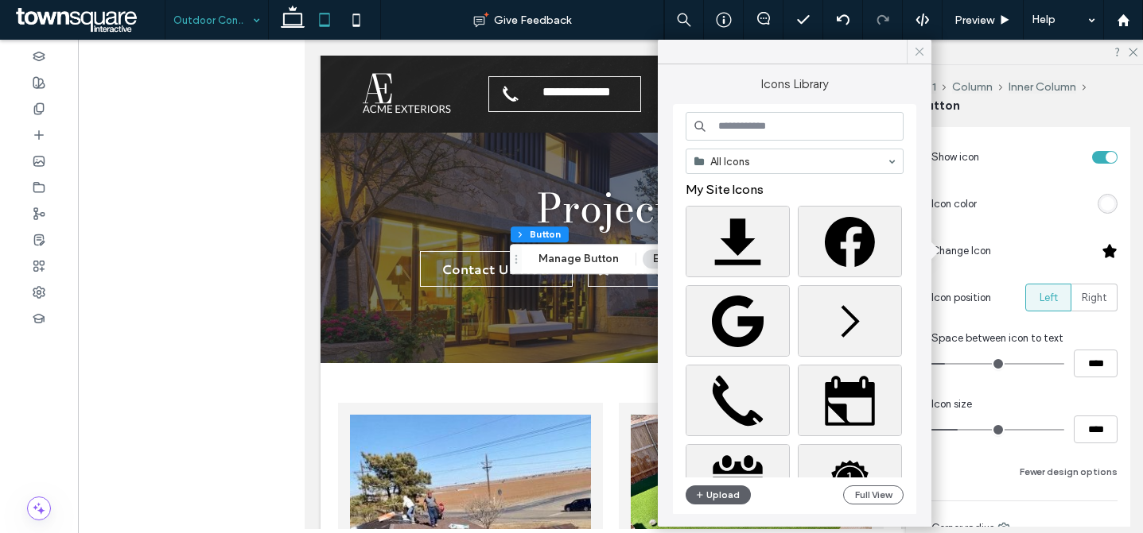
click at [920, 56] on icon at bounding box center [919, 52] width 14 height 14
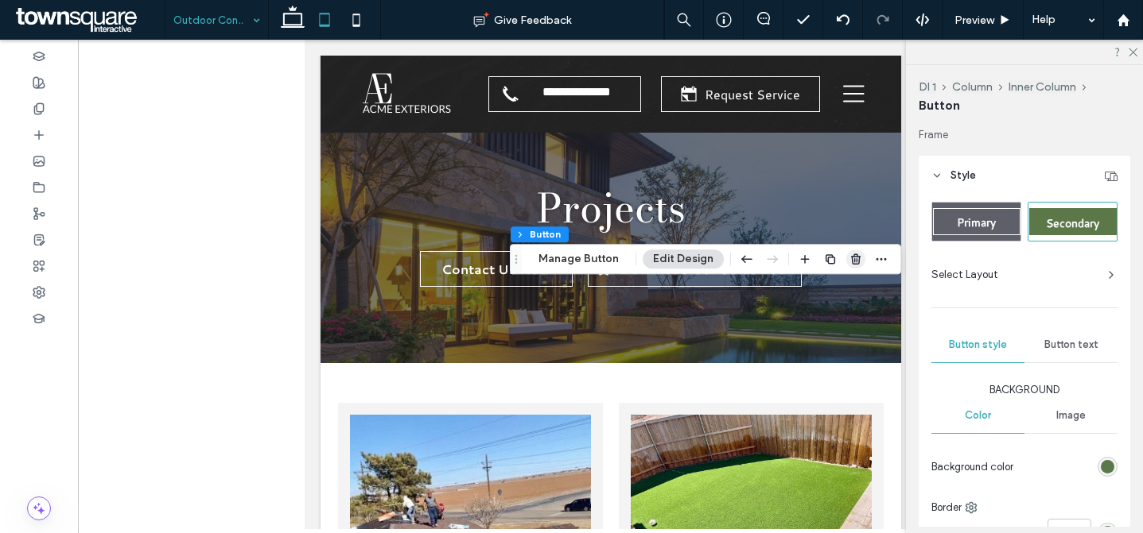
click at [849, 266] on span "button" at bounding box center [855, 259] width 19 height 19
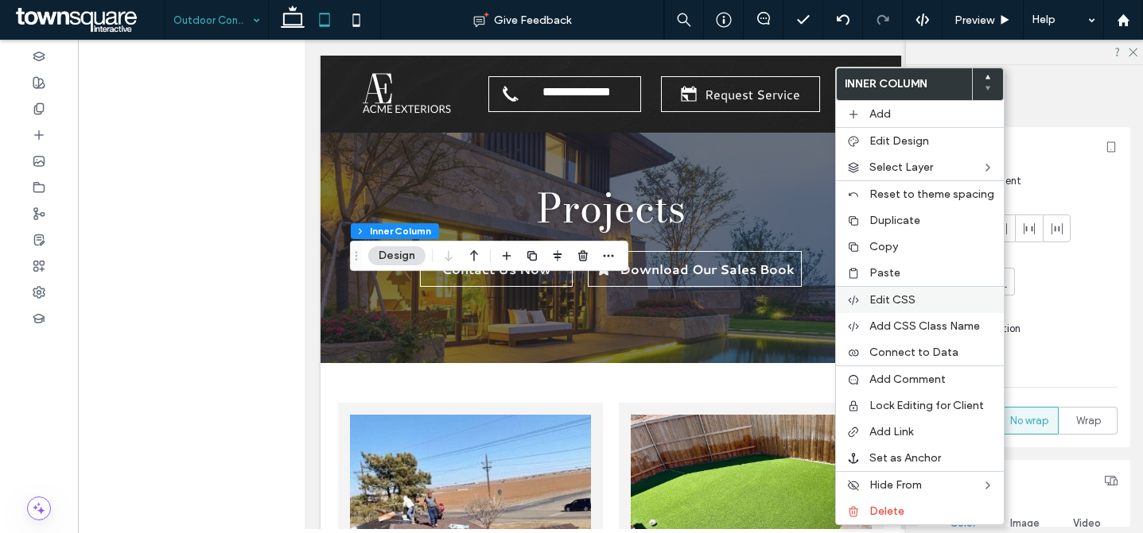
drag, startPoint x: 881, startPoint y: 270, endPoint x: 897, endPoint y: 301, distance: 34.1
click at [882, 270] on span "Paste" at bounding box center [884, 273] width 31 height 14
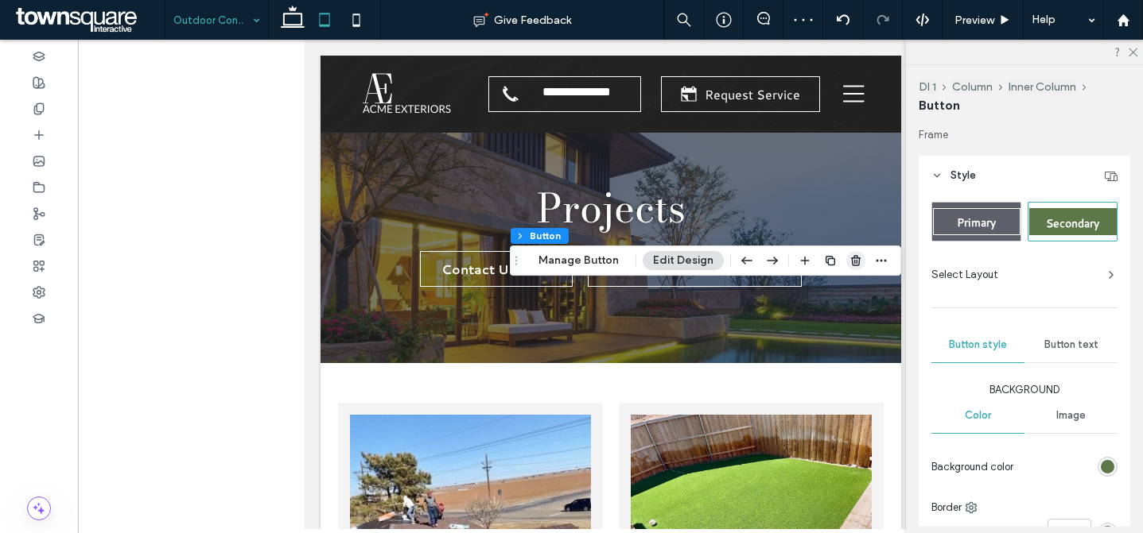
click at [851, 256] on use "button" at bounding box center [856, 260] width 10 height 10
click at [292, 18] on icon at bounding box center [293, 20] width 32 height 32
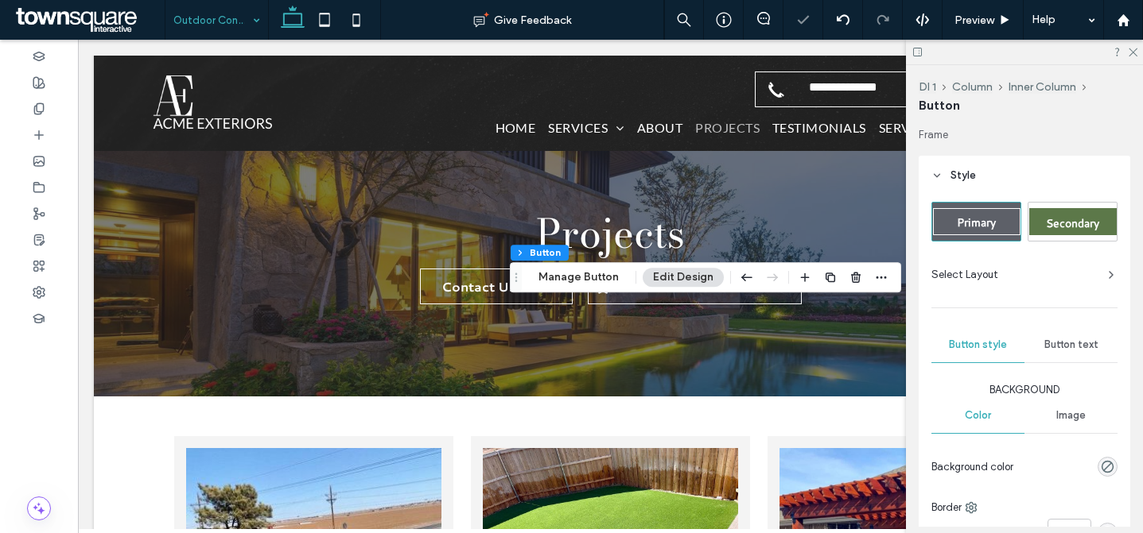
click at [990, 164] on header "Style" at bounding box center [1023, 176] width 211 height 40
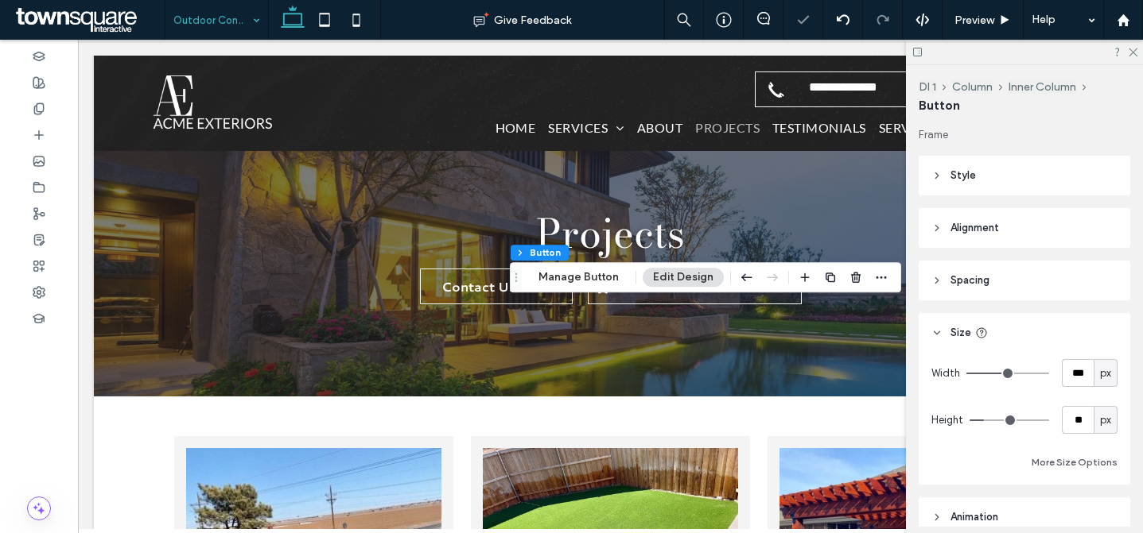
drag, startPoint x: 987, startPoint y: 237, endPoint x: 1022, endPoint y: 257, distance: 40.9
click at [987, 237] on header "Alignment" at bounding box center [1023, 228] width 211 height 40
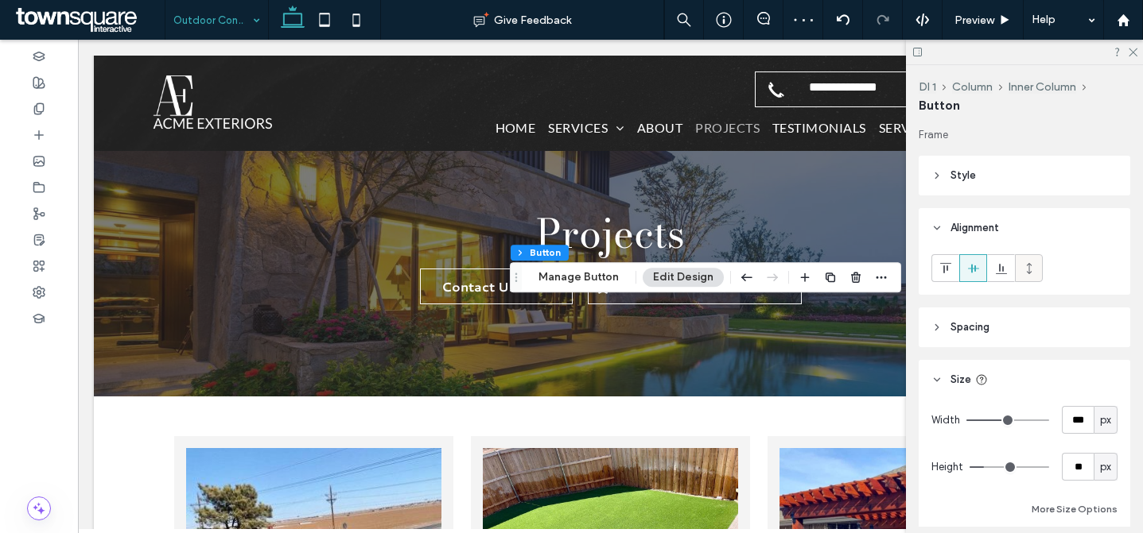
click at [1036, 262] on div at bounding box center [1028, 268] width 26 height 26
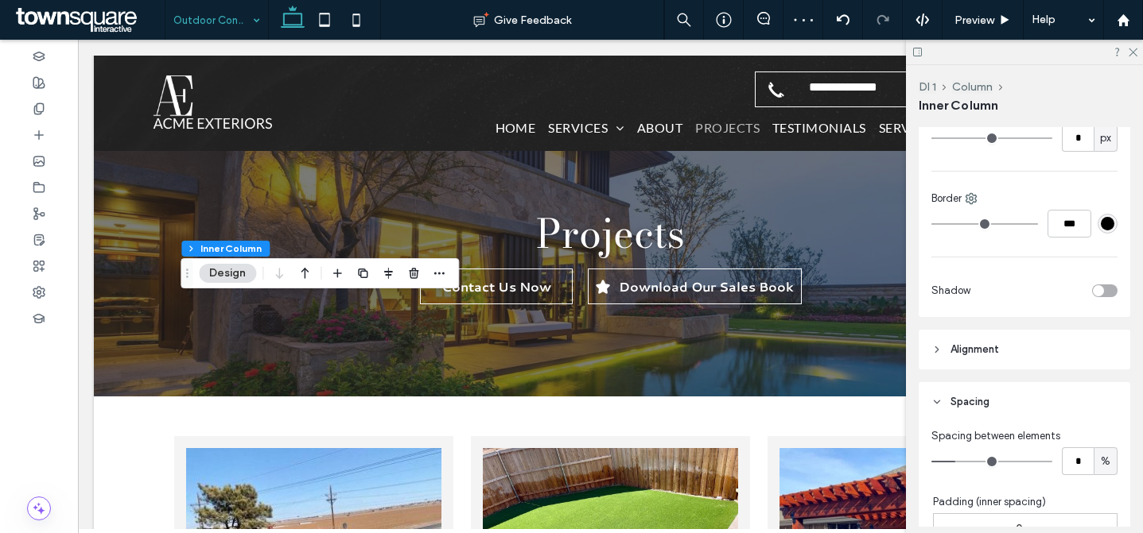
scroll to position [1104, 0]
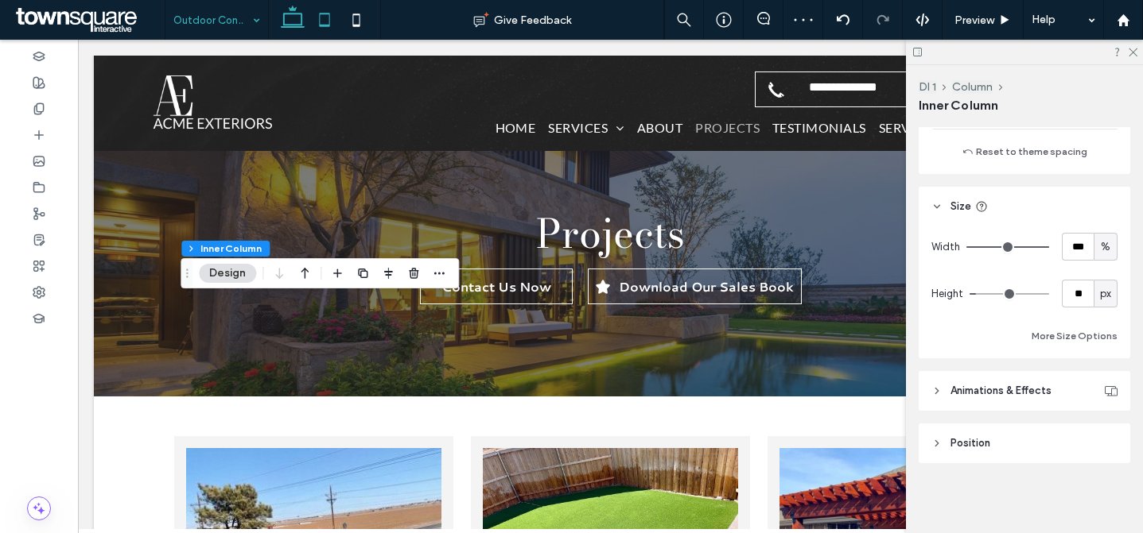
click at [329, 17] on use at bounding box center [325, 20] width 10 height 14
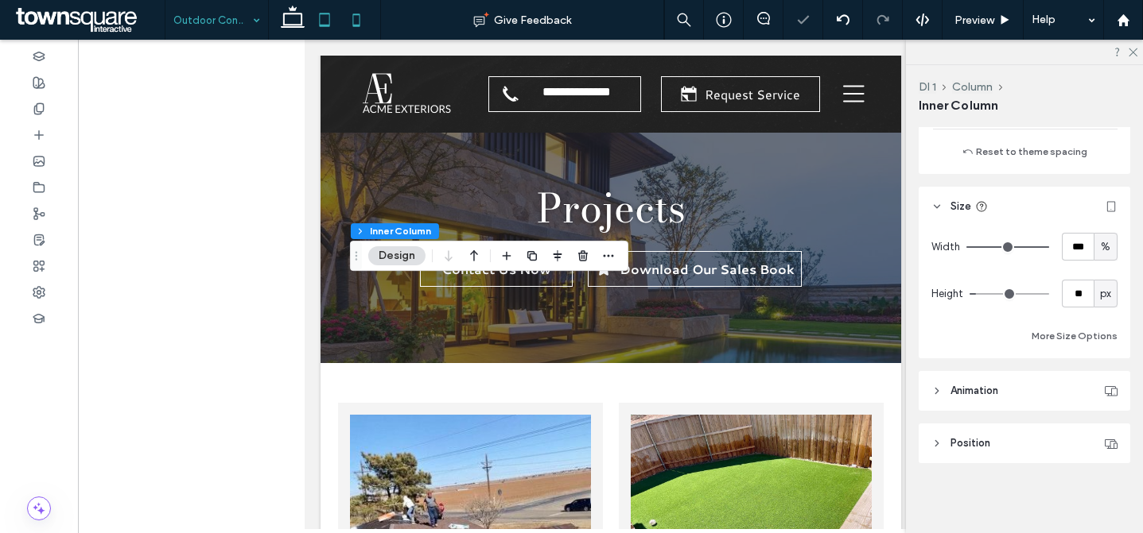
click at [348, 16] on icon at bounding box center [356, 20] width 32 height 32
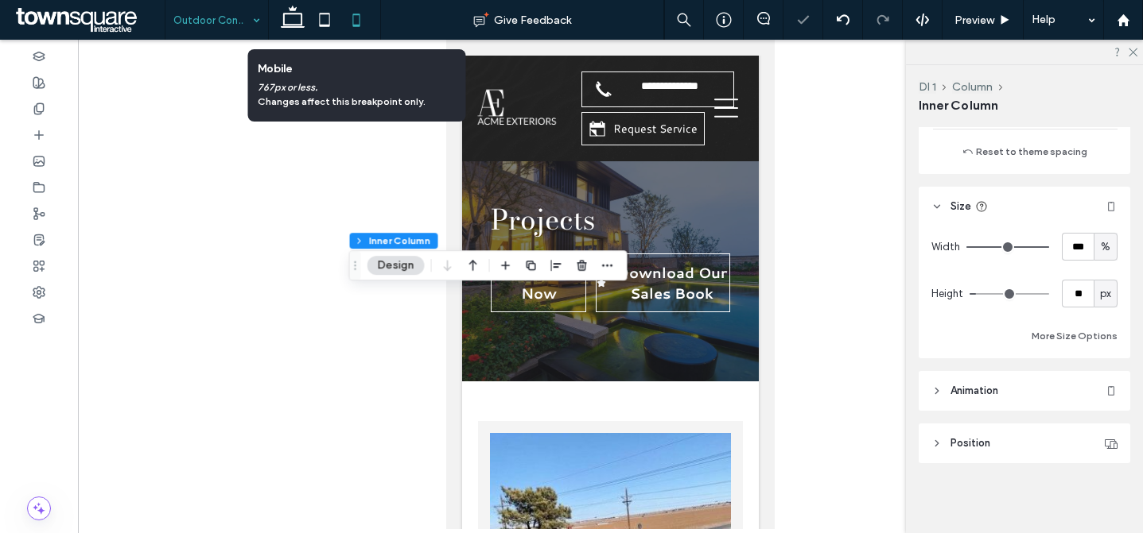
type input "*"
type input "***"
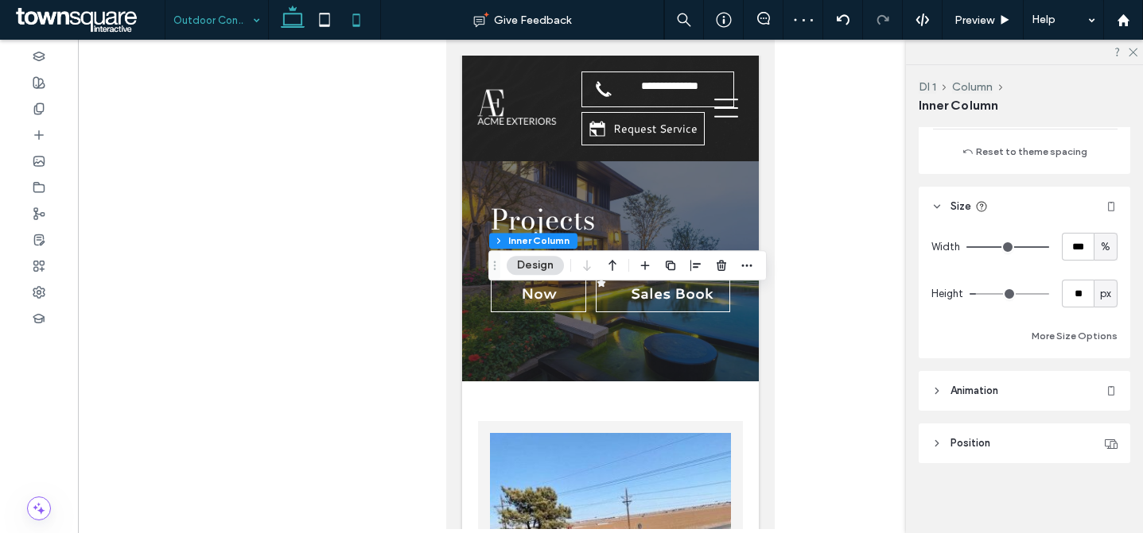
click at [292, 21] on icon at bounding box center [293, 20] width 32 height 32
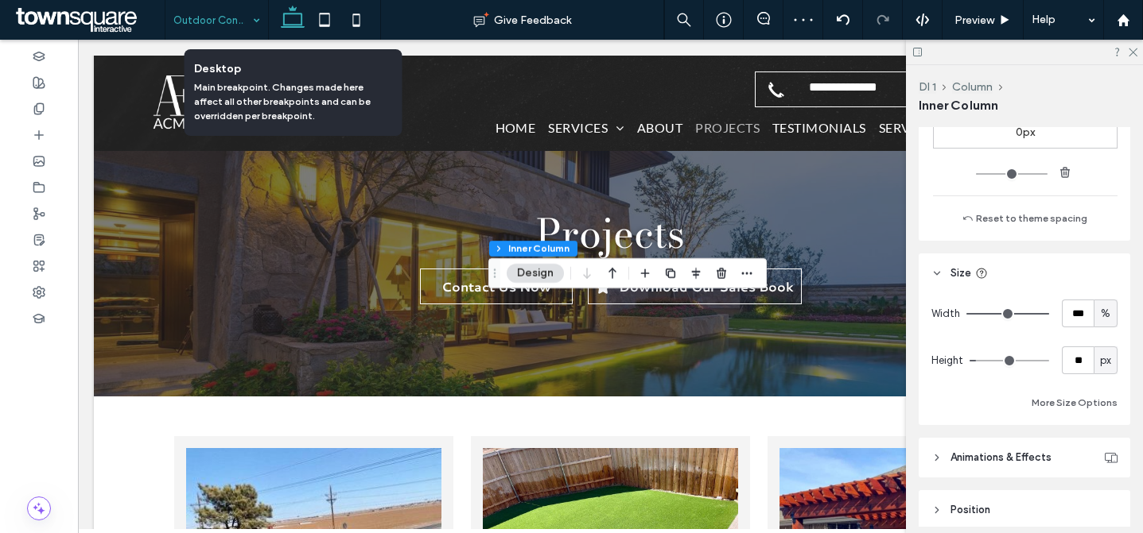
type input "*"
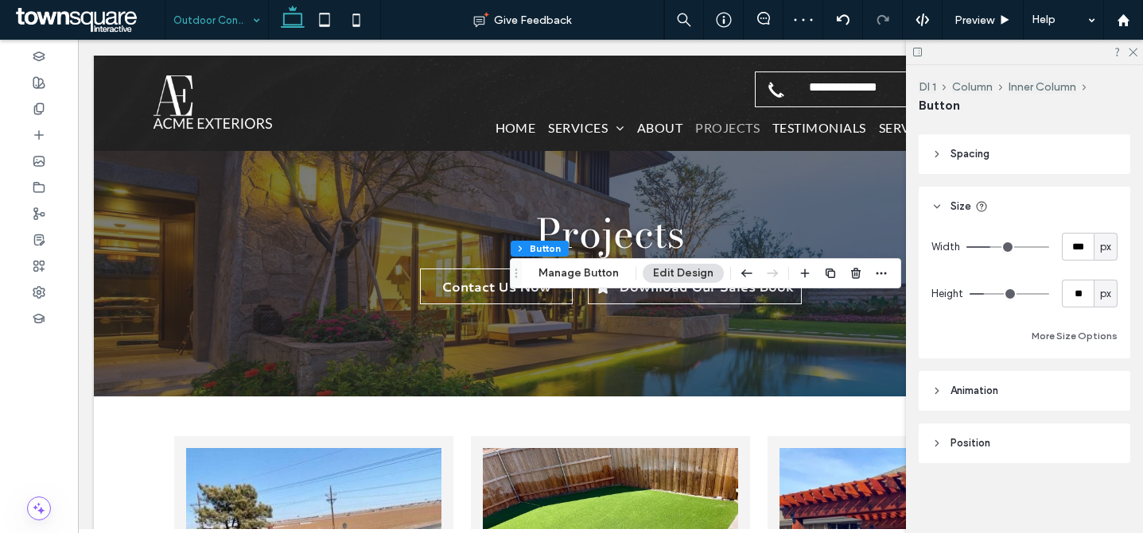
scroll to position [0, 0]
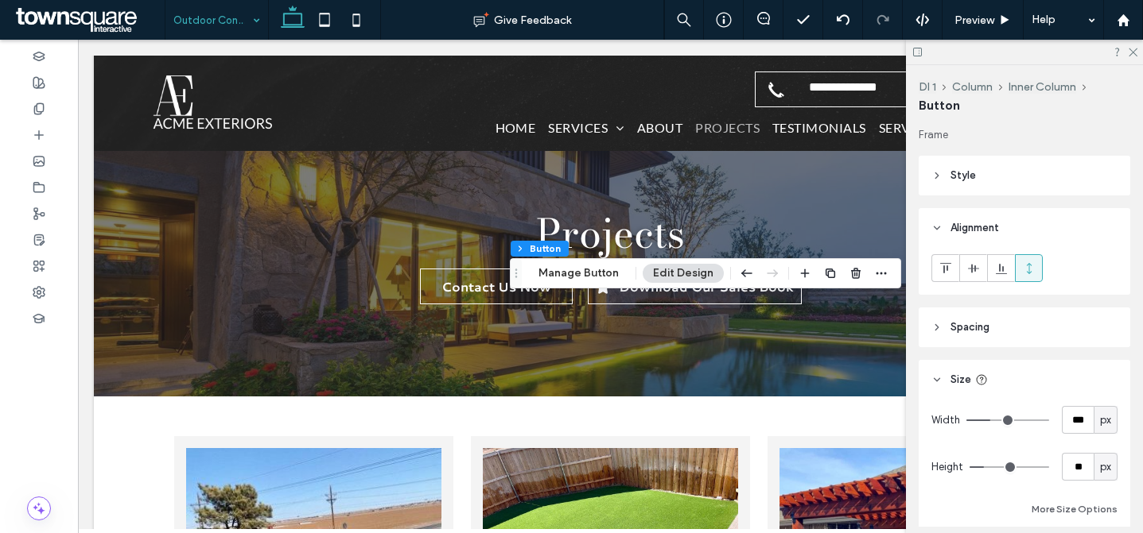
click at [1022, 164] on header "Style" at bounding box center [1023, 176] width 211 height 40
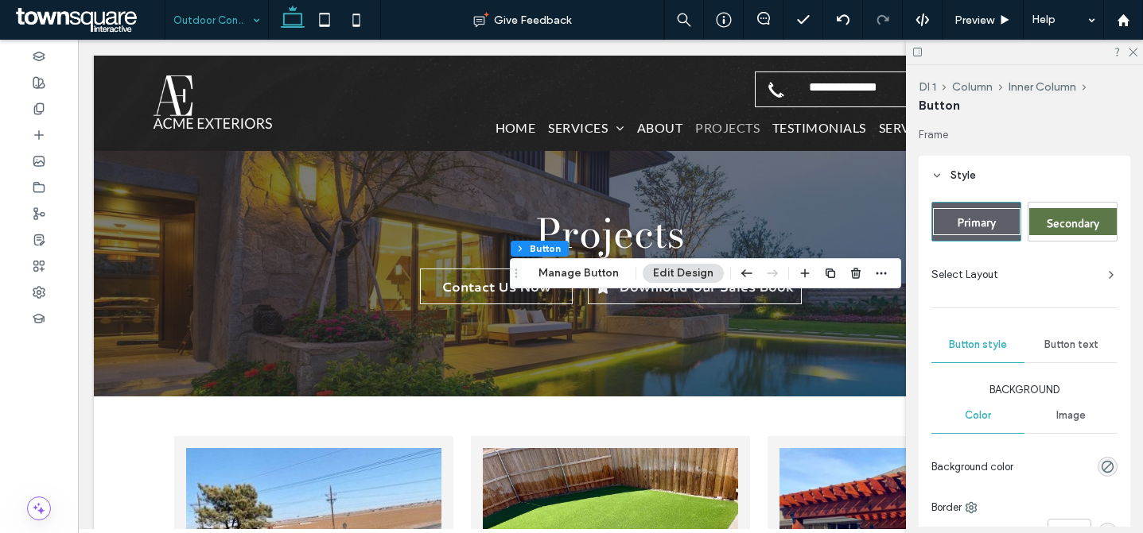
click at [1072, 219] on span "Secondary" at bounding box center [1072, 223] width 53 height 16
type input "*"
type input "***"
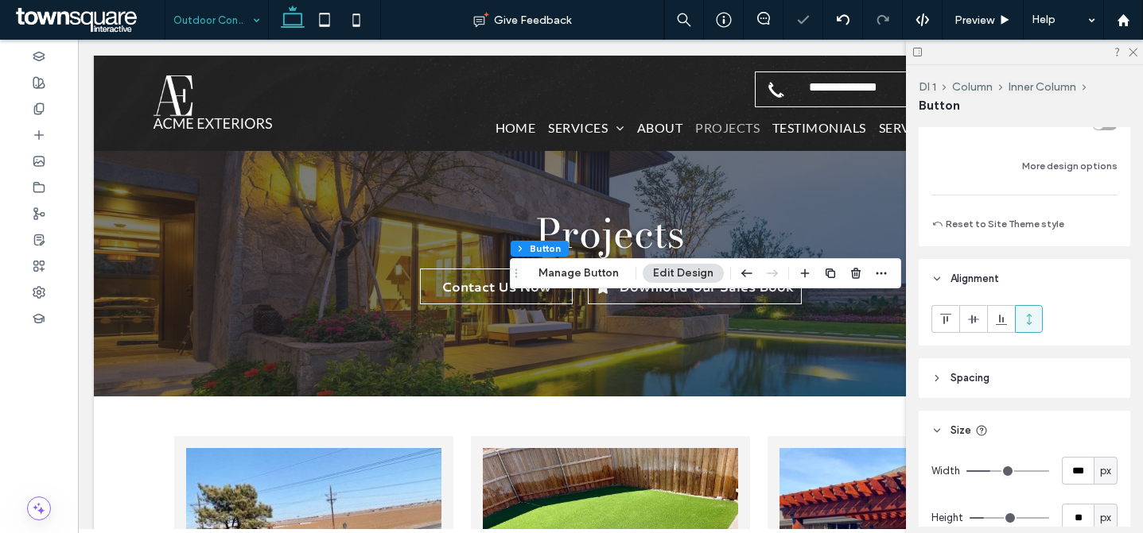
scroll to position [222, 0]
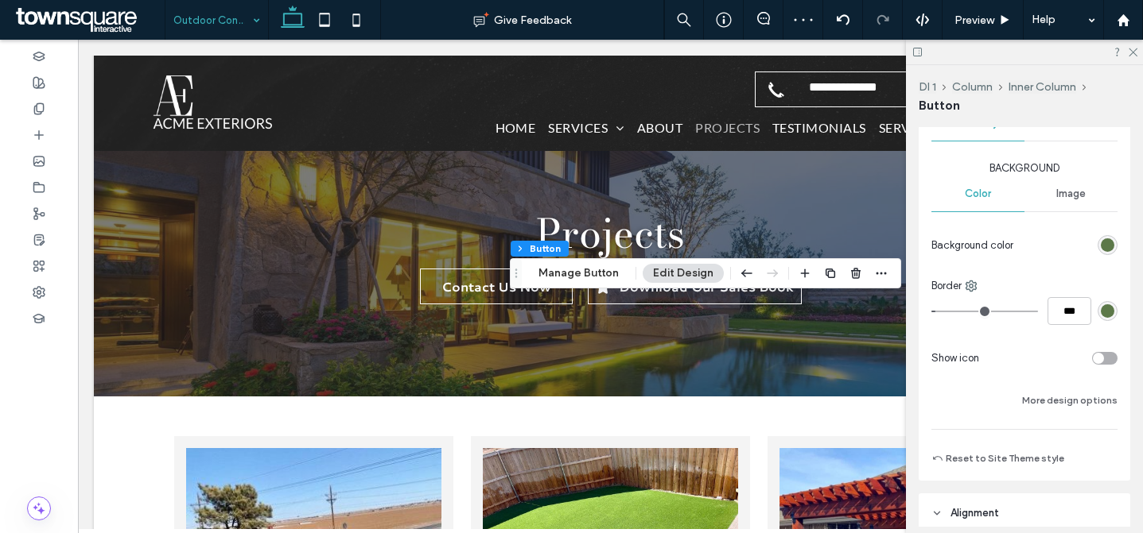
click at [1096, 353] on div "toggle" at bounding box center [1104, 358] width 25 height 13
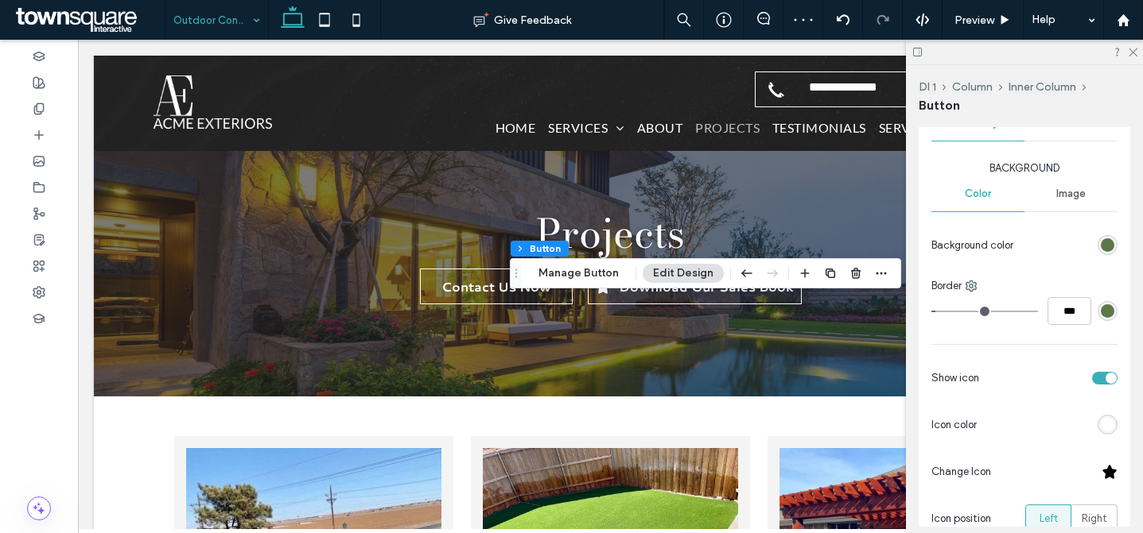
click at [1104, 465] on div at bounding box center [1109, 472] width 16 height 16
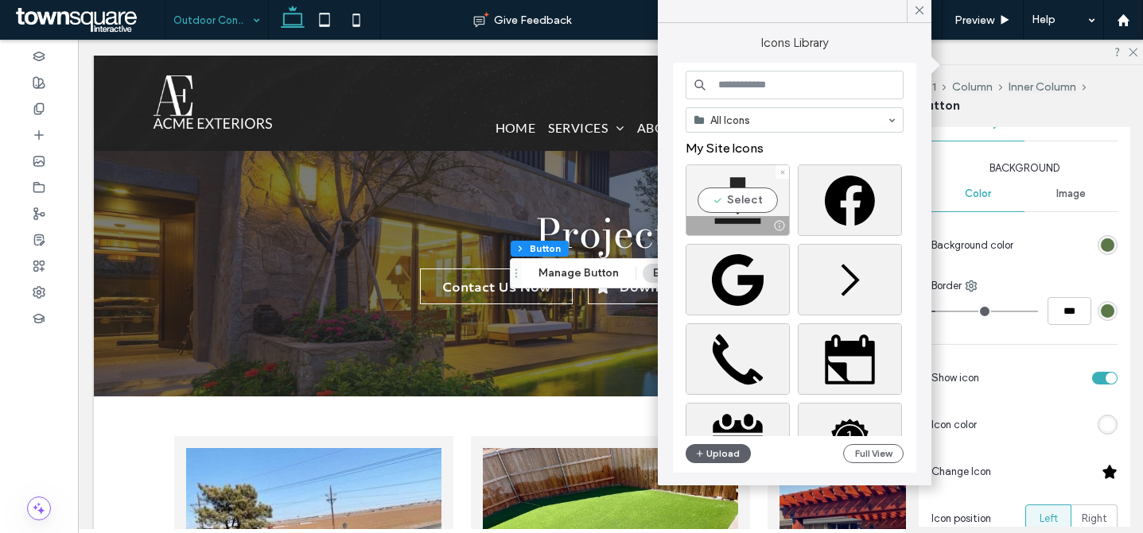
click at [730, 203] on div "Select" at bounding box center [737, 201] width 104 height 72
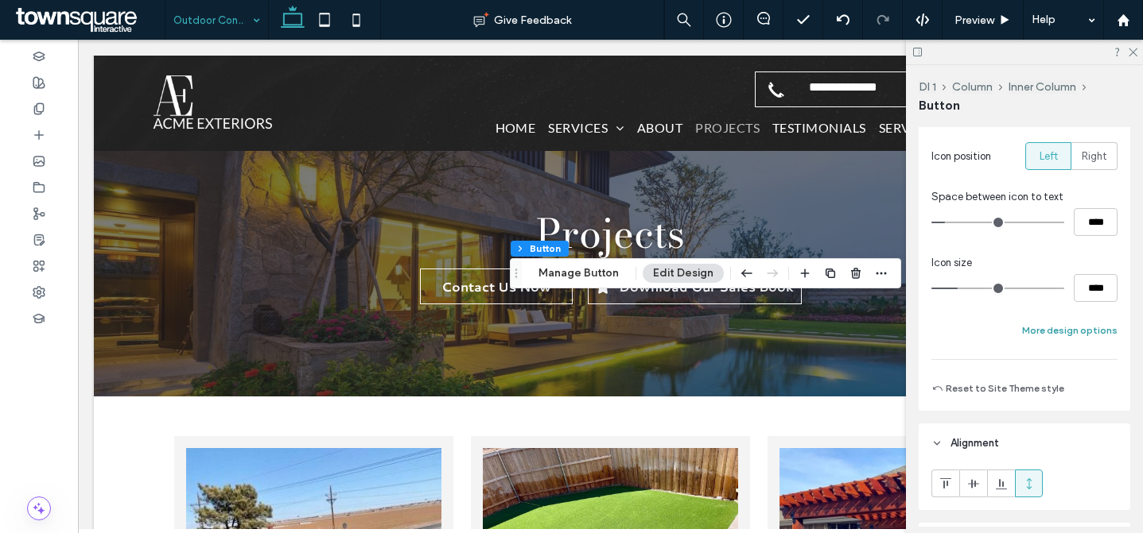
click at [1093, 329] on button "More design options" at bounding box center [1069, 330] width 95 height 19
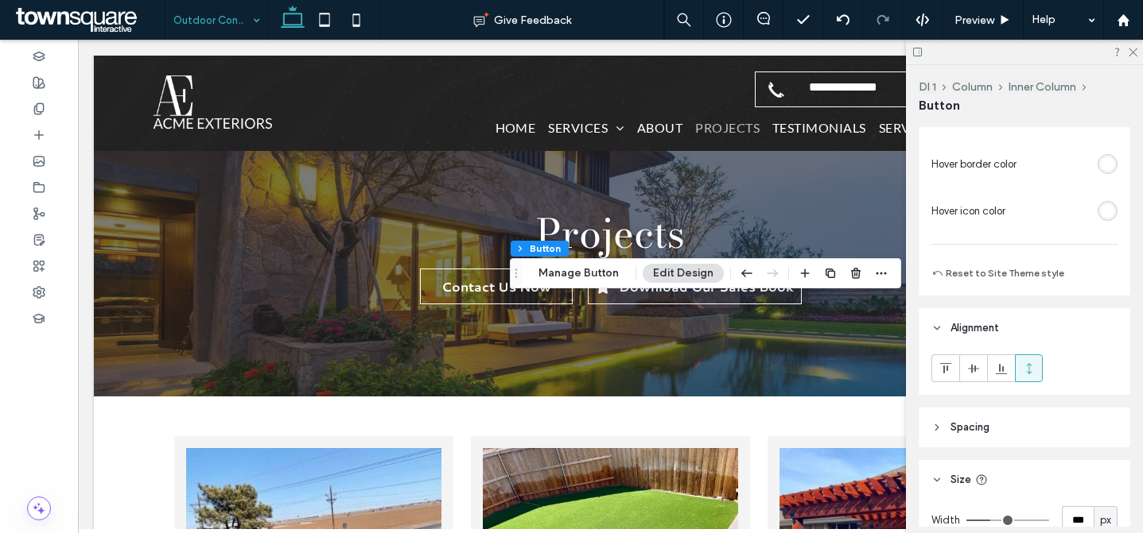
scroll to position [972, 0]
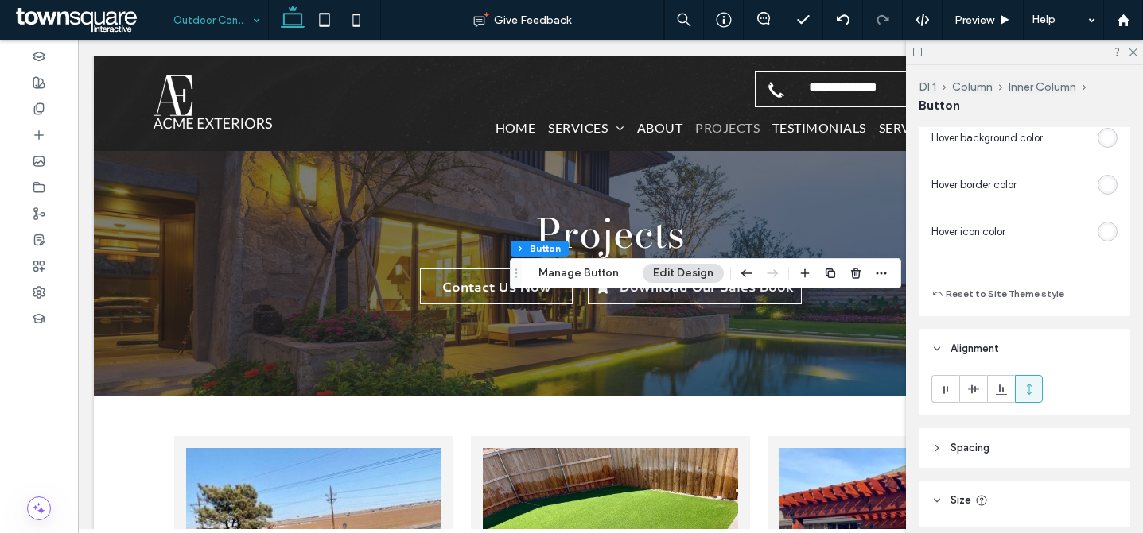
click at [1100, 227] on div "rgb(255, 255, 255)" at bounding box center [1107, 232] width 14 height 14
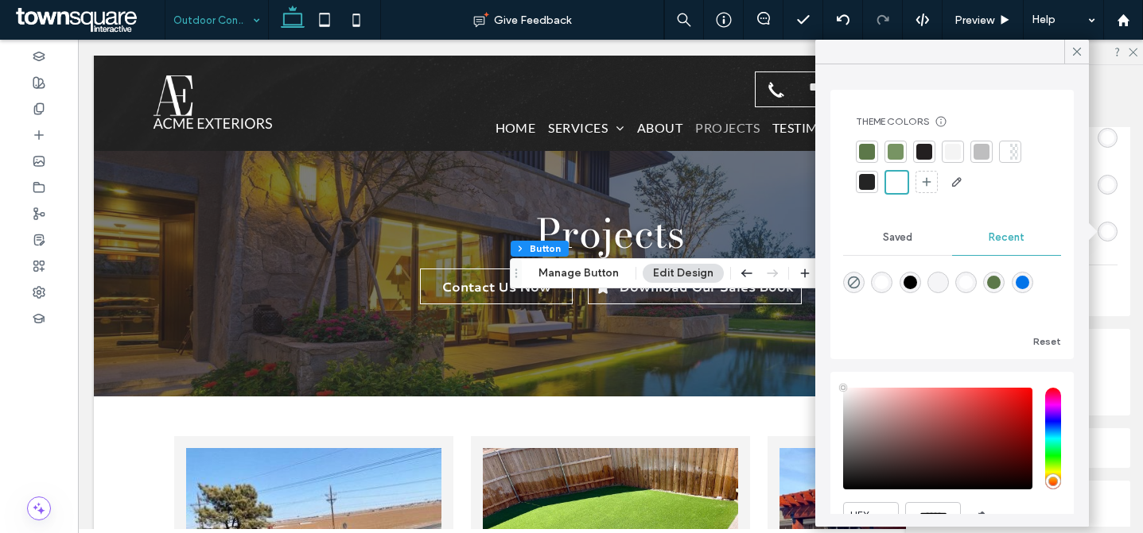
click at [868, 149] on div at bounding box center [867, 152] width 16 height 16
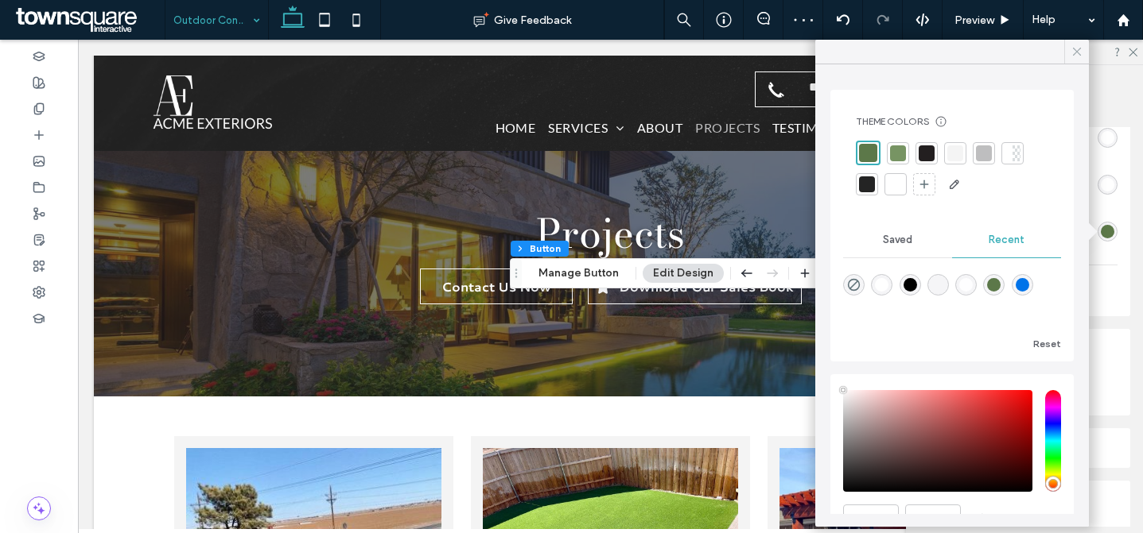
click at [1075, 52] on use at bounding box center [1077, 52] width 8 height 8
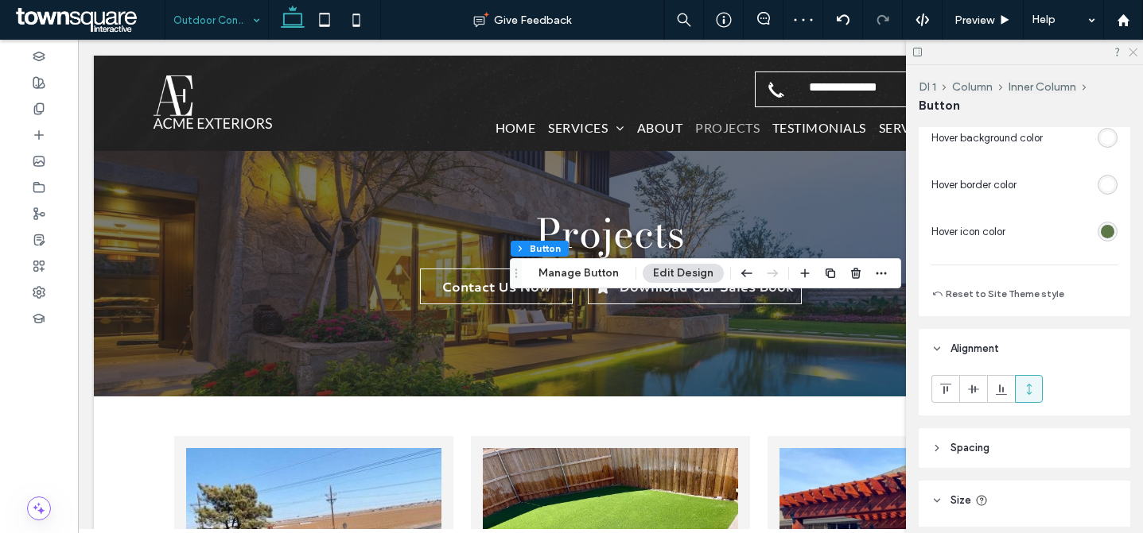
click at [1133, 52] on use at bounding box center [1132, 52] width 9 height 9
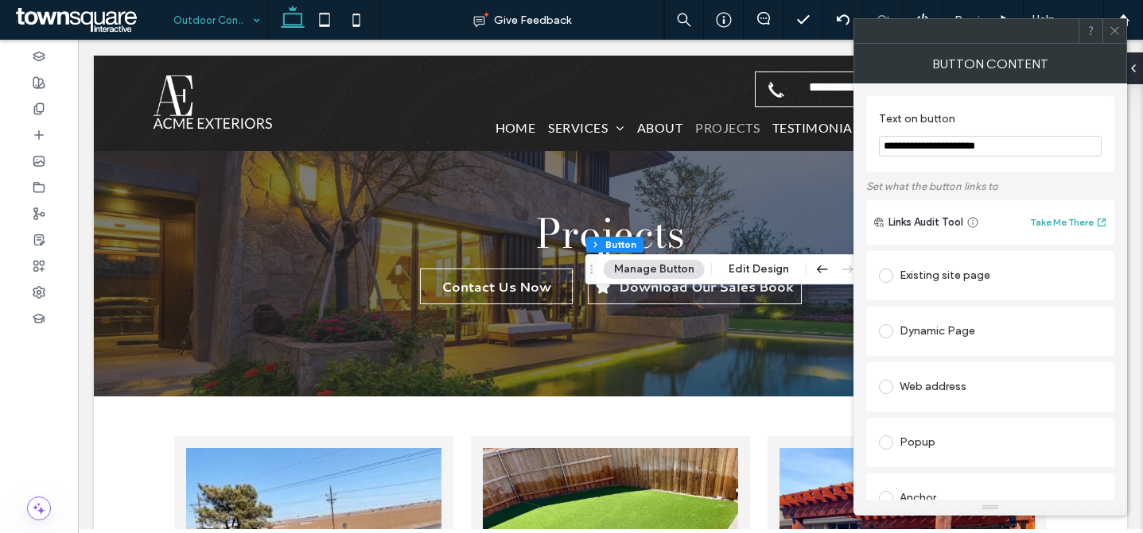
drag, startPoint x: 611, startPoint y: 276, endPoint x: 237, endPoint y: 259, distance: 374.1
click at [585, 264] on icon "Drag" at bounding box center [591, 269] width 13 height 11
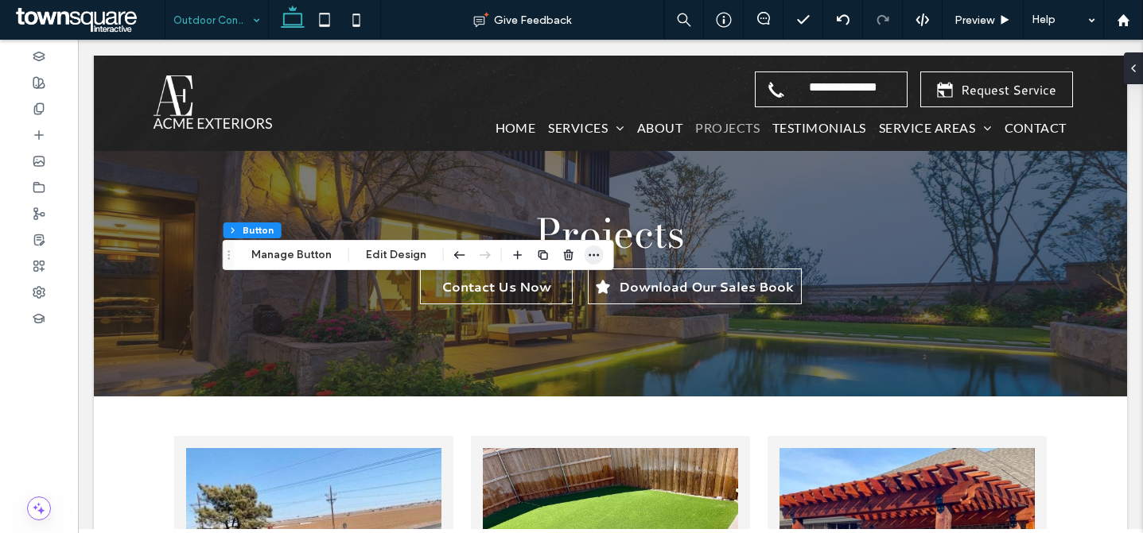
click at [589, 251] on icon "button" at bounding box center [594, 255] width 13 height 13
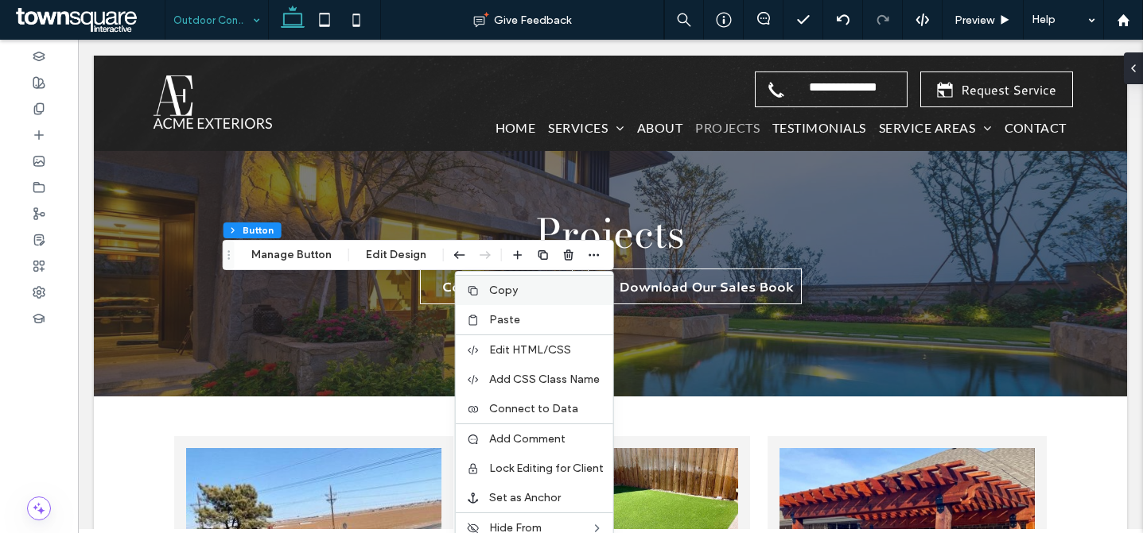
click at [518, 297] on div "Copy" at bounding box center [534, 290] width 157 height 30
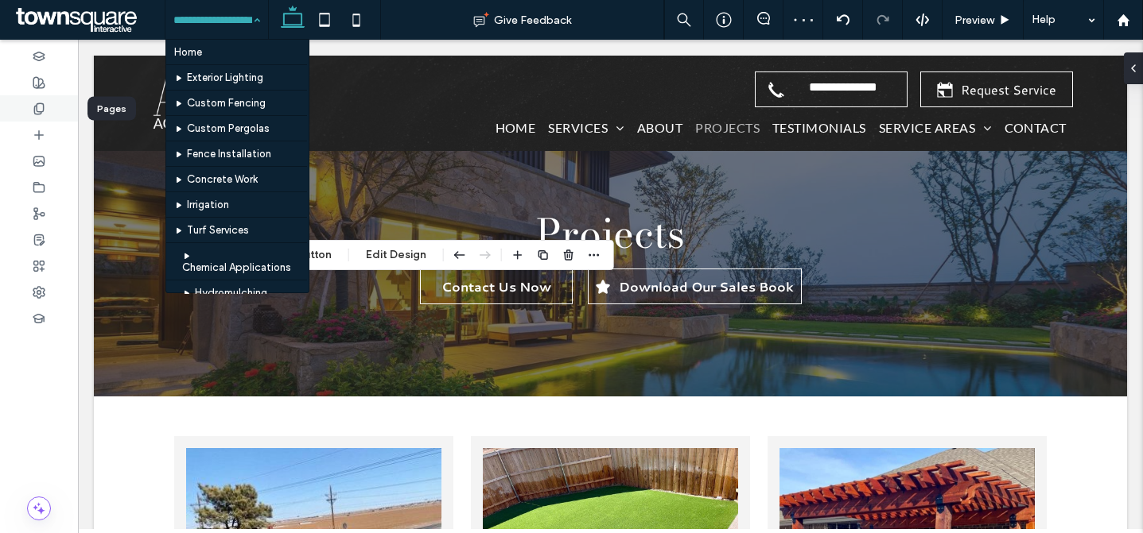
click at [42, 107] on icon at bounding box center [39, 109] width 13 height 13
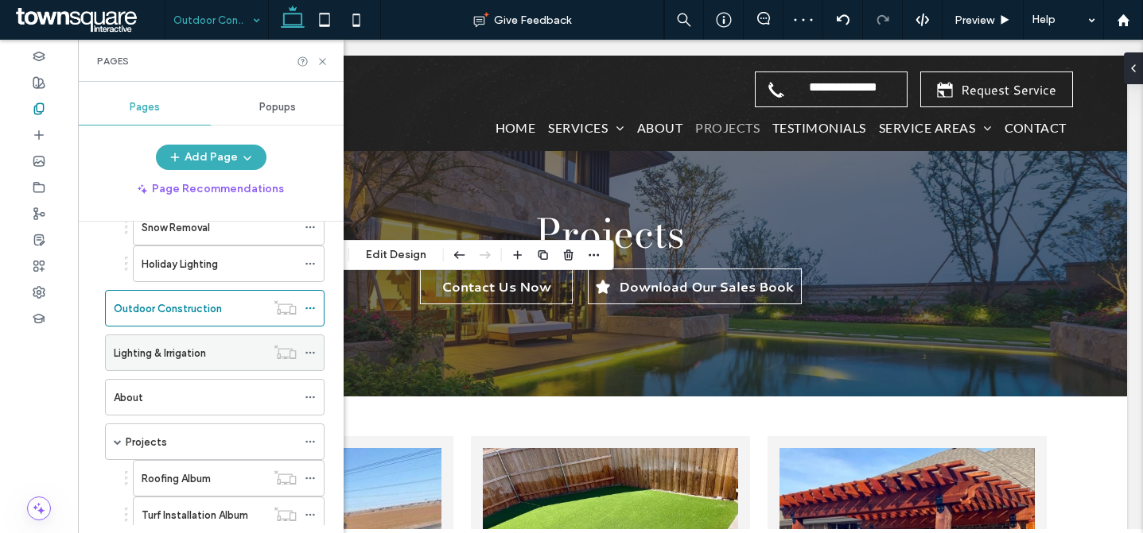
scroll to position [554, 0]
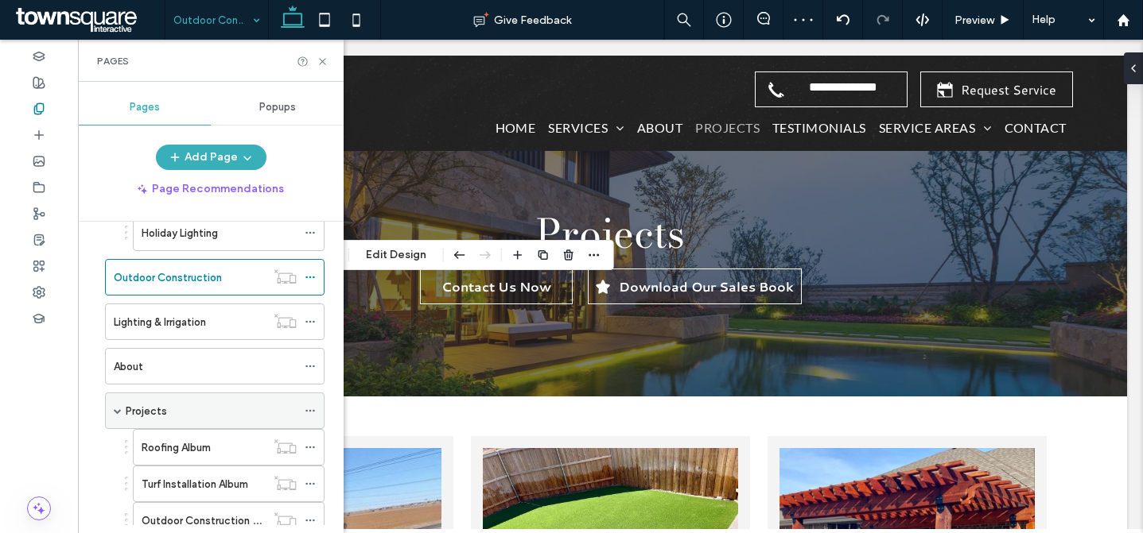
click at [181, 408] on div "Projects" at bounding box center [211, 411] width 171 height 17
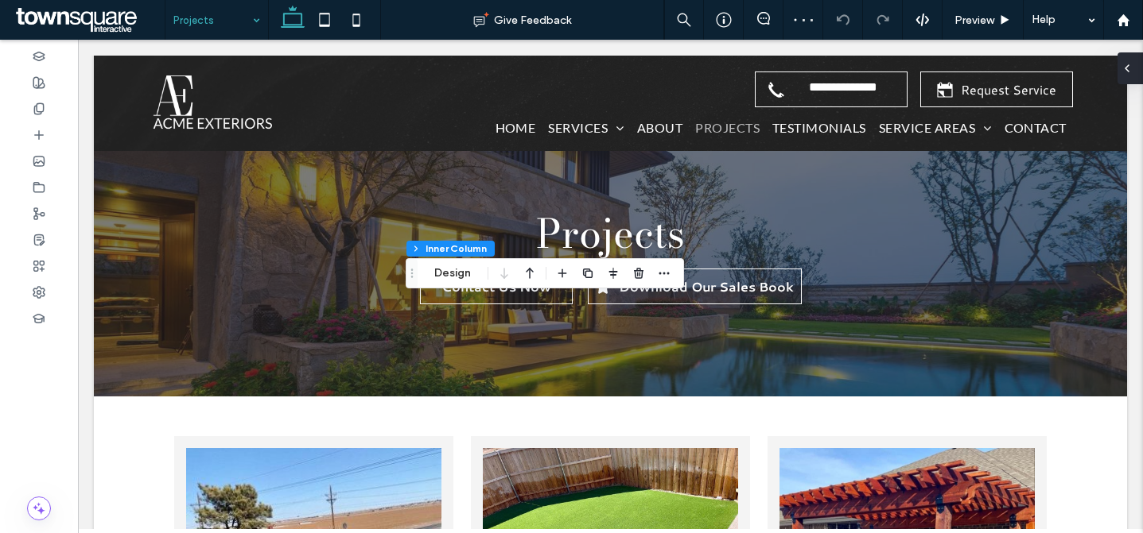
click at [1126, 71] on icon at bounding box center [1126, 68] width 13 height 13
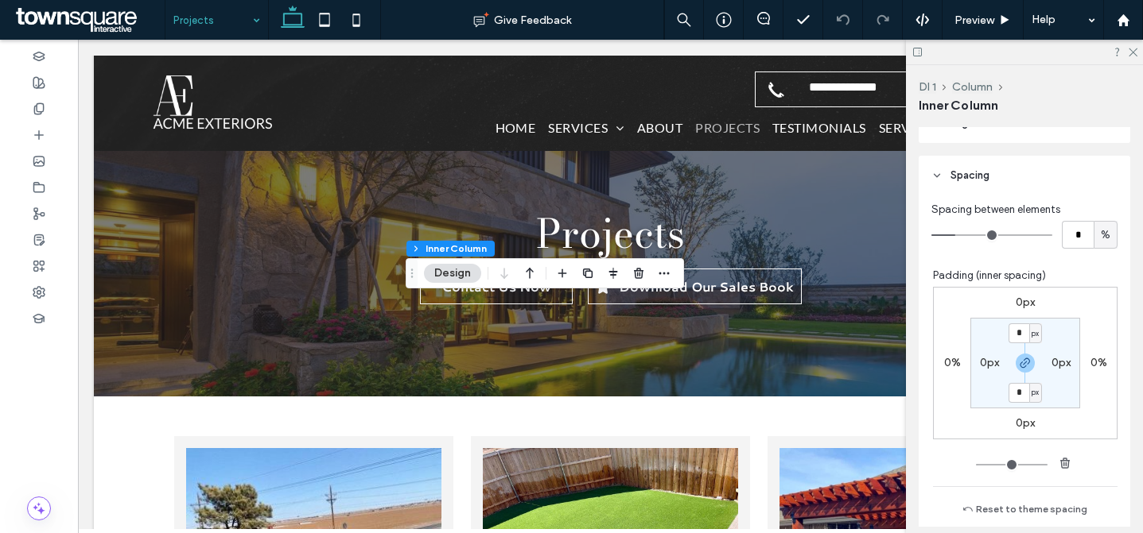
scroll to position [1001, 0]
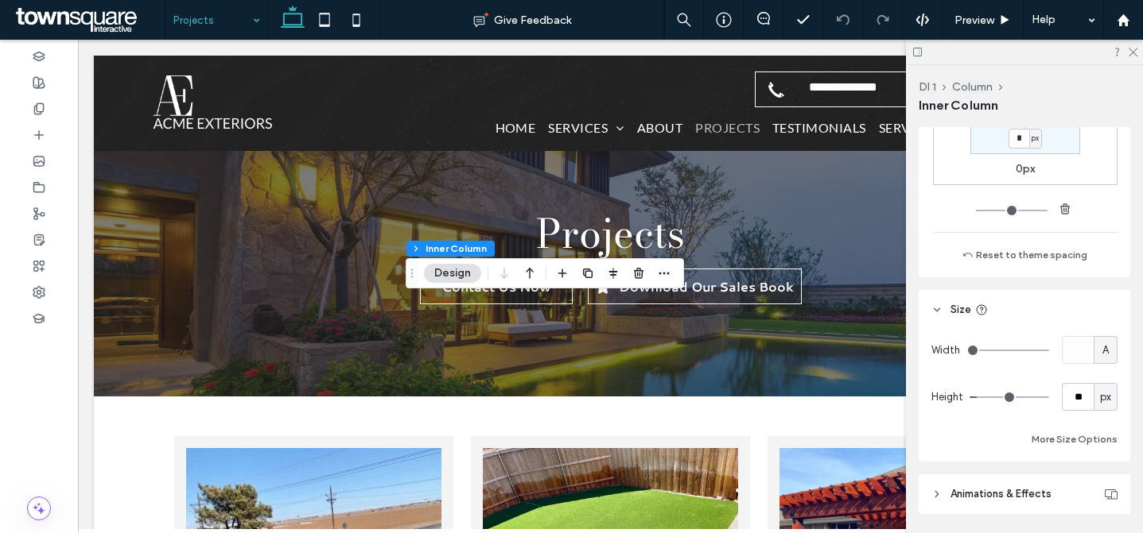
click at [1102, 357] on span "A" at bounding box center [1105, 351] width 6 height 16
click at [1088, 398] on div "%" at bounding box center [1096, 406] width 22 height 28
type input "**"
click at [1069, 344] on input "****" at bounding box center [1077, 350] width 32 height 28
type input "***"
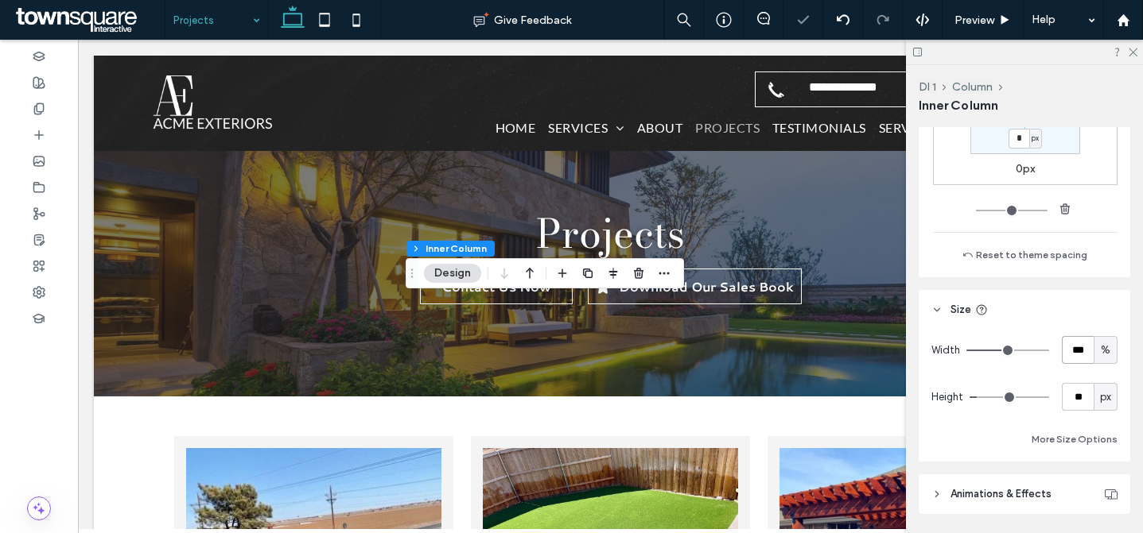
type input "***"
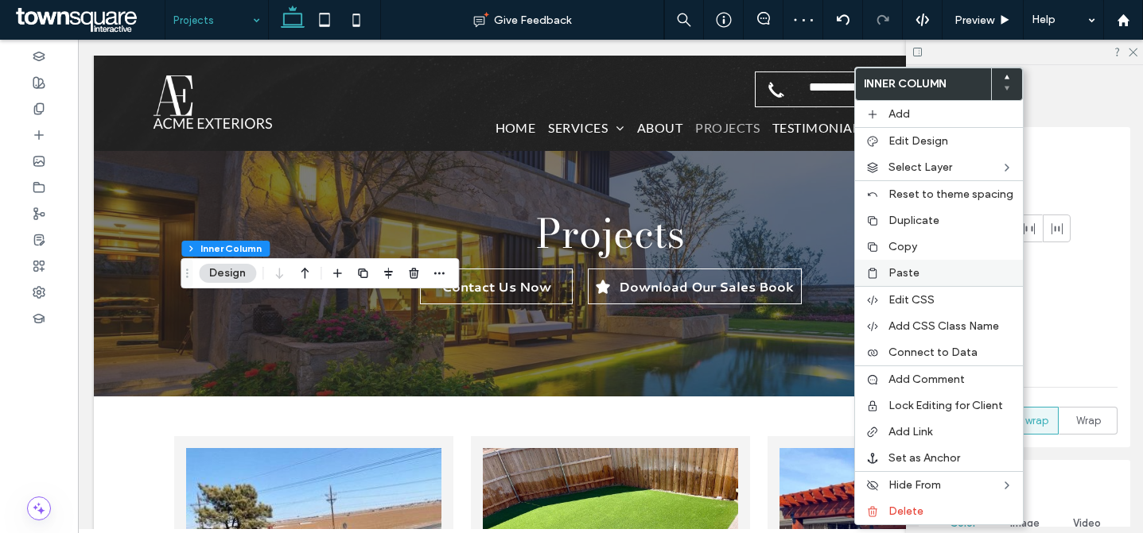
click at [909, 267] on span "Paste" at bounding box center [903, 273] width 31 height 14
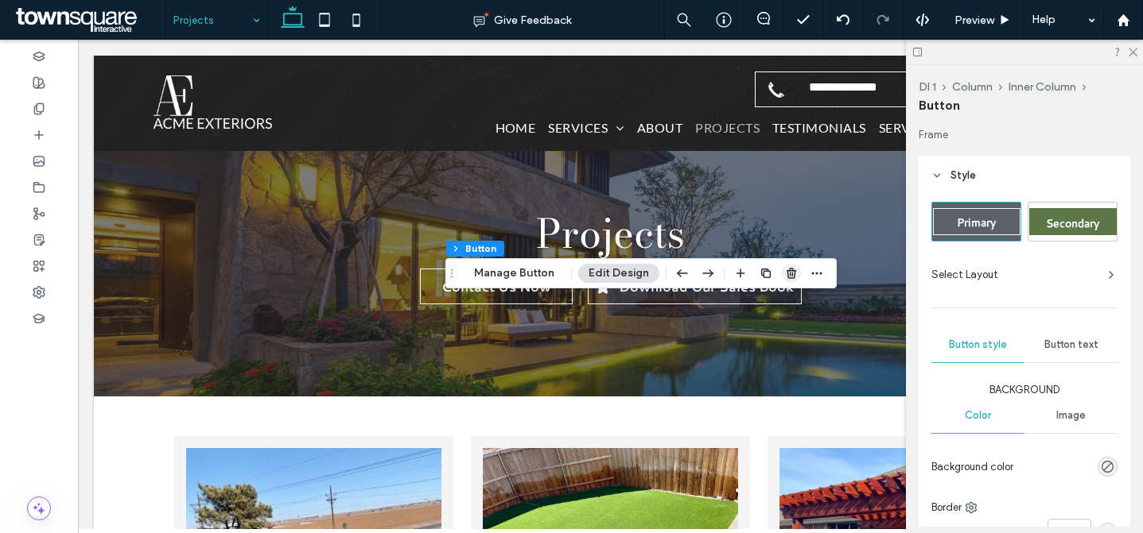
click at [785, 275] on icon "button" at bounding box center [791, 273] width 13 height 13
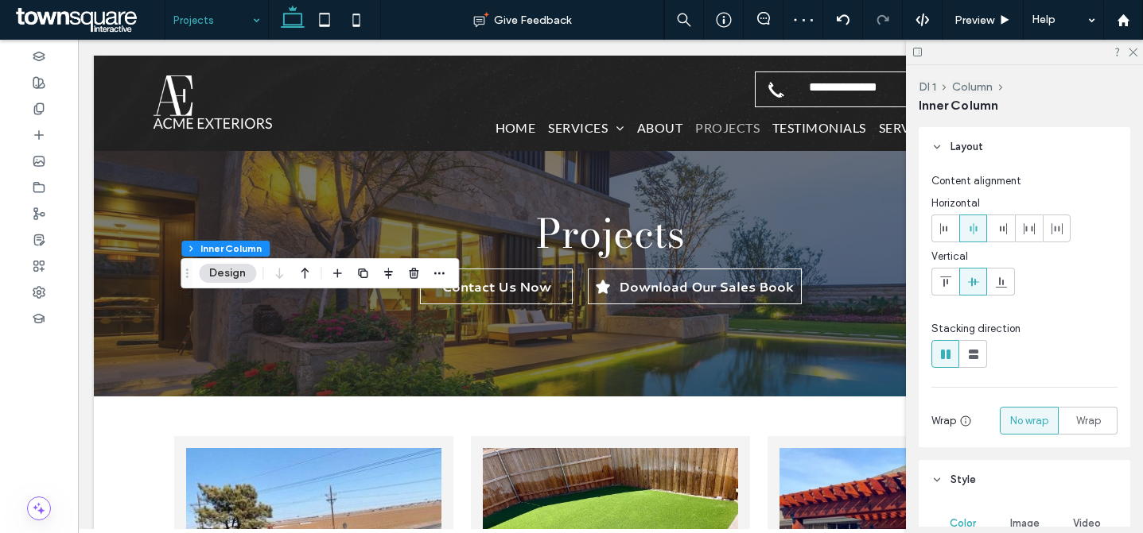
click at [1130, 56] on div at bounding box center [1024, 52] width 237 height 25
click at [1133, 52] on use at bounding box center [1132, 52] width 9 height 9
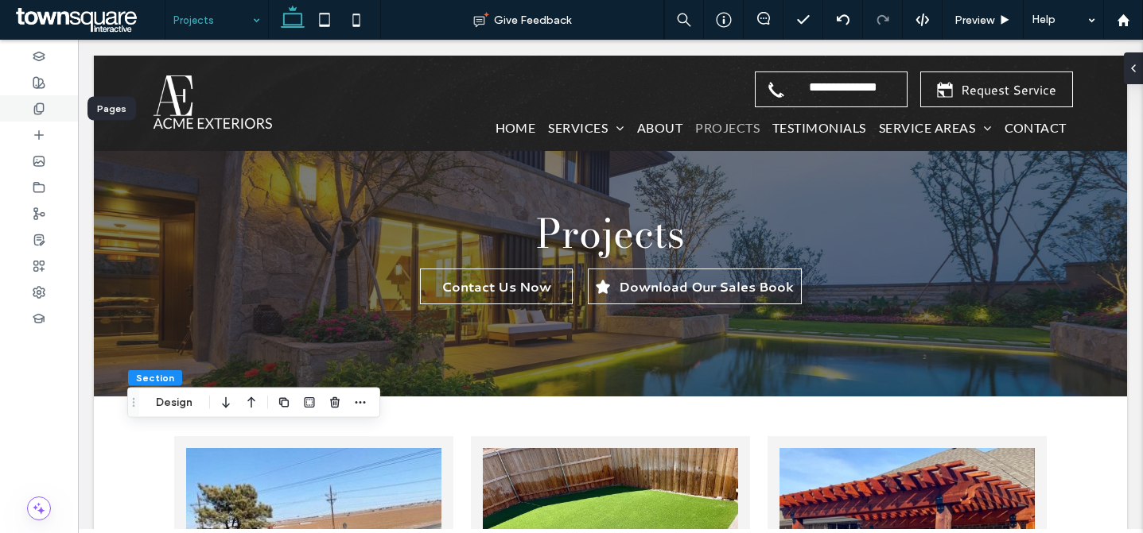
click at [43, 105] on use at bounding box center [38, 108] width 9 height 10
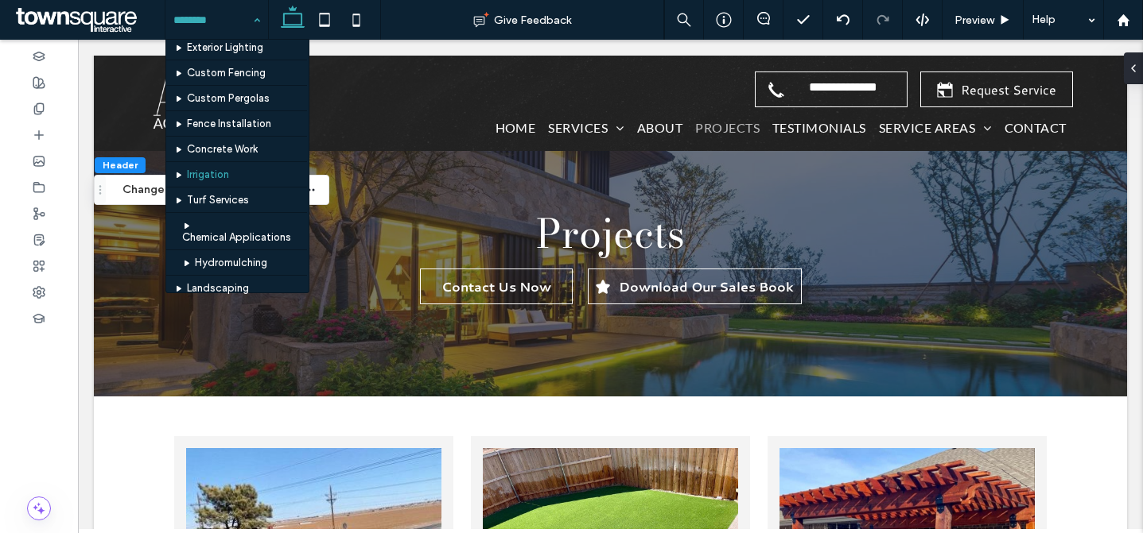
scroll to position [41, 0]
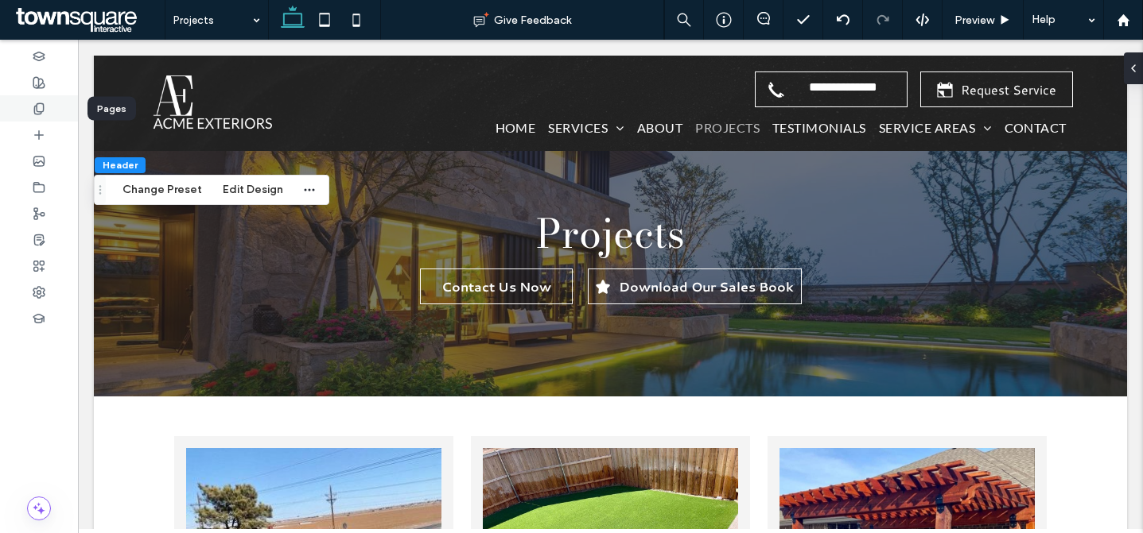
click at [44, 119] on div at bounding box center [39, 108] width 78 height 26
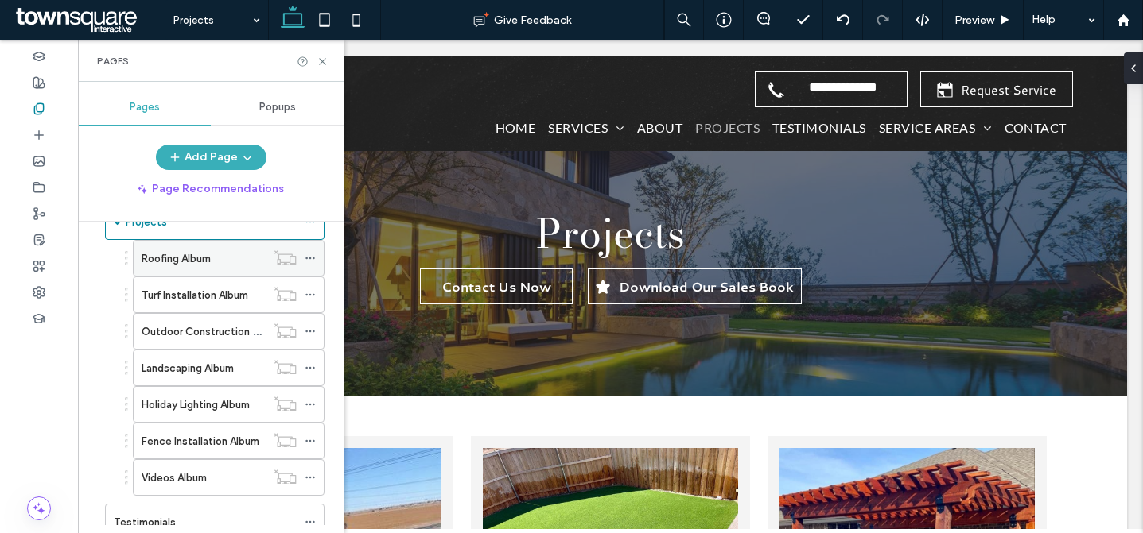
scroll to position [734, 0]
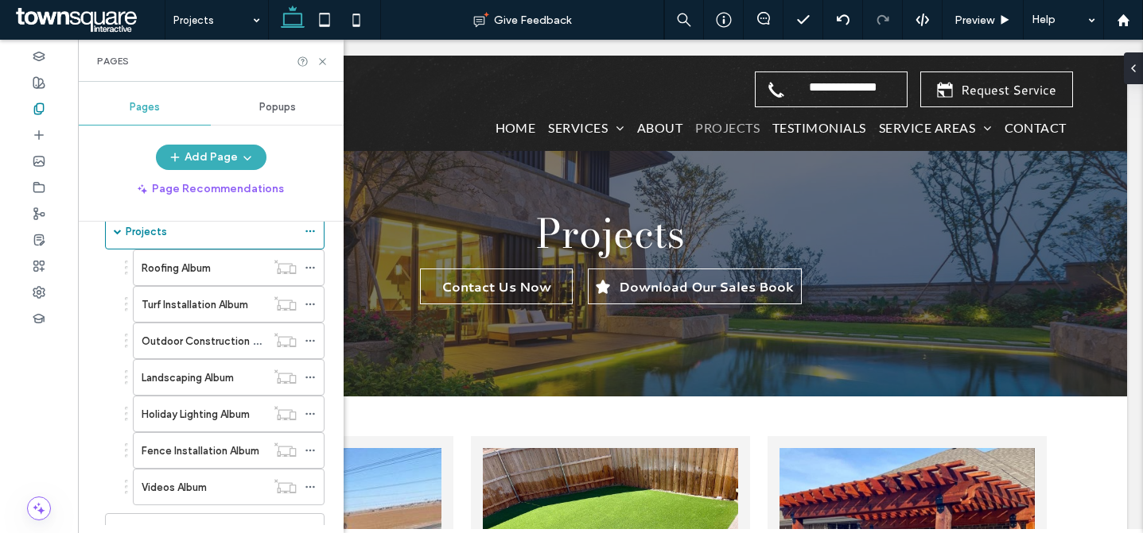
click at [219, 276] on div "Roofing Album" at bounding box center [204, 267] width 124 height 35
click at [204, 308] on label "Turf Installation Album" at bounding box center [195, 305] width 107 height 28
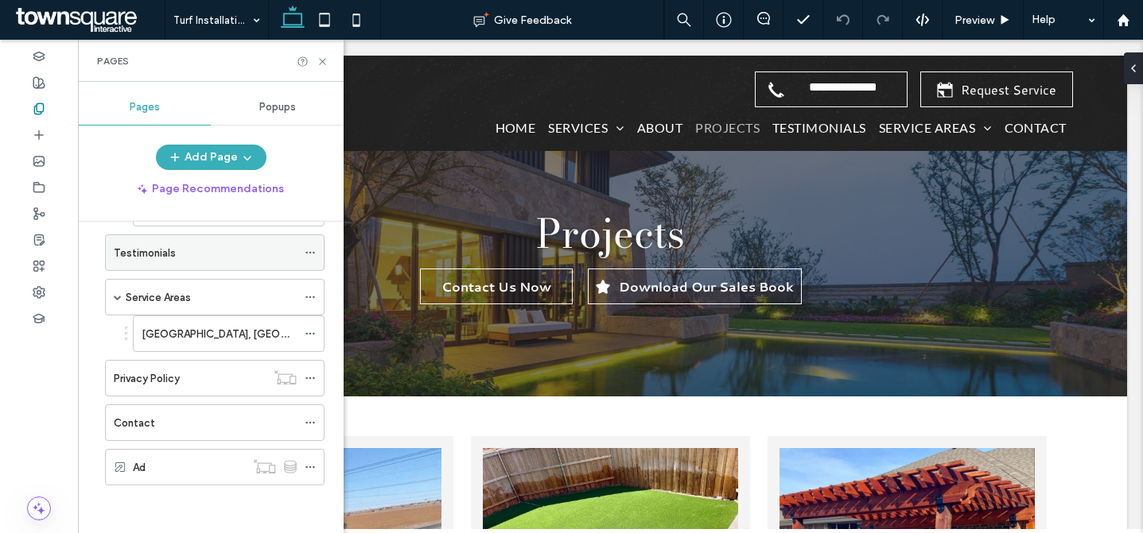
scroll to position [908, 0]
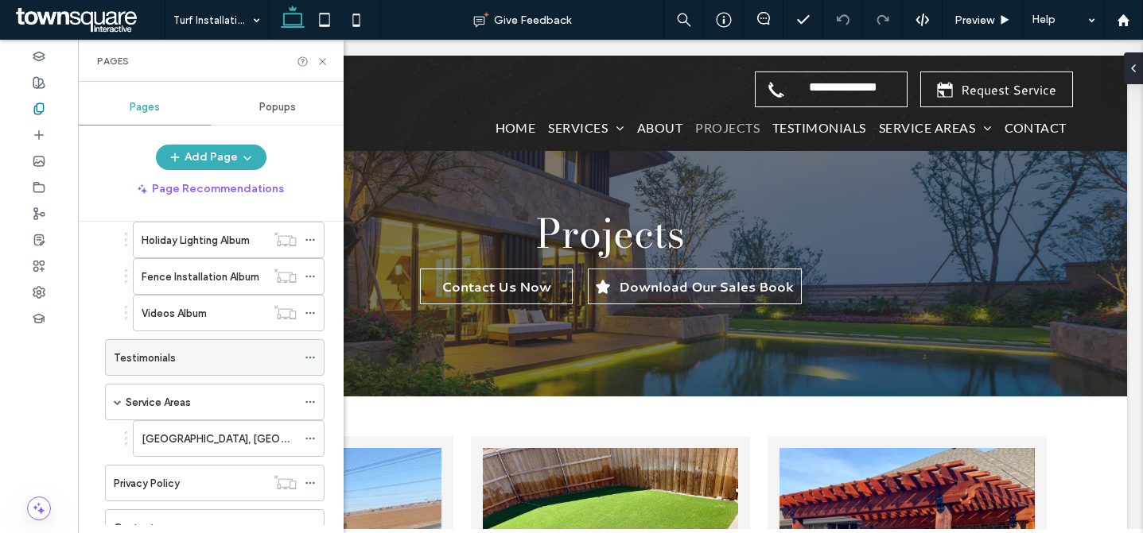
click at [222, 355] on div "Testimonials" at bounding box center [205, 358] width 183 height 17
click at [324, 56] on icon at bounding box center [322, 62] width 12 height 12
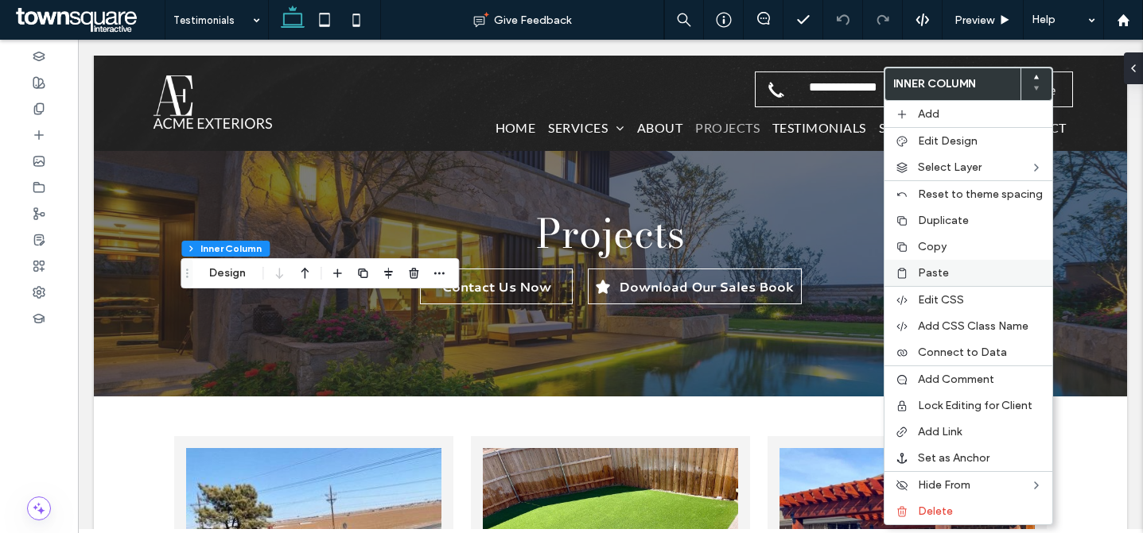
click at [959, 274] on label "Paste" at bounding box center [980, 273] width 125 height 14
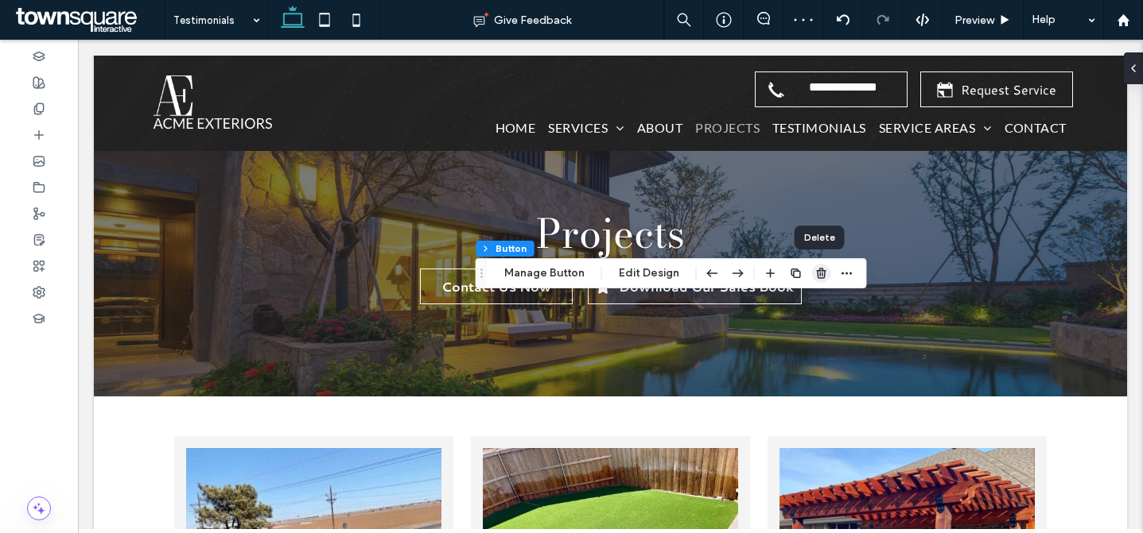
click at [816, 281] on span "button" at bounding box center [821, 273] width 19 height 19
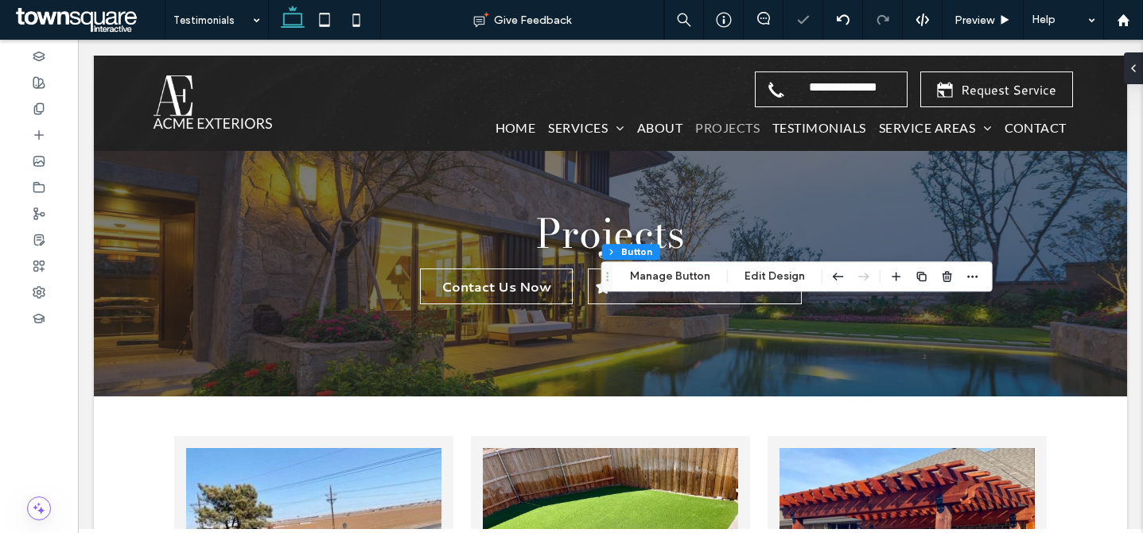
type input "**"
click at [1135, 73] on div at bounding box center [1129, 68] width 25 height 32
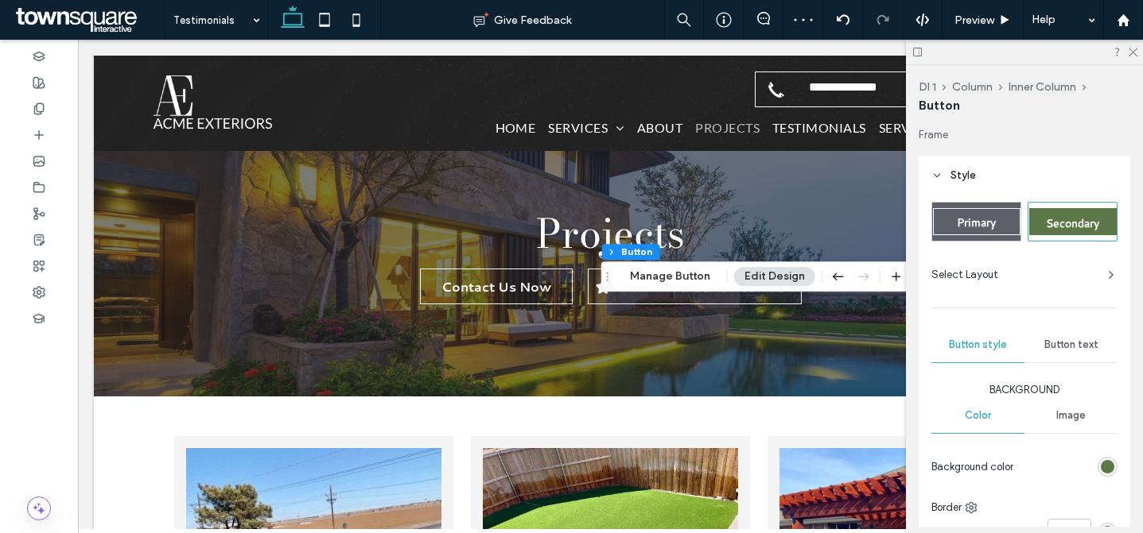
click at [995, 181] on header "Style" at bounding box center [1023, 176] width 211 height 40
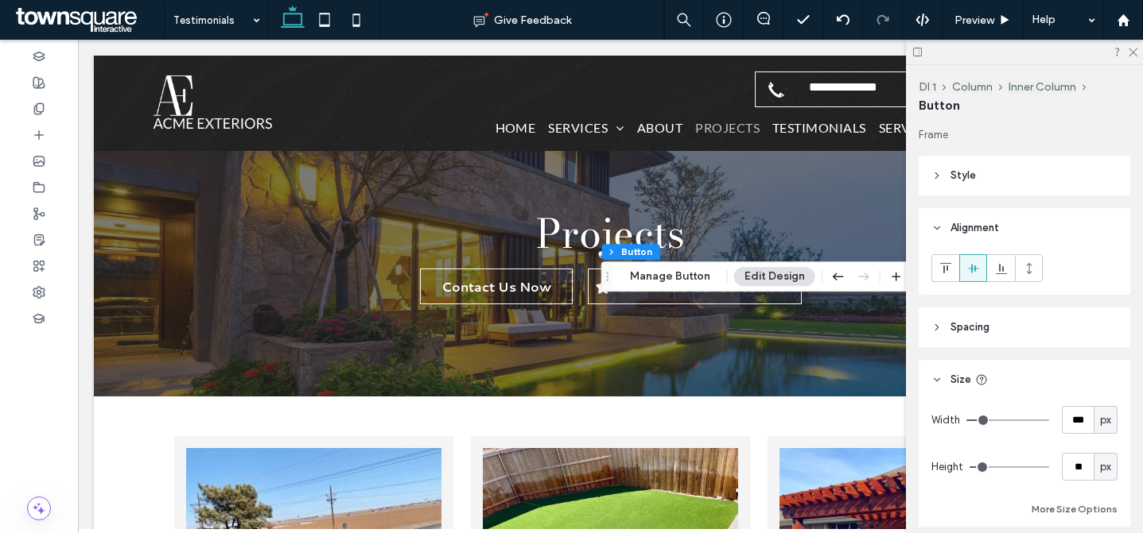
click at [1049, 272] on div at bounding box center [1024, 268] width 186 height 28
click at [1029, 264] on icon at bounding box center [1028, 268] width 13 height 13
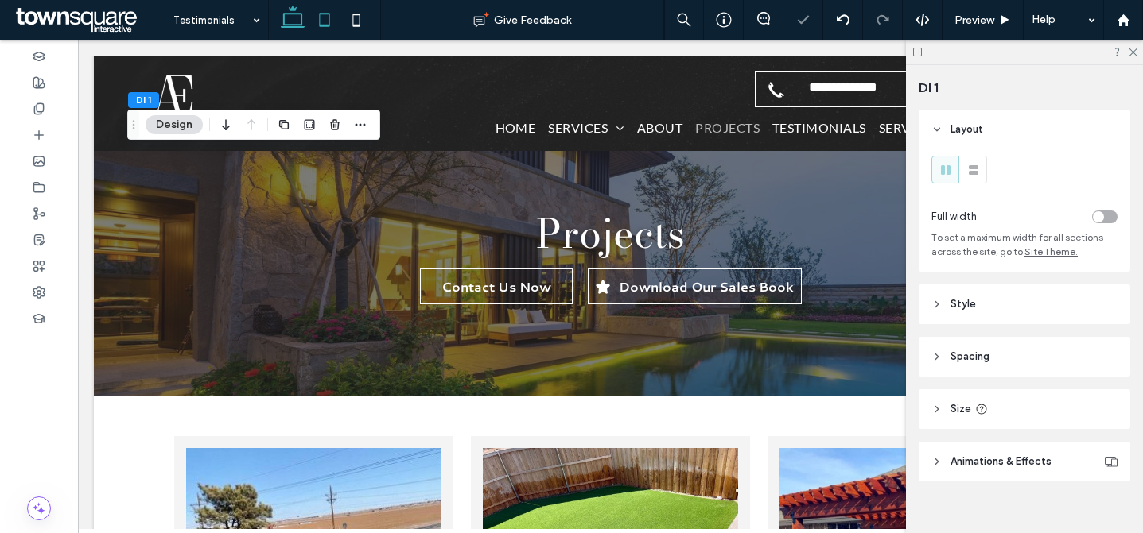
click at [330, 23] on icon at bounding box center [324, 20] width 32 height 32
type input "**"
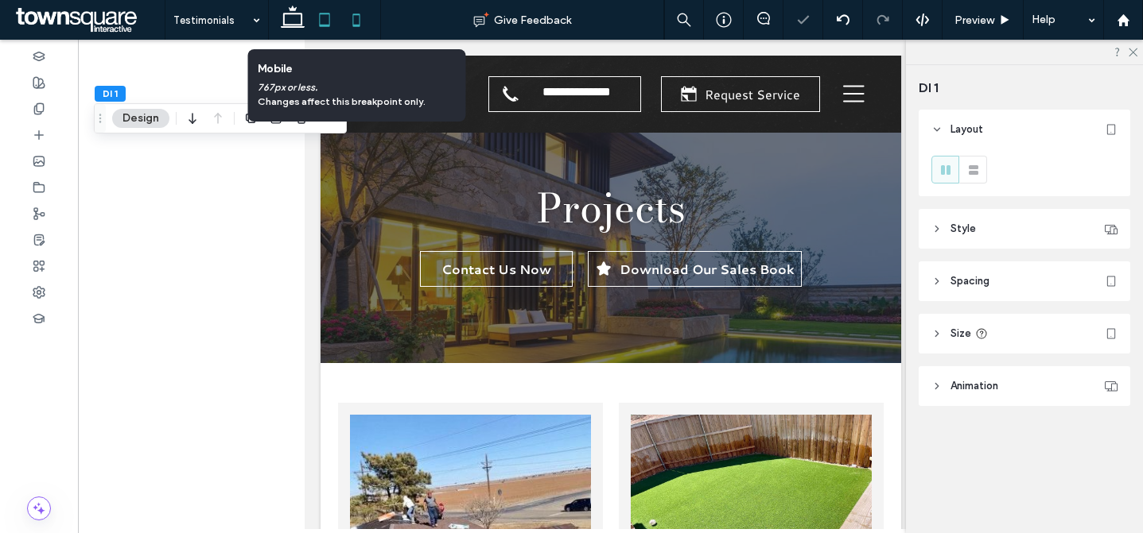
click at [361, 20] on icon at bounding box center [356, 20] width 32 height 32
type input "**"
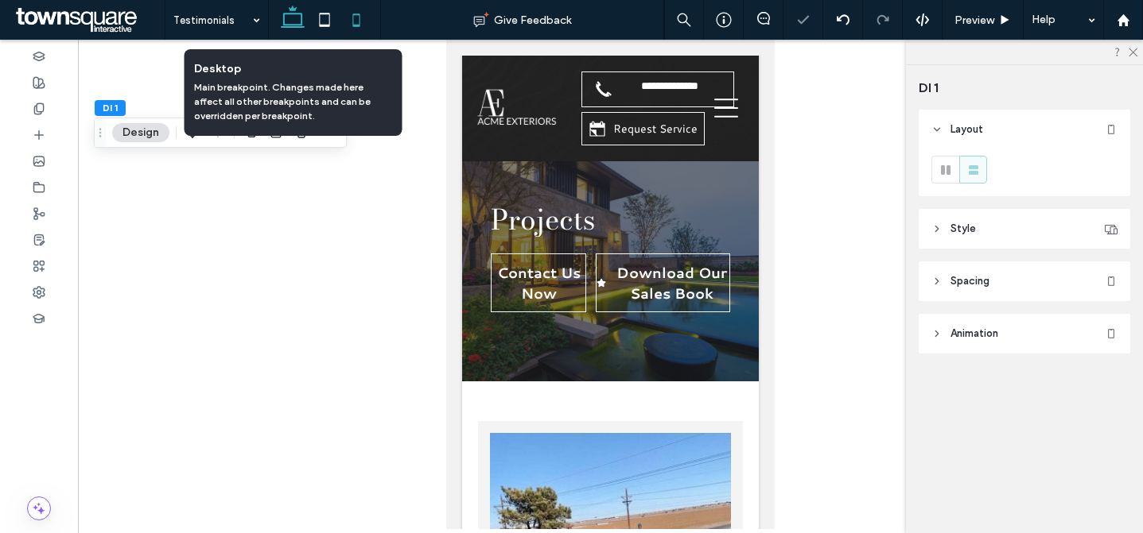
click at [305, 20] on icon at bounding box center [293, 20] width 32 height 32
type input "***"
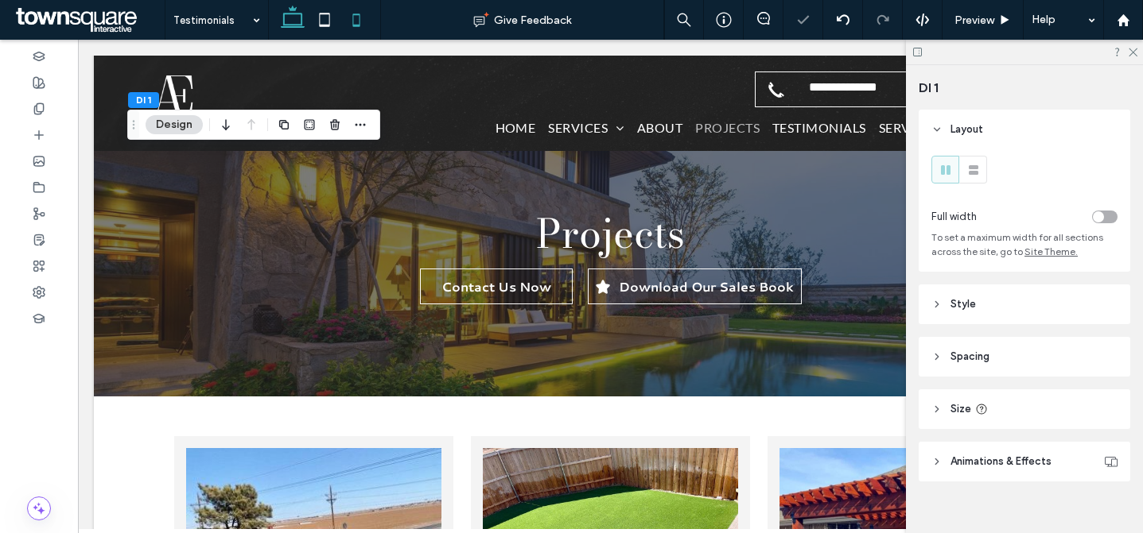
click at [367, 15] on icon at bounding box center [356, 20] width 32 height 32
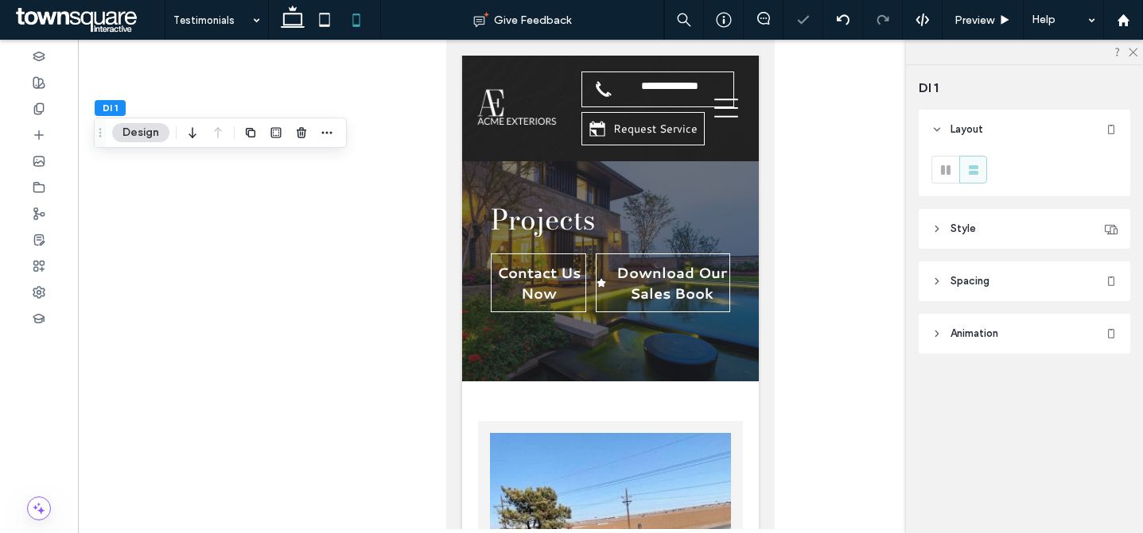
type input "**"
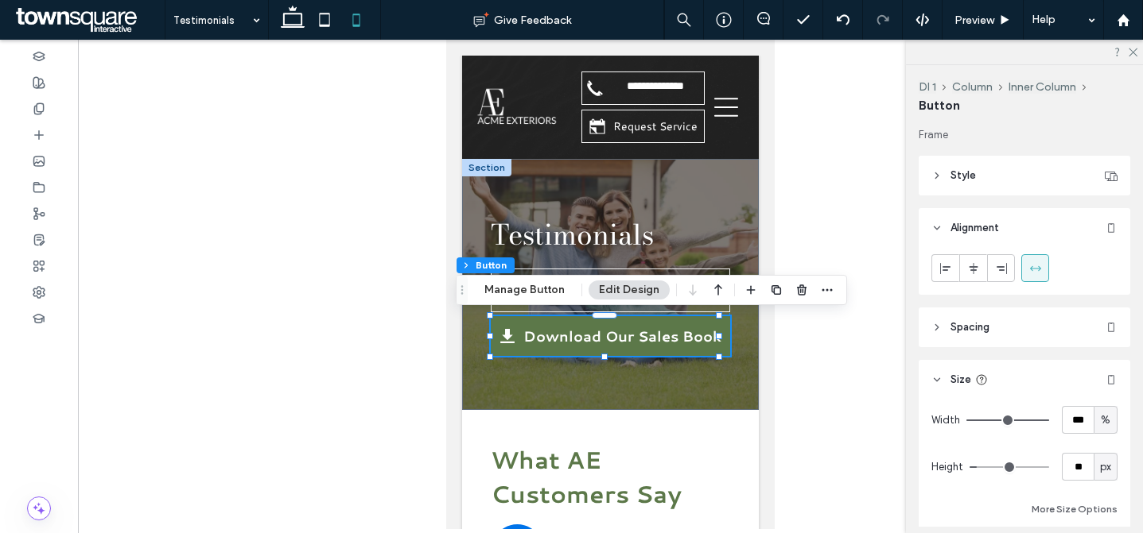
click at [1016, 190] on header "Style" at bounding box center [1023, 176] width 211 height 40
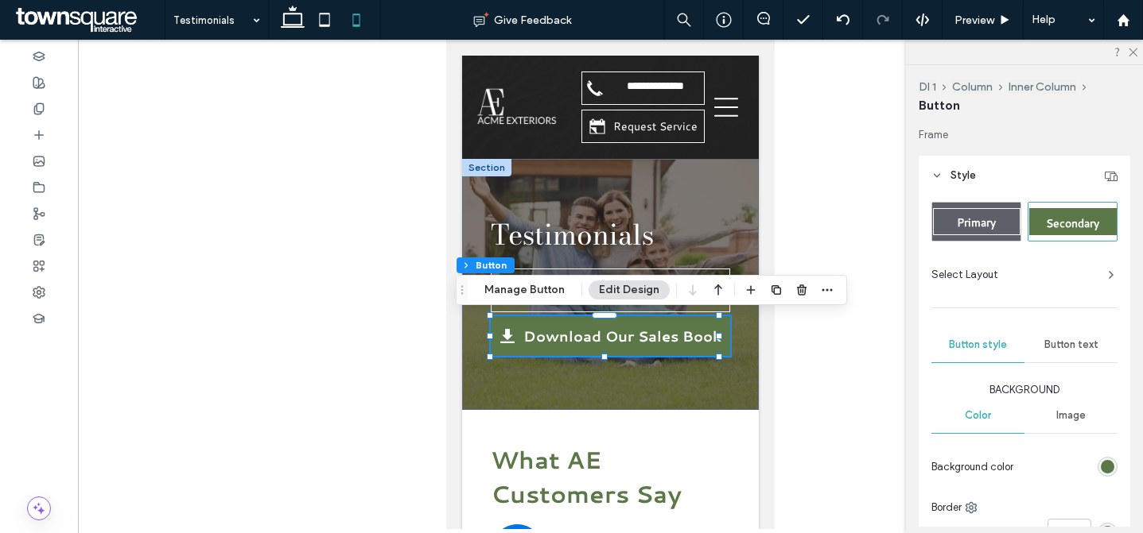
click at [1057, 343] on span "Button text" at bounding box center [1071, 345] width 54 height 13
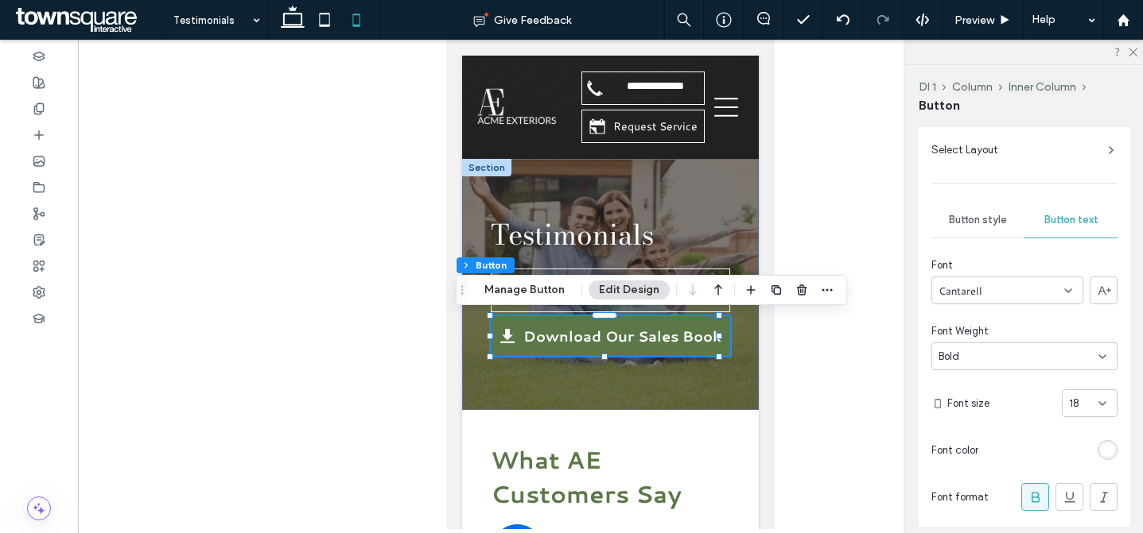
scroll to position [145, 0]
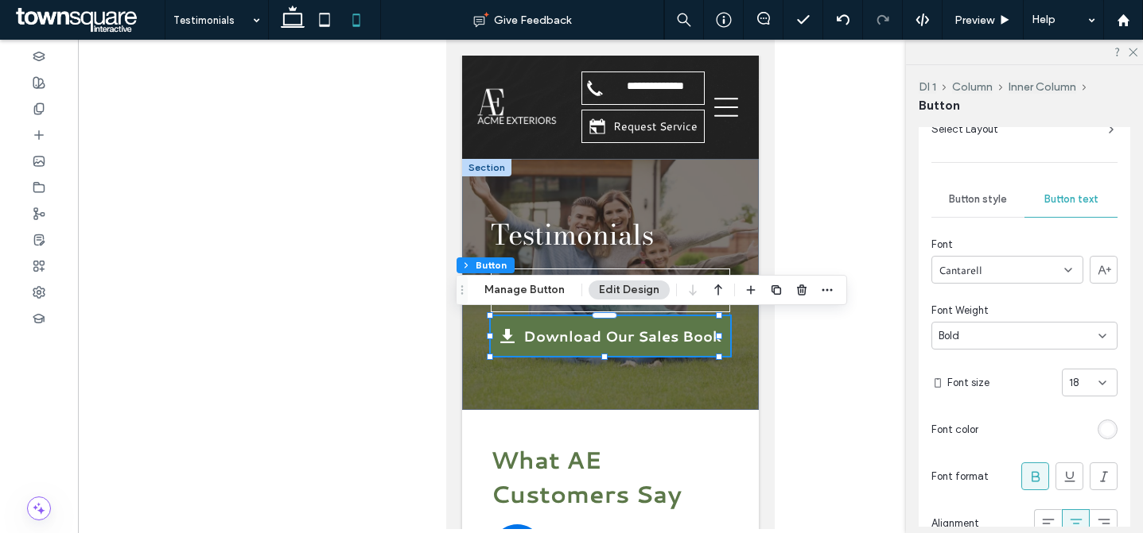
click at [1069, 396] on div "18" at bounding box center [1089, 383] width 56 height 28
click at [1076, 349] on div "16" at bounding box center [1080, 350] width 54 height 28
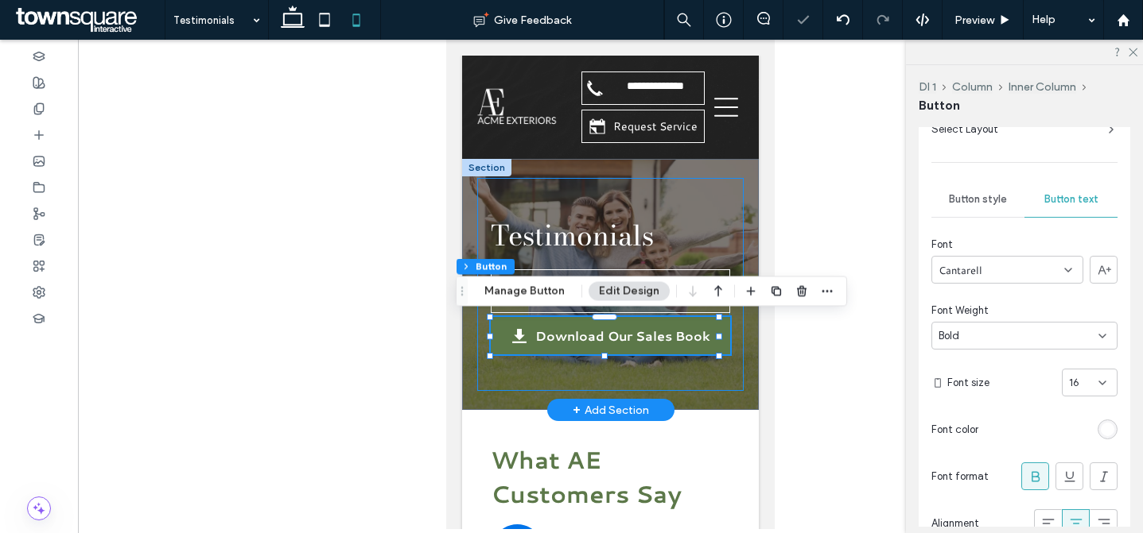
click at [686, 382] on div "Testimonials Contact Us Now Download Our Sales Book" at bounding box center [610, 284] width 265 height 211
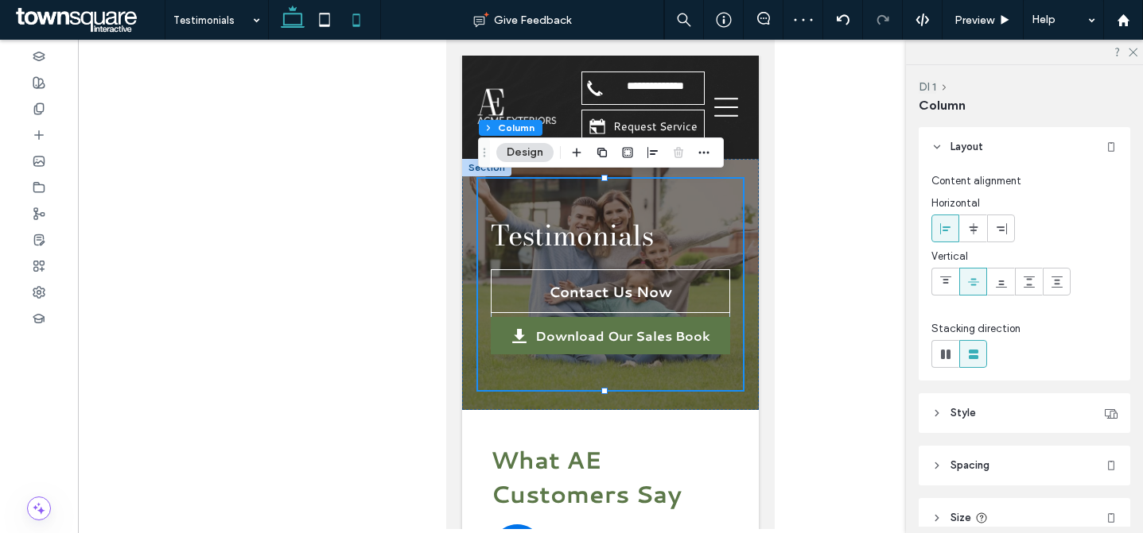
click at [300, 14] on icon at bounding box center [293, 20] width 32 height 32
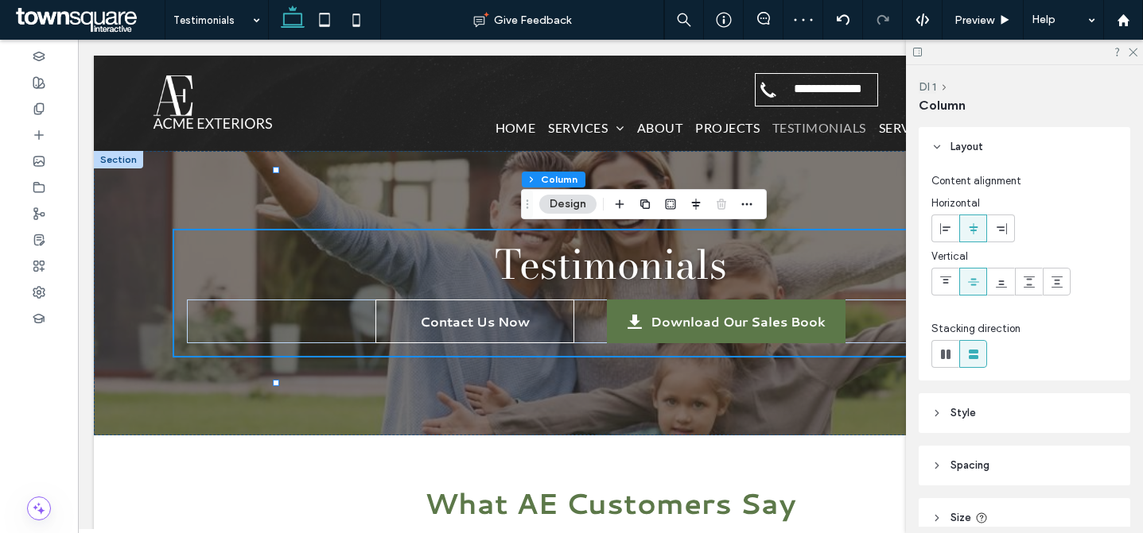
type input "****"
click at [38, 106] on icon at bounding box center [39, 109] width 13 height 13
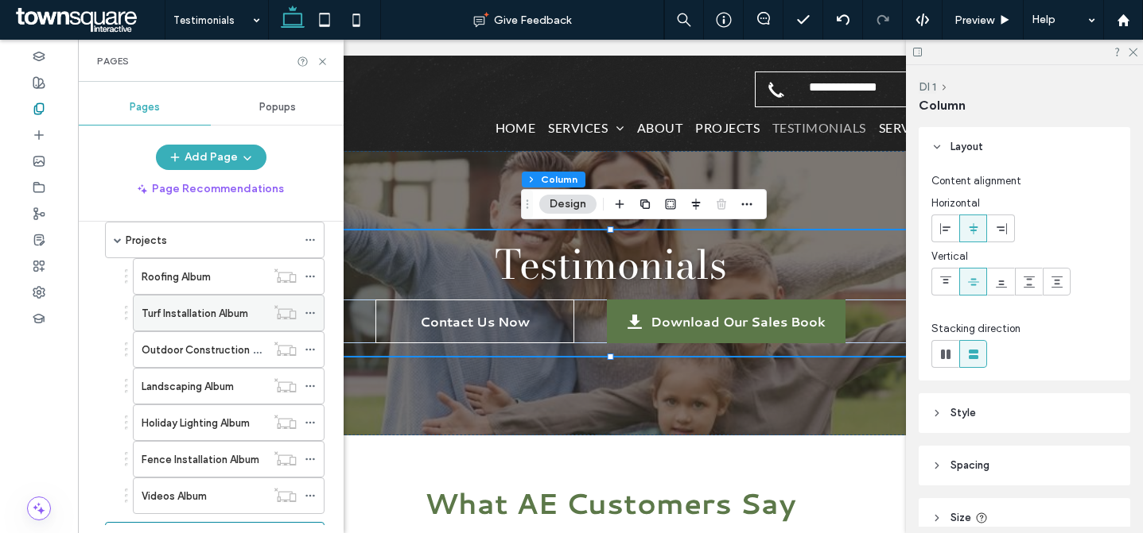
scroll to position [704, 0]
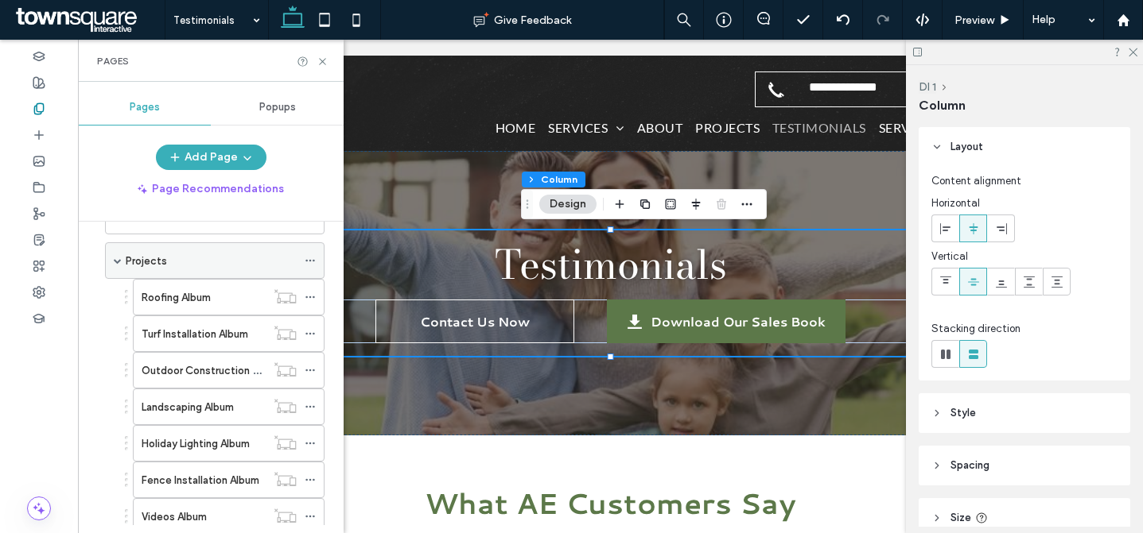
click at [239, 274] on div "Projects" at bounding box center [211, 260] width 171 height 35
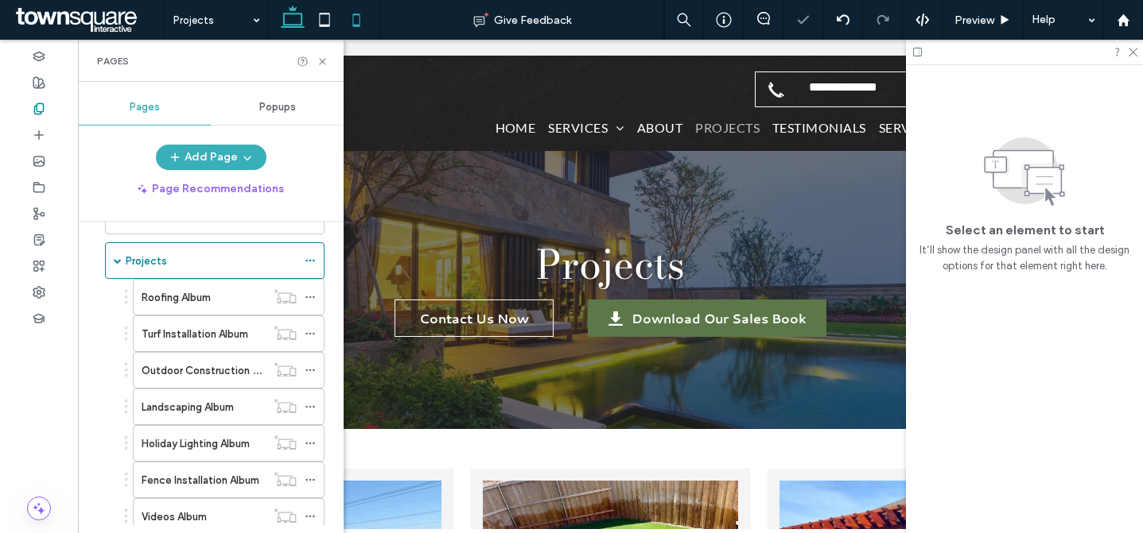
drag, startPoint x: 358, startPoint y: 28, endPoint x: 170, endPoint y: 158, distance: 228.5
click at [358, 28] on icon at bounding box center [356, 20] width 32 height 32
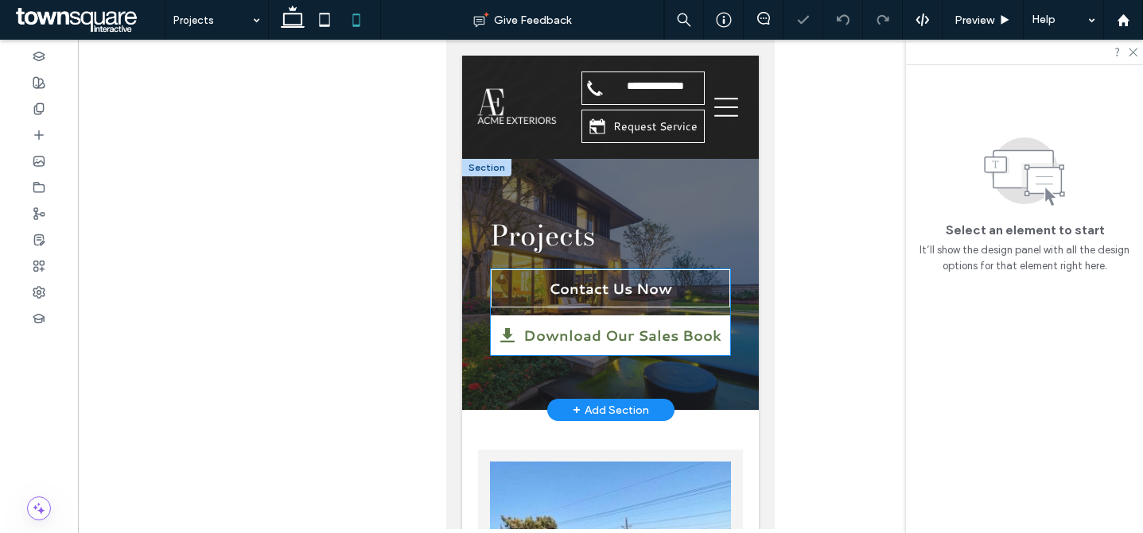
click at [673, 328] on span "Download Our Sales Book" at bounding box center [622, 335] width 198 height 21
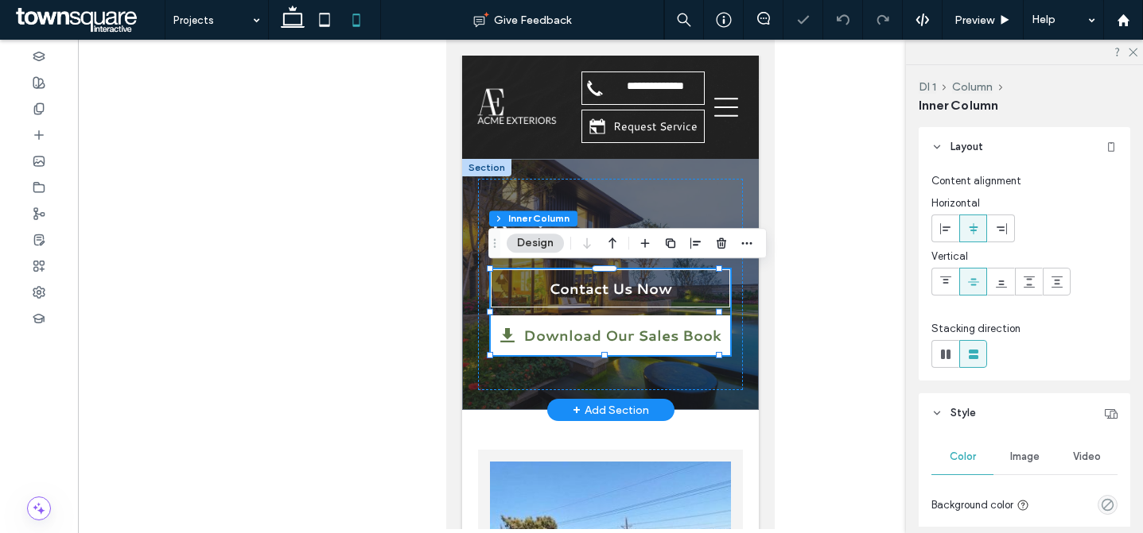
click at [673, 328] on span "Download Our Sales Book" at bounding box center [622, 335] width 198 height 21
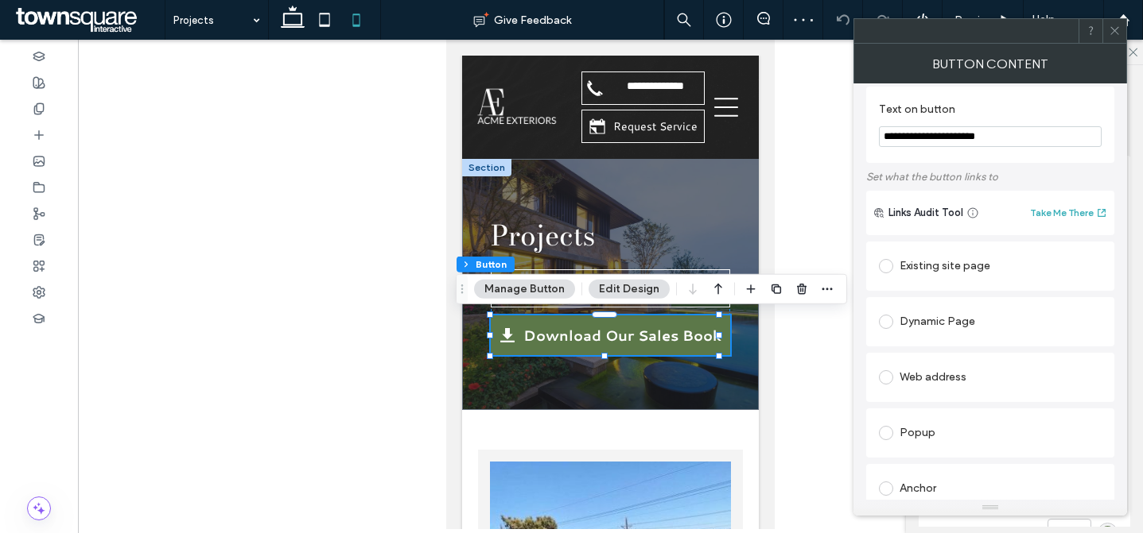
scroll to position [352, 0]
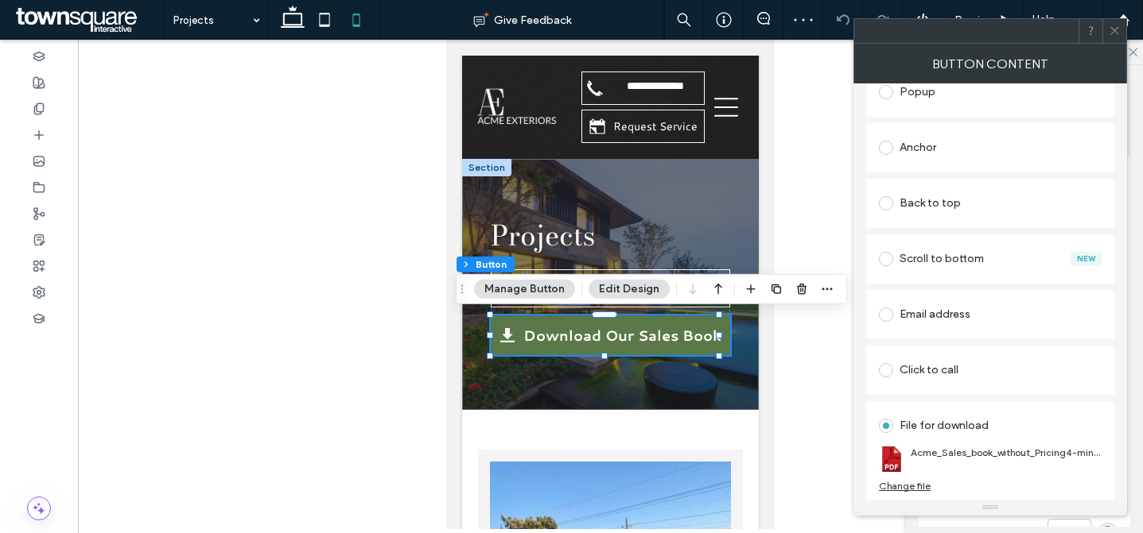
click at [1111, 29] on icon at bounding box center [1114, 31] width 12 height 12
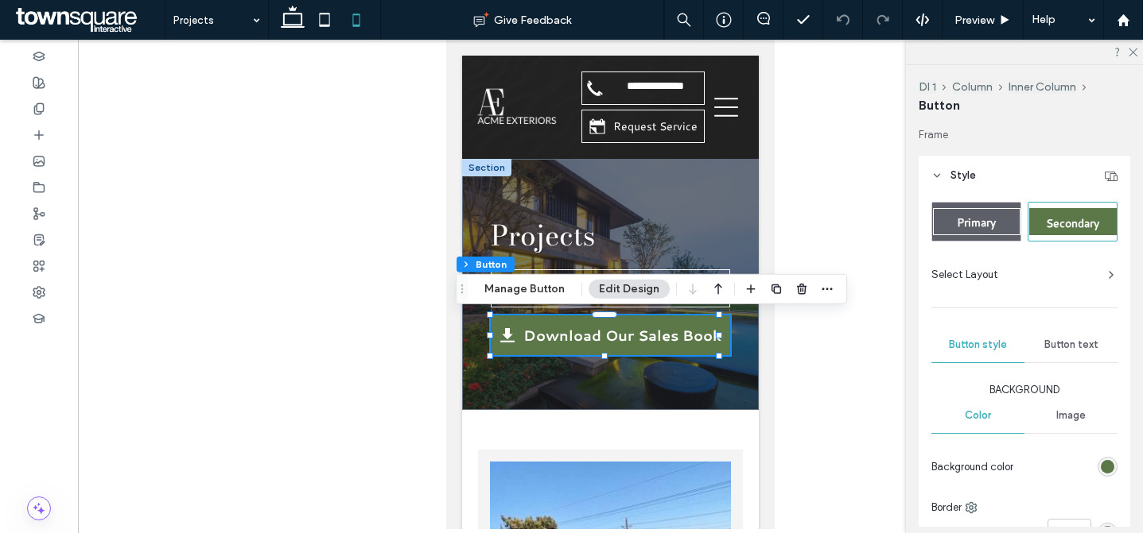
click at [1068, 350] on span "Button text" at bounding box center [1071, 345] width 54 height 13
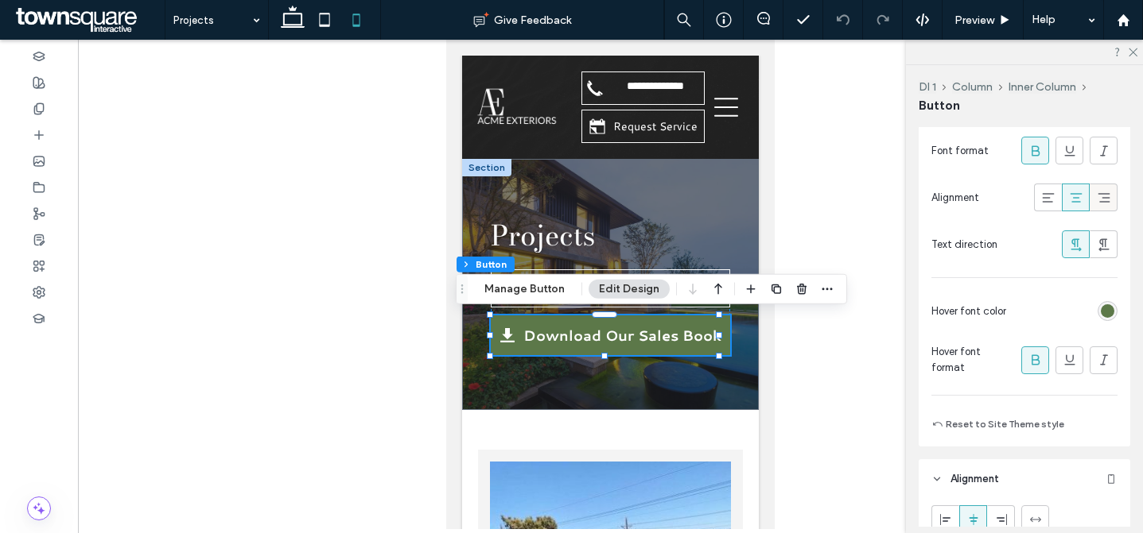
scroll to position [374, 0]
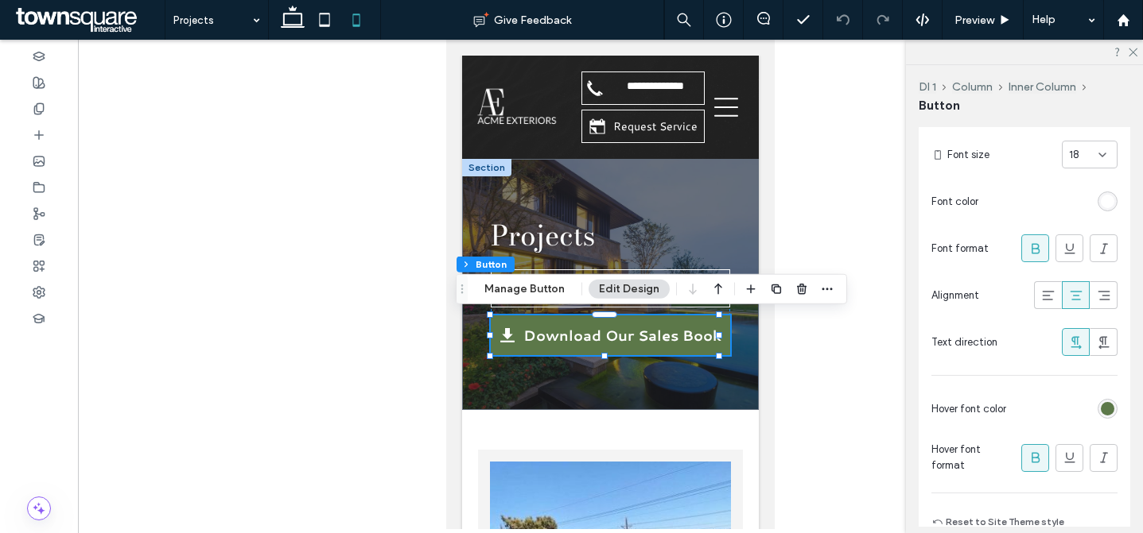
click at [1077, 157] on div "18" at bounding box center [1080, 155] width 22 height 16
click at [1073, 308] on div "16" at bounding box center [1080, 310] width 54 height 28
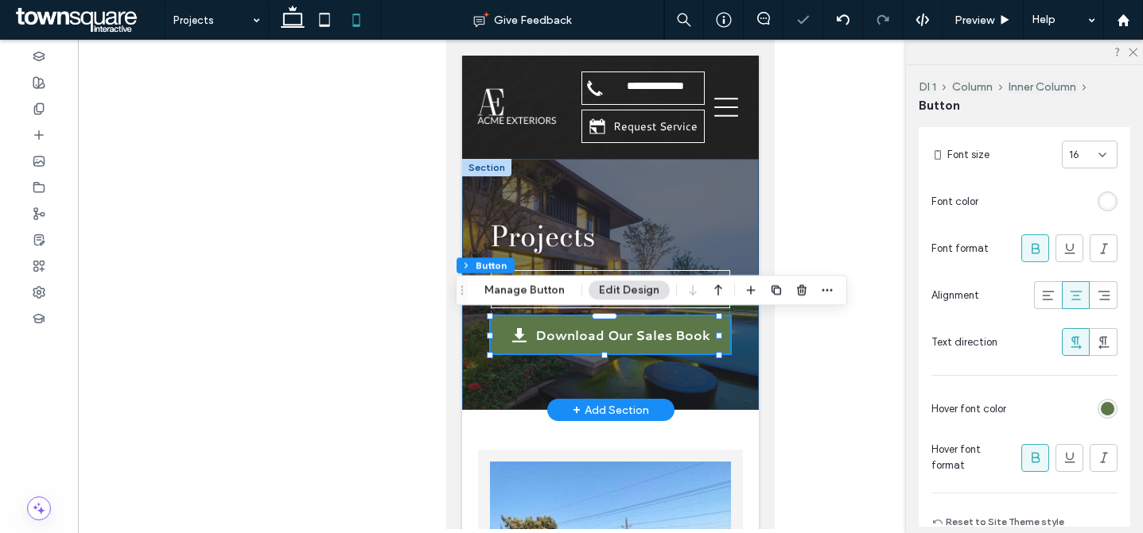
click at [735, 362] on div "Projects Contact Us Now Download Our Sales Book" at bounding box center [610, 284] width 297 height 251
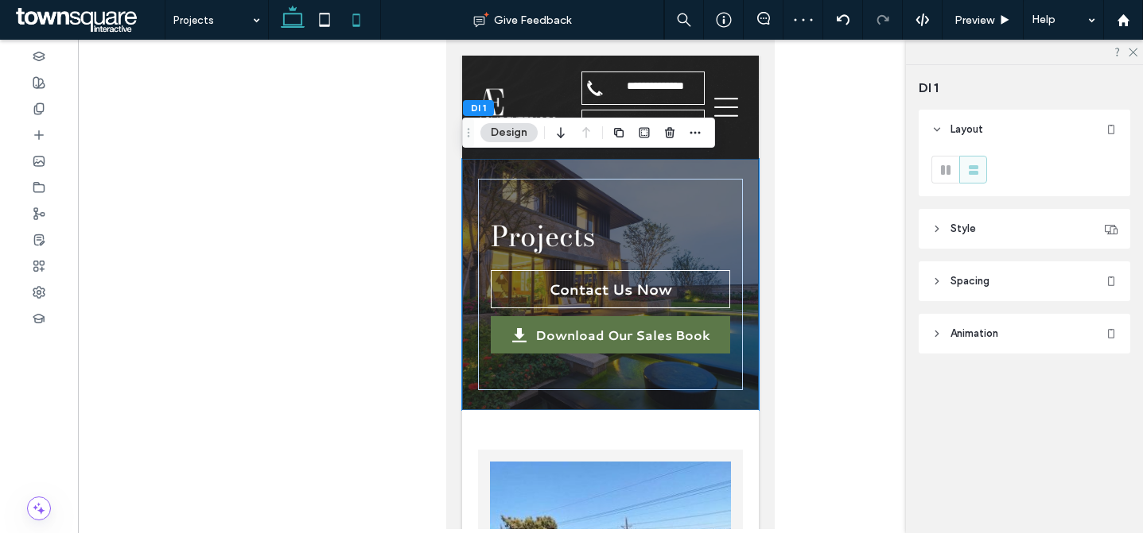
click at [304, 22] on icon at bounding box center [293, 20] width 32 height 32
type input "***"
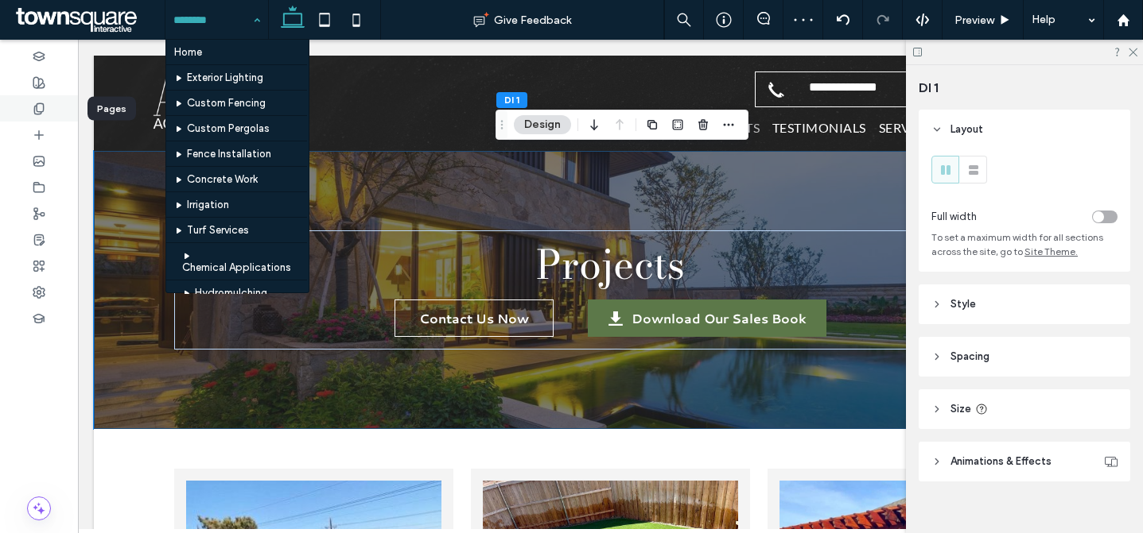
click at [59, 114] on div at bounding box center [39, 108] width 78 height 26
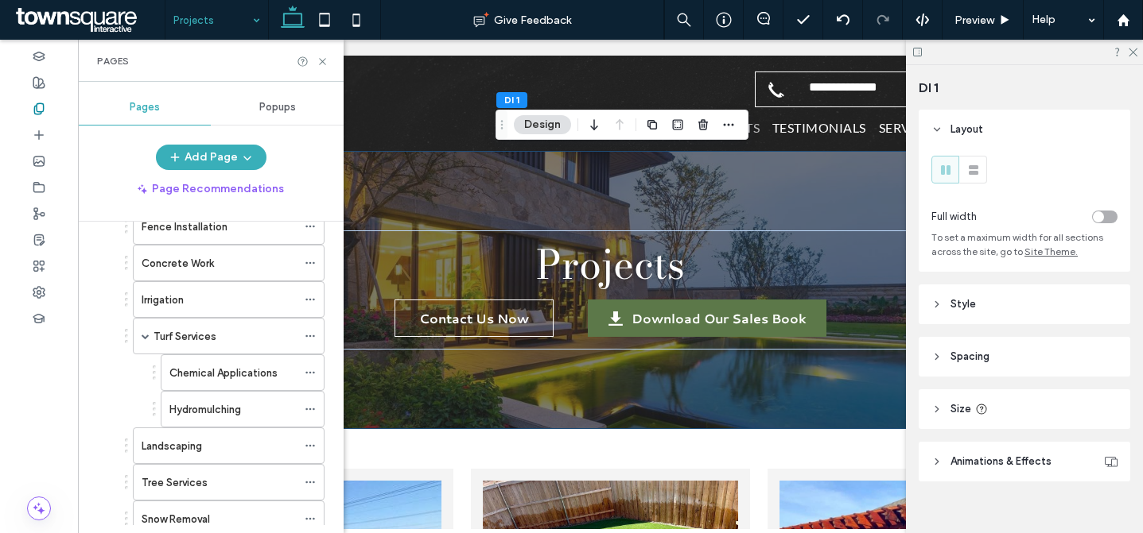
scroll to position [472, 0]
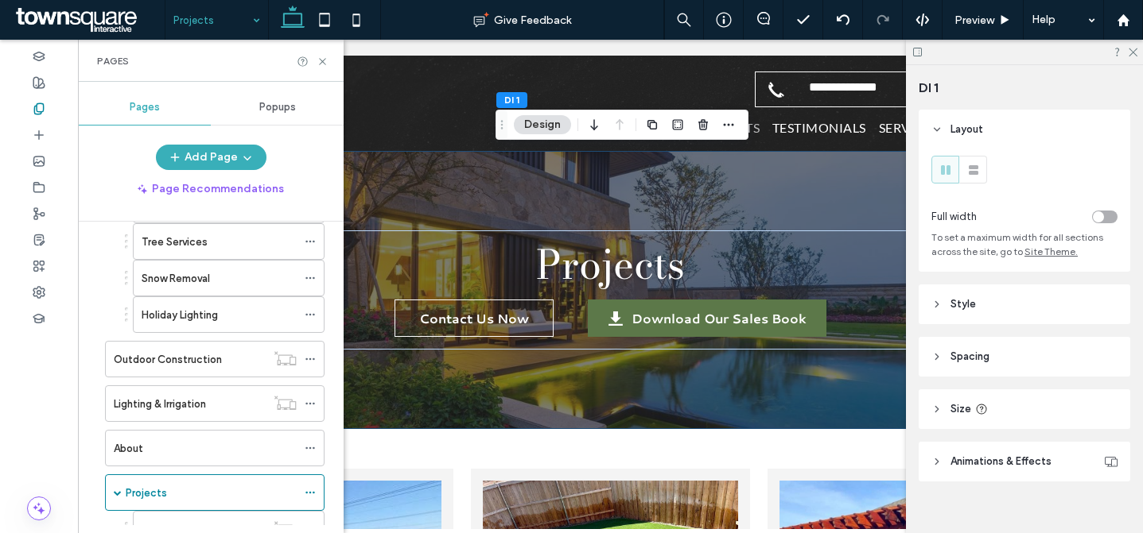
click at [215, 367] on label "Outdoor Construction" at bounding box center [168, 360] width 108 height 28
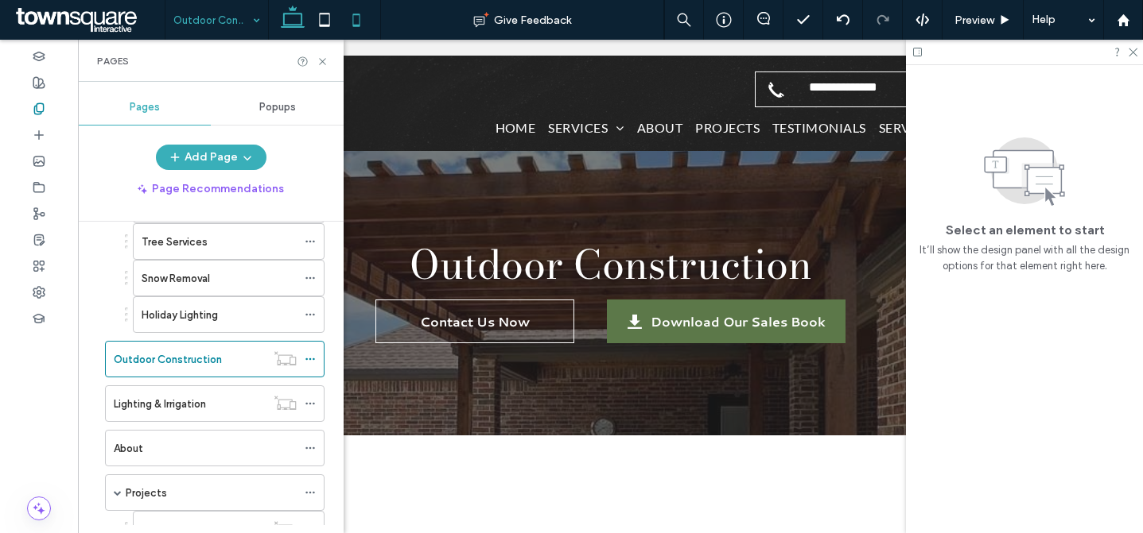
click at [322, 62] on icon at bounding box center [322, 62] width 12 height 12
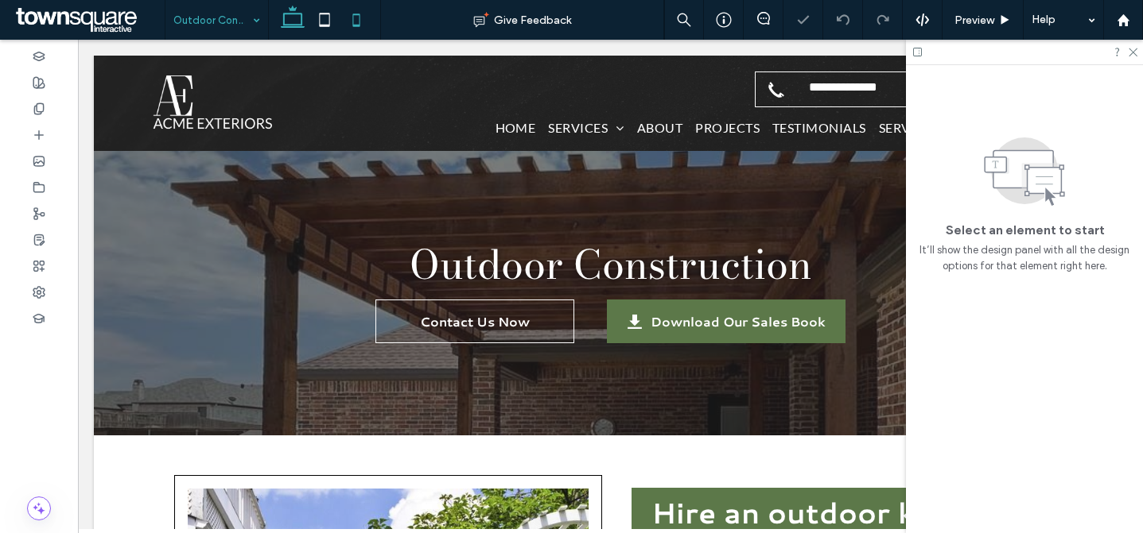
click at [363, 18] on icon at bounding box center [356, 20] width 32 height 32
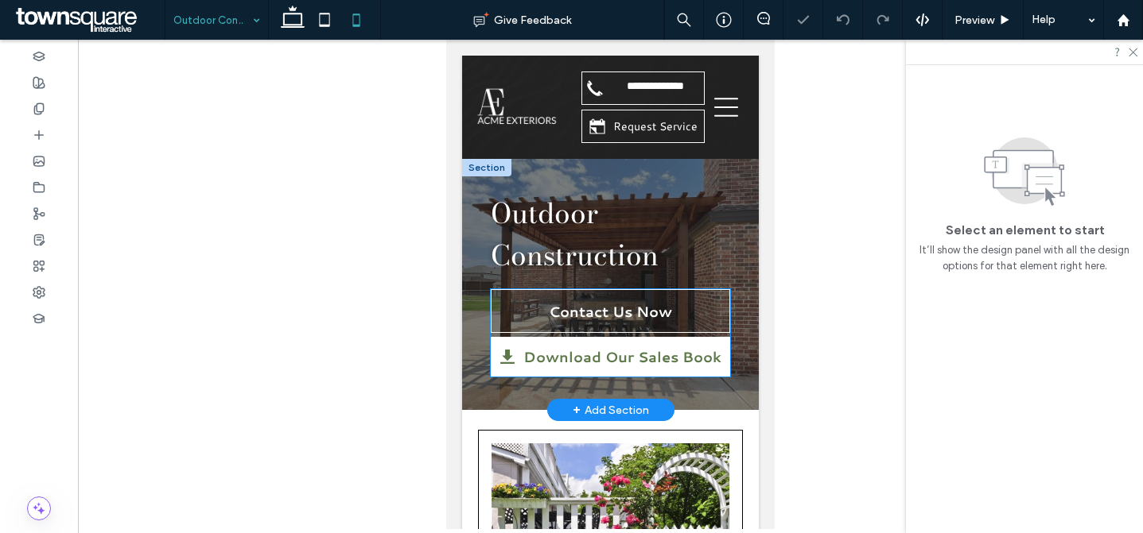
click at [626, 344] on link "Download Our Sales Book" at bounding box center [610, 357] width 239 height 40
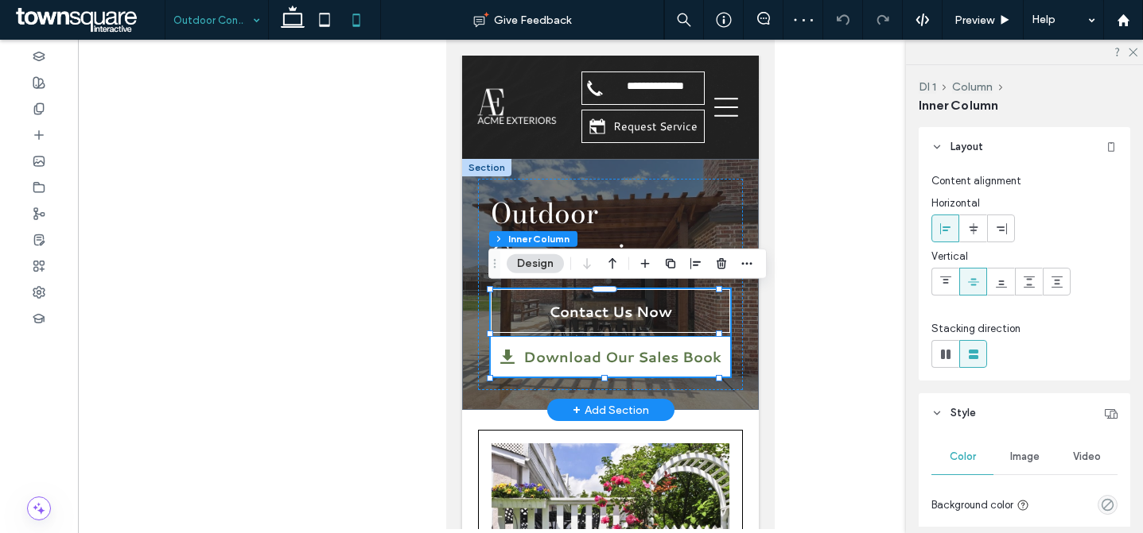
click at [679, 356] on span "Download Our Sales Book" at bounding box center [622, 357] width 198 height 21
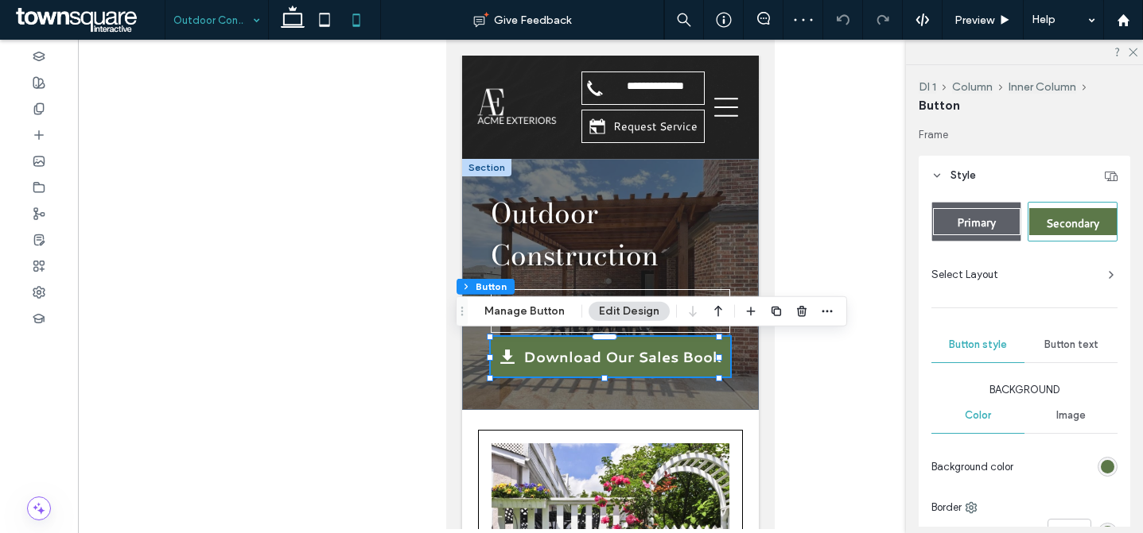
click at [1057, 341] on span "Button text" at bounding box center [1071, 345] width 54 height 13
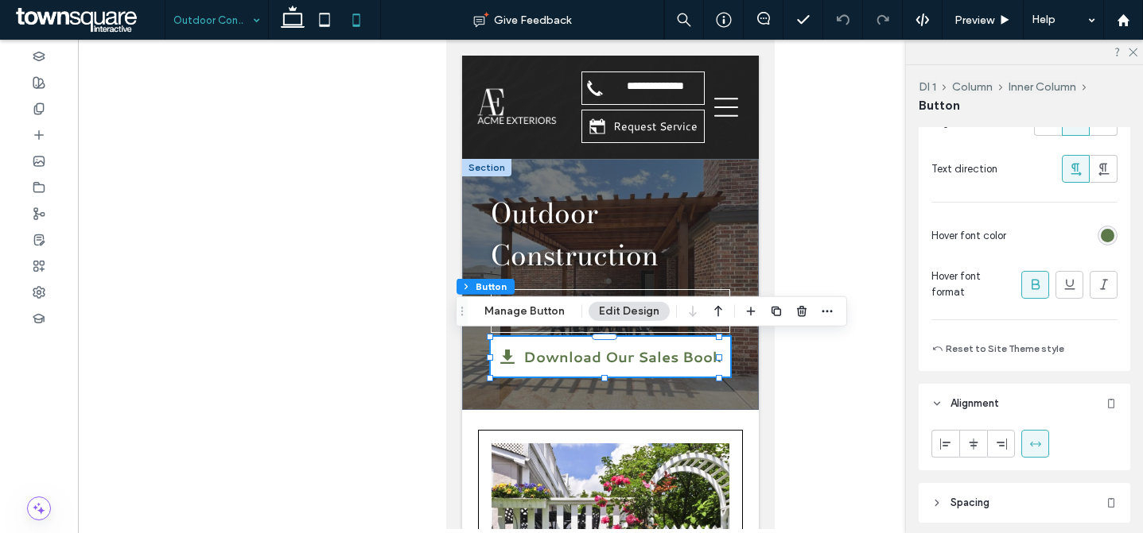
scroll to position [183, 0]
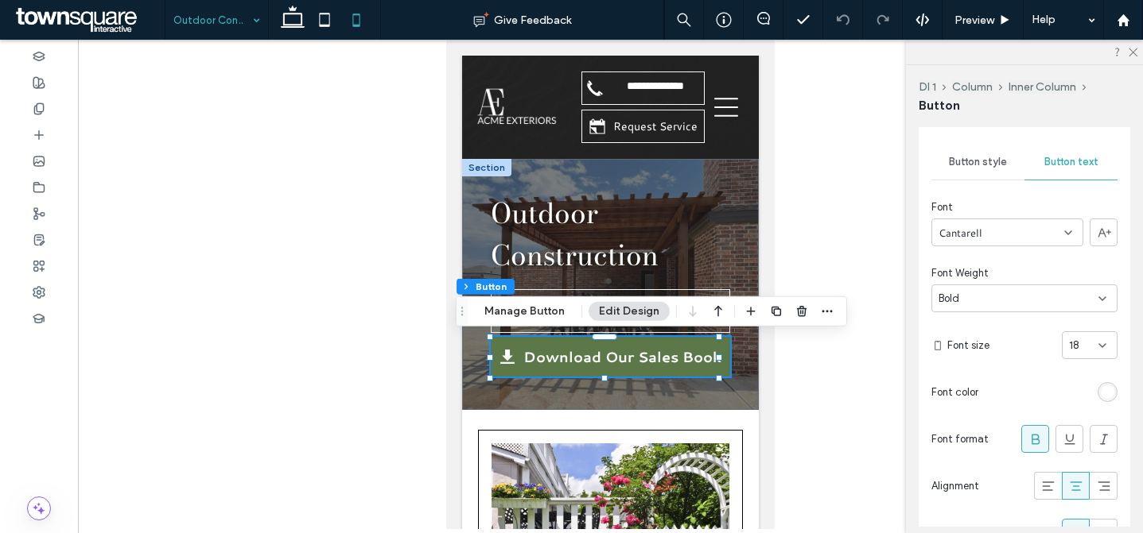
click at [1077, 353] on div "18" at bounding box center [1089, 346] width 56 height 28
click at [1077, 461] on div "16" at bounding box center [1080, 466] width 54 height 28
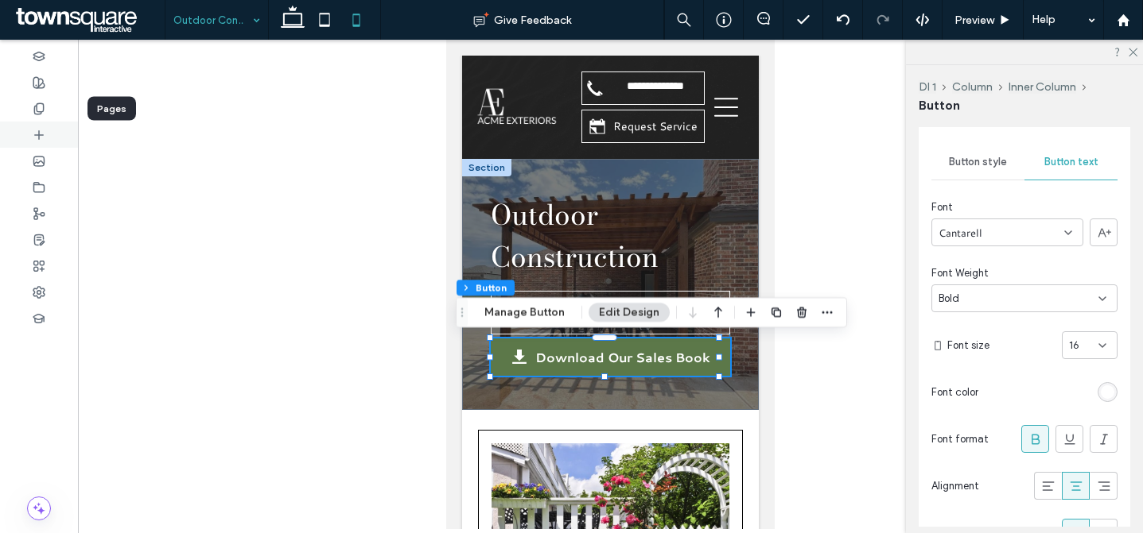
click at [33, 107] on icon at bounding box center [39, 109] width 13 height 13
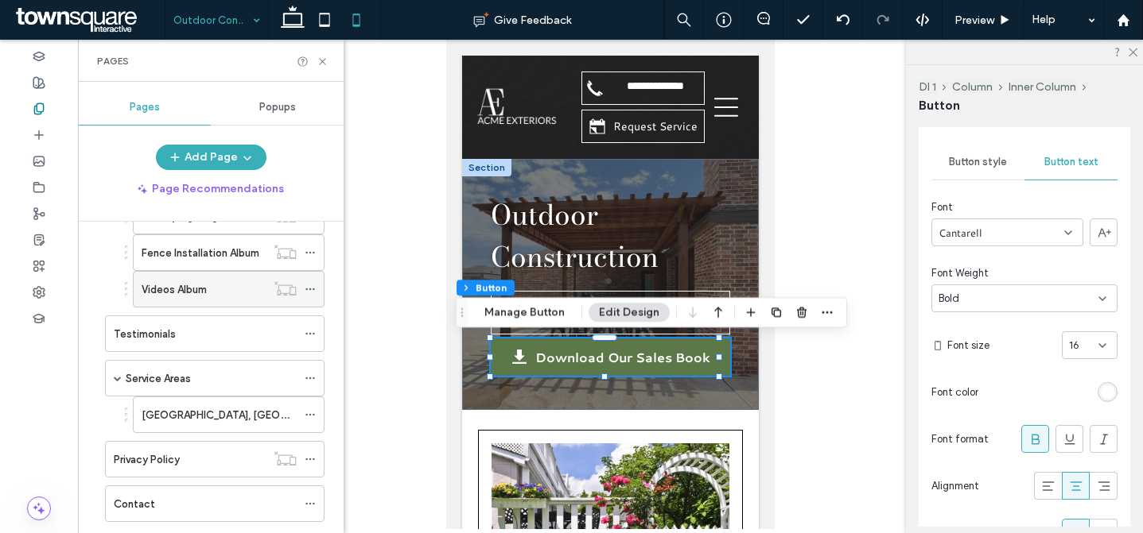
scroll to position [821, 0]
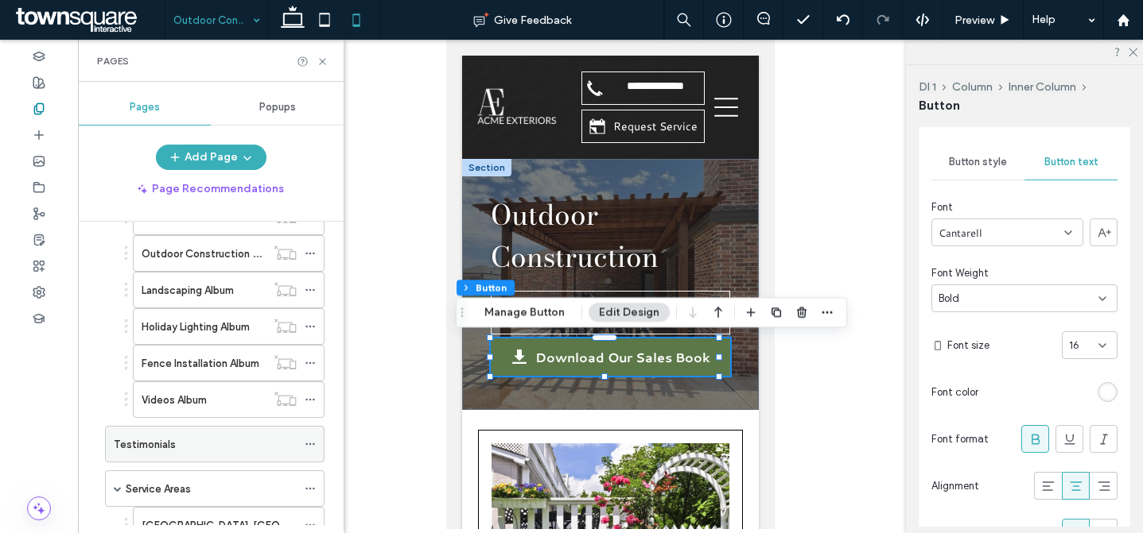
click at [195, 444] on div "Testimonials" at bounding box center [205, 444] width 183 height 17
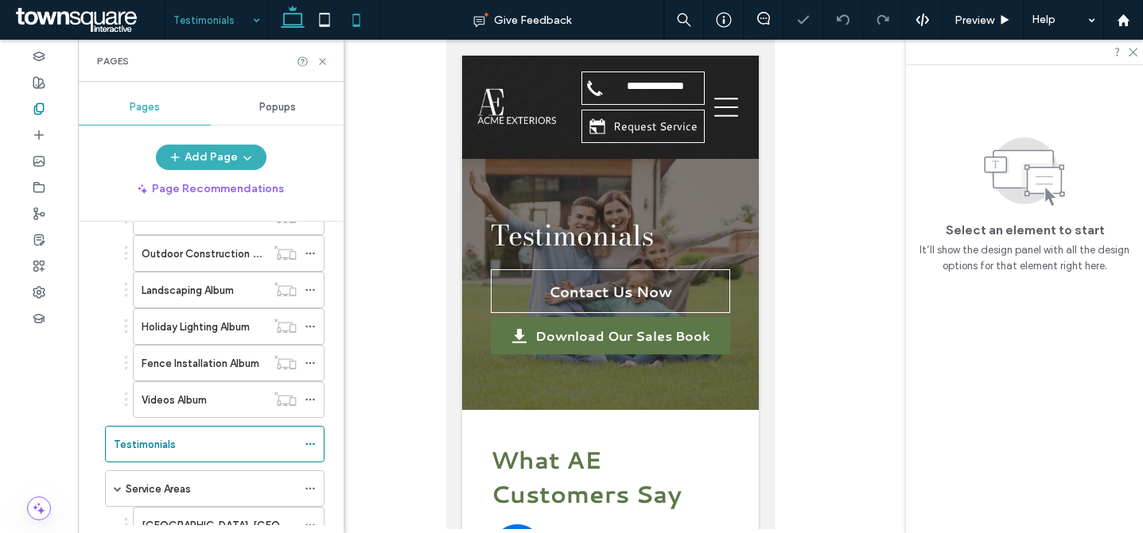
click at [285, 10] on icon at bounding box center [293, 20] width 32 height 32
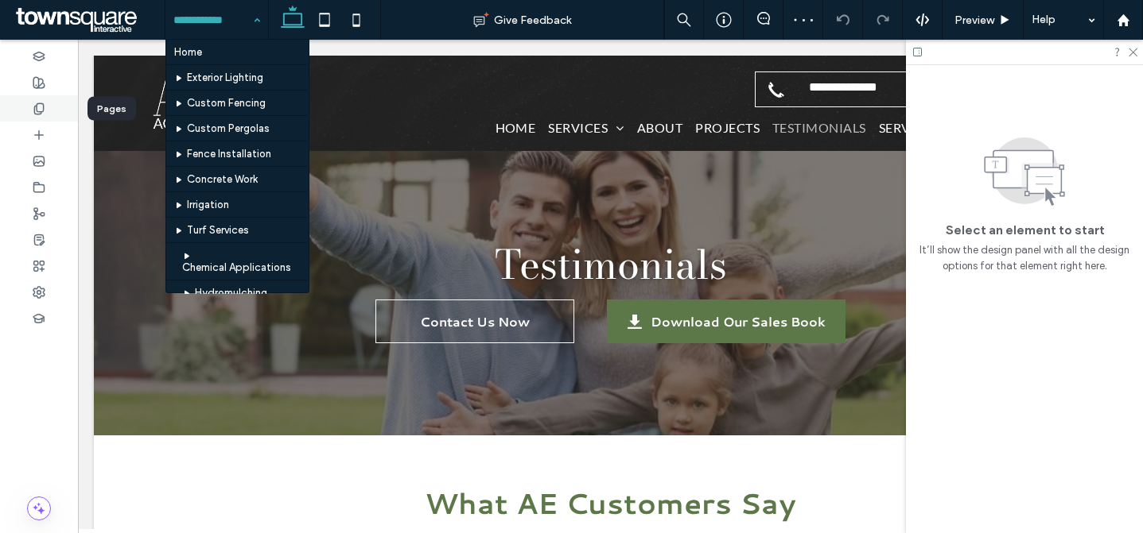
click at [49, 103] on div at bounding box center [39, 108] width 78 height 26
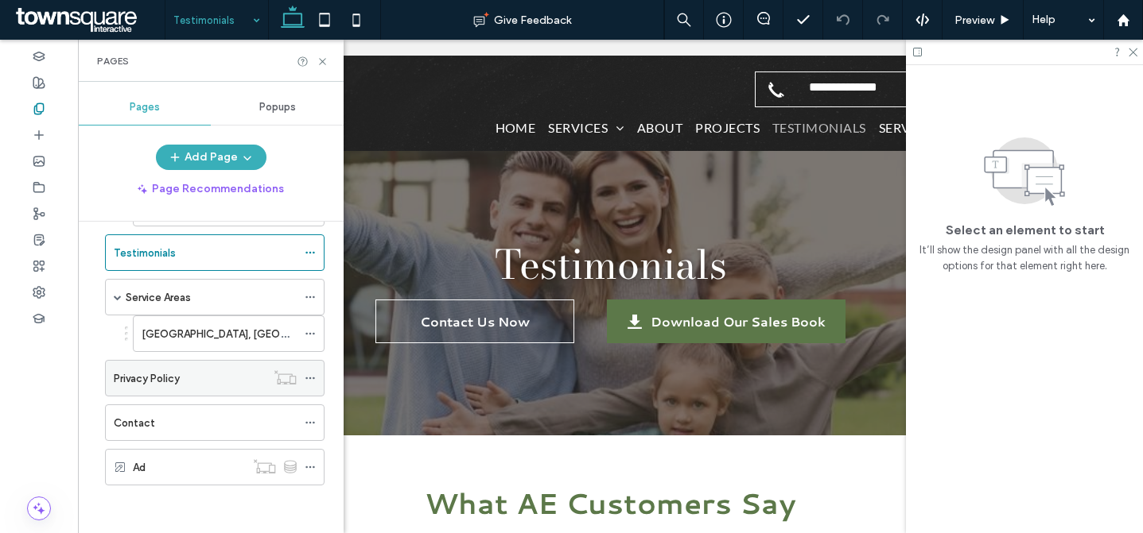
scroll to position [1003, 0]
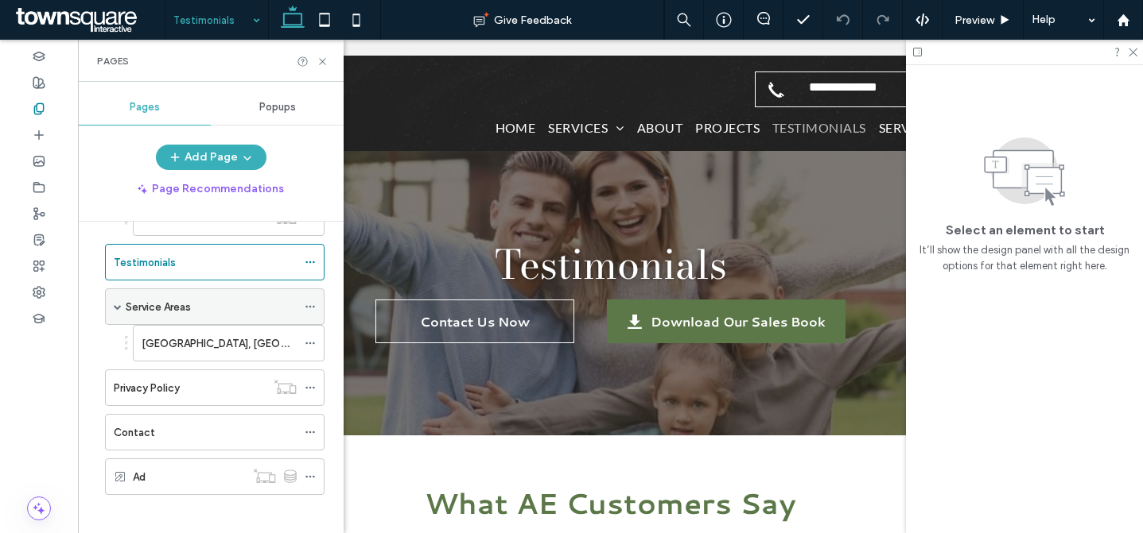
click at [211, 317] on div "Service Areas" at bounding box center [211, 306] width 171 height 35
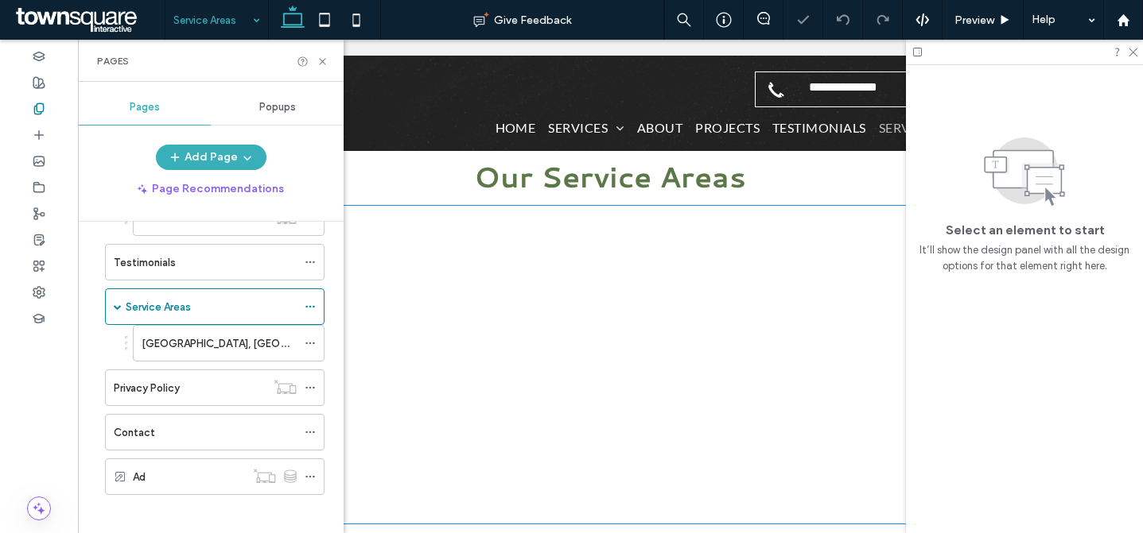
scroll to position [337, 0]
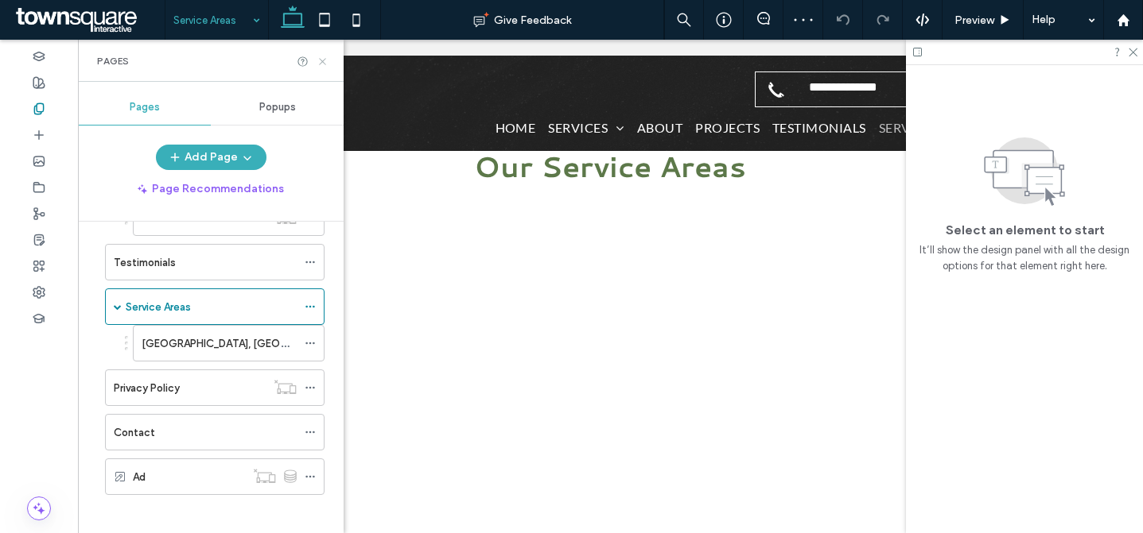
click at [320, 56] on icon at bounding box center [322, 62] width 12 height 12
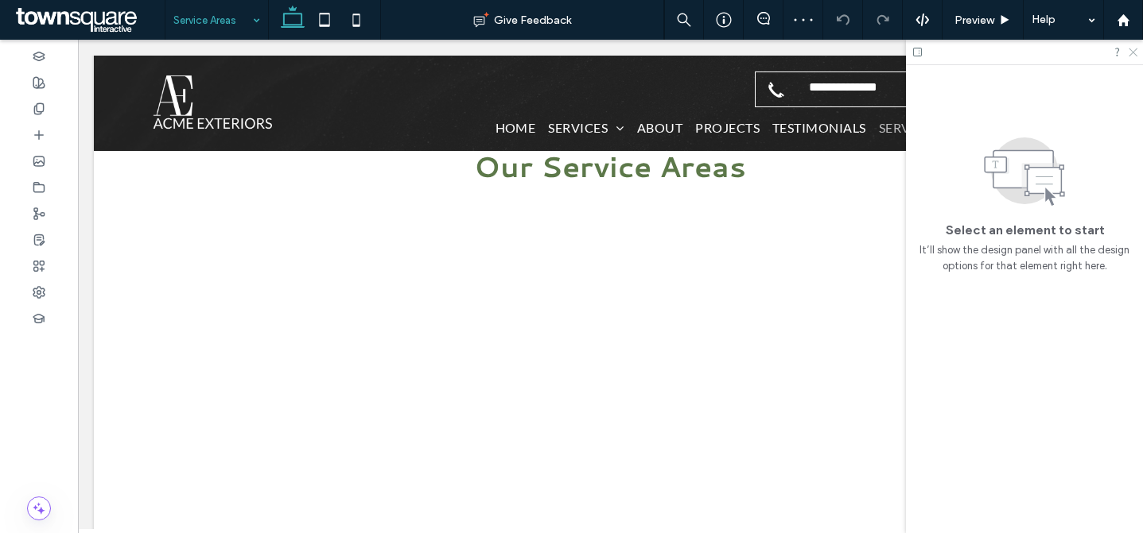
click at [1135, 54] on icon at bounding box center [1132, 51] width 10 height 10
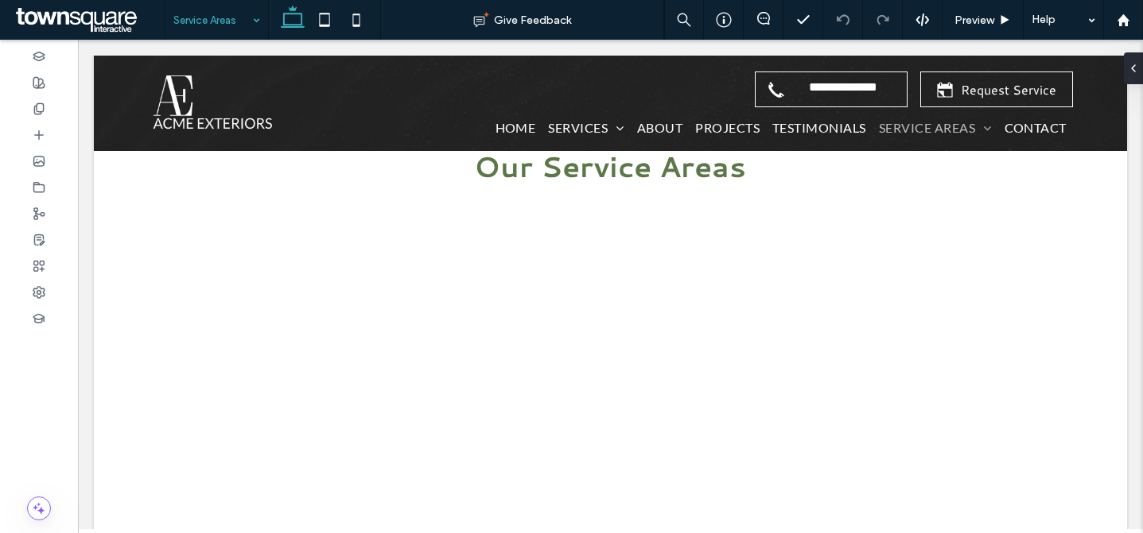
scroll to position [719, 0]
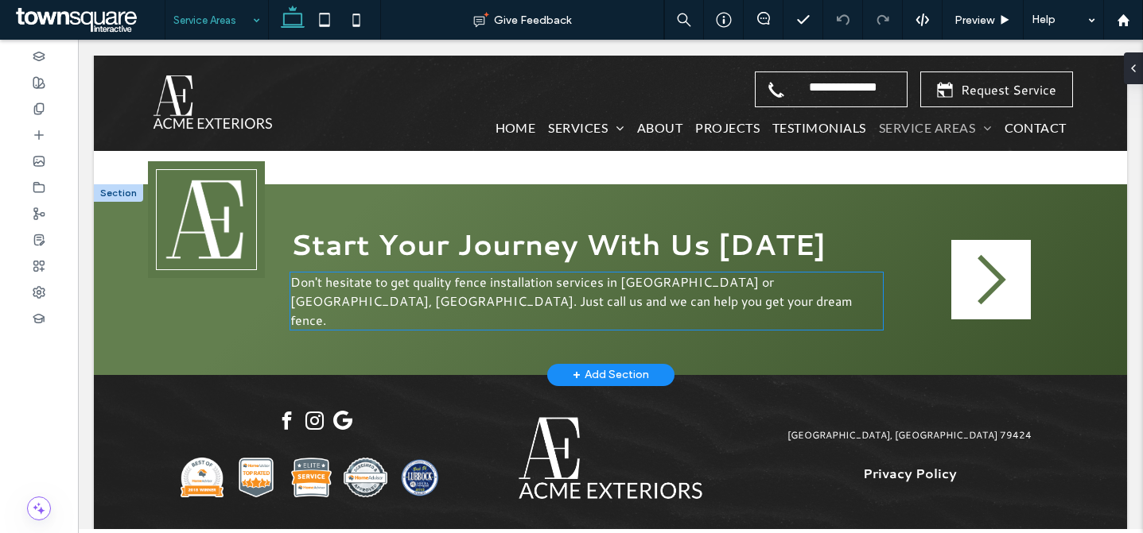
click at [688, 297] on span "Don't hesitate to get quality fence installation services in Shallowater or Lub…" at bounding box center [571, 301] width 562 height 56
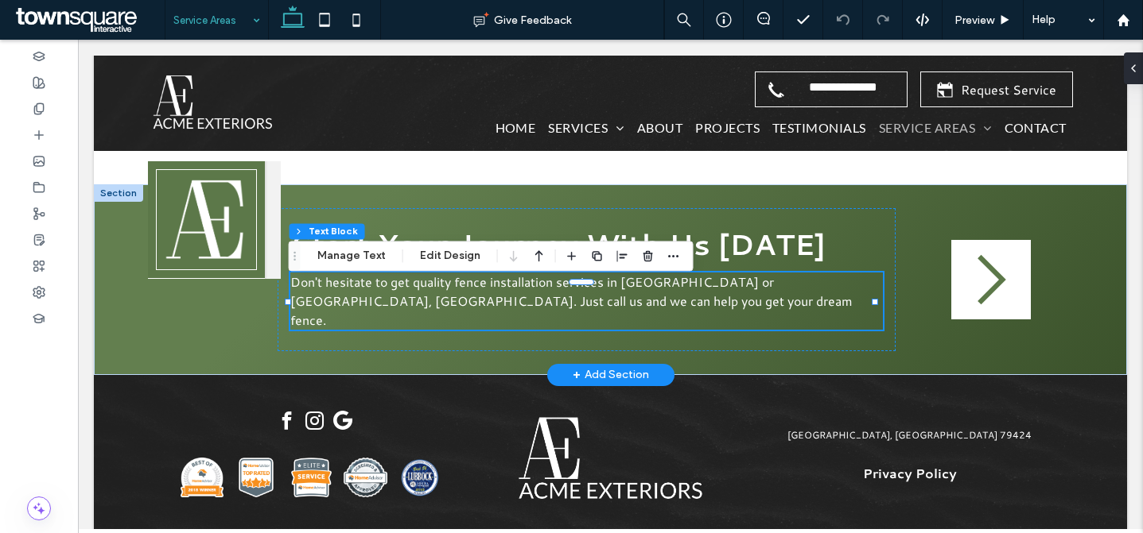
click at [688, 297] on div "Don't hesitate to get quality fence installation services in Shallowater or Lub…" at bounding box center [586, 301] width 592 height 57
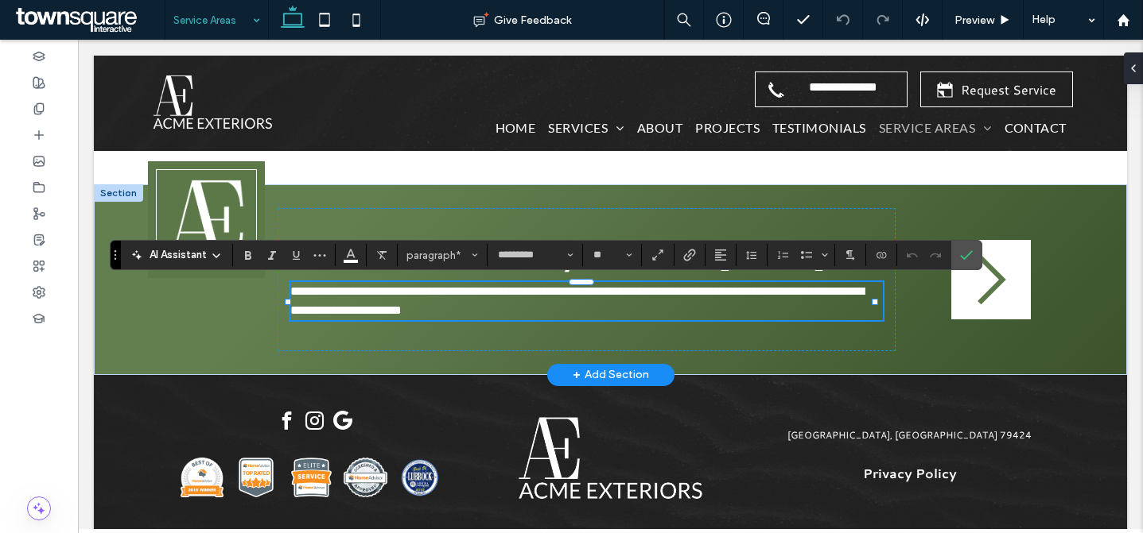
click at [703, 294] on span "**********" at bounding box center [576, 300] width 573 height 31
drag, startPoint x: 714, startPoint y: 293, endPoint x: 631, endPoint y: 296, distance: 82.7
click at [631, 296] on span "**********" at bounding box center [576, 300] width 573 height 31
drag, startPoint x: 437, startPoint y: 311, endPoint x: 310, endPoint y: 309, distance: 127.2
click at [310, 309] on span "**********" at bounding box center [576, 300] width 573 height 31
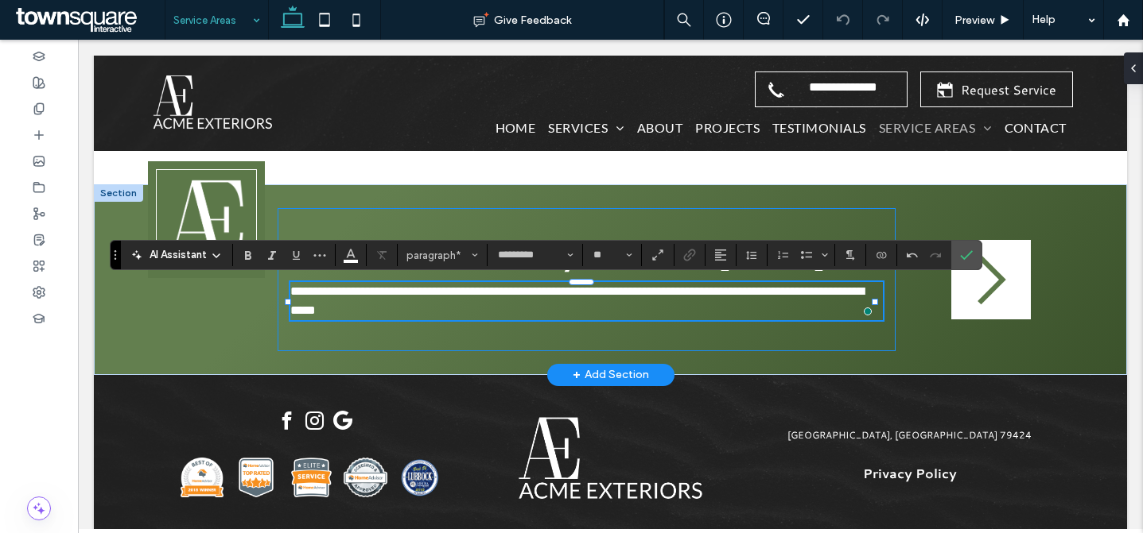
drag, startPoint x: 456, startPoint y: 333, endPoint x: 477, endPoint y: 332, distance: 20.7
click at [456, 333] on div "**********" at bounding box center [586, 279] width 618 height 143
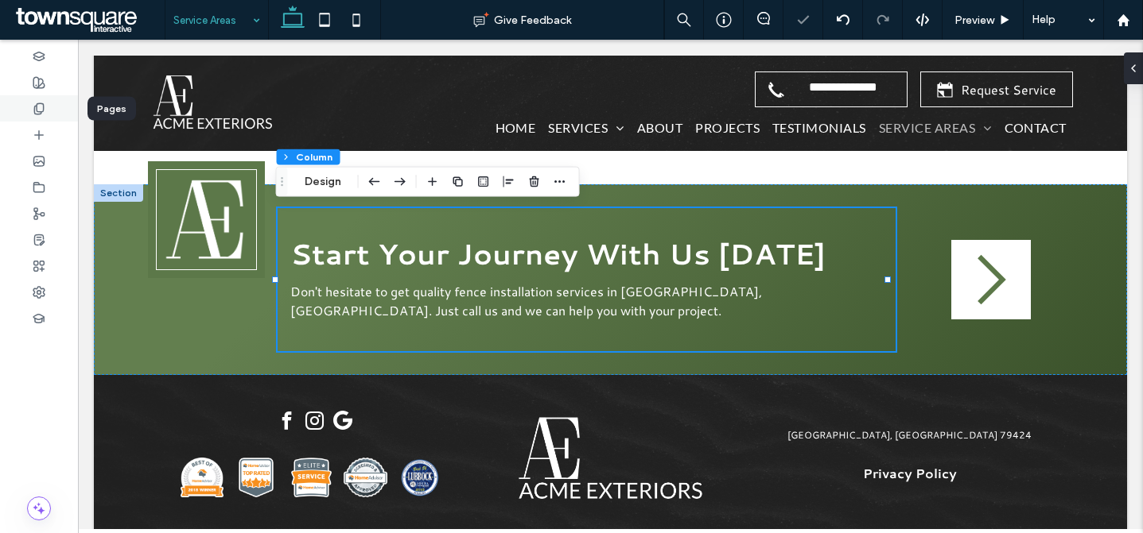
click at [47, 115] on div at bounding box center [39, 108] width 78 height 26
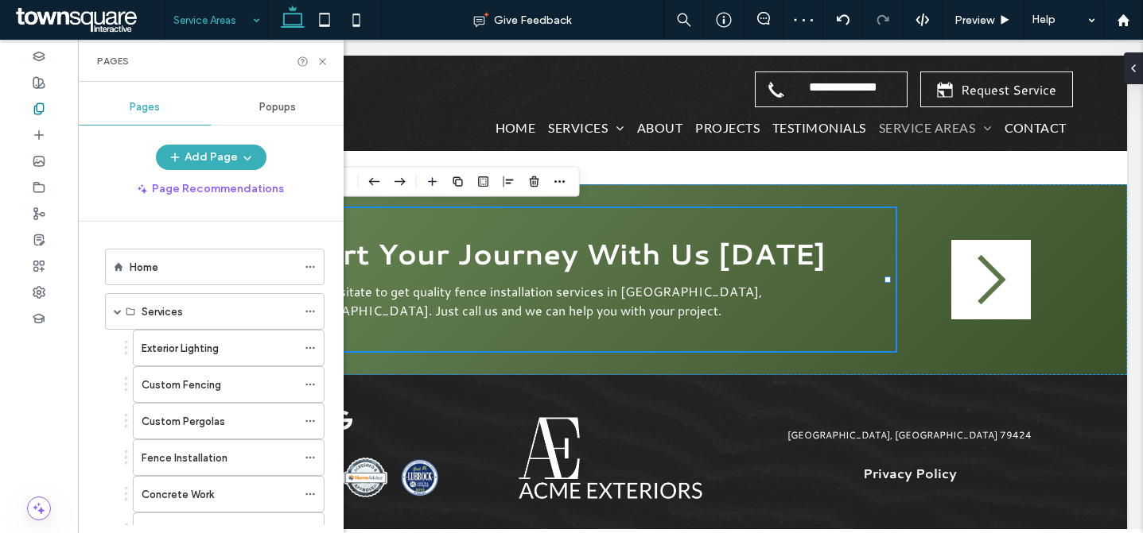
scroll to position [1013, 0]
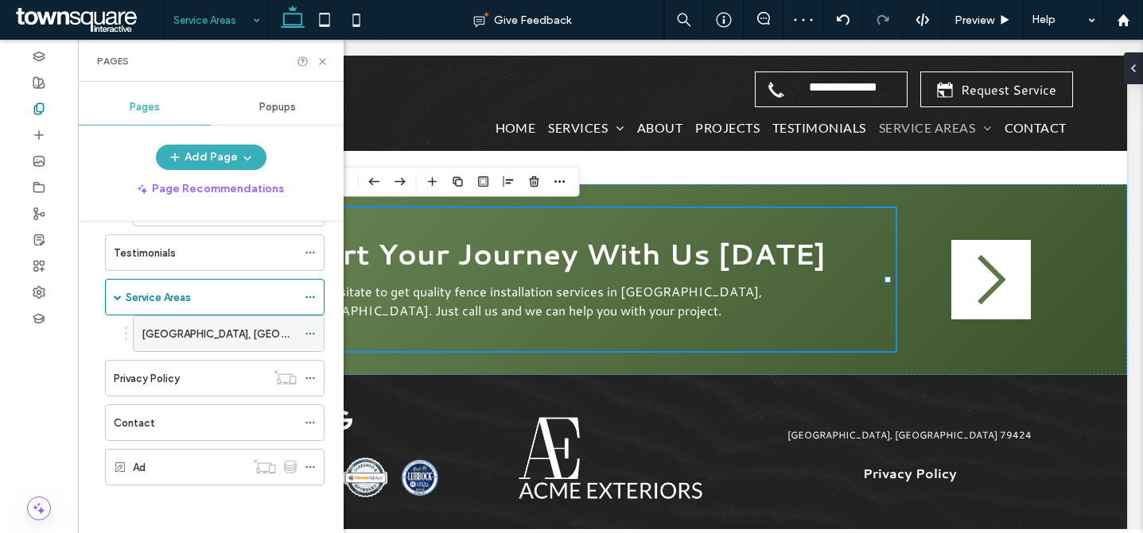
click at [217, 339] on div "[GEOGRAPHIC_DATA], [GEOGRAPHIC_DATA]" at bounding box center [219, 334] width 155 height 17
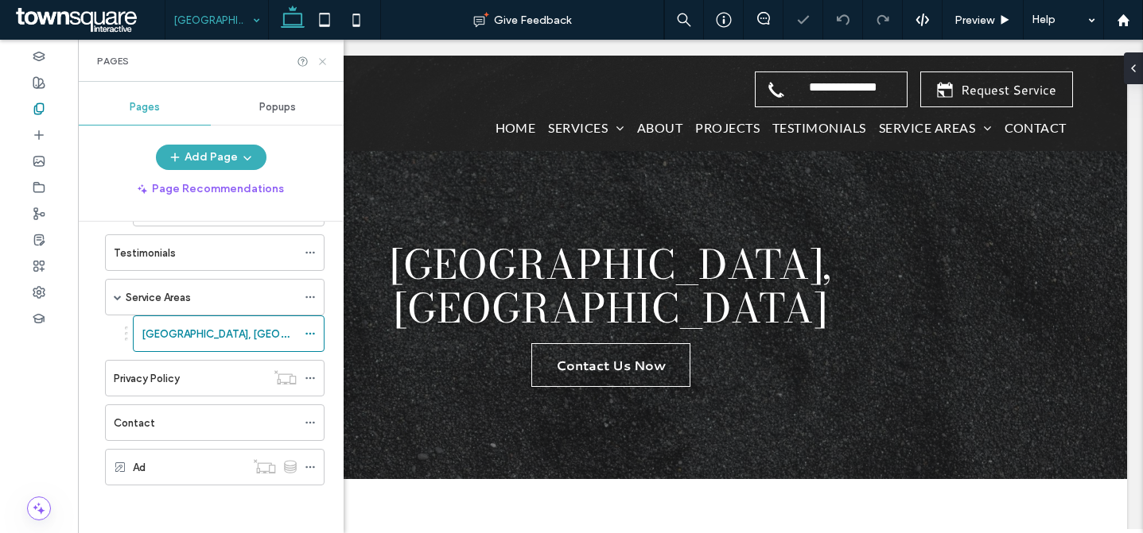
drag, startPoint x: 323, startPoint y: 64, endPoint x: 464, endPoint y: 210, distance: 203.5
click at [323, 64] on icon at bounding box center [322, 62] width 12 height 12
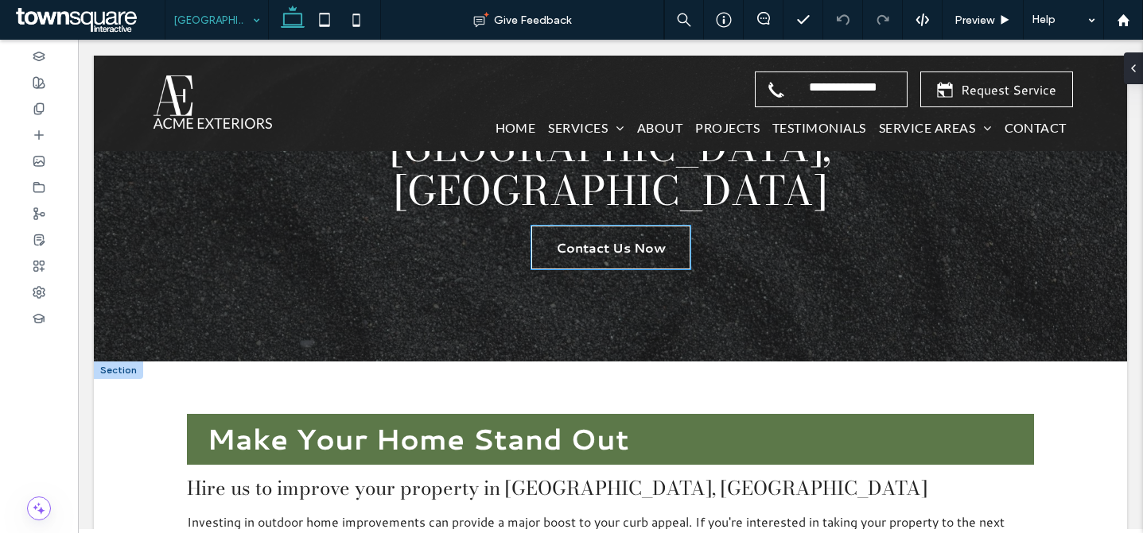
scroll to position [499, 0]
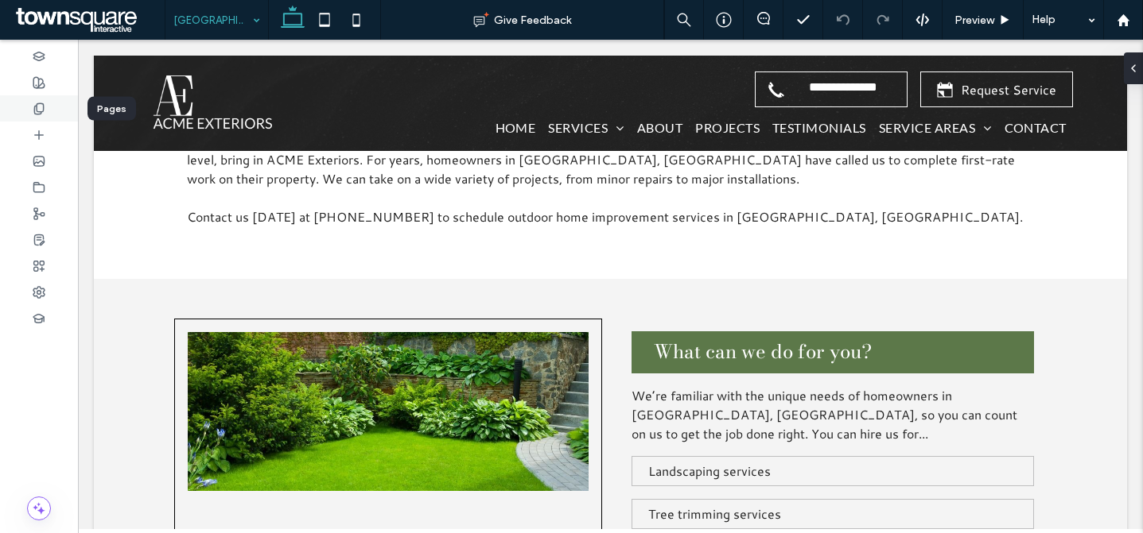
click at [44, 112] on icon at bounding box center [39, 109] width 13 height 13
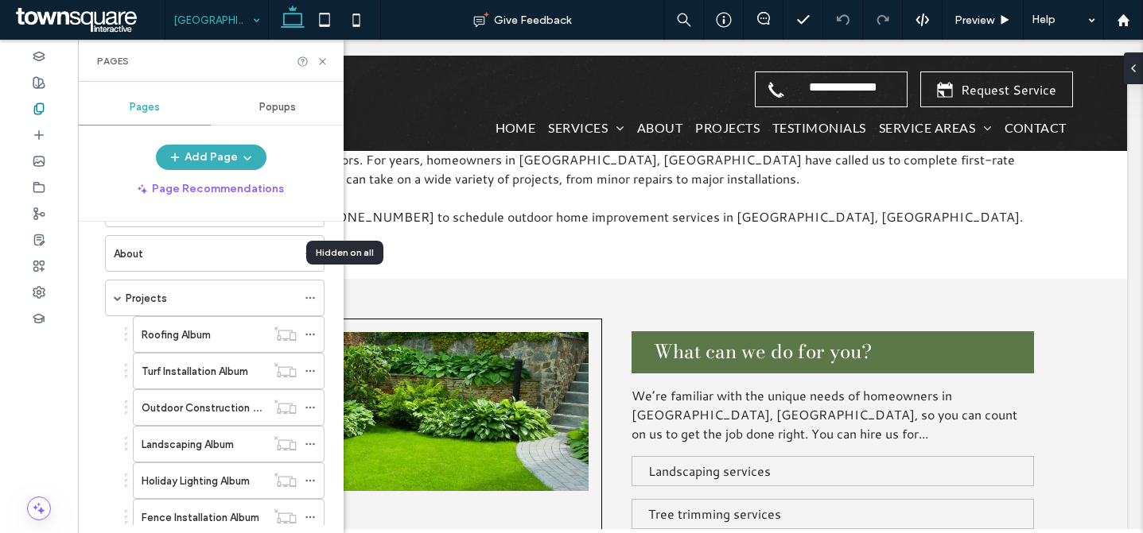
scroll to position [1013, 0]
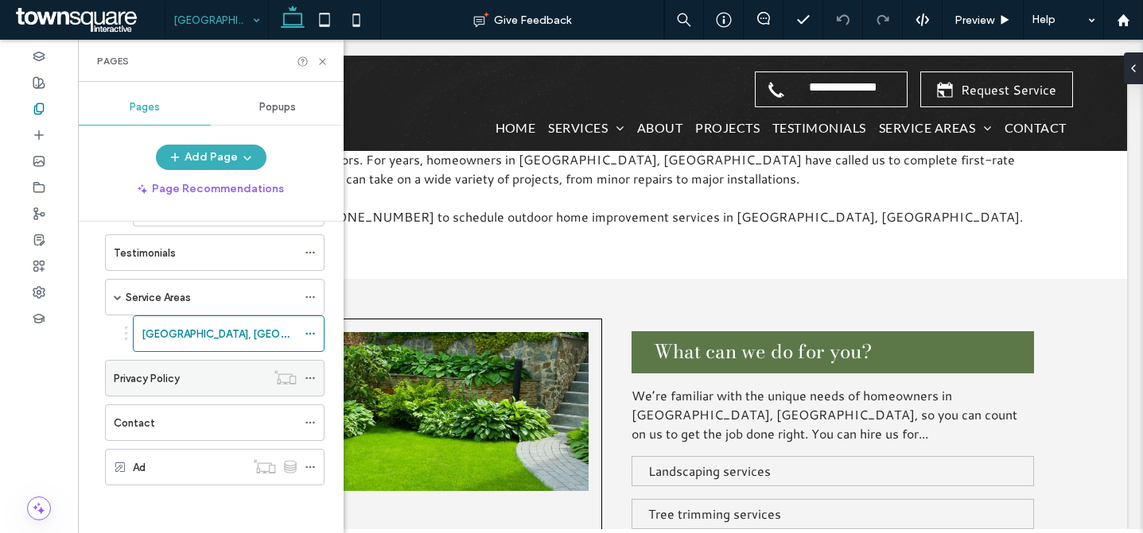
click at [200, 389] on div "Privacy Policy" at bounding box center [190, 378] width 152 height 35
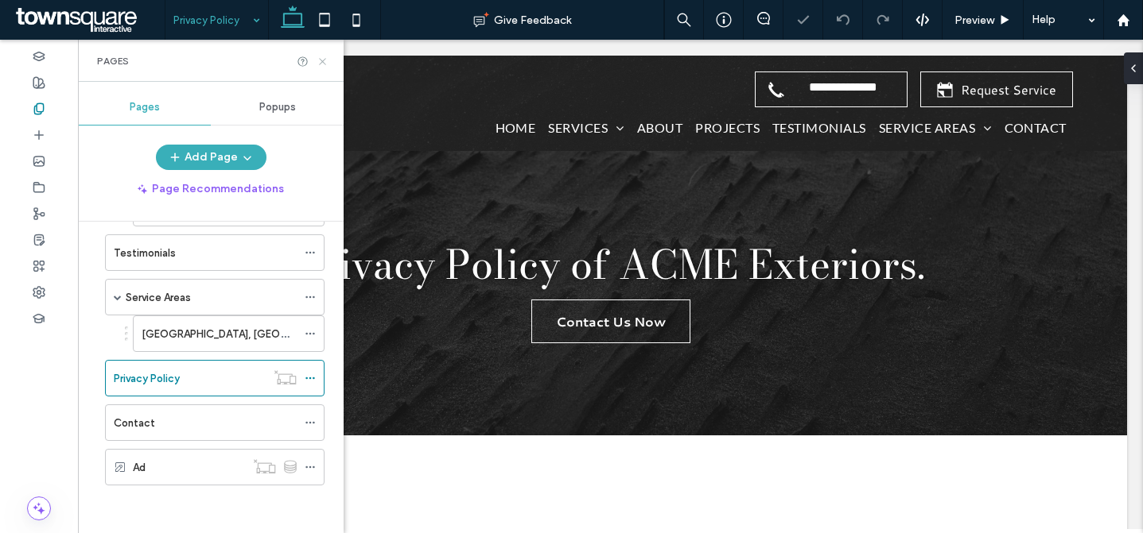
click at [324, 59] on use at bounding box center [322, 61] width 6 height 6
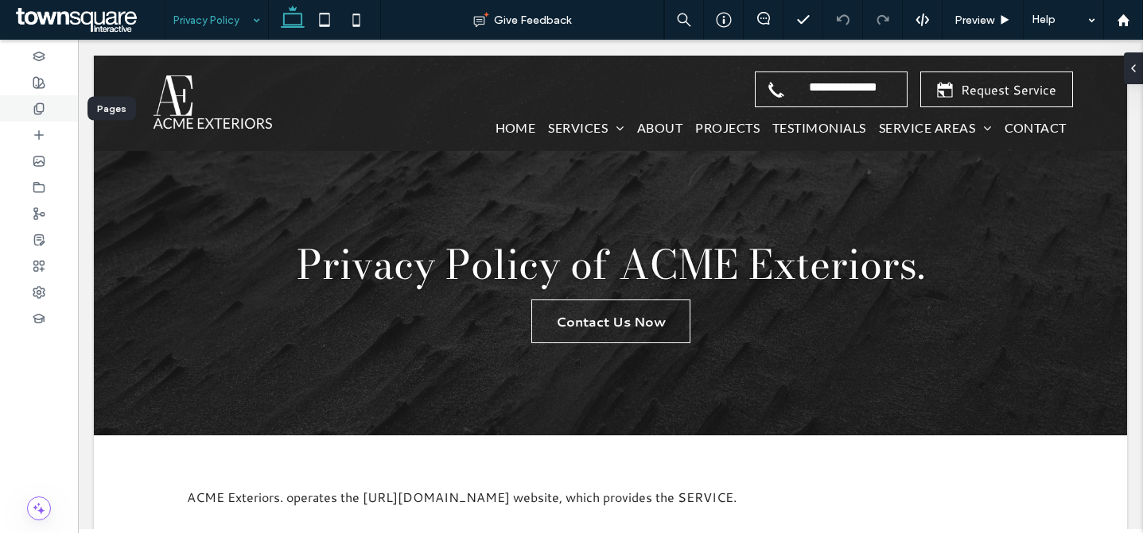
click at [36, 107] on use at bounding box center [38, 108] width 9 height 10
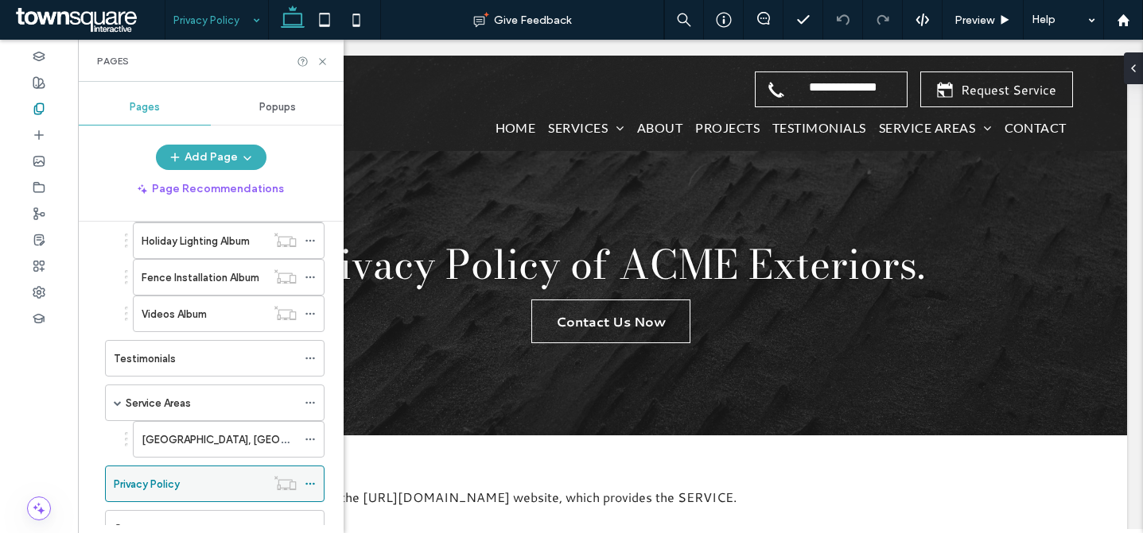
scroll to position [1013, 0]
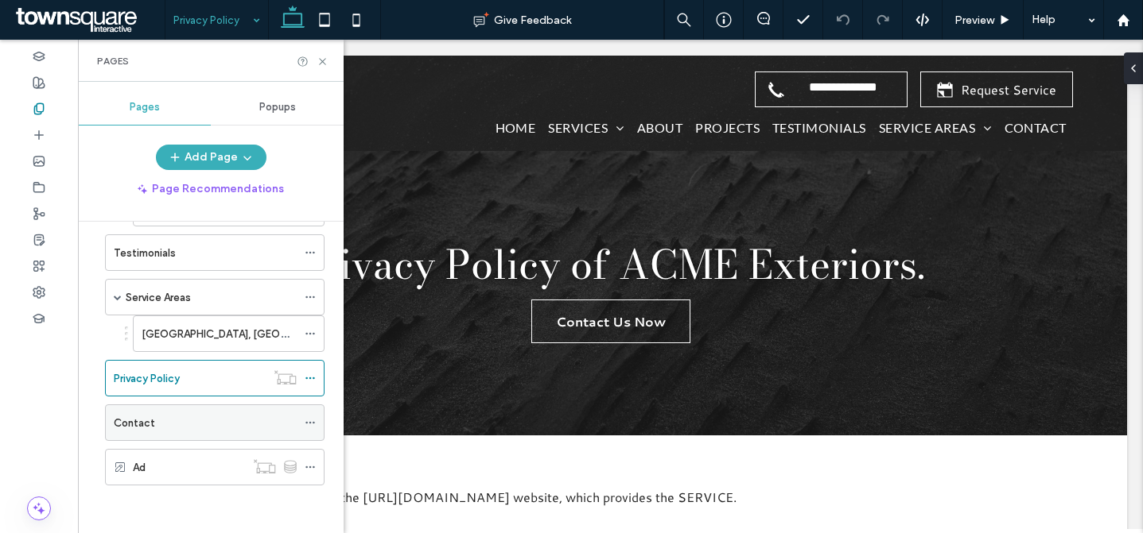
click at [212, 427] on div "Contact" at bounding box center [205, 423] width 183 height 17
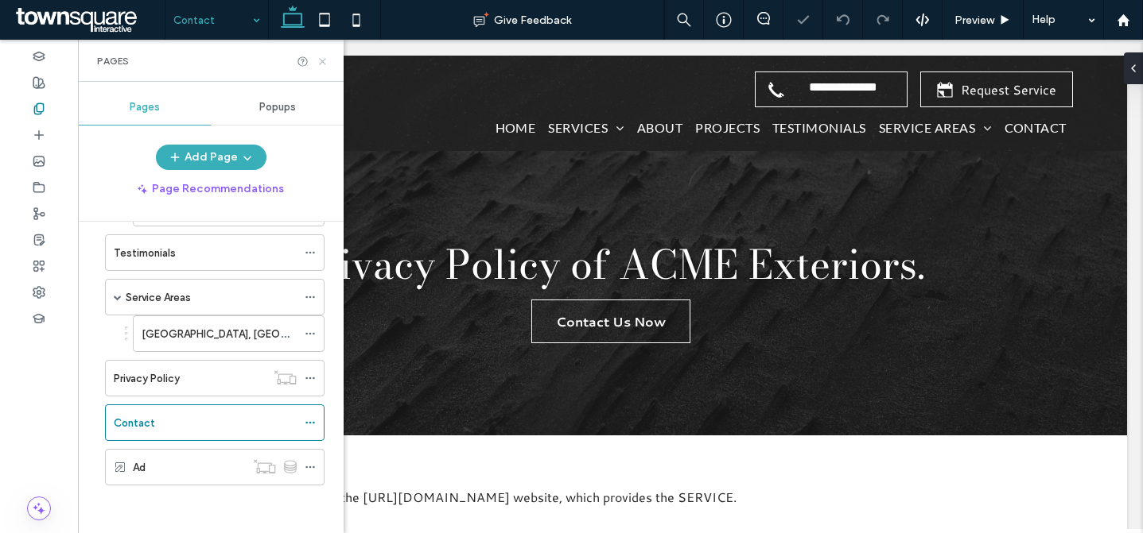
click at [322, 56] on icon at bounding box center [322, 62] width 12 height 12
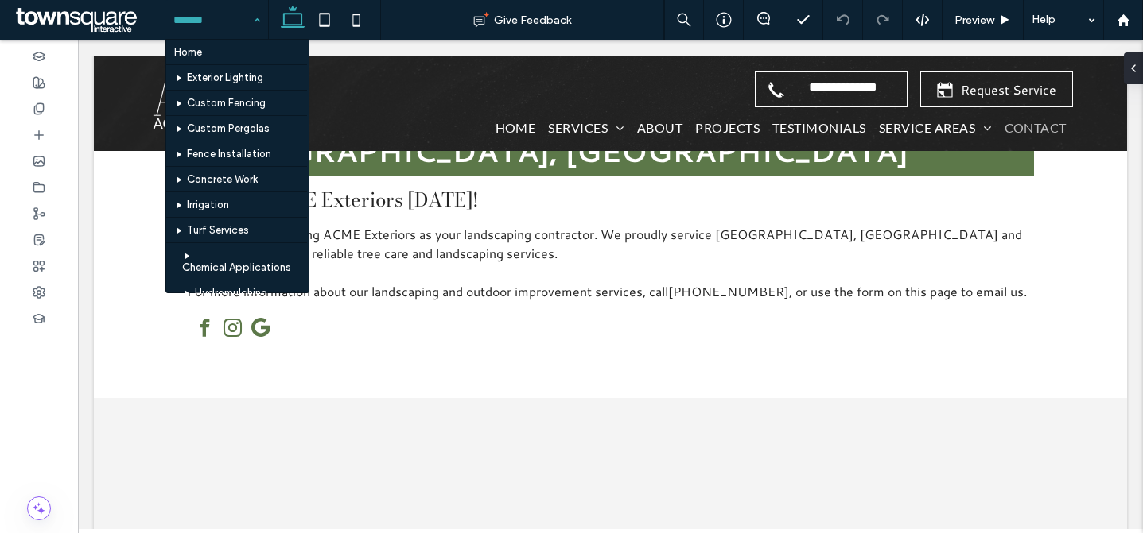
scroll to position [624, 0]
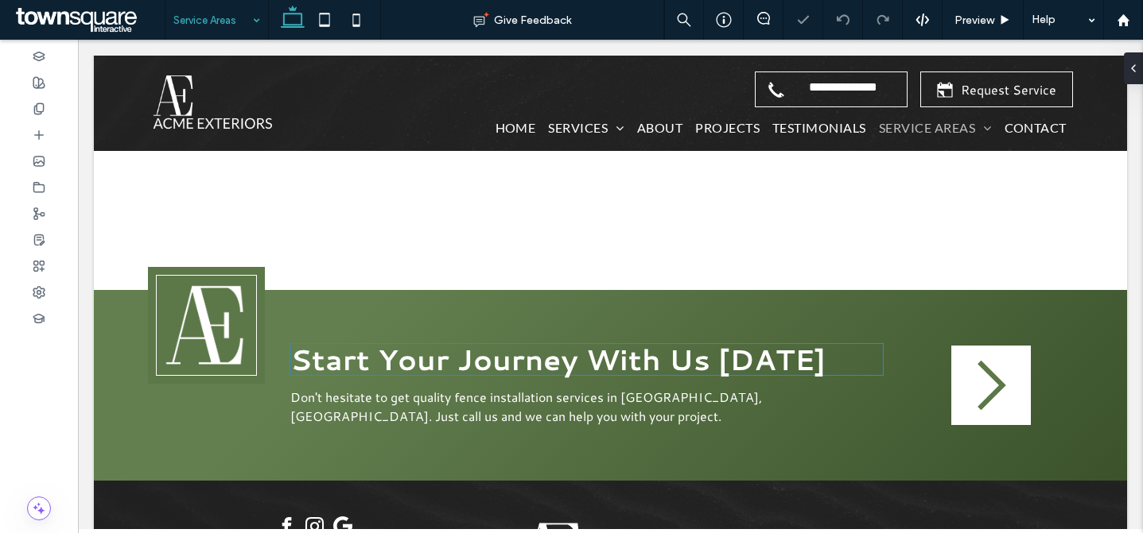
scroll to position [372, 0]
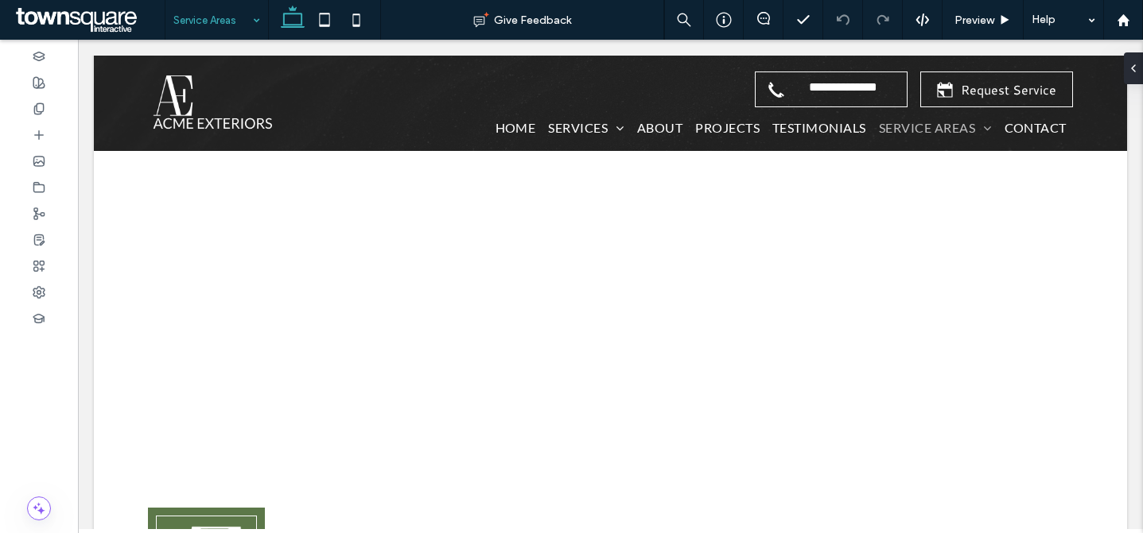
click at [204, 15] on input at bounding box center [212, 20] width 79 height 40
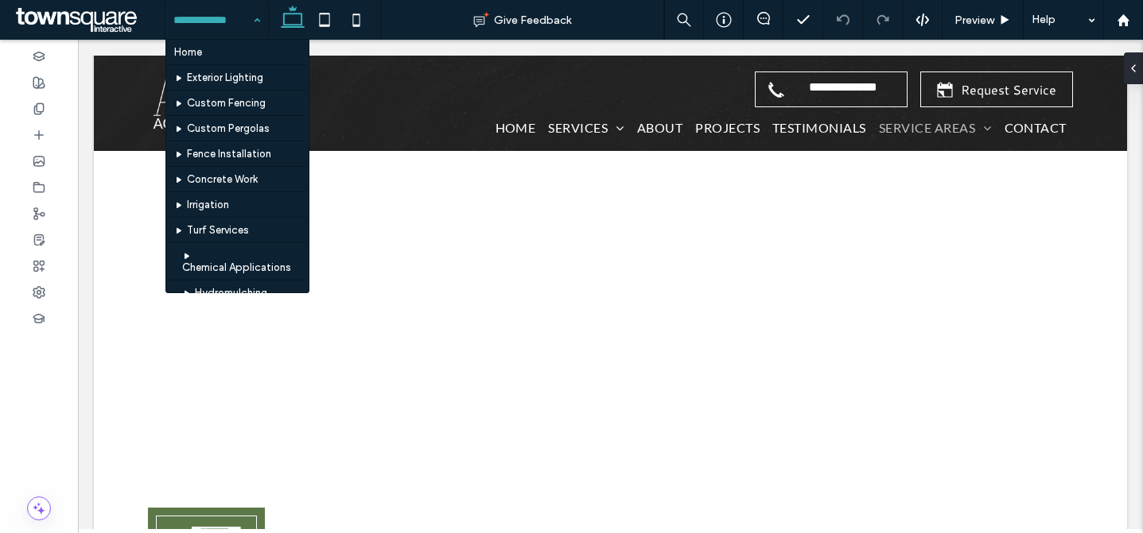
scroll to position [624, 0]
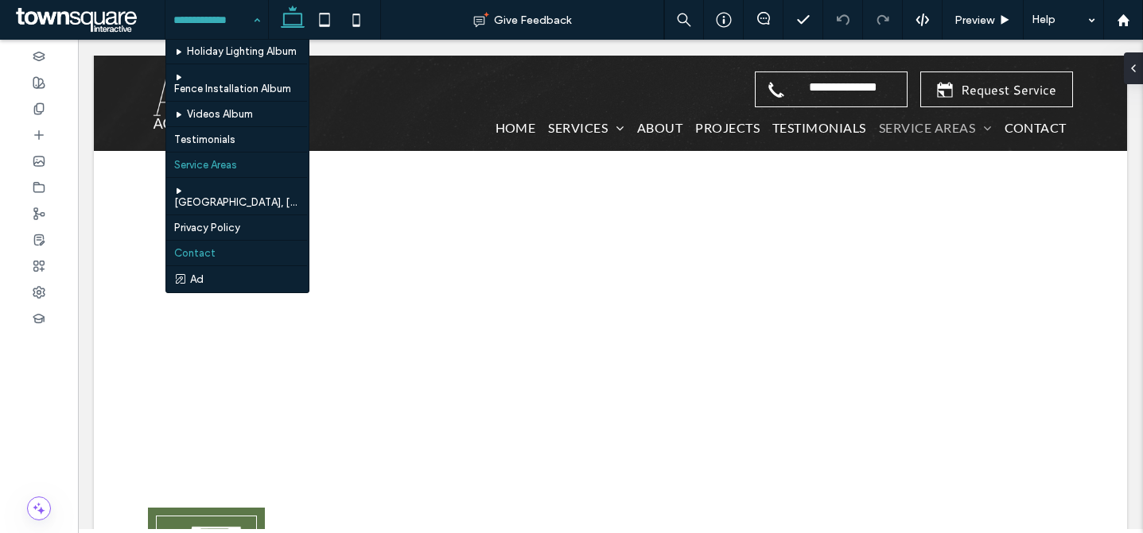
drag, startPoint x: 223, startPoint y: 244, endPoint x: 290, endPoint y: 239, distance: 67.0
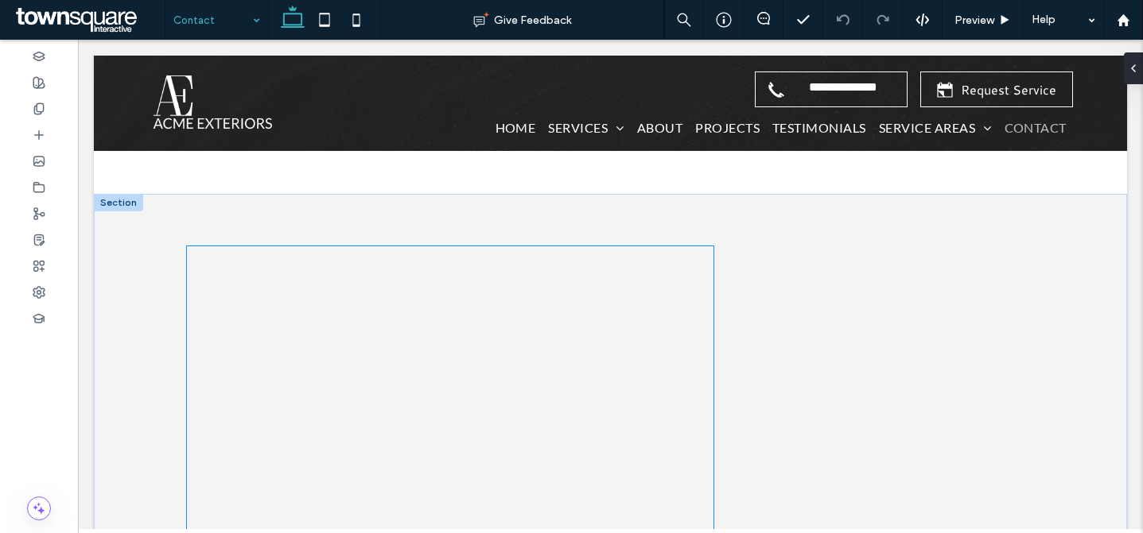
scroll to position [561, 0]
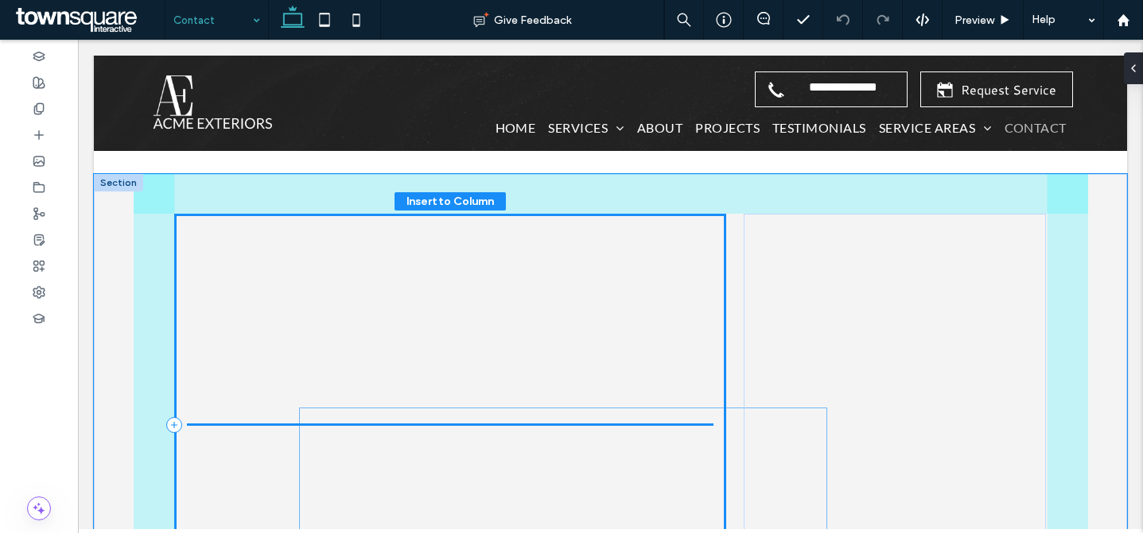
drag, startPoint x: 533, startPoint y: 287, endPoint x: 555, endPoint y: 326, distance: 44.9
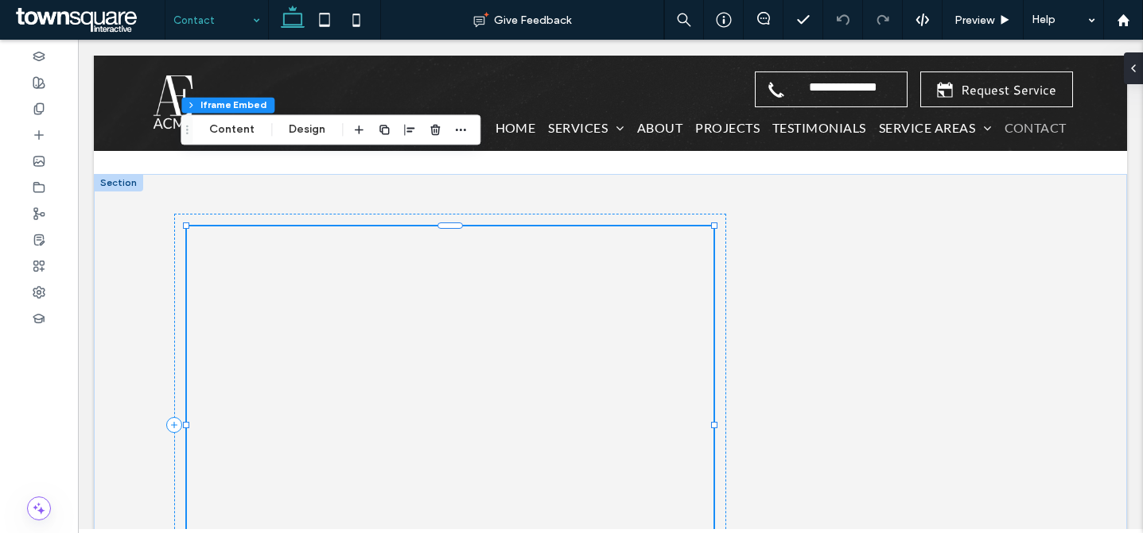
scroll to position [600, 0]
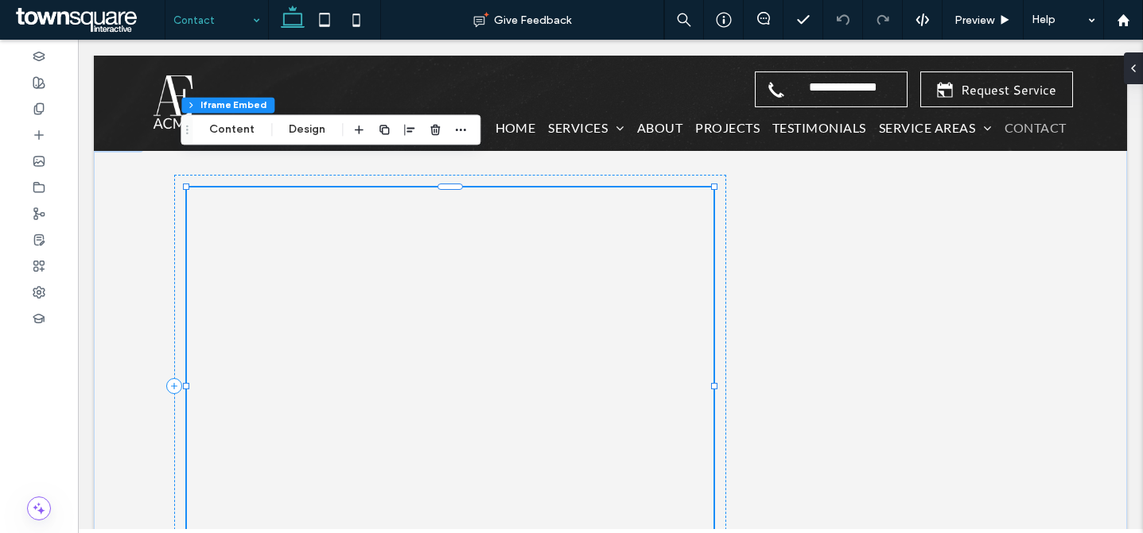
click at [196, 22] on input at bounding box center [212, 20] width 79 height 40
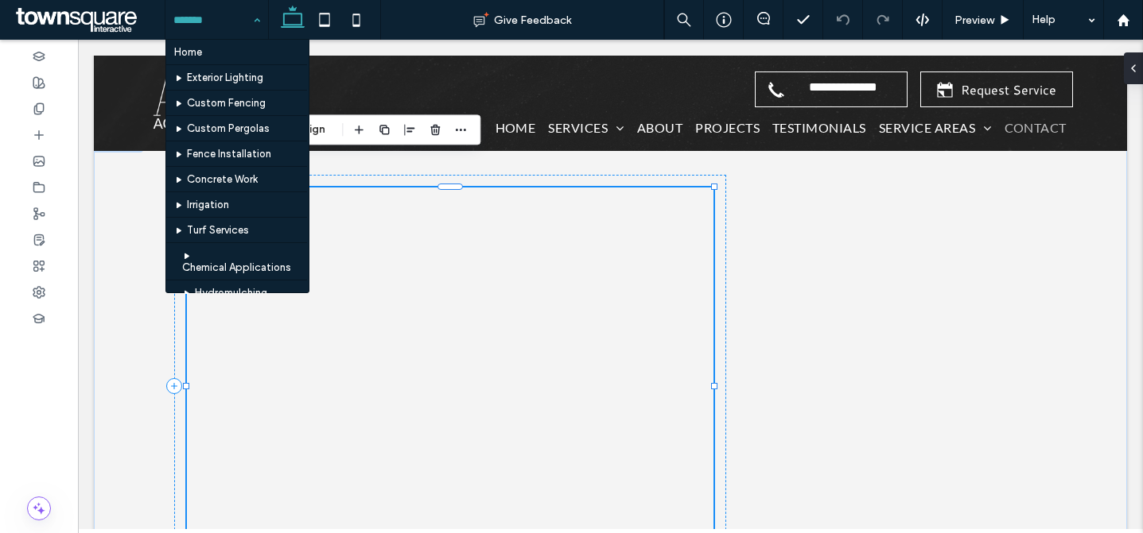
scroll to position [624, 0]
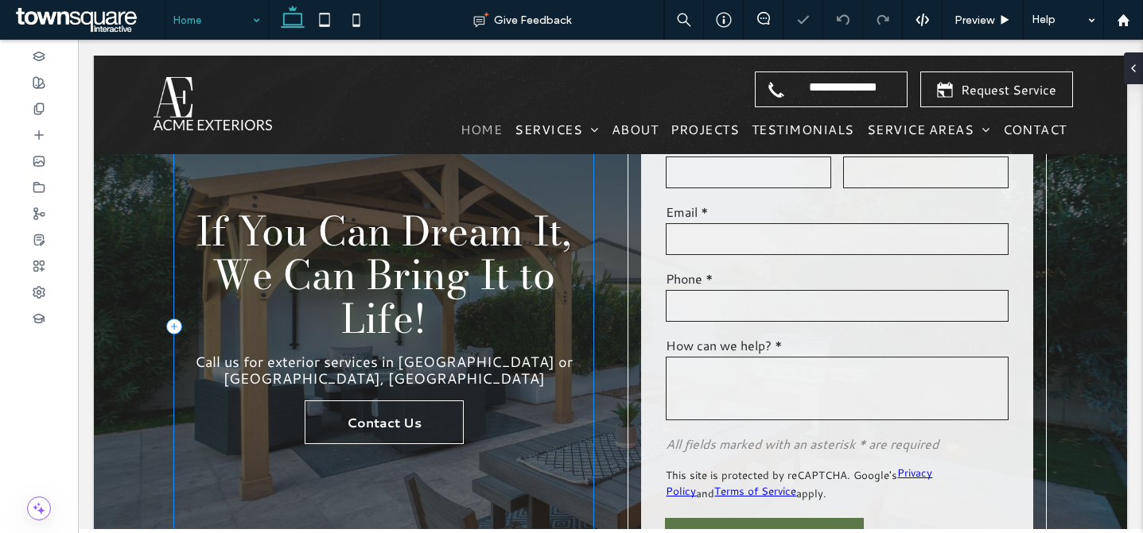
scroll to position [256, 0]
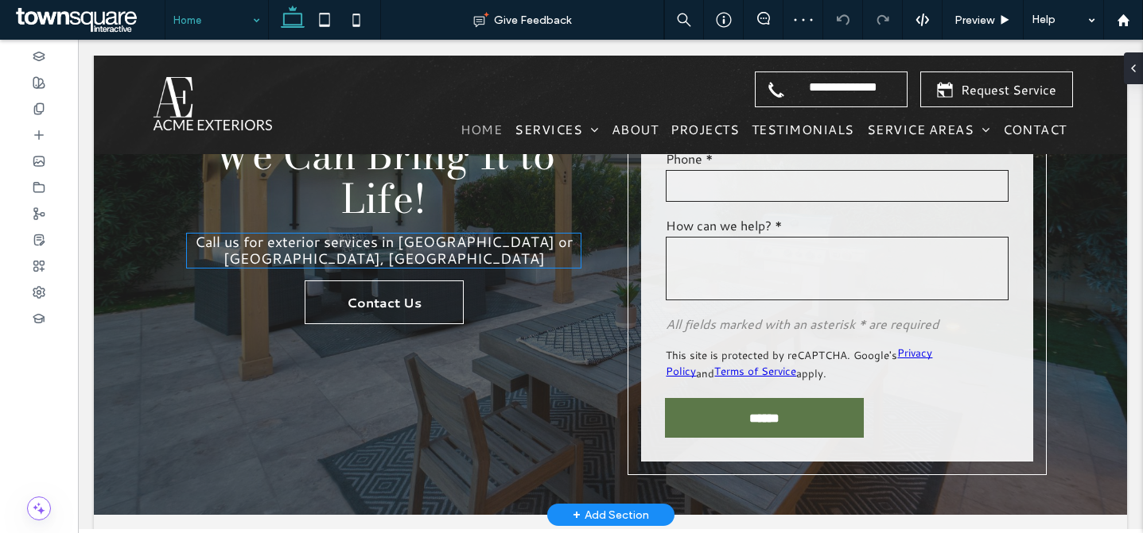
click at [526, 246] on span "Call us for exterior services in Lubbock or Shallowater, TX" at bounding box center [384, 250] width 378 height 38
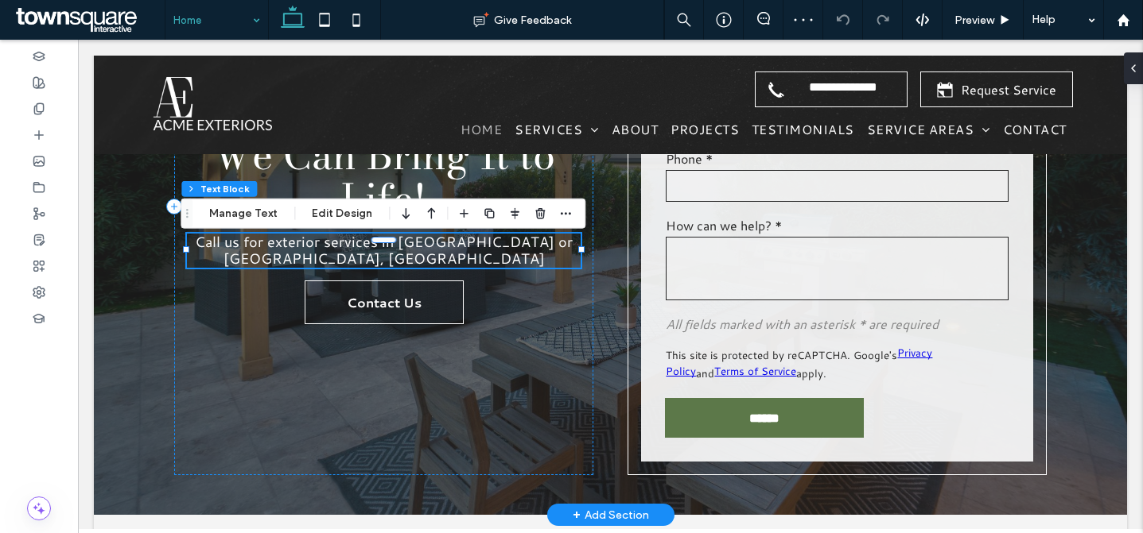
click at [526, 246] on div "Call us for exterior services in Lubbock or Shallowater, TX" at bounding box center [383, 251] width 393 height 34
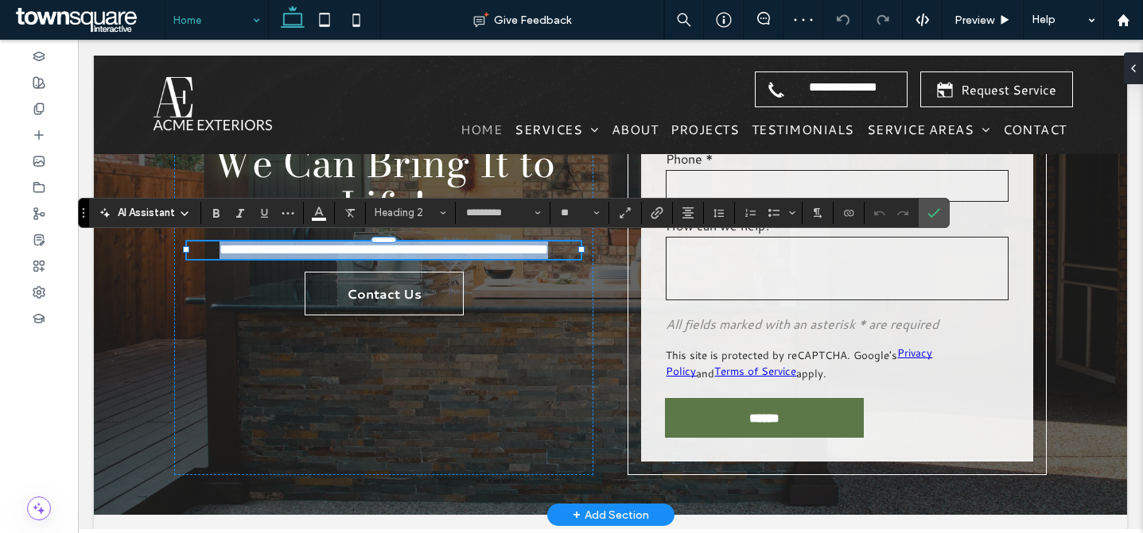
click at [508, 248] on span "**********" at bounding box center [383, 249] width 328 height 14
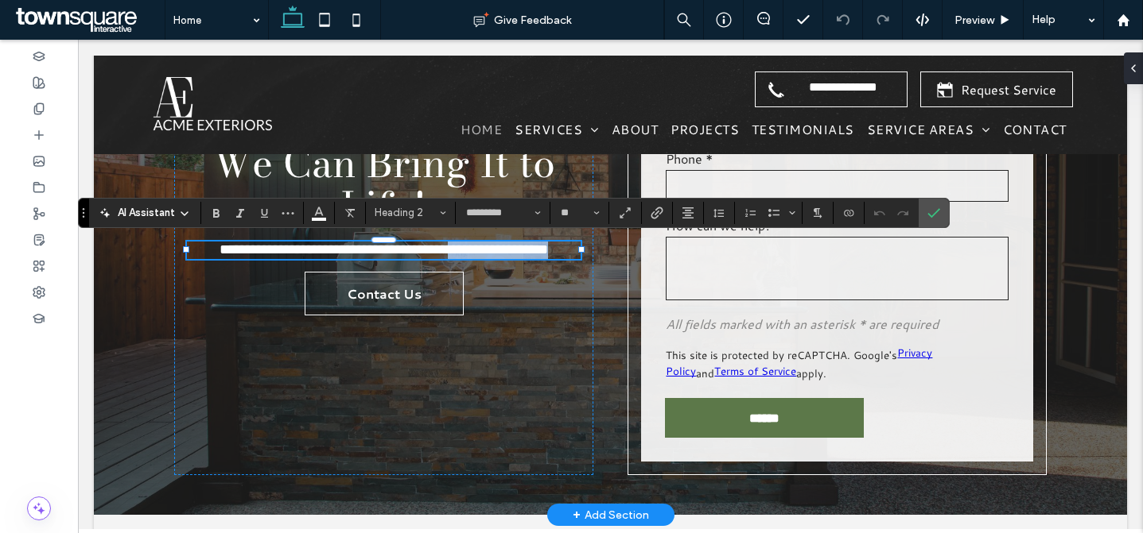
drag, startPoint x: 78, startPoint y: 40, endPoint x: 568, endPoint y: 247, distance: 531.9
click at [548, 247] on span "**********" at bounding box center [383, 249] width 328 height 14
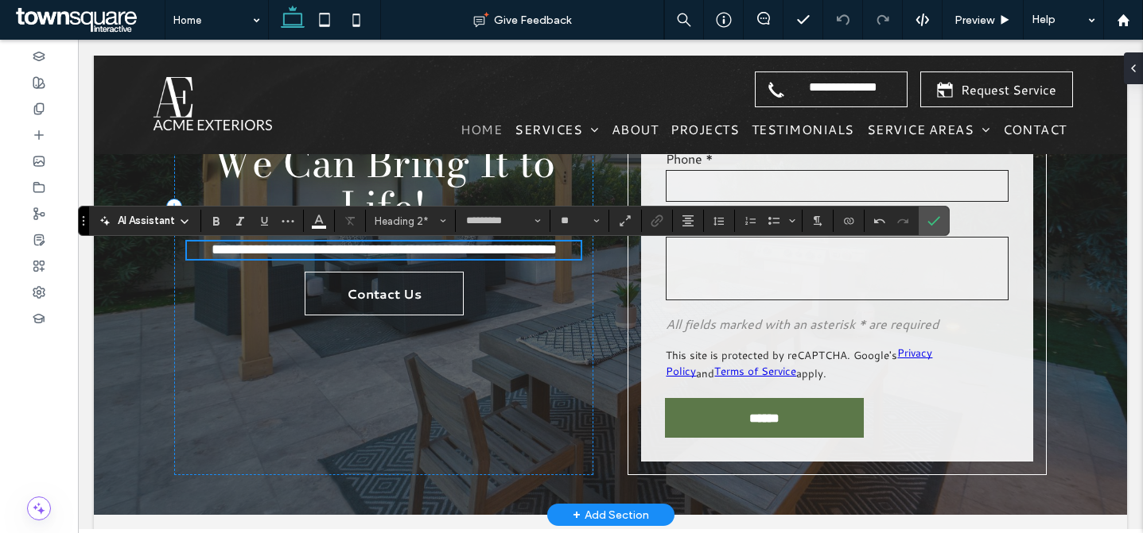
scroll to position [247, 0]
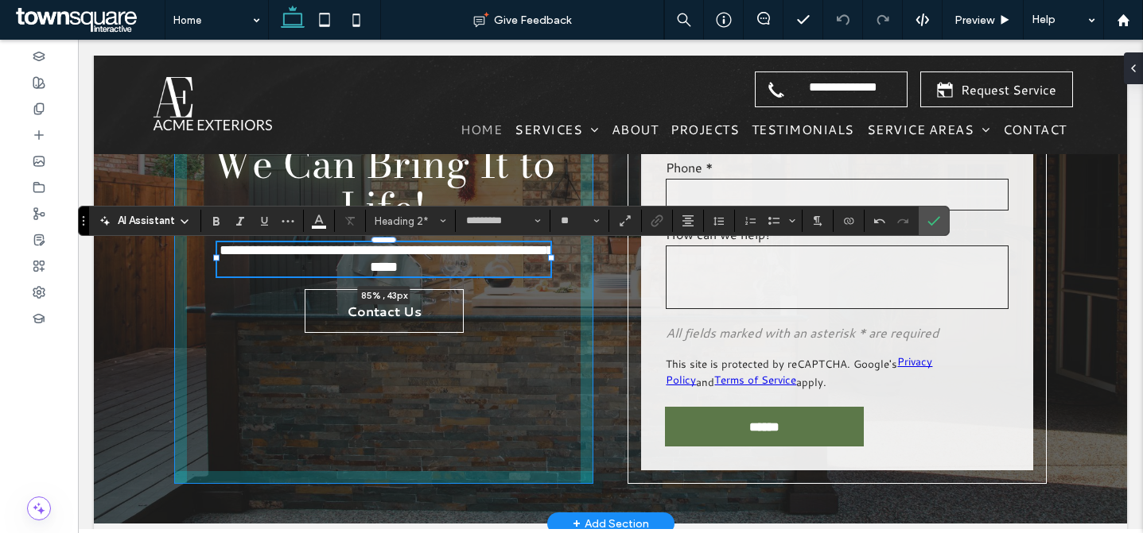
drag, startPoint x: 576, startPoint y: 254, endPoint x: 545, endPoint y: 249, distance: 30.6
click at [545, 249] on div "**********" at bounding box center [611, 215] width 954 height 617
type input "**"
type input "****"
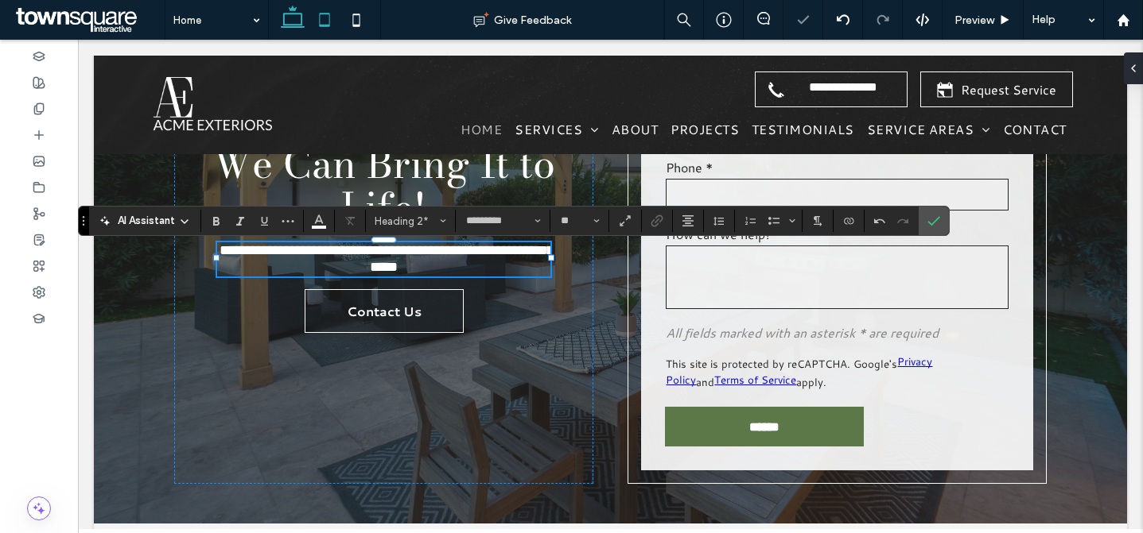
click at [320, 25] on use at bounding box center [325, 20] width 10 height 14
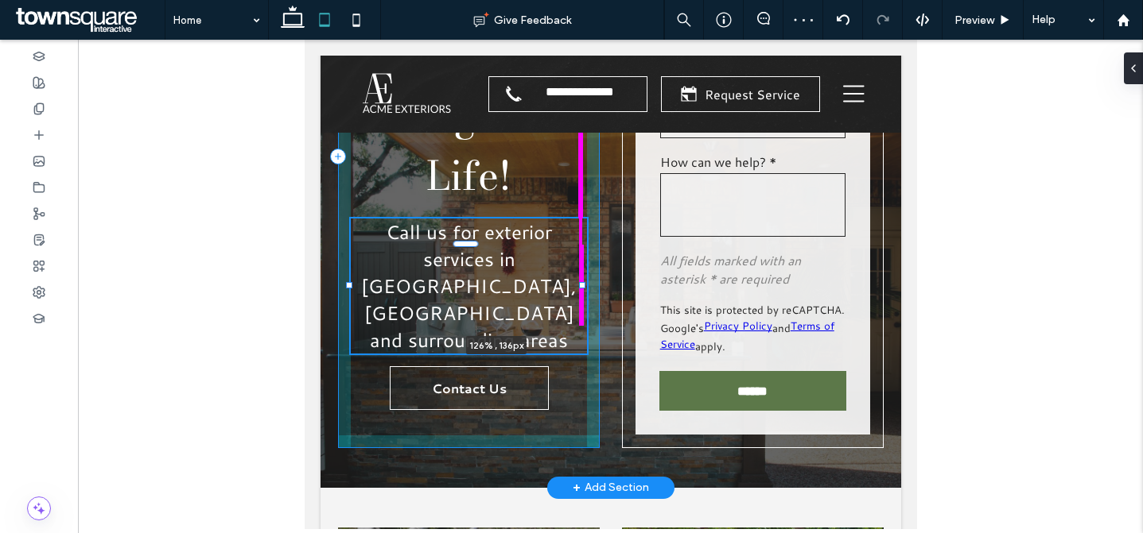
drag, startPoint x: 563, startPoint y: 284, endPoint x: 611, endPoint y: 281, distance: 47.8
click at [611, 281] on div "If You Can Dream It, ﻿ We Can Bring It to Life! Call us for exterior services i…" at bounding box center [610, 157] width 580 height 662
type input "***"
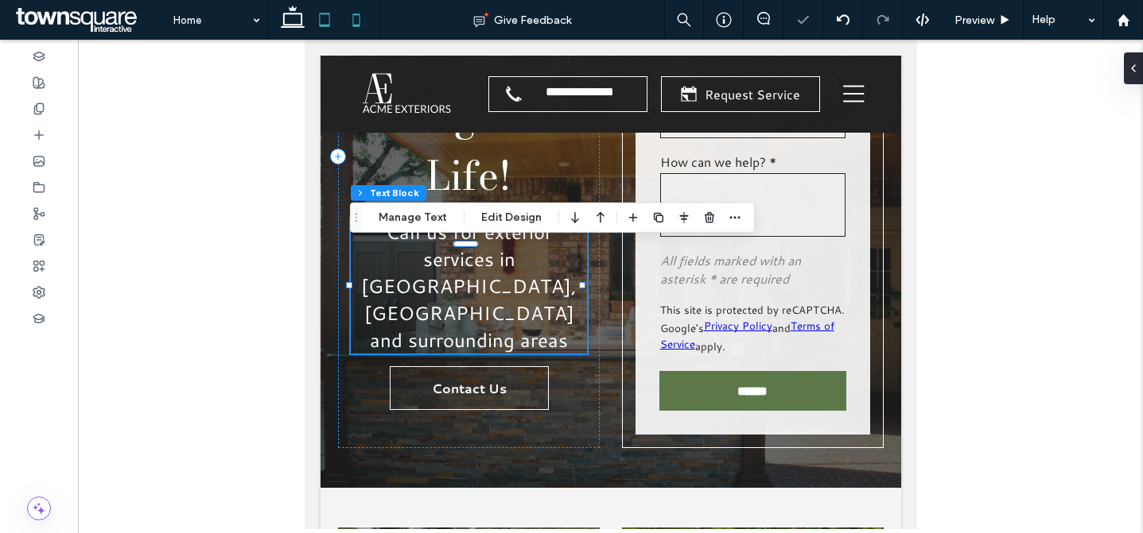
click at [363, 18] on icon at bounding box center [356, 20] width 32 height 32
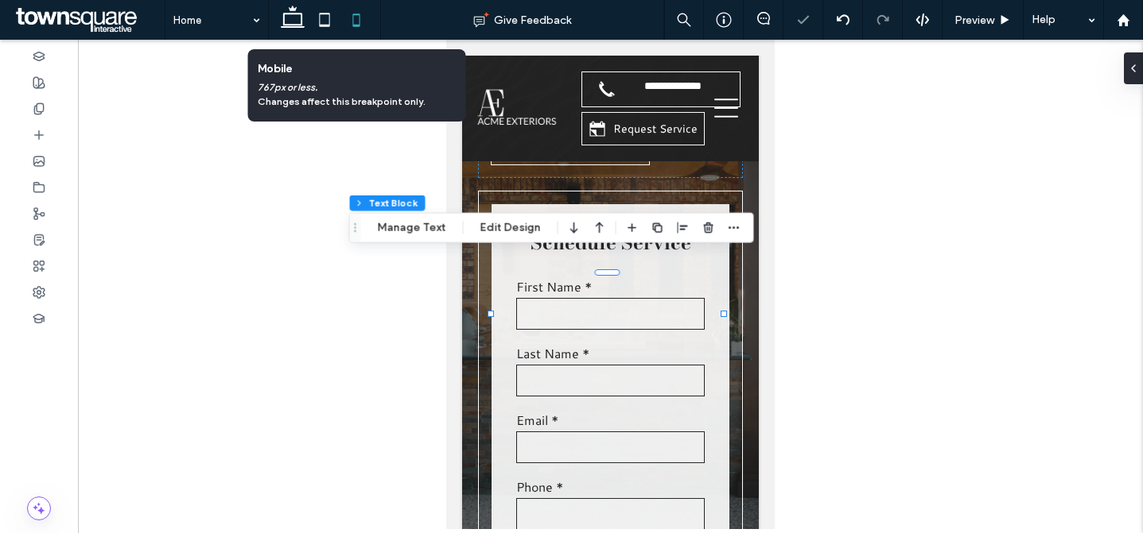
type input "**"
type input "****"
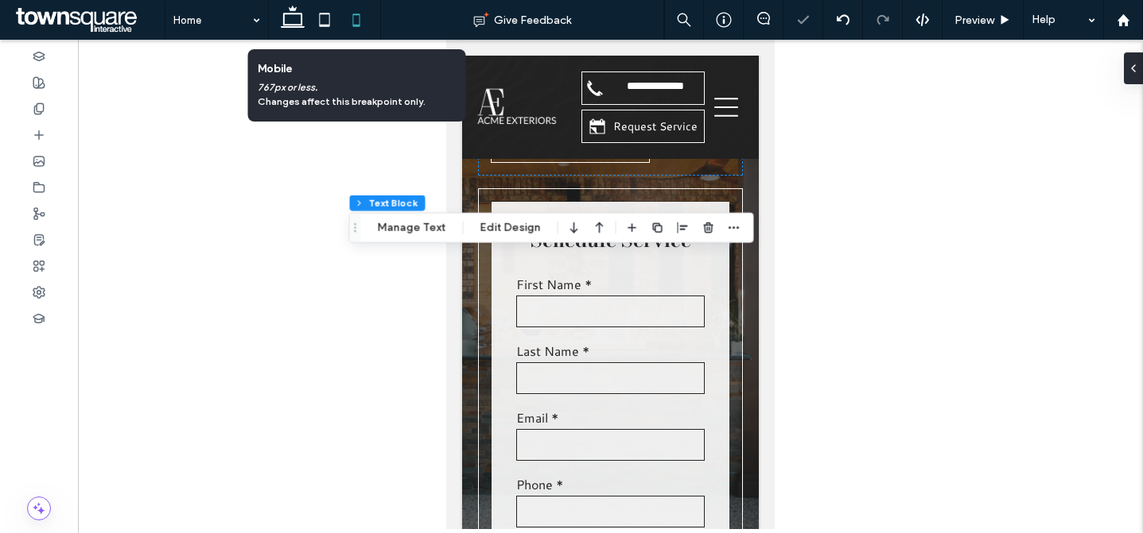
scroll to position [78, 0]
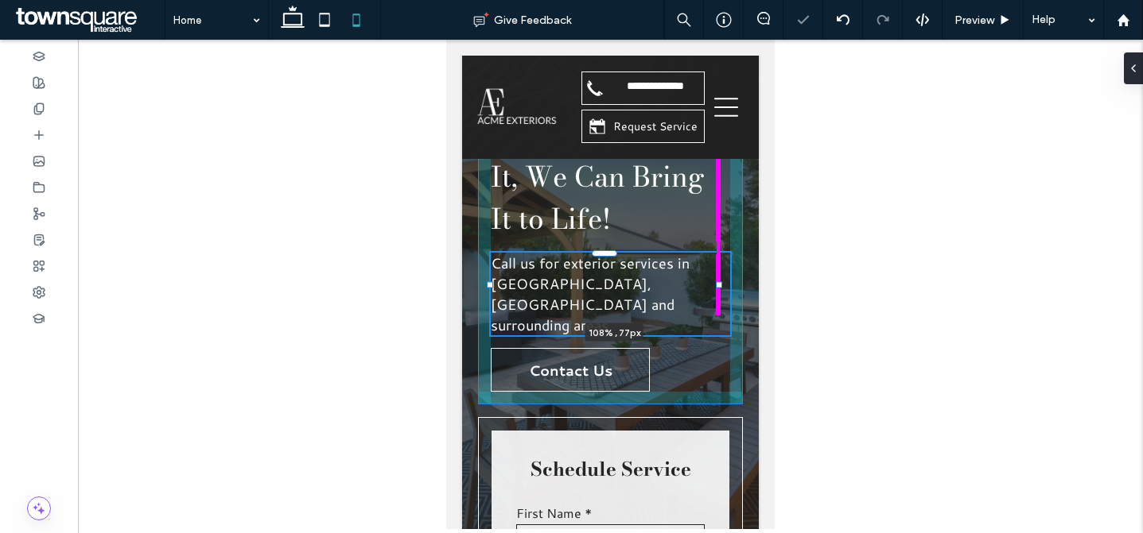
drag, startPoint x: 686, startPoint y: 285, endPoint x: 744, endPoint y: 281, distance: 58.2
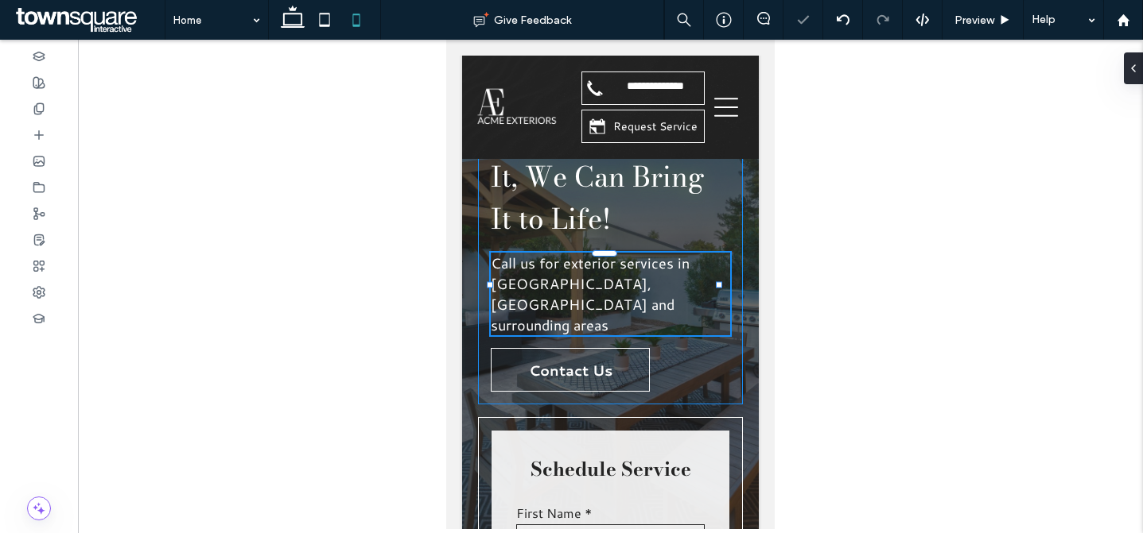
type input "***"
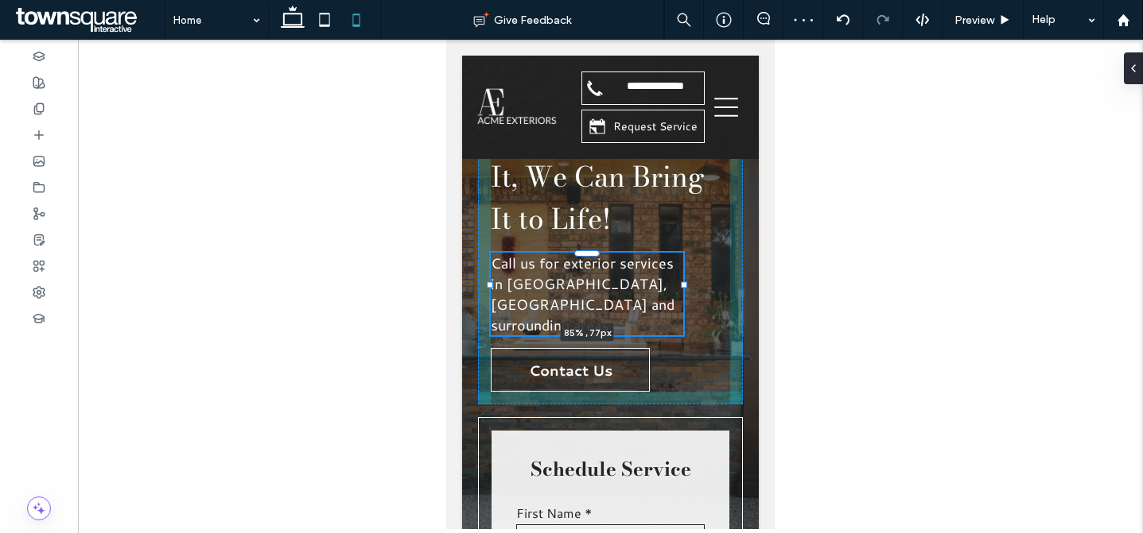
drag, startPoint x: 717, startPoint y: 285, endPoint x: 682, endPoint y: 281, distance: 35.3
click at [491, 255] on div at bounding box center [491, 254] width 1 height 1
type input "**"
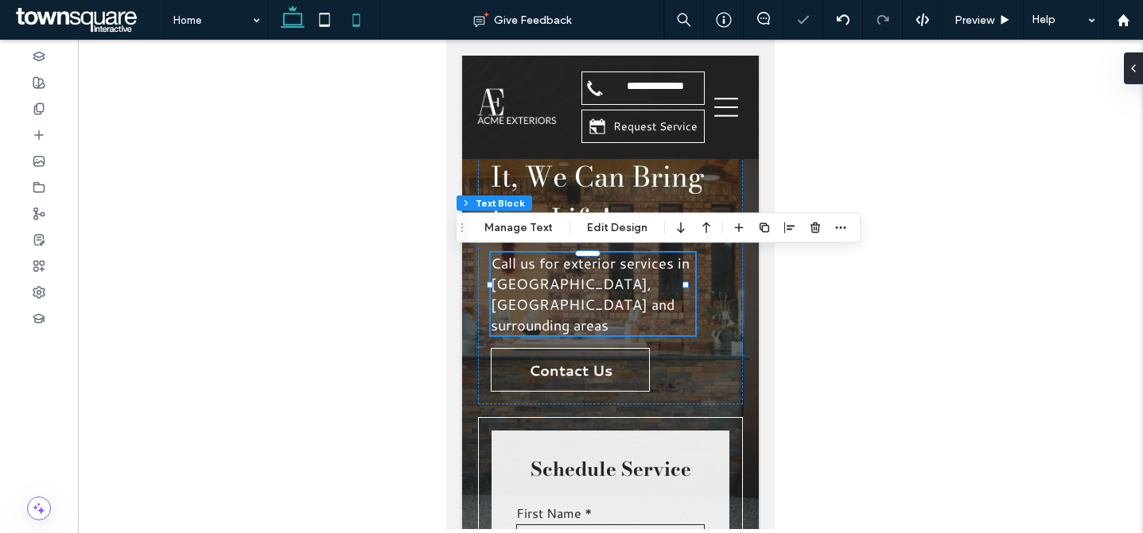
click at [286, 16] on icon at bounding box center [293, 20] width 32 height 32
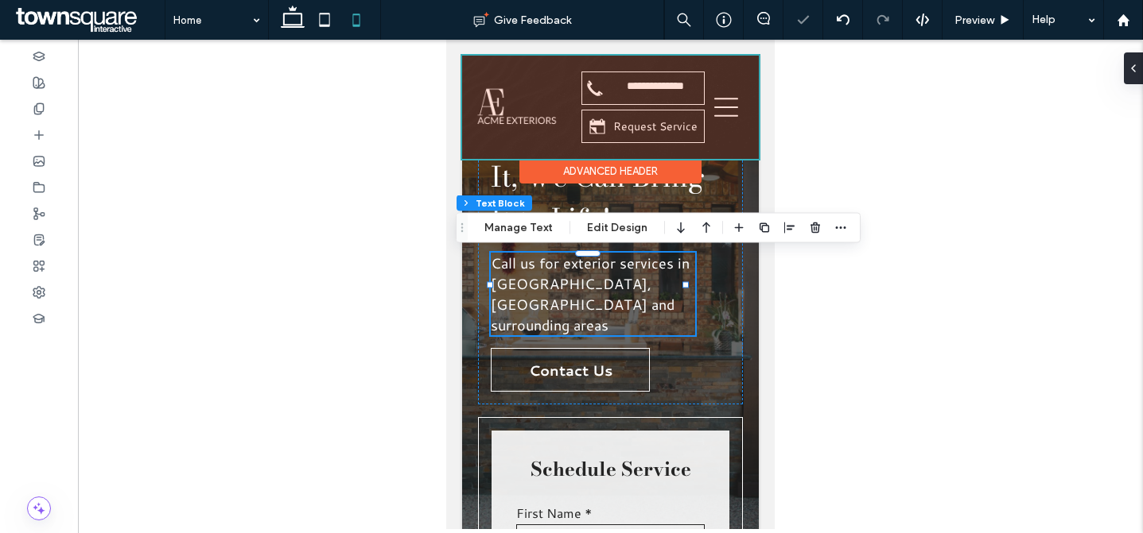
type input "****"
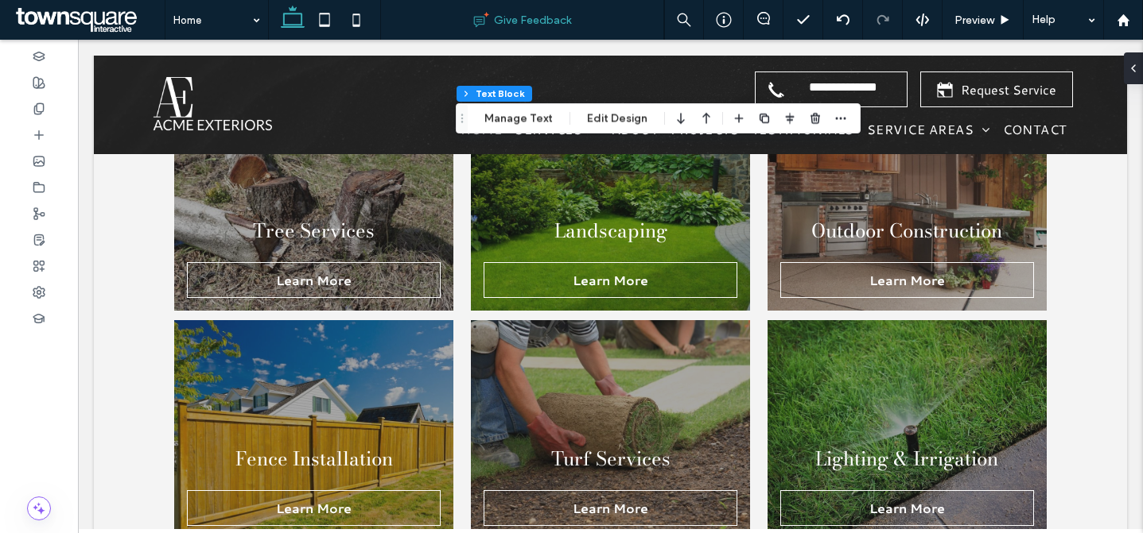
scroll to position [3792, 0]
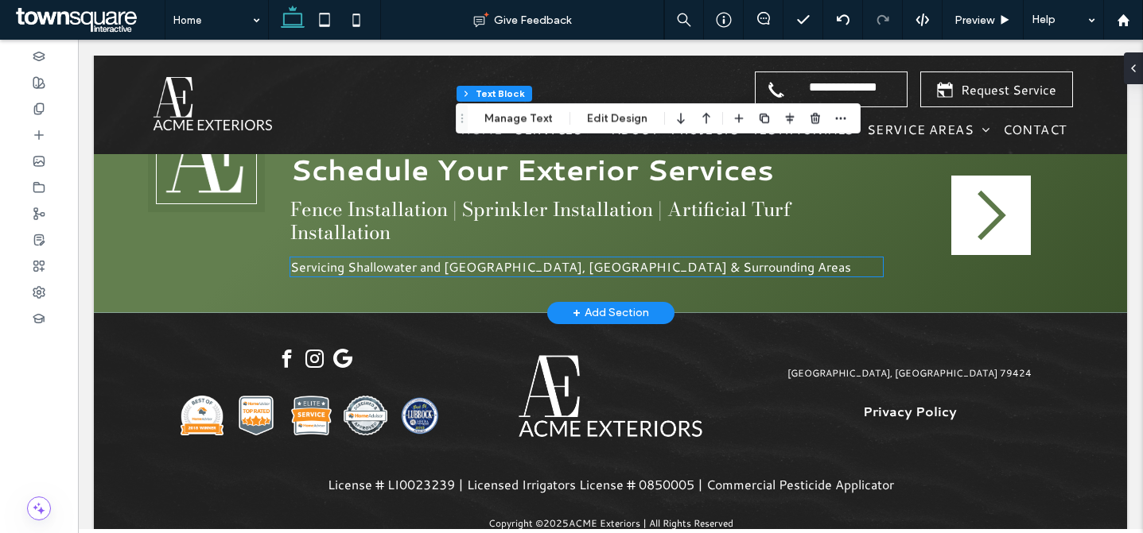
click at [430, 276] on span "Servicing Shallowater and [GEOGRAPHIC_DATA], [GEOGRAPHIC_DATA] & Surrounding Ar…" at bounding box center [570, 267] width 561 height 18
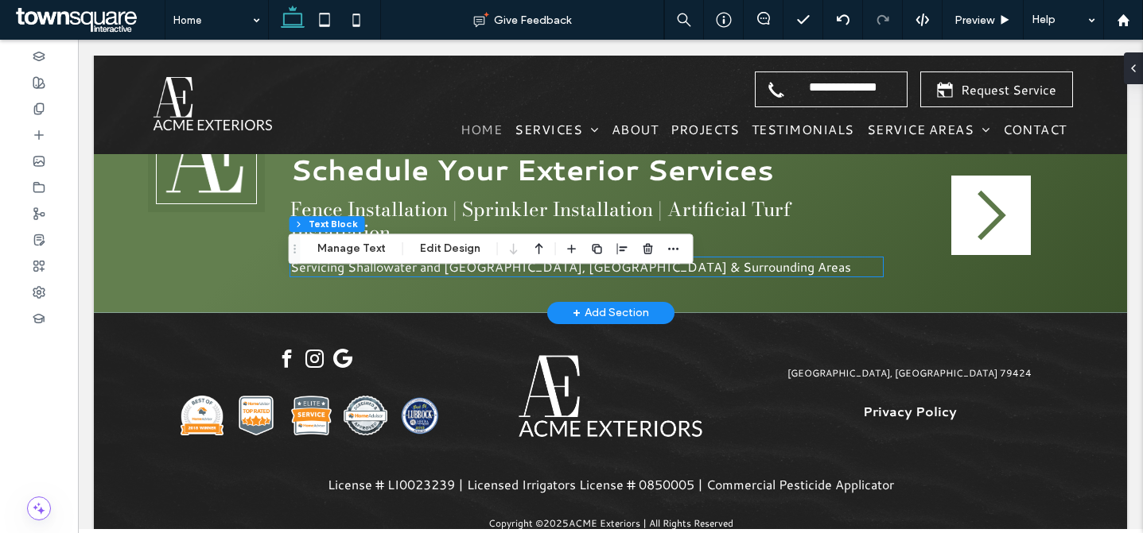
click at [430, 276] on span "Servicing Shallowater and [GEOGRAPHIC_DATA], [GEOGRAPHIC_DATA] & Surrounding Ar…" at bounding box center [570, 267] width 561 height 18
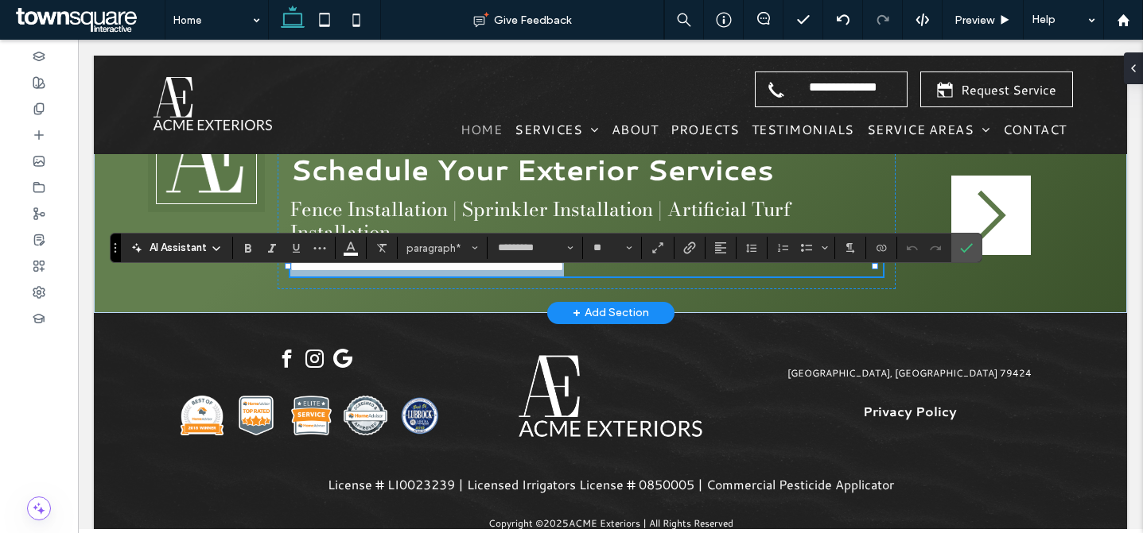
click at [448, 273] on span "**********" at bounding box center [427, 267] width 274 height 12
drag, startPoint x: 440, startPoint y: 285, endPoint x: 349, endPoint y: 283, distance: 90.7
click at [349, 273] on span "**********" at bounding box center [427, 267] width 274 height 12
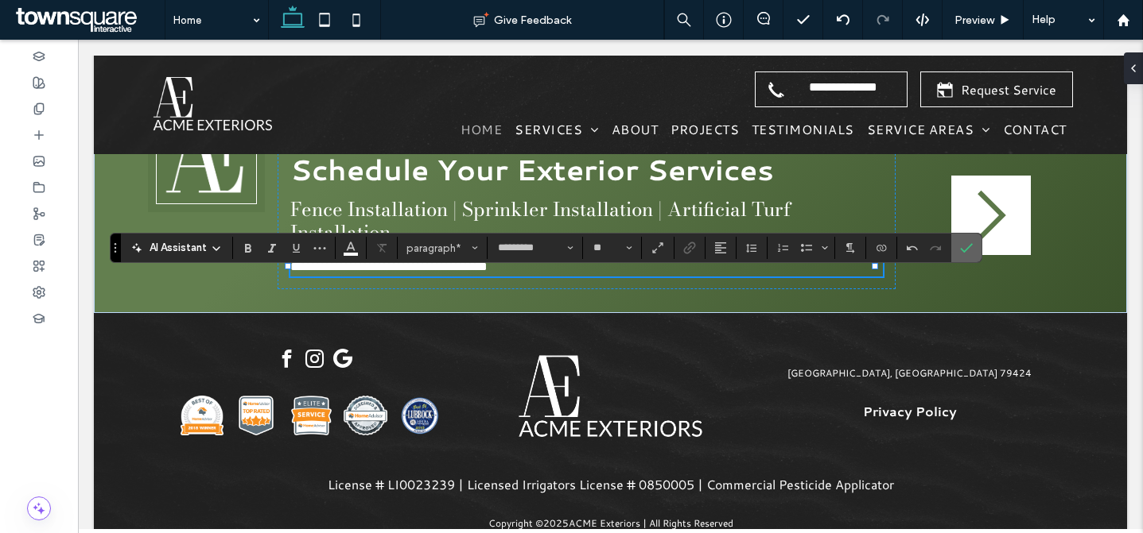
click at [964, 251] on use "Confirm" at bounding box center [966, 249] width 13 height 10
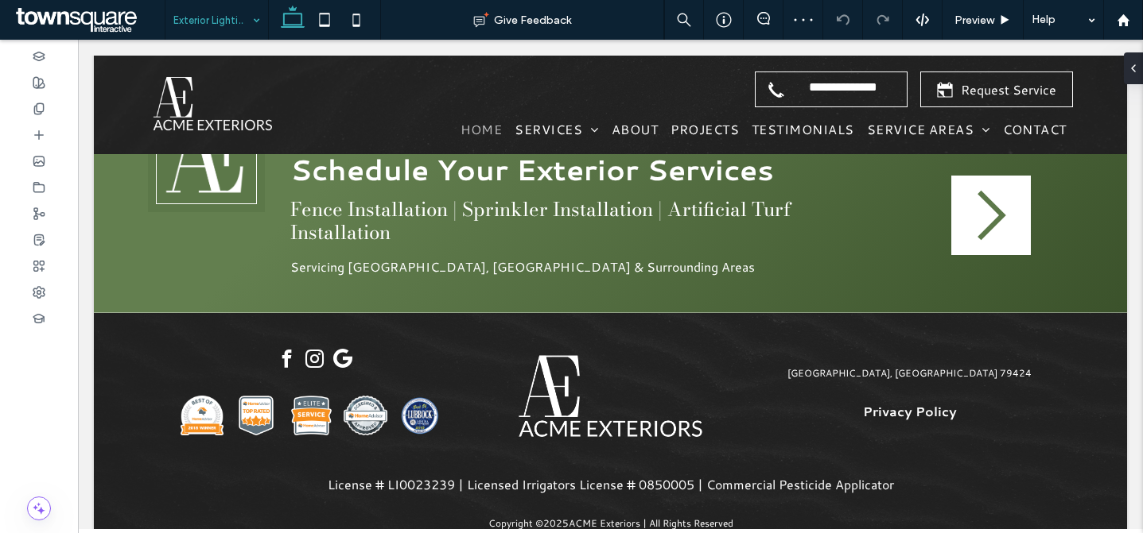
click at [215, 25] on input at bounding box center [212, 20] width 79 height 40
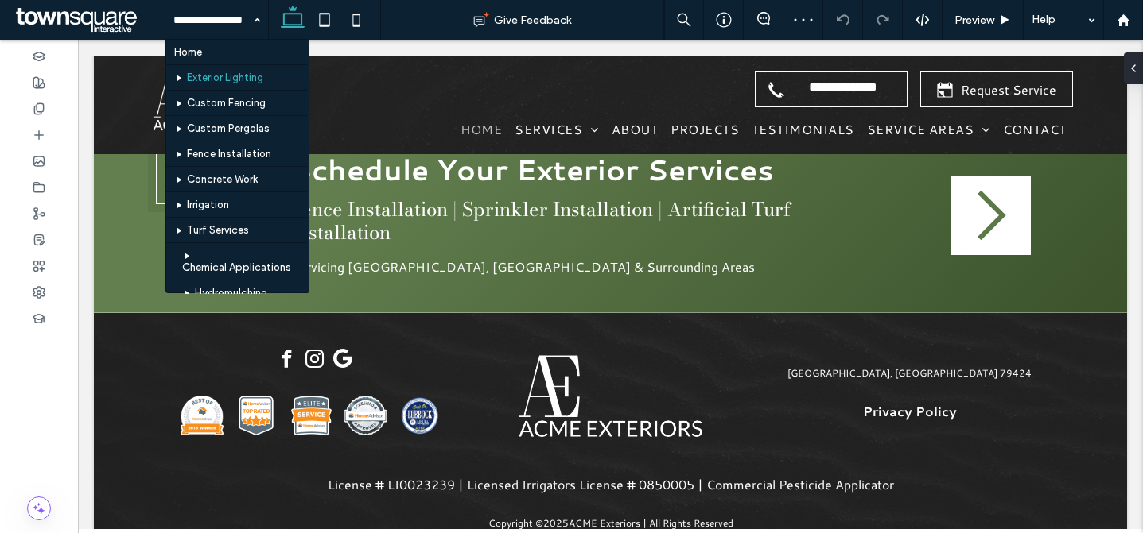
drag, startPoint x: 220, startPoint y: 59, endPoint x: 239, endPoint y: 62, distance: 19.3
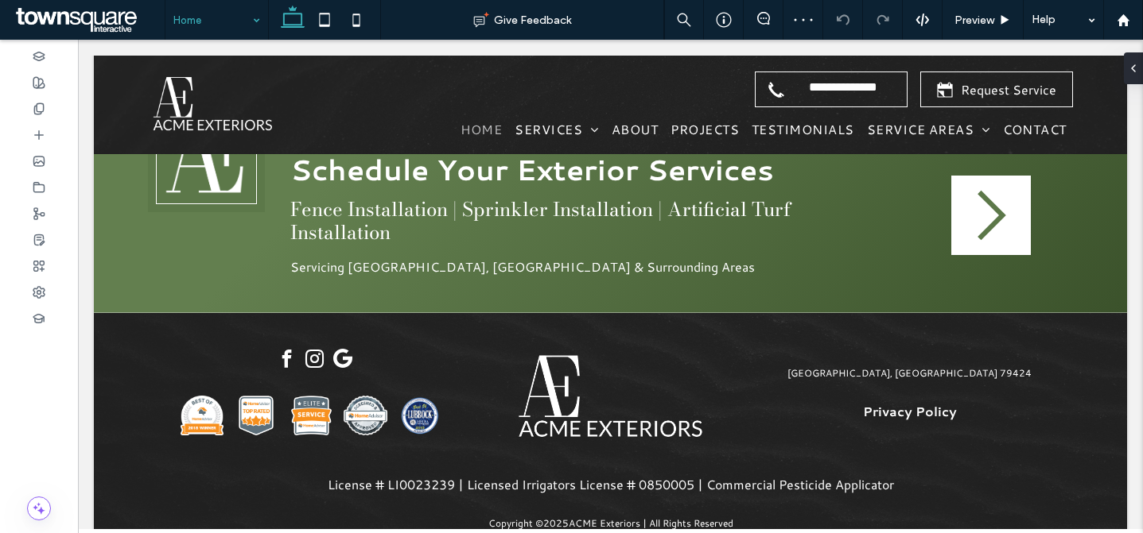
click at [173, 15] on div at bounding box center [216, 20] width 103 height 40
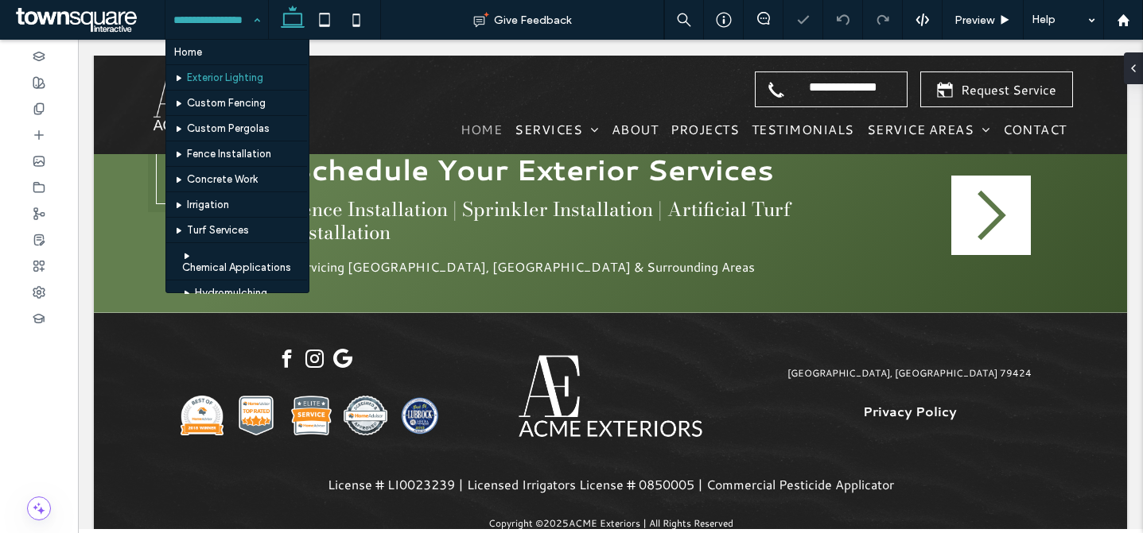
click at [214, 22] on input at bounding box center [212, 20] width 79 height 40
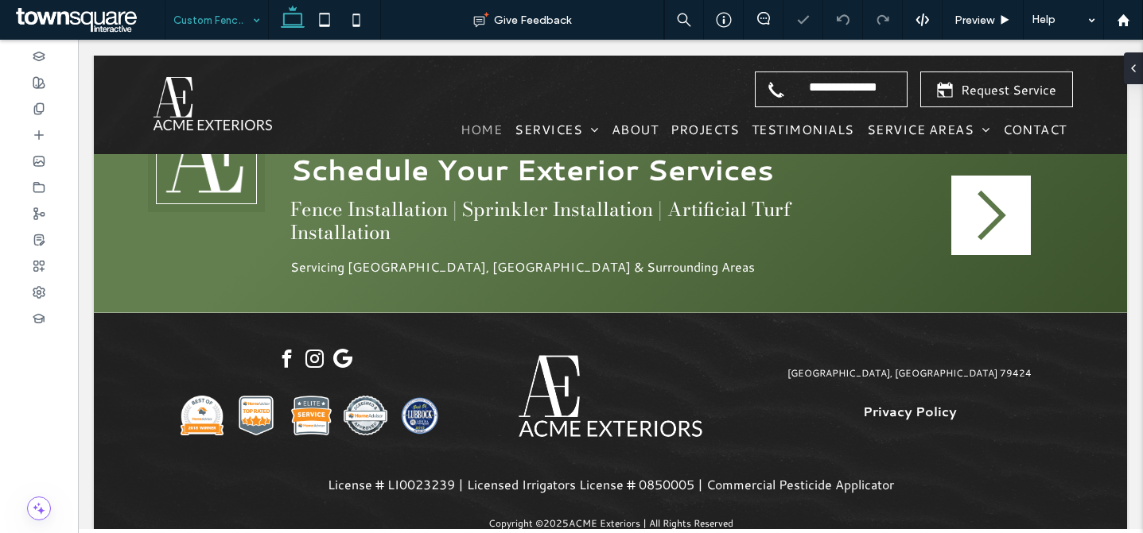
click at [211, 19] on input at bounding box center [212, 20] width 79 height 40
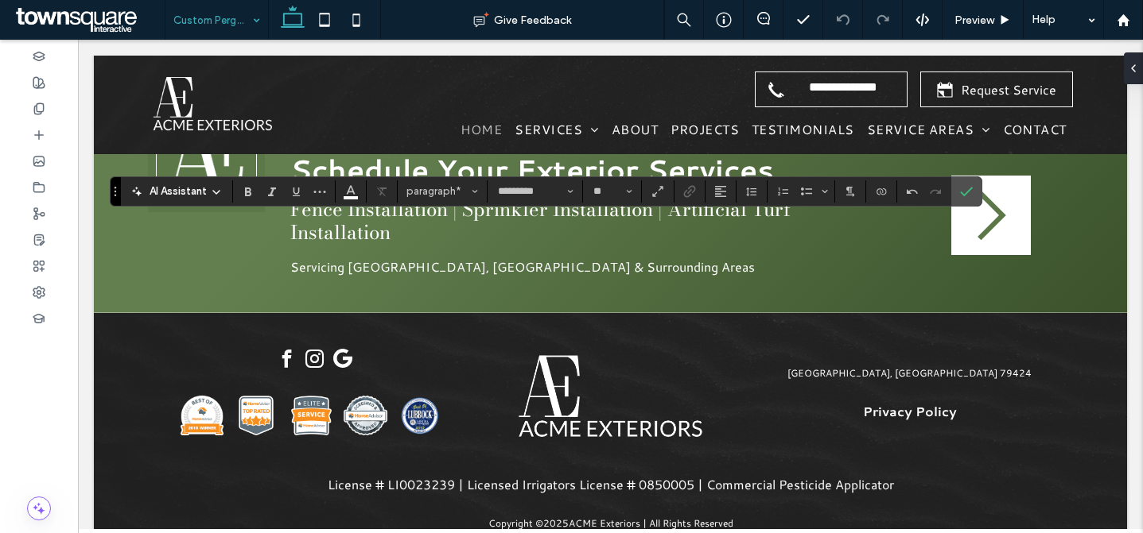
click at [186, 23] on input at bounding box center [212, 20] width 79 height 40
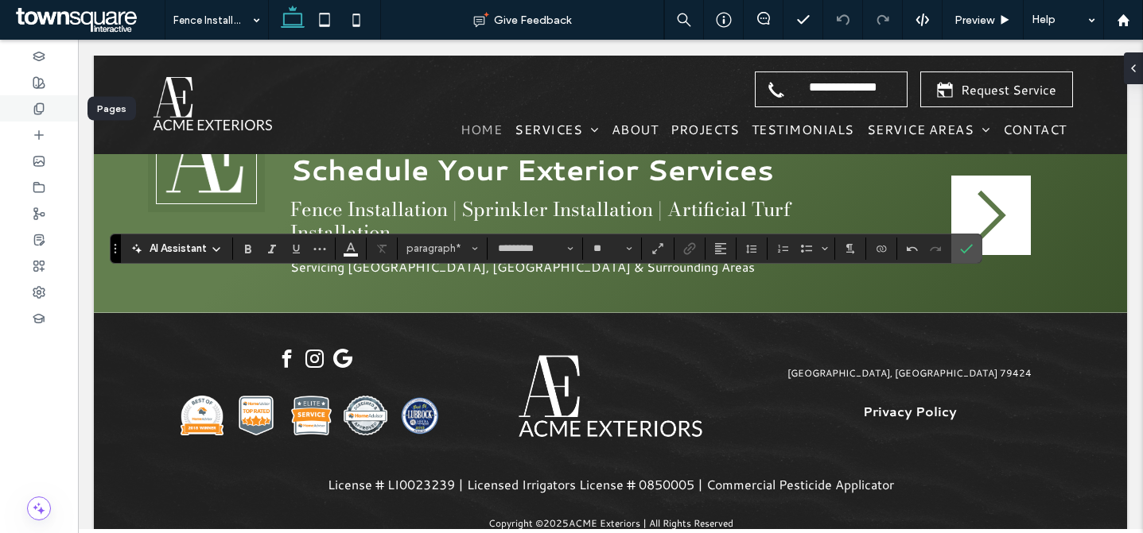
click at [55, 107] on div at bounding box center [39, 108] width 78 height 26
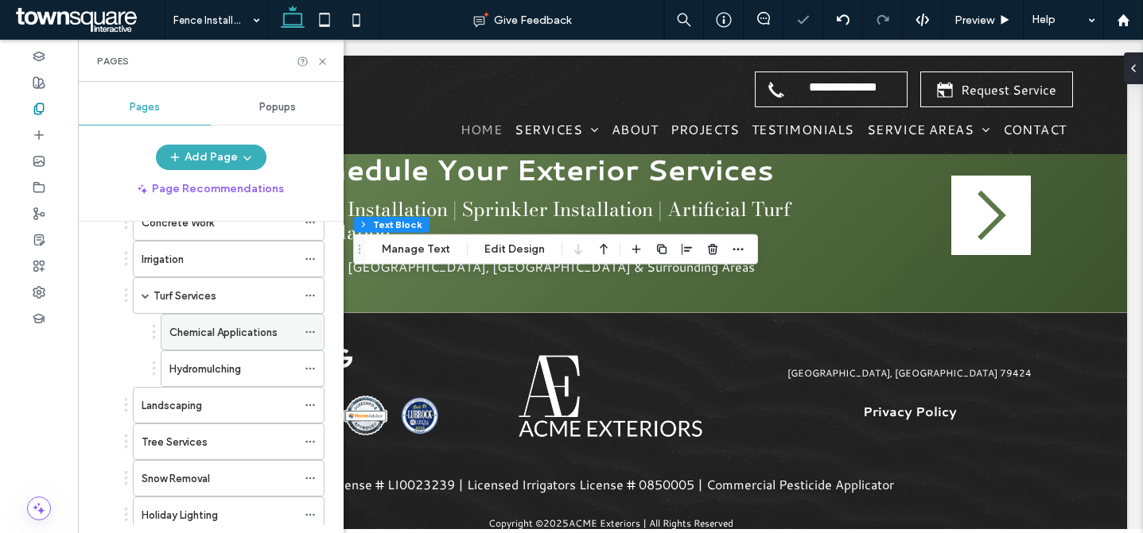
scroll to position [190, 0]
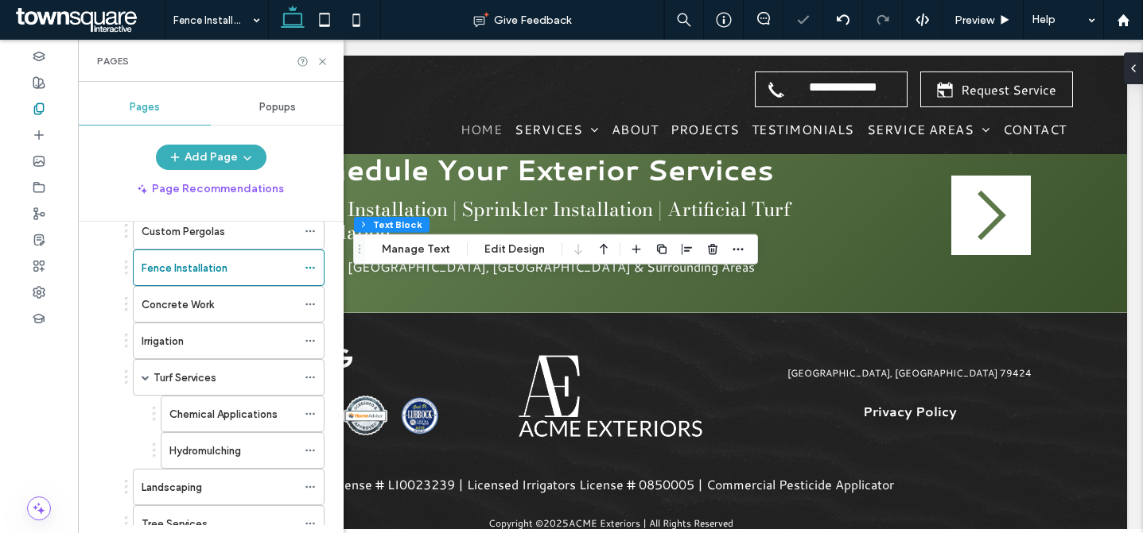
drag, startPoint x: 212, startPoint y: 311, endPoint x: 273, endPoint y: 248, distance: 87.2
click at [212, 311] on label "Concrete Work" at bounding box center [178, 305] width 72 height 28
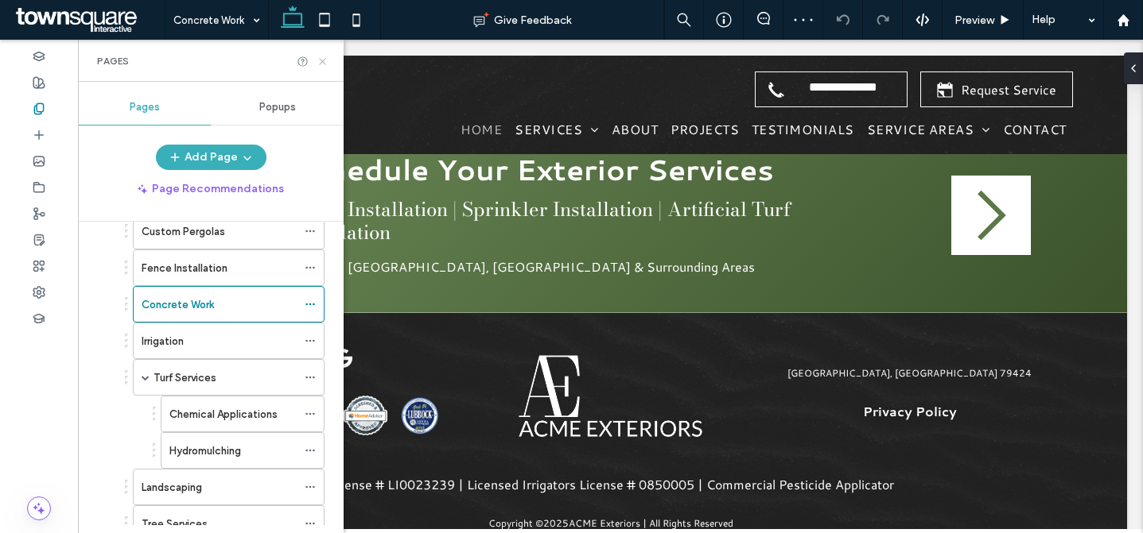
click at [323, 59] on icon at bounding box center [322, 62] width 12 height 12
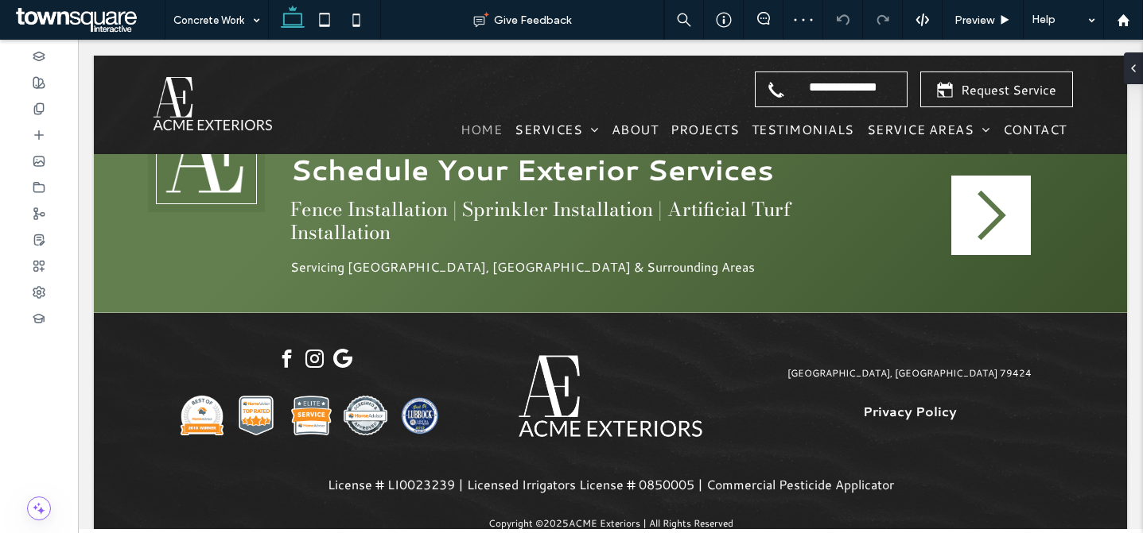
type input "*********"
type input "**"
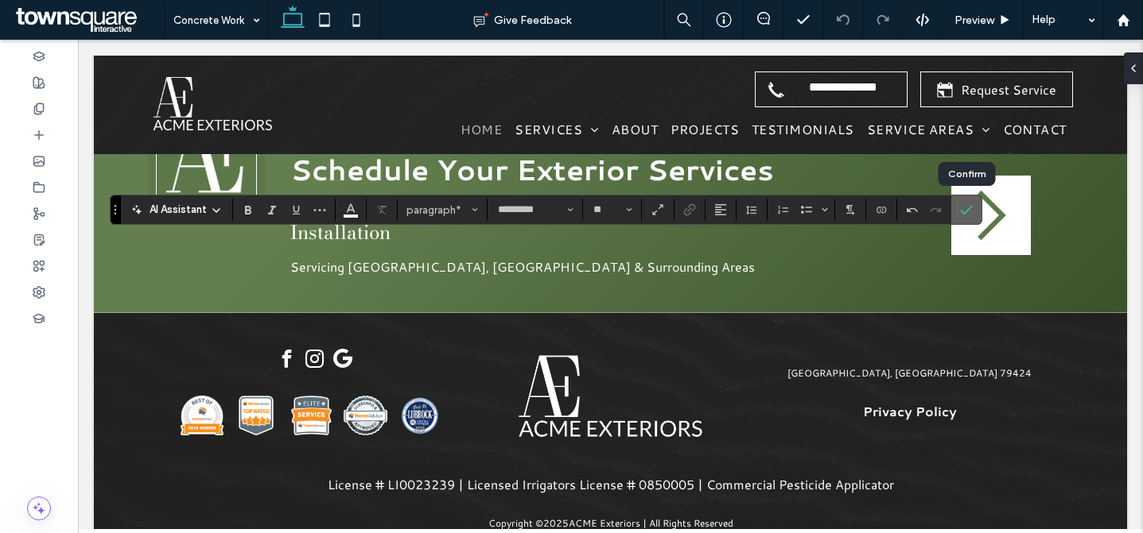
click at [968, 213] on icon "Confirm" at bounding box center [966, 210] width 13 height 13
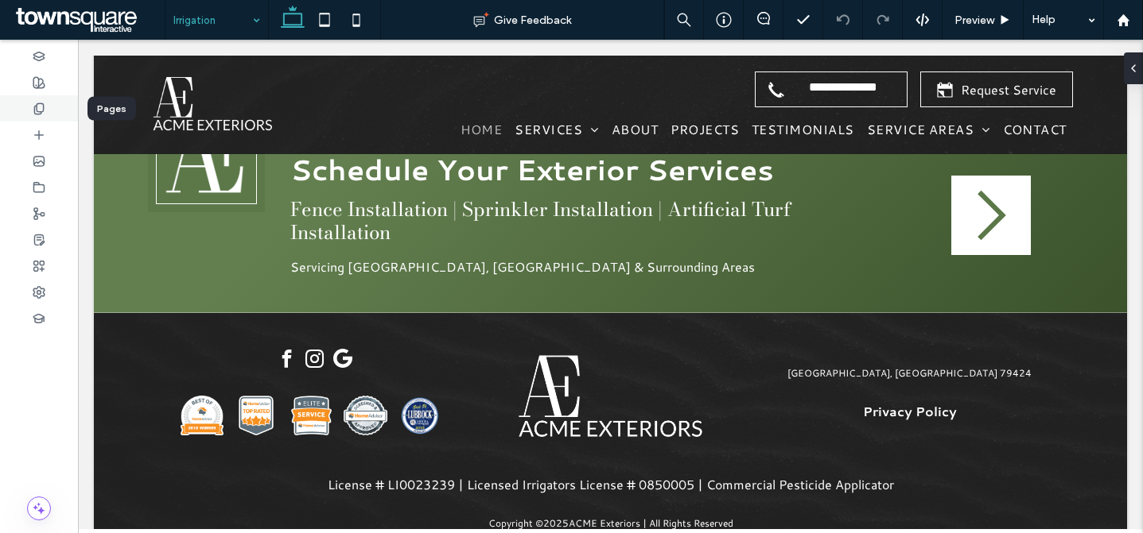
click at [42, 108] on icon at bounding box center [39, 109] width 13 height 13
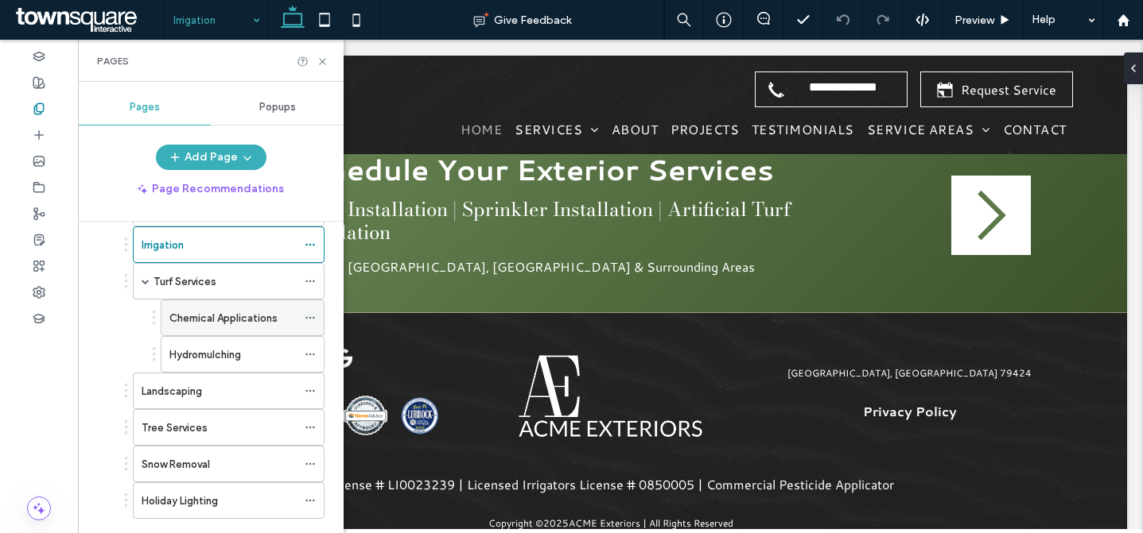
scroll to position [276, 0]
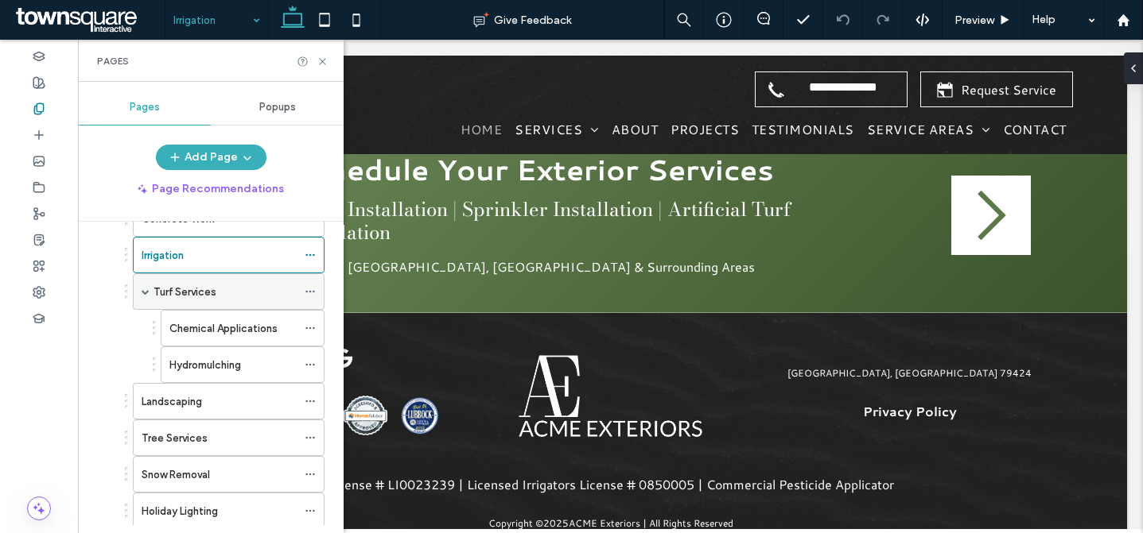
click at [195, 288] on label "Turf Services" at bounding box center [184, 292] width 63 height 28
click at [318, 60] on icon at bounding box center [322, 62] width 12 height 12
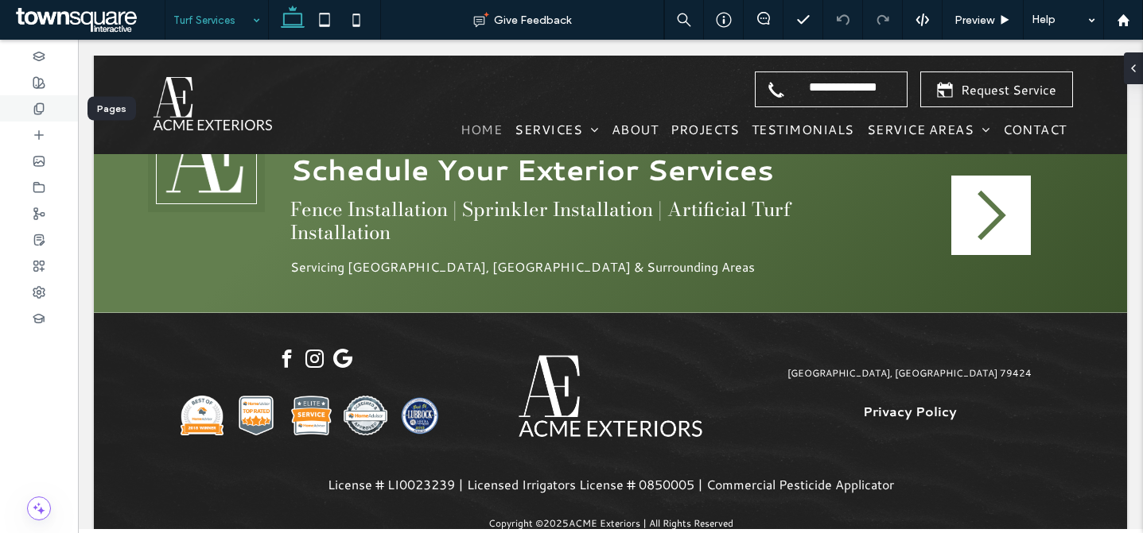
click at [41, 107] on icon at bounding box center [39, 109] width 13 height 13
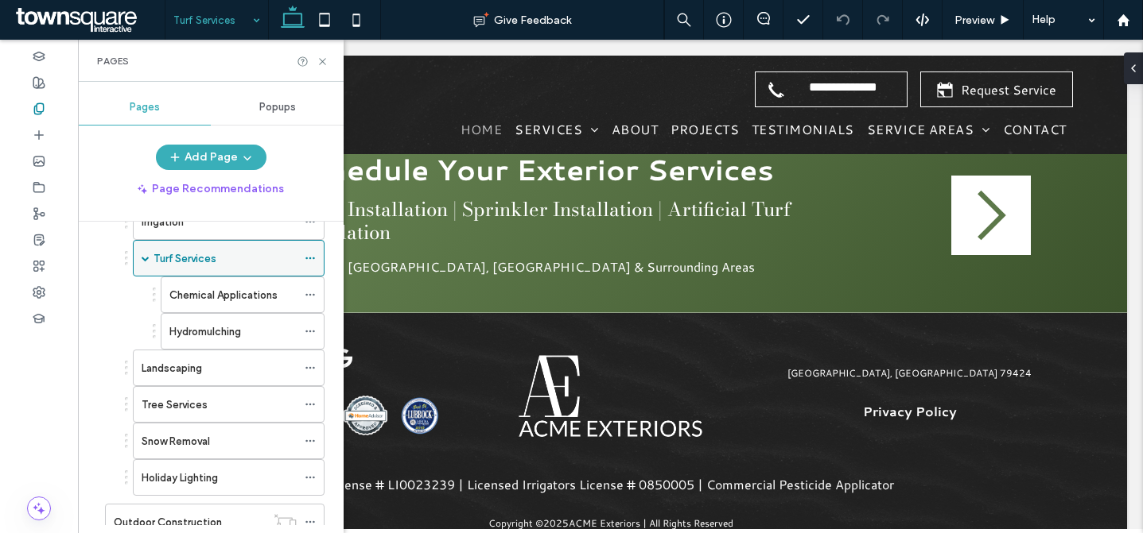
scroll to position [262, 0]
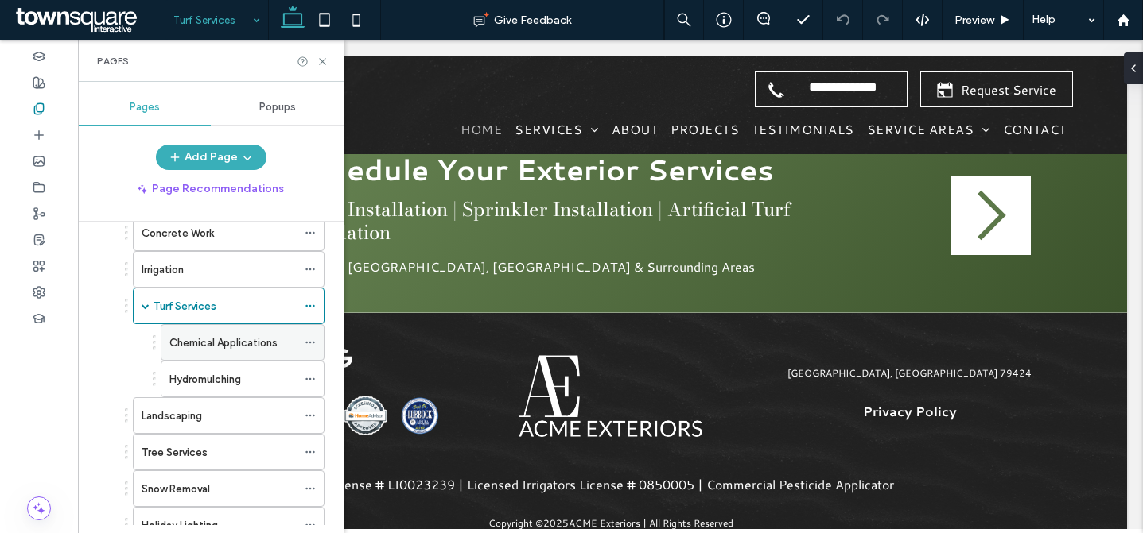
click at [255, 355] on div "Chemical Applications" at bounding box center [232, 342] width 127 height 35
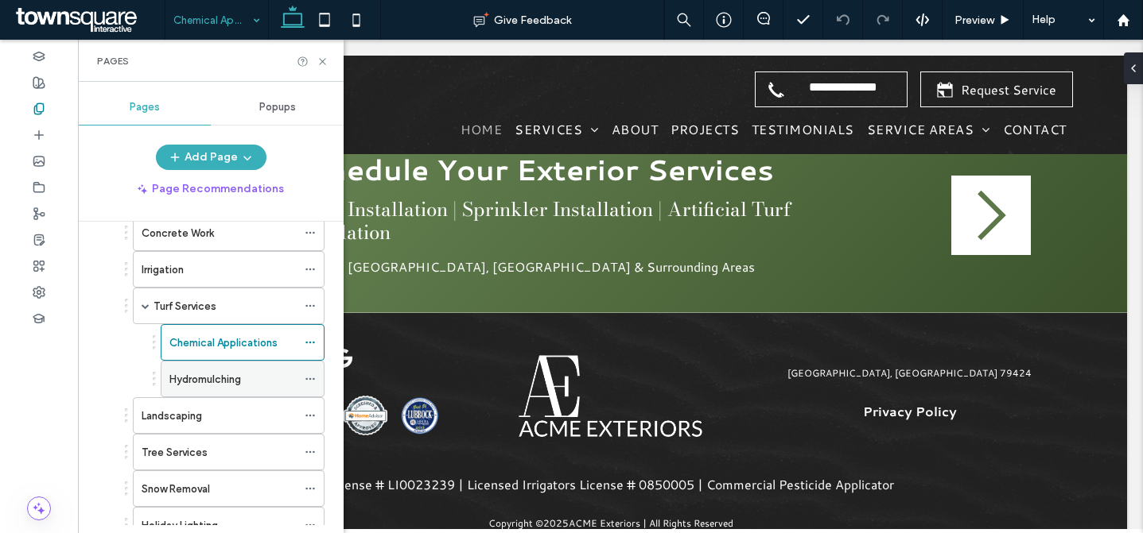
click at [271, 365] on div "Hydromulching" at bounding box center [232, 379] width 127 height 35
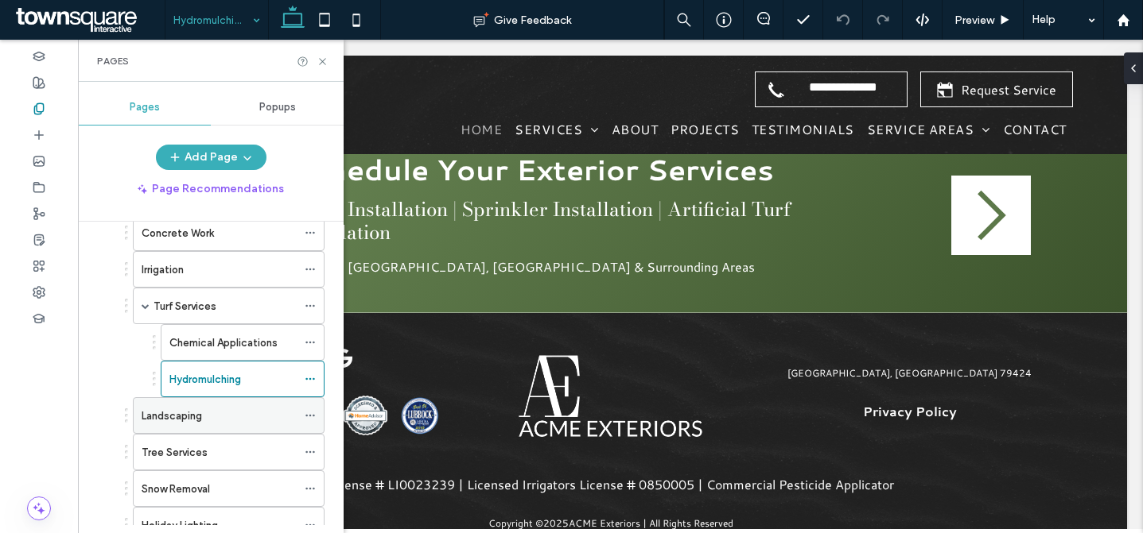
click at [222, 420] on div "Landscaping" at bounding box center [219, 416] width 155 height 17
click at [323, 62] on icon at bounding box center [322, 62] width 12 height 12
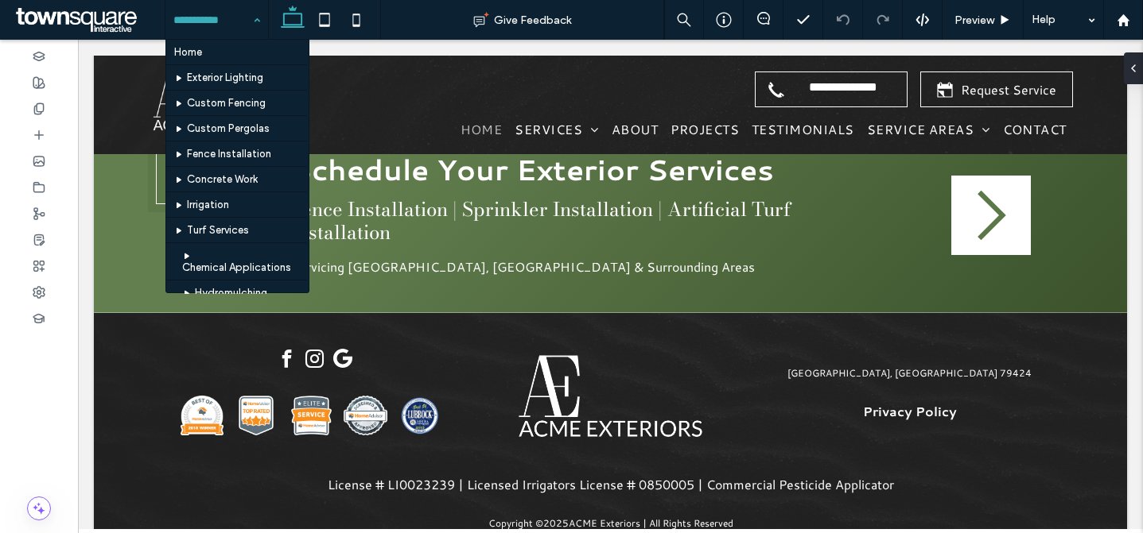
scroll to position [523, 0]
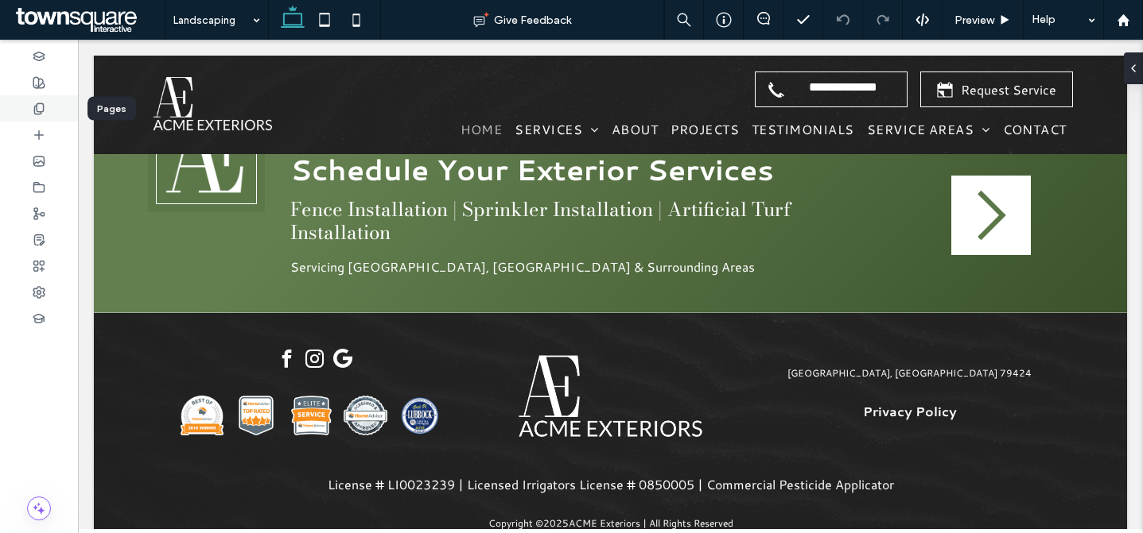
click at [44, 108] on icon at bounding box center [39, 109] width 13 height 13
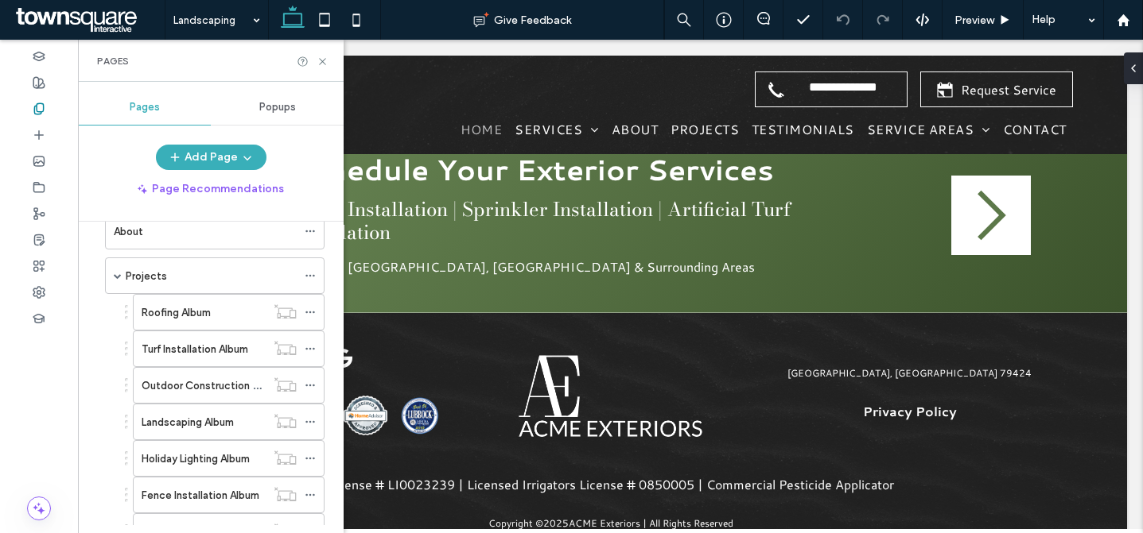
scroll to position [428, 0]
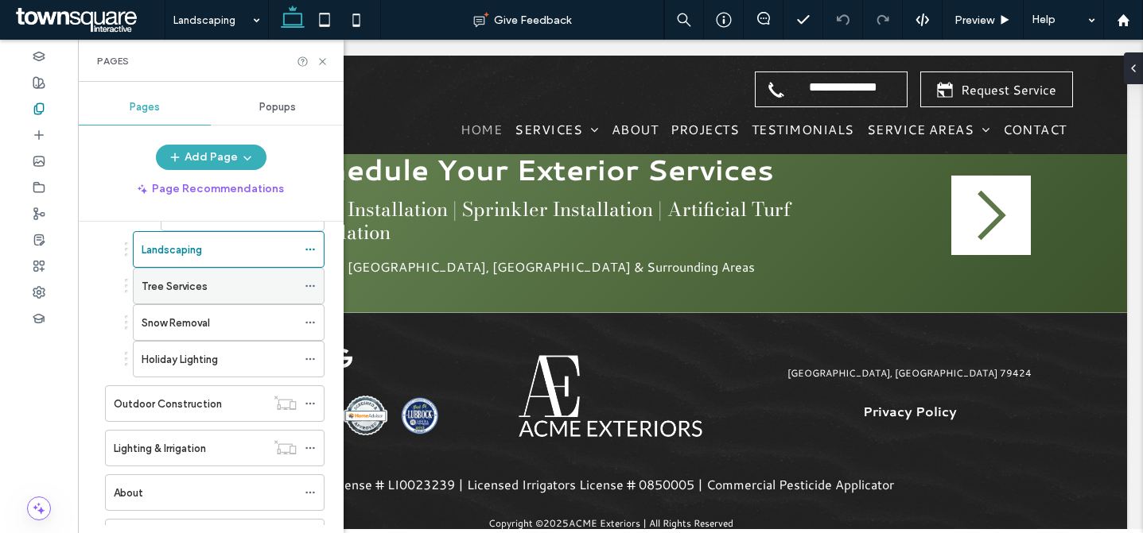
click at [215, 294] on div "Tree Services" at bounding box center [219, 286] width 155 height 35
click at [319, 56] on icon at bounding box center [322, 62] width 12 height 12
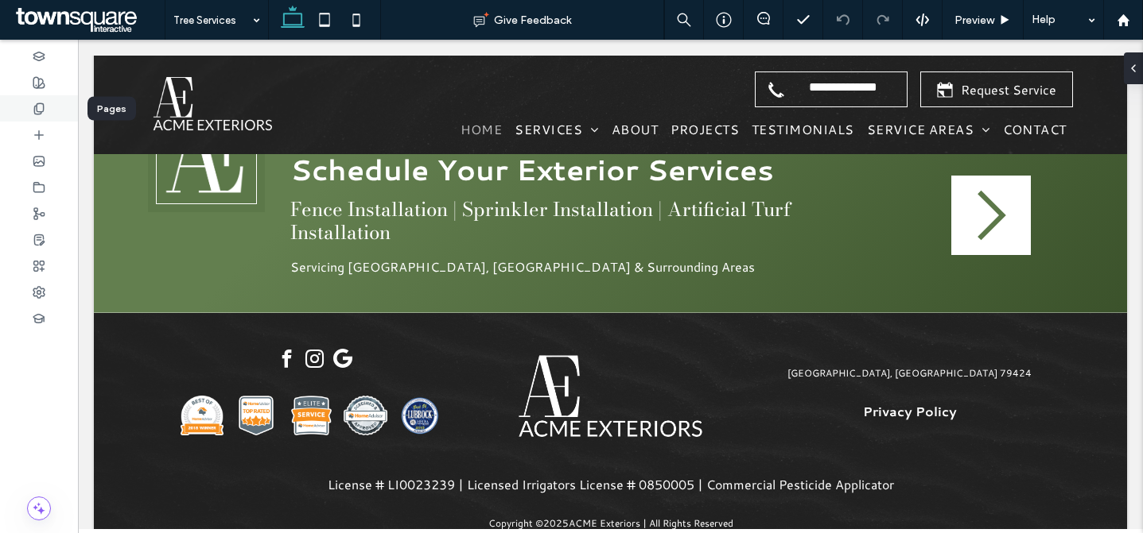
click at [47, 108] on div at bounding box center [39, 108] width 78 height 26
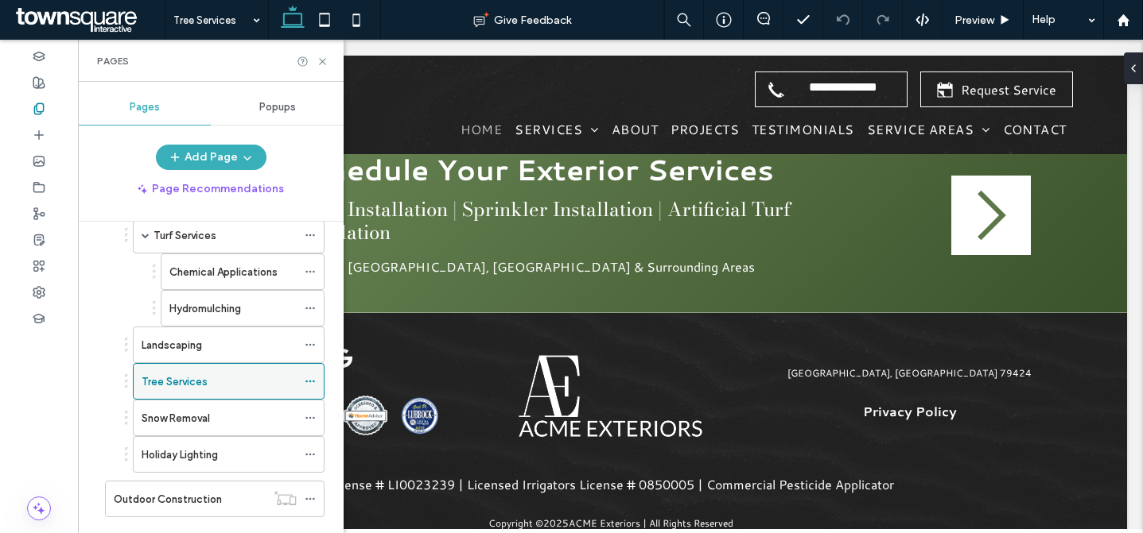
scroll to position [353, 0]
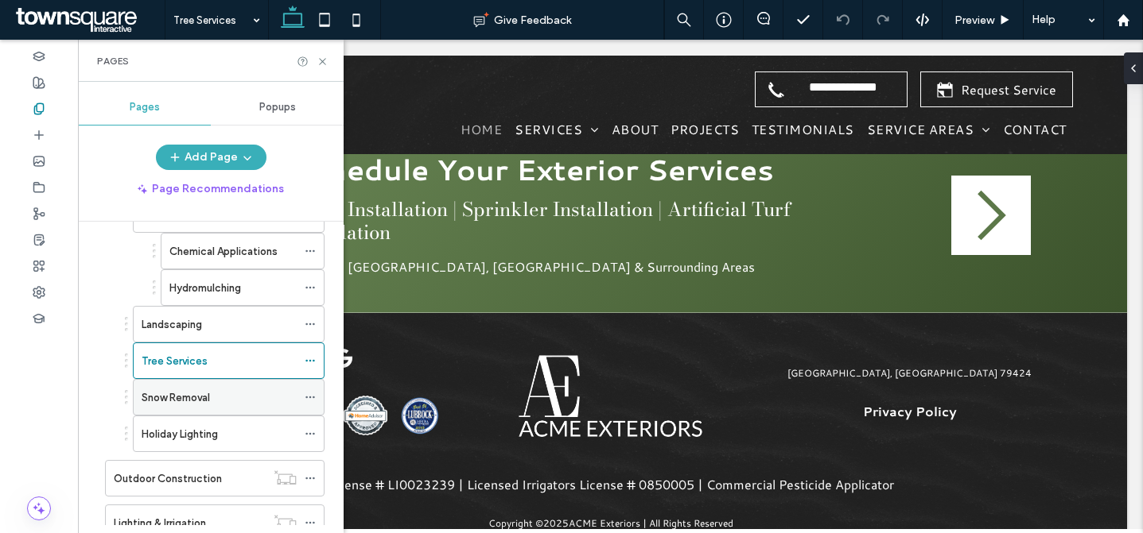
click at [227, 408] on div "Snow Removal" at bounding box center [219, 397] width 155 height 35
click at [322, 60] on icon at bounding box center [322, 62] width 12 height 12
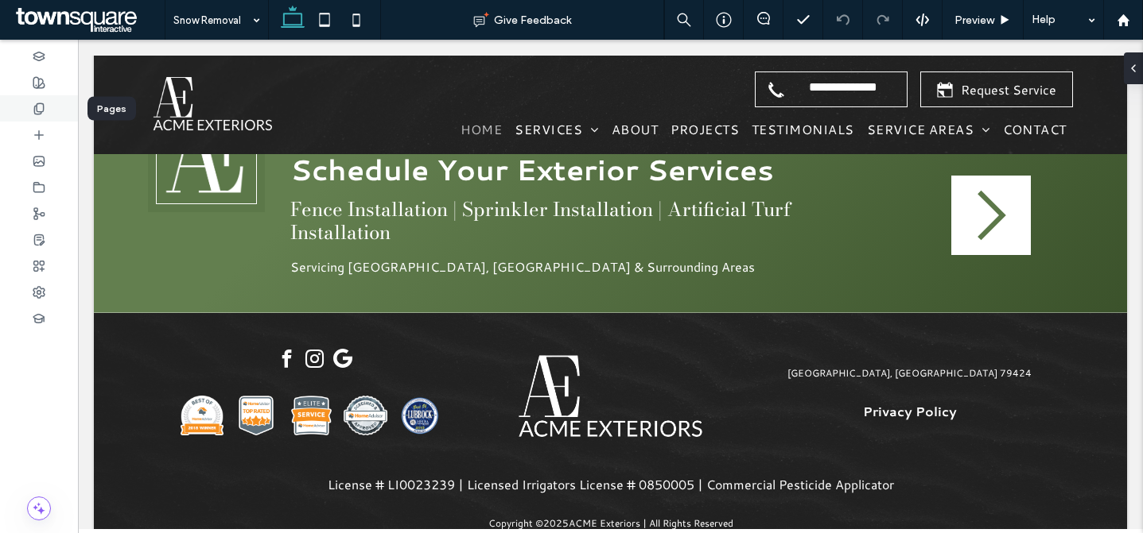
click at [48, 111] on div at bounding box center [39, 108] width 78 height 26
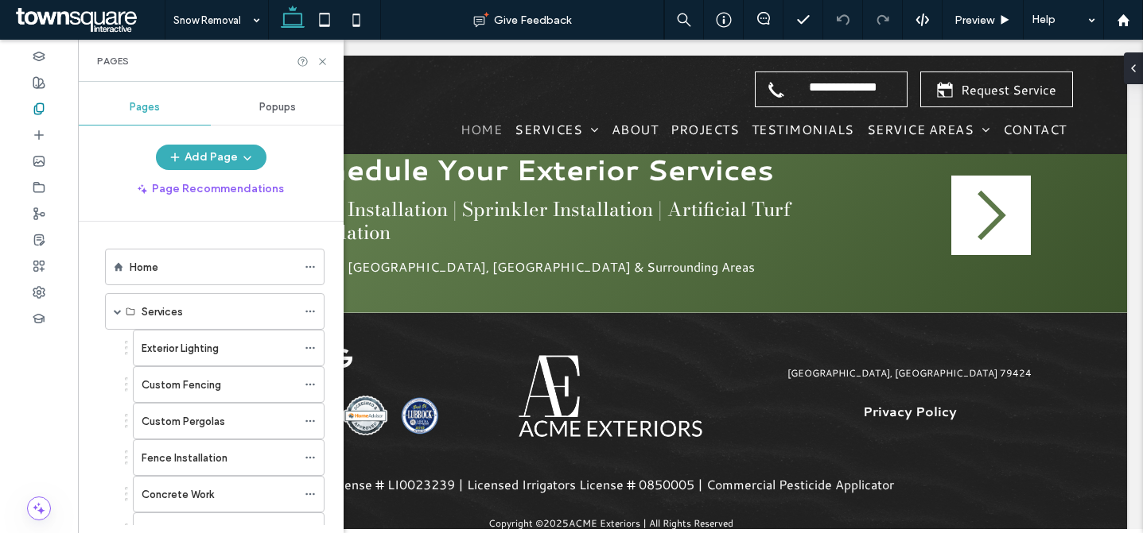
scroll to position [472, 0]
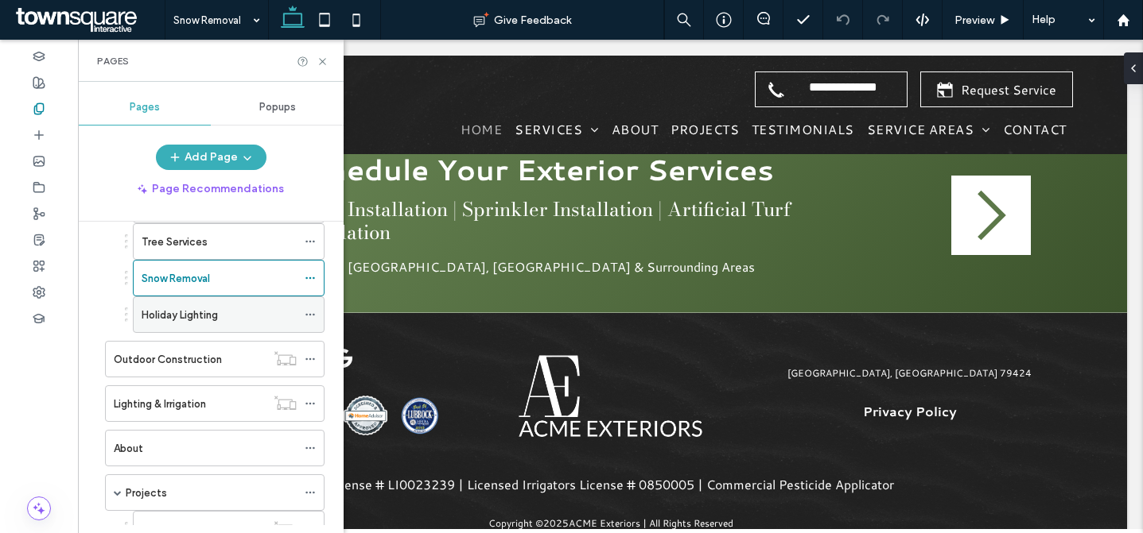
click at [227, 311] on div "Holiday Lighting" at bounding box center [219, 315] width 155 height 17
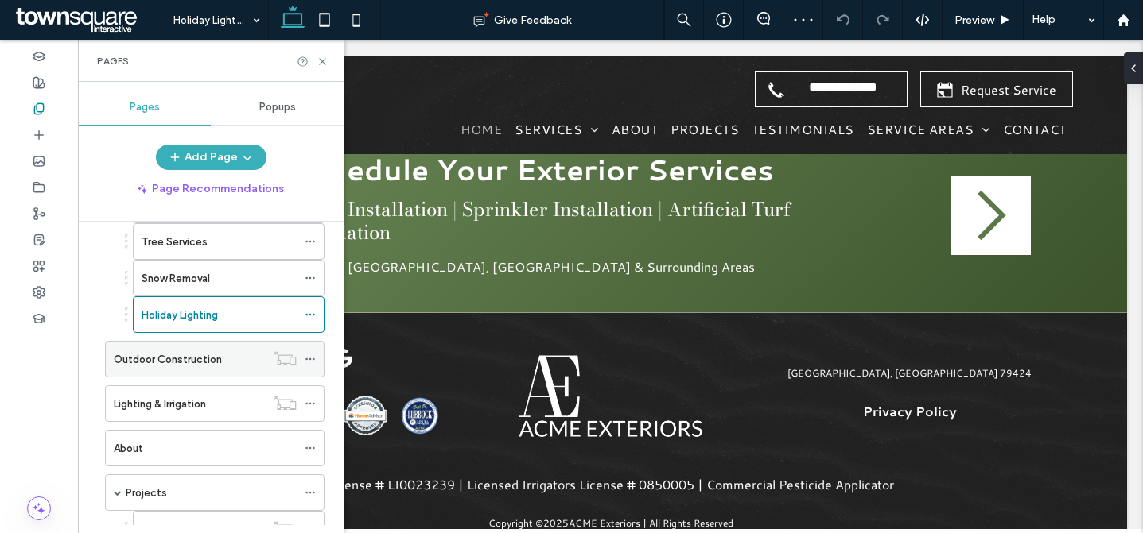
click at [197, 355] on label "Outdoor Construction" at bounding box center [168, 360] width 108 height 28
click at [320, 62] on use at bounding box center [322, 61] width 6 height 6
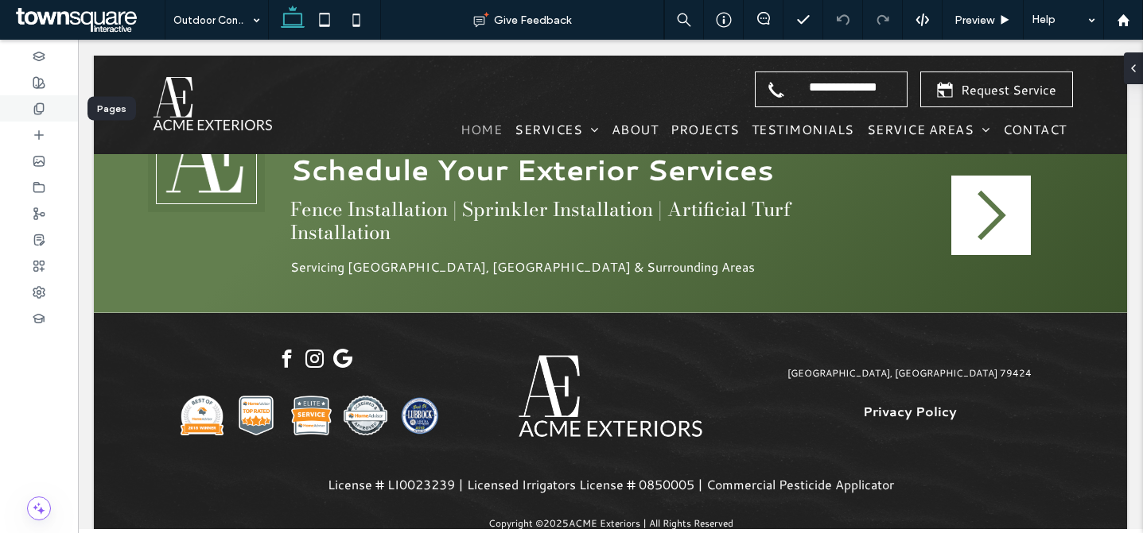
click at [44, 103] on icon at bounding box center [39, 109] width 13 height 13
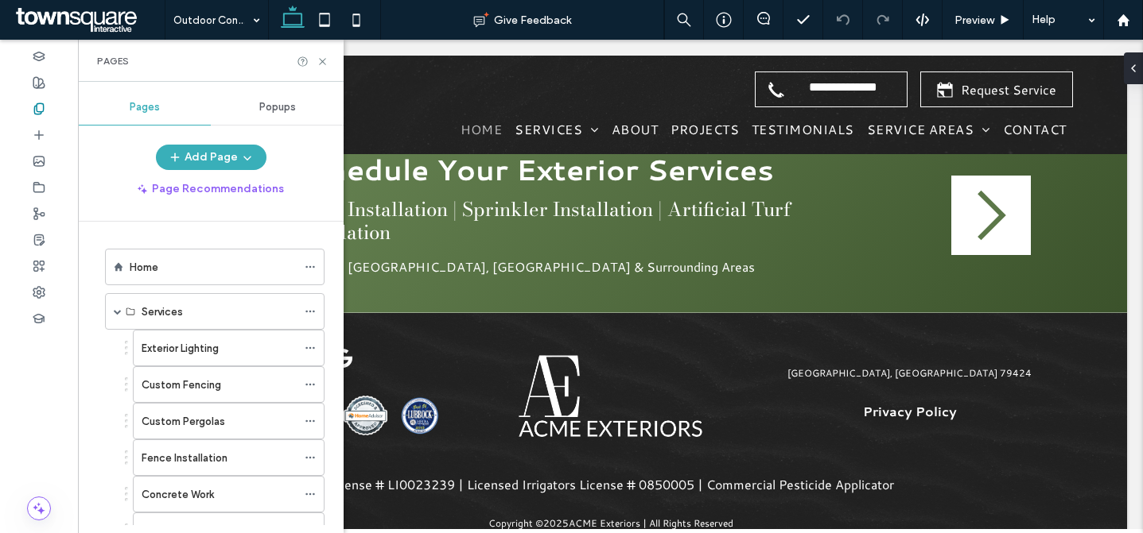
scroll to position [492, 0]
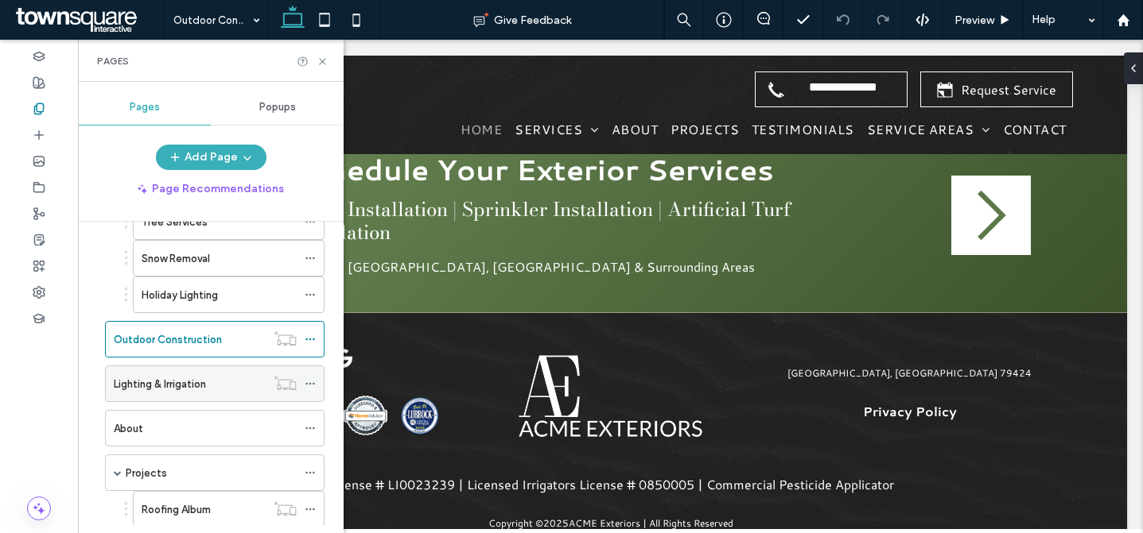
click at [194, 394] on div "Lighting & Irrigation" at bounding box center [190, 384] width 152 height 35
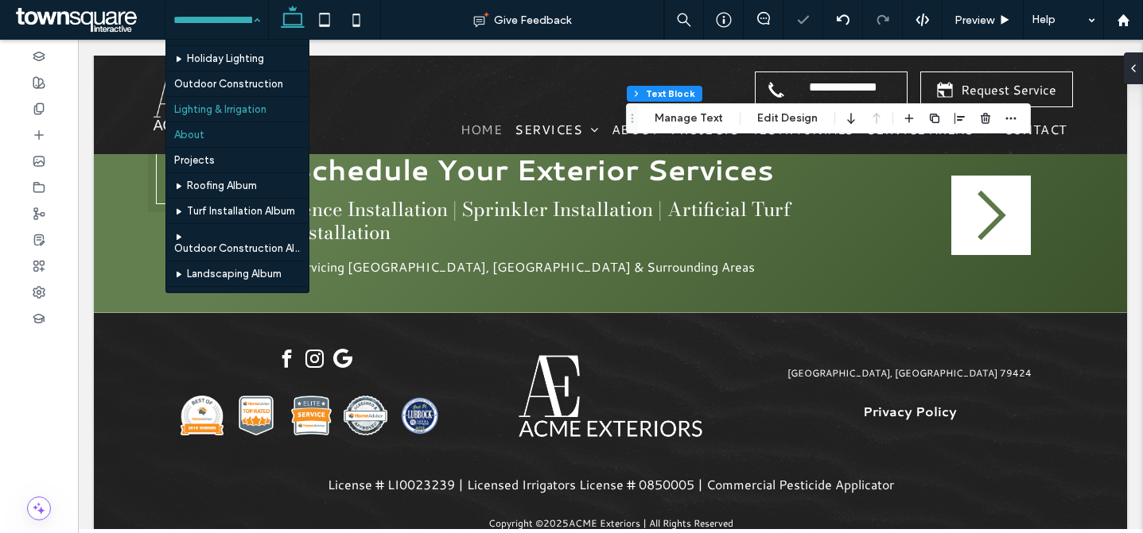
scroll to position [326, 0]
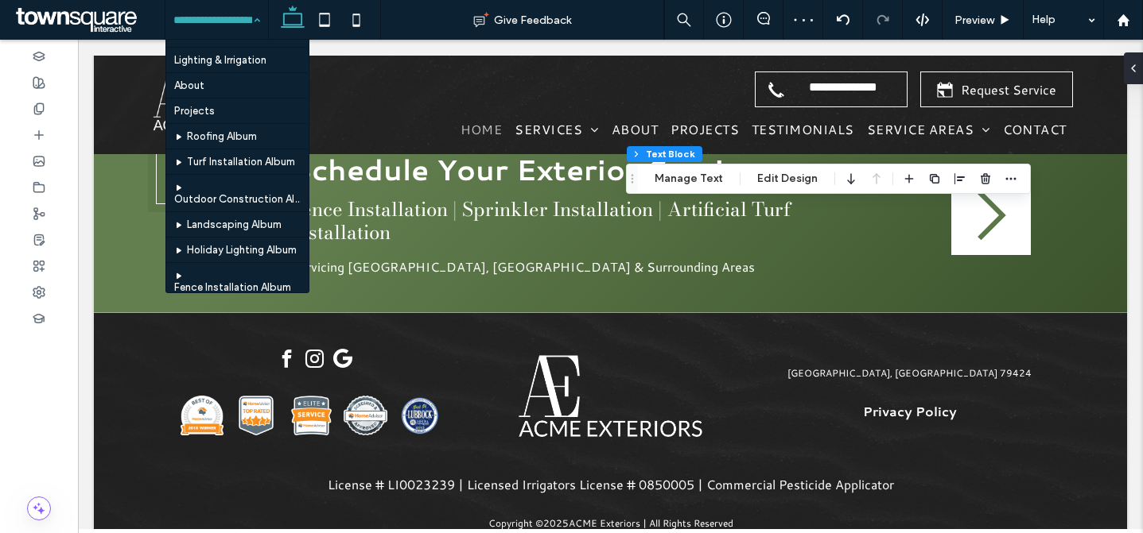
scroll to position [265, 0]
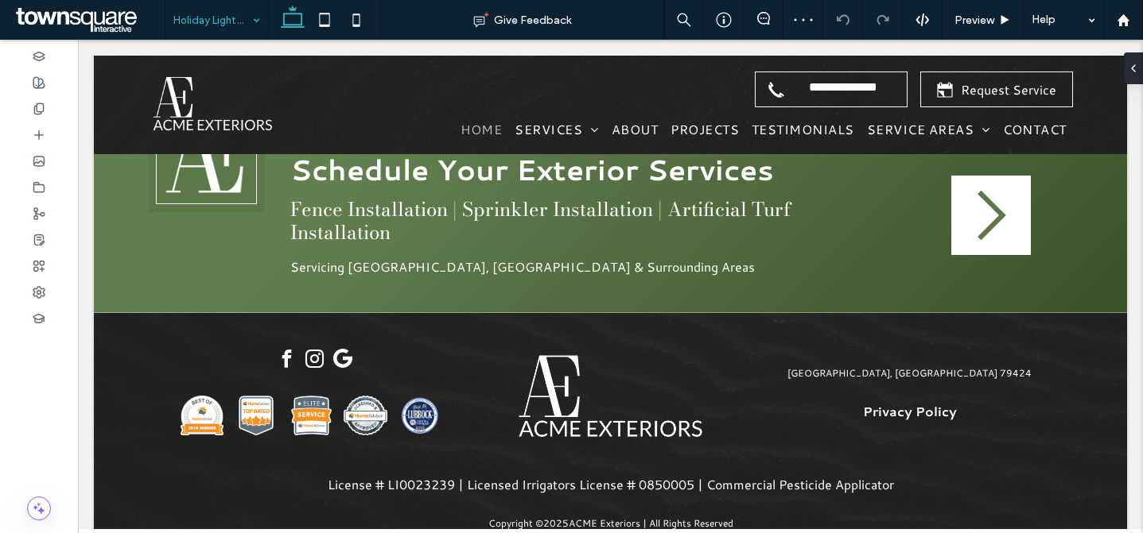
click at [204, 20] on input at bounding box center [212, 20] width 79 height 40
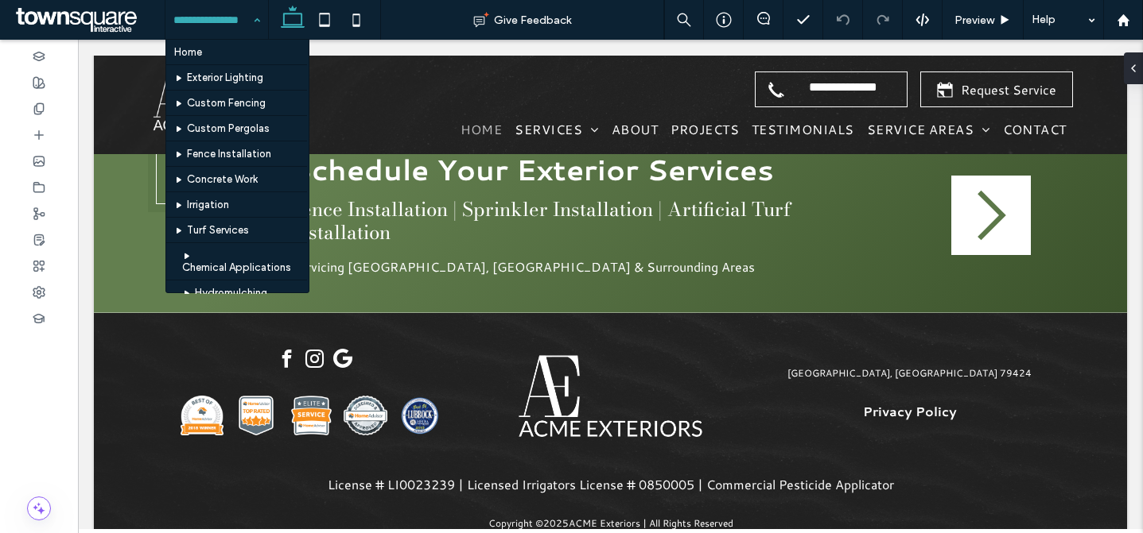
scroll to position [624, 0]
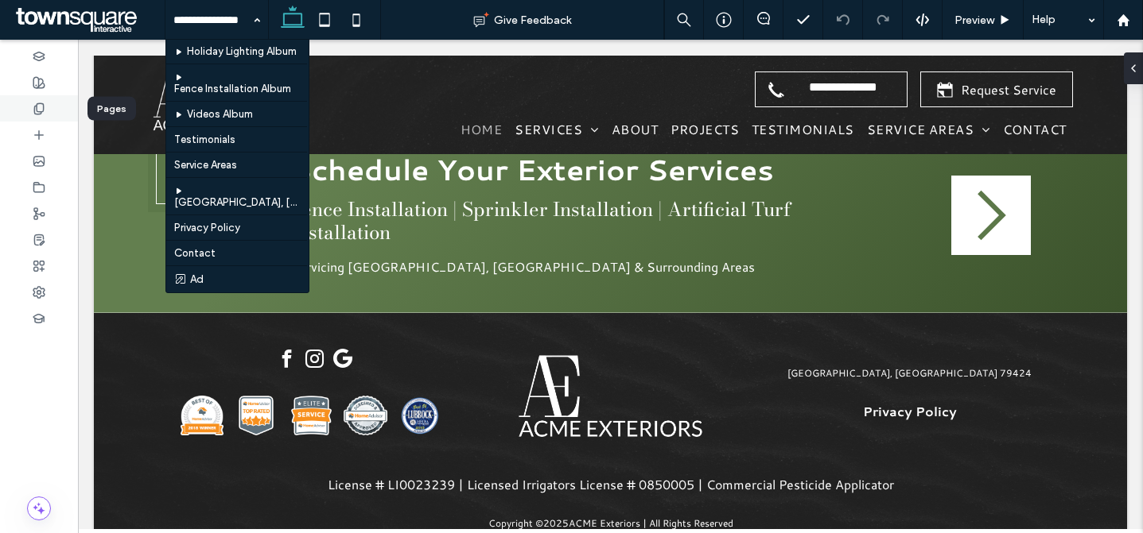
click at [42, 112] on icon at bounding box center [39, 109] width 13 height 13
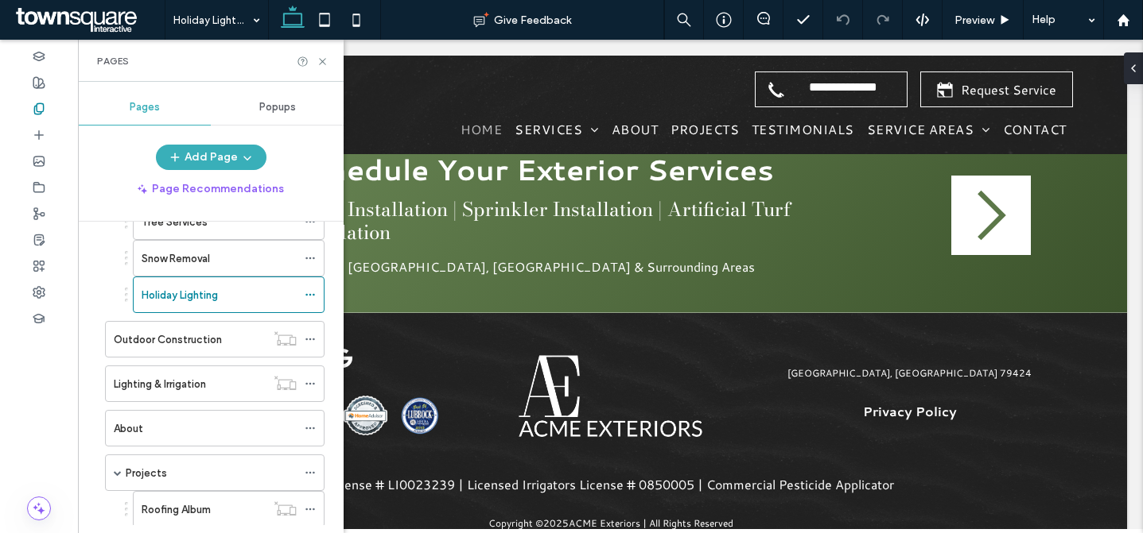
scroll to position [482, 0]
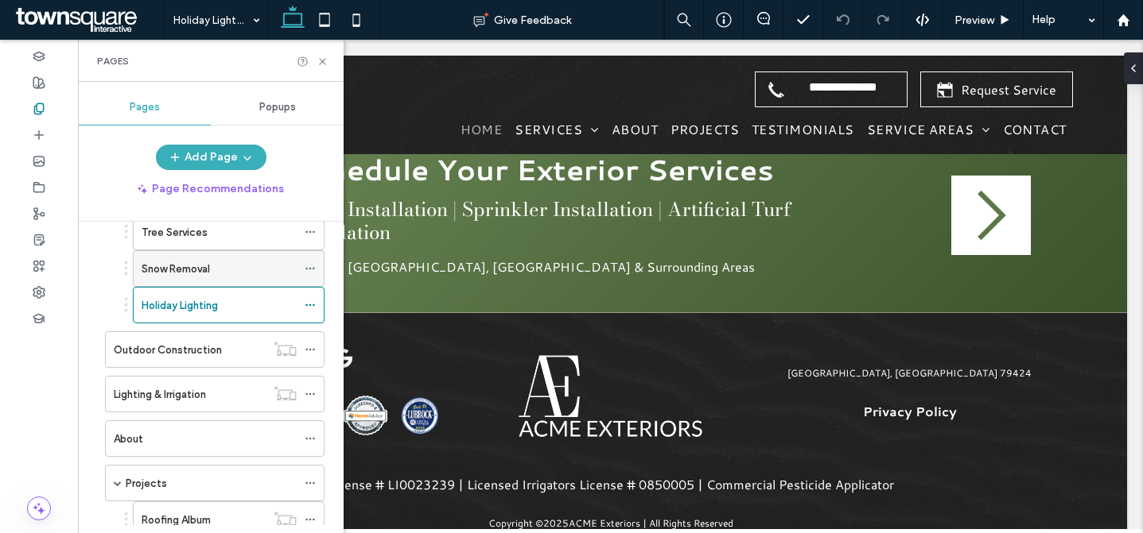
click at [200, 275] on label "Snow Removal" at bounding box center [176, 269] width 68 height 28
click at [320, 57] on icon at bounding box center [322, 62] width 12 height 12
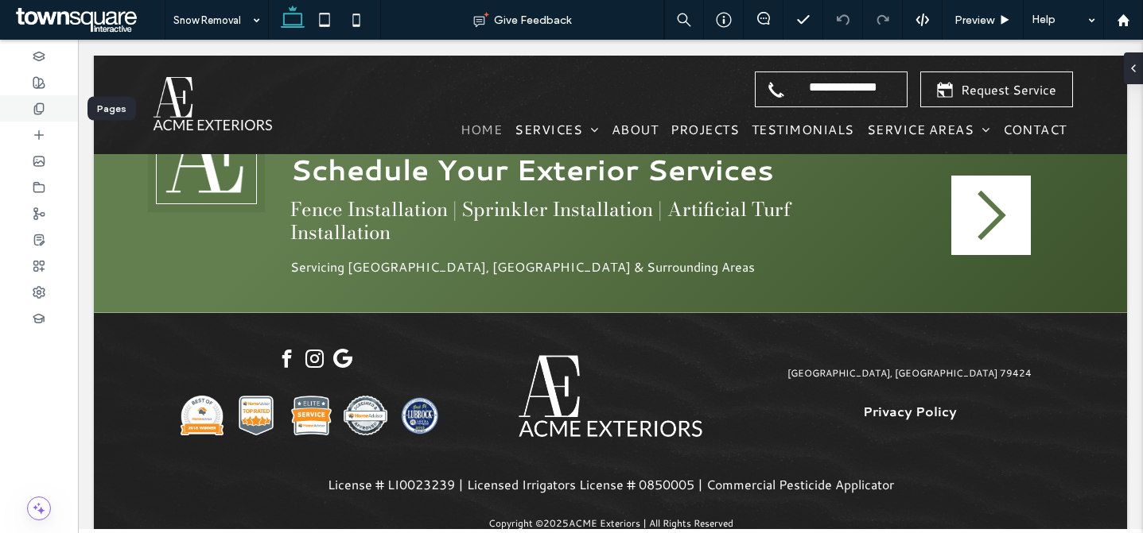
click at [56, 108] on div at bounding box center [39, 108] width 78 height 26
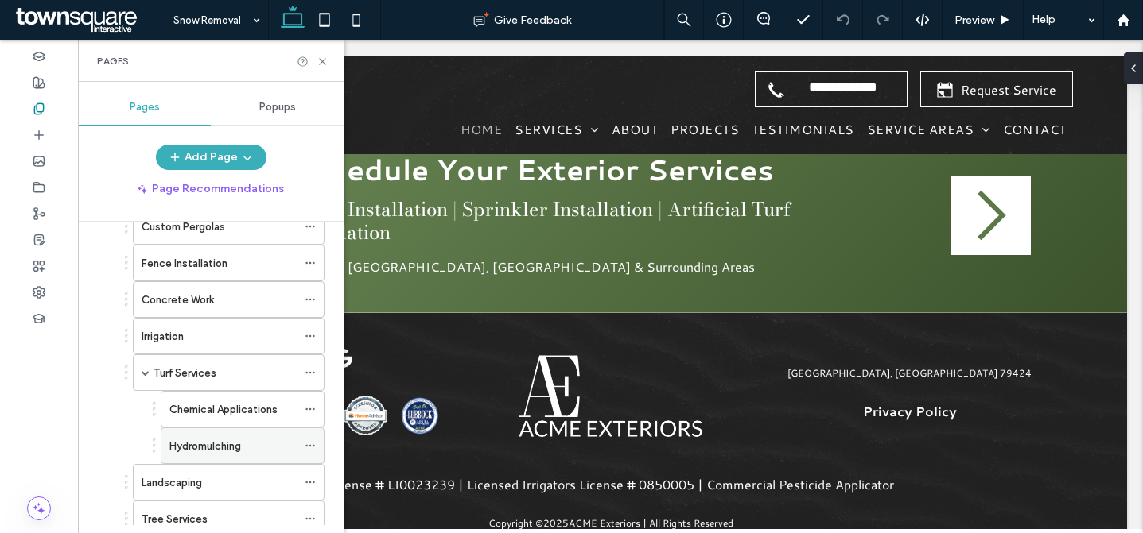
scroll to position [352, 0]
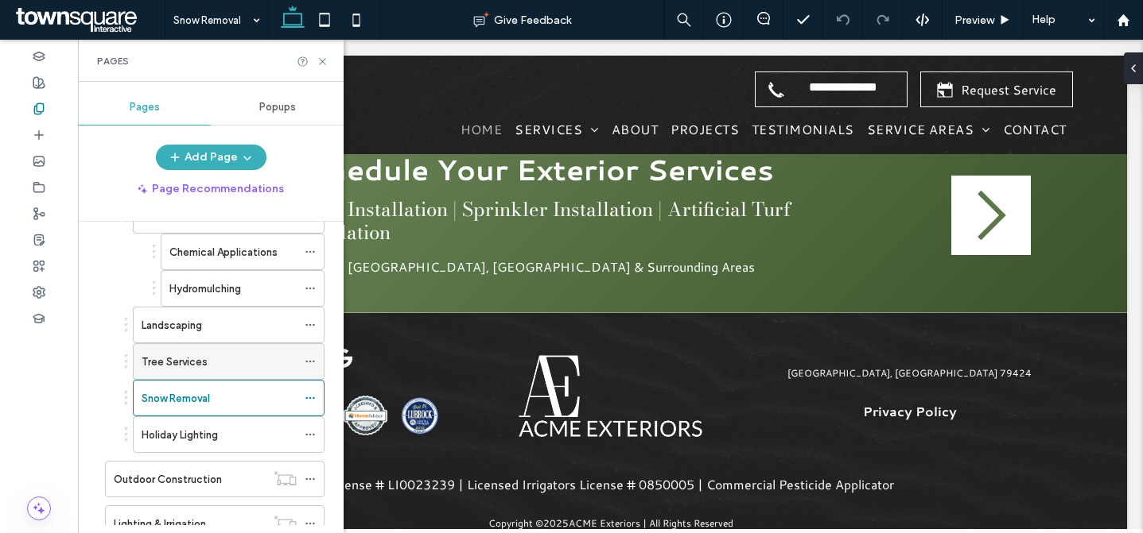
click at [226, 364] on div "Tree Services" at bounding box center [219, 362] width 155 height 17
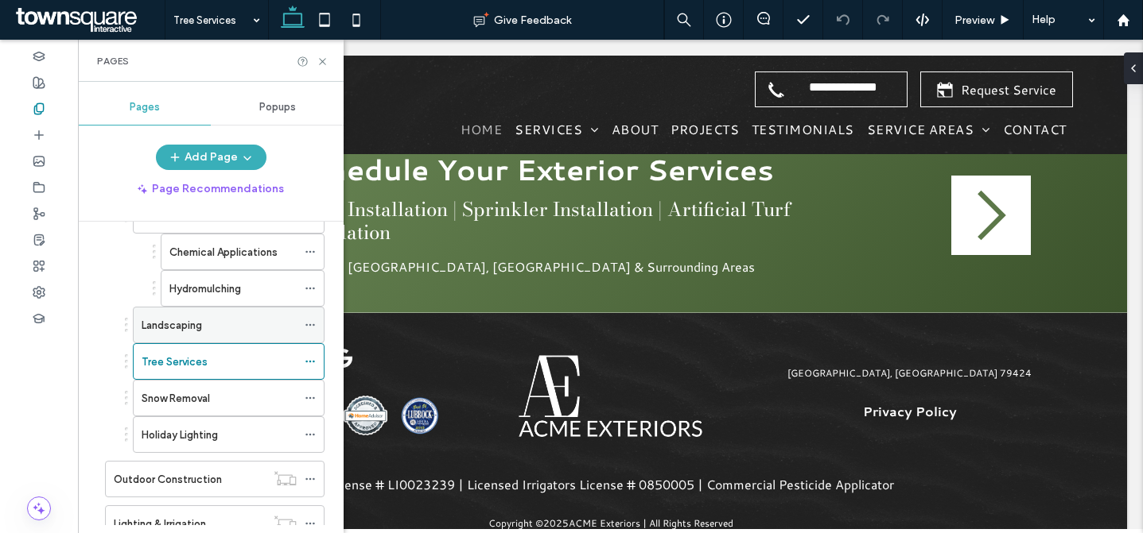
click at [160, 331] on label "Landscaping" at bounding box center [172, 326] width 60 height 28
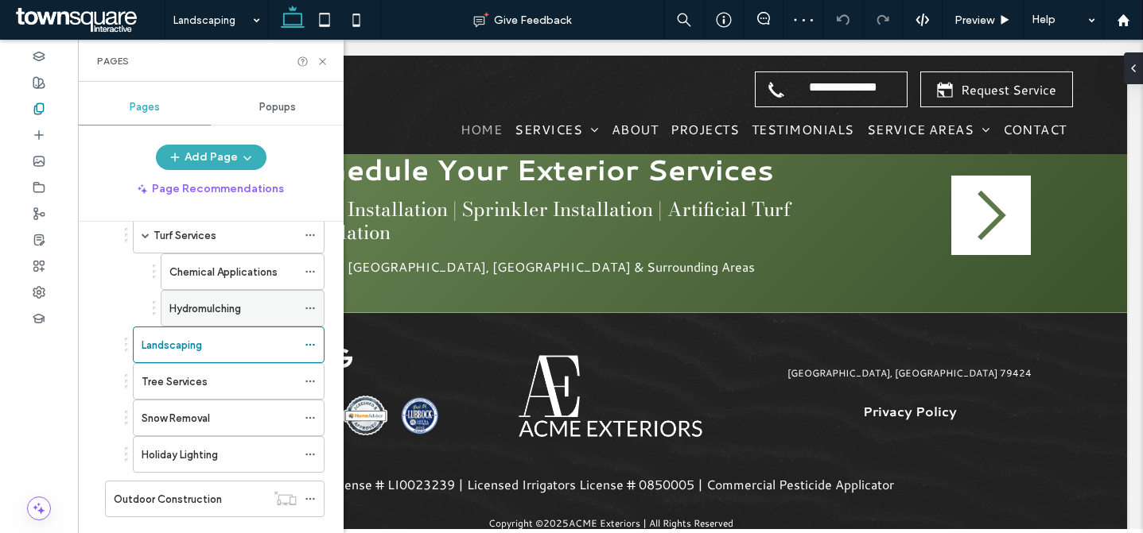
scroll to position [322, 0]
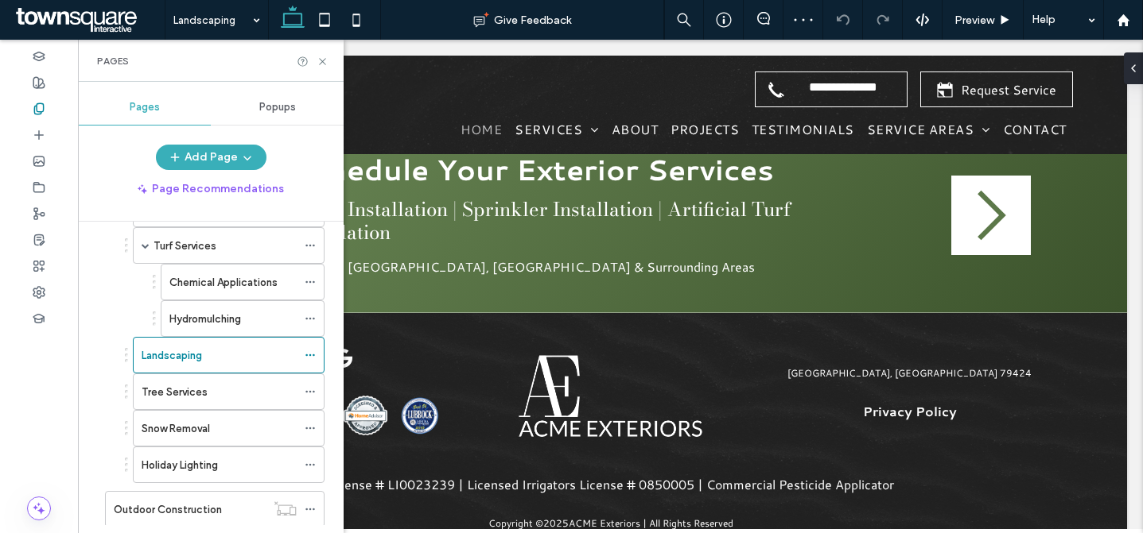
click at [239, 317] on label "Hydromulching" at bounding box center [205, 319] width 72 height 28
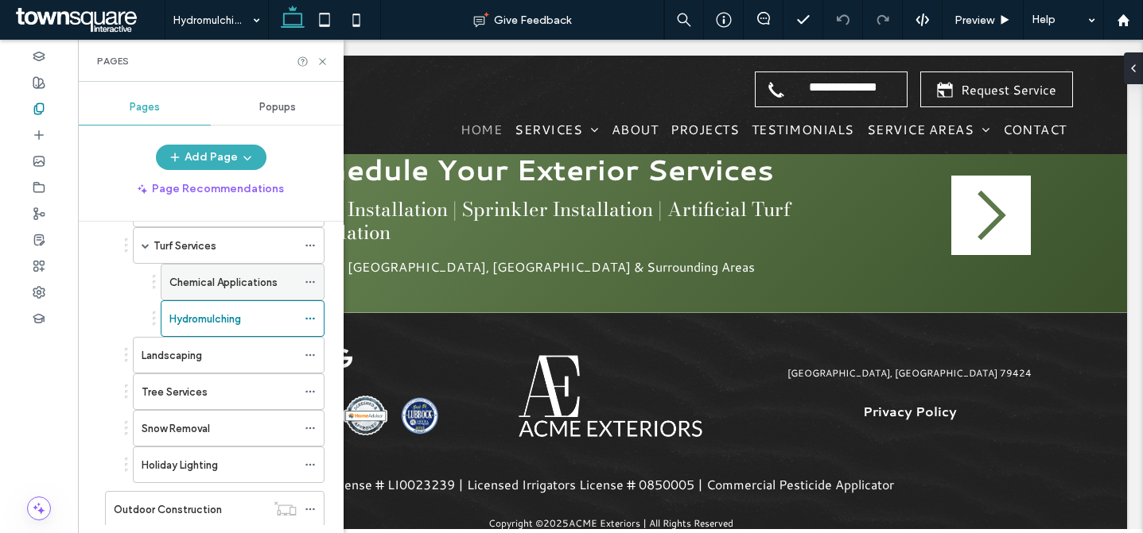
click at [201, 290] on div "Chemical Applications" at bounding box center [232, 282] width 127 height 35
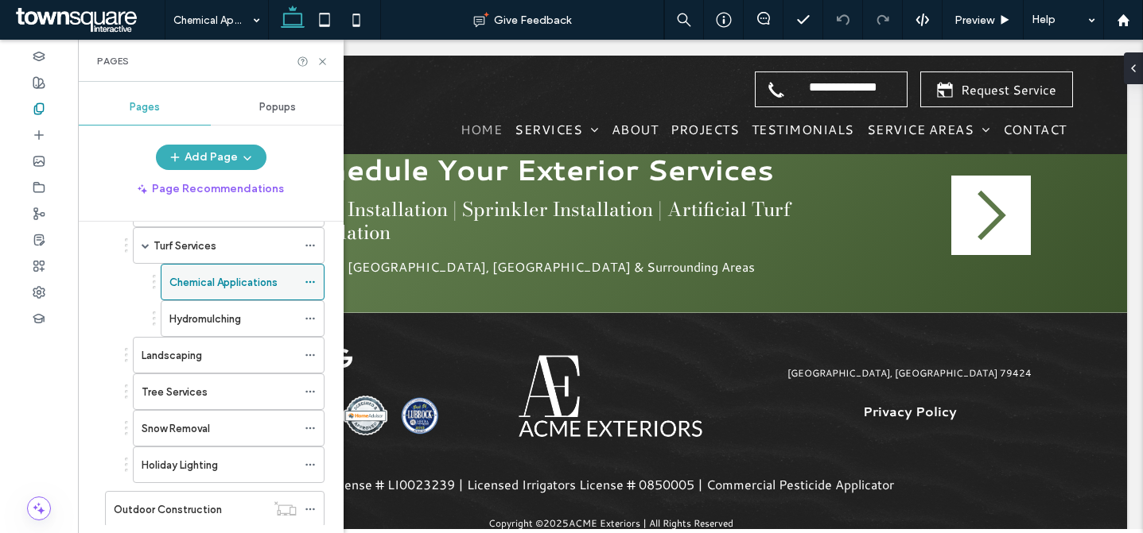
scroll to position [258, 0]
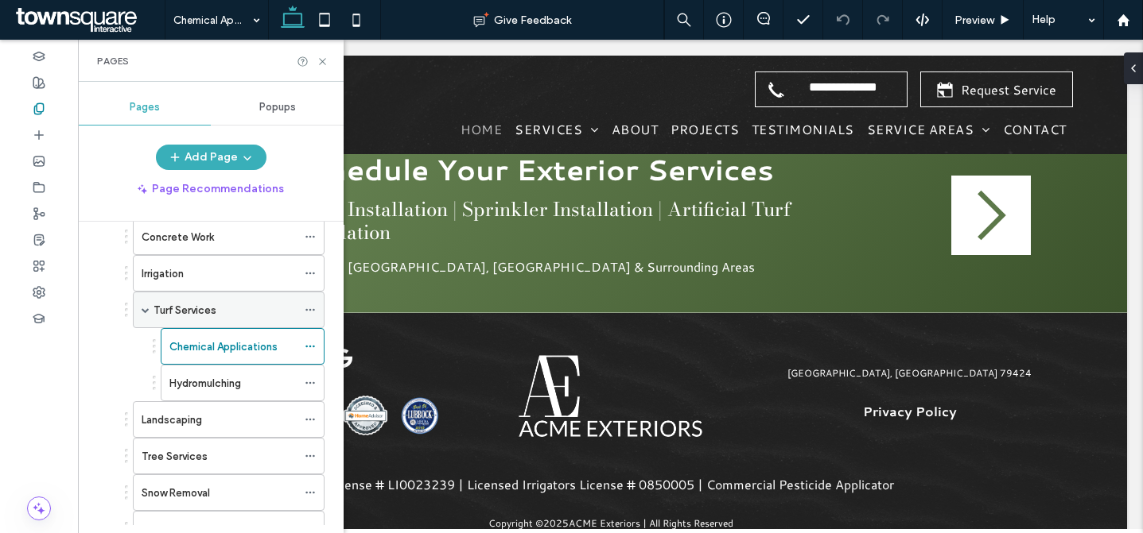
click at [234, 316] on div "Turf Services" at bounding box center [224, 310] width 143 height 17
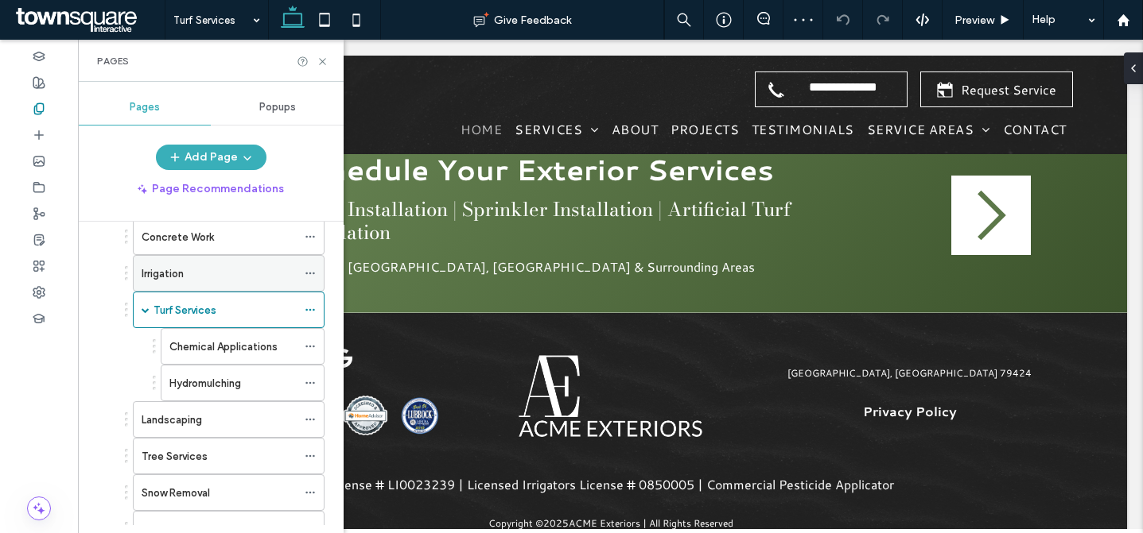
click at [245, 269] on div "Irrigation" at bounding box center [219, 274] width 155 height 17
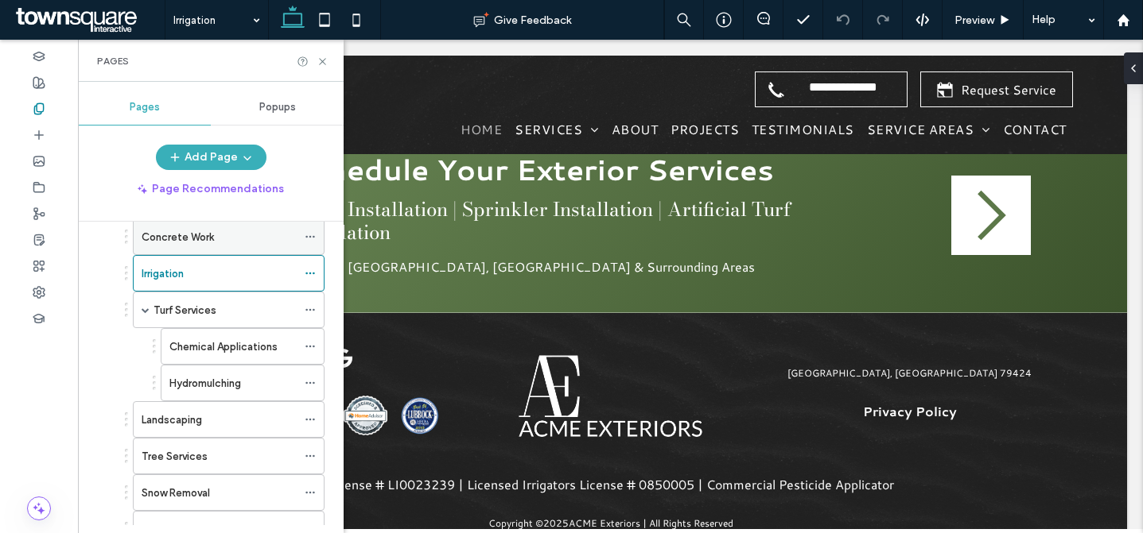
click at [247, 243] on div "Concrete Work" at bounding box center [219, 237] width 155 height 17
click at [319, 64] on icon at bounding box center [322, 62] width 12 height 12
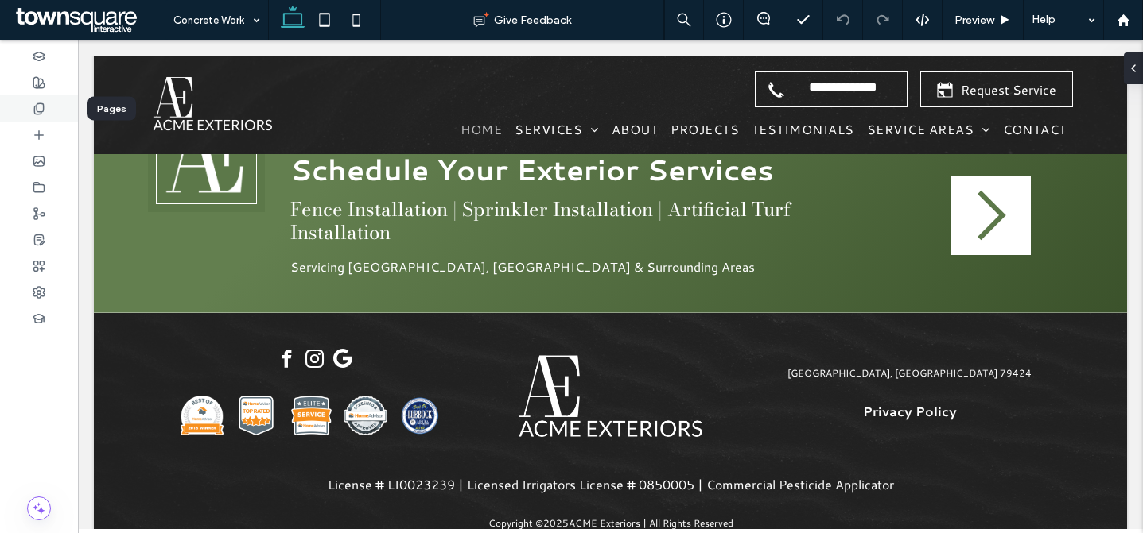
click at [48, 103] on div at bounding box center [39, 108] width 78 height 26
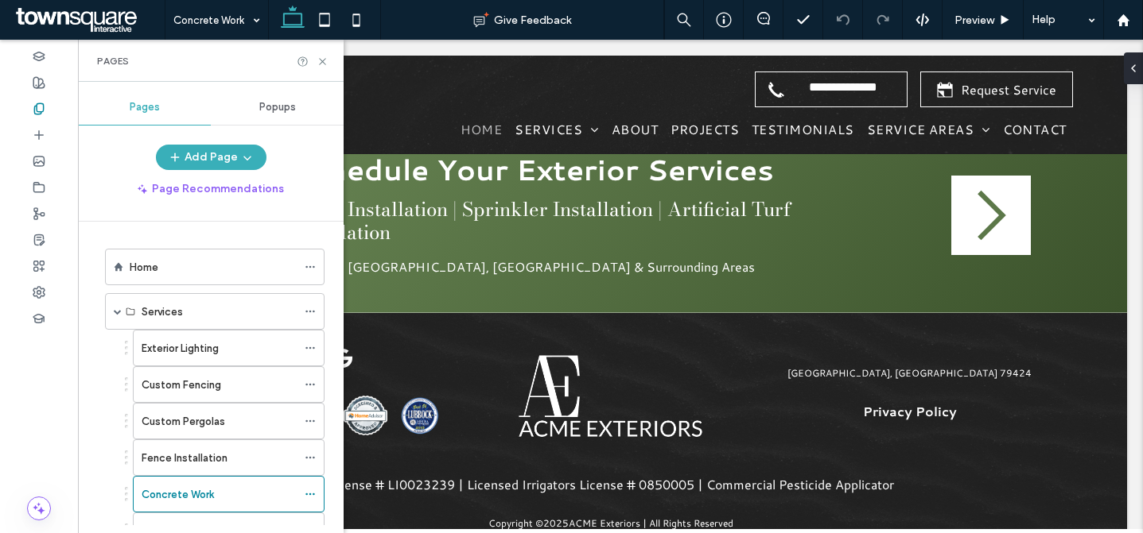
scroll to position [458, 0]
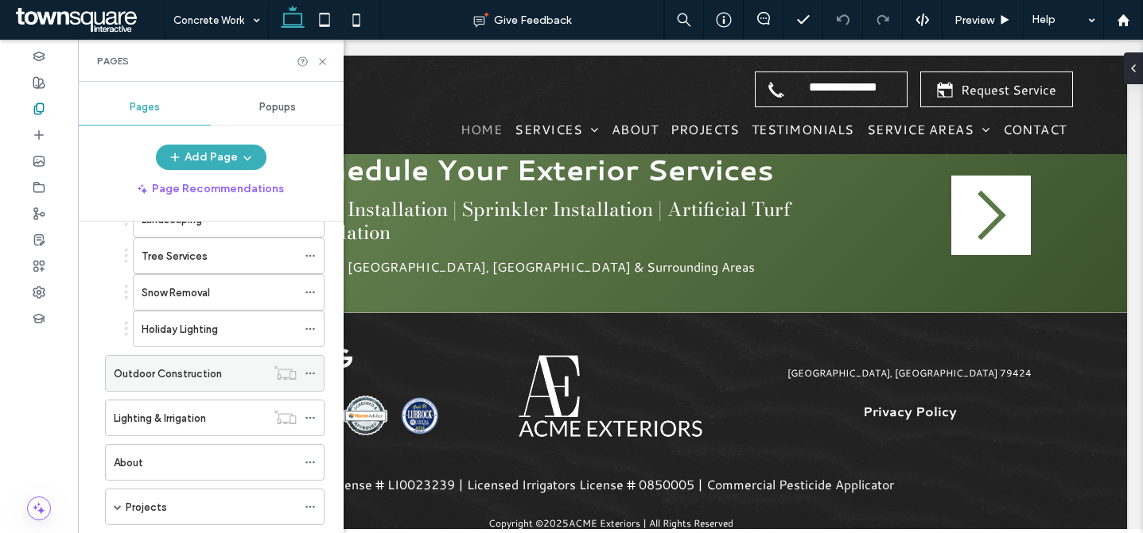
click at [181, 378] on label "Outdoor Construction" at bounding box center [168, 374] width 108 height 28
click at [323, 56] on icon at bounding box center [322, 62] width 12 height 12
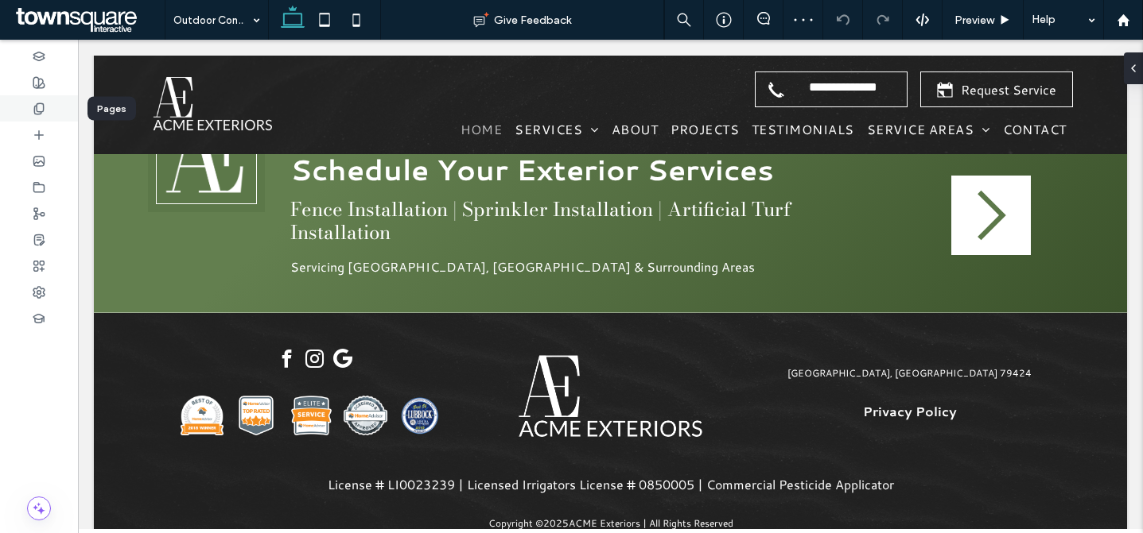
click at [43, 113] on icon at bounding box center [39, 109] width 13 height 13
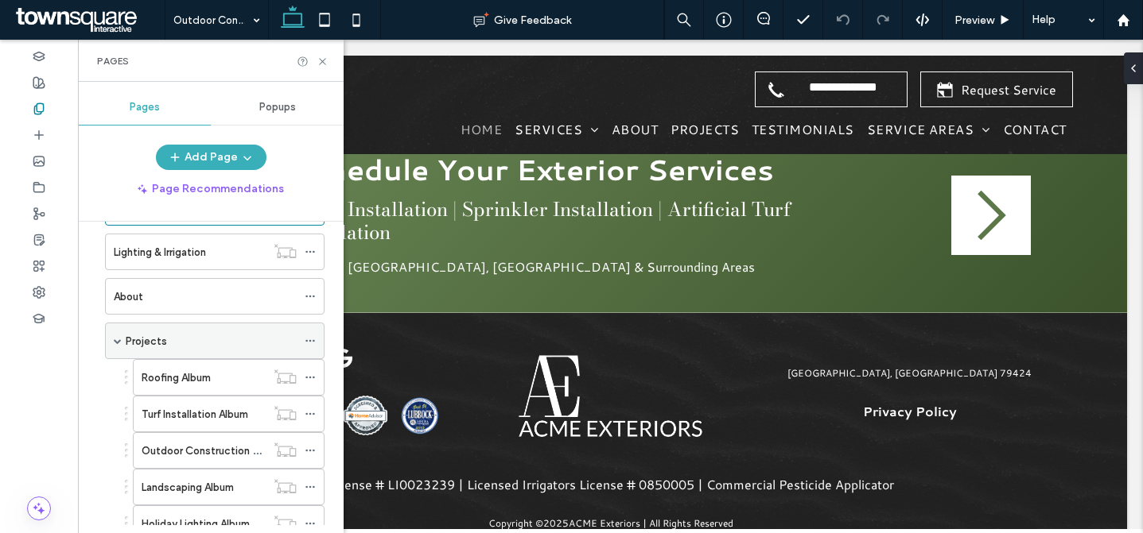
scroll to position [544, 0]
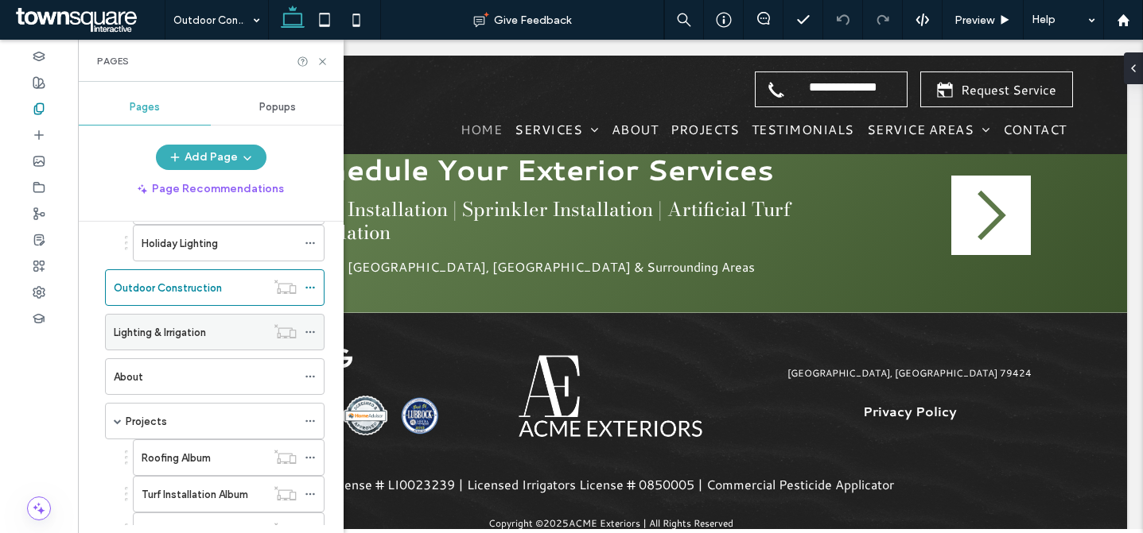
click at [204, 332] on label "Lighting & Irrigation" at bounding box center [160, 333] width 92 height 28
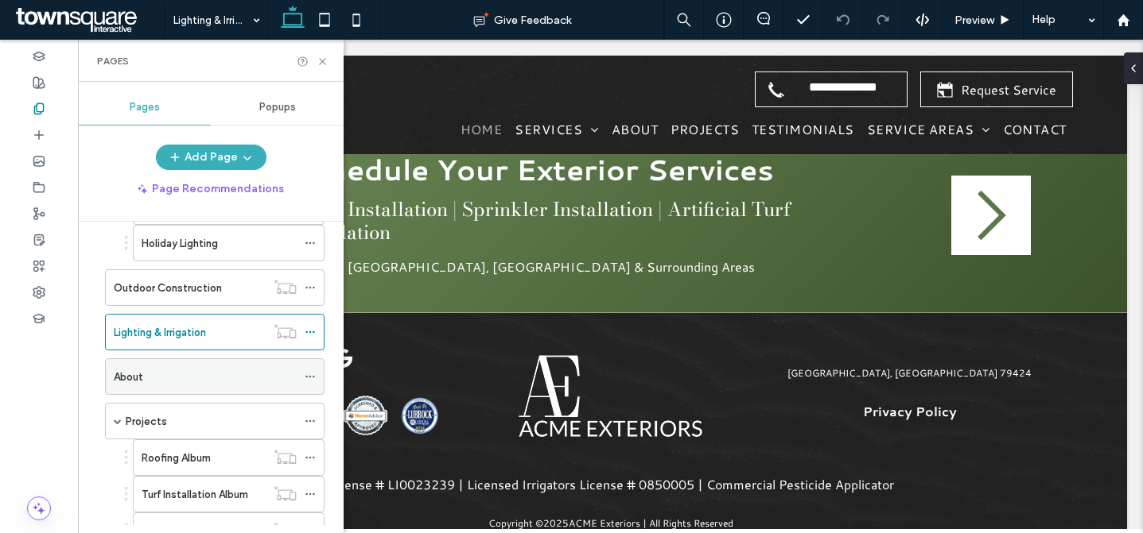
click at [213, 382] on div "About" at bounding box center [205, 377] width 183 height 17
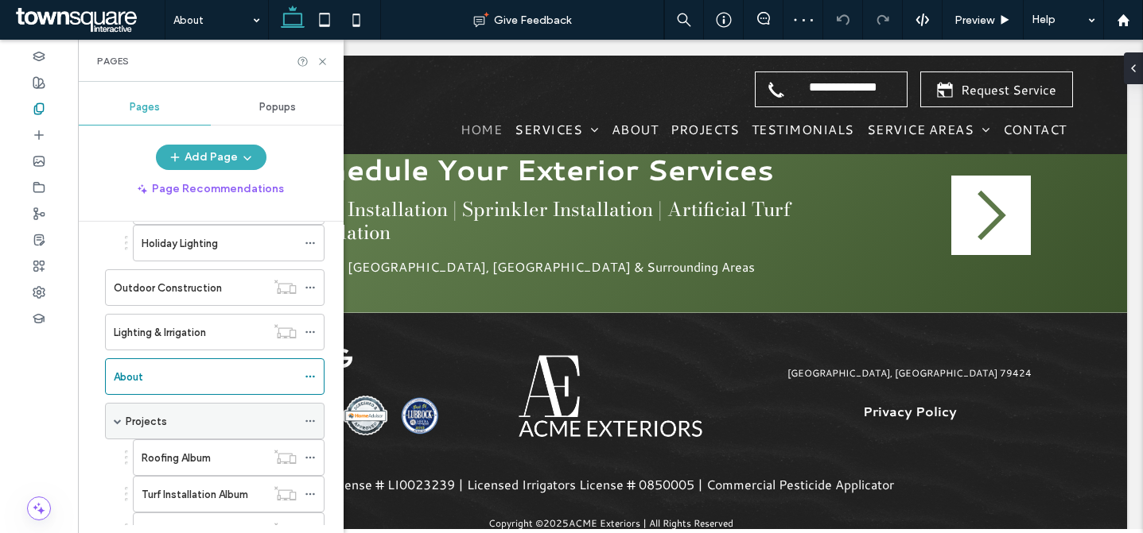
scroll to position [553, 0]
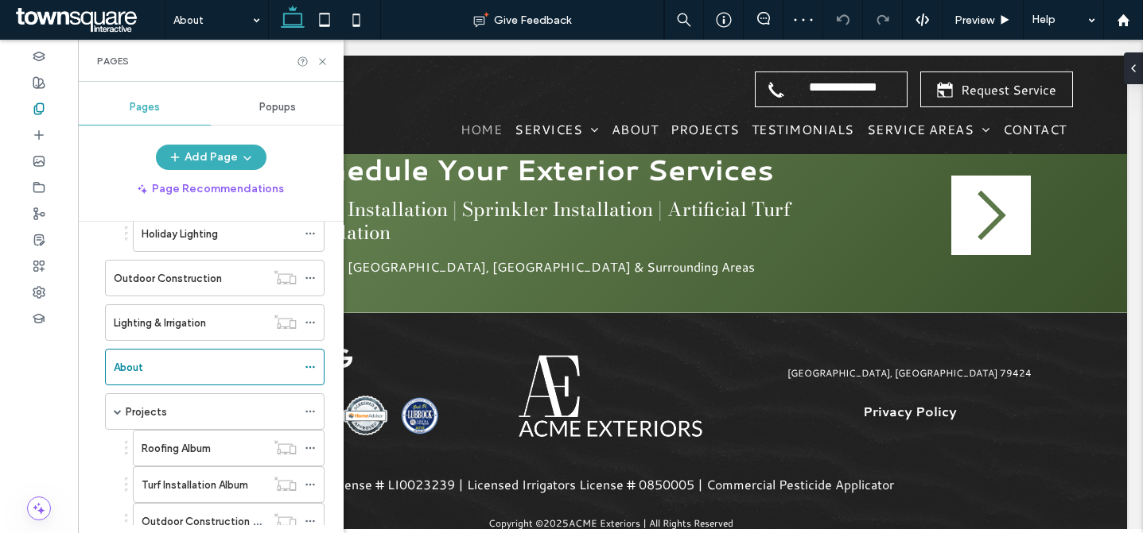
drag, startPoint x: 169, startPoint y: 418, endPoint x: 182, endPoint y: 417, distance: 13.5
click at [169, 418] on div "Projects" at bounding box center [211, 412] width 171 height 17
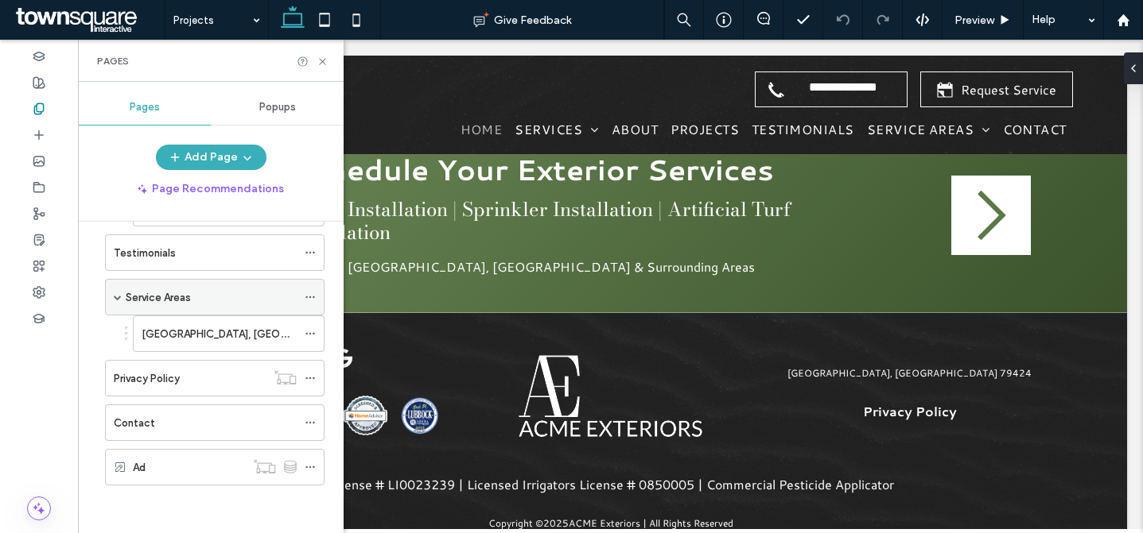
scroll to position [887, 0]
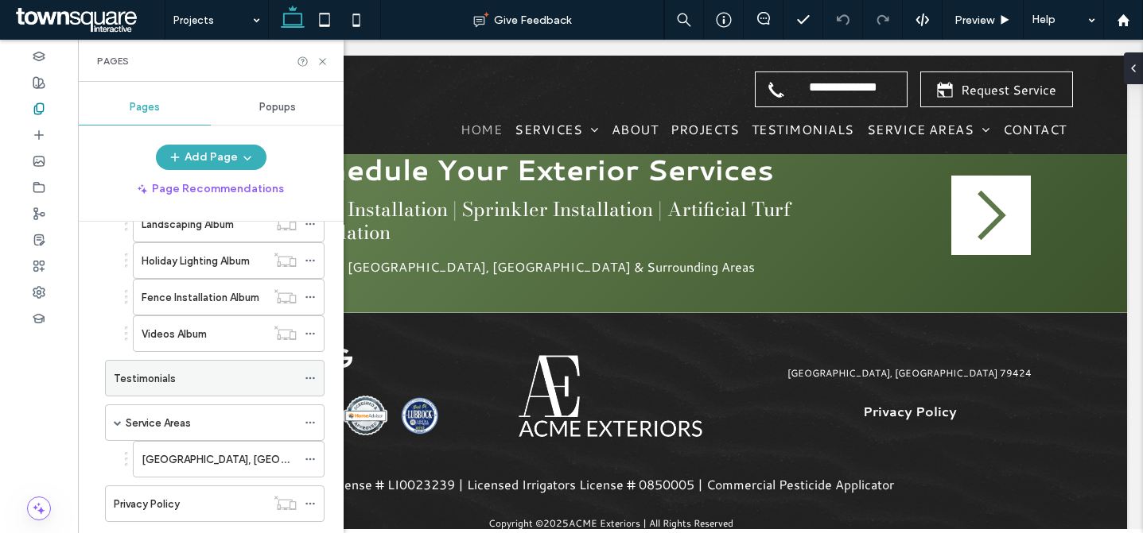
click at [195, 383] on div "Testimonials" at bounding box center [205, 379] width 183 height 17
click at [323, 60] on icon at bounding box center [322, 62] width 12 height 12
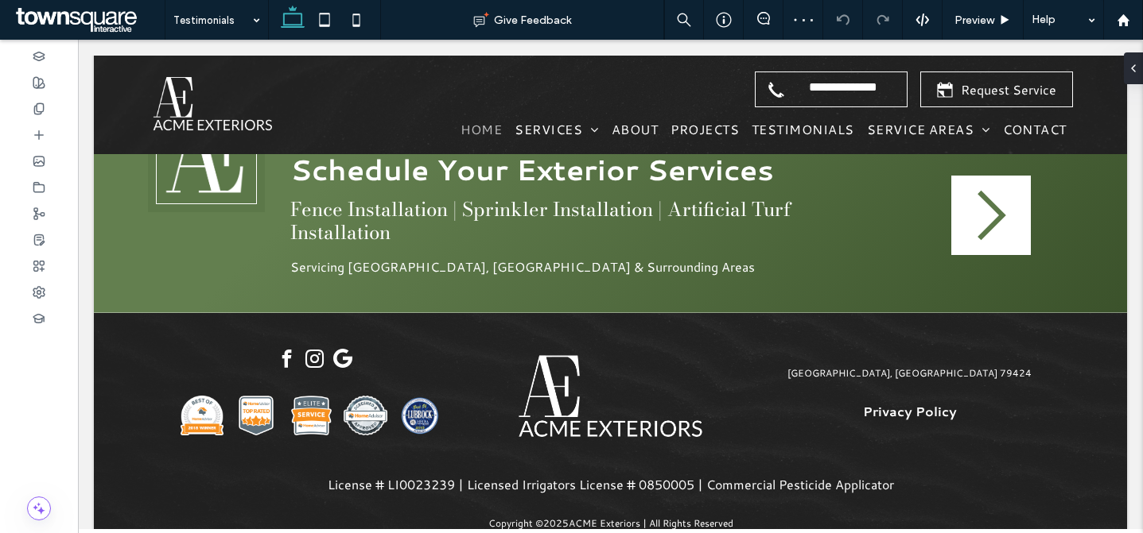
type input "*********"
type input "**"
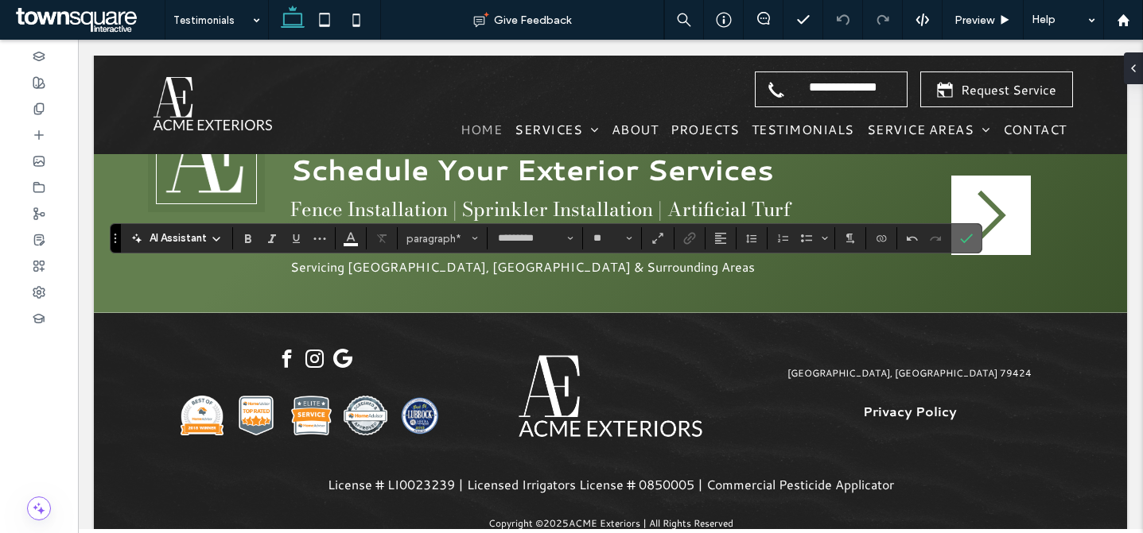
click at [960, 240] on icon "Confirm" at bounding box center [966, 238] width 13 height 13
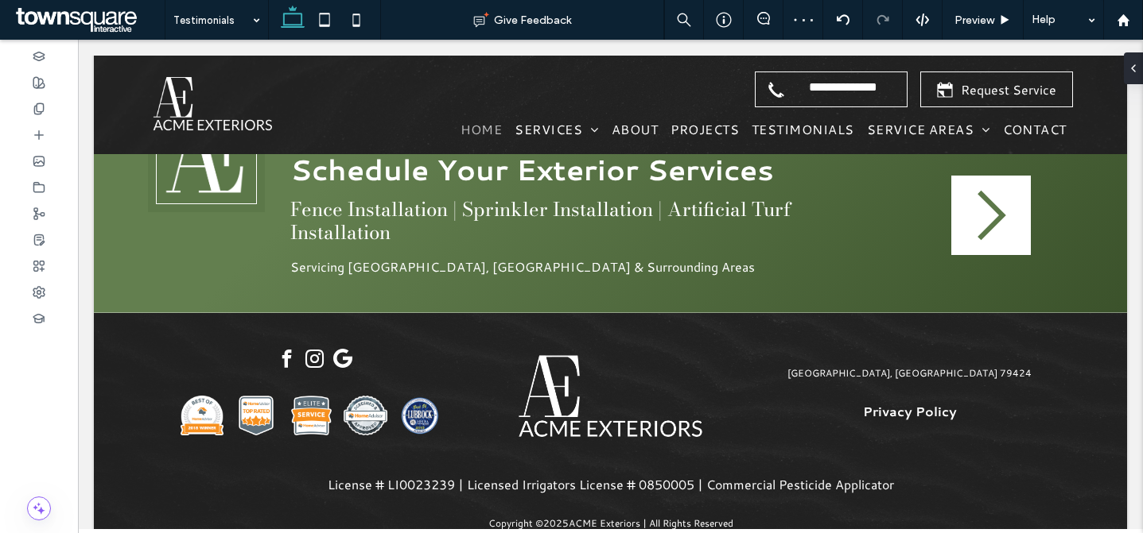
type input "*********"
type input "**"
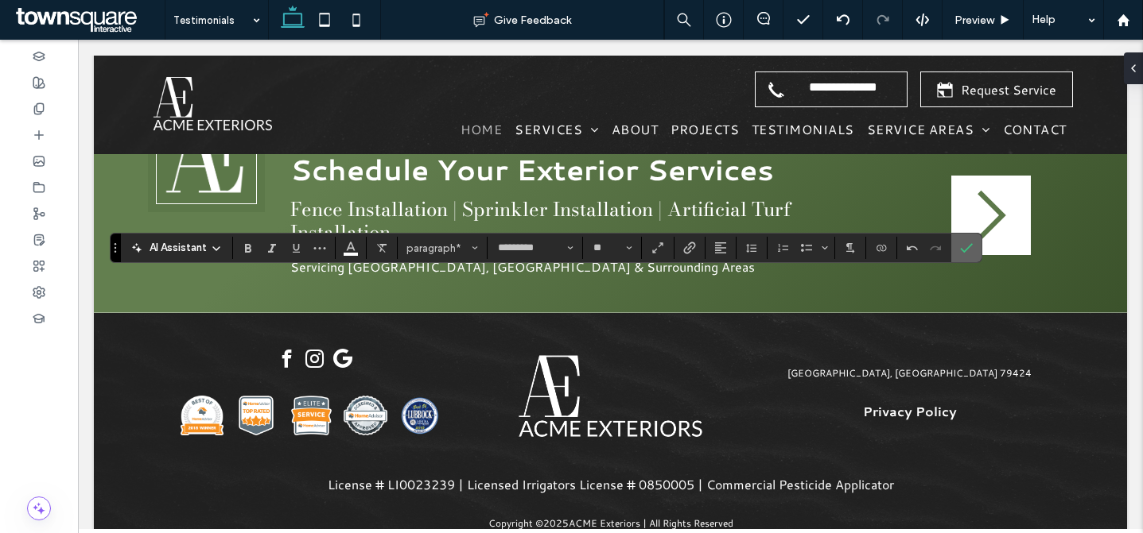
click at [965, 249] on use "Confirm" at bounding box center [966, 249] width 13 height 10
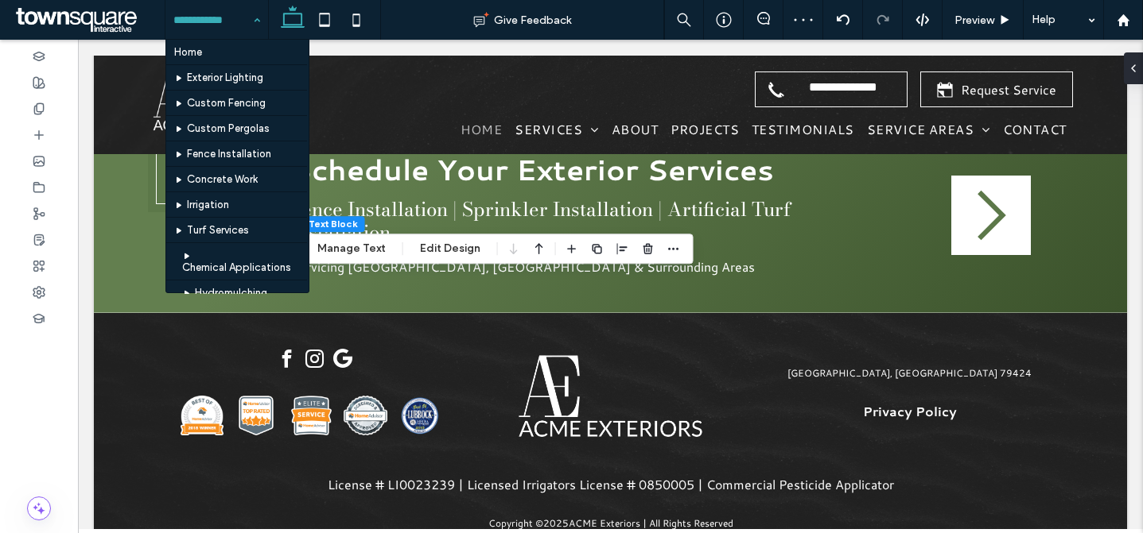
scroll to position [624, 0]
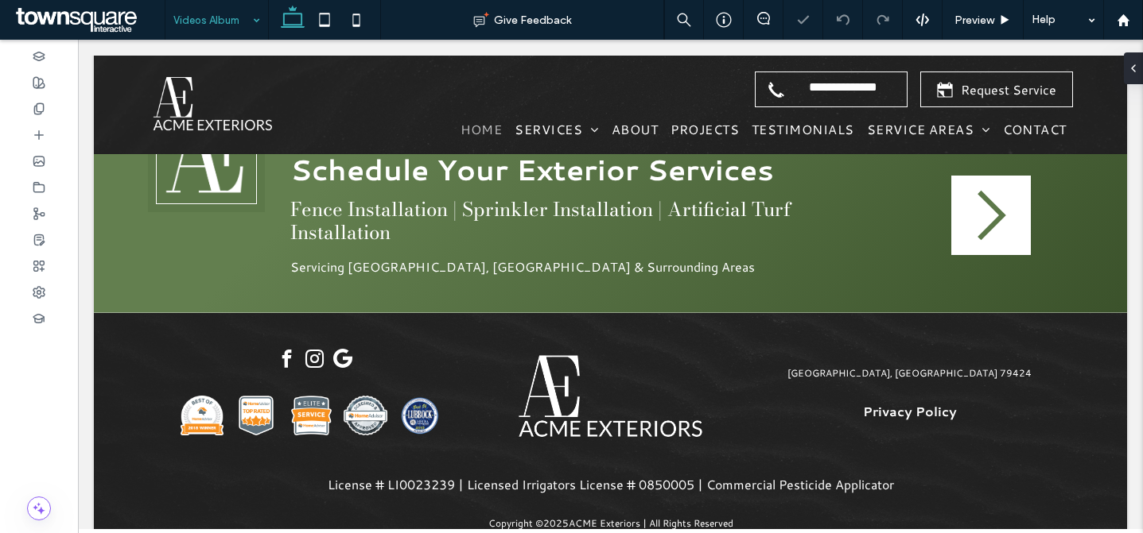
click at [204, 22] on input at bounding box center [212, 20] width 79 height 40
click at [222, 17] on div "Exterior Lighting Give Feedback Preview Help Design Panel Site Comments Team & …" at bounding box center [571, 266] width 1143 height 533
click at [213, 30] on input at bounding box center [212, 20] width 79 height 40
click at [227, 17] on input at bounding box center [212, 20] width 79 height 40
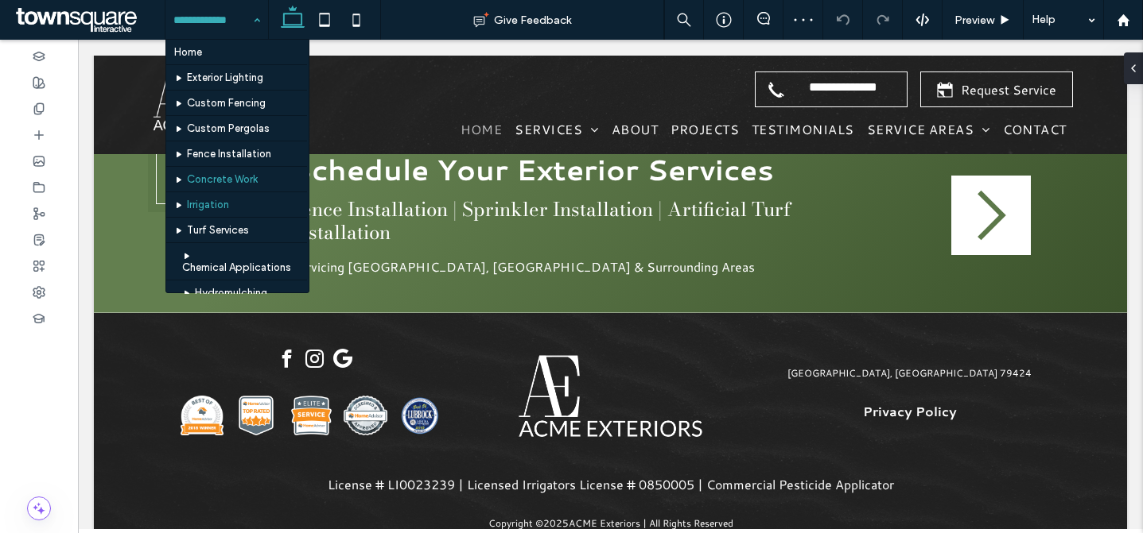
scroll to position [10, 0]
click at [205, 21] on input at bounding box center [212, 20] width 79 height 40
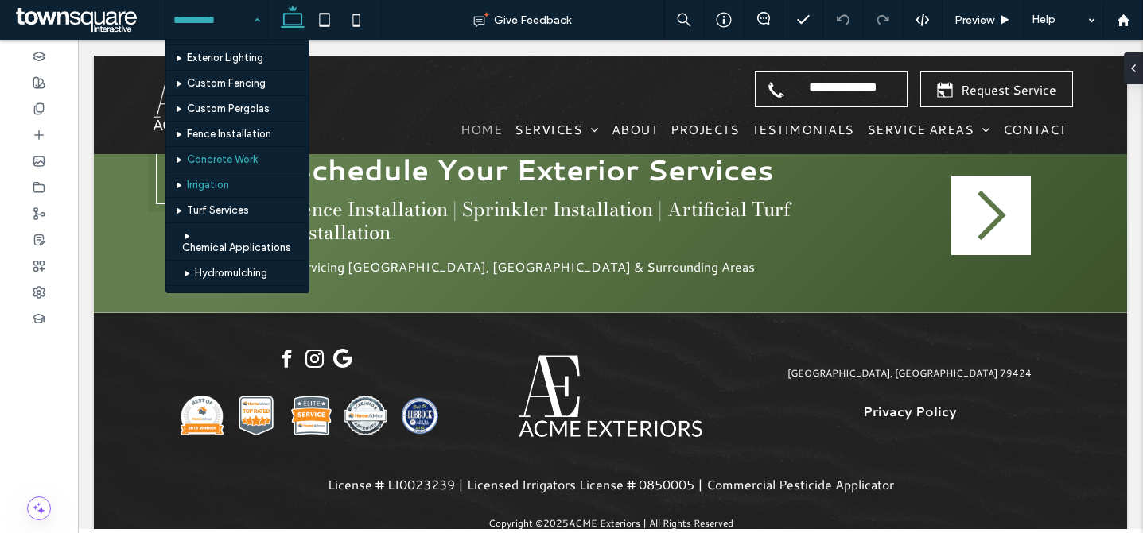
scroll to position [41, 0]
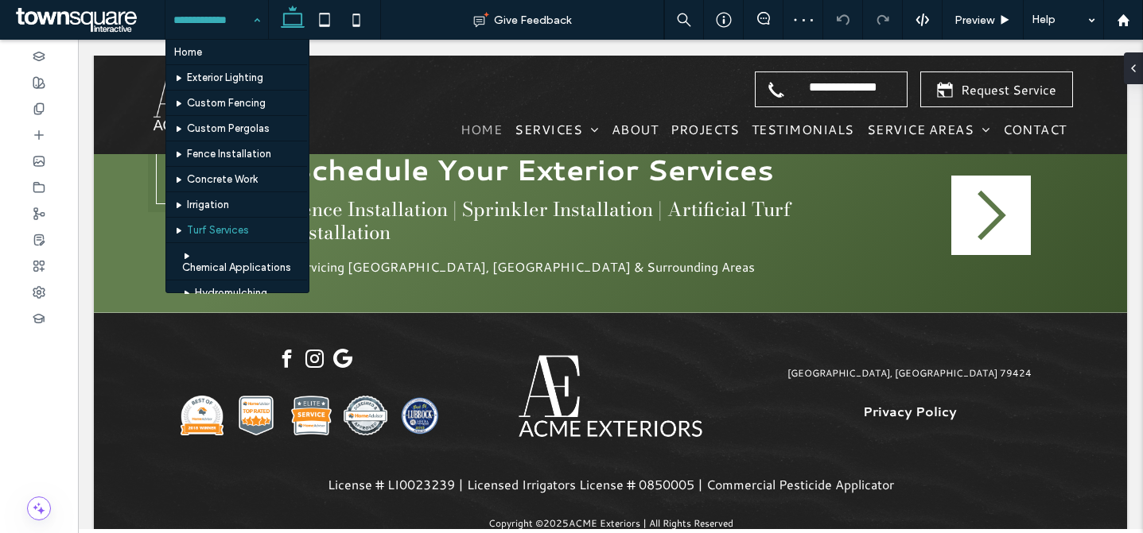
click at [188, 25] on input at bounding box center [212, 20] width 79 height 40
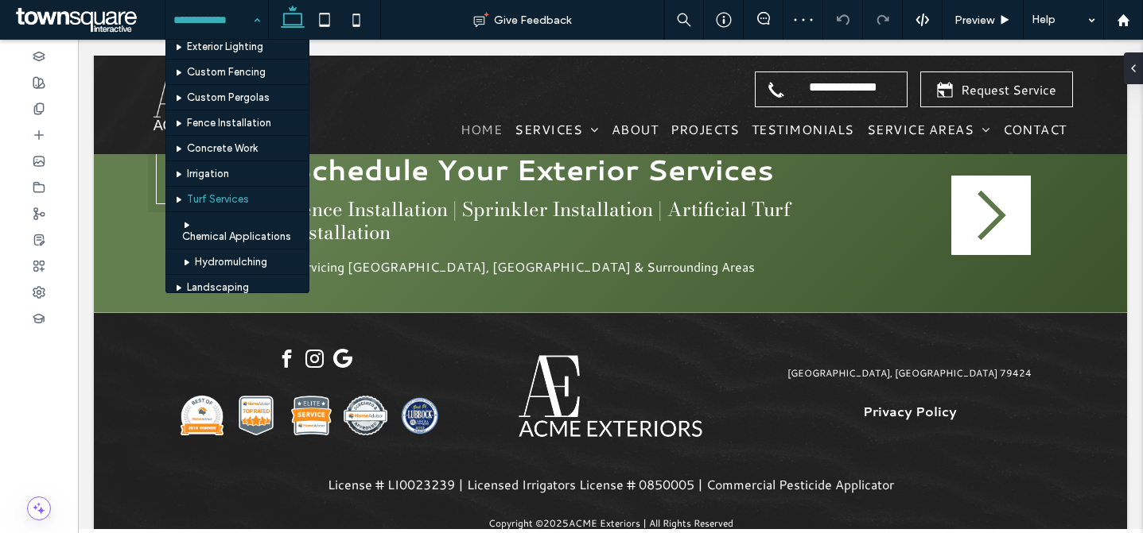
scroll to position [52, 0]
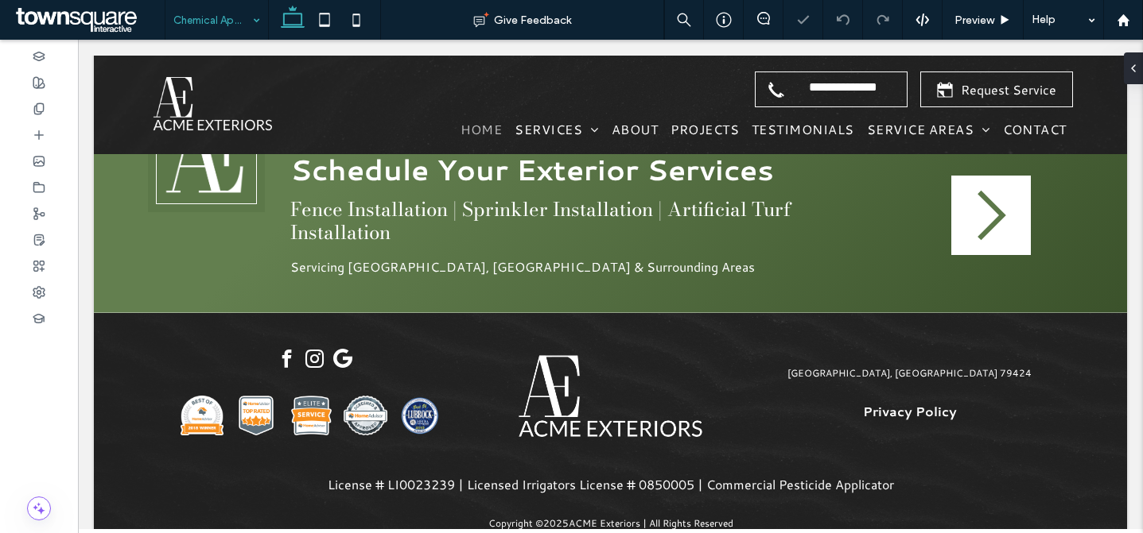
click at [187, 20] on input at bounding box center [212, 20] width 79 height 40
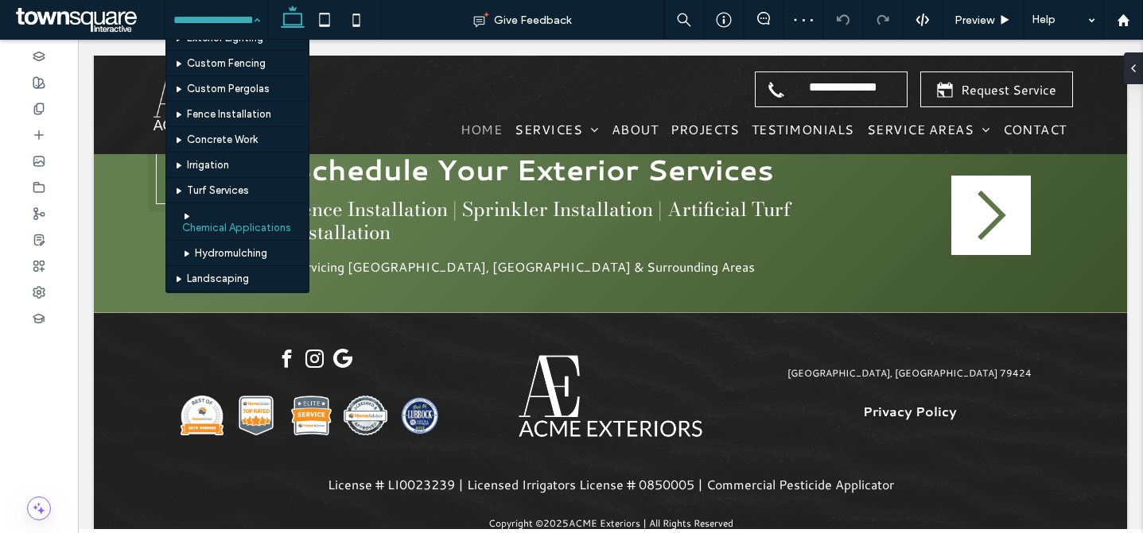
scroll to position [50, 0]
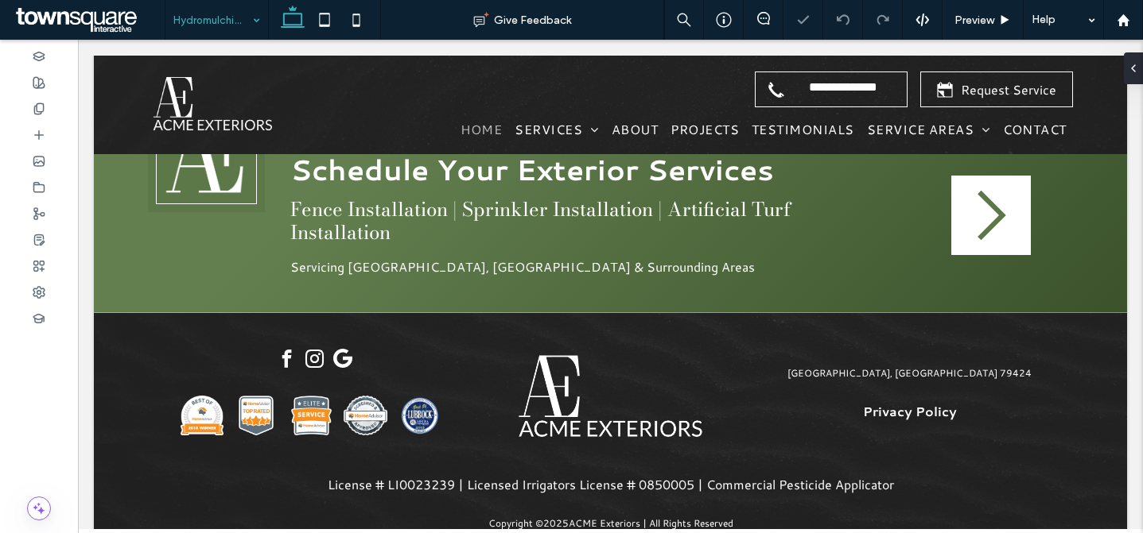
click at [209, 25] on input at bounding box center [212, 20] width 79 height 40
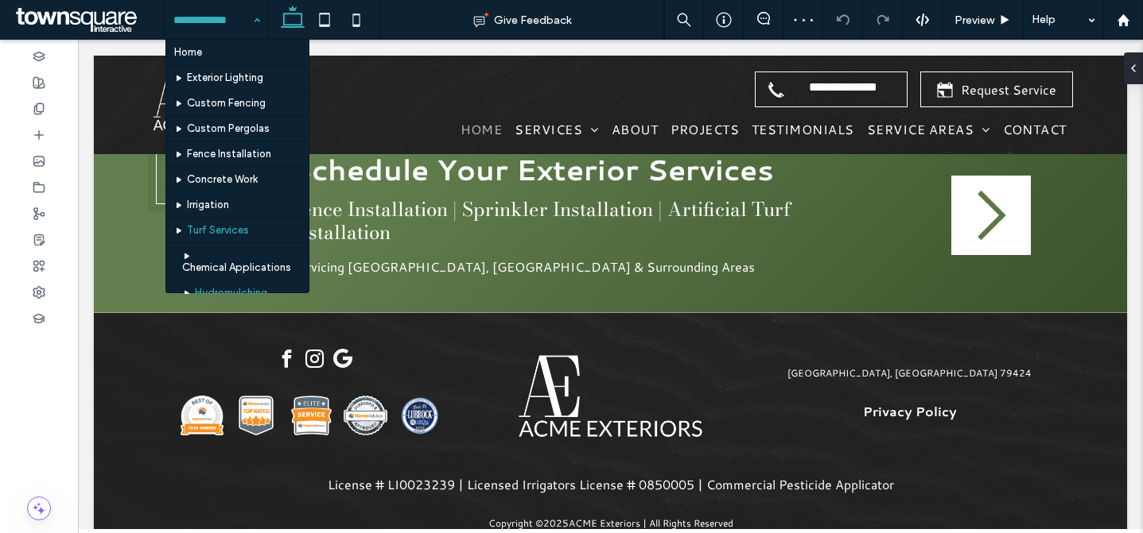
scroll to position [153, 0]
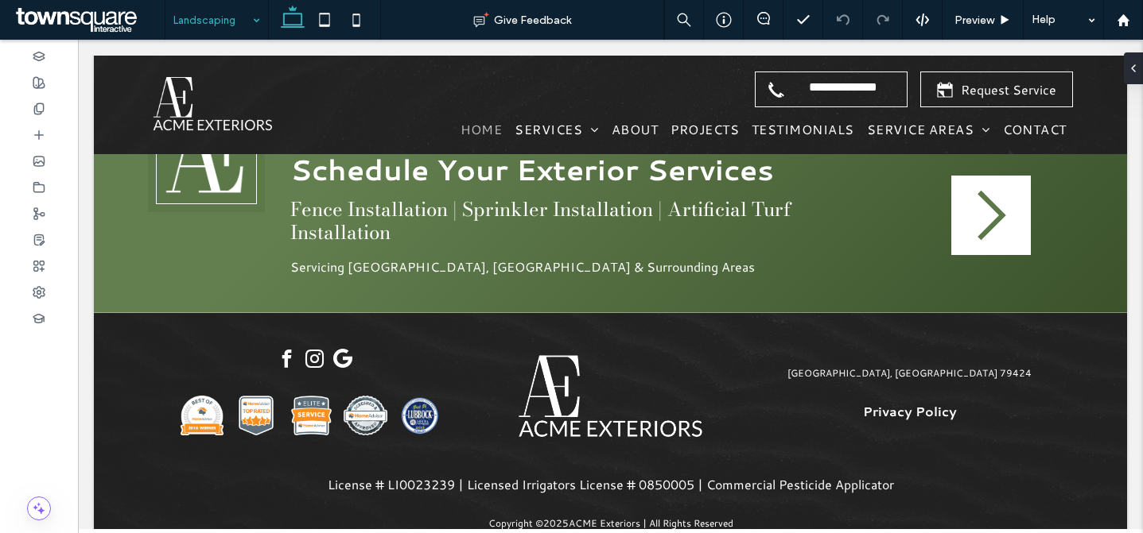
click at [200, 29] on input at bounding box center [212, 20] width 79 height 40
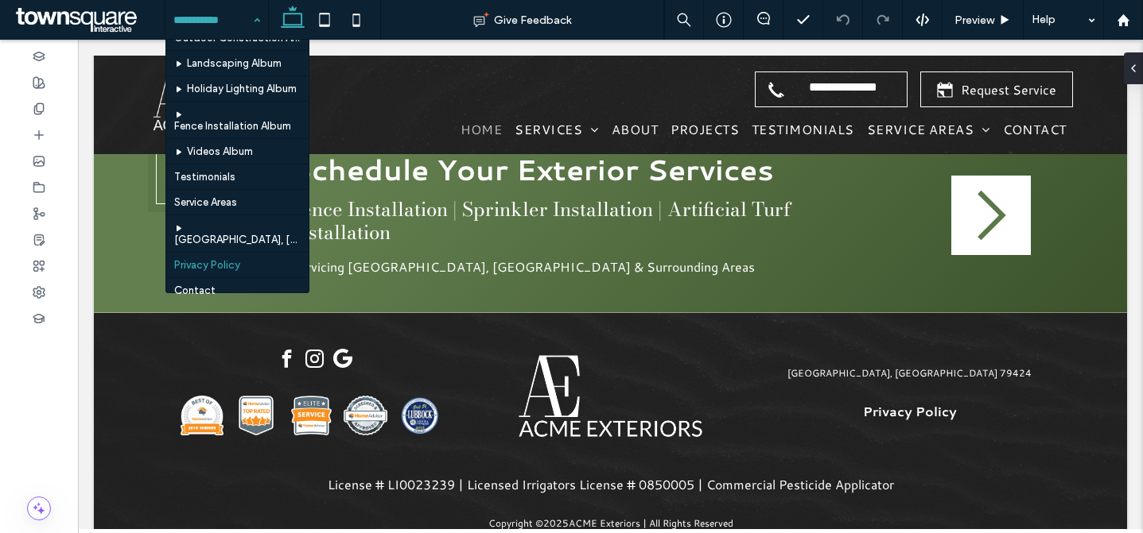
scroll to position [285, 0]
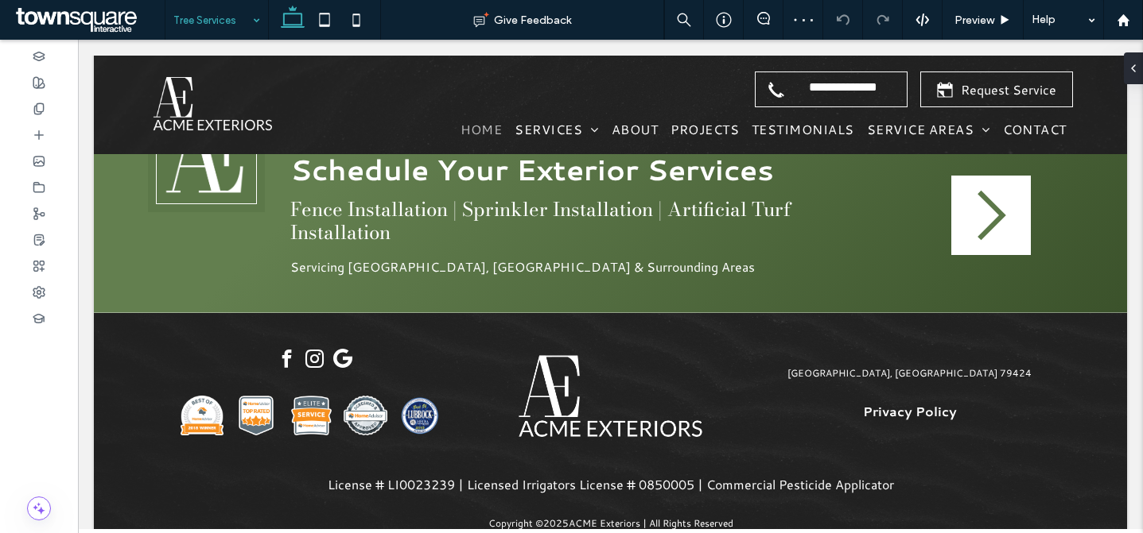
type input "*********"
type input "**"
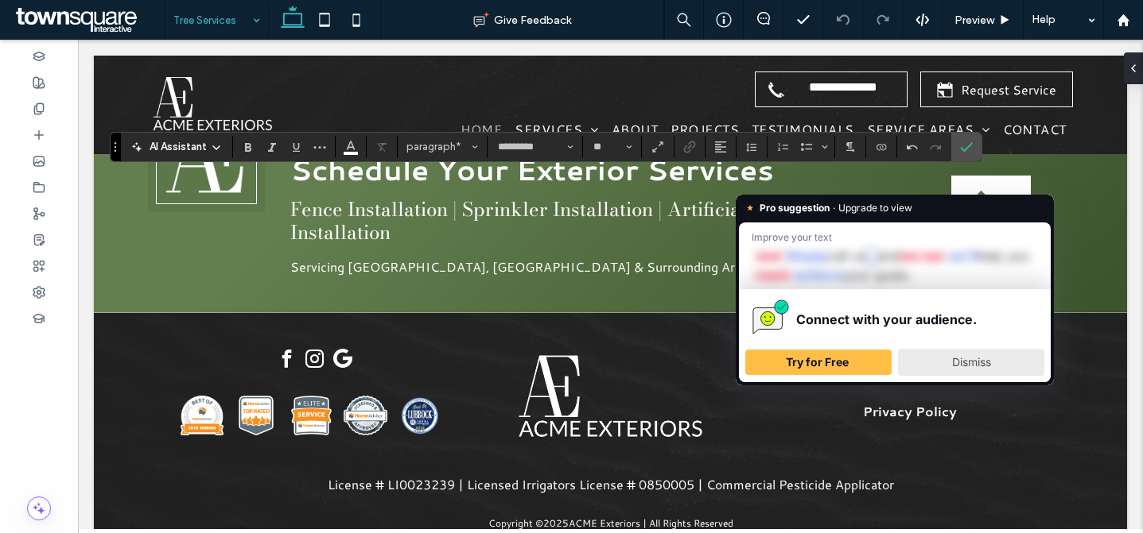
click at [986, 361] on span "Dismiss" at bounding box center [971, 362] width 39 height 14
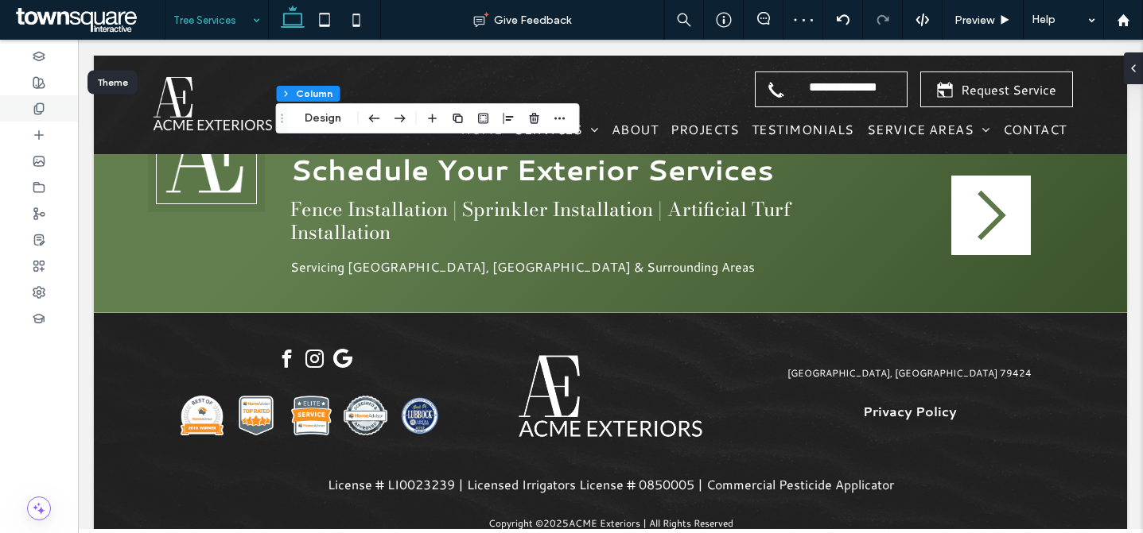
click at [50, 102] on div at bounding box center [39, 108] width 78 height 26
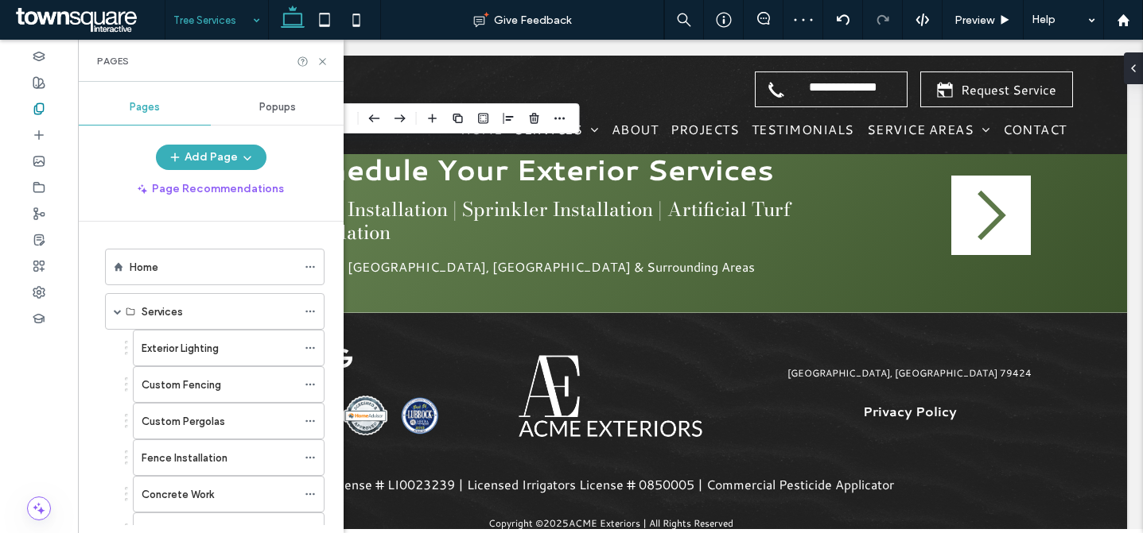
scroll to position [385, 0]
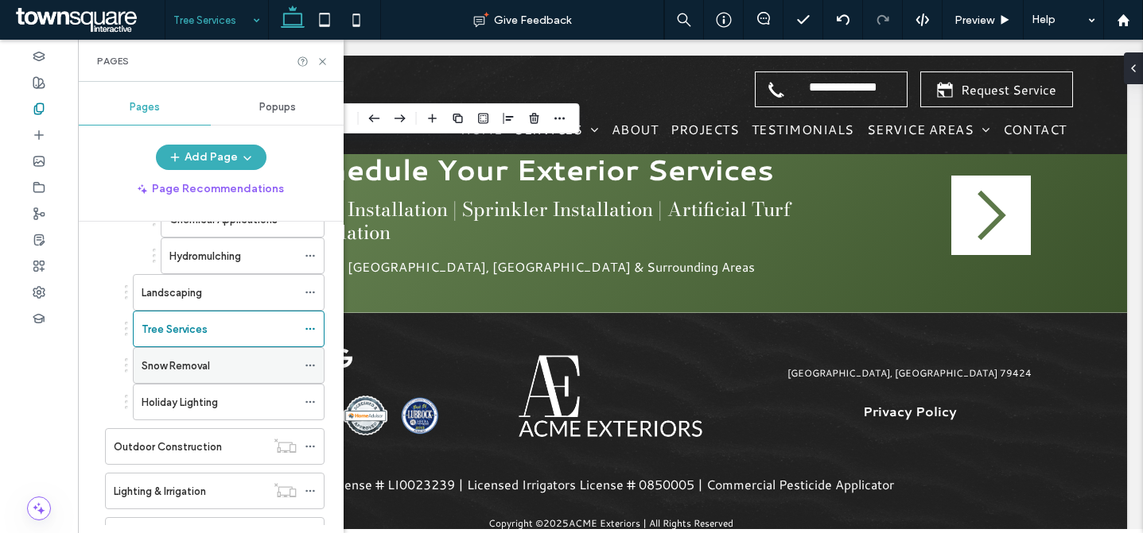
click at [242, 373] on div "Snow Removal" at bounding box center [219, 366] width 155 height 17
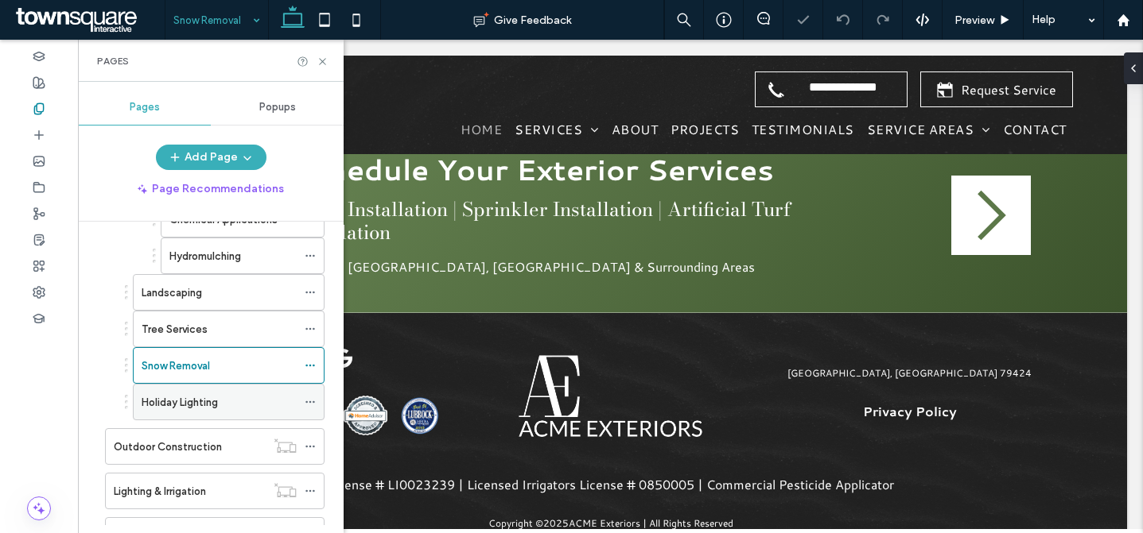
click at [219, 389] on div "Holiday Lighting" at bounding box center [219, 402] width 155 height 35
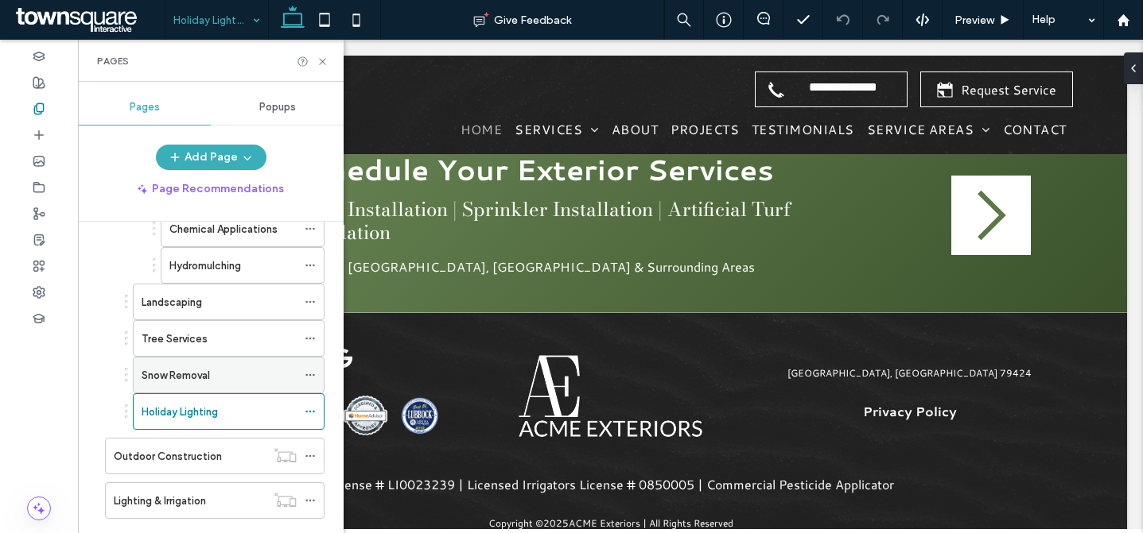
scroll to position [24, 0]
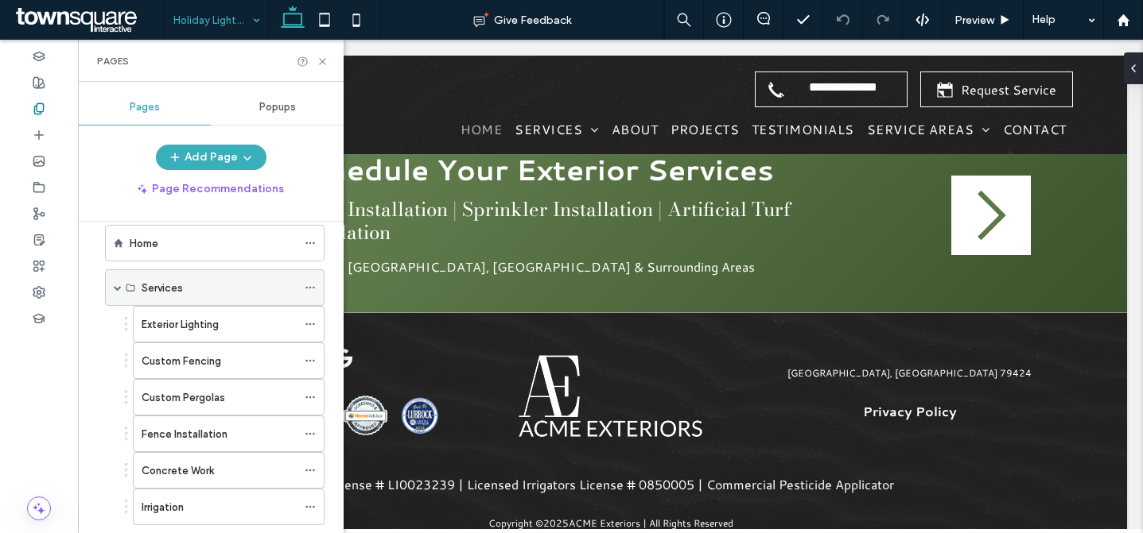
click at [211, 293] on div "Services" at bounding box center [219, 288] width 155 height 17
click at [245, 321] on div "Exterior Lighting" at bounding box center [219, 324] width 155 height 17
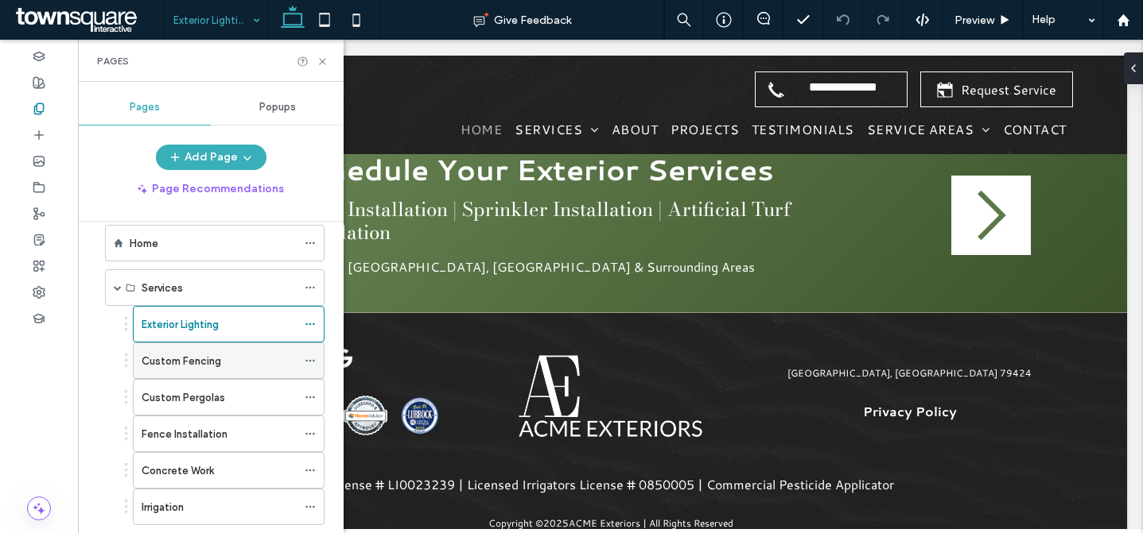
click at [189, 349] on div "Custom Fencing" at bounding box center [219, 360] width 155 height 35
click at [211, 391] on label "Custom Pergolas" at bounding box center [183, 398] width 83 height 28
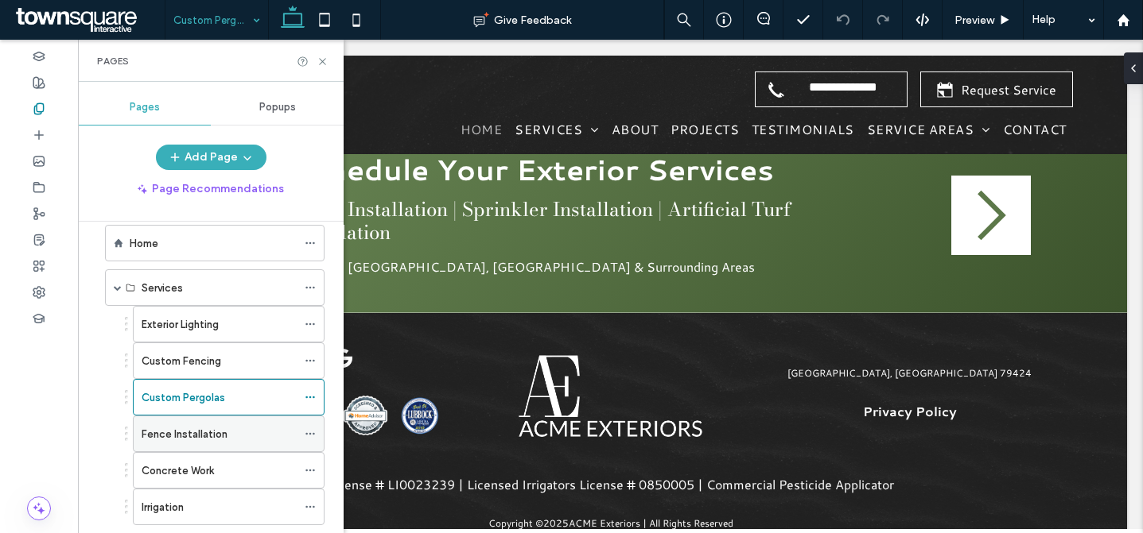
click at [222, 438] on label "Fence Installation" at bounding box center [185, 435] width 86 height 28
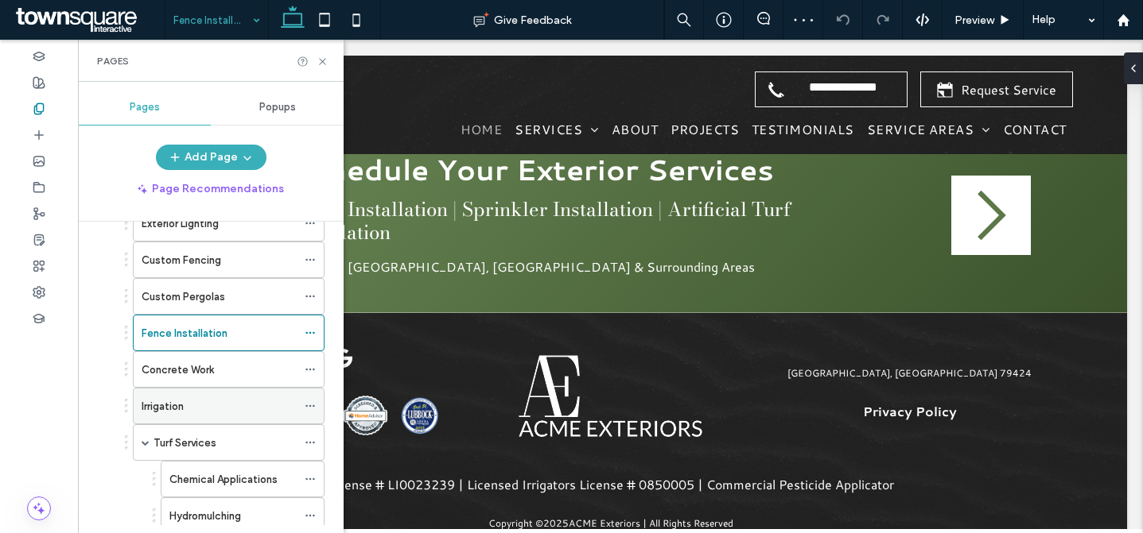
scroll to position [135, 0]
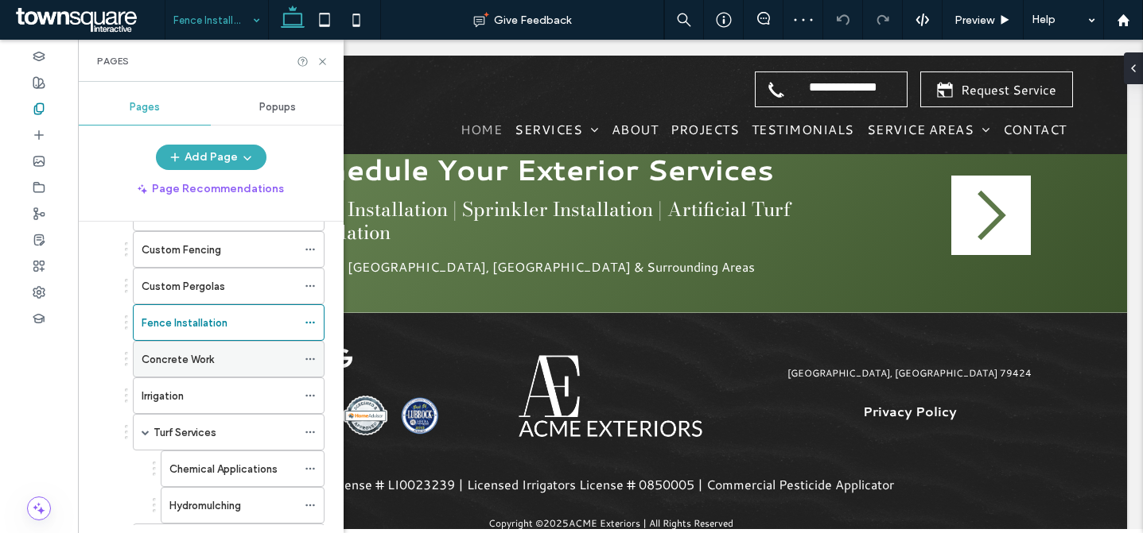
click at [234, 359] on div "Concrete Work" at bounding box center [219, 359] width 155 height 17
click at [317, 57] on icon at bounding box center [322, 62] width 12 height 12
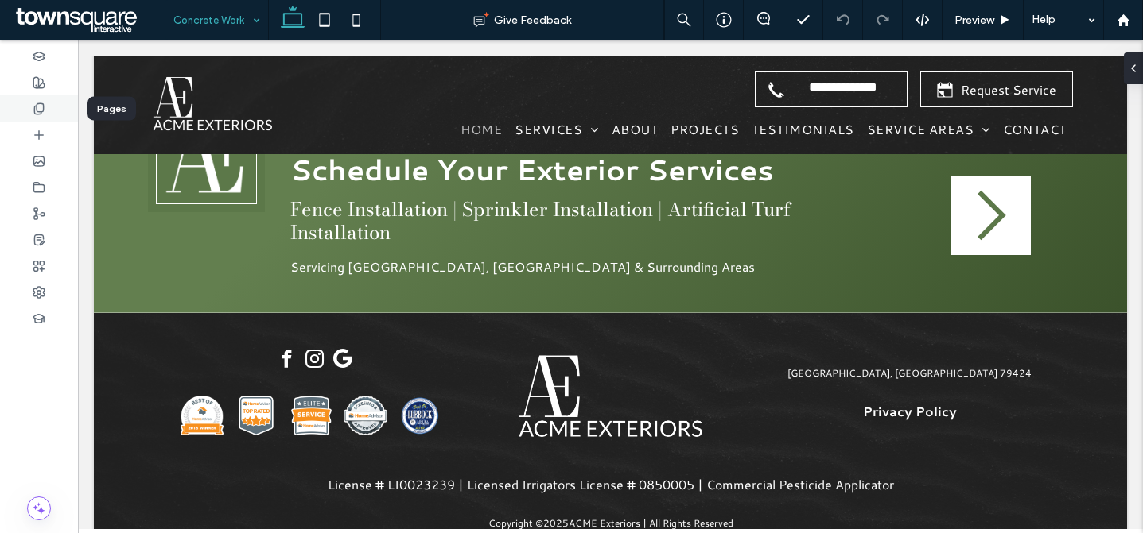
click at [29, 111] on div at bounding box center [39, 108] width 78 height 26
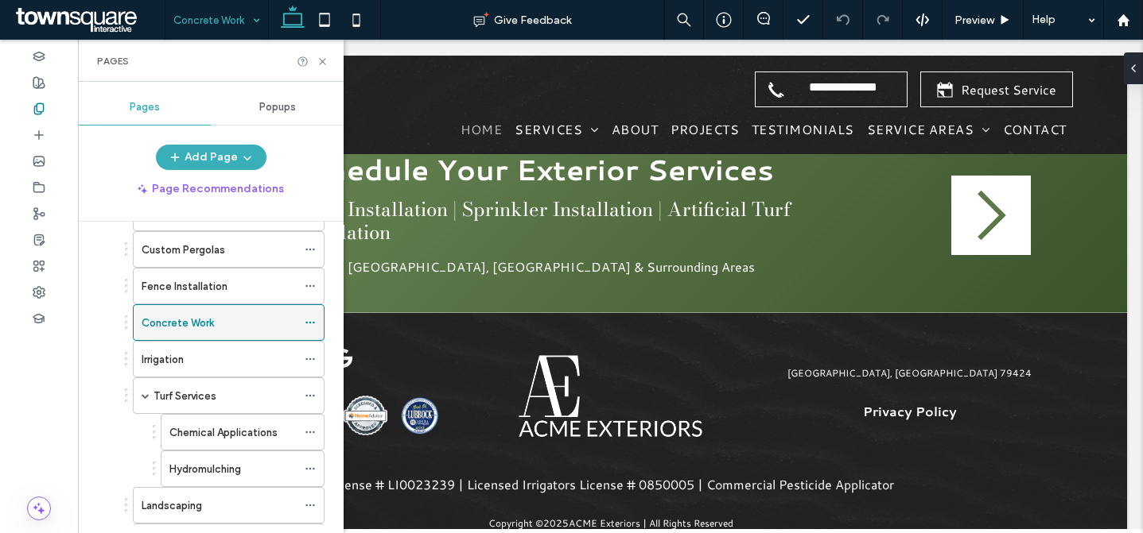
scroll to position [151, 0]
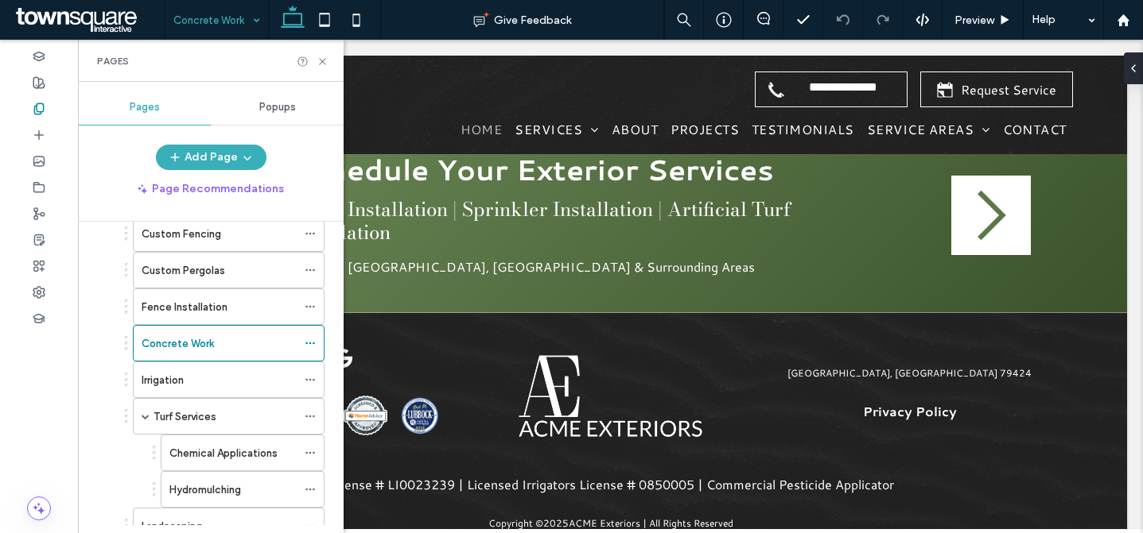
drag, startPoint x: 233, startPoint y: 369, endPoint x: 445, endPoint y: 295, distance: 224.8
click at [232, 369] on div "Irrigation" at bounding box center [219, 380] width 155 height 35
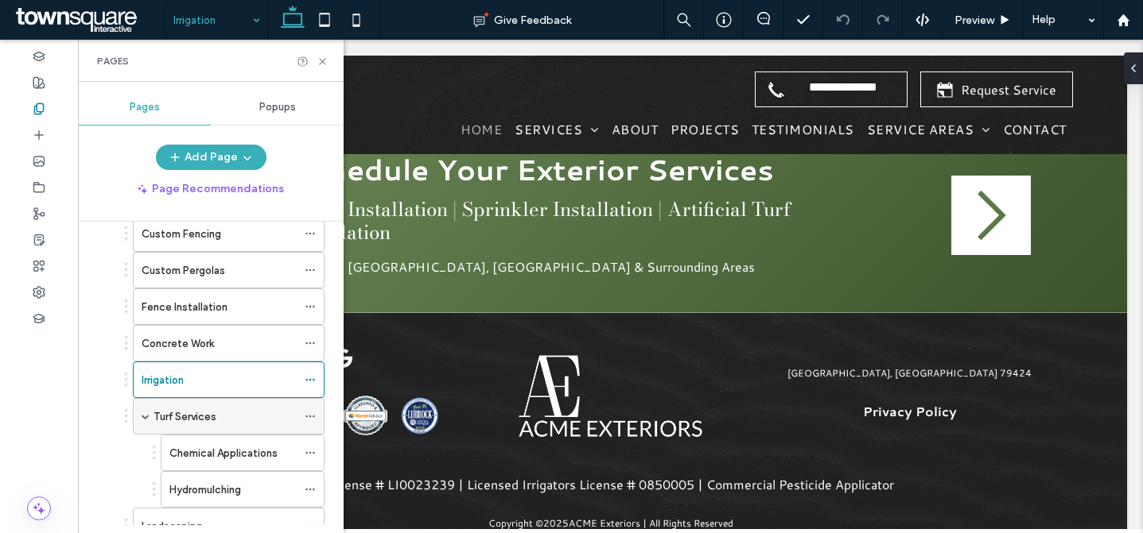
click at [200, 428] on div "Turf Services" at bounding box center [224, 416] width 143 height 35
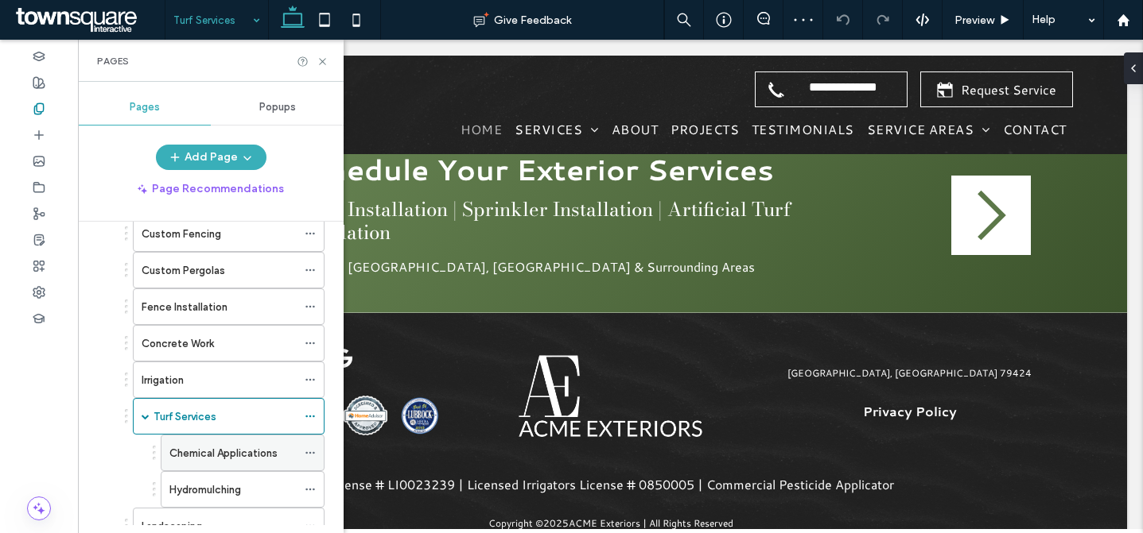
click at [230, 444] on div "Chemical Applications" at bounding box center [232, 453] width 127 height 35
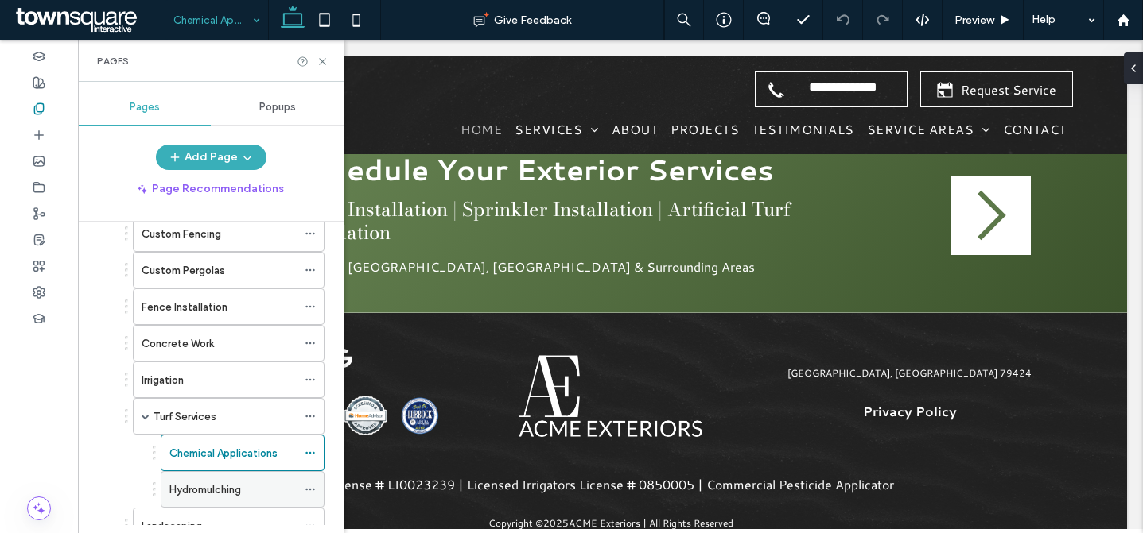
click at [245, 479] on div "Hydromulching" at bounding box center [232, 489] width 127 height 35
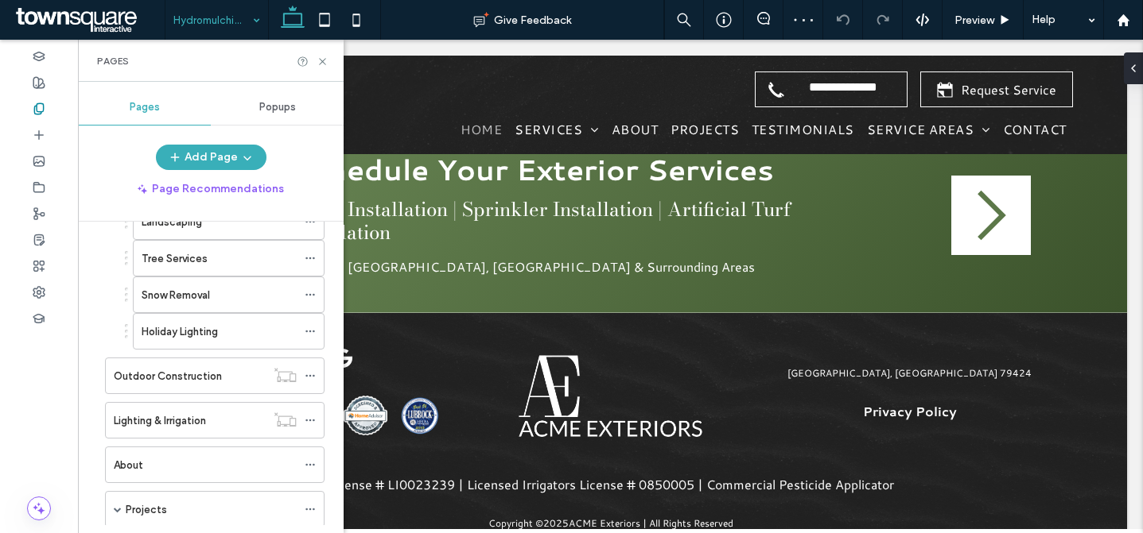
scroll to position [223, 0]
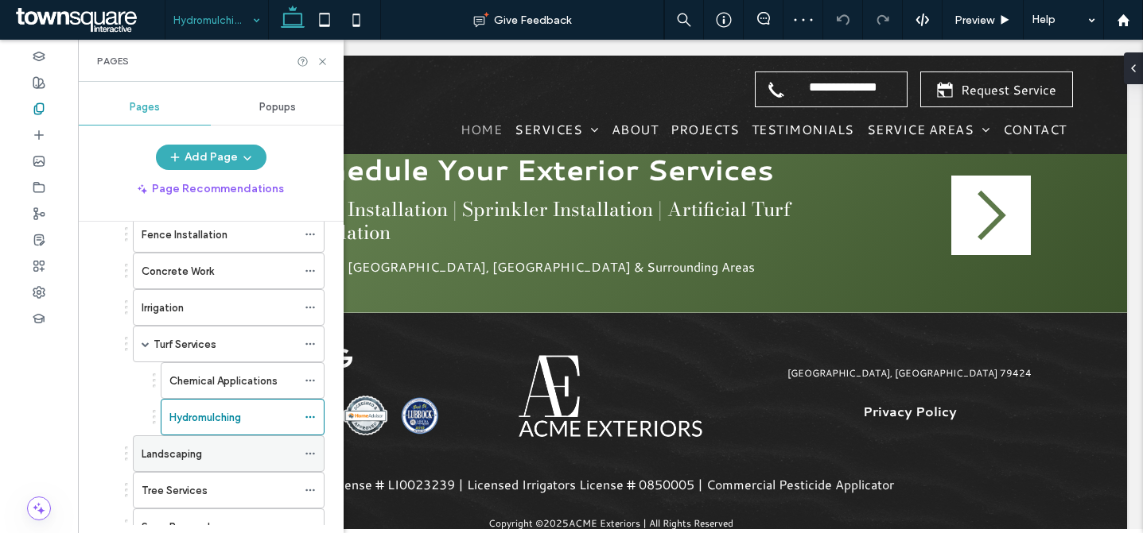
click at [208, 458] on div "Landscaping" at bounding box center [219, 454] width 155 height 17
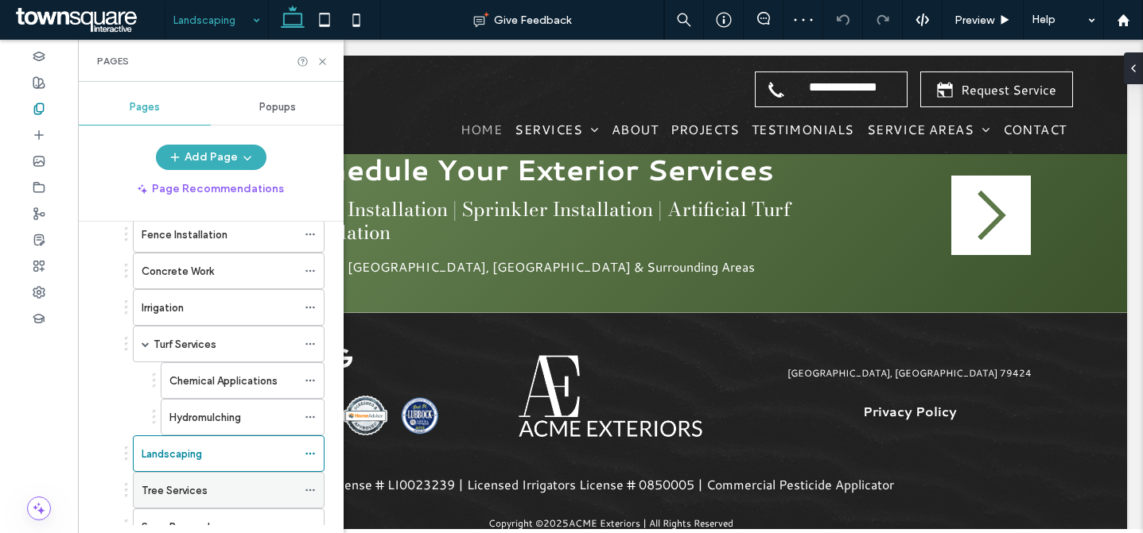
click at [190, 482] on label "Tree Services" at bounding box center [175, 491] width 66 height 28
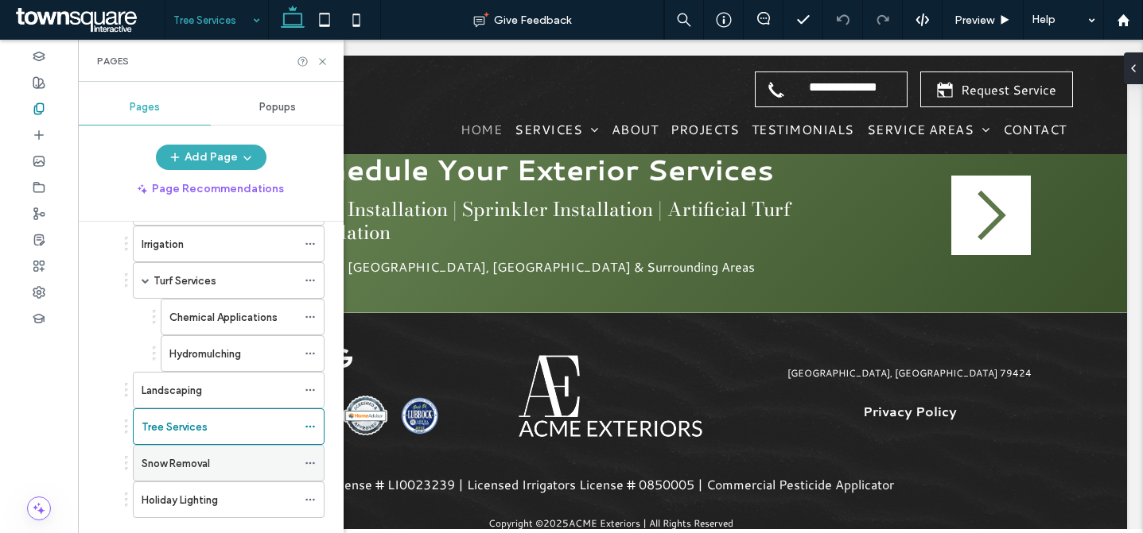
click at [246, 460] on div "Snow Removal" at bounding box center [219, 464] width 155 height 17
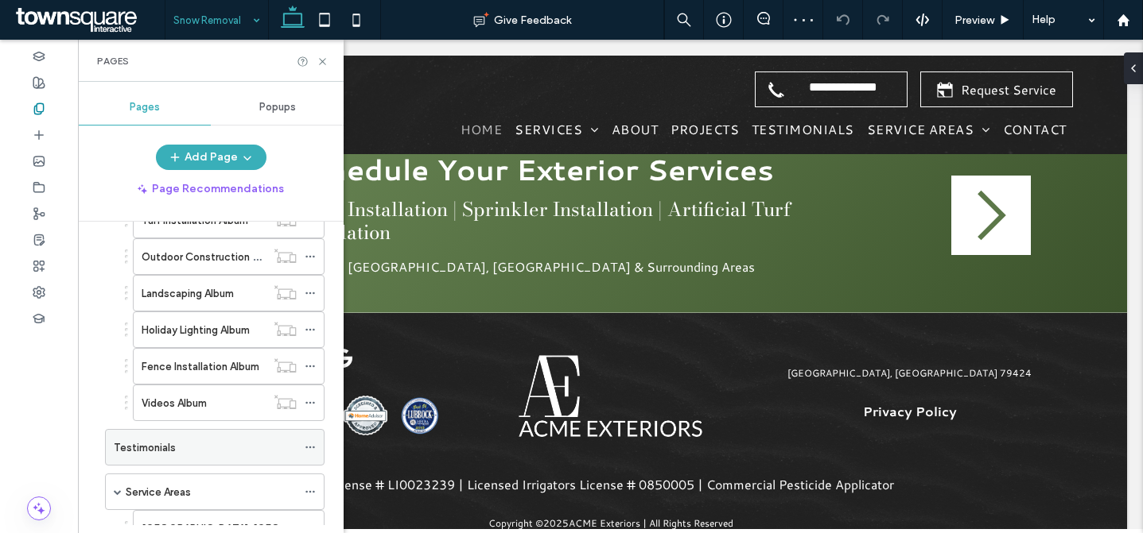
scroll to position [808, 0]
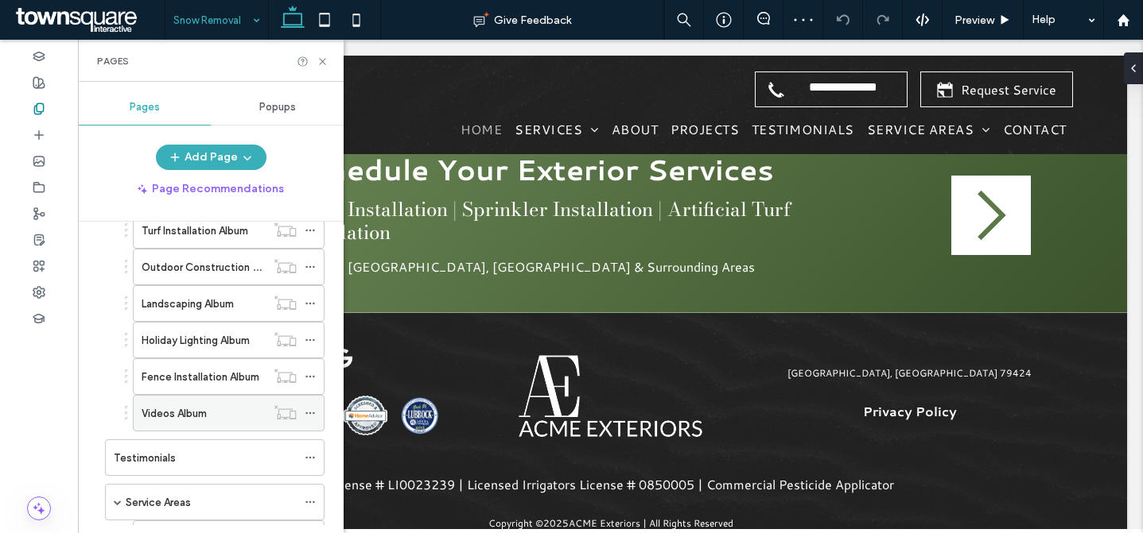
click at [217, 404] on div "Videos Album" at bounding box center [204, 413] width 124 height 35
click at [215, 457] on div "Testimonials" at bounding box center [205, 458] width 183 height 17
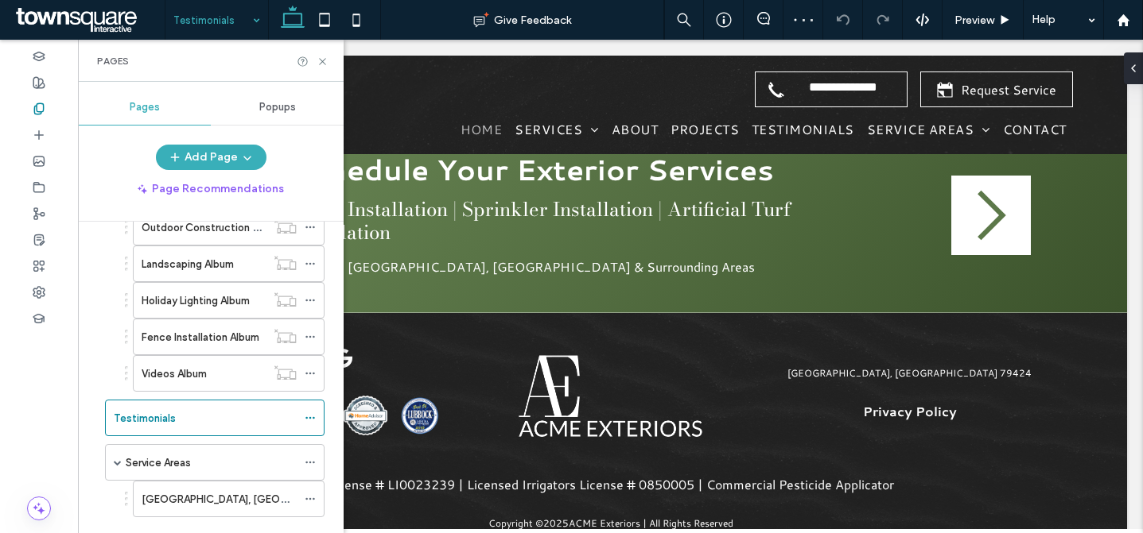
scroll to position [1013, 0]
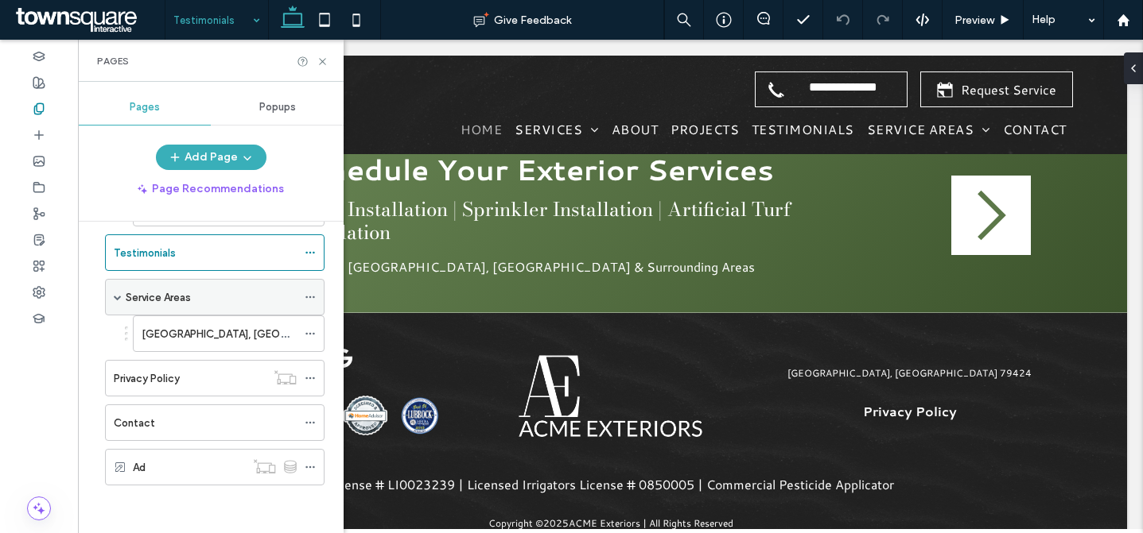
click at [213, 285] on div "Service Areas" at bounding box center [211, 297] width 171 height 35
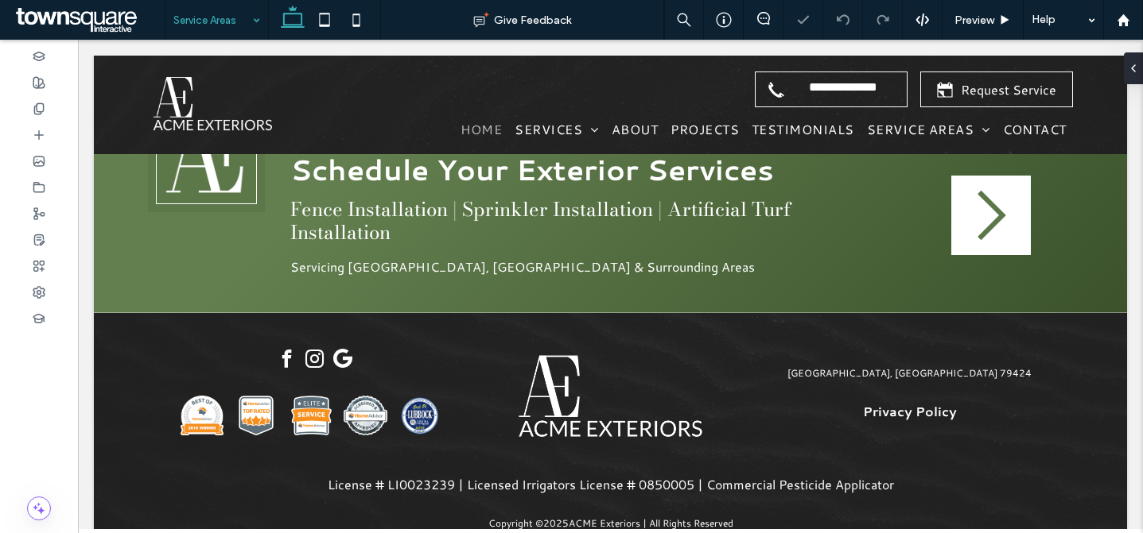
type input "*********"
type input "**"
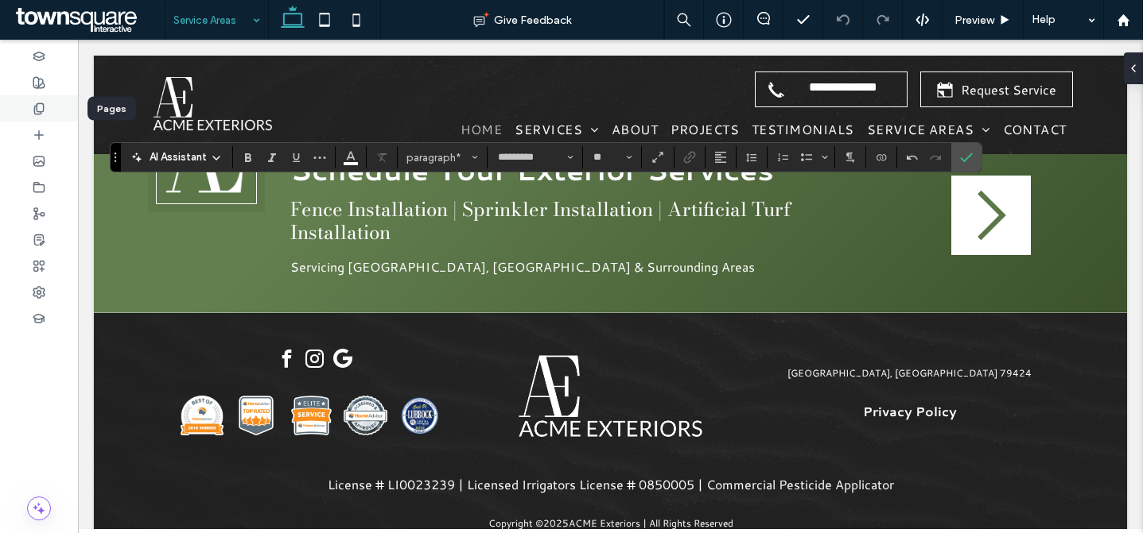
click at [49, 110] on div at bounding box center [39, 108] width 78 height 26
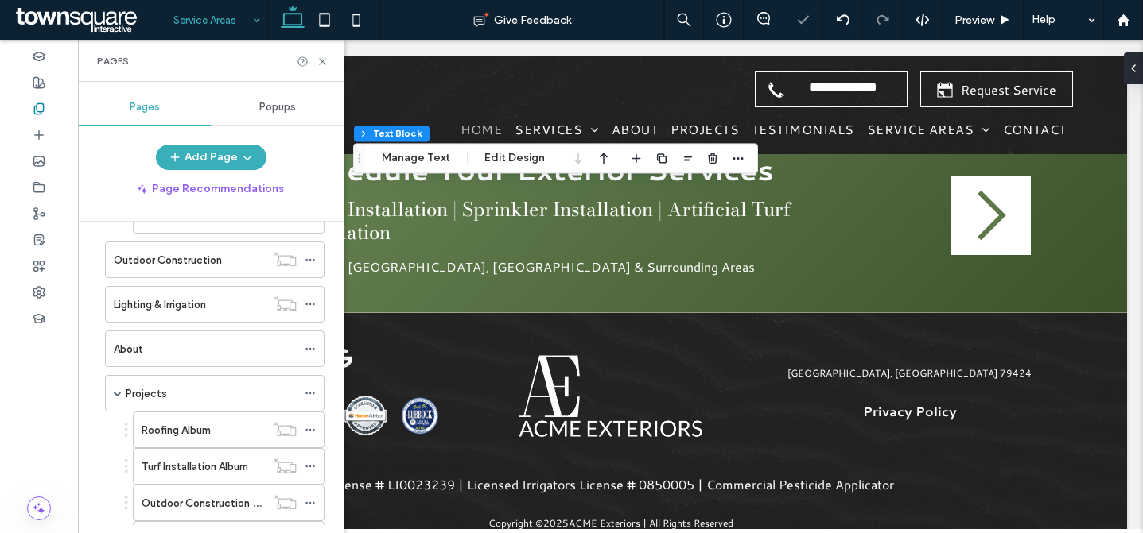
scroll to position [1013, 0]
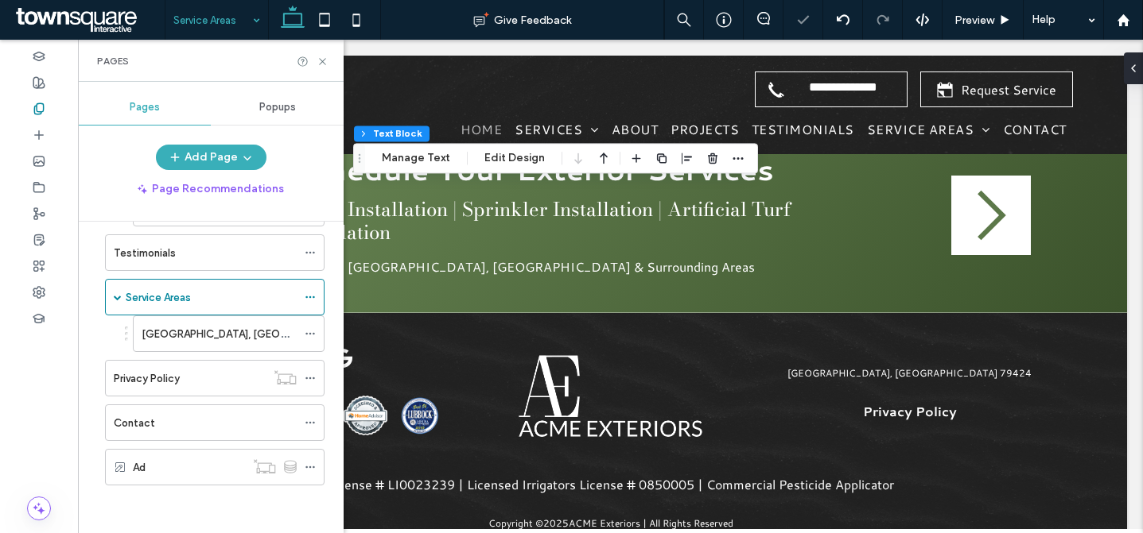
drag, startPoint x: 201, startPoint y: 328, endPoint x: 213, endPoint y: 327, distance: 12.0
click at [201, 328] on div "[GEOGRAPHIC_DATA], [GEOGRAPHIC_DATA]" at bounding box center [219, 334] width 155 height 17
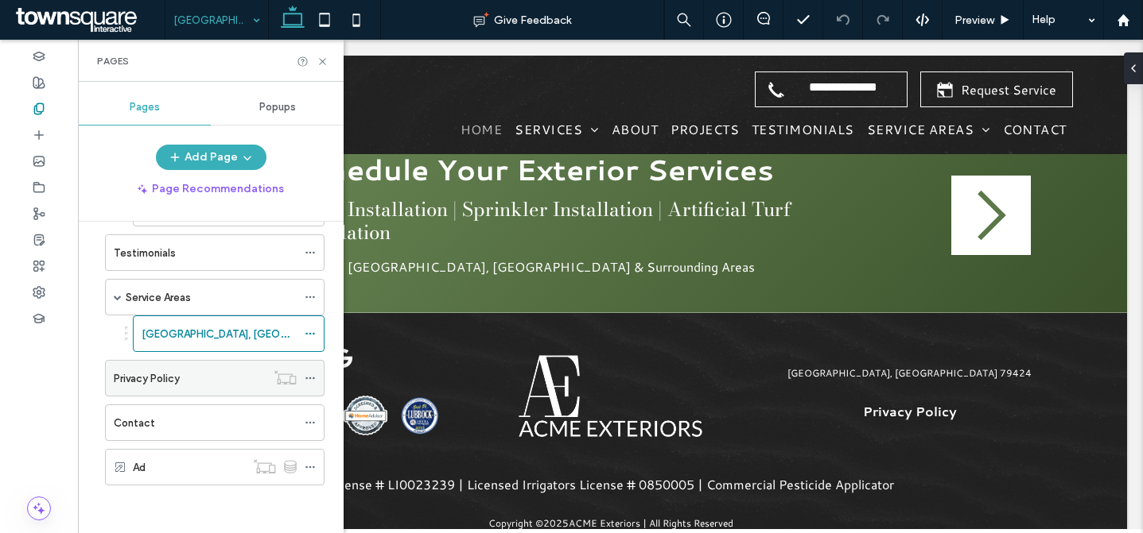
click at [188, 386] on div "Privacy Policy" at bounding box center [190, 379] width 152 height 17
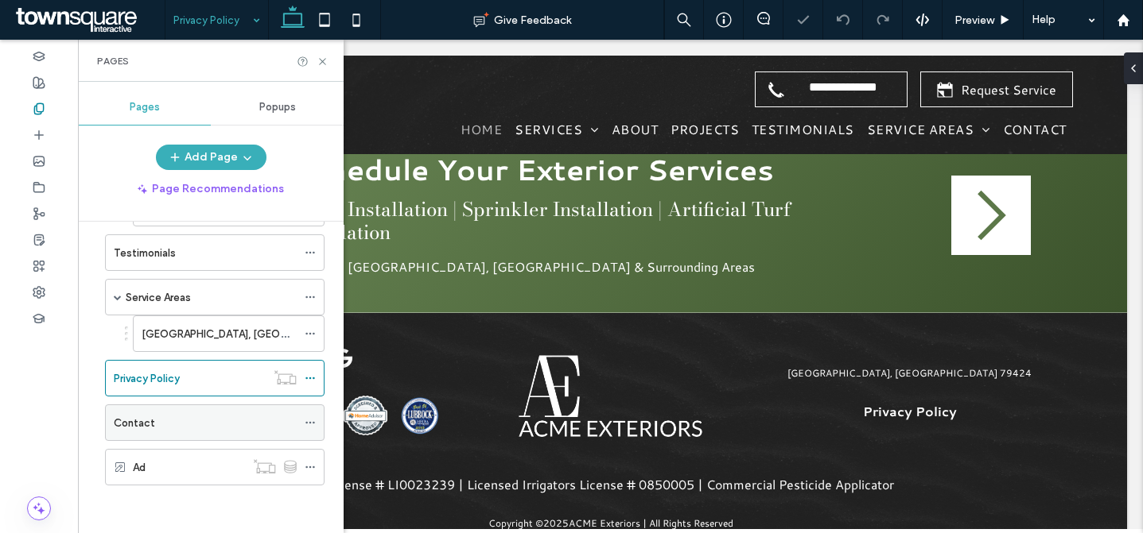
click at [144, 417] on label "Contact" at bounding box center [134, 423] width 41 height 28
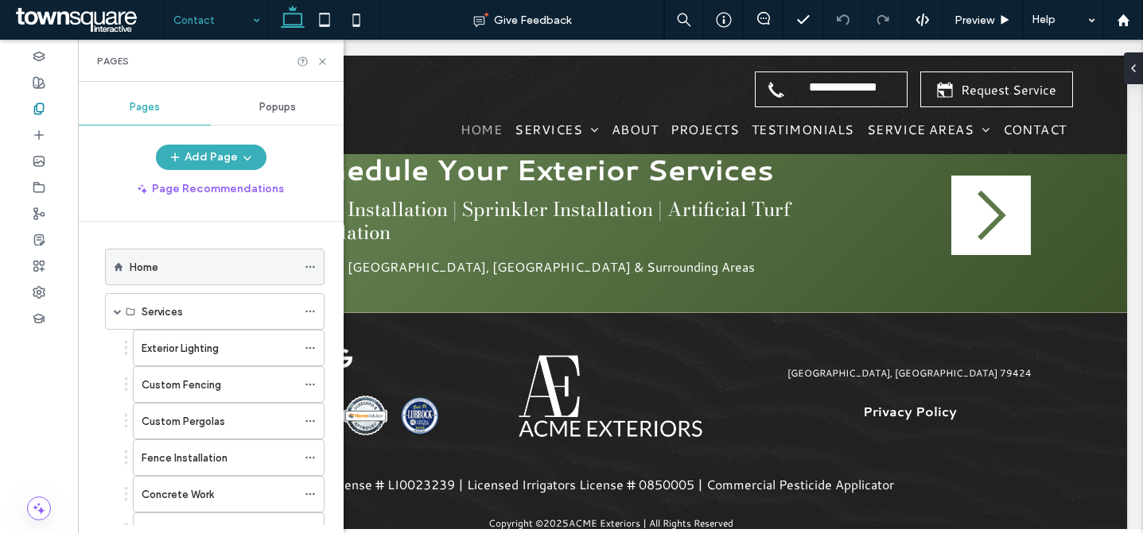
click at [202, 260] on div "Home" at bounding box center [213, 267] width 167 height 17
click at [323, 64] on icon at bounding box center [322, 62] width 12 height 12
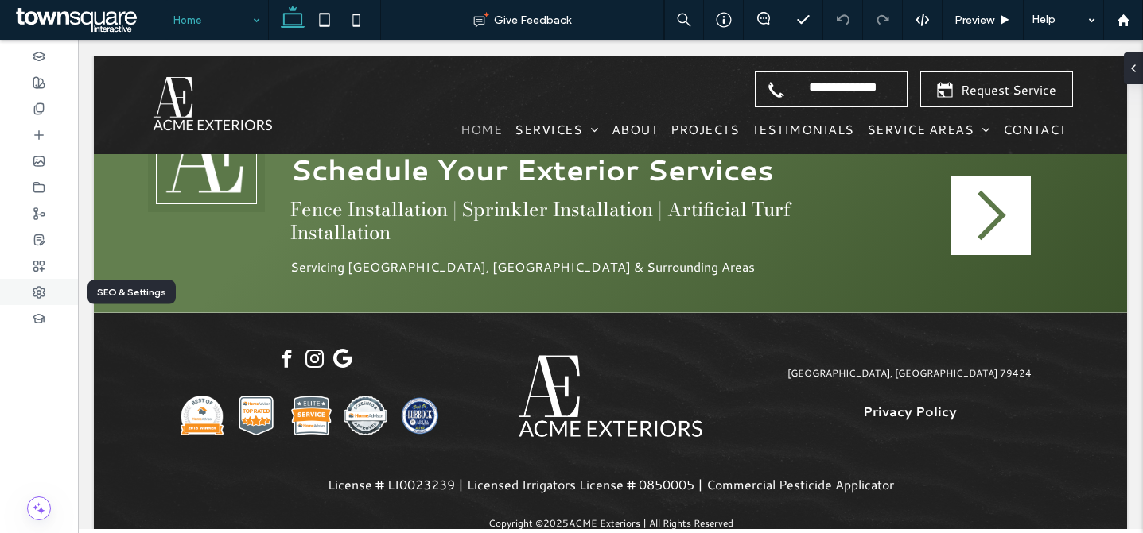
click at [37, 291] on use at bounding box center [38, 292] width 11 height 11
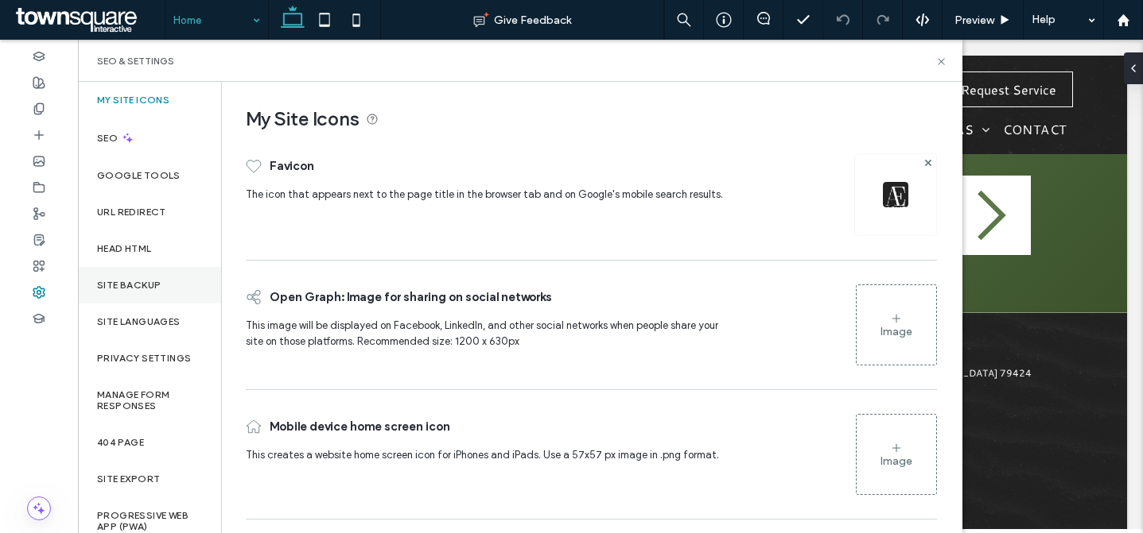
click at [147, 289] on label "Site Backup" at bounding box center [129, 285] width 64 height 11
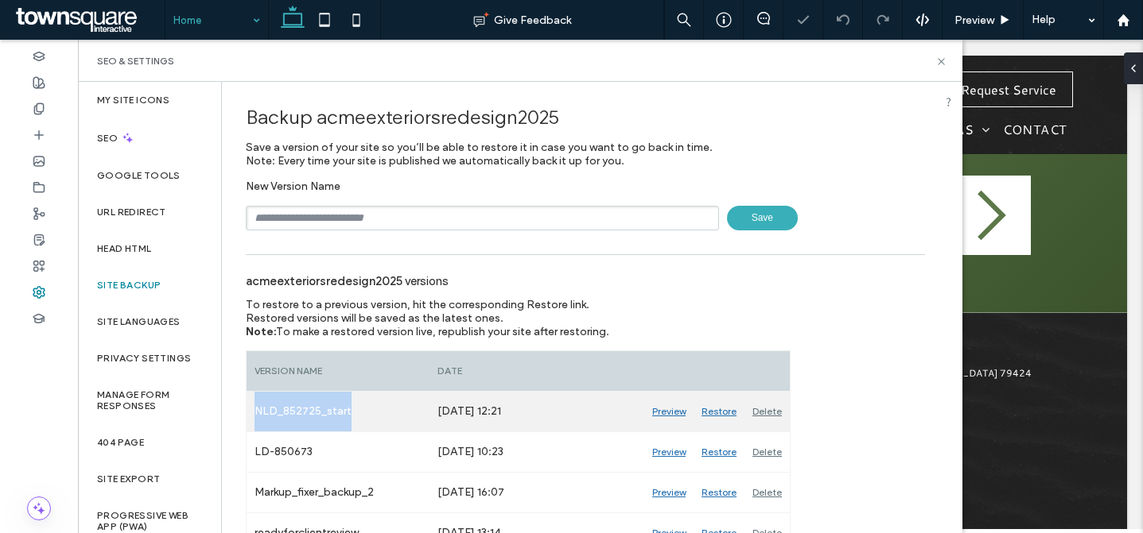
drag, startPoint x: 356, startPoint y: 412, endPoint x: 250, endPoint y: 414, distance: 106.6
click at [250, 414] on div "NLD_852725_start" at bounding box center [337, 412] width 183 height 40
click at [351, 413] on div "NLD_852725_start" at bounding box center [337, 412] width 183 height 40
drag, startPoint x: 362, startPoint y: 413, endPoint x: 250, endPoint y: 409, distance: 111.4
click at [250, 409] on div "NLD_852725_start" at bounding box center [337, 412] width 183 height 40
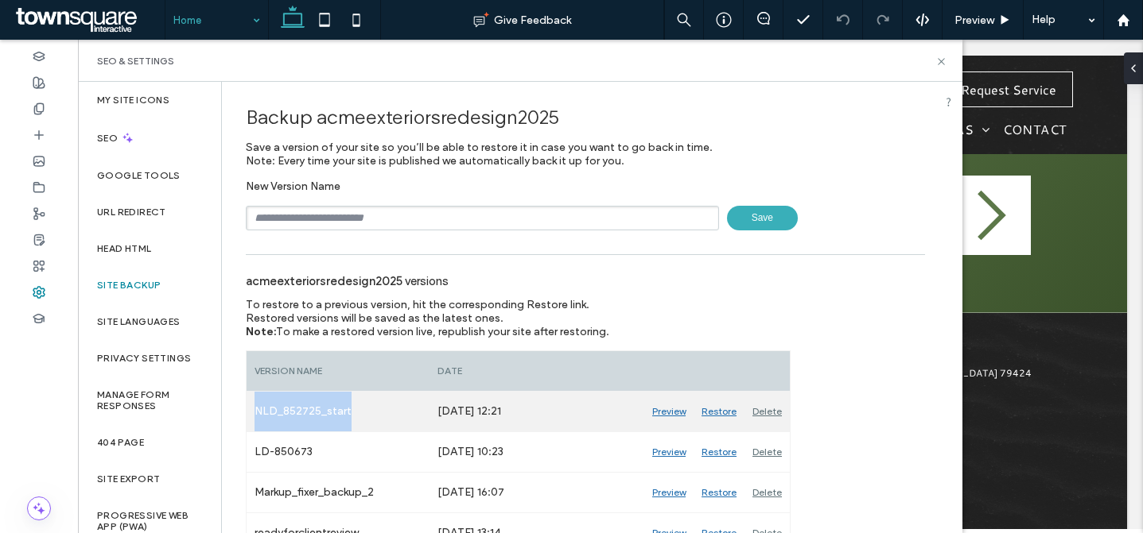
click at [362, 424] on div "NLD_852725_start" at bounding box center [337, 412] width 183 height 40
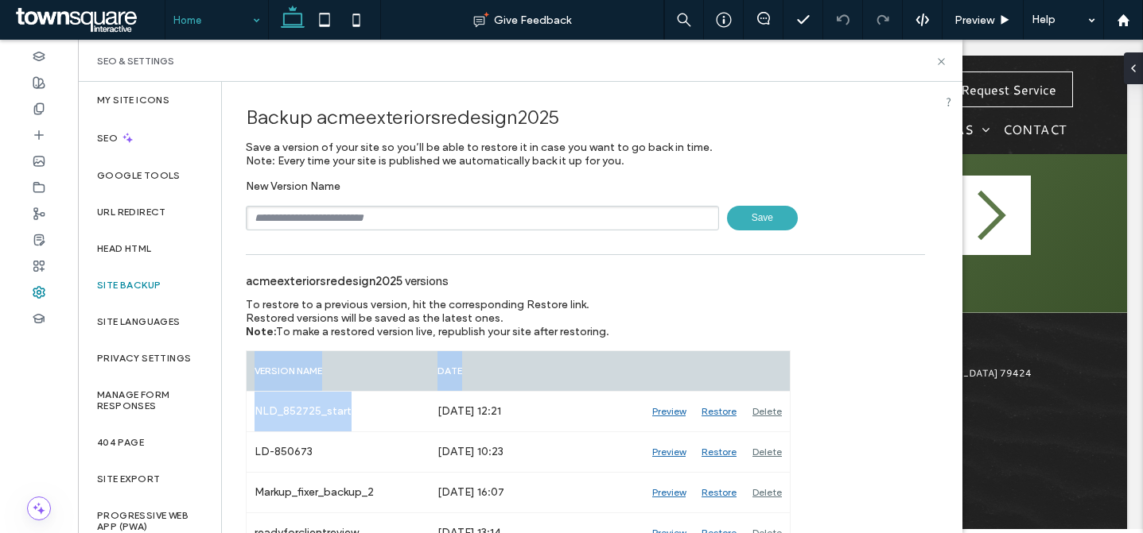
drag, startPoint x: 364, startPoint y: 414, endPoint x: 286, endPoint y: 372, distance: 88.6
click at [242, 412] on div "Backup acmeexteriorsredesign2025 Save a version of your site so you’ll be able …" at bounding box center [585, 358] width 727 height 553
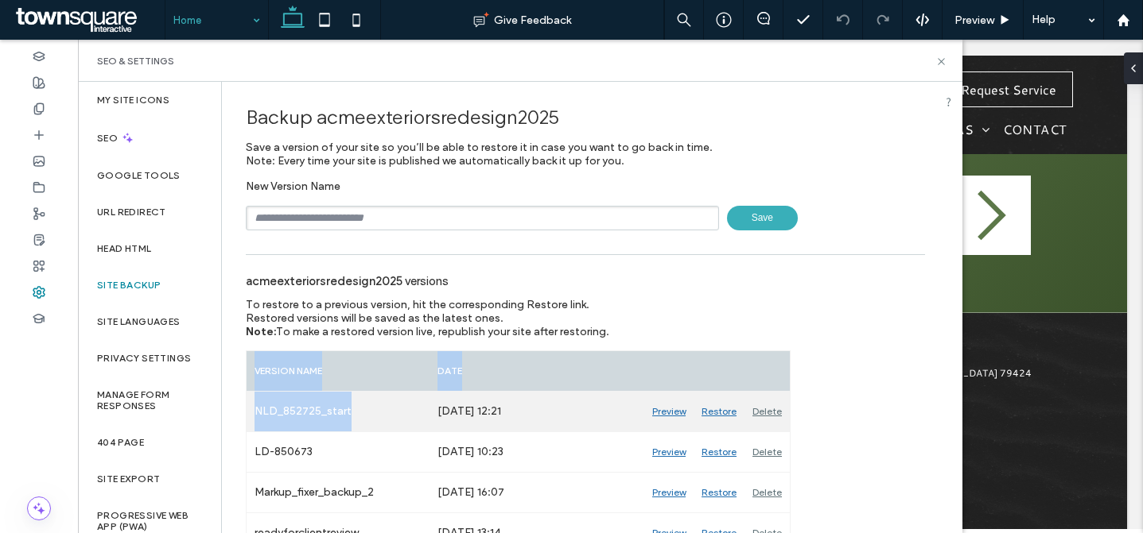
click at [352, 421] on div "NLD_852725_start" at bounding box center [337, 412] width 183 height 40
drag, startPoint x: 351, startPoint y: 412, endPoint x: 324, endPoint y: 409, distance: 27.9
click at [324, 409] on div "NLD_852725_start" at bounding box center [337, 412] width 183 height 40
click at [358, 408] on div "NLD_852725_start" at bounding box center [337, 412] width 183 height 40
drag, startPoint x: 360, startPoint y: 411, endPoint x: 247, endPoint y: 416, distance: 113.0
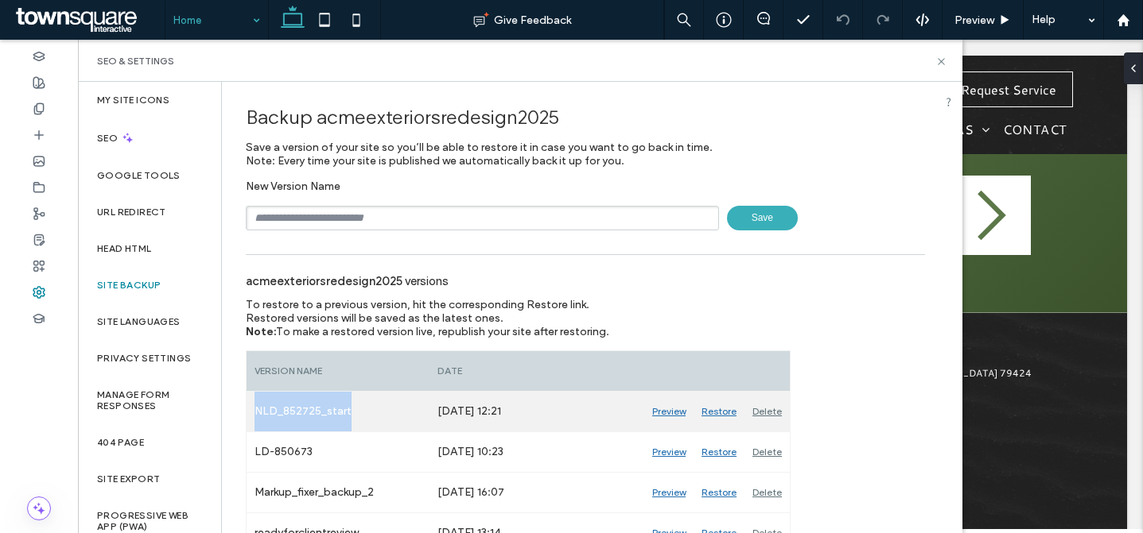
click at [246, 416] on div "NLD_852725_start" at bounding box center [337, 412] width 183 height 40
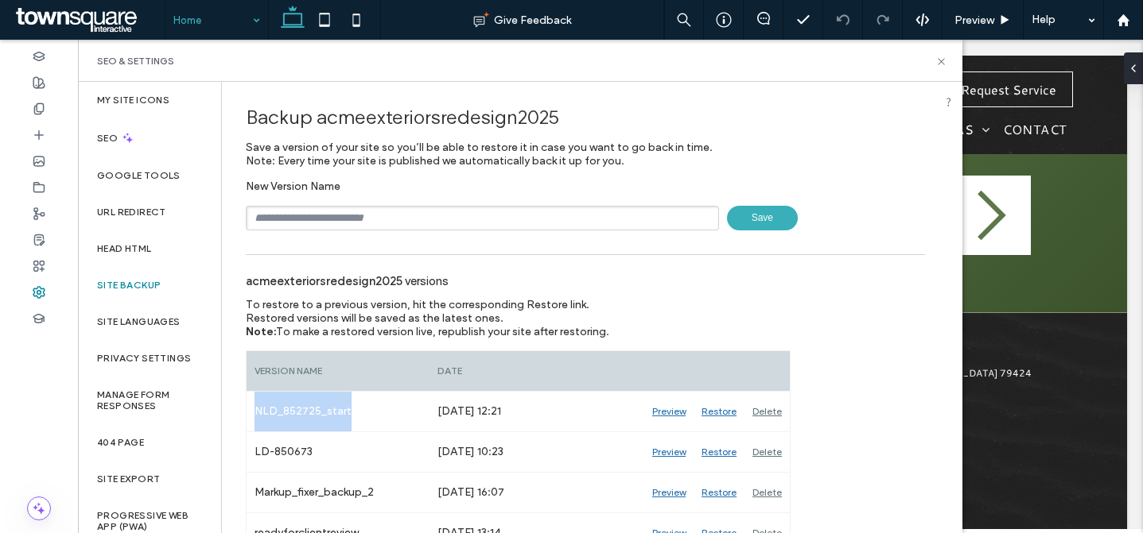
copy div "NLD_852725_start"
click at [339, 223] on input "text" at bounding box center [482, 218] width 473 height 25
paste input "**********"
click at [378, 219] on input "**********" at bounding box center [482, 218] width 473 height 25
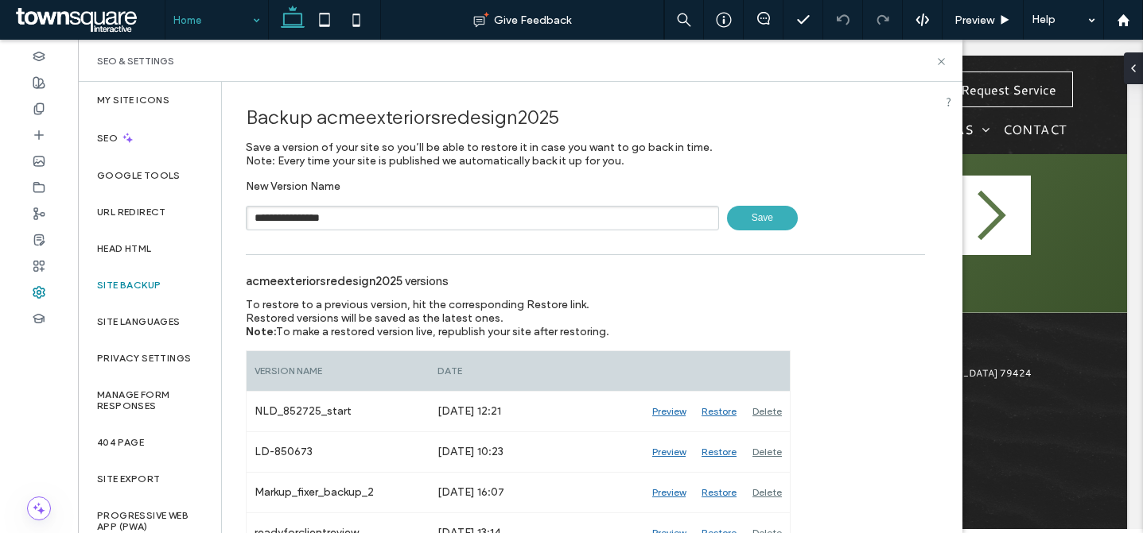
click at [378, 219] on input "**********" at bounding box center [482, 218] width 473 height 25
click at [331, 221] on input "**********" at bounding box center [482, 218] width 473 height 25
click at [353, 218] on input "**********" at bounding box center [482, 218] width 473 height 25
drag, startPoint x: 359, startPoint y: 217, endPoint x: 343, endPoint y: 222, distance: 15.8
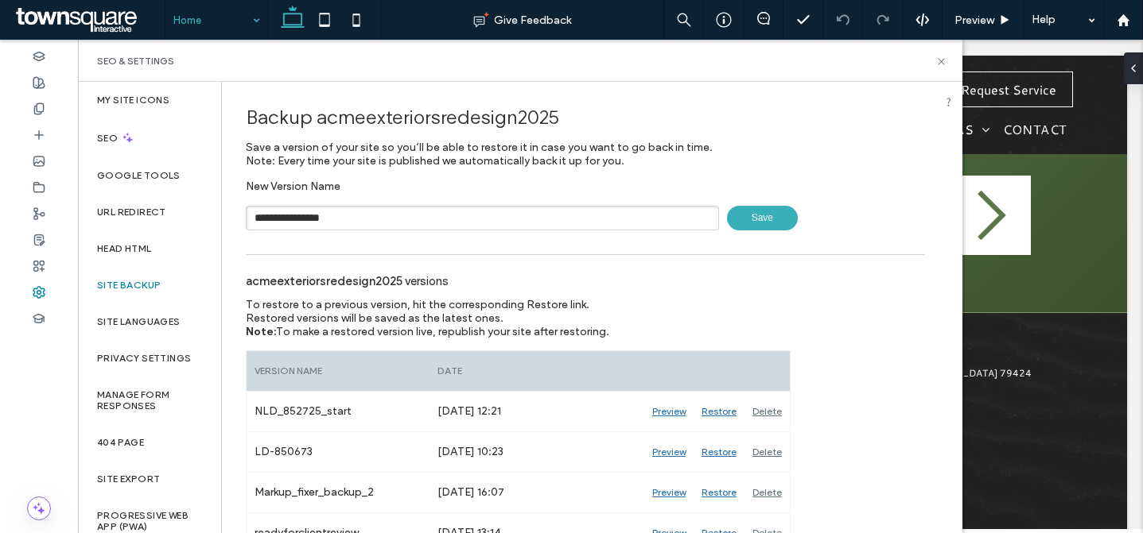
click at [343, 222] on input "**********" at bounding box center [482, 218] width 473 height 25
click at [328, 222] on input "**********" at bounding box center [482, 218] width 473 height 25
drag, startPoint x: 326, startPoint y: 221, endPoint x: 415, endPoint y: 223, distance: 89.1
click at [407, 223] on input "**********" at bounding box center [482, 218] width 473 height 25
type input "**********"
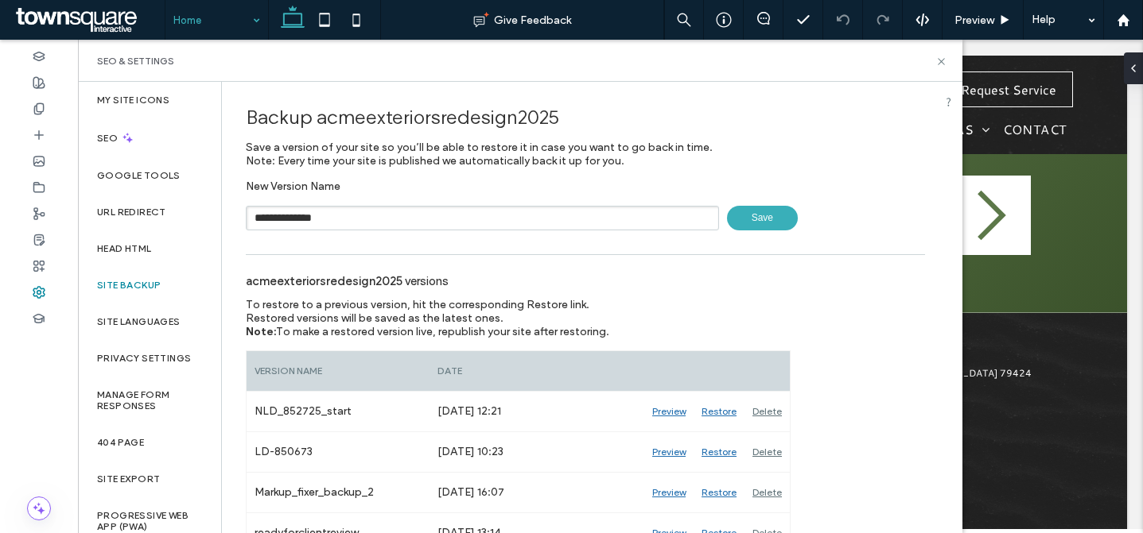
click at [751, 233] on div "**********" at bounding box center [585, 358] width 727 height 553
click at [769, 215] on span "Save" at bounding box center [762, 218] width 71 height 25
click at [946, 56] on icon at bounding box center [941, 62] width 12 height 12
